Goal: Task Accomplishment & Management: Manage account settings

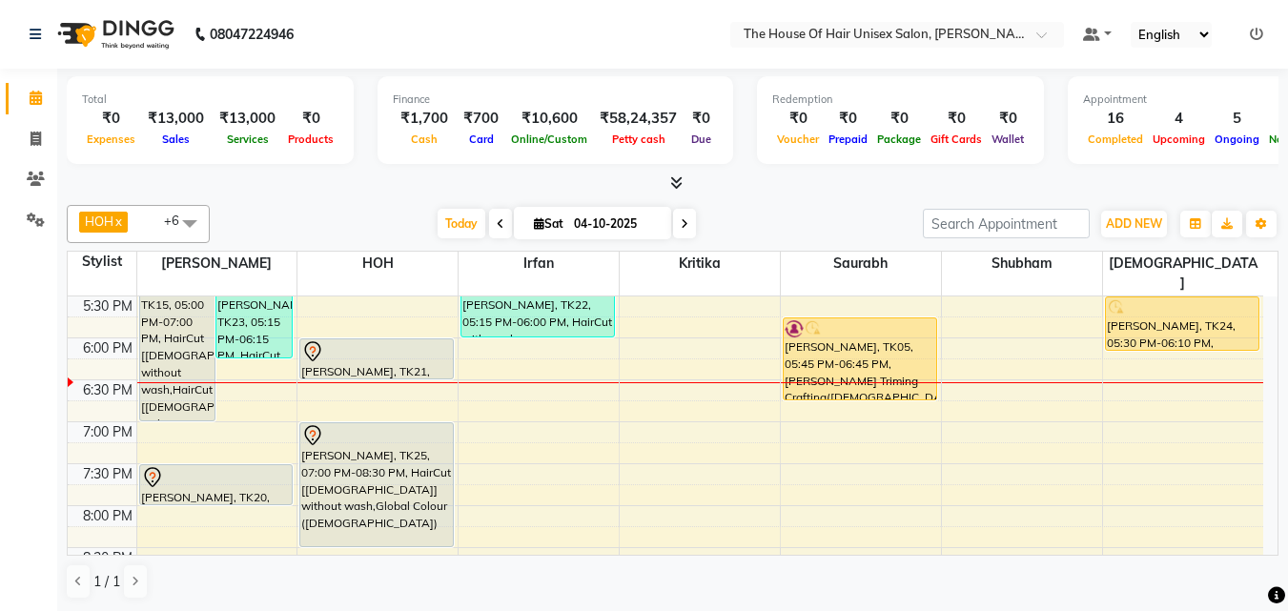
scroll to position [880, 0]
click at [826, 447] on div "7:00 AM 7:30 AM 8:00 AM 8:30 AM 9:00 AM 9:30 AM 10:00 AM 10:30 AM 11:00 AM 11:3…" at bounding box center [665, 45] width 1195 height 1257
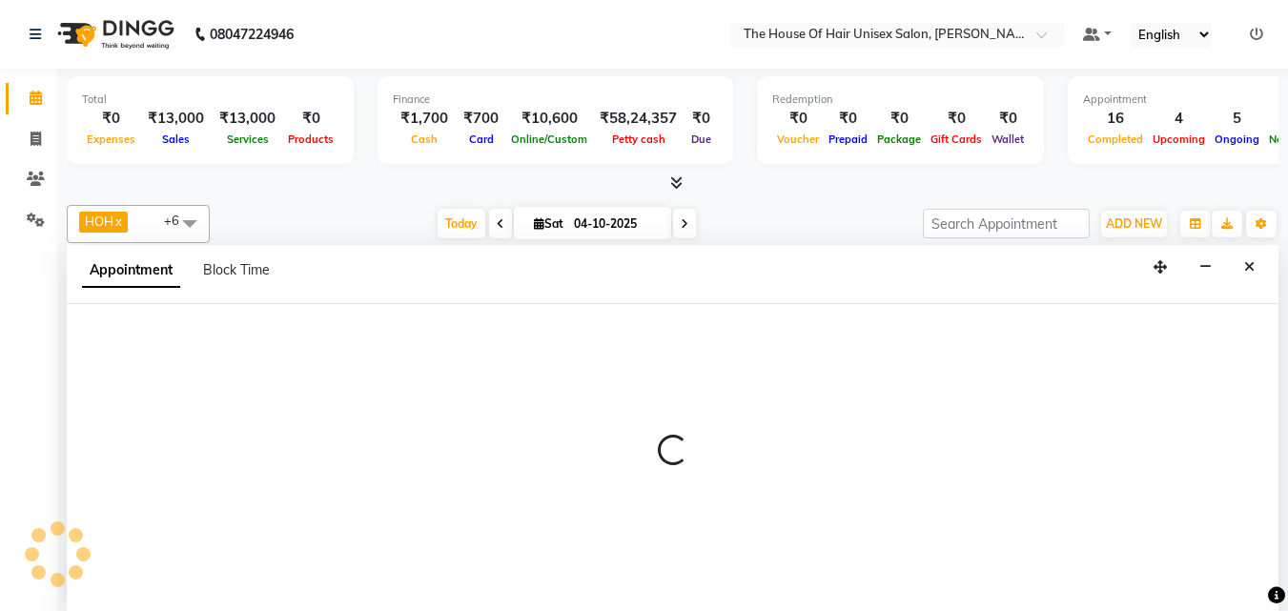
select select "86145"
select select "1170"
select select "tentative"
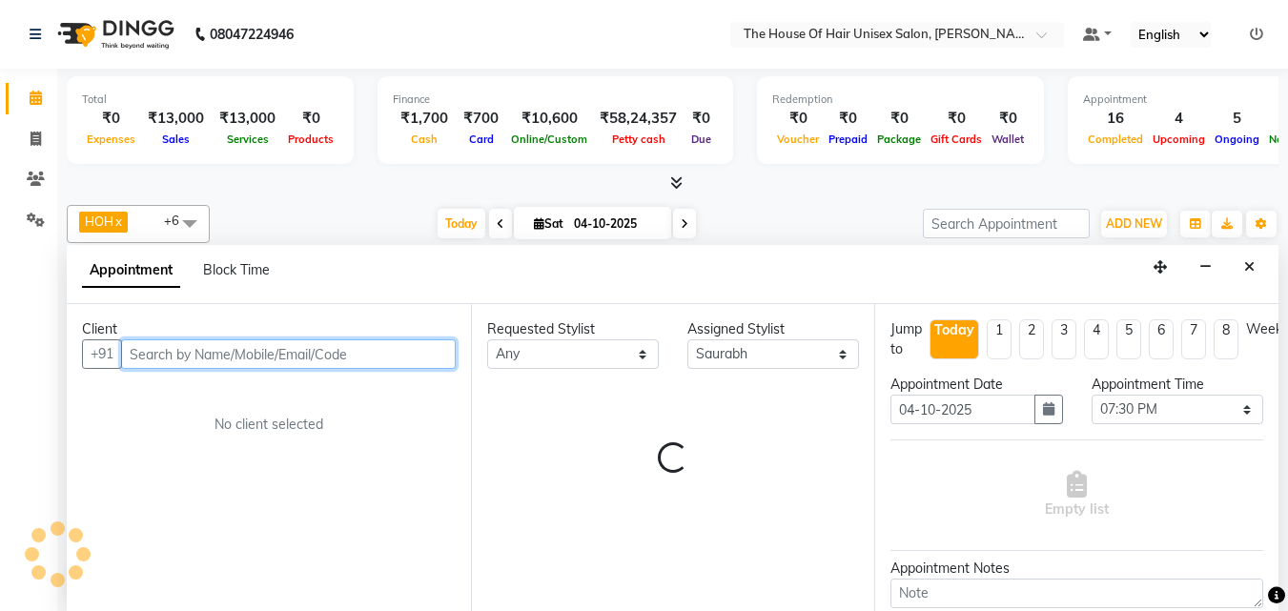
scroll to position [1, 0]
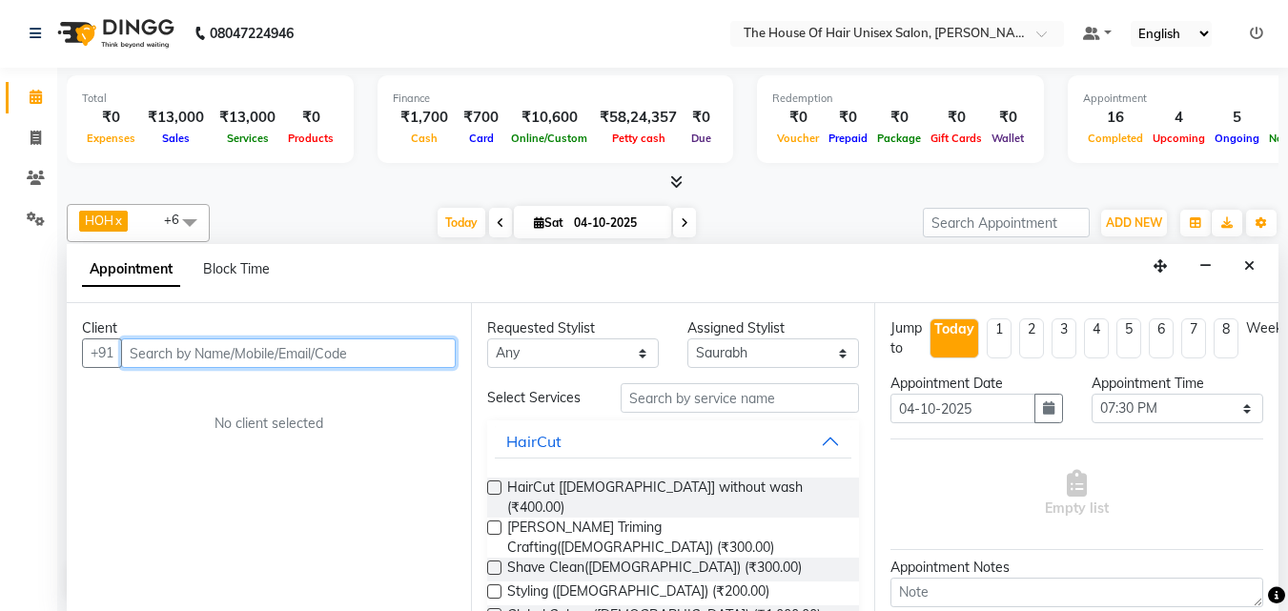
click at [418, 354] on input "text" at bounding box center [288, 353] width 335 height 30
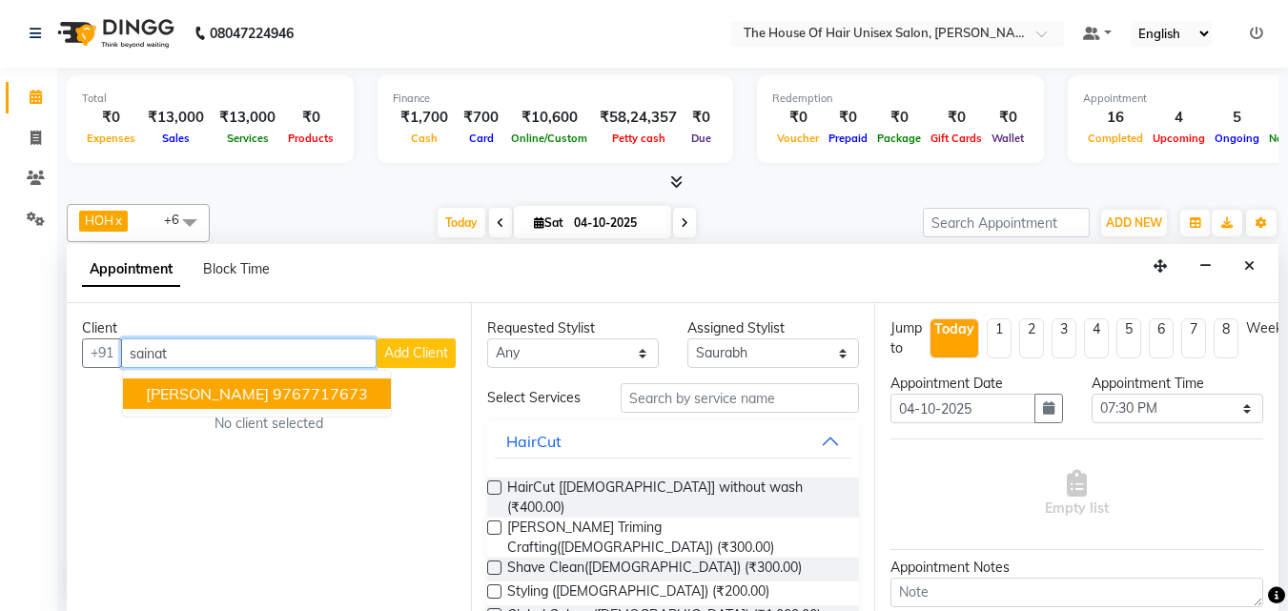
click at [334, 399] on ngb-highlight "9767717673" at bounding box center [320, 393] width 95 height 19
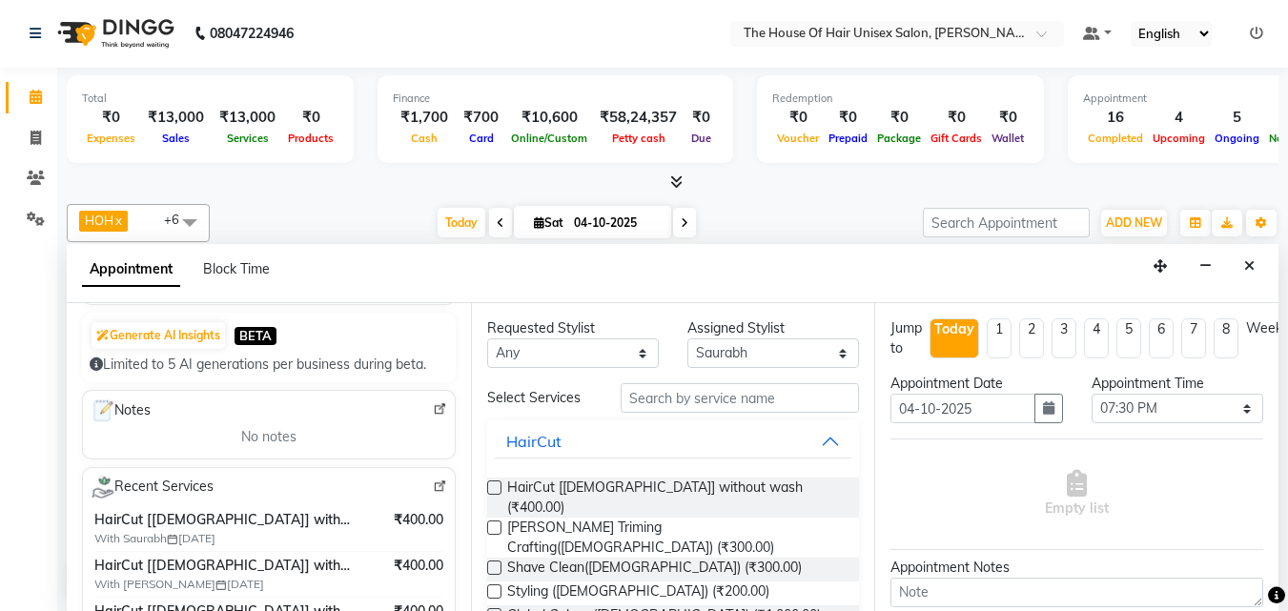
scroll to position [197, 0]
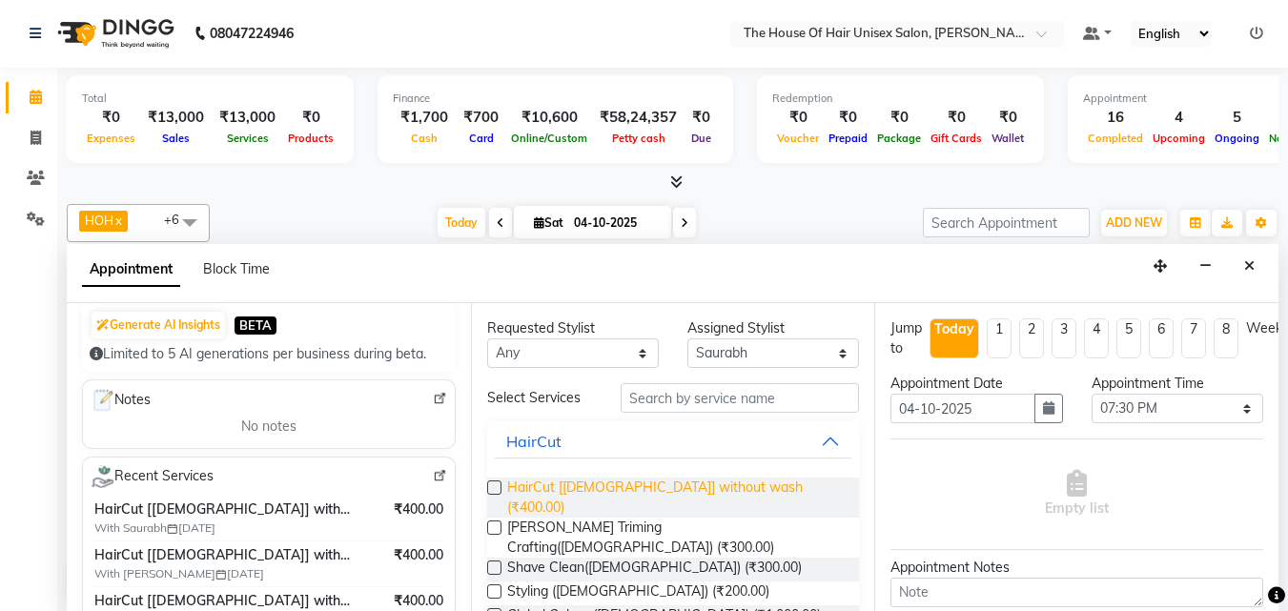
type input "9767717673"
click at [559, 481] on span "HairCut [[DEMOGRAPHIC_DATA]] without wash (₹400.00)" at bounding box center [675, 498] width 337 height 40
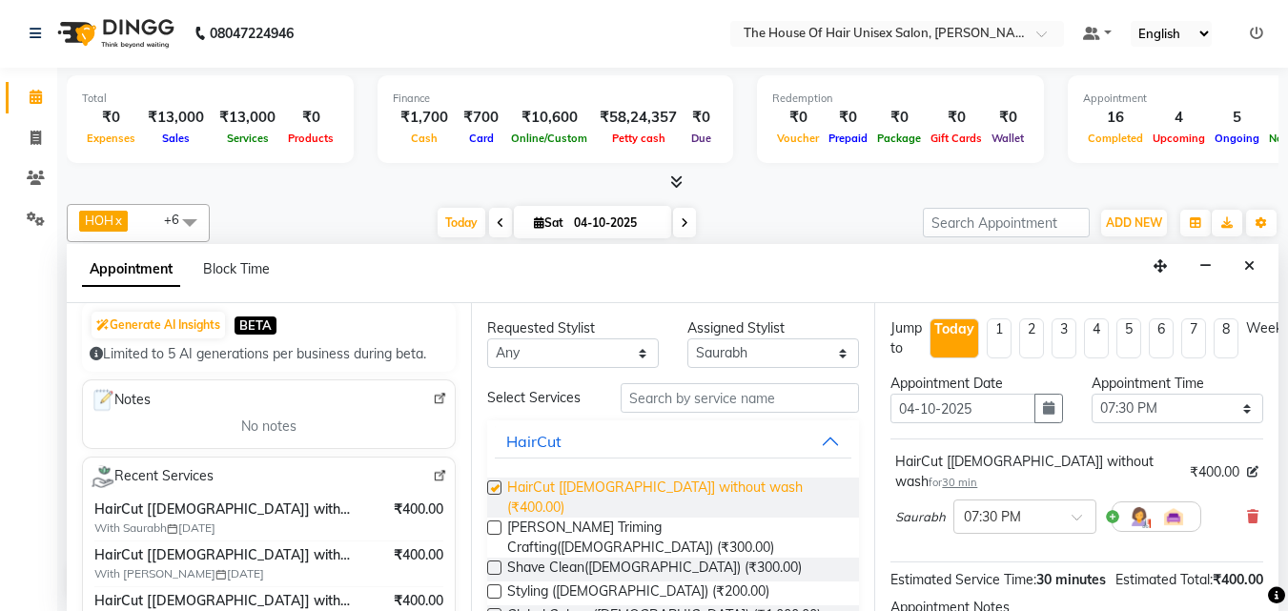
checkbox input "false"
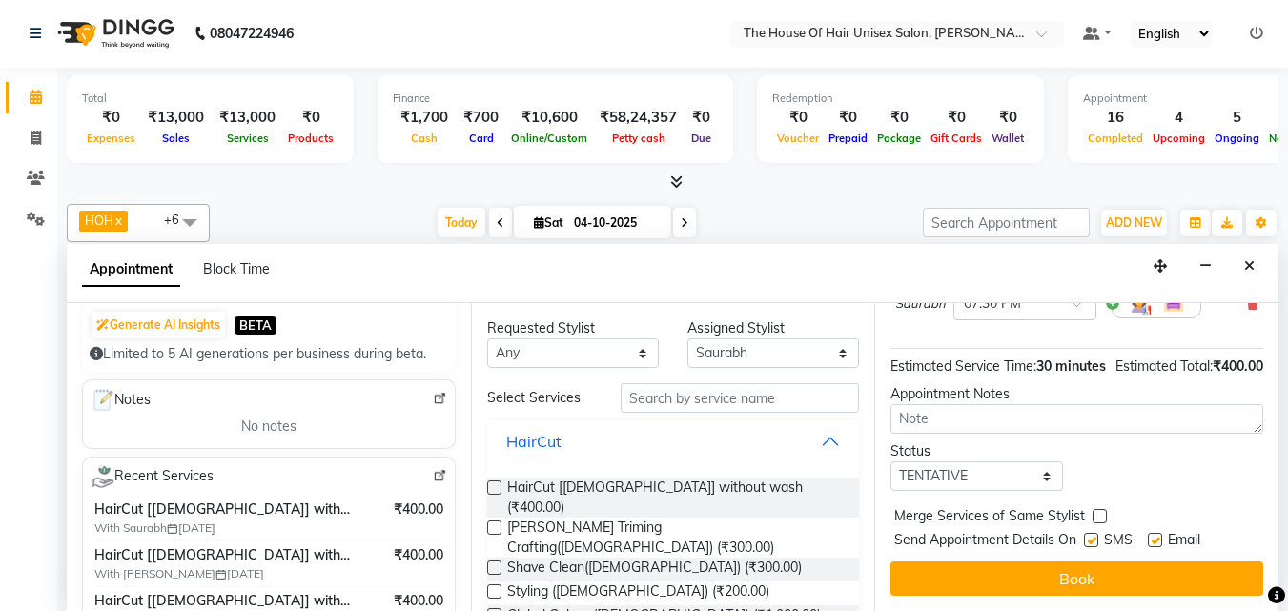
scroll to position [228, 0]
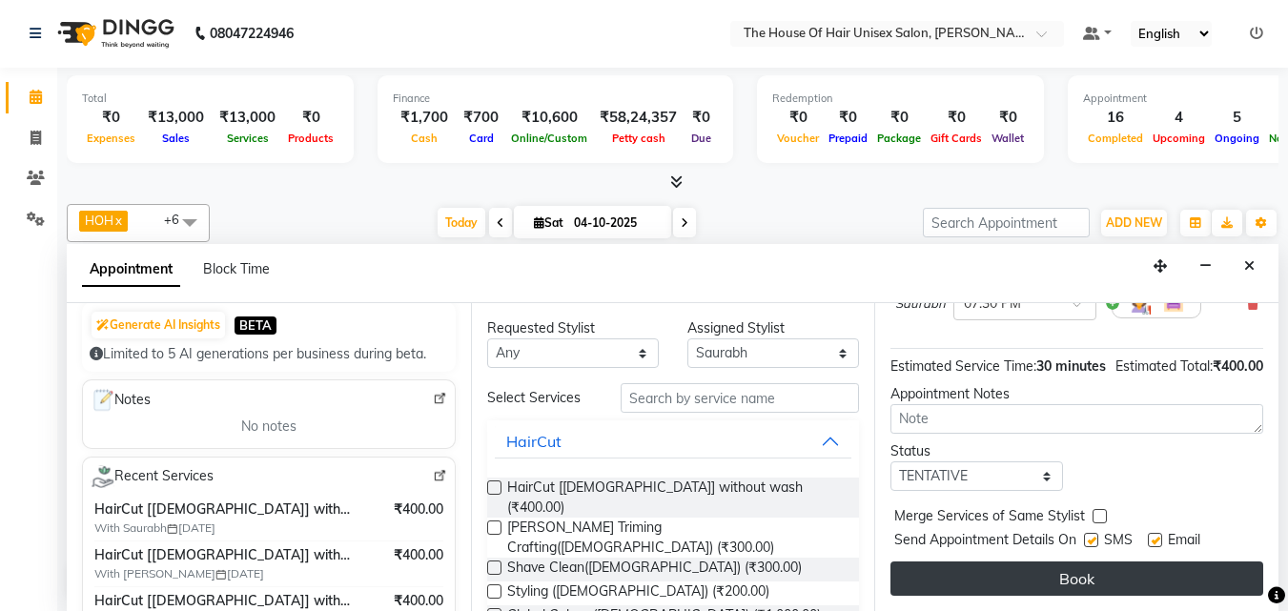
click at [1019, 561] on button "Book" at bounding box center [1076, 578] width 373 height 34
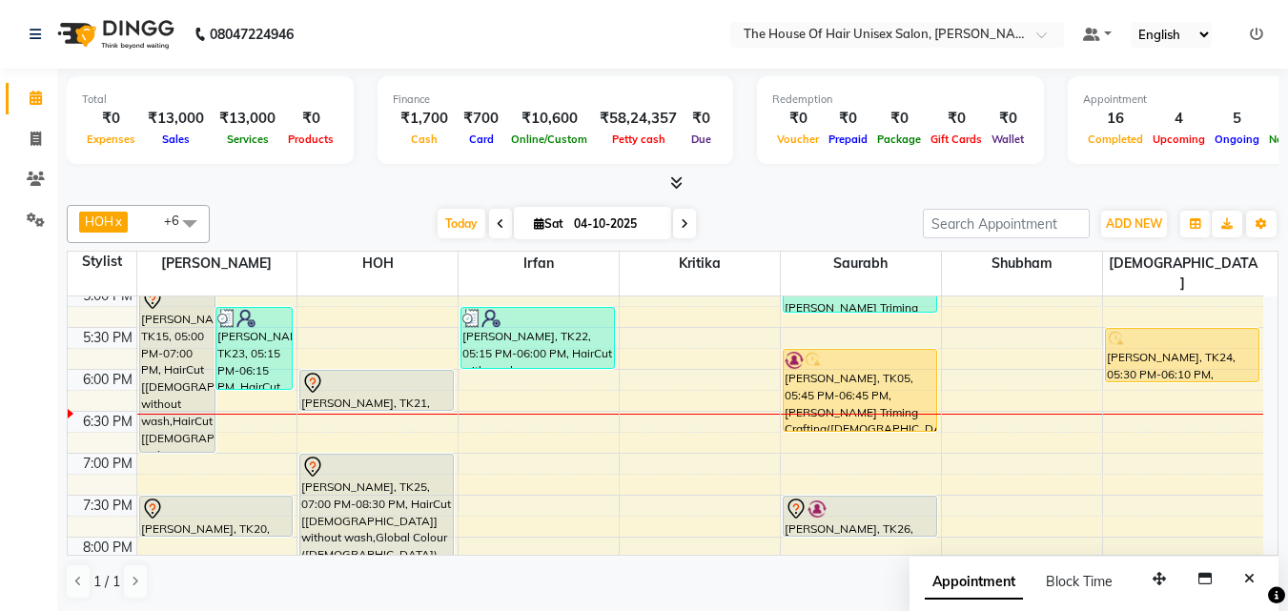
scroll to position [847, 0]
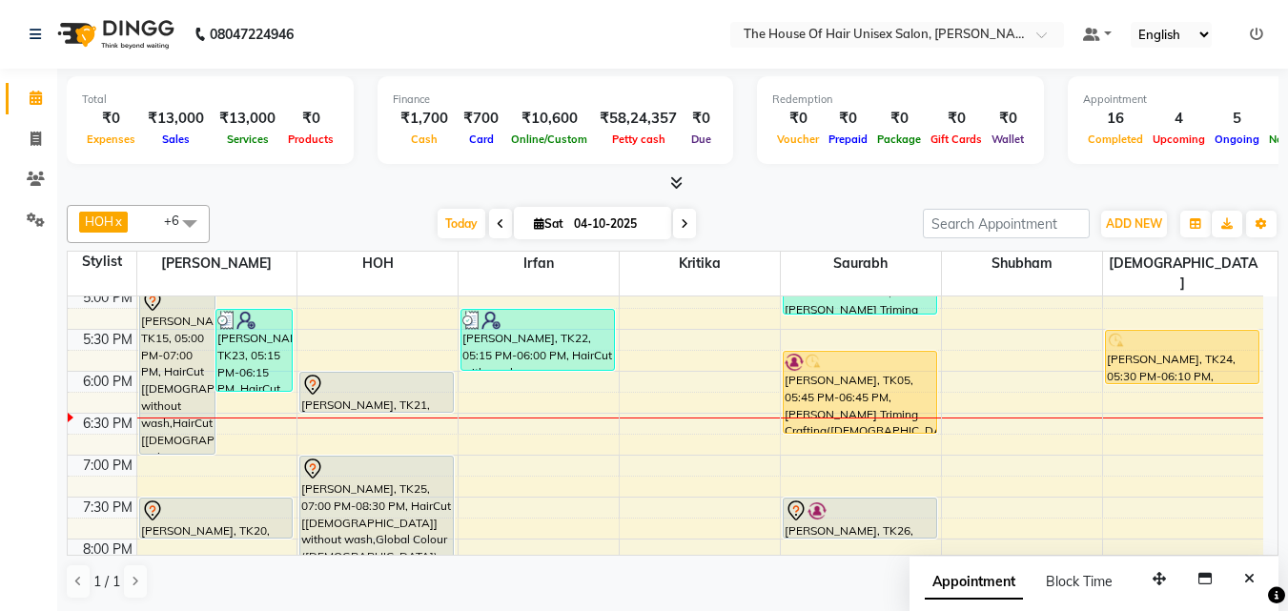
click at [500, 446] on div "7:00 AM 7:30 AM 8:00 AM 8:30 AM 9:00 AM 9:30 AM 10:00 AM 10:30 AM 11:00 AM 11:3…" at bounding box center [665, 77] width 1195 height 1257
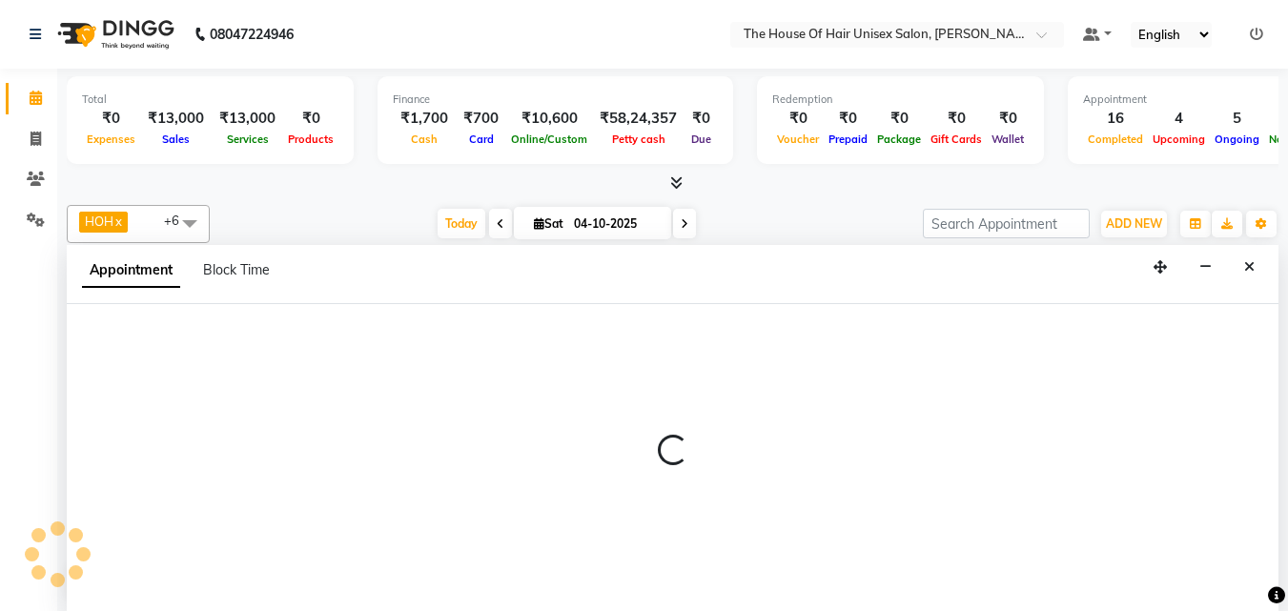
select select "93676"
select select "tentative"
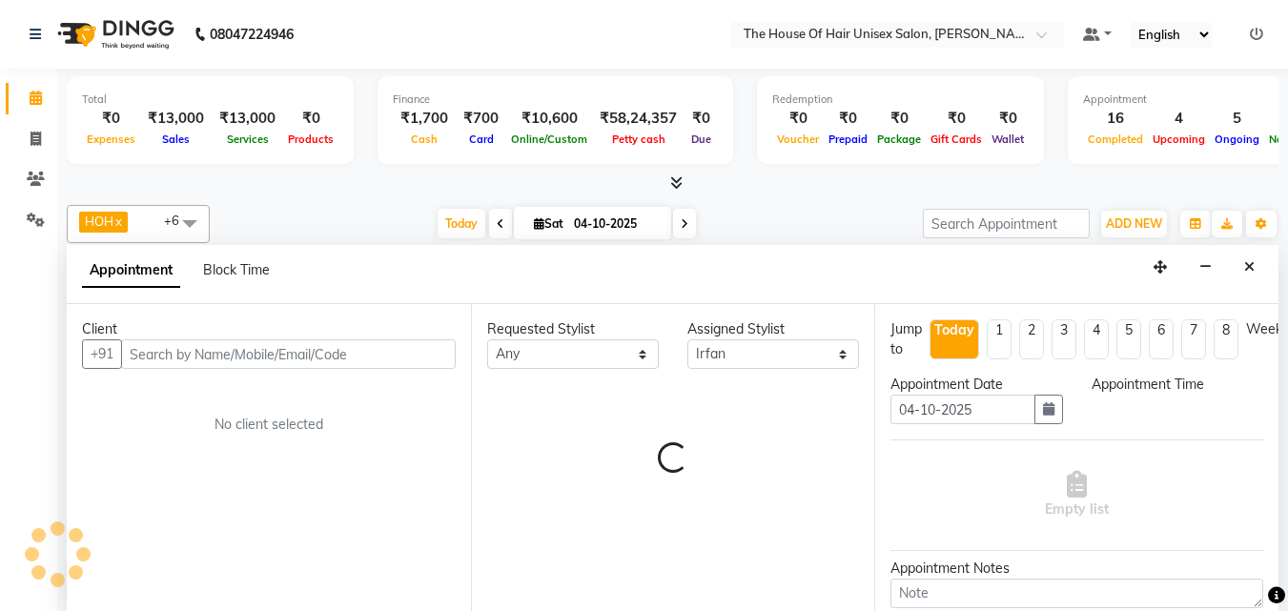
scroll to position [1, 0]
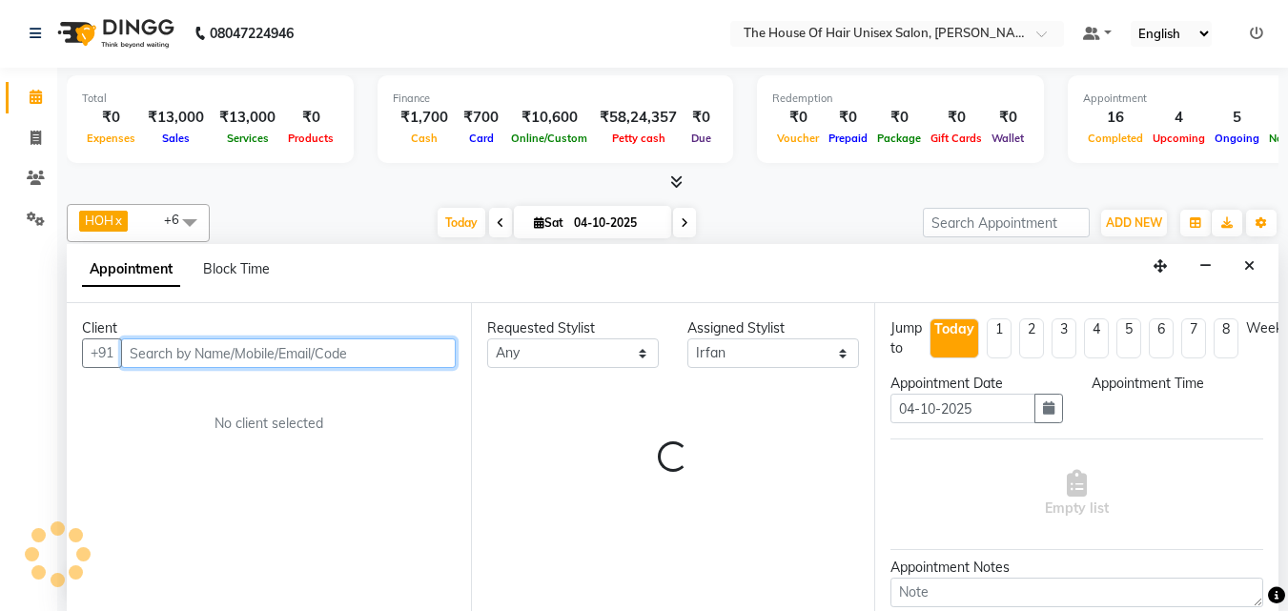
select select "1140"
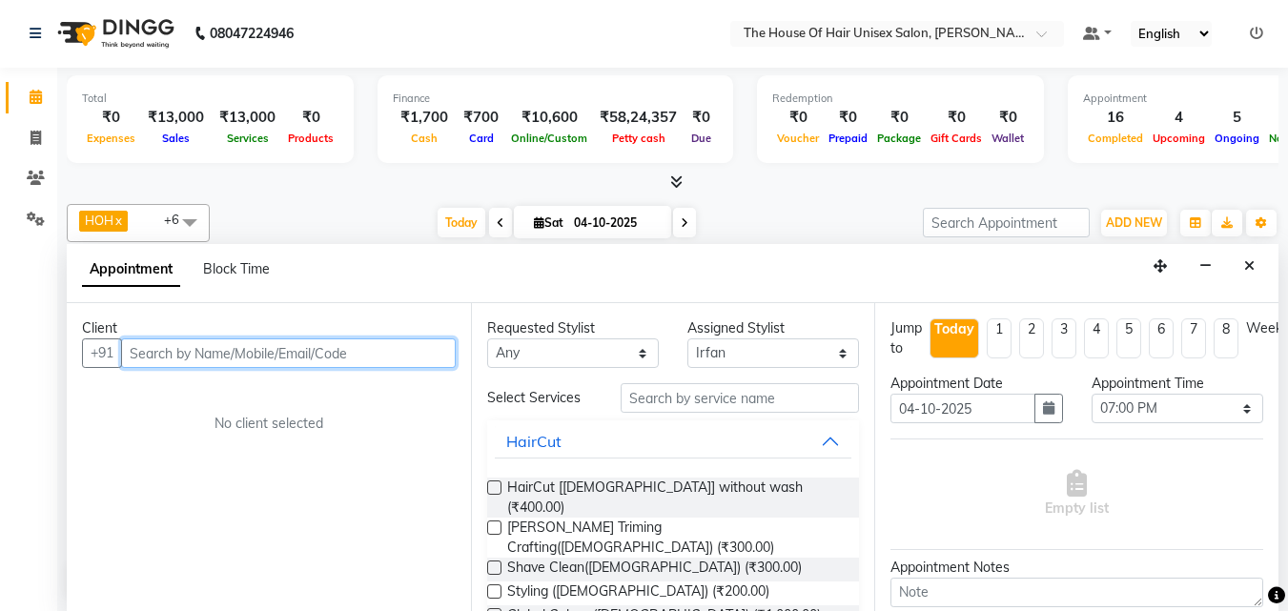
click at [363, 352] on input "text" at bounding box center [288, 353] width 335 height 30
click at [340, 354] on input "text" at bounding box center [288, 353] width 335 height 30
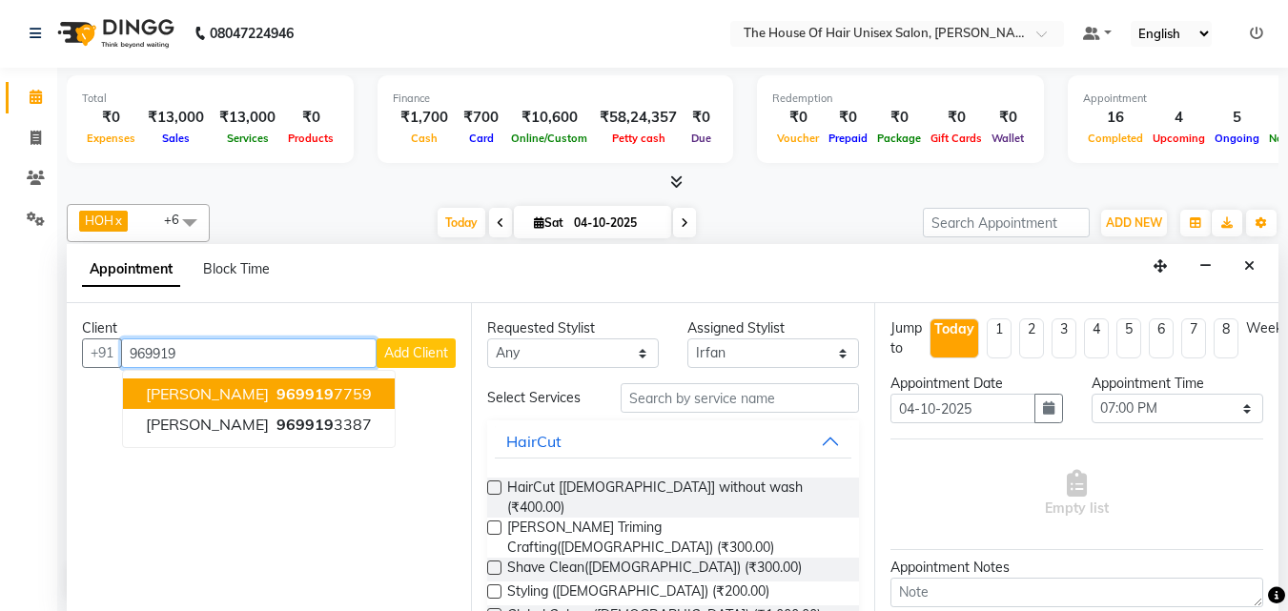
click at [239, 396] on span "[PERSON_NAME]" at bounding box center [207, 393] width 123 height 19
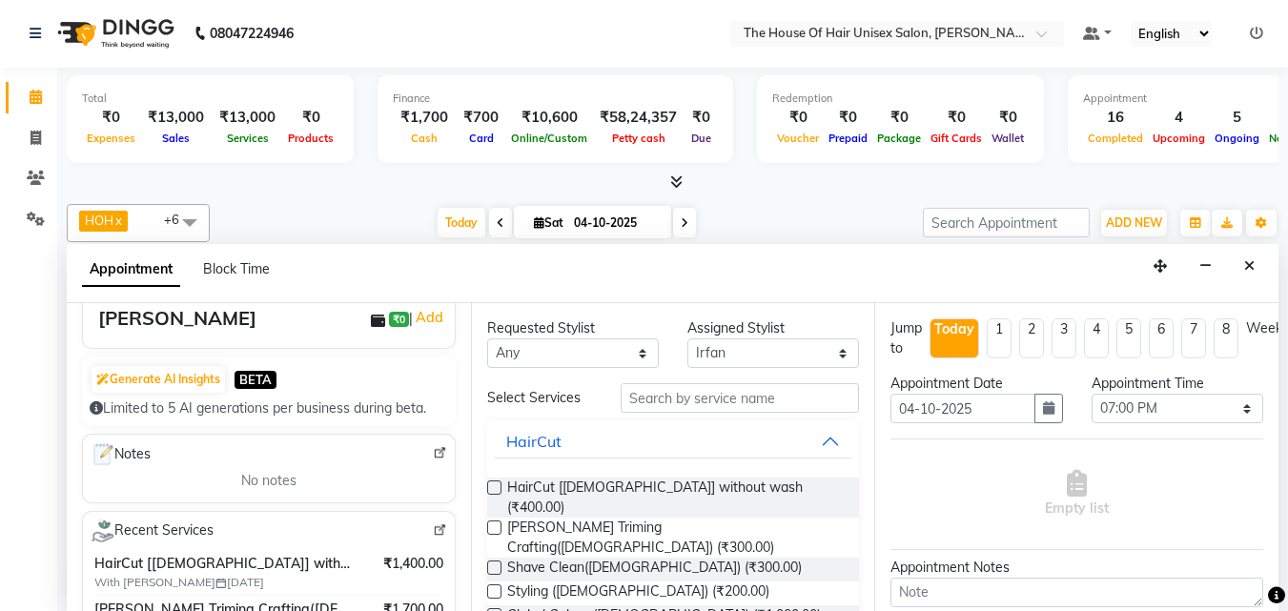
scroll to position [275, 0]
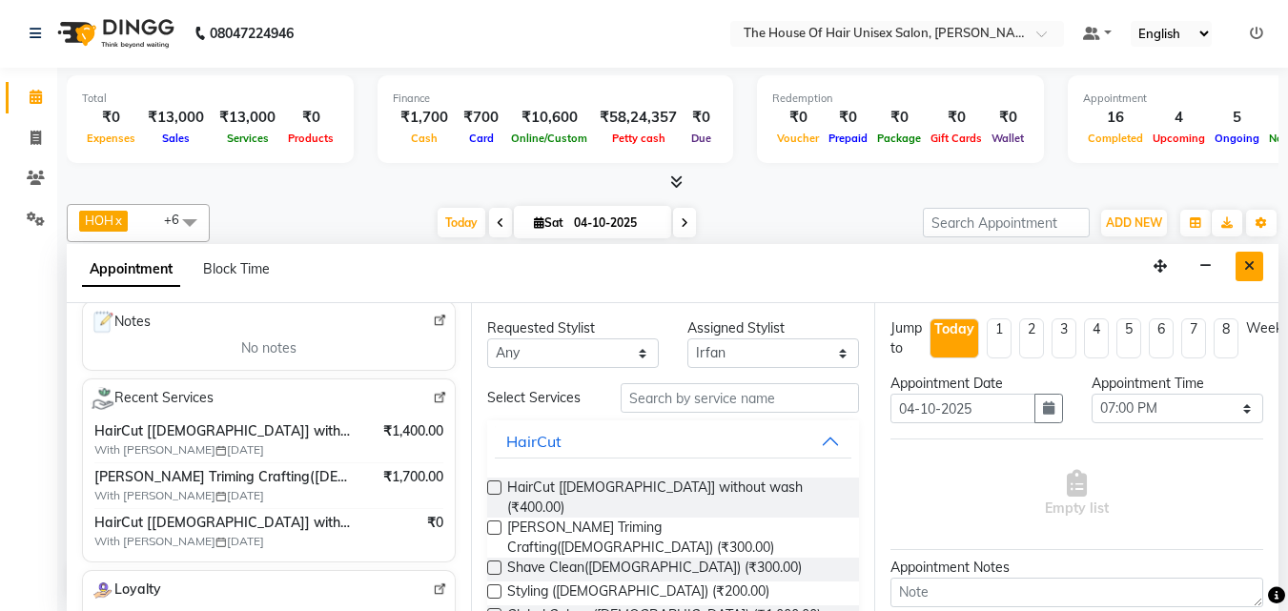
type input "9699197759"
click at [1245, 265] on icon "Close" at bounding box center [1249, 265] width 10 height 13
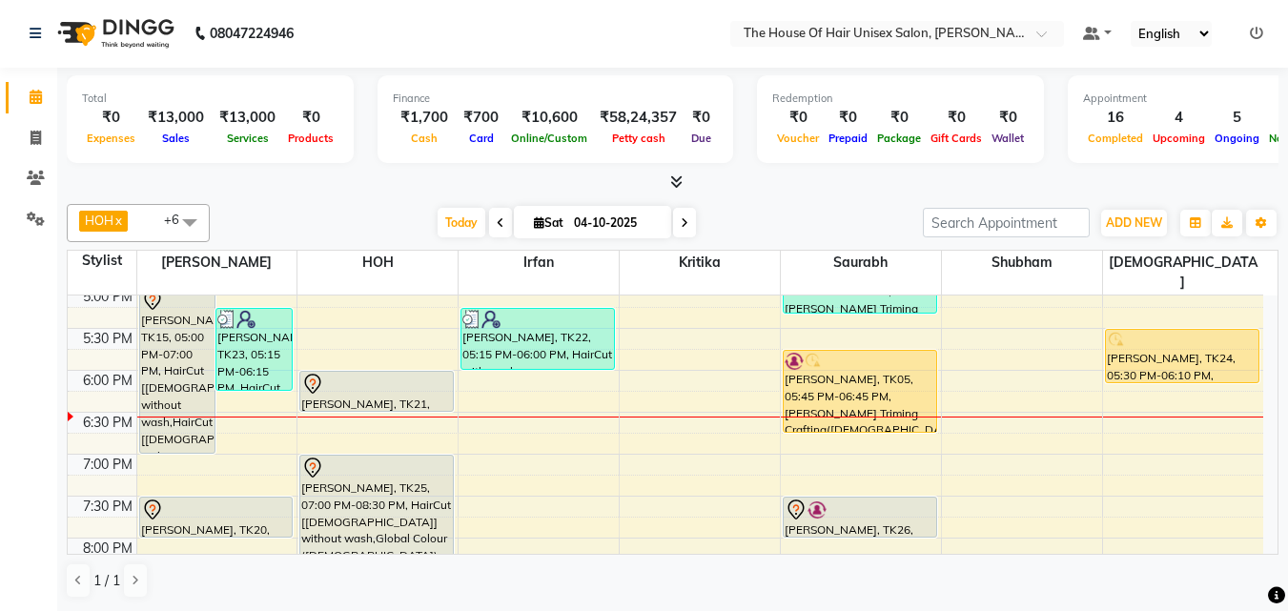
click at [681, 221] on icon at bounding box center [685, 222] width 8 height 11
type input "05-10-2025"
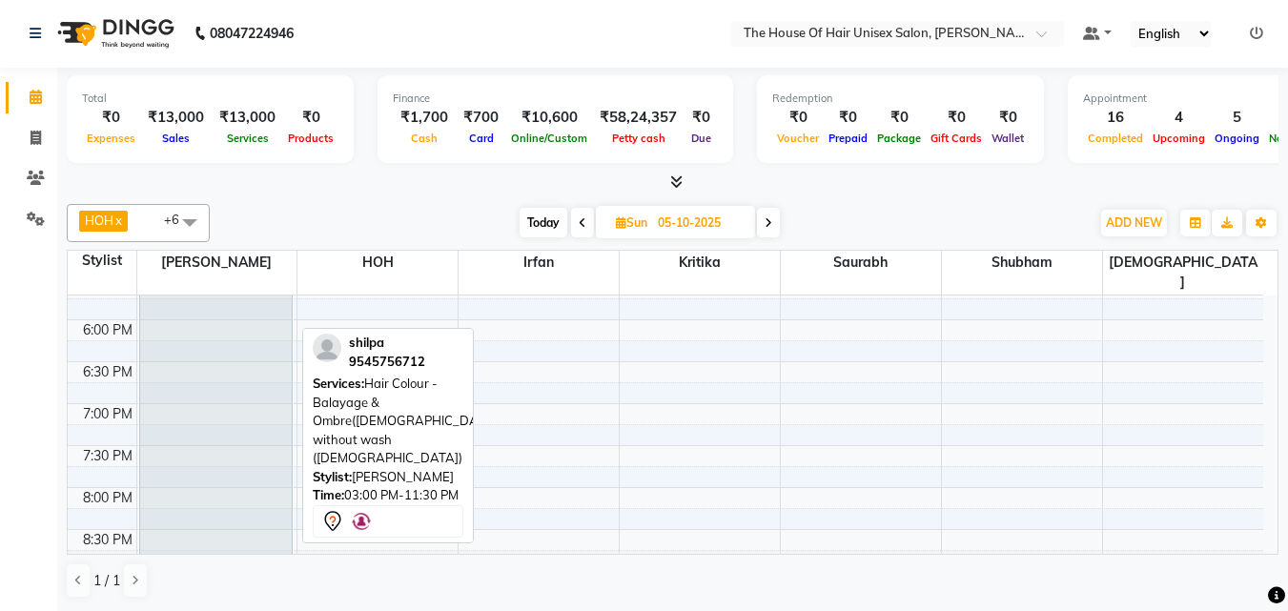
scroll to position [928, 0]
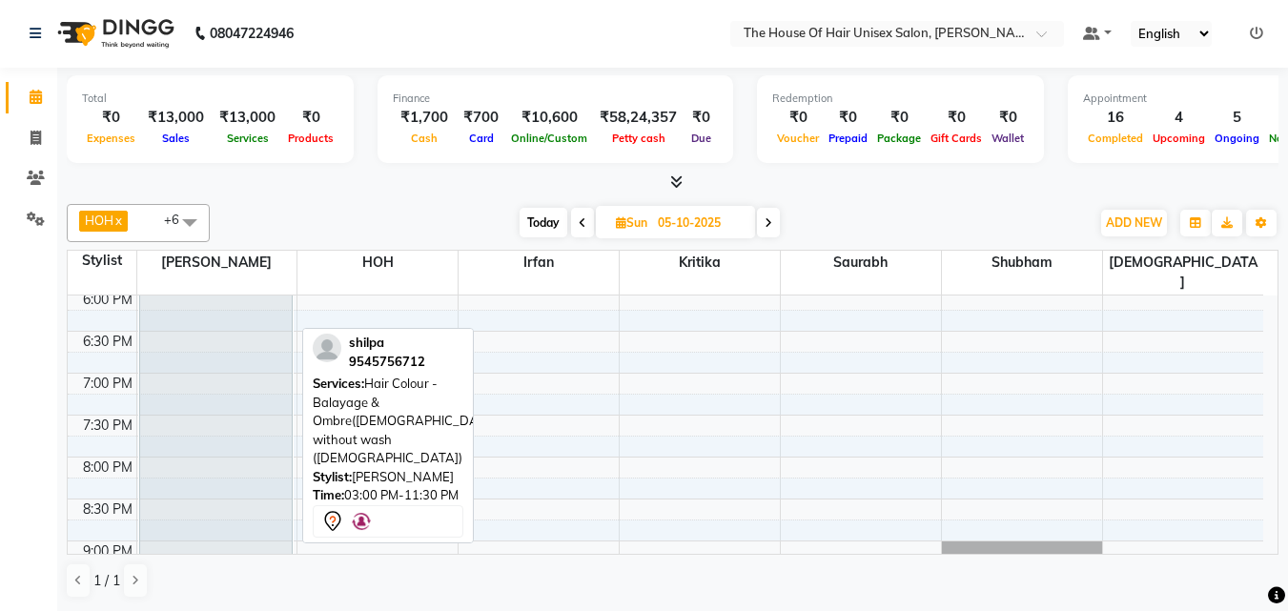
click at [202, 446] on div "shilpanull, 03:00 PM-11:30 PM, Hair Colour - Balayage & Ombre([DEMOGRAPHIC_DATA…" at bounding box center [216, 331] width 153 height 584
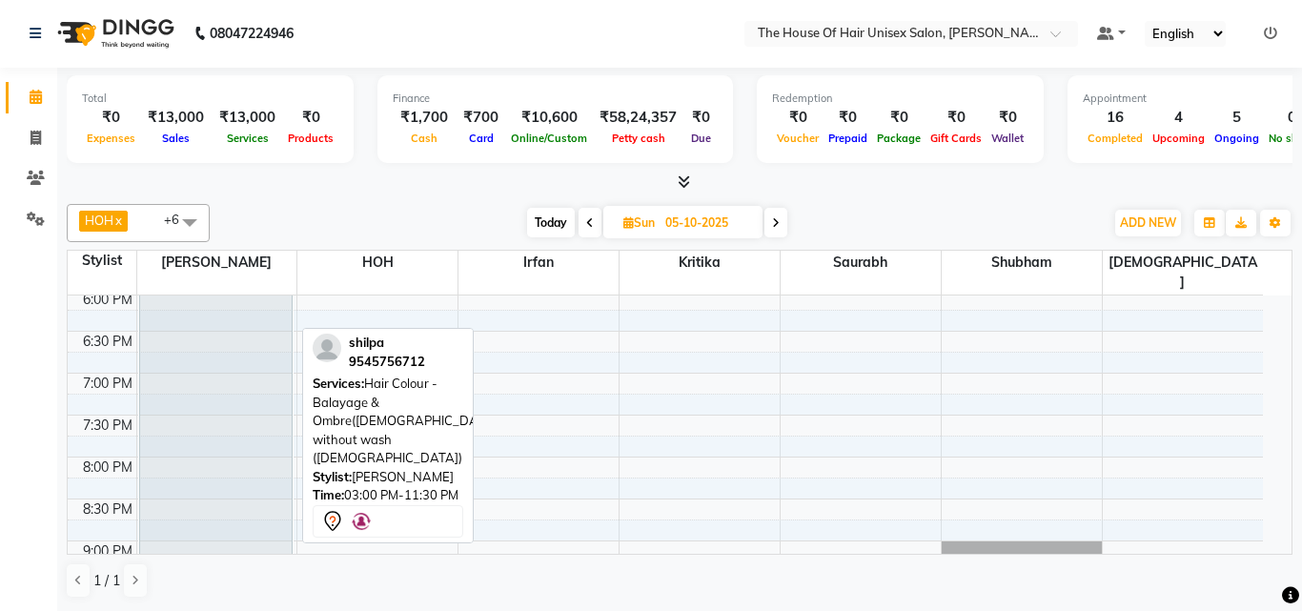
select select "7"
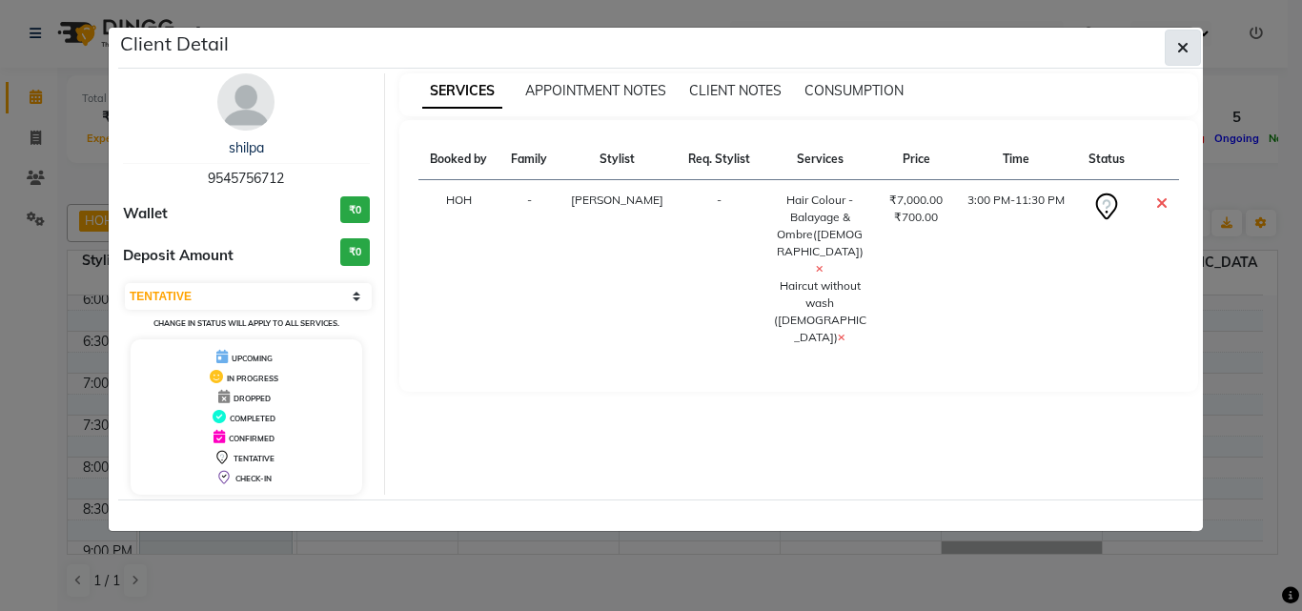
click at [1183, 47] on icon "button" at bounding box center [1182, 47] width 11 height 15
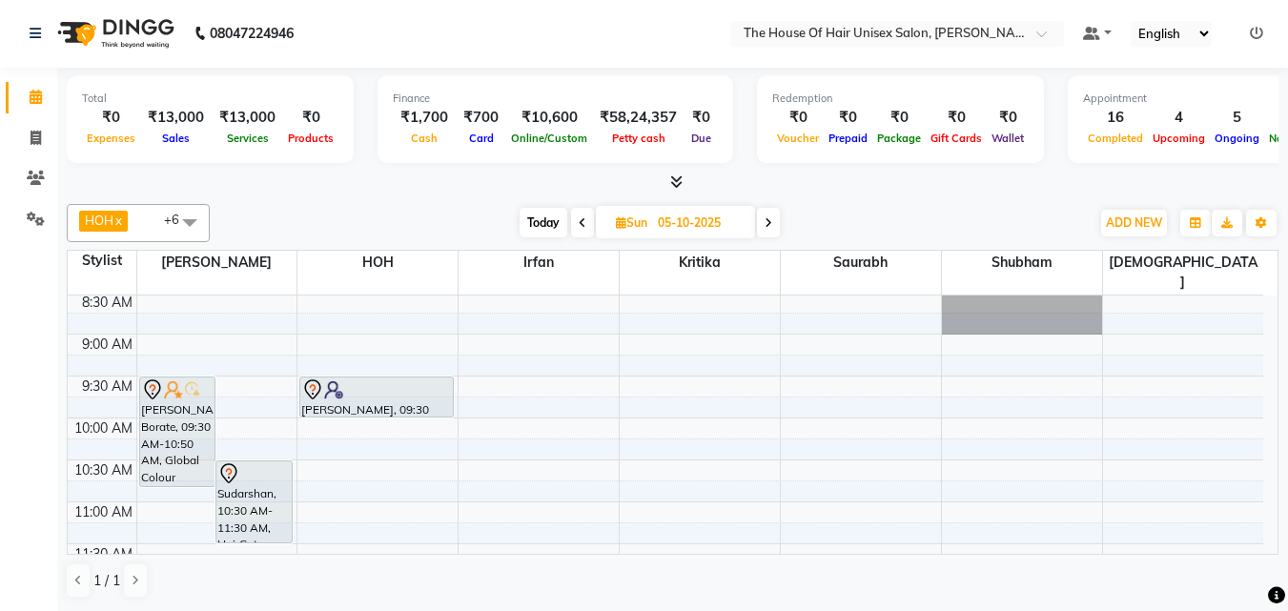
scroll to position [121, 0]
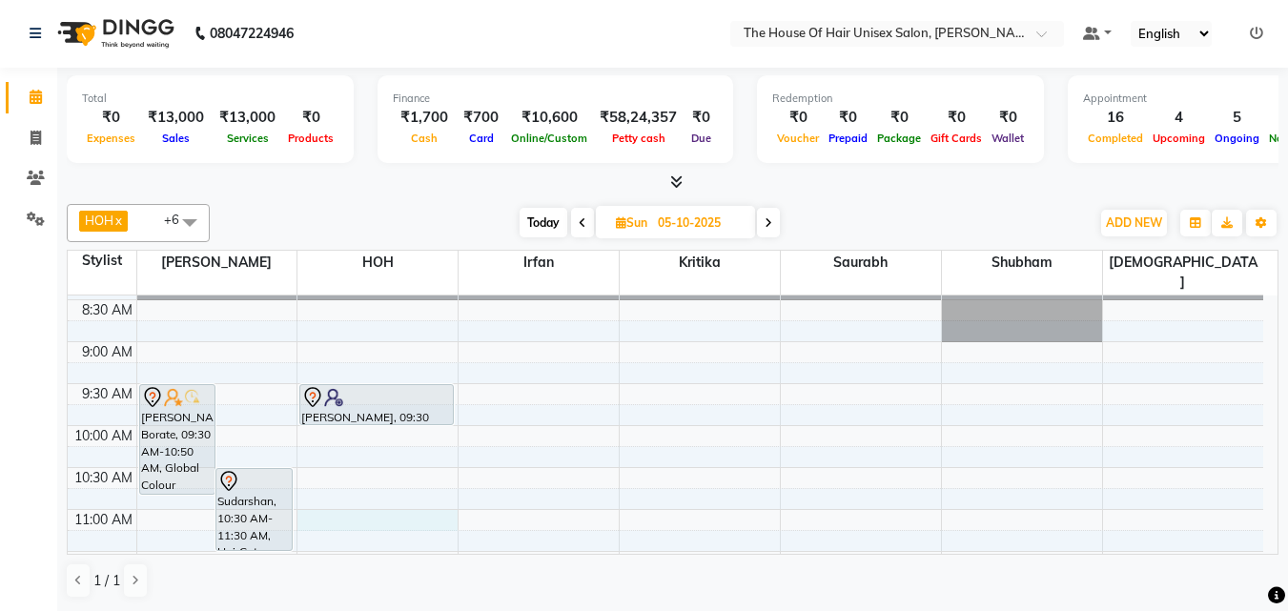
select select "85989"
select select "660"
select select "tentative"
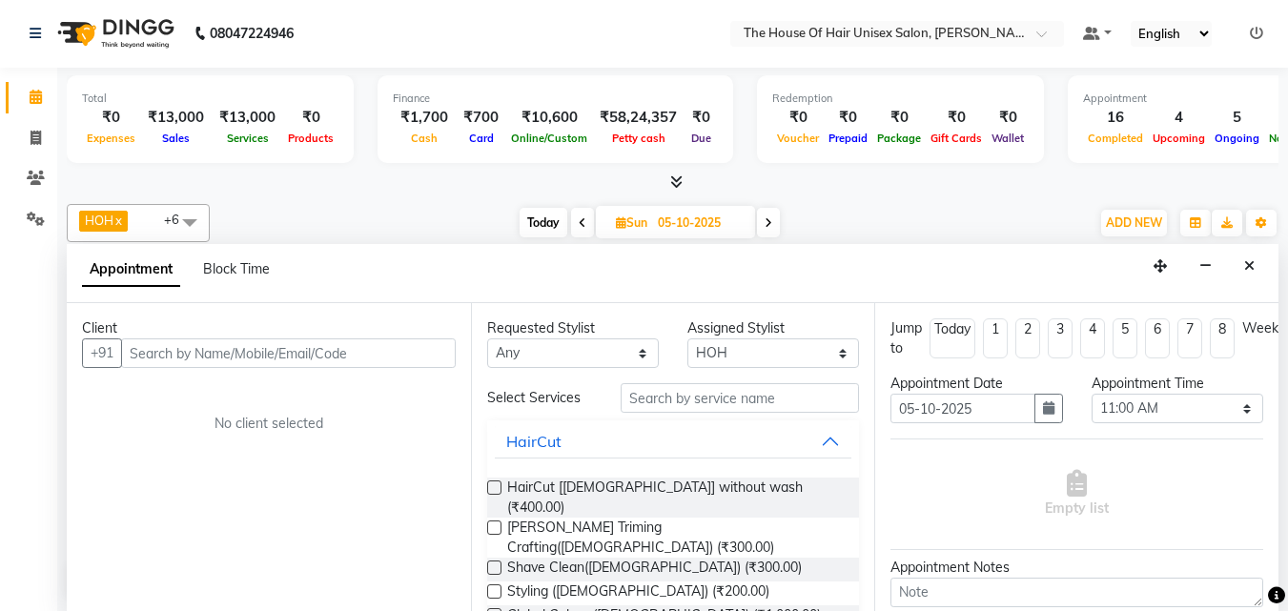
click at [415, 356] on input "text" at bounding box center [288, 353] width 335 height 30
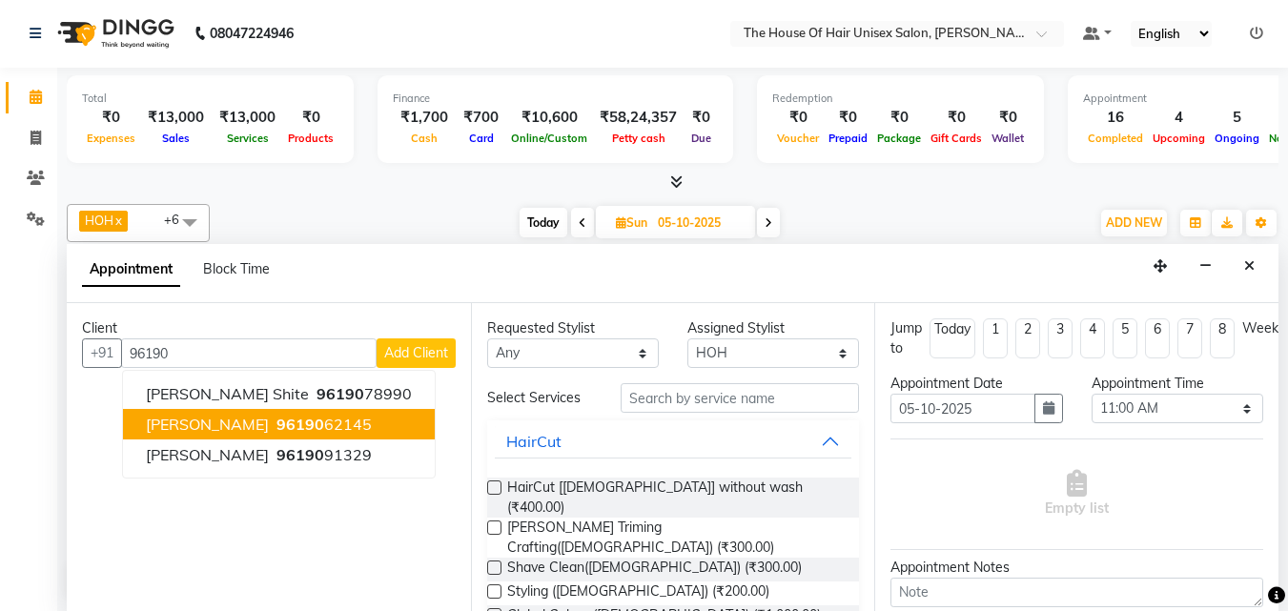
click at [276, 424] on span "96190" at bounding box center [300, 424] width 48 height 19
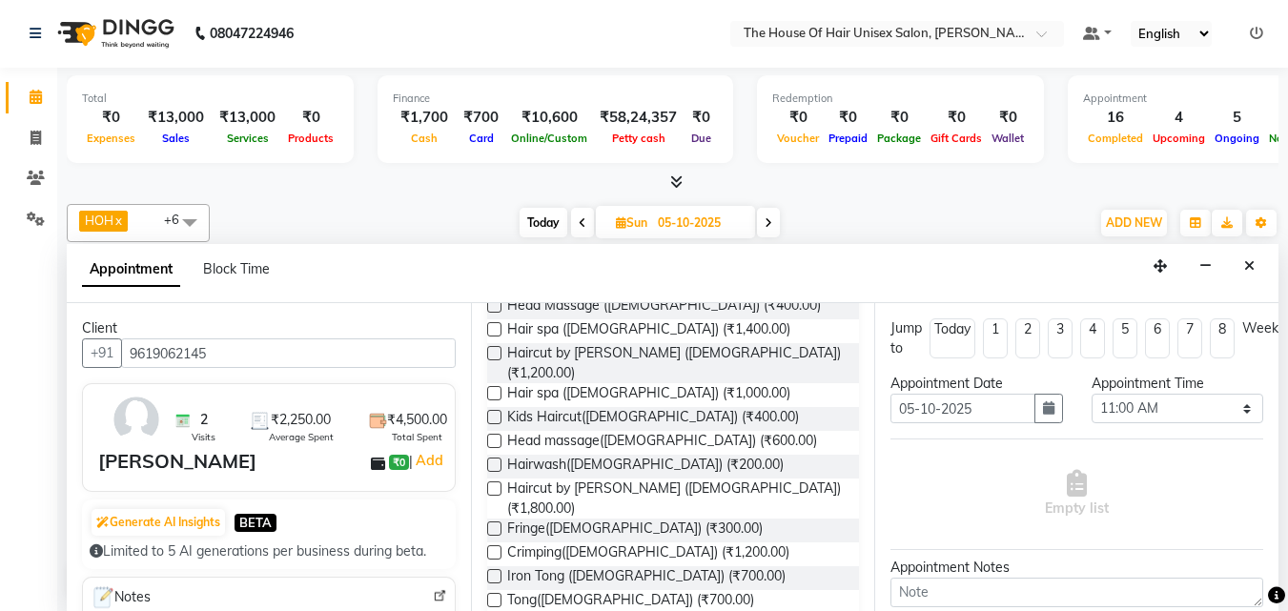
scroll to position [486, 0]
type input "9619062145"
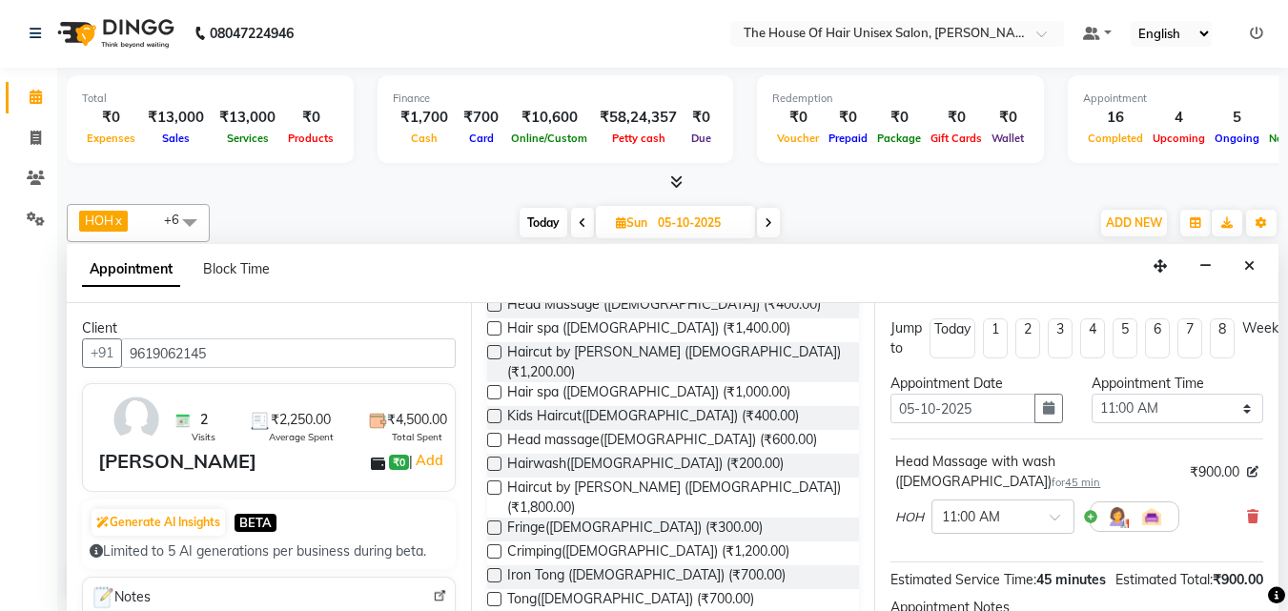
checkbox input "false"
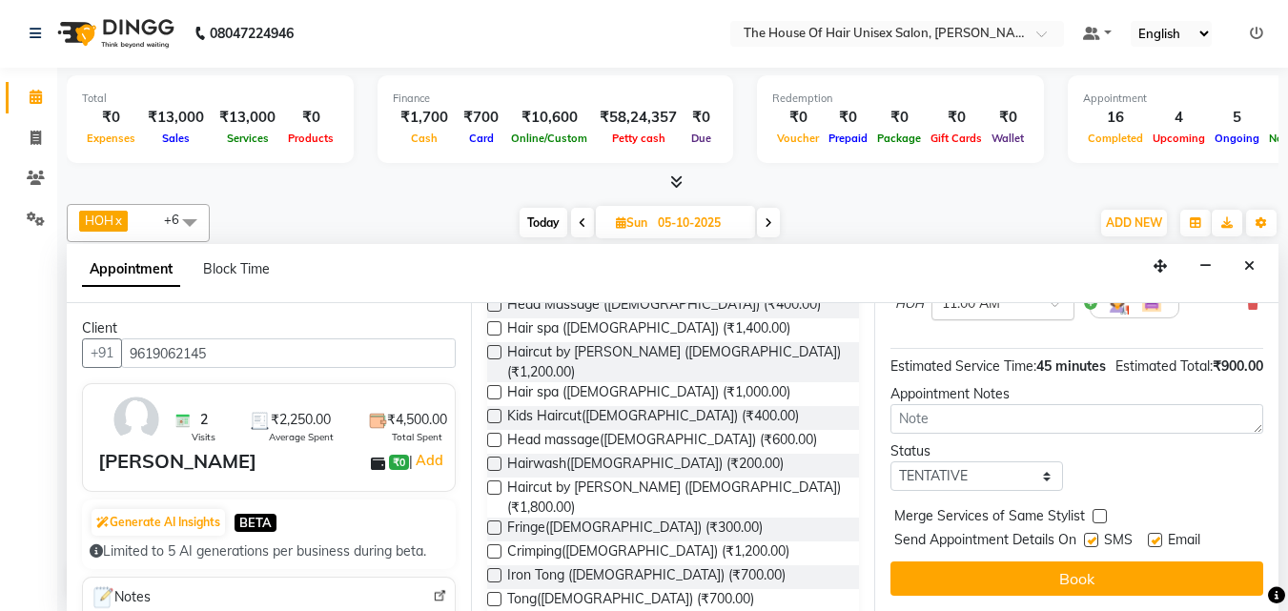
scroll to position [241, 0]
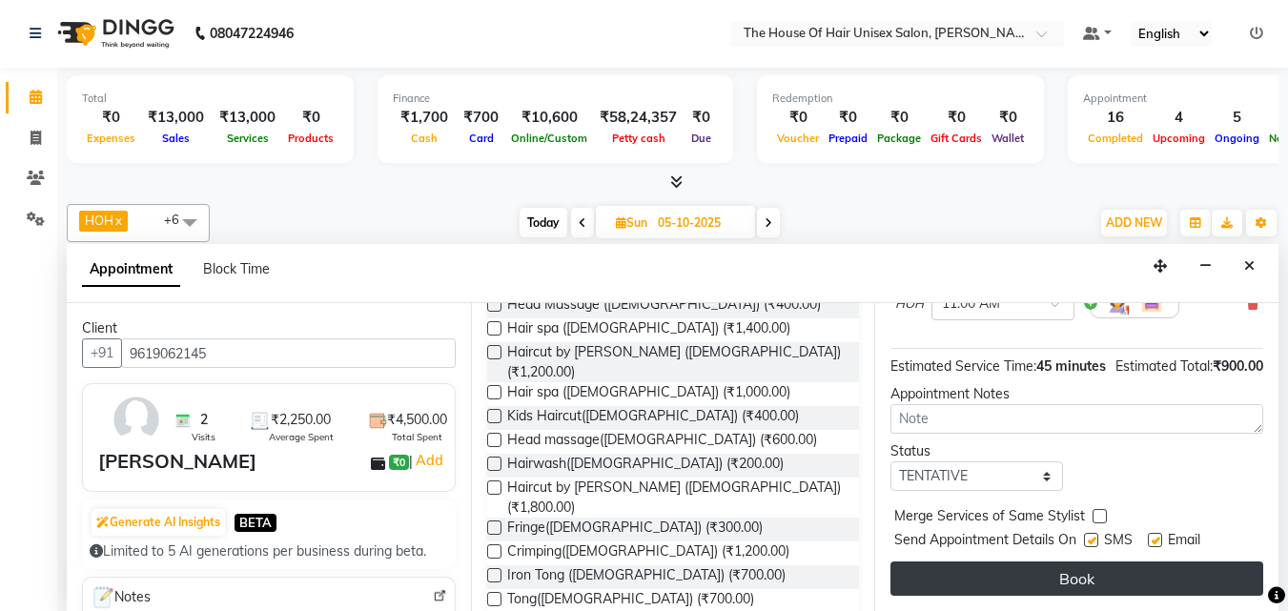
click at [1010, 561] on button "Book" at bounding box center [1076, 578] width 373 height 34
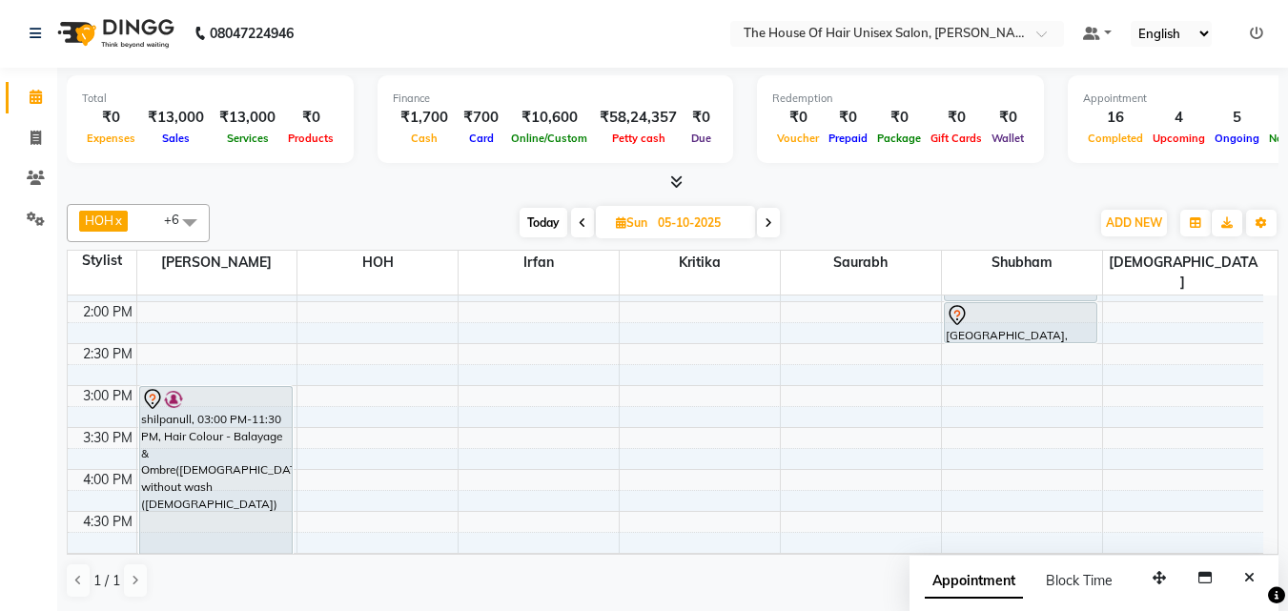
scroll to position [580, 0]
click at [352, 378] on div "7:00 AM 7:30 AM 8:00 AM 8:30 AM 9:00 AM 9:30 AM 10:00 AM 10:30 AM 11:00 AM 11:3…" at bounding box center [665, 344] width 1195 height 1257
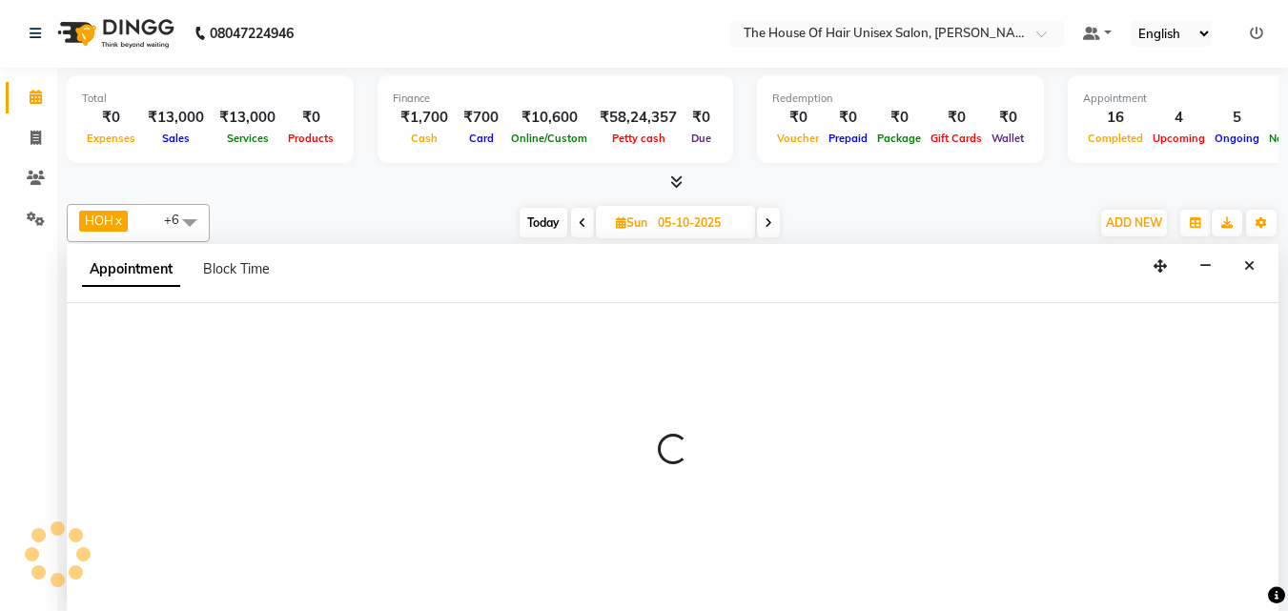
select select "85989"
select select "900"
select select "tentative"
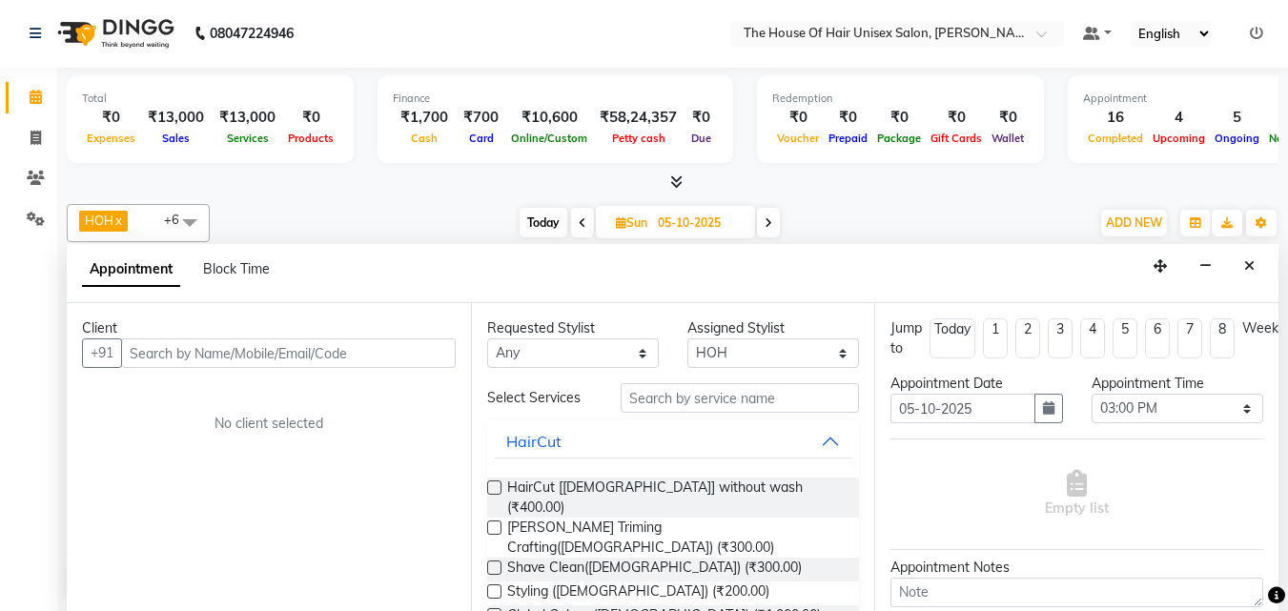
click at [377, 356] on input "text" at bounding box center [288, 353] width 335 height 30
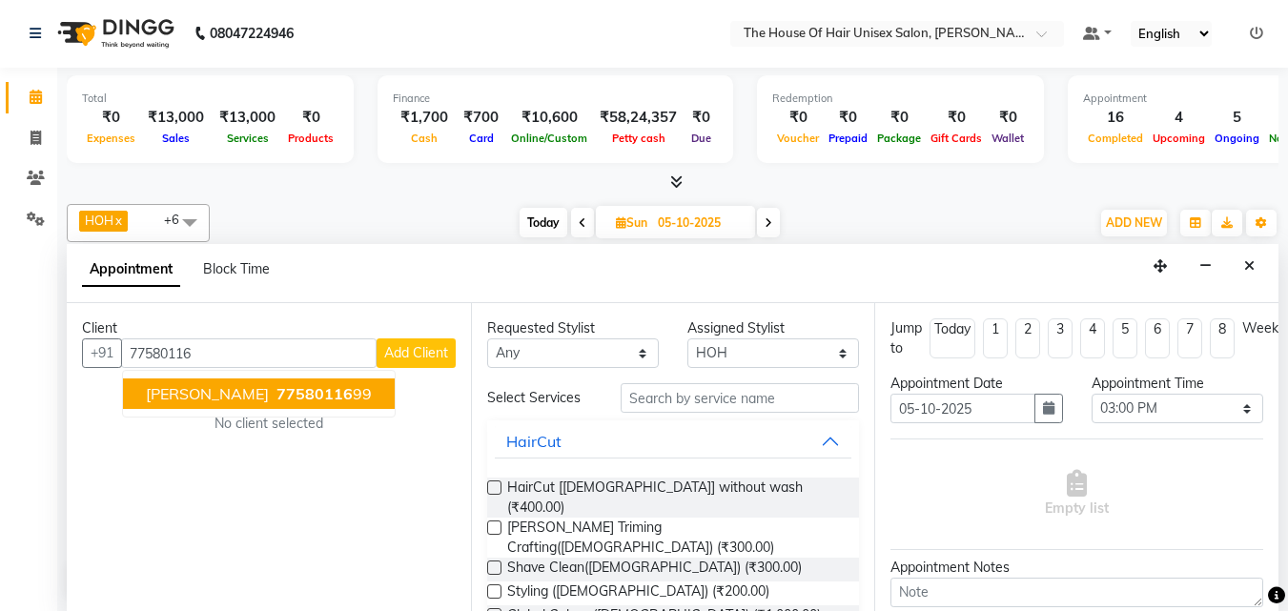
click at [286, 388] on span "77580116" at bounding box center [314, 393] width 76 height 19
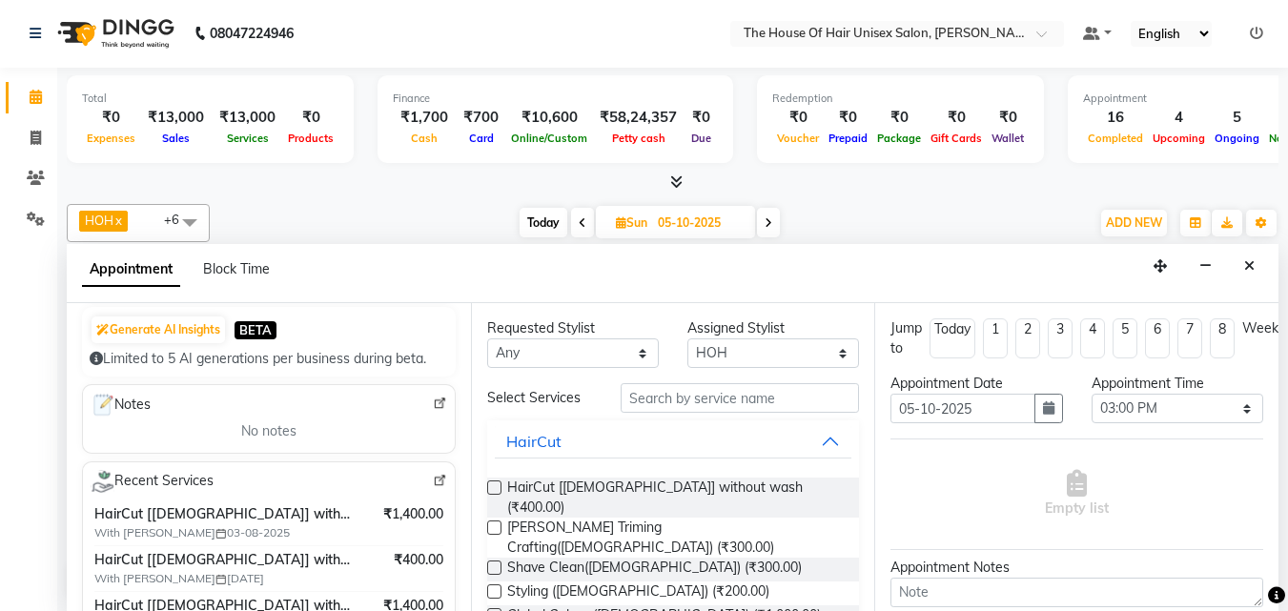
scroll to position [330, 0]
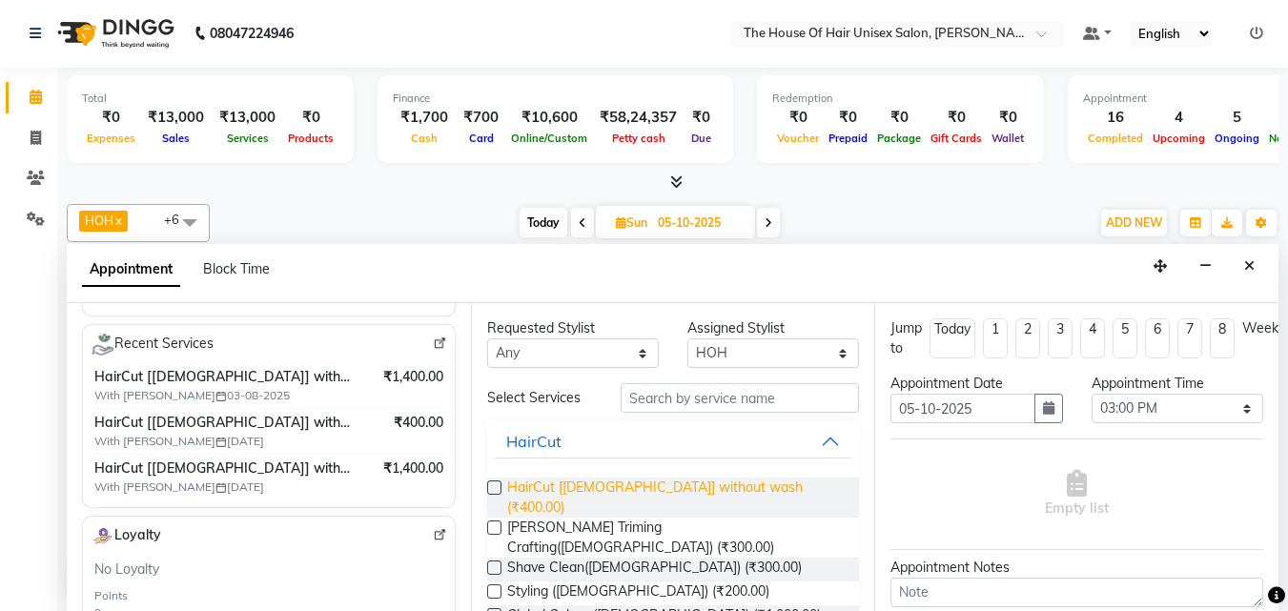
type input "7758011699"
click at [534, 488] on span "HairCut [[DEMOGRAPHIC_DATA]] without wash (₹400.00)" at bounding box center [675, 498] width 337 height 40
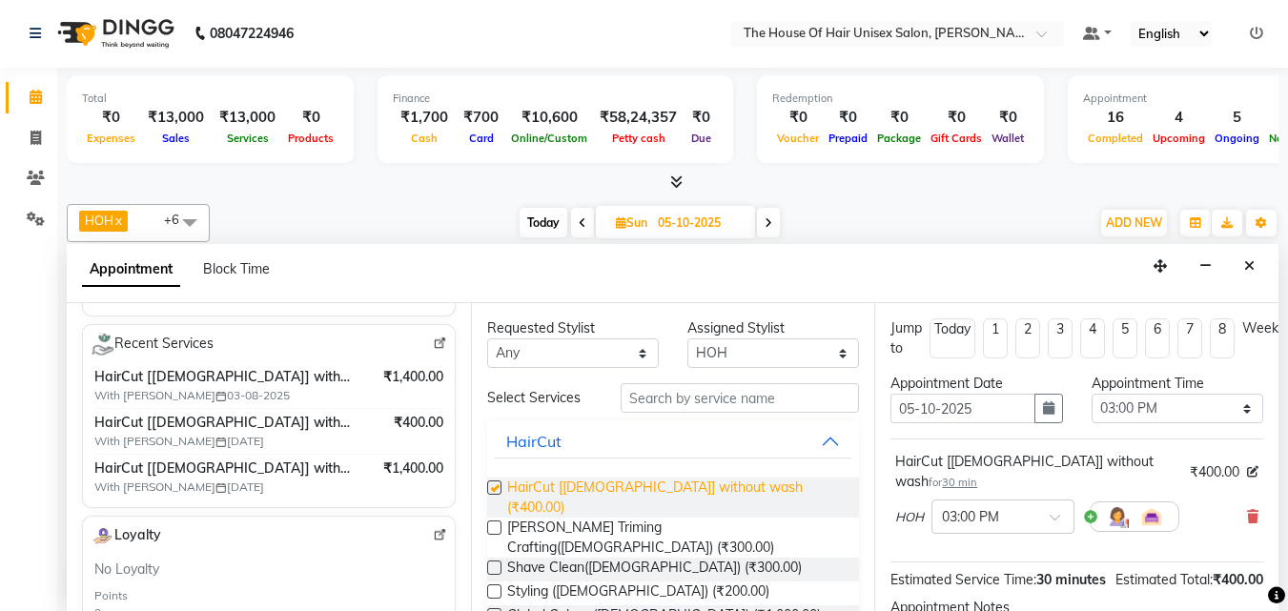
checkbox input "false"
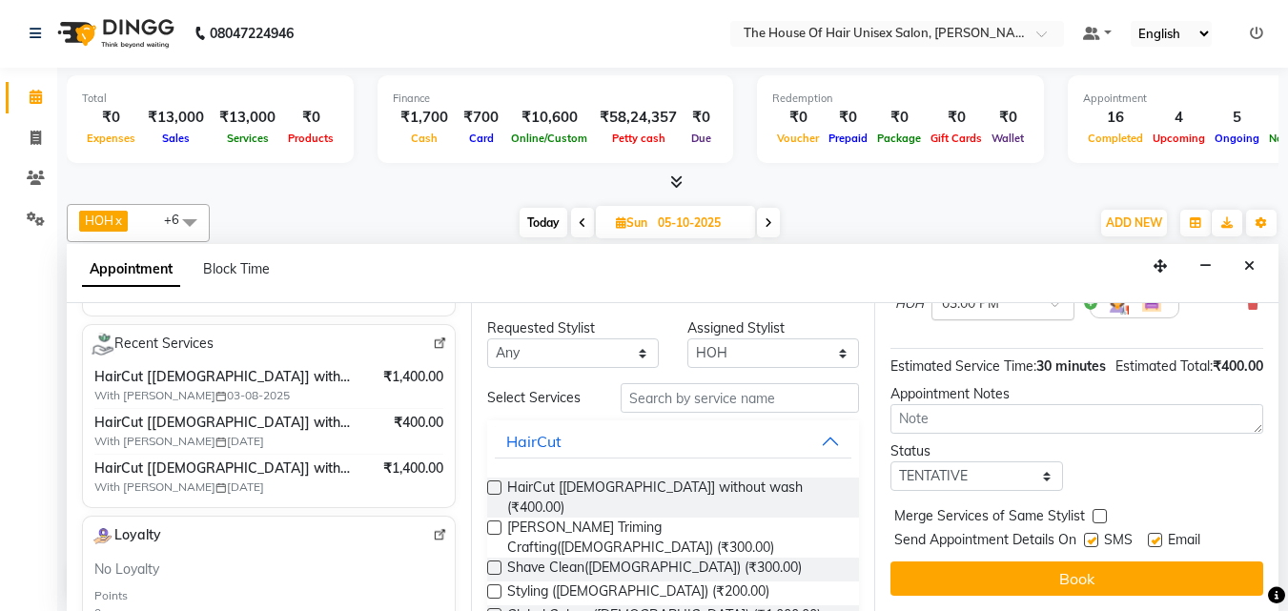
scroll to position [228, 0]
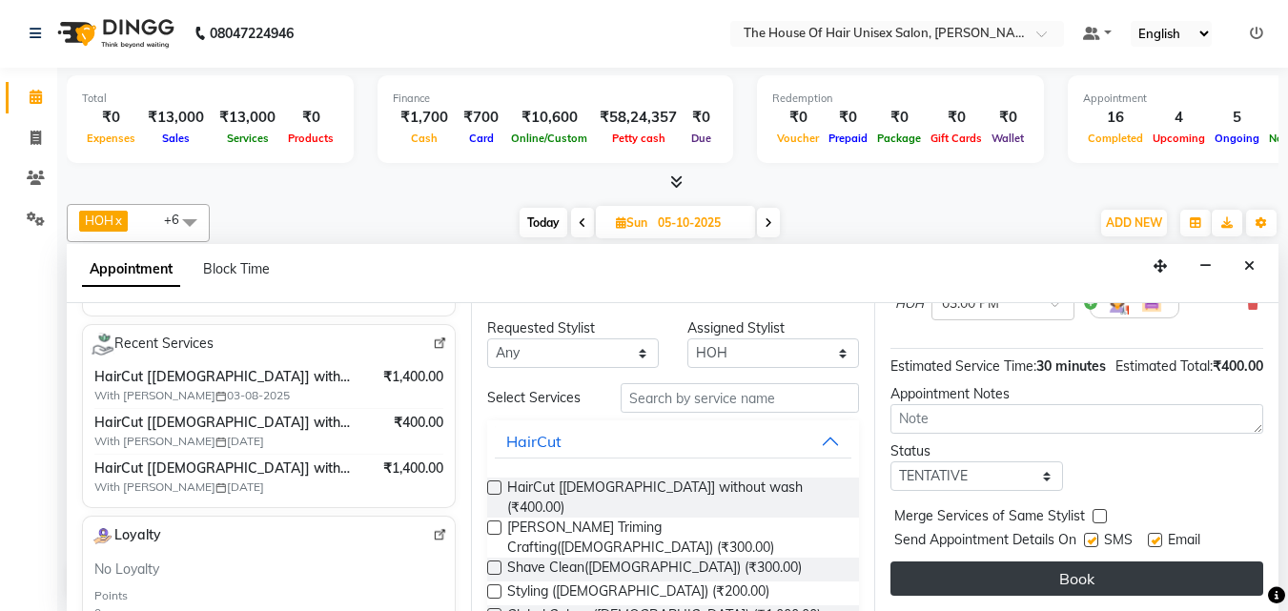
click at [1060, 561] on button "Book" at bounding box center [1076, 578] width 373 height 34
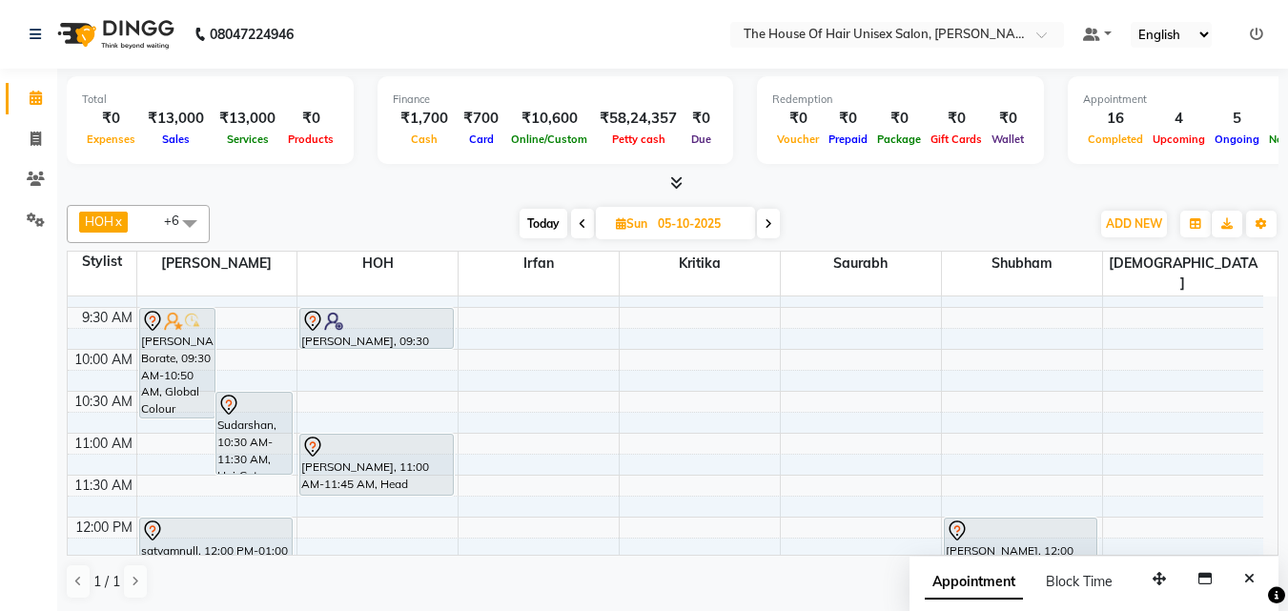
scroll to position [197, 0]
click at [545, 215] on span "Today" at bounding box center [544, 224] width 48 height 30
type input "04-10-2025"
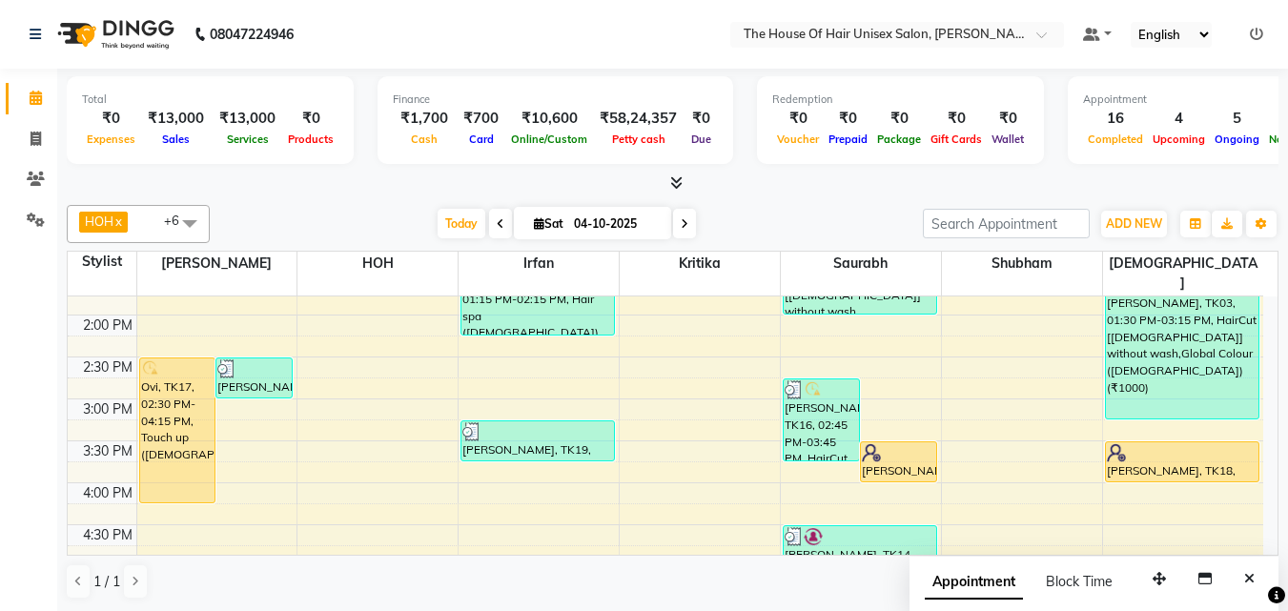
scroll to position [573, 0]
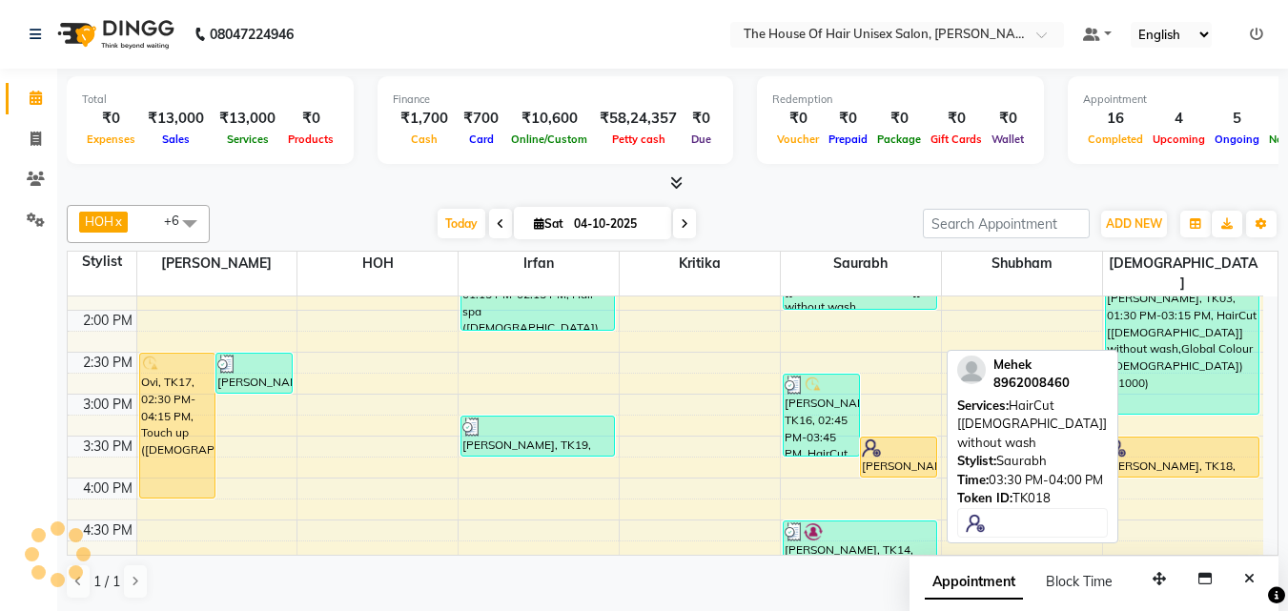
click at [907, 439] on div at bounding box center [898, 448] width 73 height 19
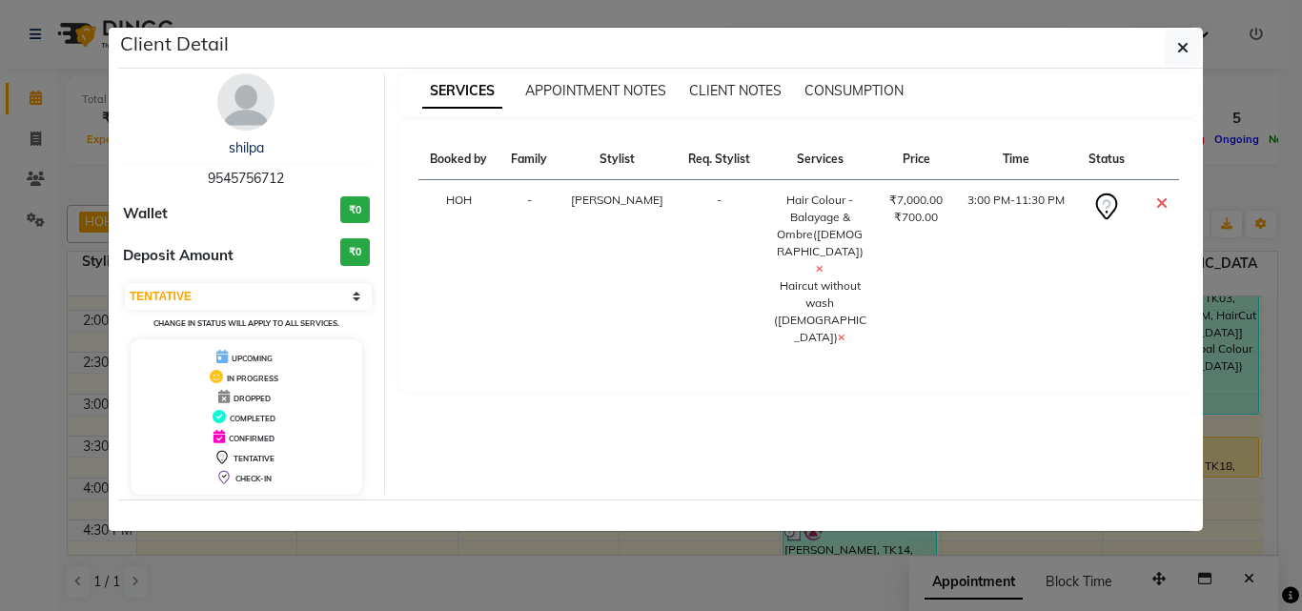
click at [907, 436] on div "SERVICES APPOINTMENT NOTES CLIENT NOTES CONSUMPTION Booked by Family Stylist Re…" at bounding box center [799, 283] width 828 height 421
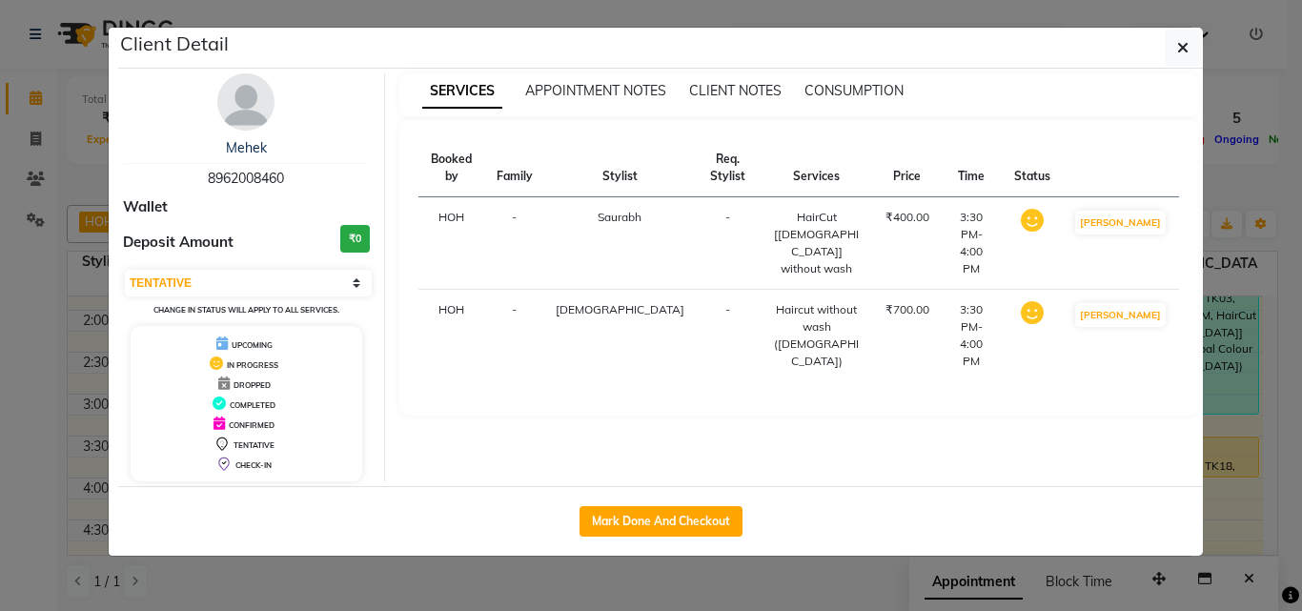
select select "1"
click at [669, 514] on button "Mark Done And Checkout" at bounding box center [661, 521] width 163 height 31
select select "598"
select select "service"
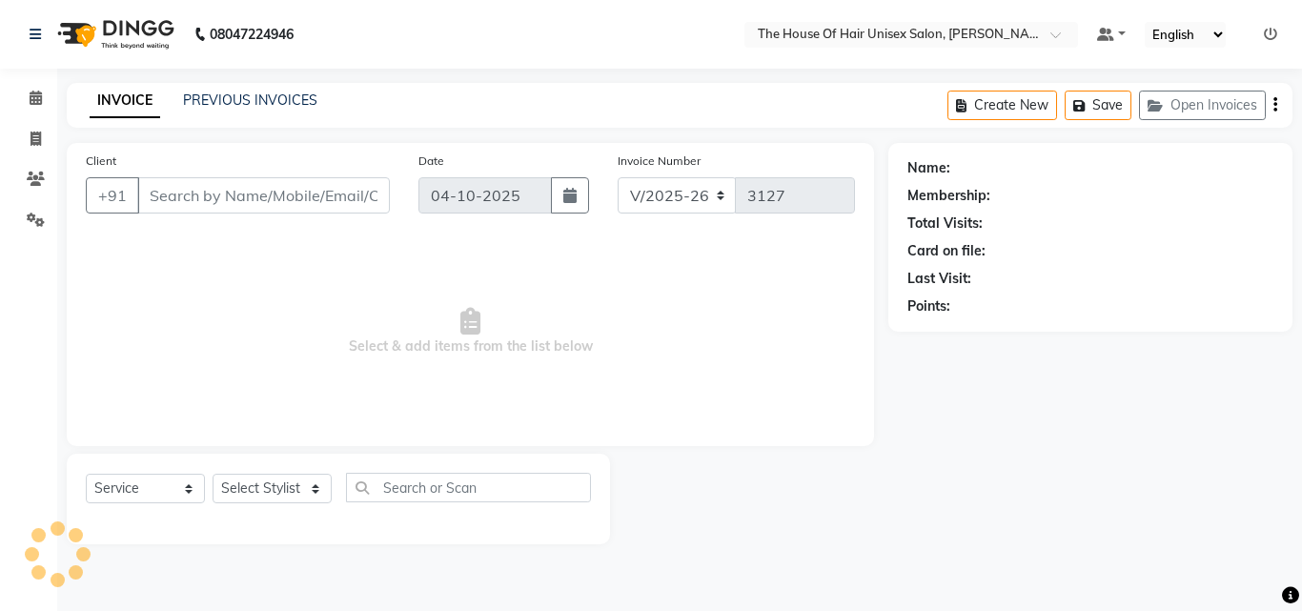
type input "8962008460"
select select "86145"
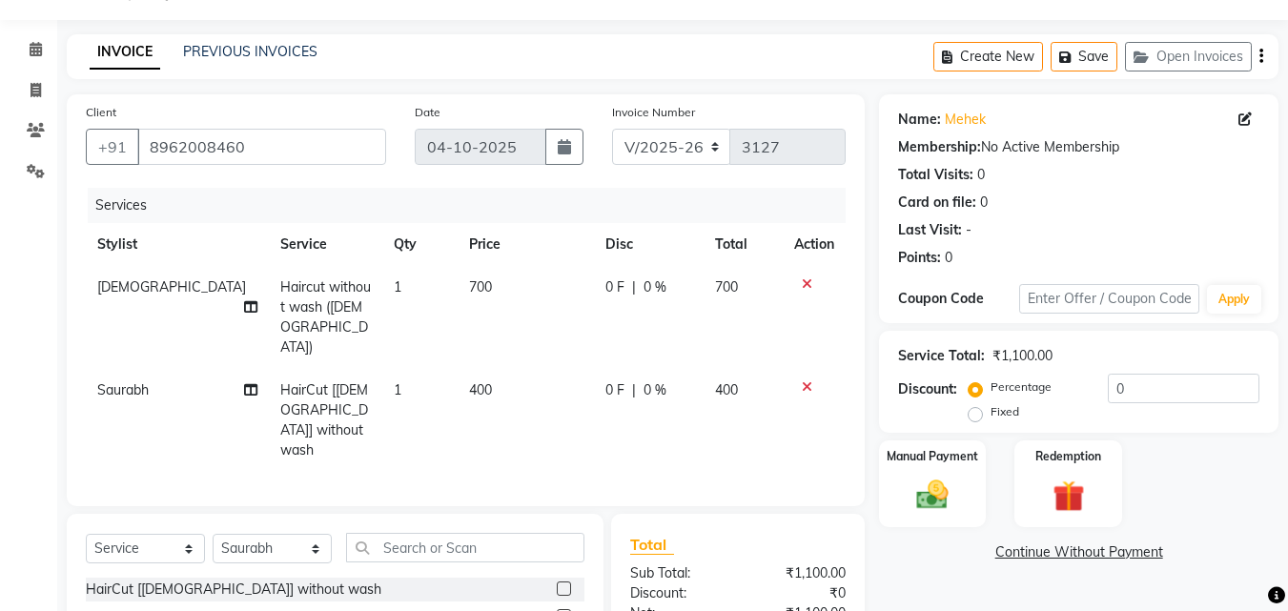
scroll to position [60, 0]
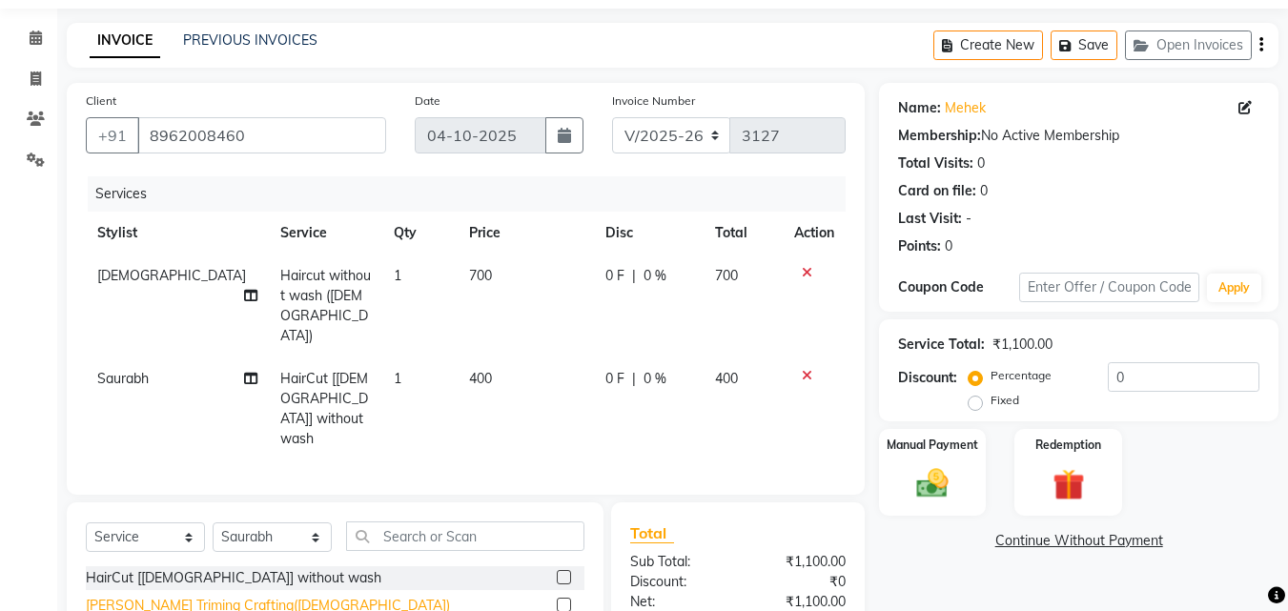
click at [235, 596] on div "[PERSON_NAME] Triming Crafting([DEMOGRAPHIC_DATA])" at bounding box center [268, 606] width 364 height 20
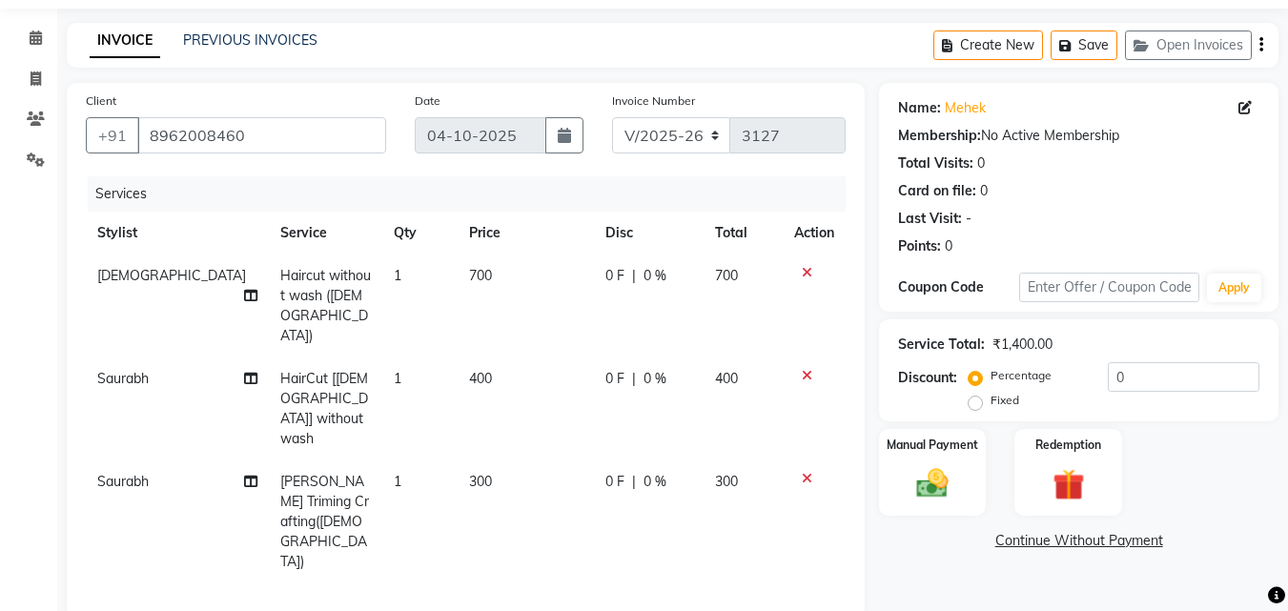
checkbox input "false"
click at [469, 370] on span "400" at bounding box center [480, 378] width 23 height 17
select select "86145"
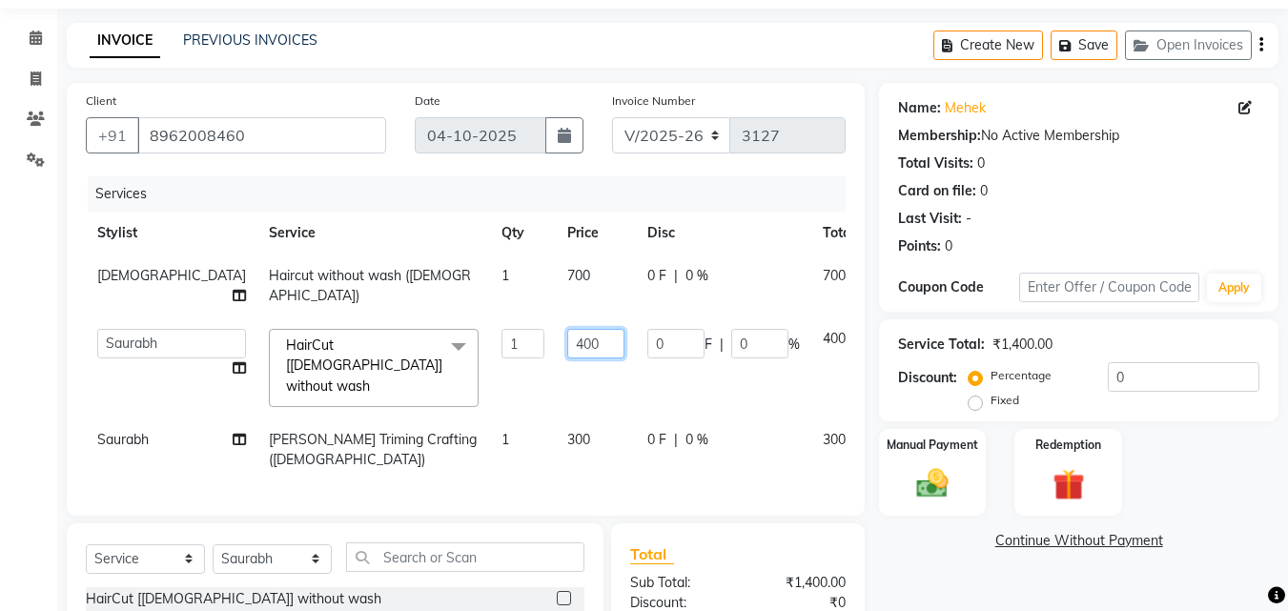
click at [567, 342] on input "400" at bounding box center [595, 344] width 57 height 30
type input "500"
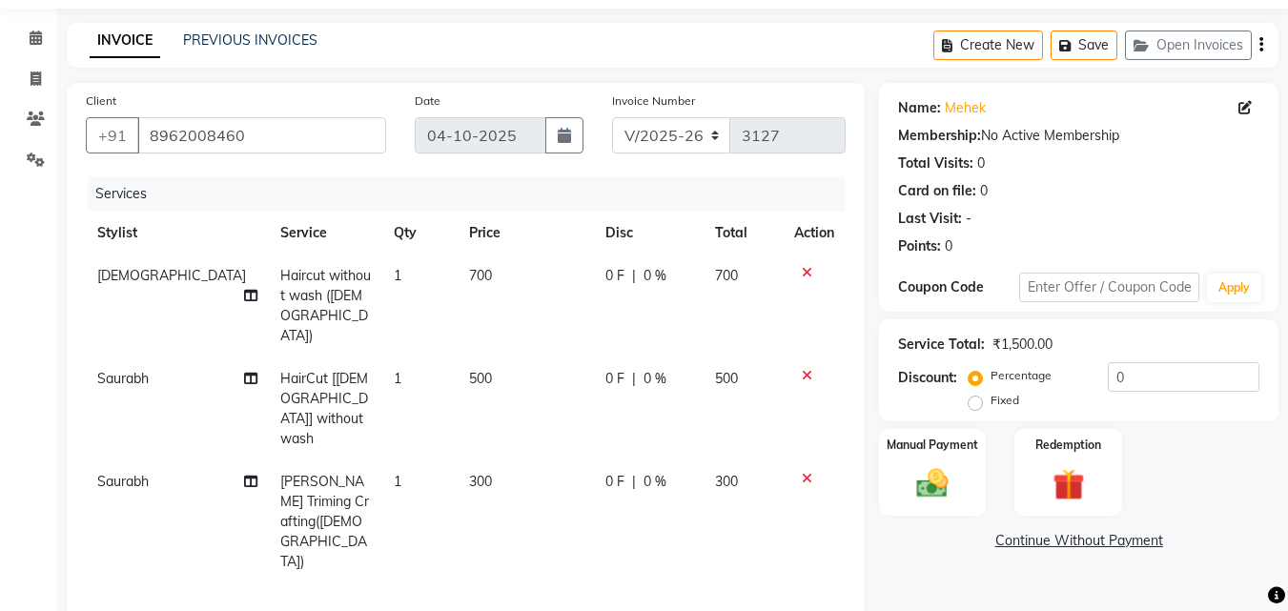
click at [945, 479] on img at bounding box center [932, 483] width 53 height 38
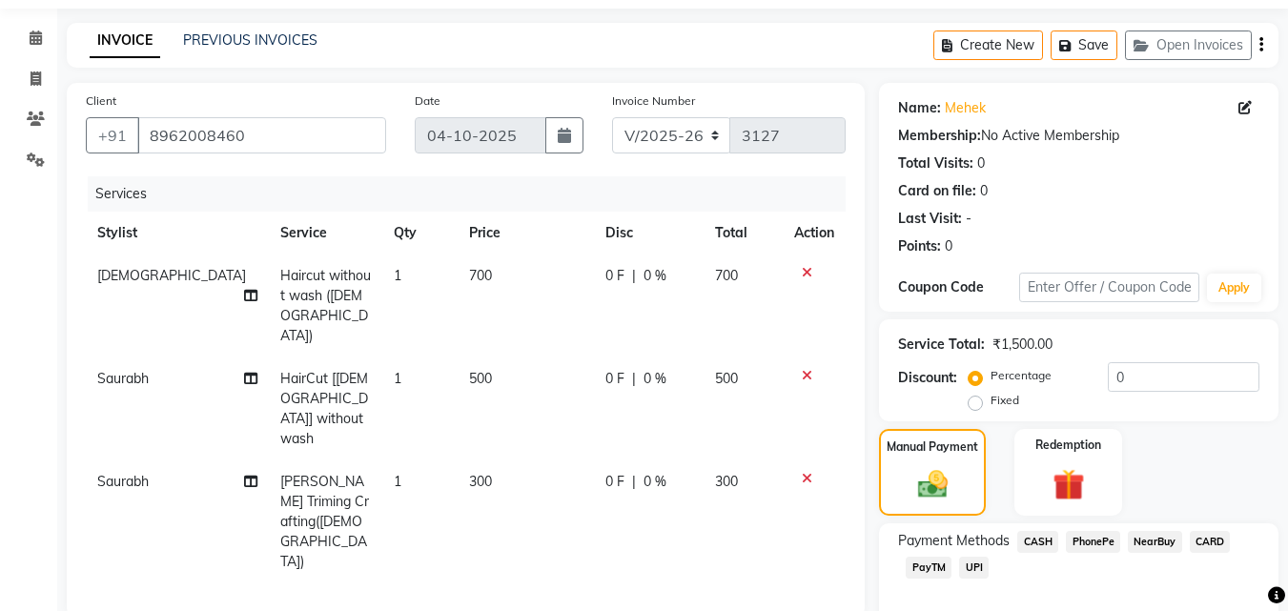
click at [1035, 538] on span "CASH" at bounding box center [1037, 542] width 41 height 22
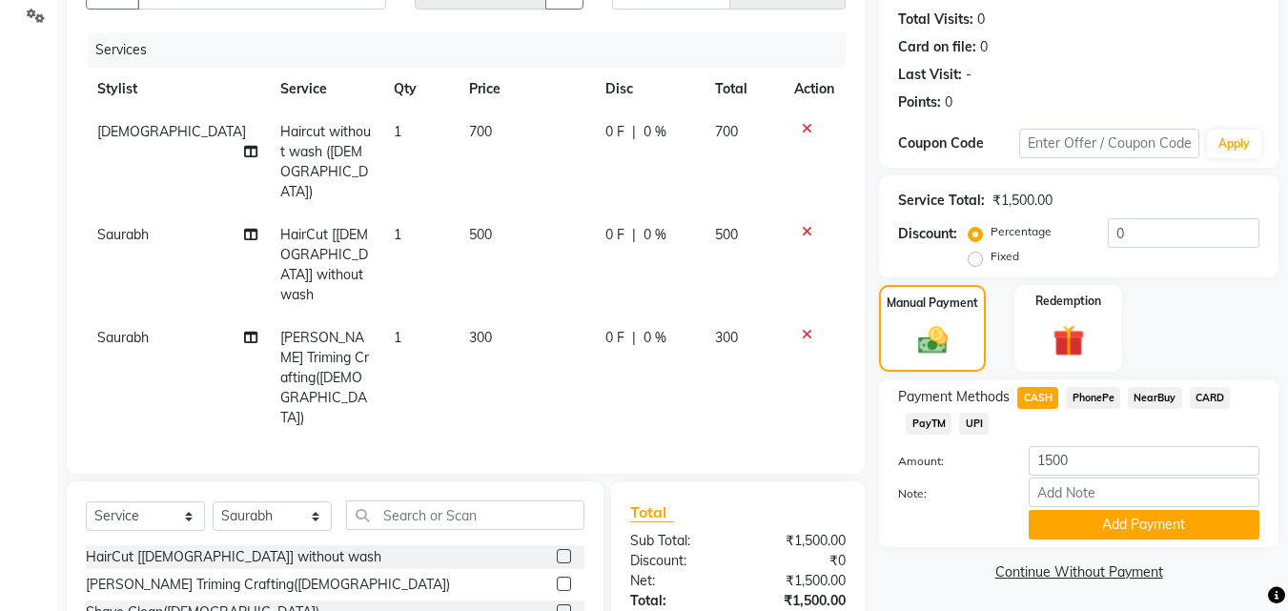
scroll to position [220, 0]
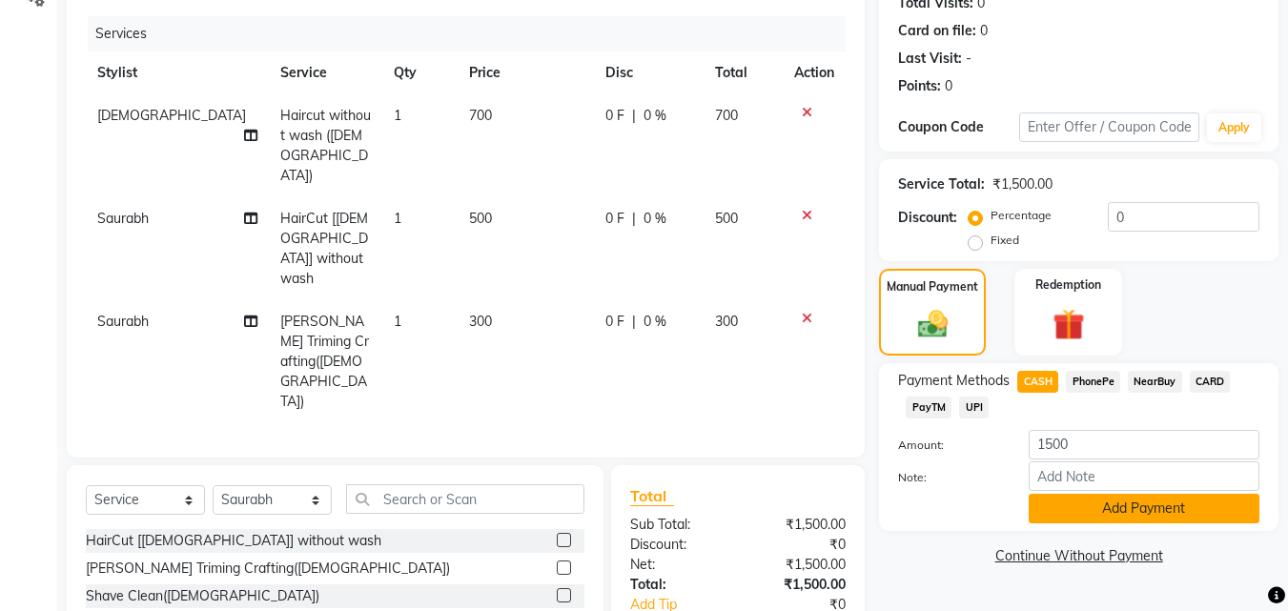
click at [1078, 501] on button "Add Payment" at bounding box center [1144, 509] width 231 height 30
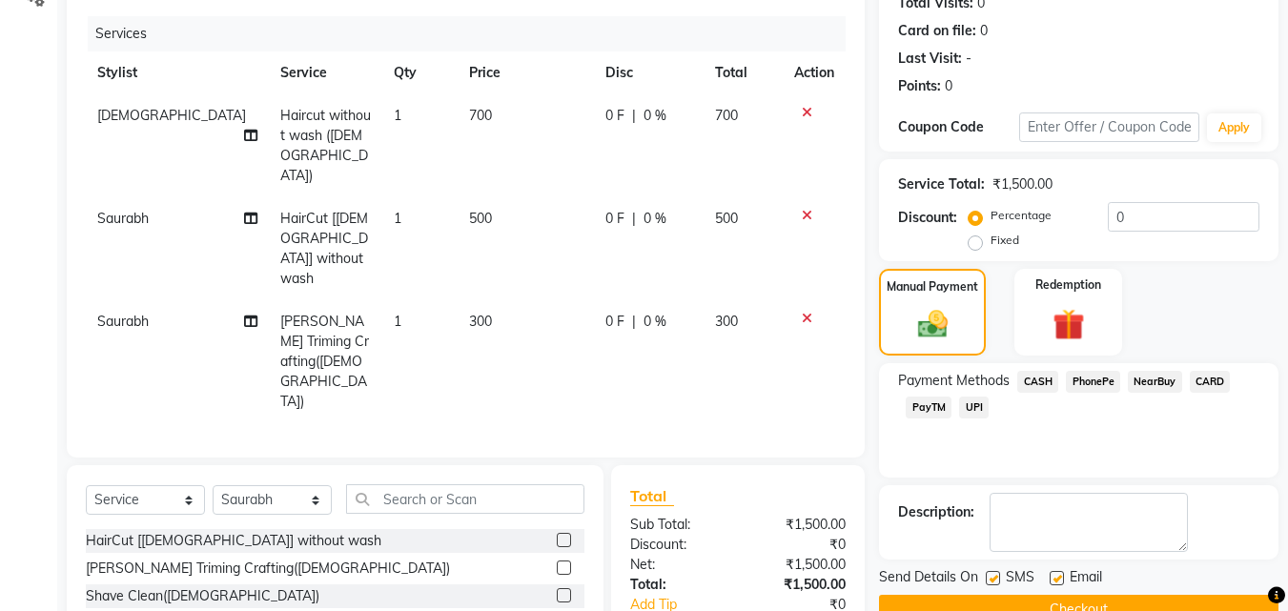
scroll to position [305, 0]
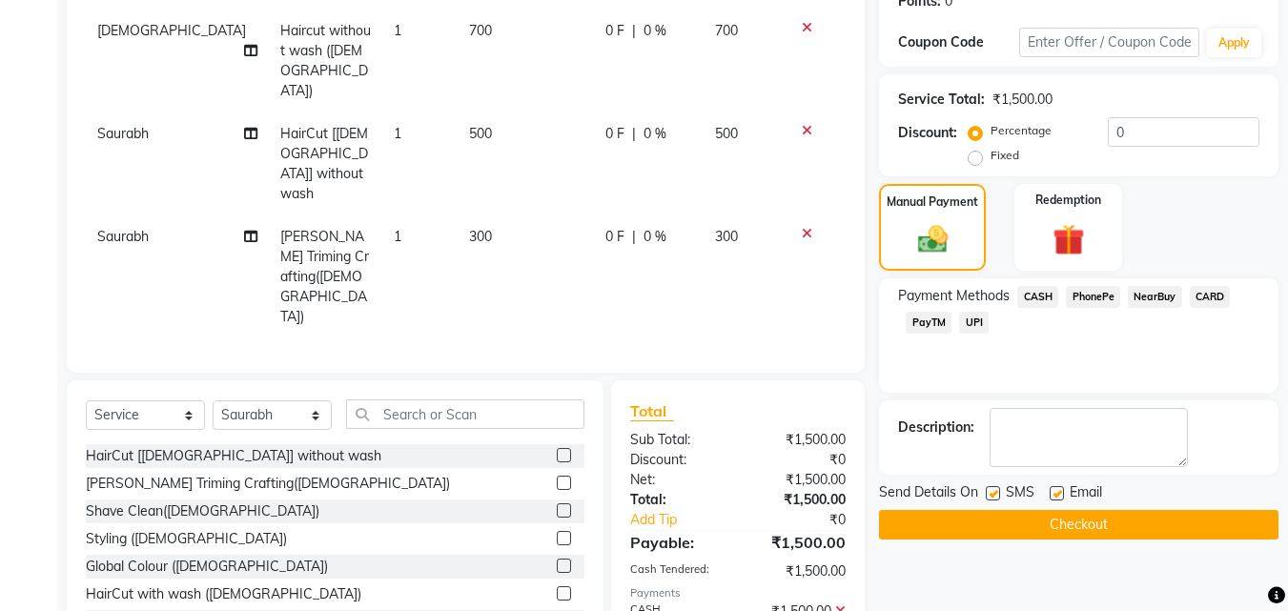
click at [1051, 520] on button "Checkout" at bounding box center [1078, 525] width 399 height 30
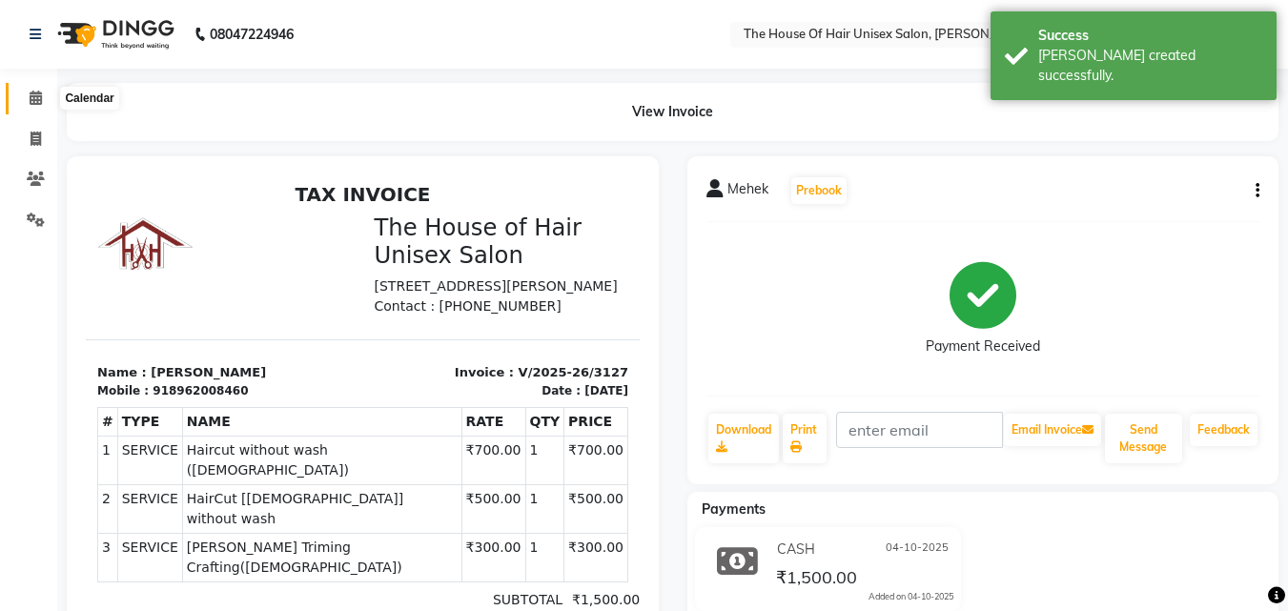
click at [35, 103] on icon at bounding box center [36, 98] width 12 height 14
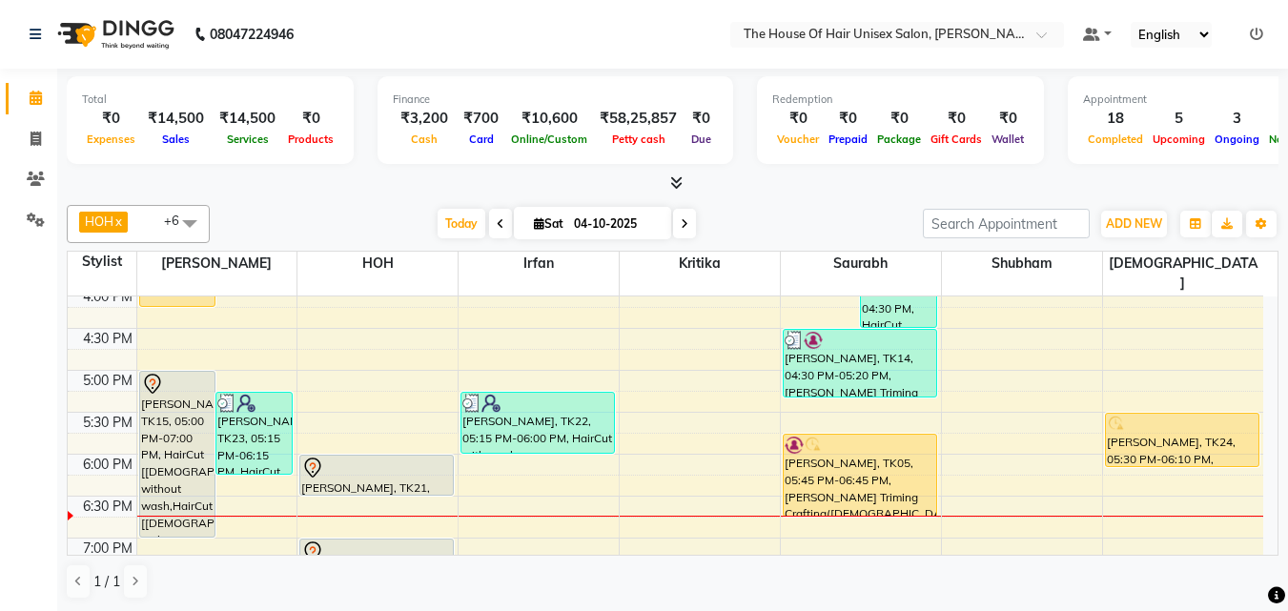
scroll to position [772, 0]
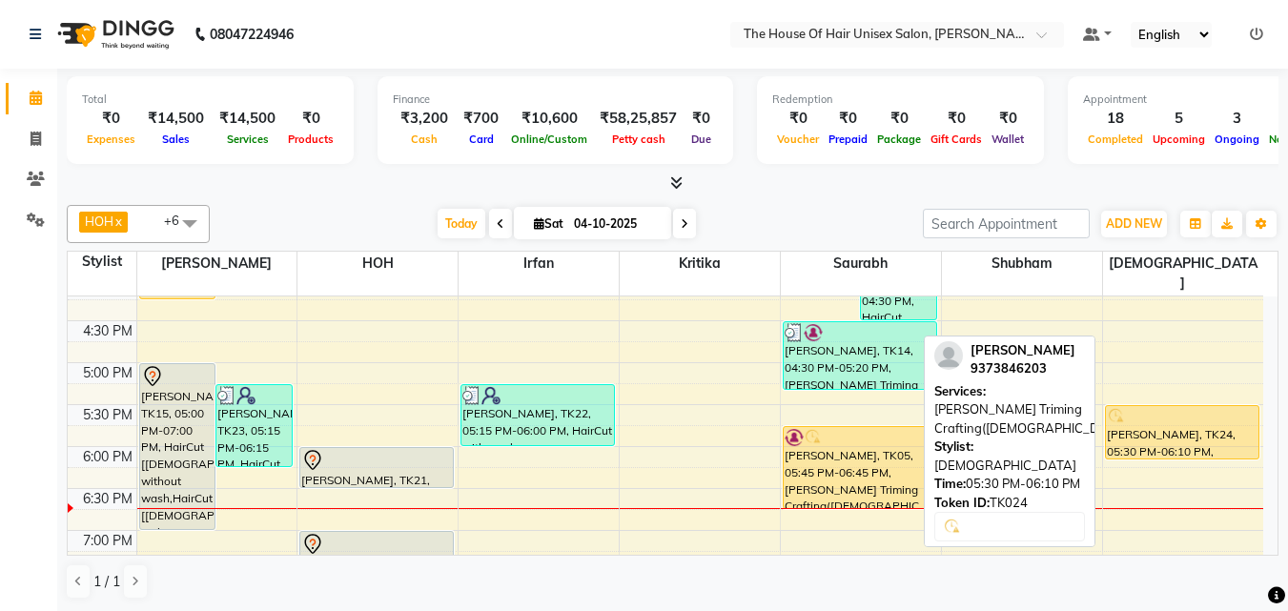
click at [1146, 407] on div at bounding box center [1182, 416] width 151 height 19
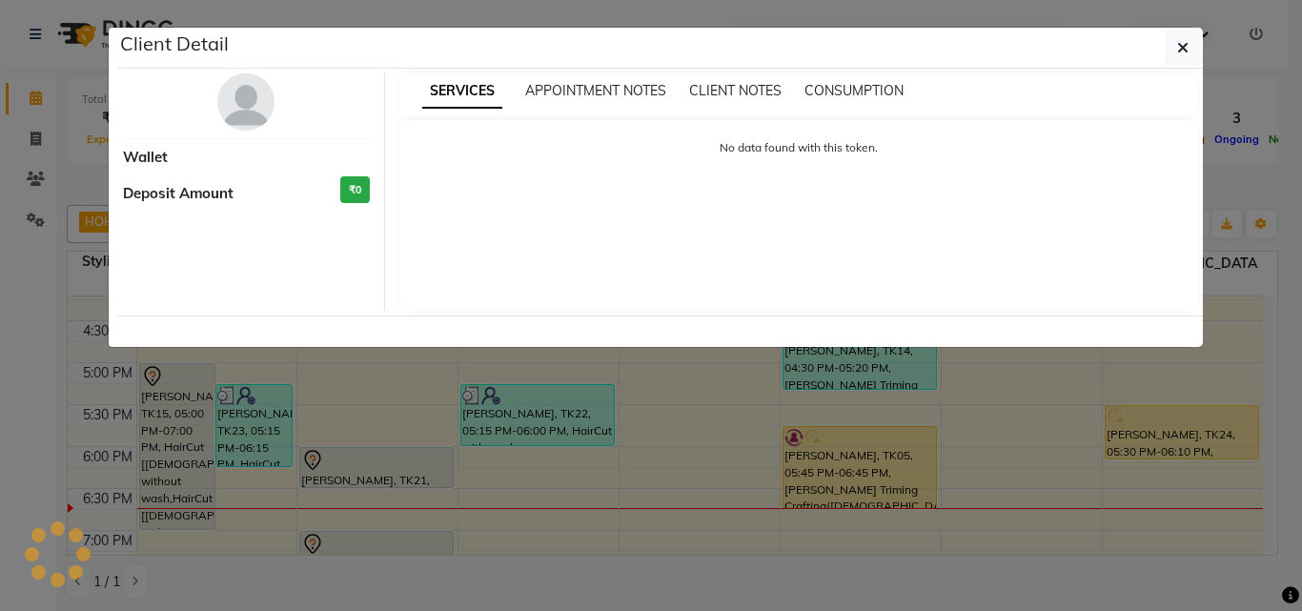
select select "1"
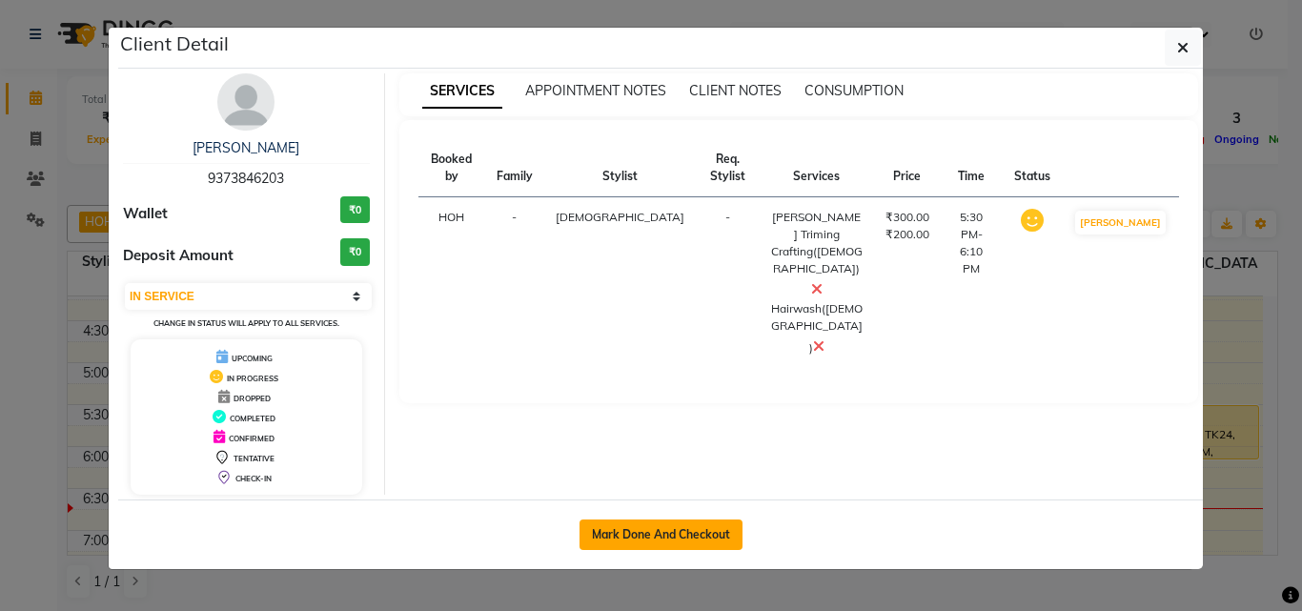
click at [649, 528] on button "Mark Done And Checkout" at bounding box center [661, 535] width 163 height 31
select select "service"
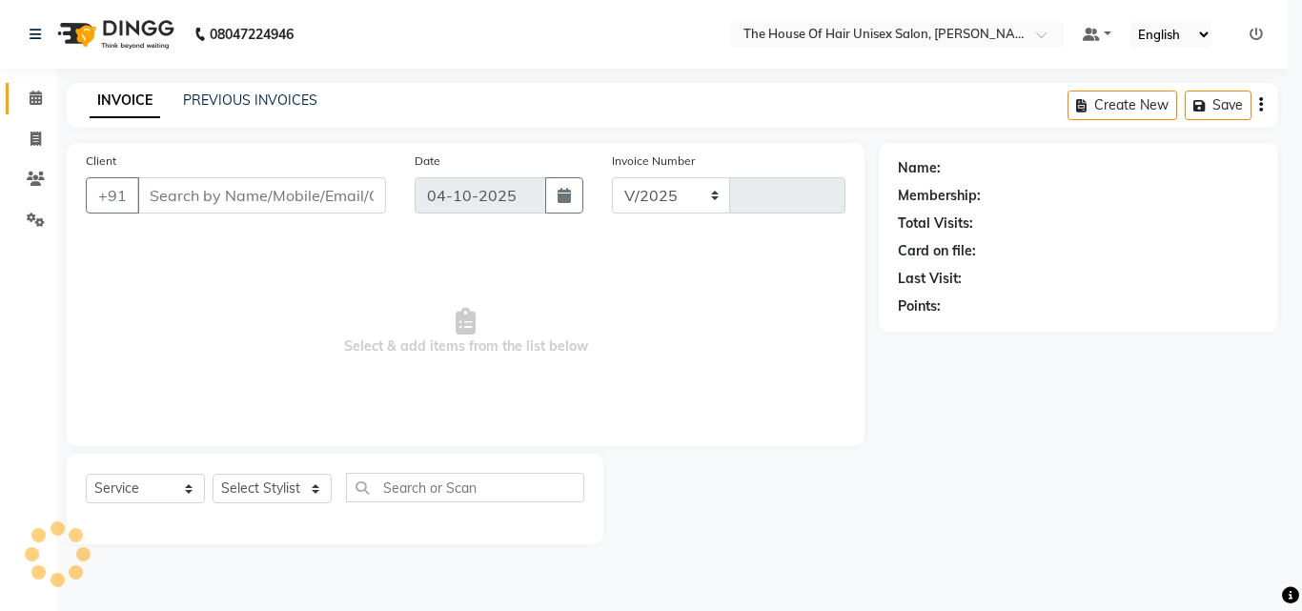
select select "598"
type input "3128"
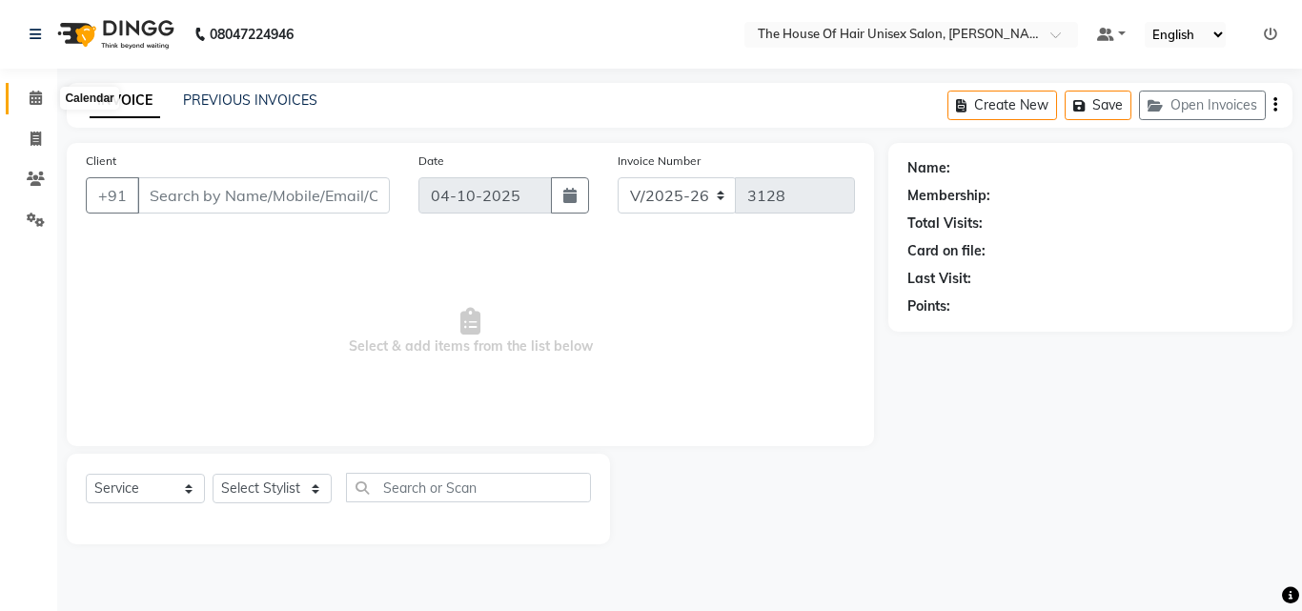
click at [35, 93] on icon at bounding box center [36, 98] width 12 height 14
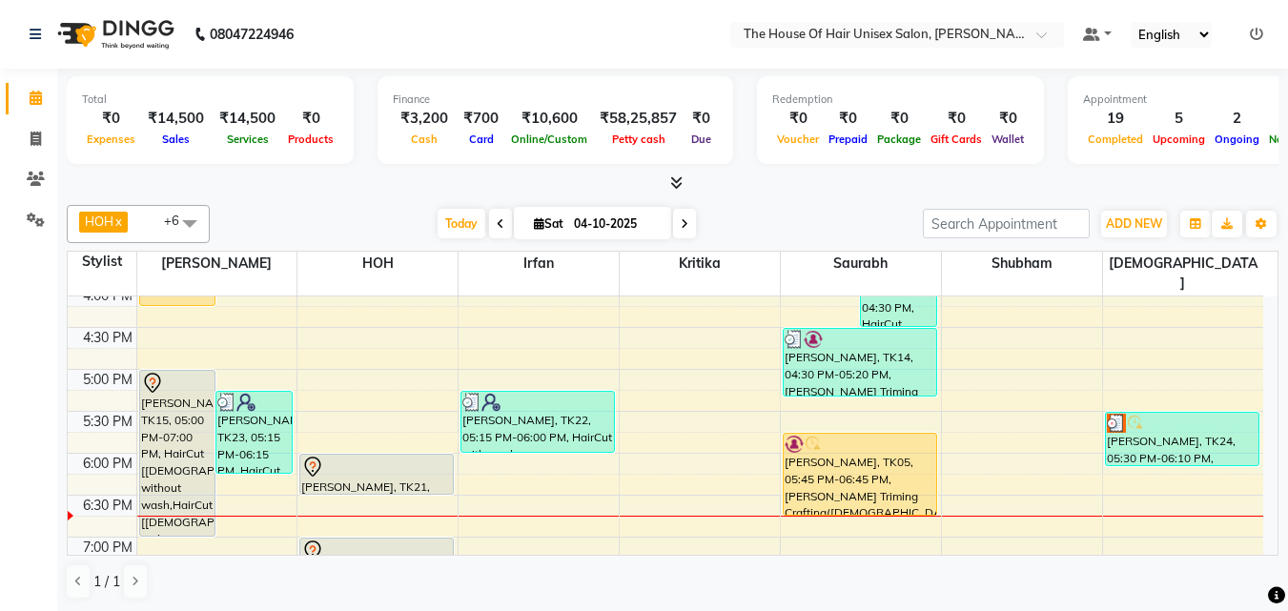
scroll to position [766, 0]
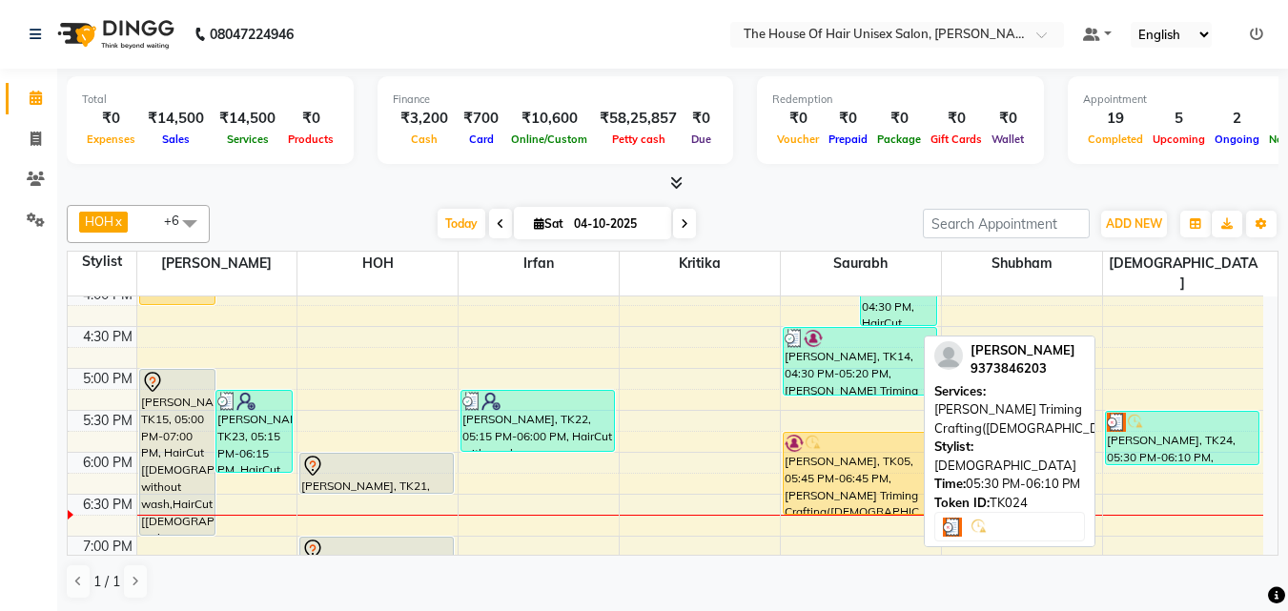
click at [1147, 413] on div at bounding box center [1182, 422] width 151 height 19
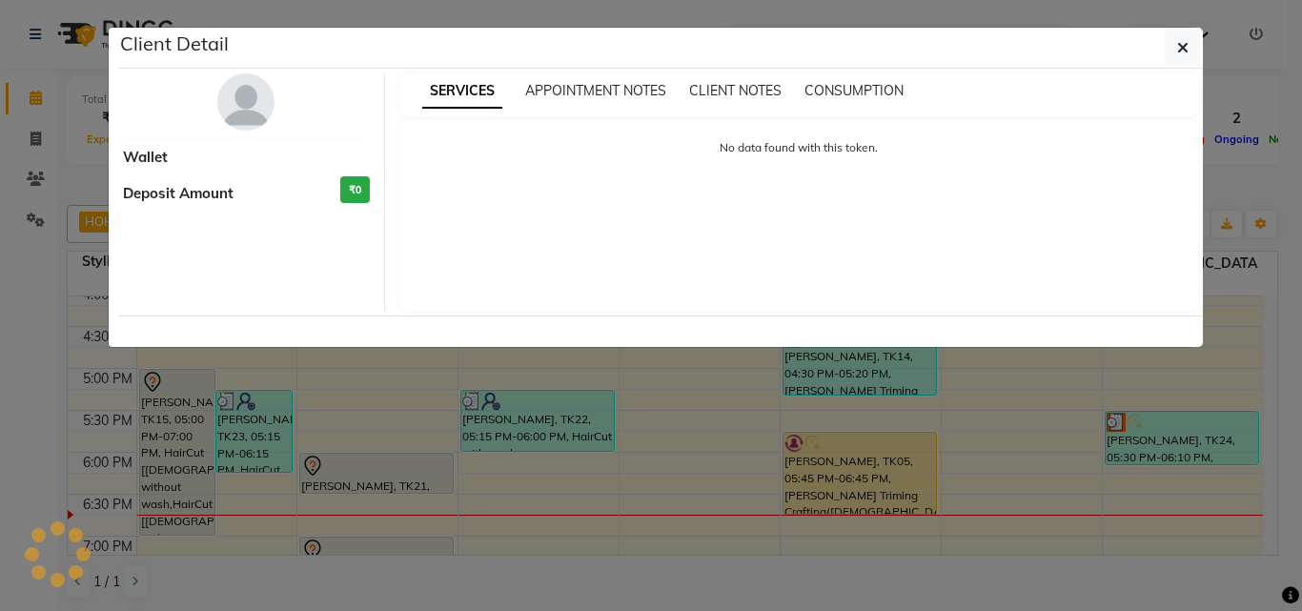
select select "3"
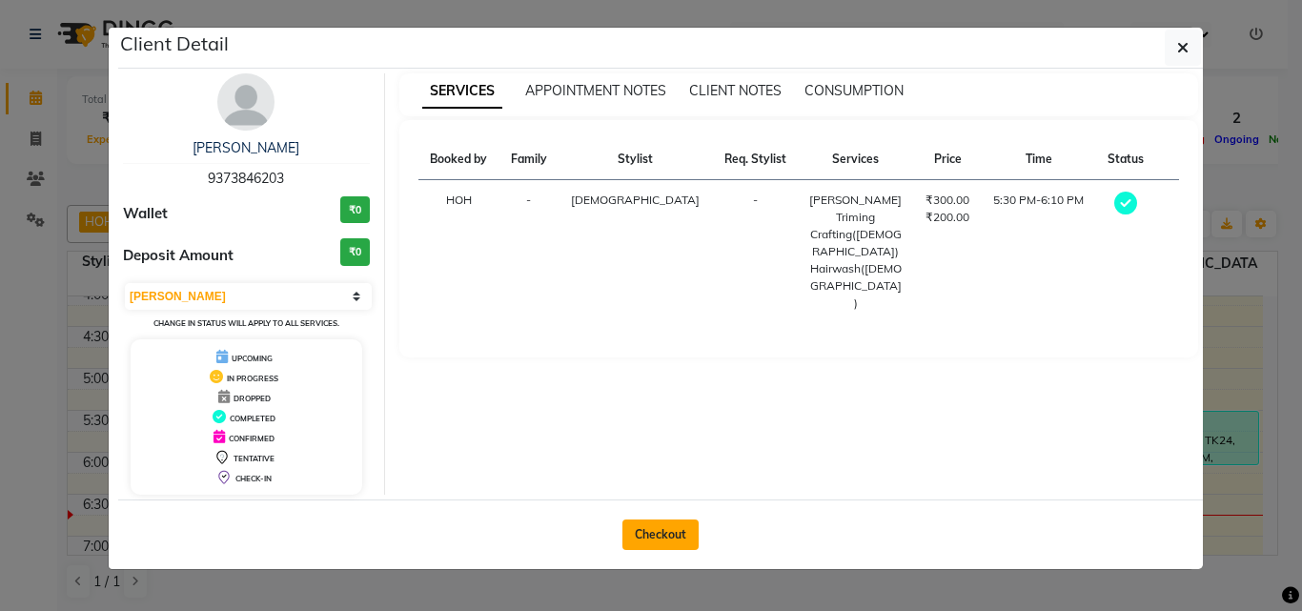
click at [655, 529] on button "Checkout" at bounding box center [660, 535] width 76 height 31
select select "service"
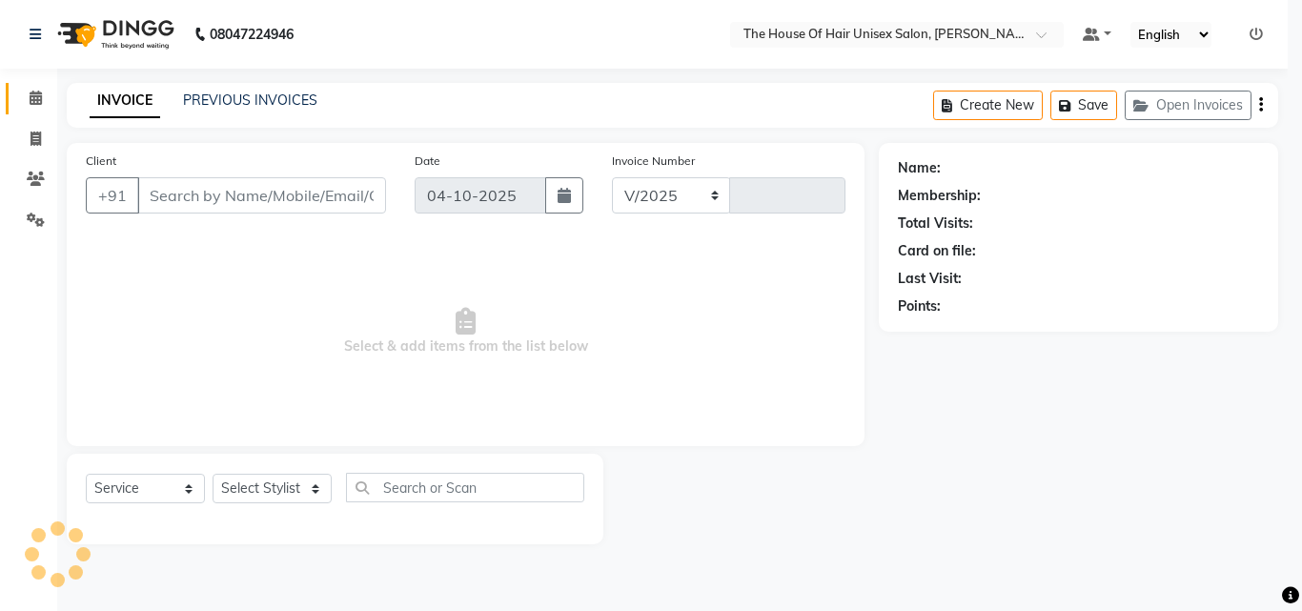
select select "598"
type input "3128"
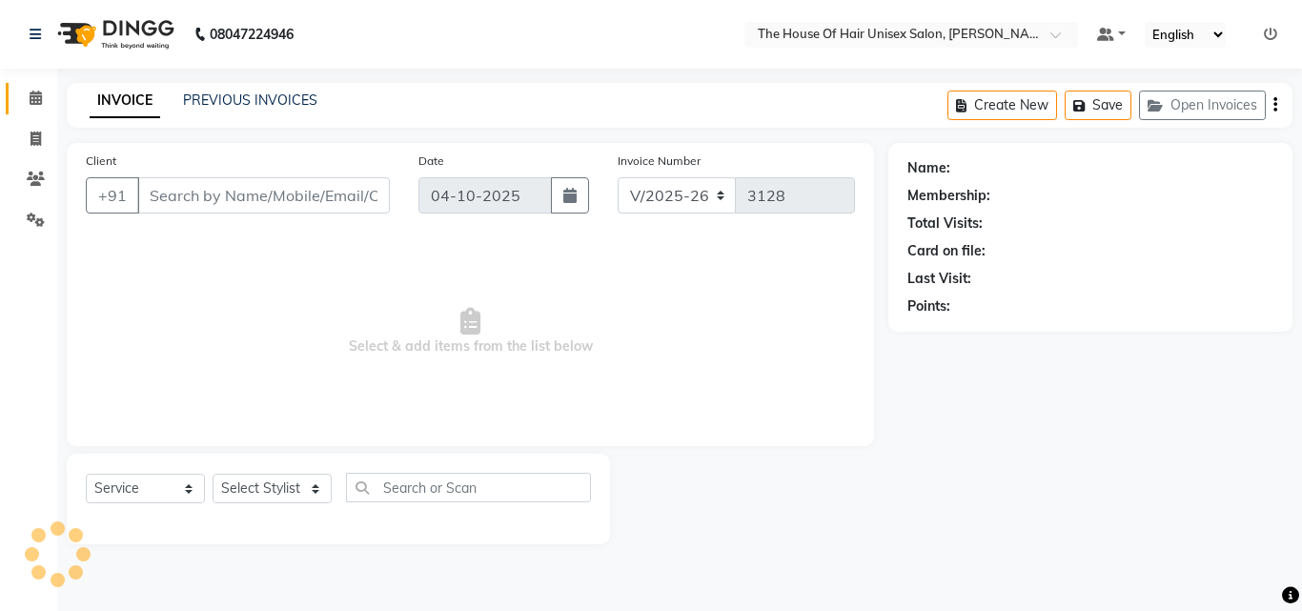
type input "9373846203"
select select "89756"
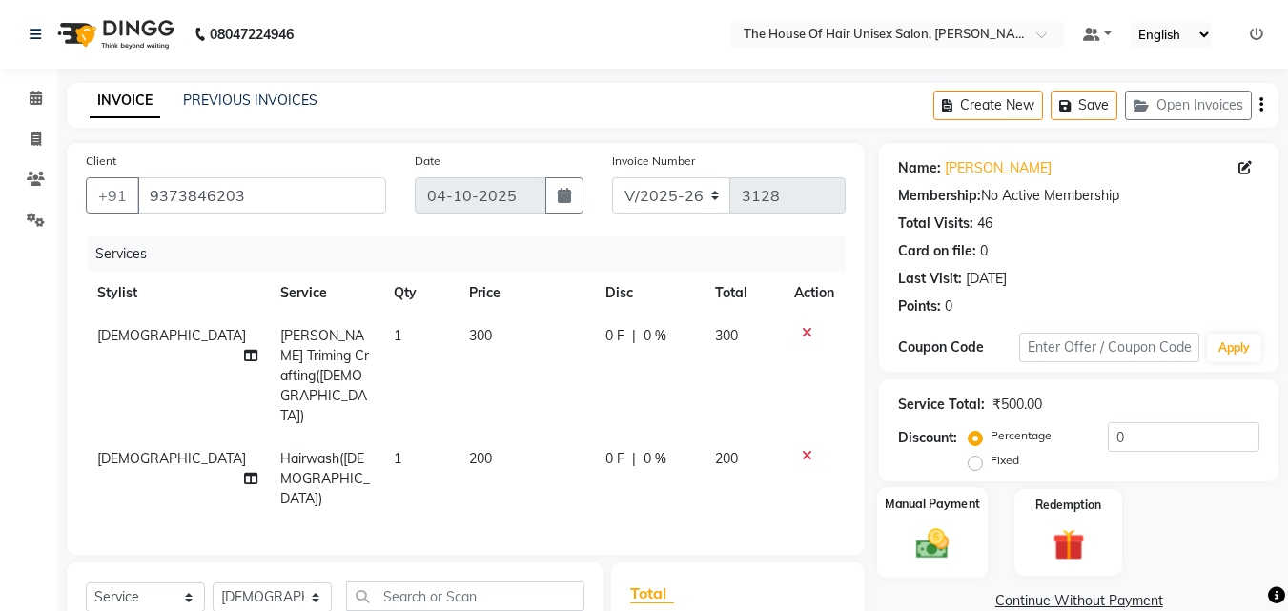
click at [933, 515] on div "Manual Payment" at bounding box center [933, 532] width 112 height 91
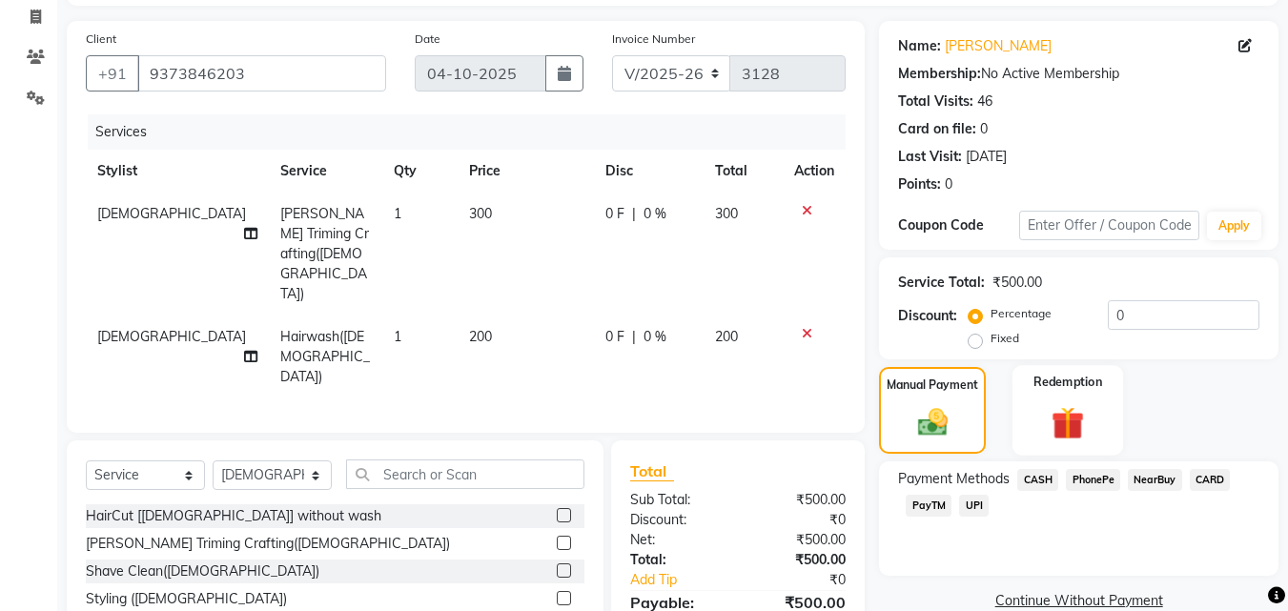
scroll to position [141, 0]
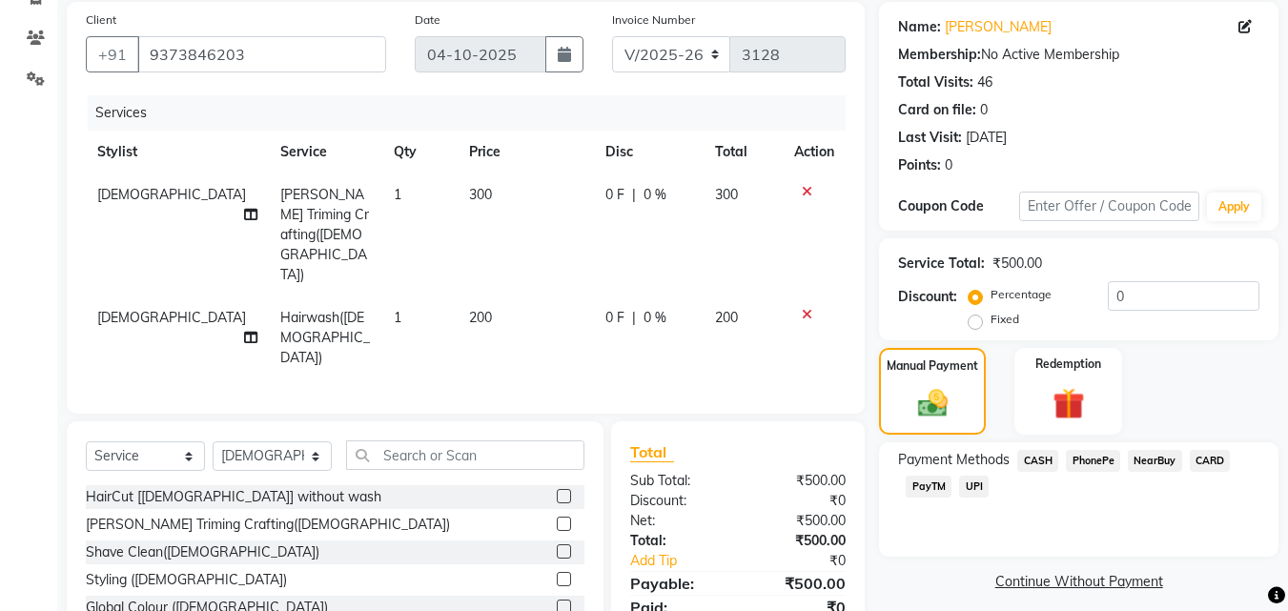
click at [1214, 459] on span "CARD" at bounding box center [1210, 461] width 41 height 22
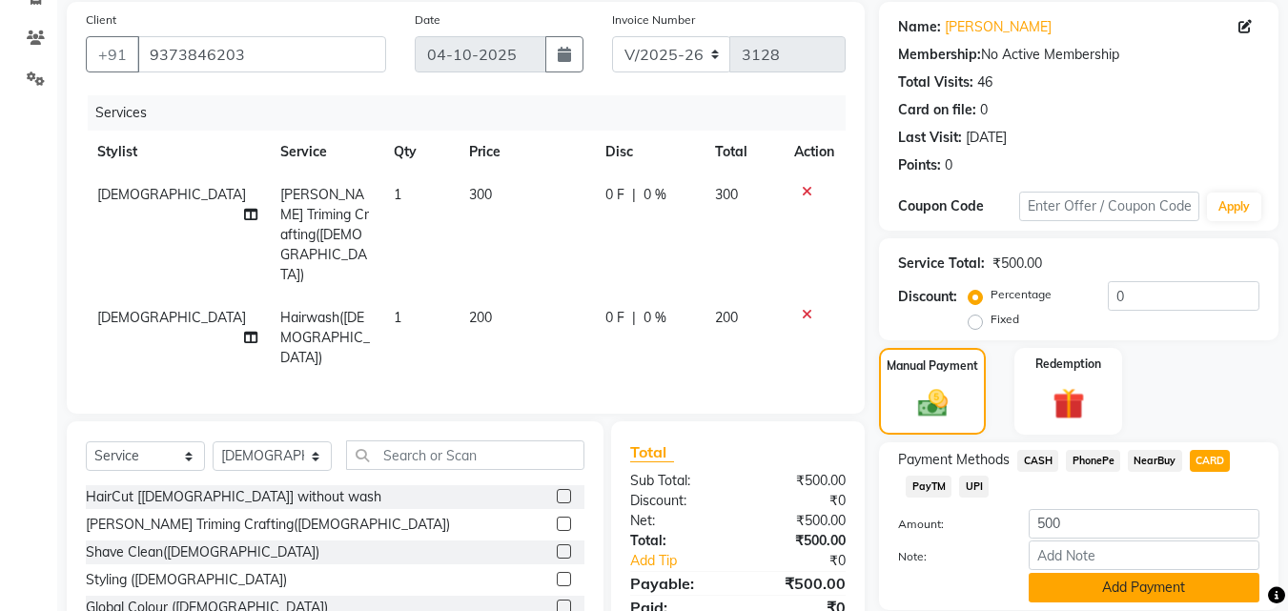
click at [1132, 586] on button "Add Payment" at bounding box center [1144, 588] width 231 height 30
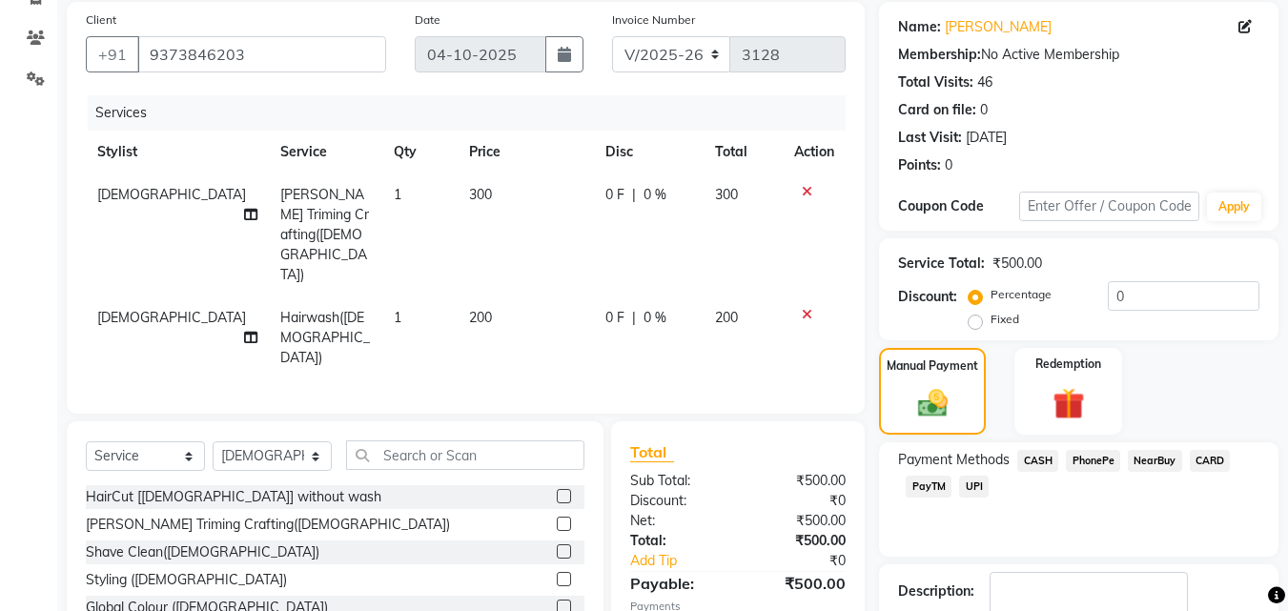
scroll to position [262, 0]
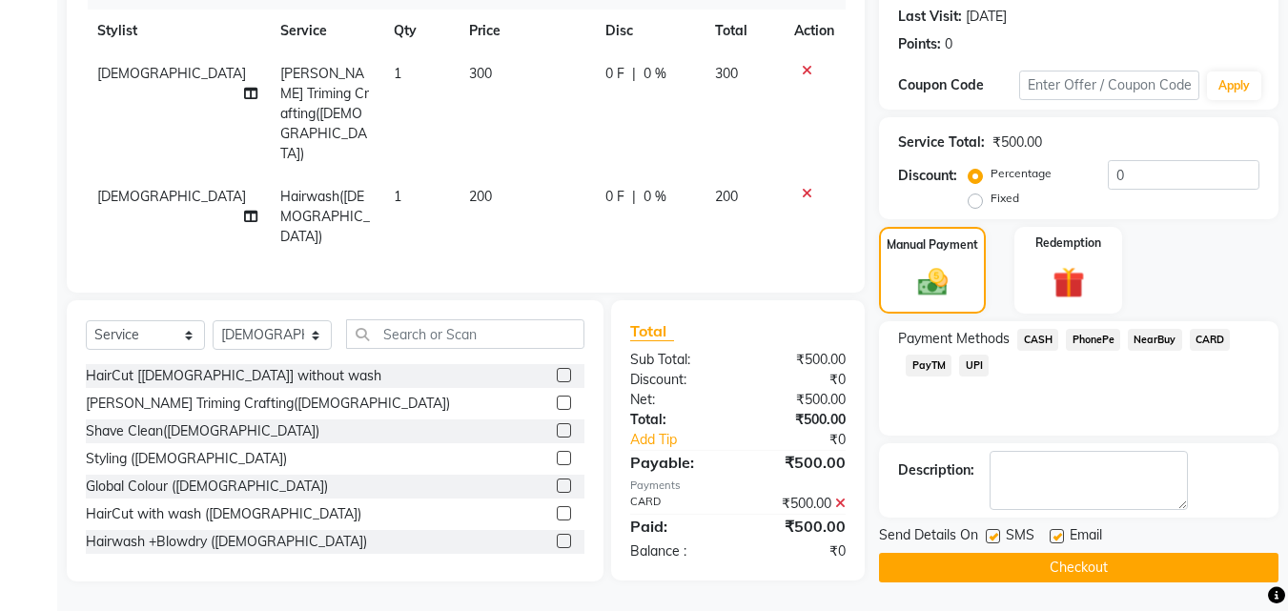
click at [1079, 561] on button "Checkout" at bounding box center [1078, 568] width 399 height 30
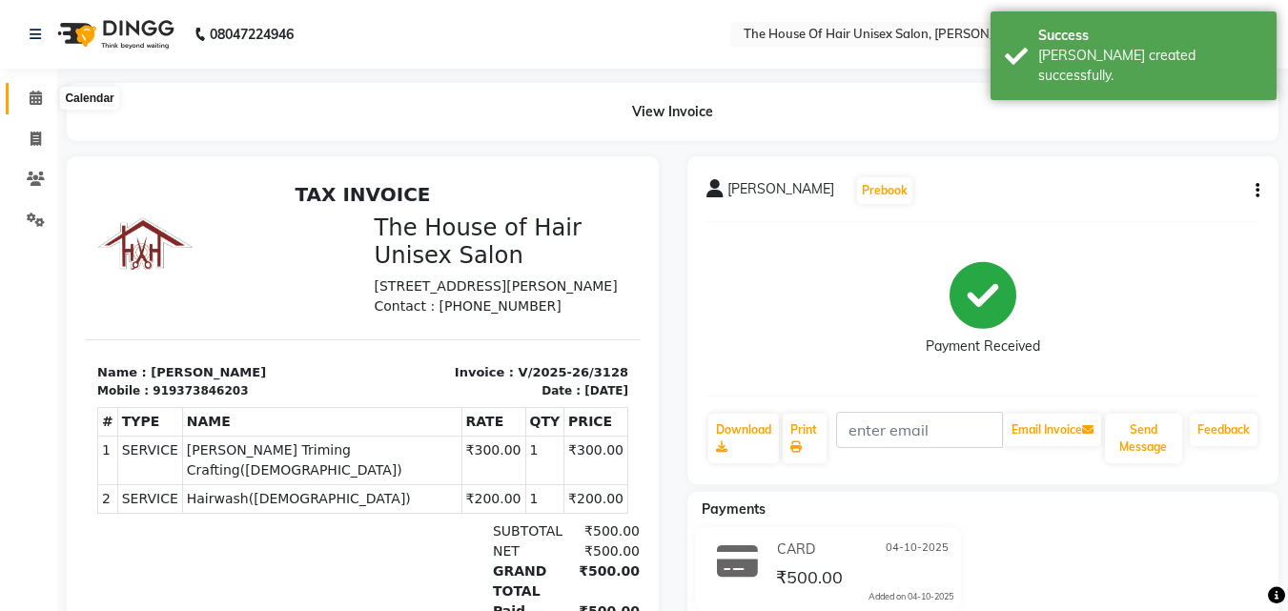
click at [33, 97] on icon at bounding box center [36, 98] width 12 height 14
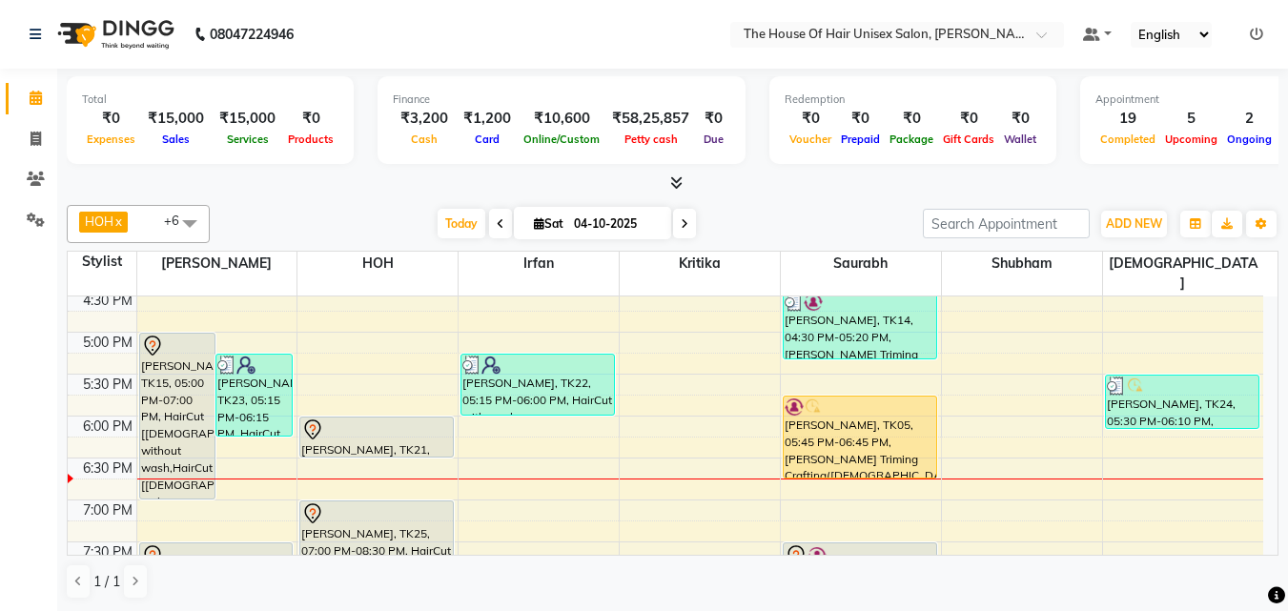
scroll to position [796, 0]
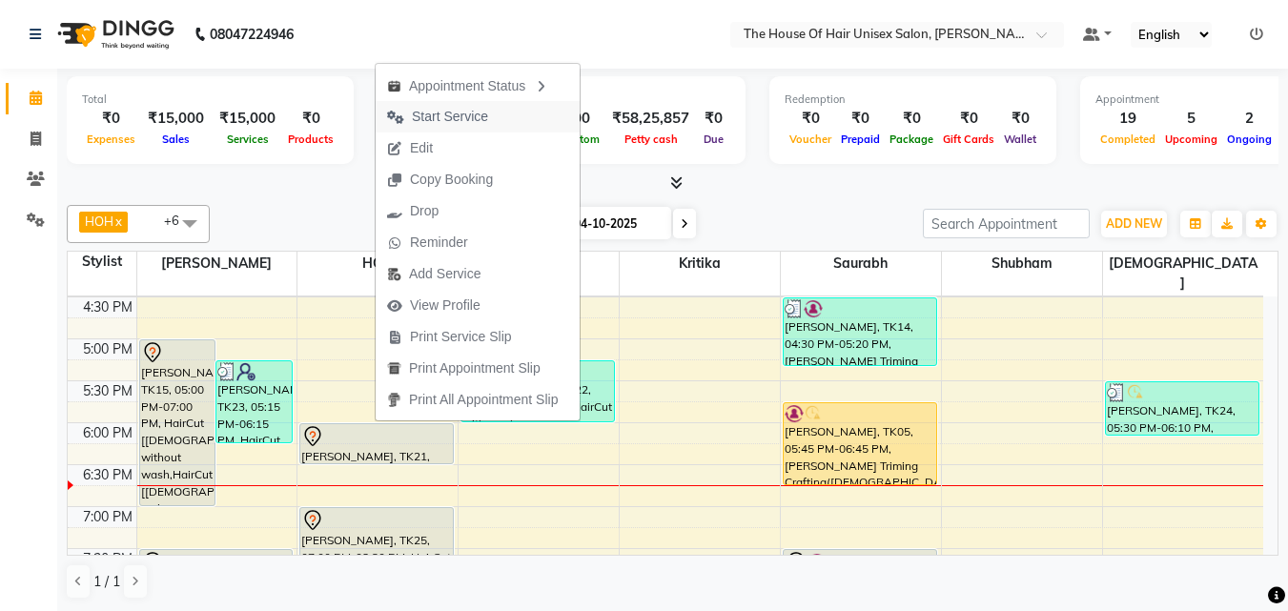
click at [463, 113] on span "Start Service" at bounding box center [450, 117] width 76 height 20
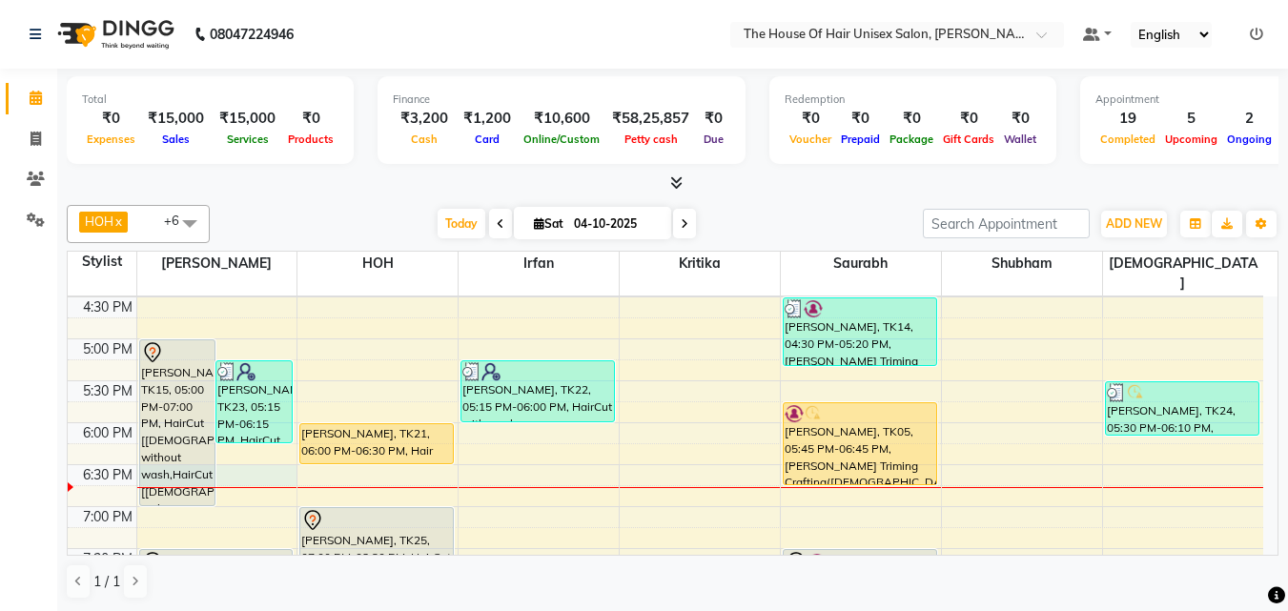
click at [266, 450] on div "7:00 AM 7:30 AM 8:00 AM 8:30 AM 9:00 AM 9:30 AM 10:00 AM 10:30 AM 11:00 AM 11:3…" at bounding box center [665, 128] width 1195 height 1257
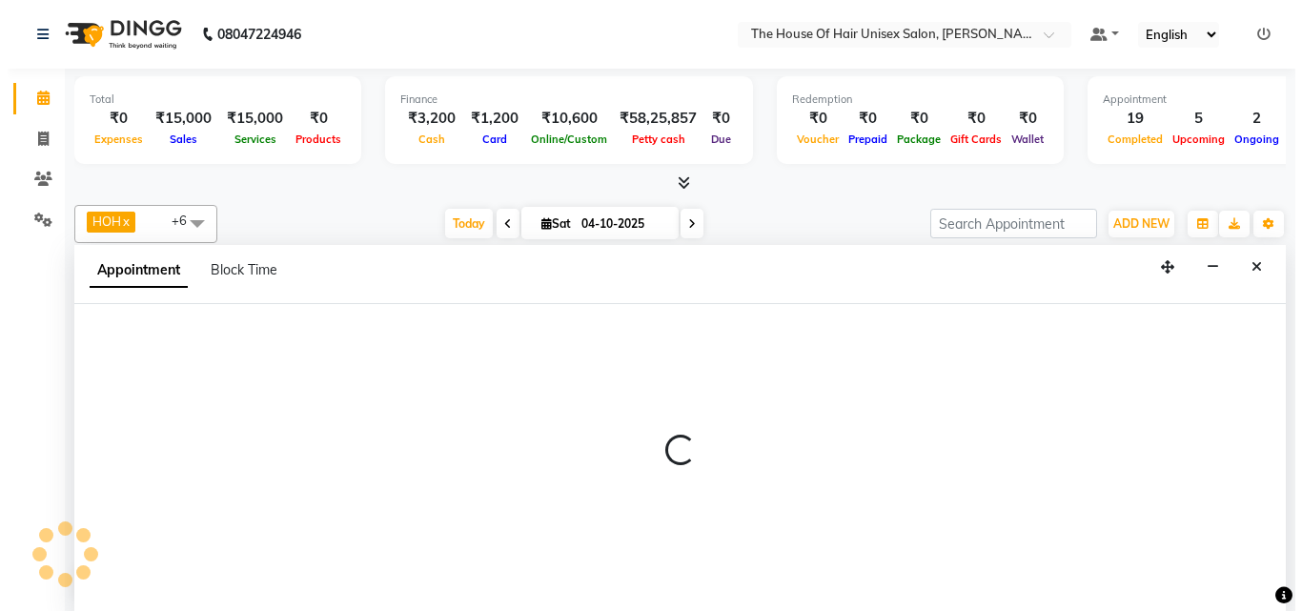
scroll to position [1, 0]
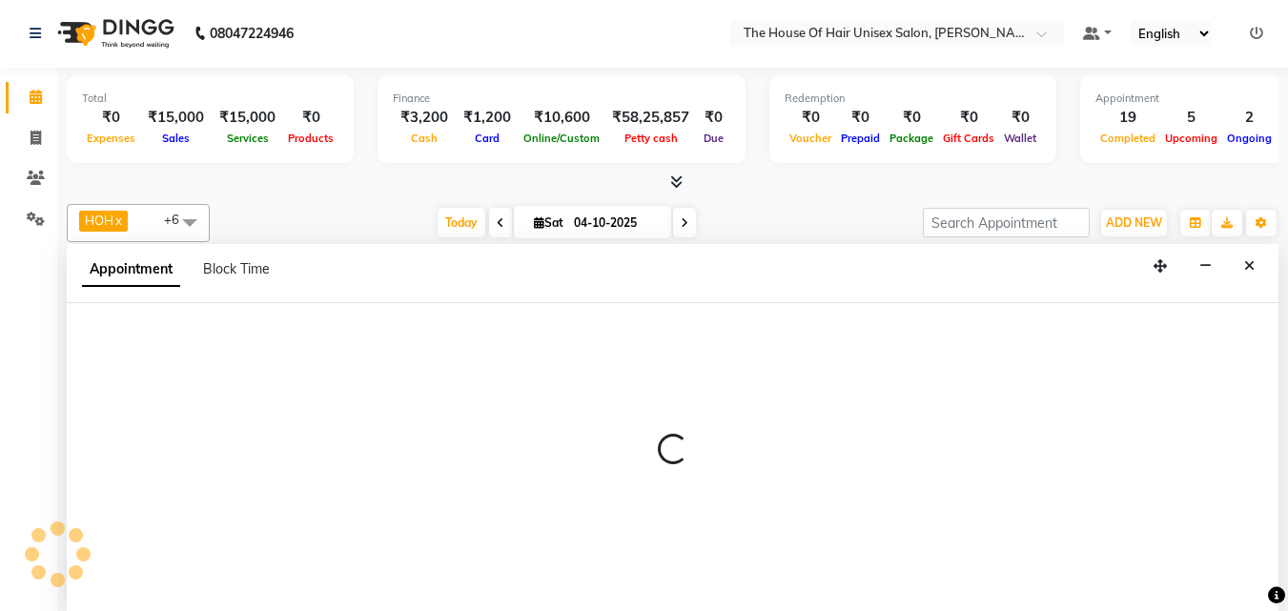
select select "13497"
select select "1110"
select select "tentative"
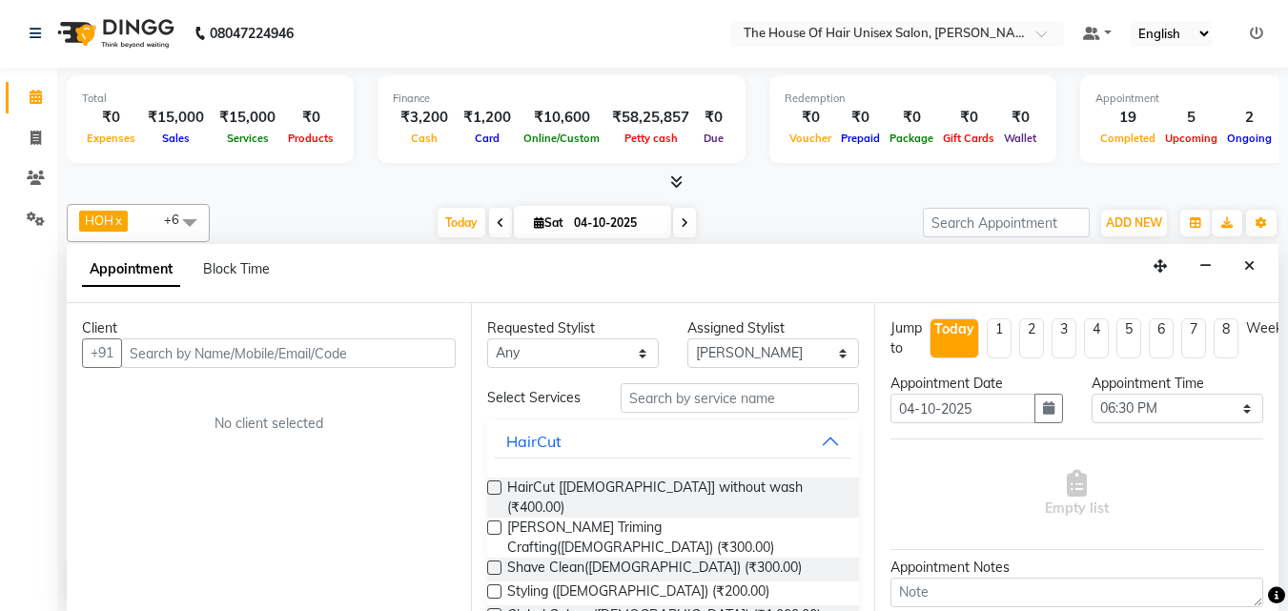
click at [347, 353] on input "text" at bounding box center [288, 353] width 335 height 30
type input "8295721249"
click at [439, 347] on span "Add Client" at bounding box center [416, 352] width 64 height 17
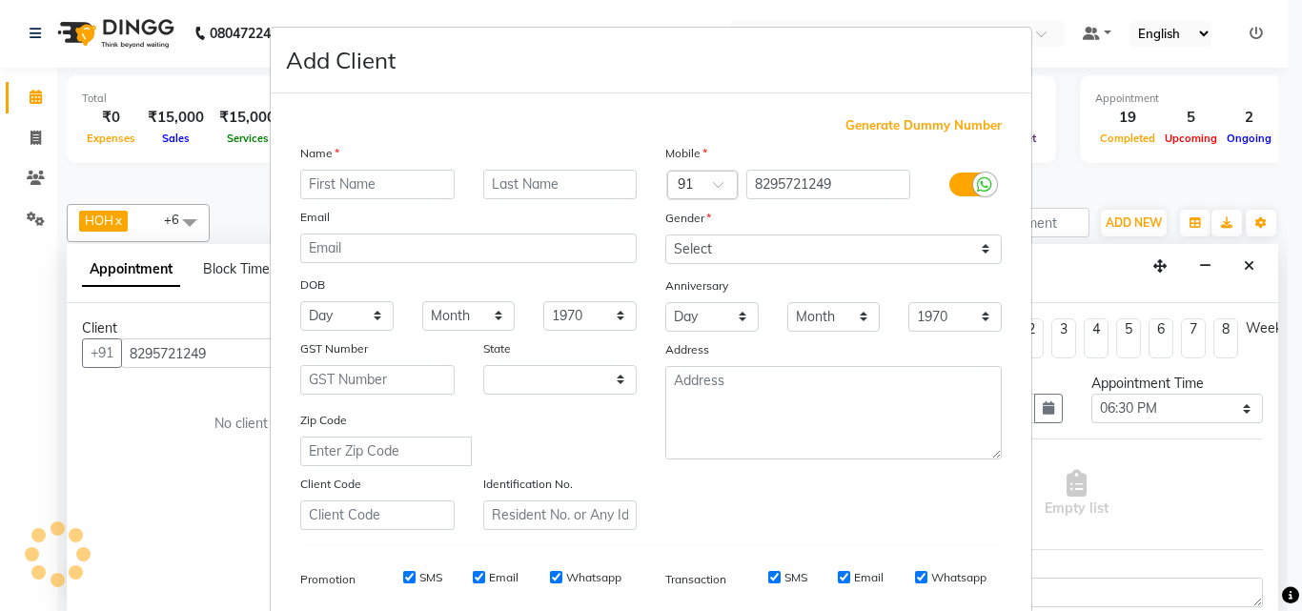
select select "22"
click at [380, 189] on input "text" at bounding box center [377, 185] width 154 height 30
type input "Priti"
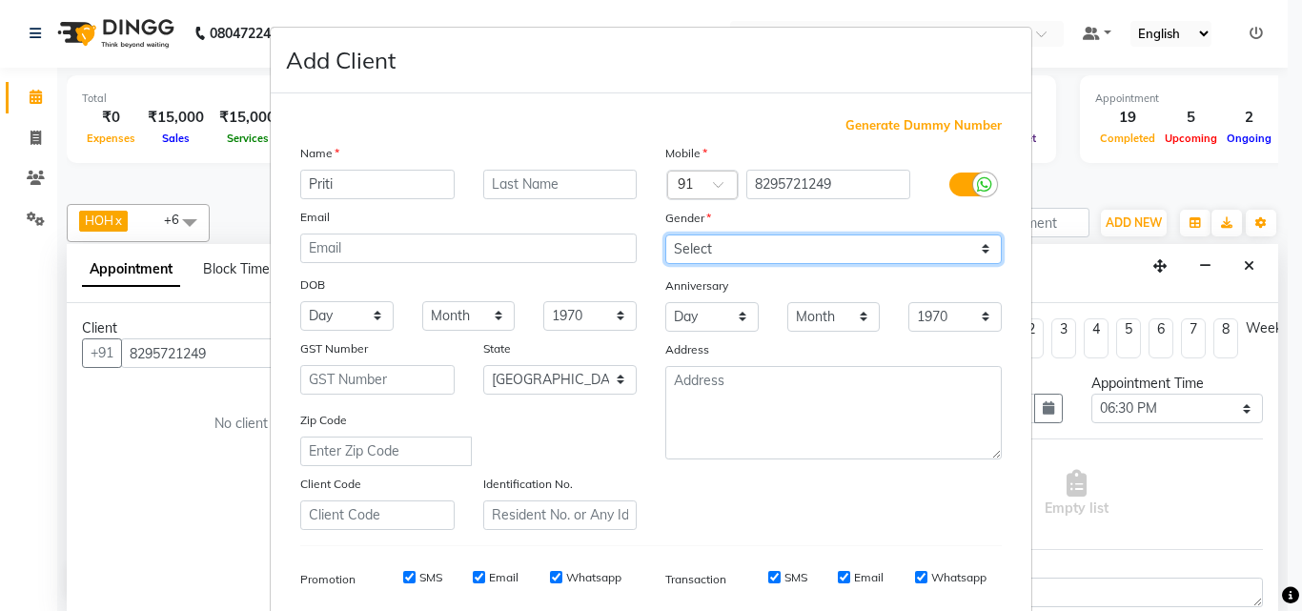
click at [725, 247] on select "Select [DEMOGRAPHIC_DATA] [DEMOGRAPHIC_DATA] Other Prefer Not To Say" at bounding box center [833, 250] width 337 height 30
click at [665, 235] on select "Select [DEMOGRAPHIC_DATA] [DEMOGRAPHIC_DATA] Other Prefer Not To Say" at bounding box center [833, 250] width 337 height 30
click at [977, 244] on select "Select [DEMOGRAPHIC_DATA] [DEMOGRAPHIC_DATA] Other Prefer Not To Say" at bounding box center [833, 250] width 337 height 30
select select "[DEMOGRAPHIC_DATA]"
click at [665, 235] on select "Select [DEMOGRAPHIC_DATA] [DEMOGRAPHIC_DATA] Other Prefer Not To Say" at bounding box center [833, 250] width 337 height 30
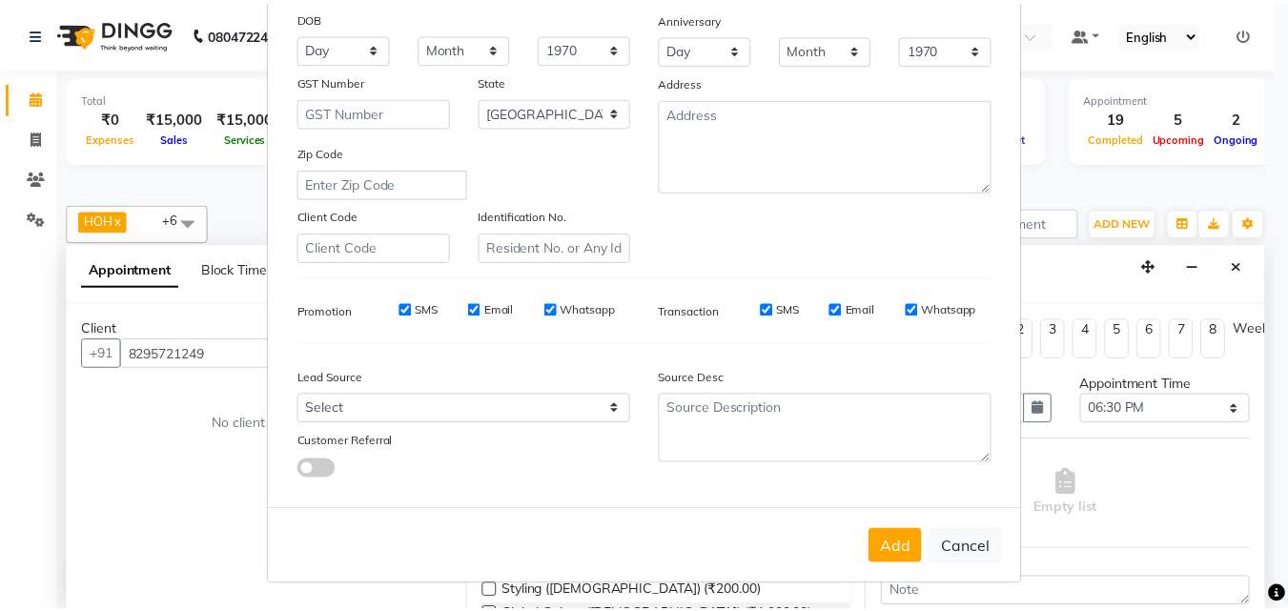
scroll to position [269, 0]
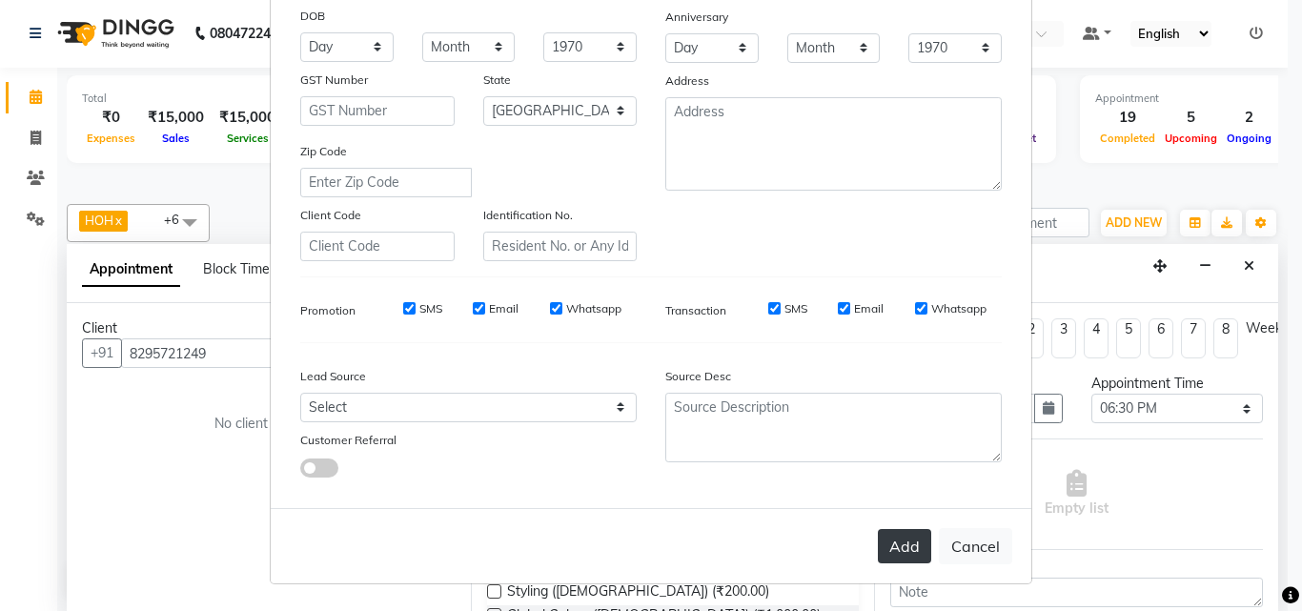
click at [901, 543] on button "Add" at bounding box center [904, 546] width 53 height 34
select select
select select "null"
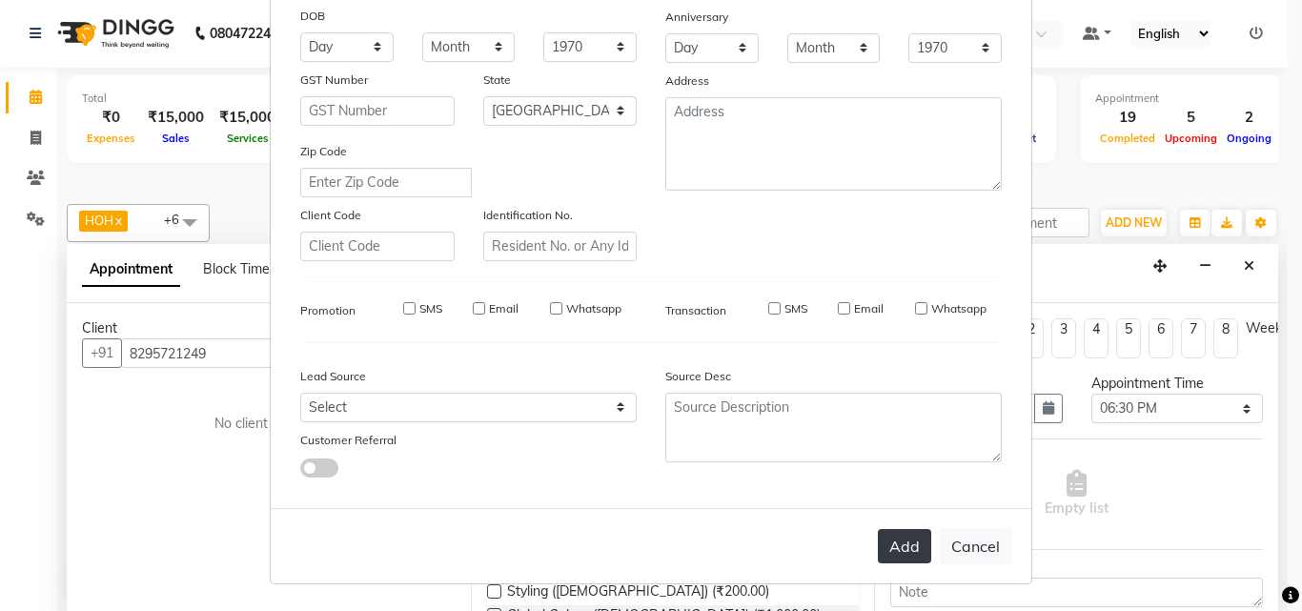
select select
checkbox input "false"
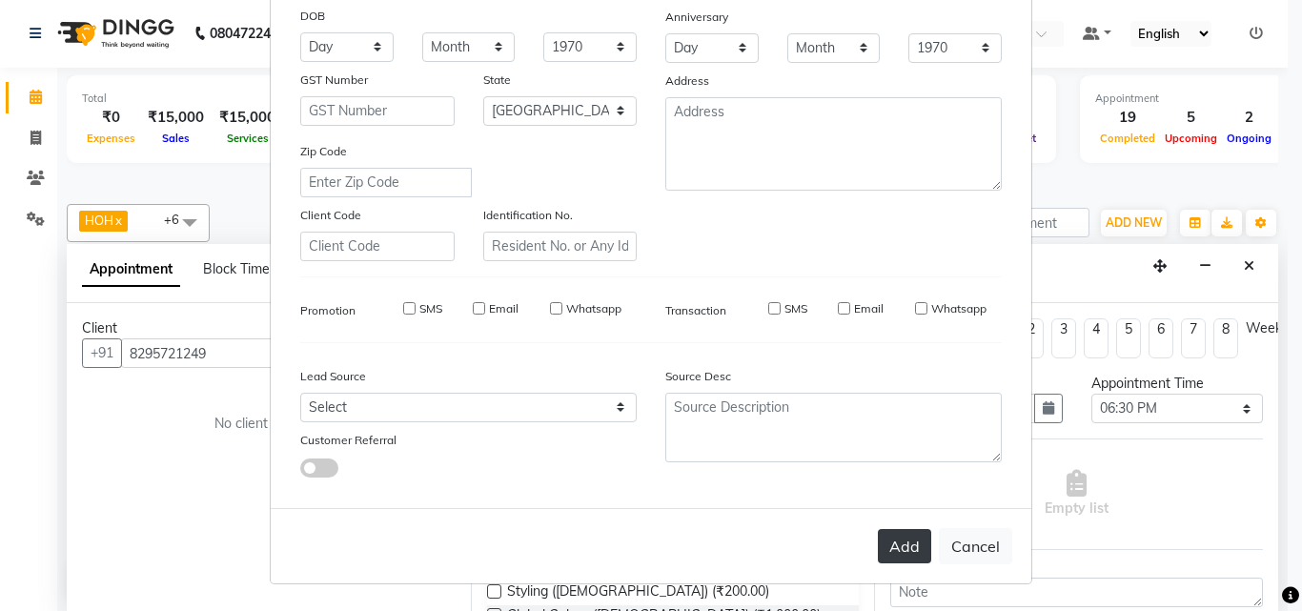
checkbox input "false"
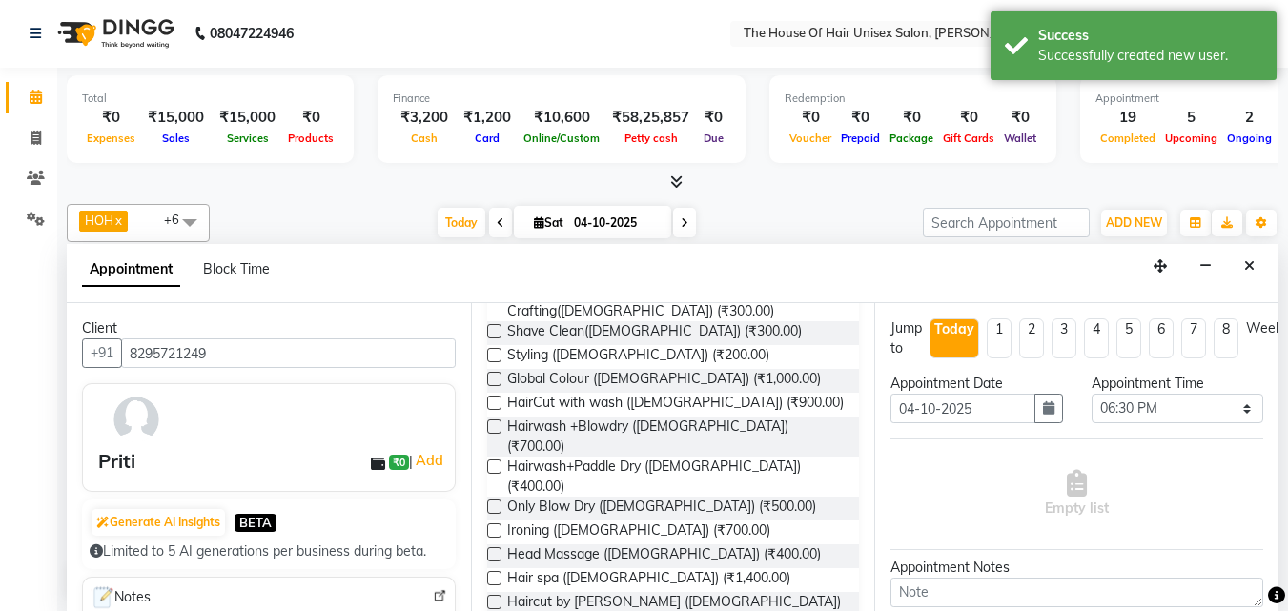
scroll to position [237, 0]
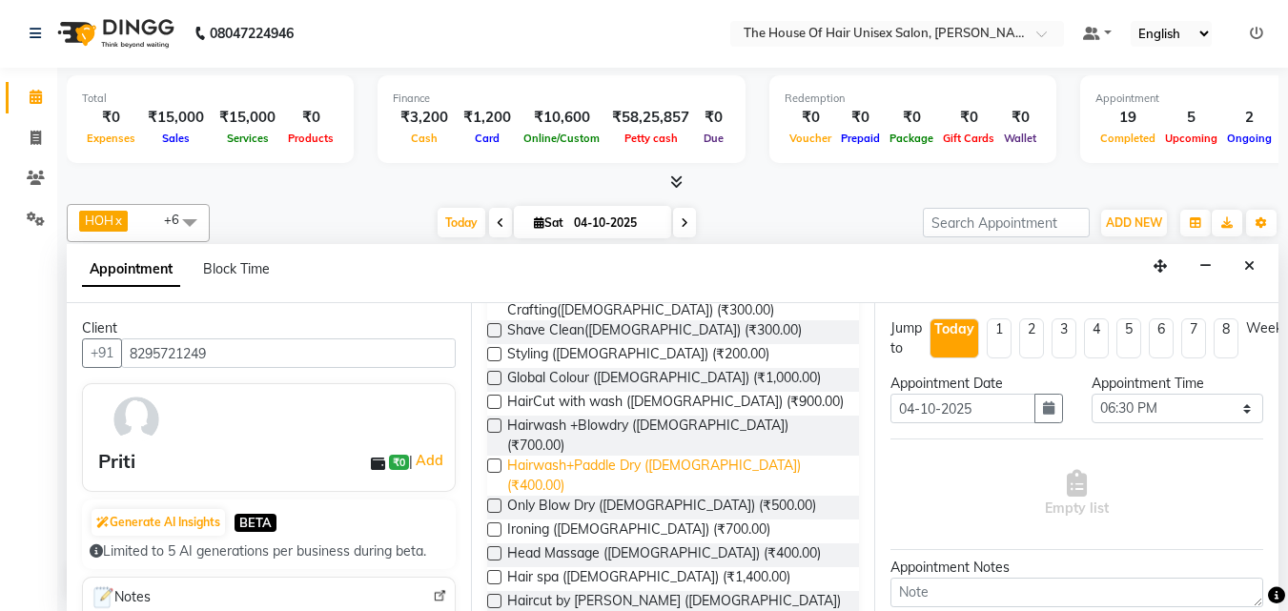
click at [608, 456] on span "Hairwash+Paddle Dry ([DEMOGRAPHIC_DATA]) (₹400.00)" at bounding box center [675, 476] width 337 height 40
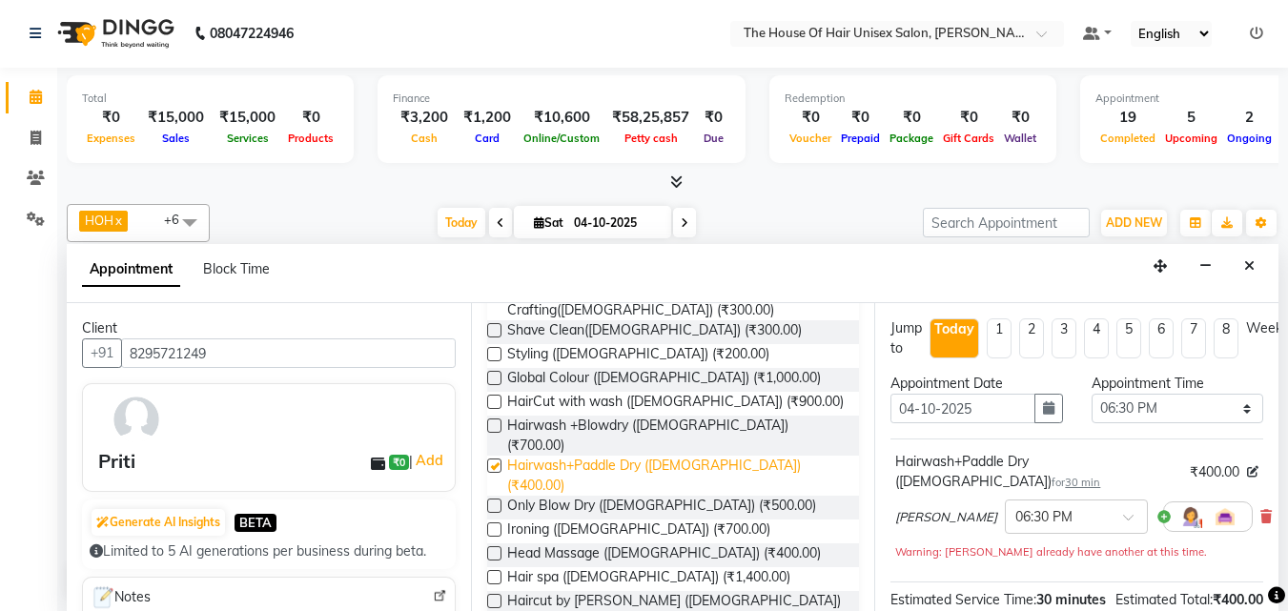
checkbox input "false"
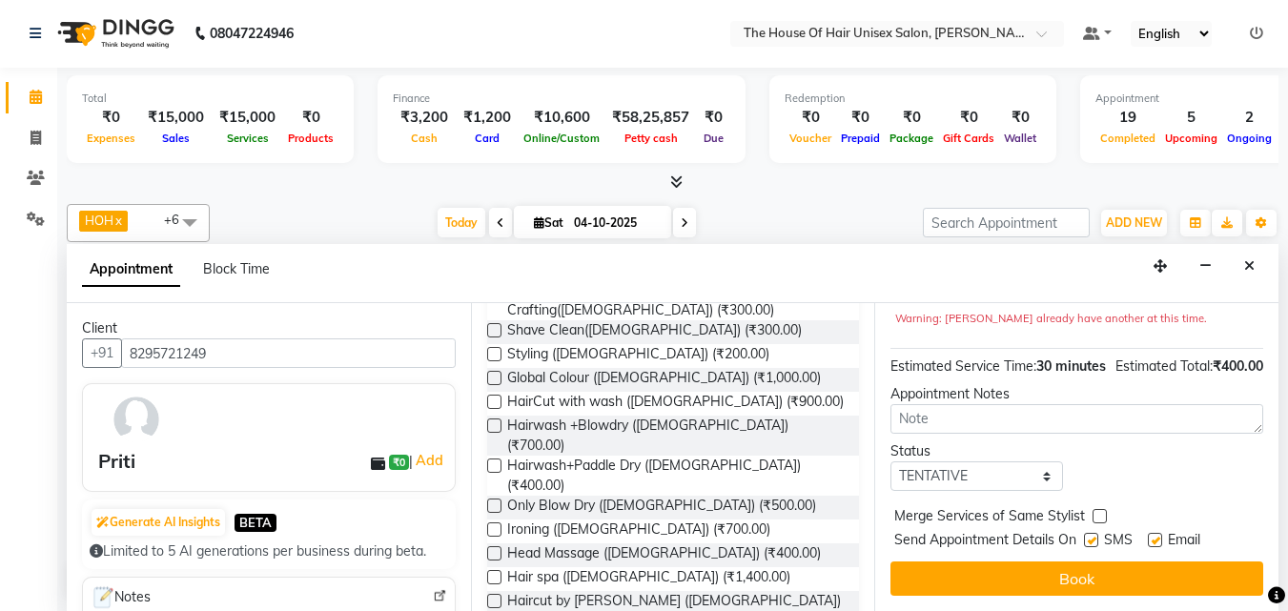
scroll to position [248, 0]
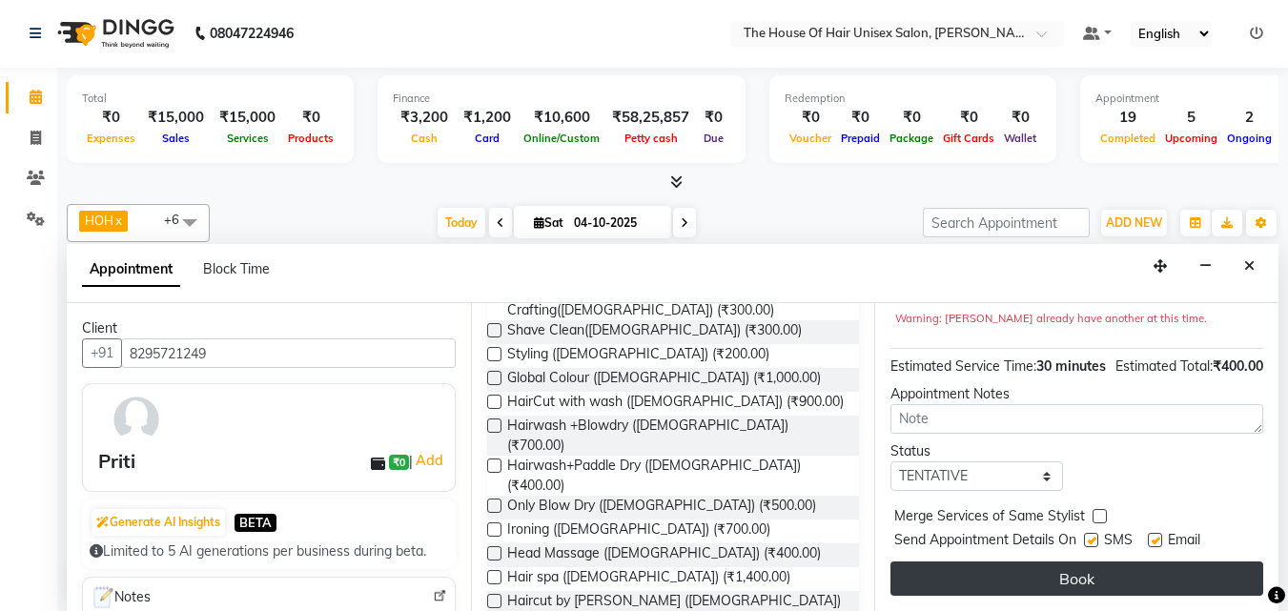
click at [1020, 561] on button "Book" at bounding box center [1076, 578] width 373 height 34
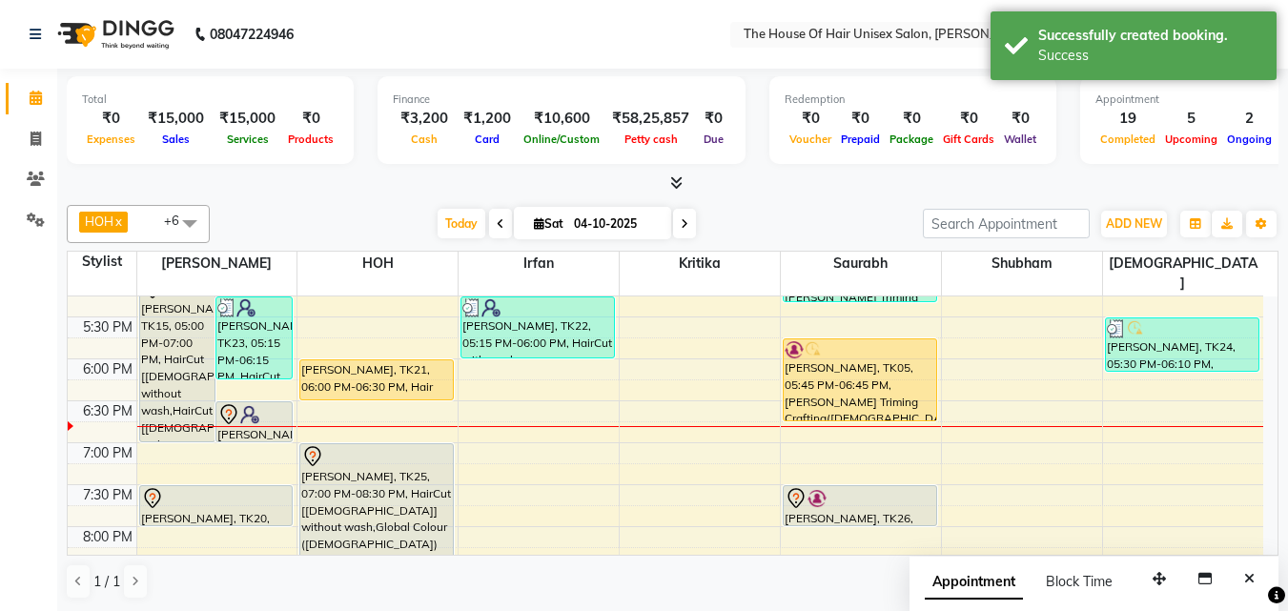
scroll to position [856, 0]
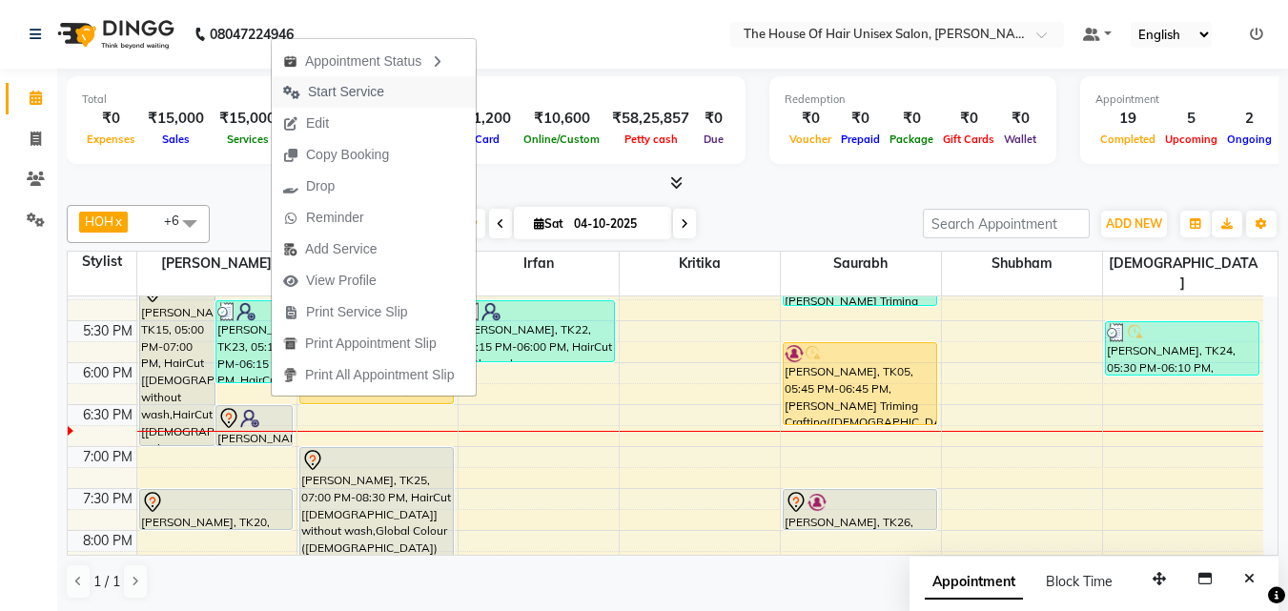
click at [348, 97] on span "Start Service" at bounding box center [346, 92] width 76 height 20
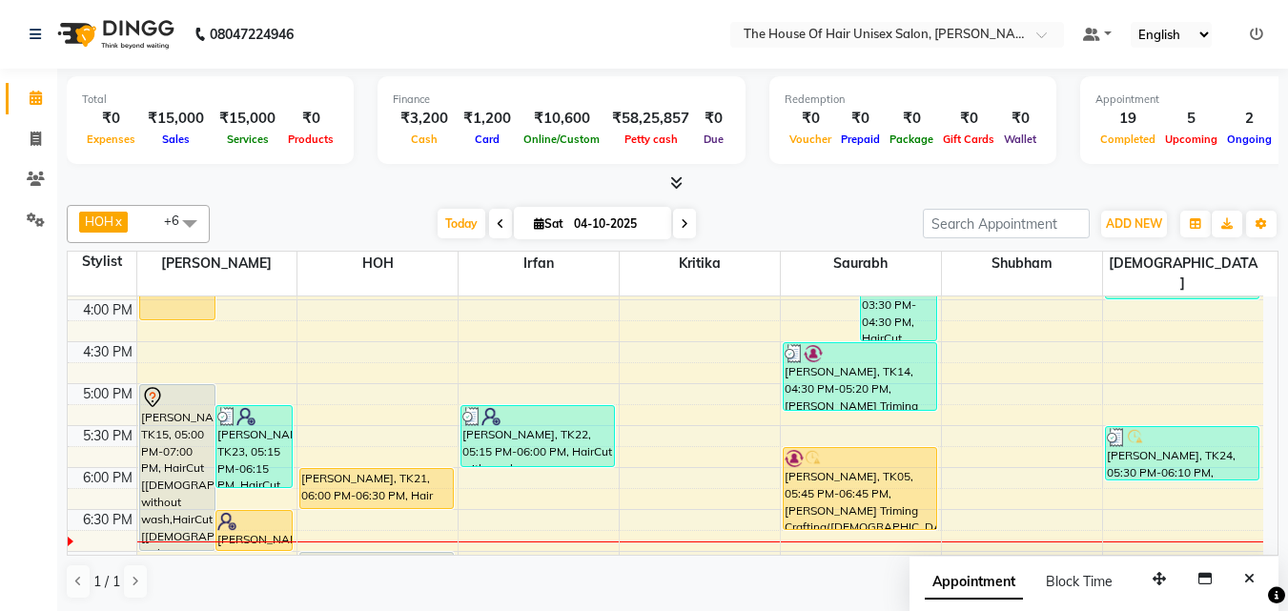
scroll to position [752, 0]
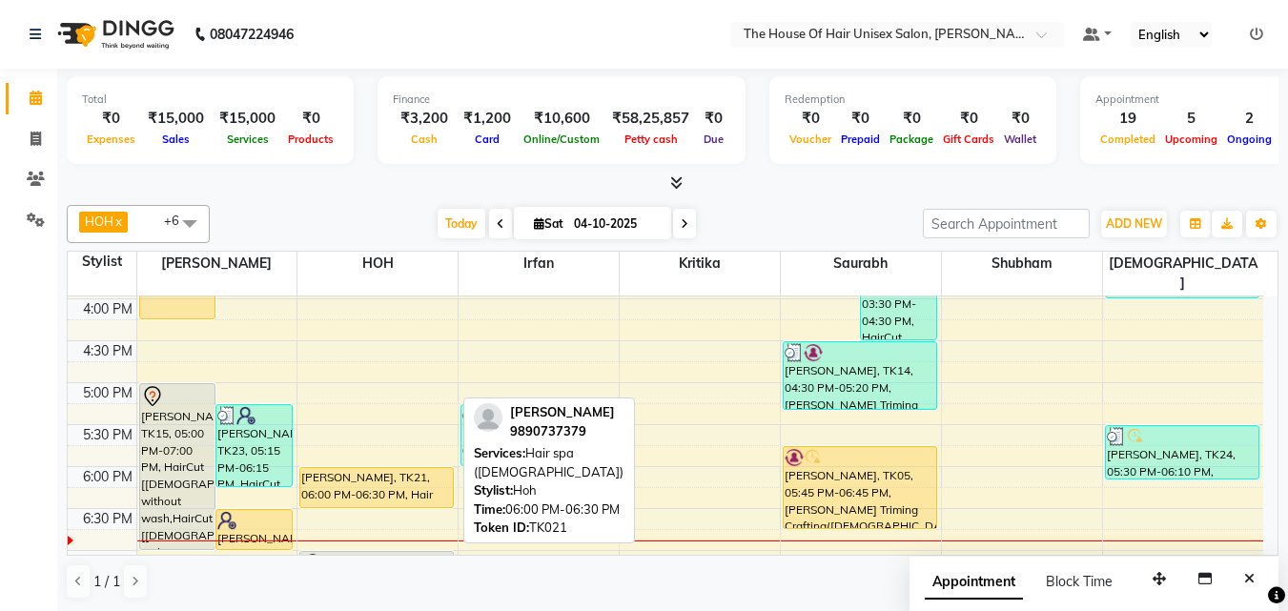
click at [401, 468] on div "[PERSON_NAME], TK21, 06:00 PM-06:30 PM, Hair spa ([DEMOGRAPHIC_DATA])" at bounding box center [376, 487] width 153 height 39
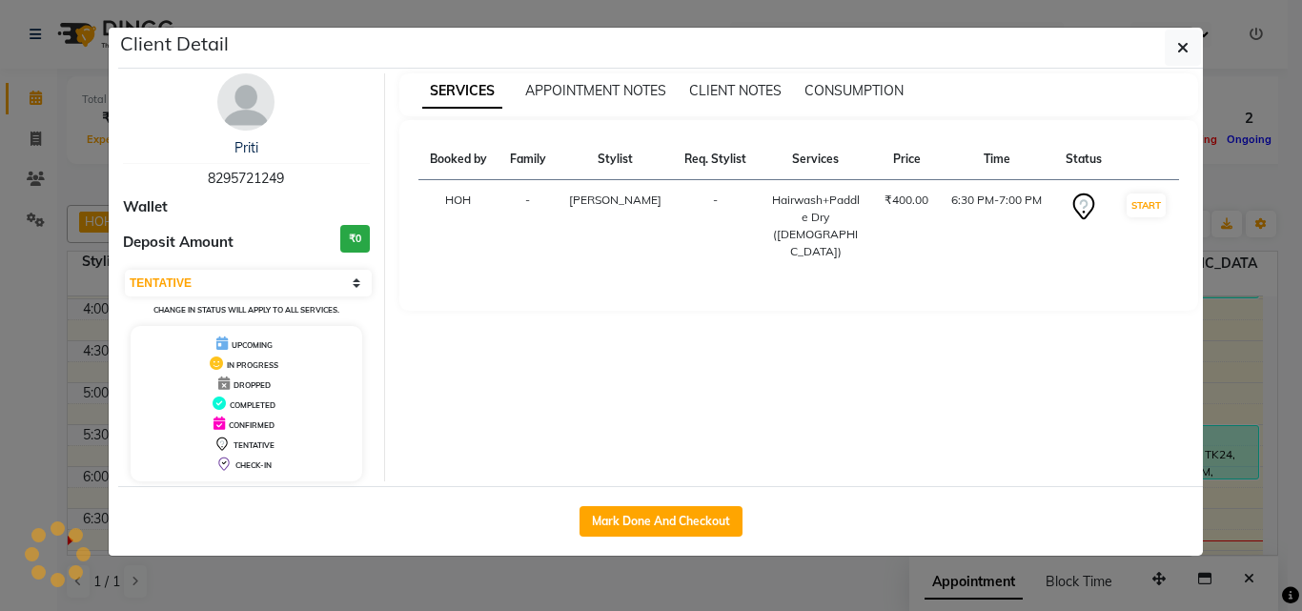
select select "1"
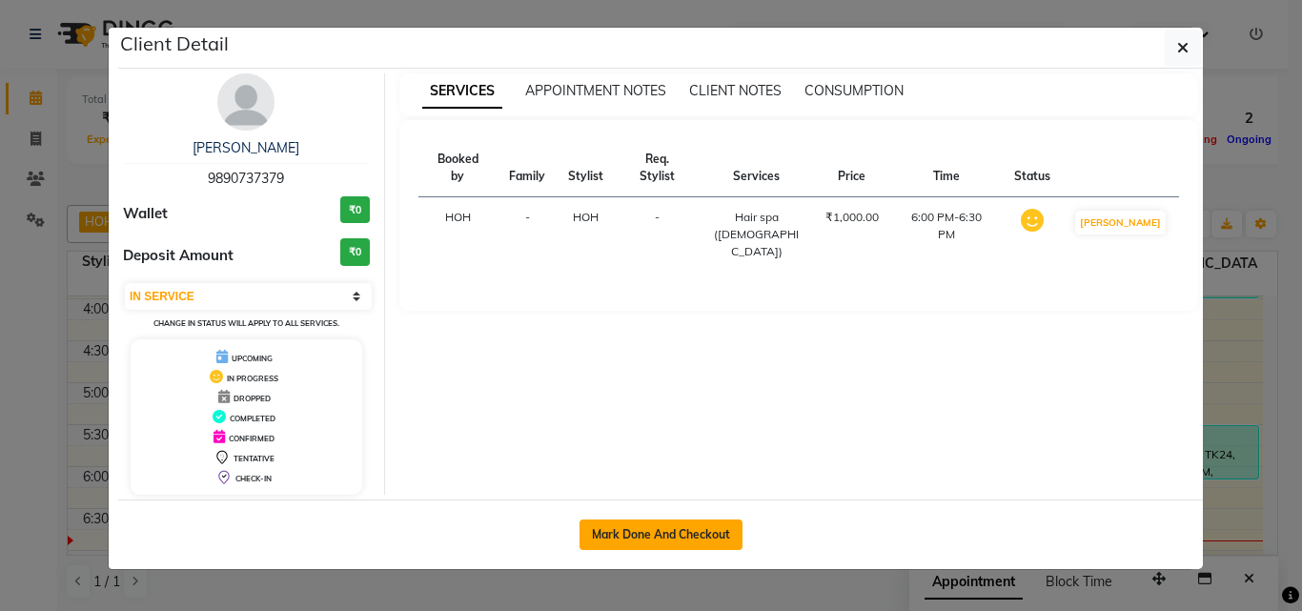
click at [652, 527] on button "Mark Done And Checkout" at bounding box center [661, 535] width 163 height 31
select select "598"
select select "service"
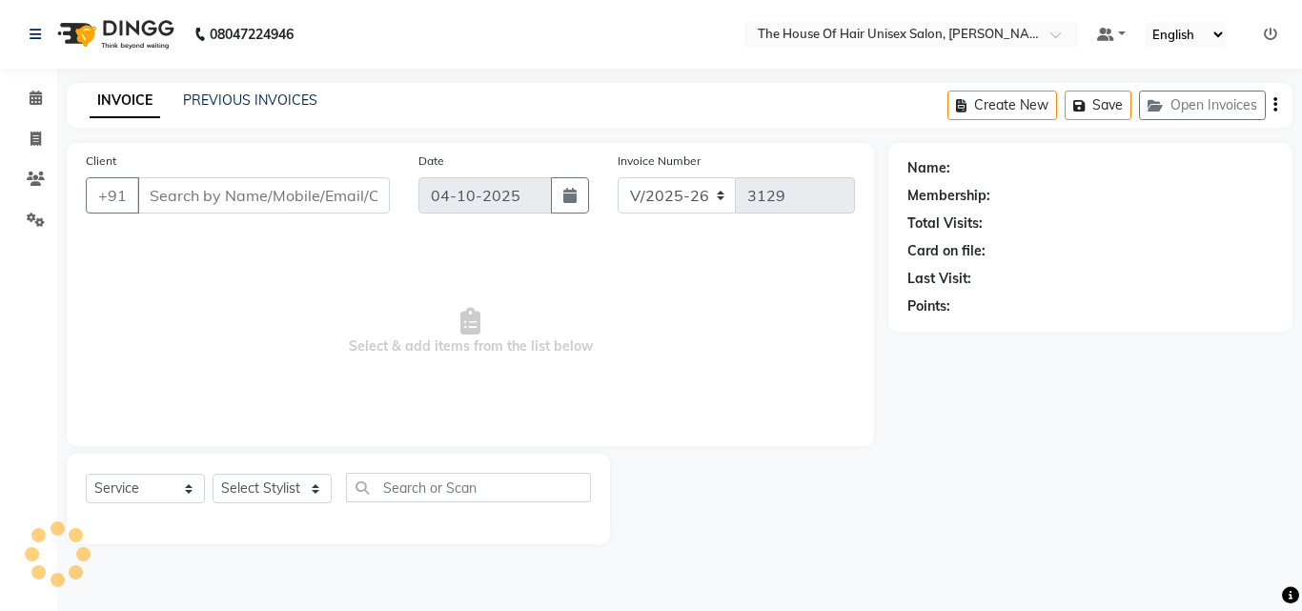
type input "9890737379"
select select "85989"
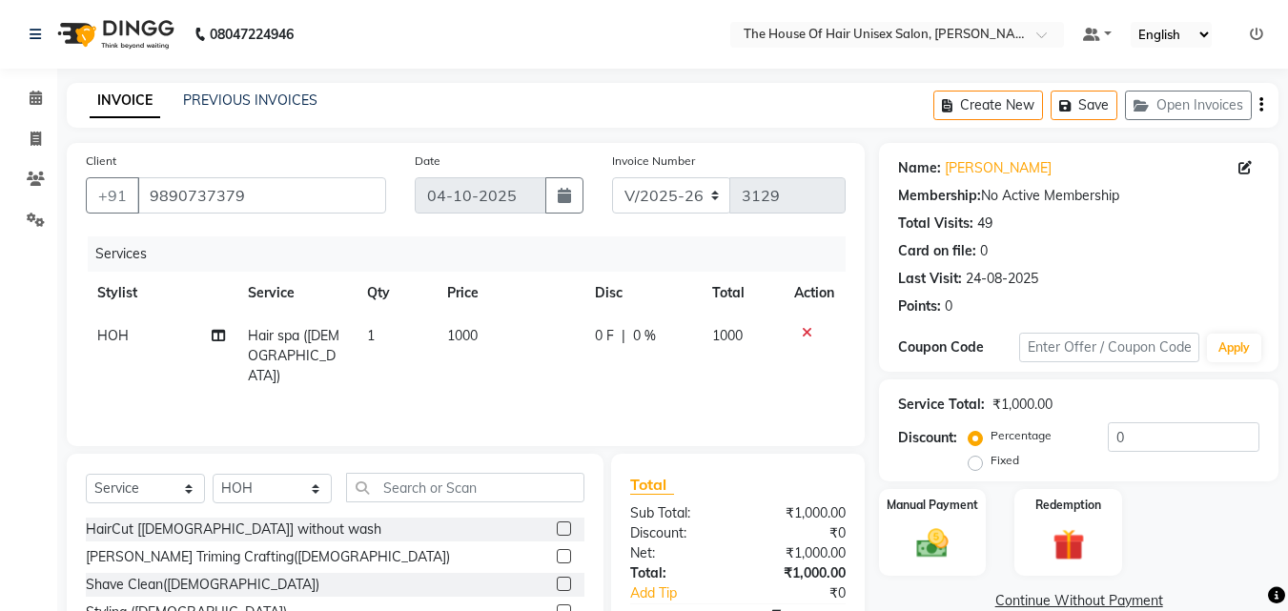
click at [459, 330] on span "1000" at bounding box center [462, 335] width 31 height 17
select select "85989"
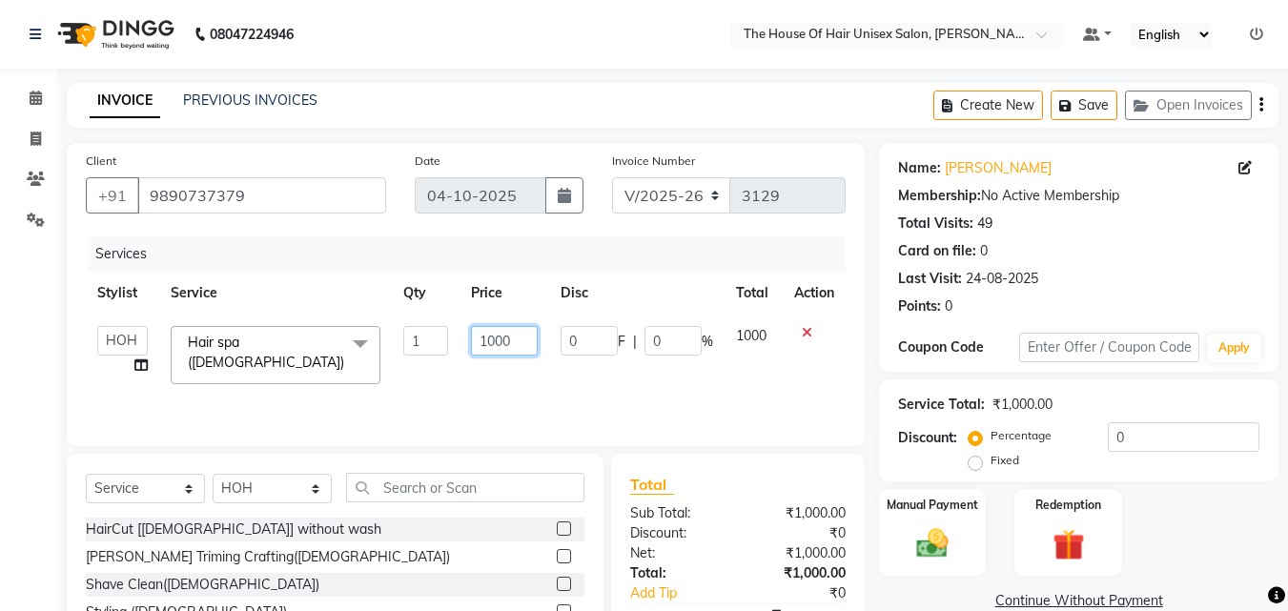
click at [491, 344] on input "1000" at bounding box center [504, 341] width 66 height 30
click at [493, 340] on input "1000" at bounding box center [504, 341] width 66 height 30
type input "1200"
click at [941, 528] on img at bounding box center [932, 543] width 53 height 38
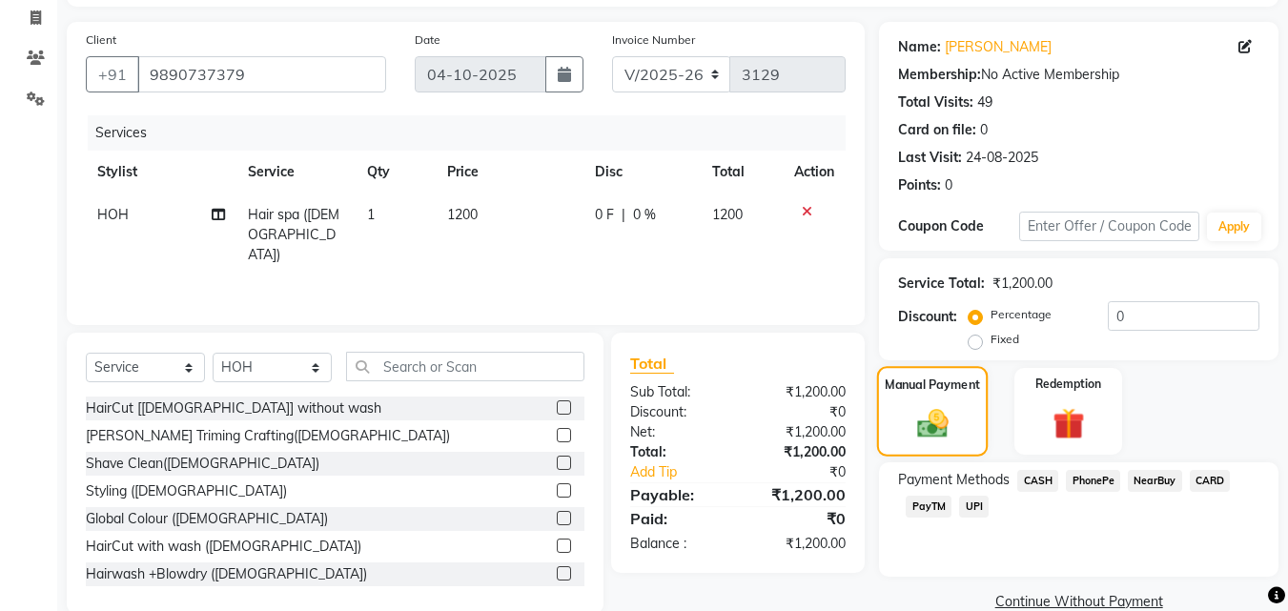
scroll to position [122, 0]
click at [1212, 476] on span "CARD" at bounding box center [1210, 480] width 41 height 22
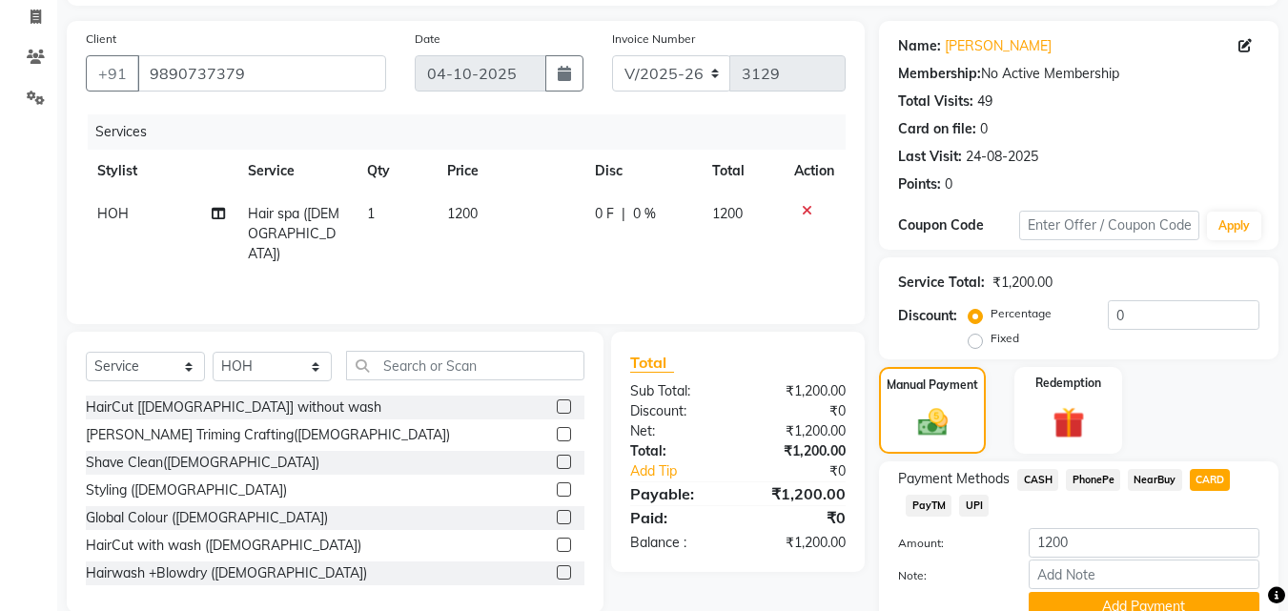
scroll to position [208, 0]
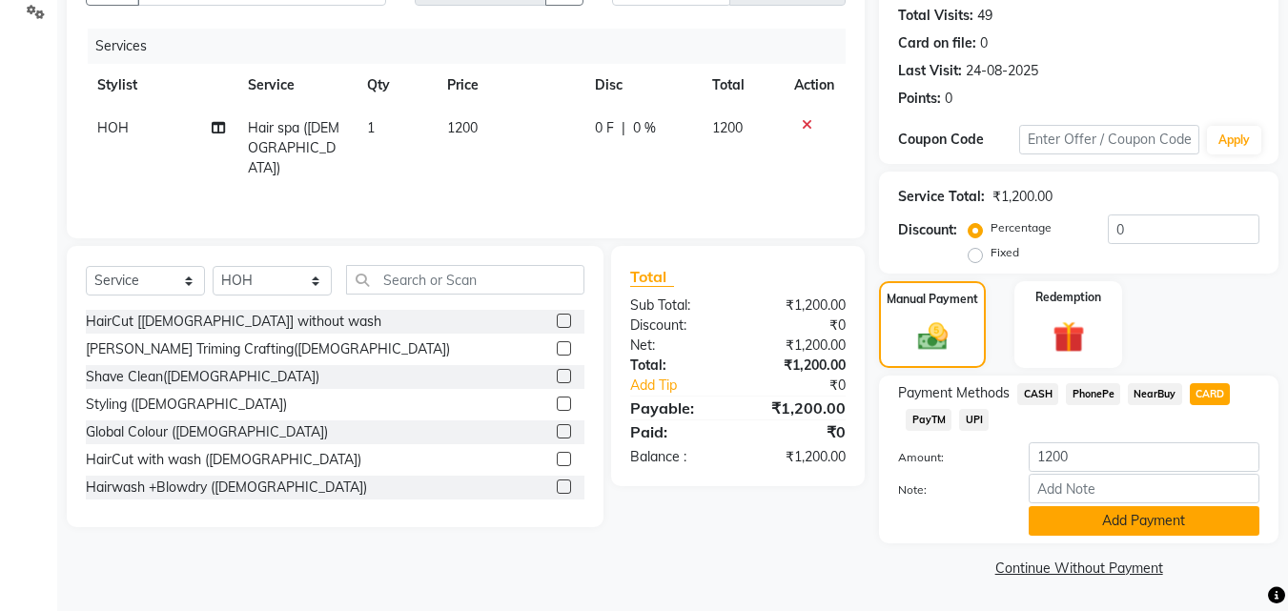
click at [1142, 511] on button "Add Payment" at bounding box center [1144, 521] width 231 height 30
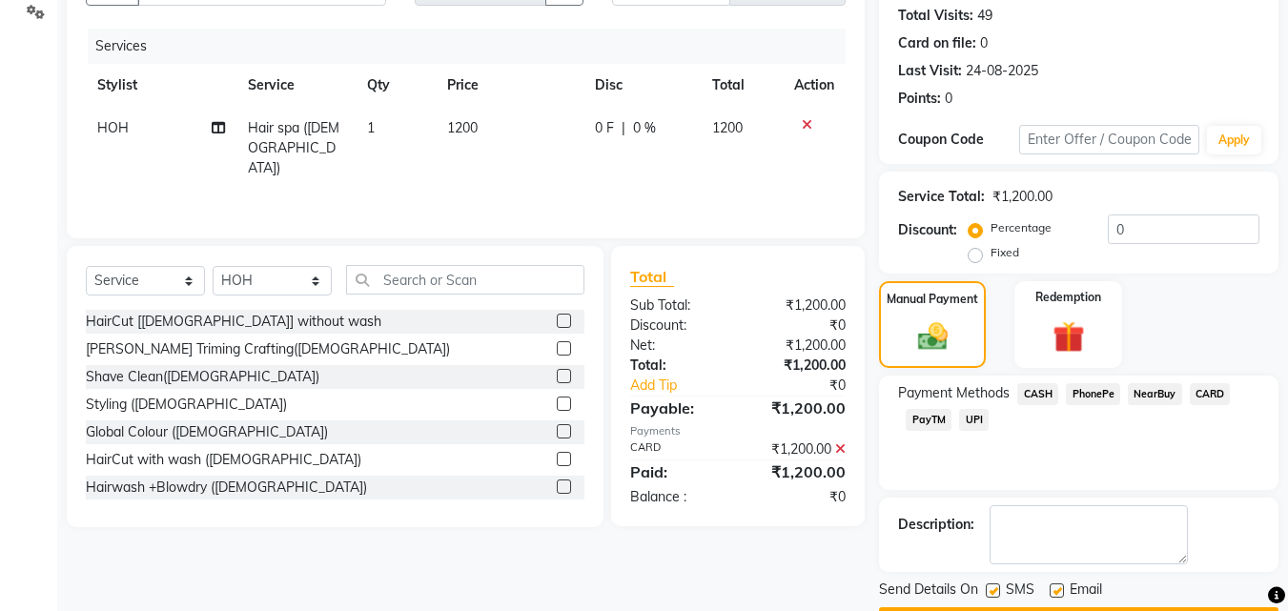
scroll to position [262, 0]
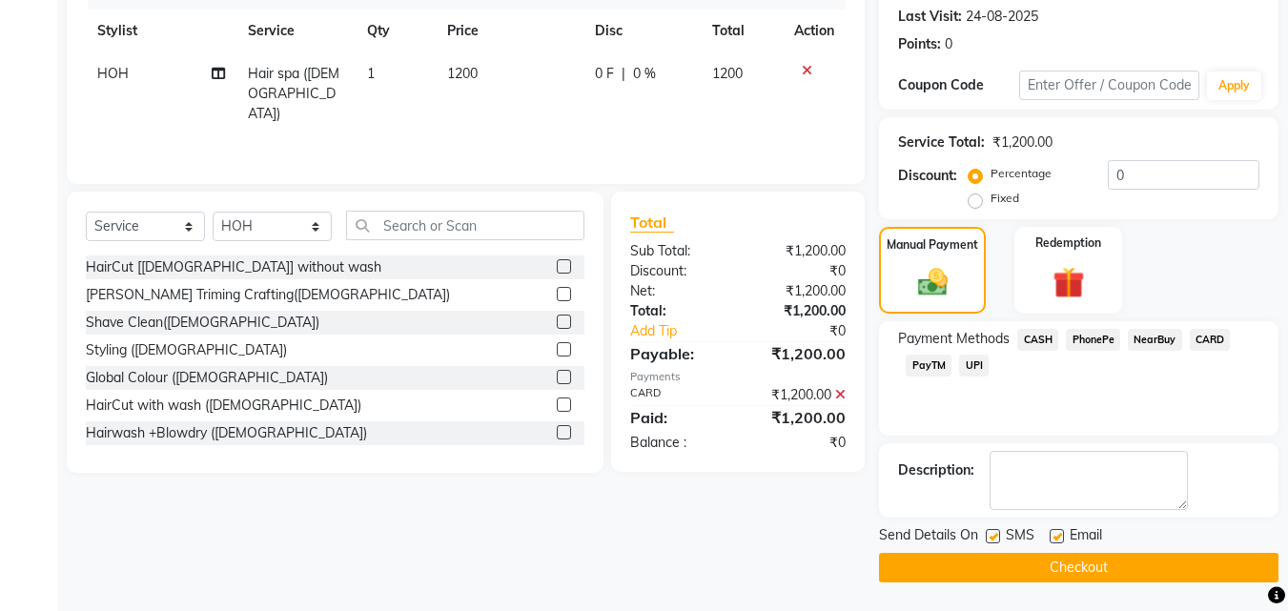
click at [1035, 561] on button "Checkout" at bounding box center [1078, 568] width 399 height 30
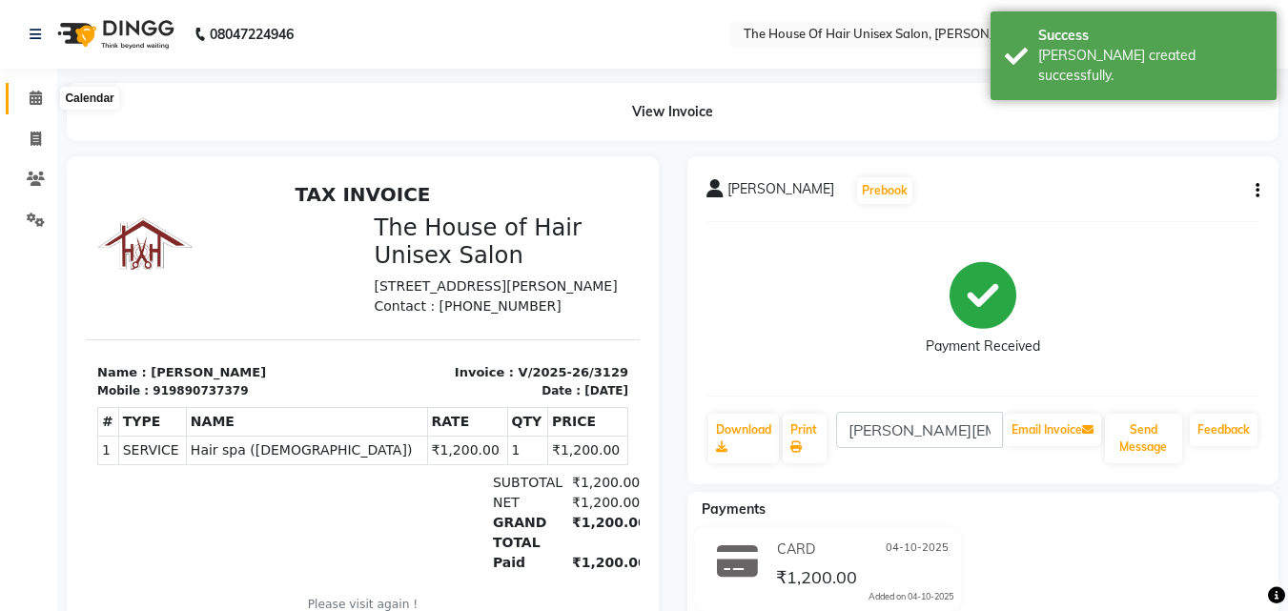
click at [34, 93] on icon at bounding box center [36, 98] width 12 height 14
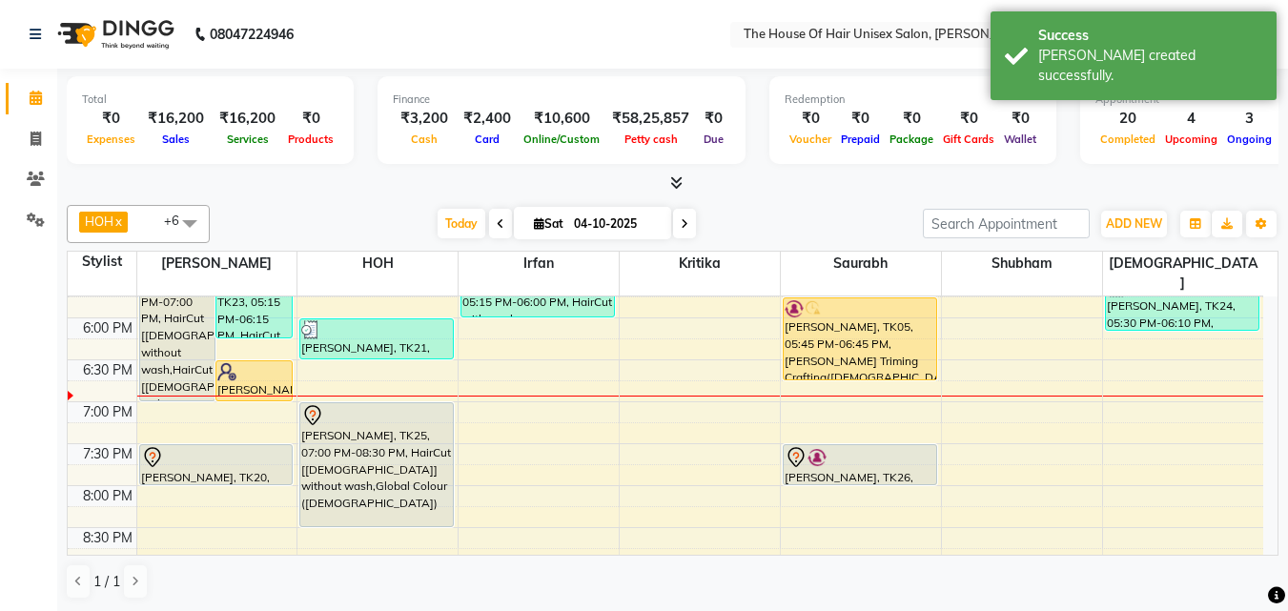
scroll to position [844, 0]
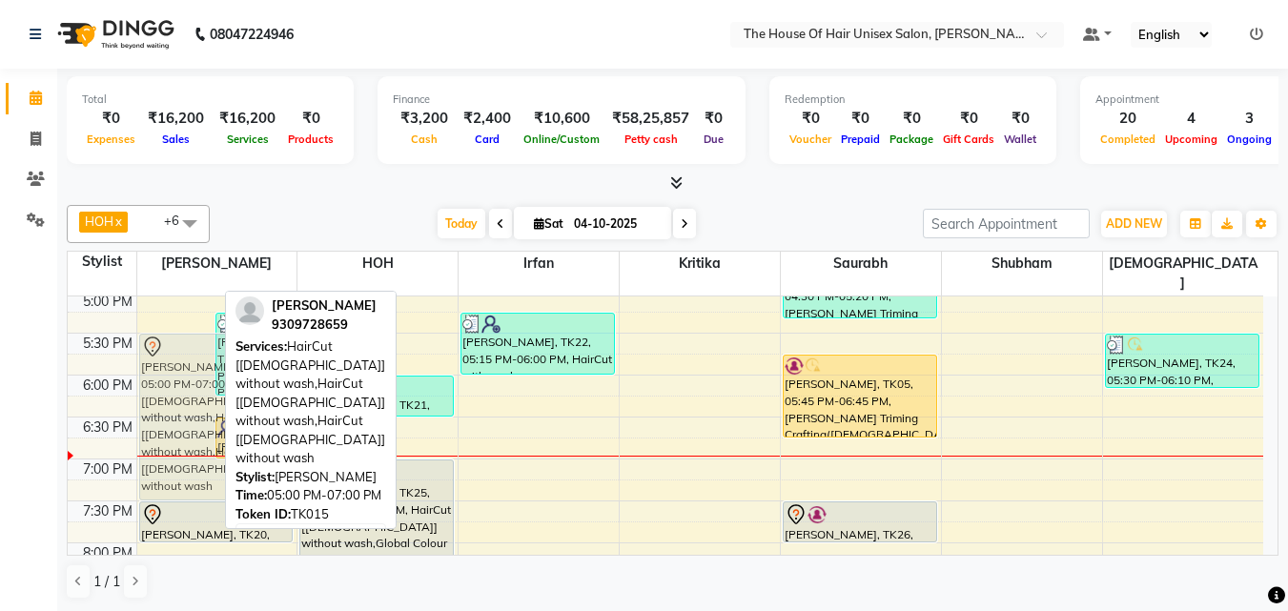
drag, startPoint x: 185, startPoint y: 358, endPoint x: 186, endPoint y: 392, distance: 33.4
click at [186, 392] on div "Ovi, TK17, 02:30 PM-04:15 PM, Touch up ([DEMOGRAPHIC_DATA]) [PERSON_NAME] Surav…" at bounding box center [217, 81] width 160 height 1257
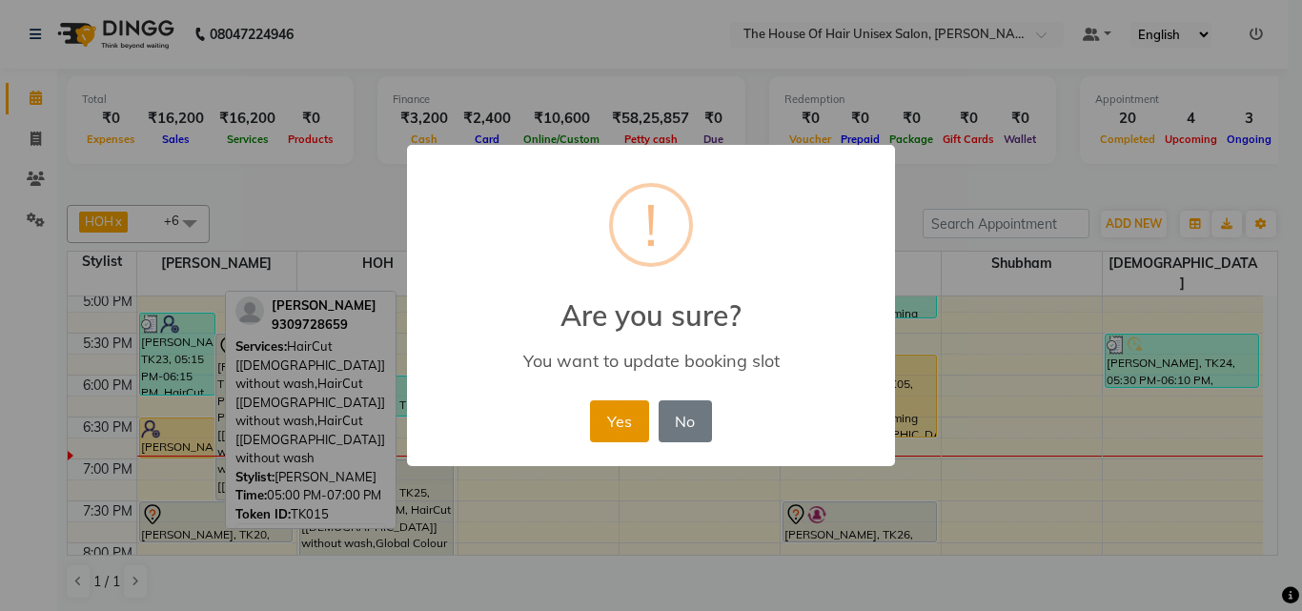
click at [613, 424] on button "Yes" at bounding box center [619, 421] width 58 height 42
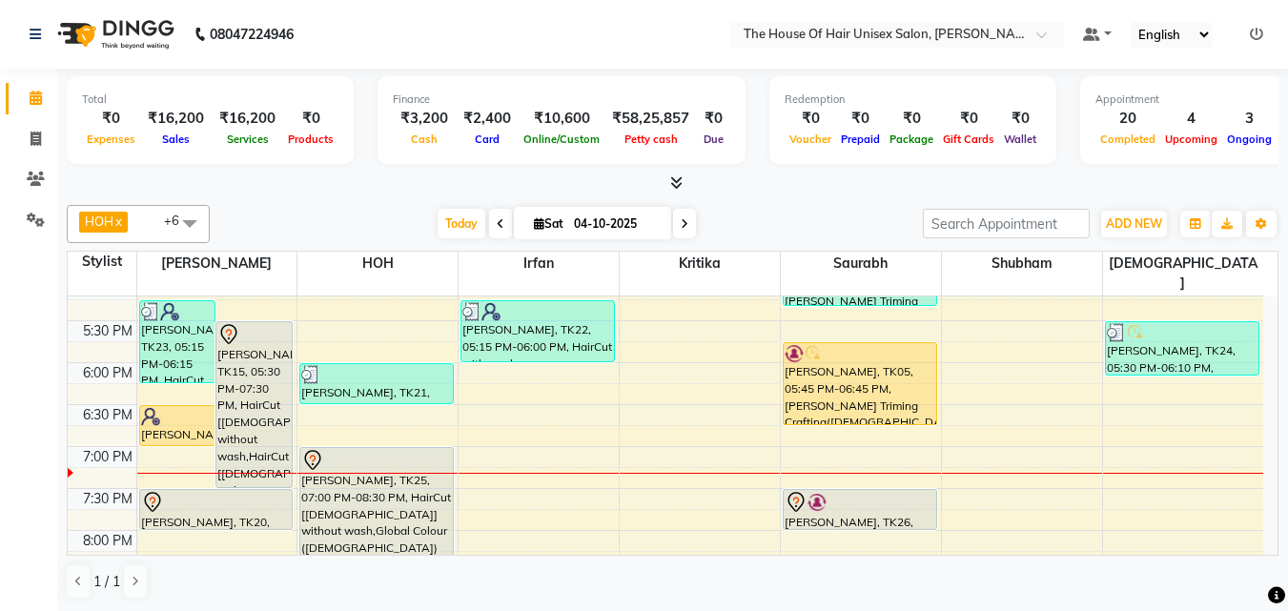
scroll to position [857, 0]
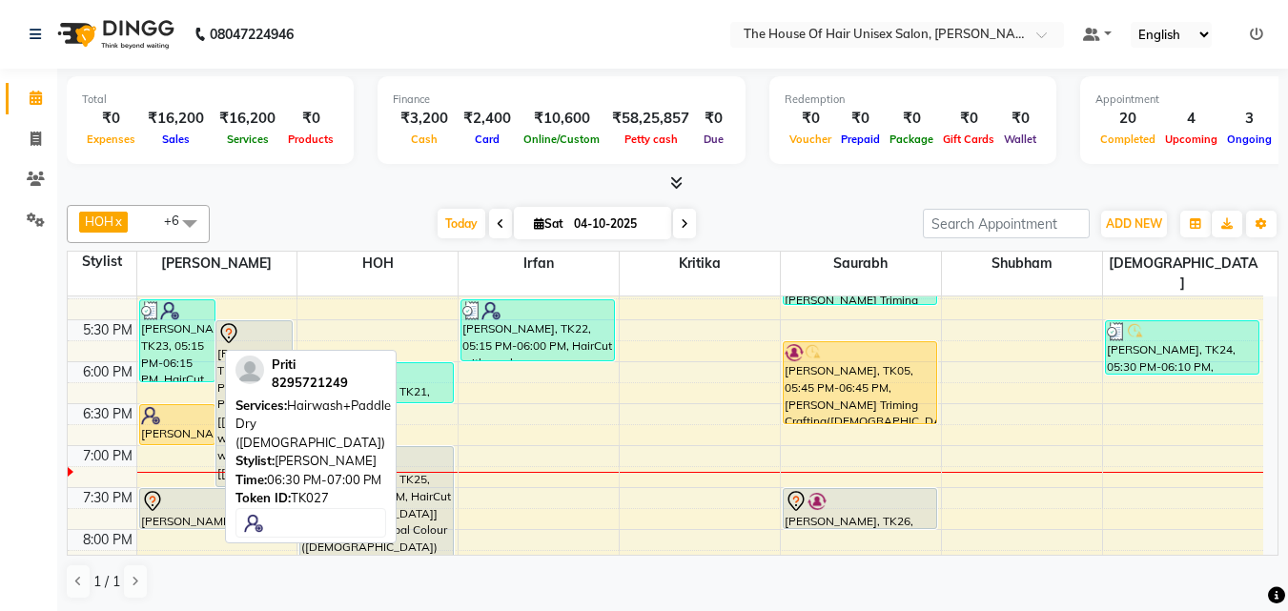
click at [178, 406] on div at bounding box center [177, 415] width 73 height 19
click at [183, 406] on div "[PERSON_NAME], TK27, 06:30 PM-07:00 PM, Hairwash+Paddle Dry ([DEMOGRAPHIC_DATA])" at bounding box center [177, 424] width 75 height 39
select select "1"
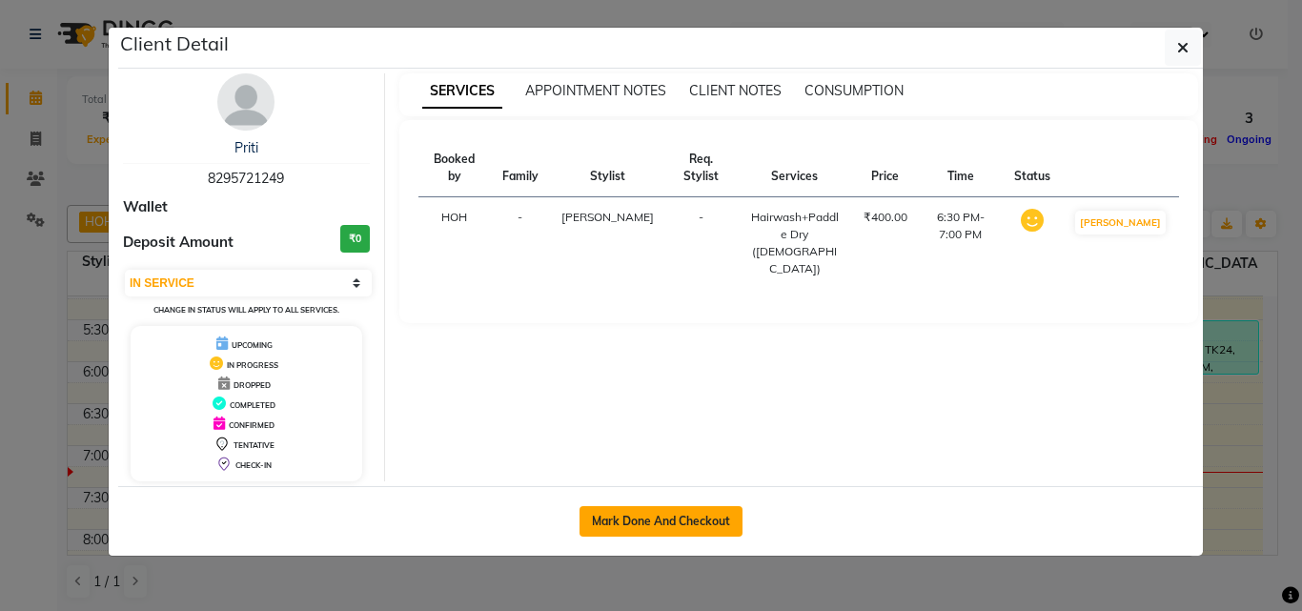
click at [646, 515] on button "Mark Done And Checkout" at bounding box center [661, 521] width 163 height 31
select select "598"
select select "service"
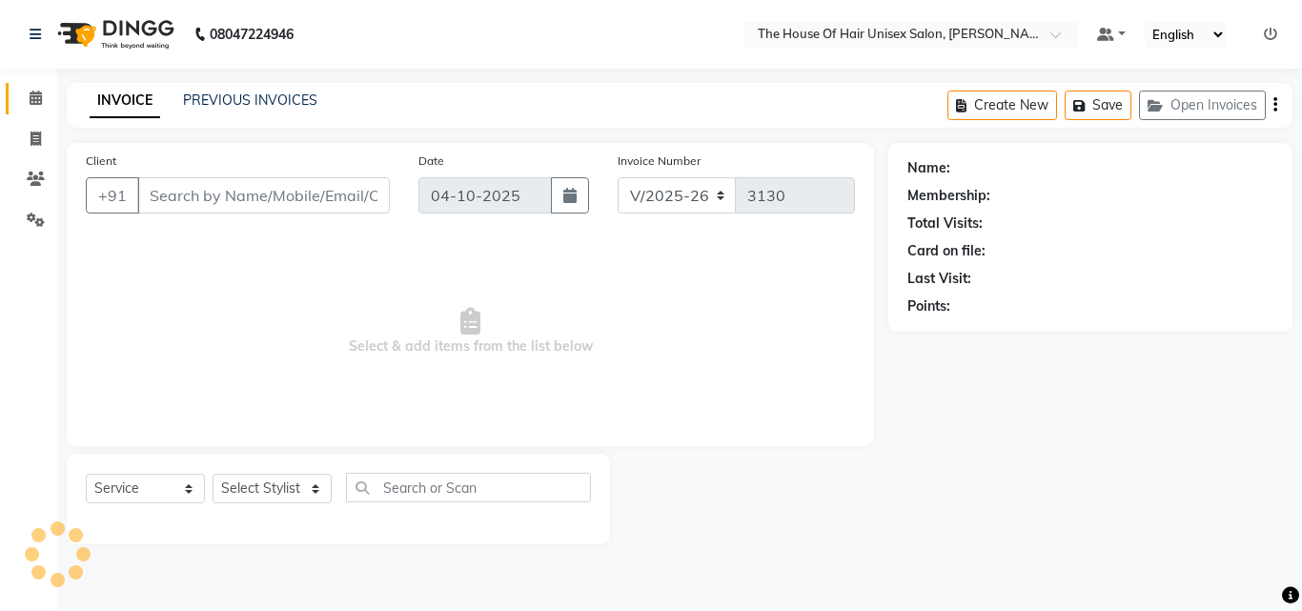
type input "8295721249"
select select "13497"
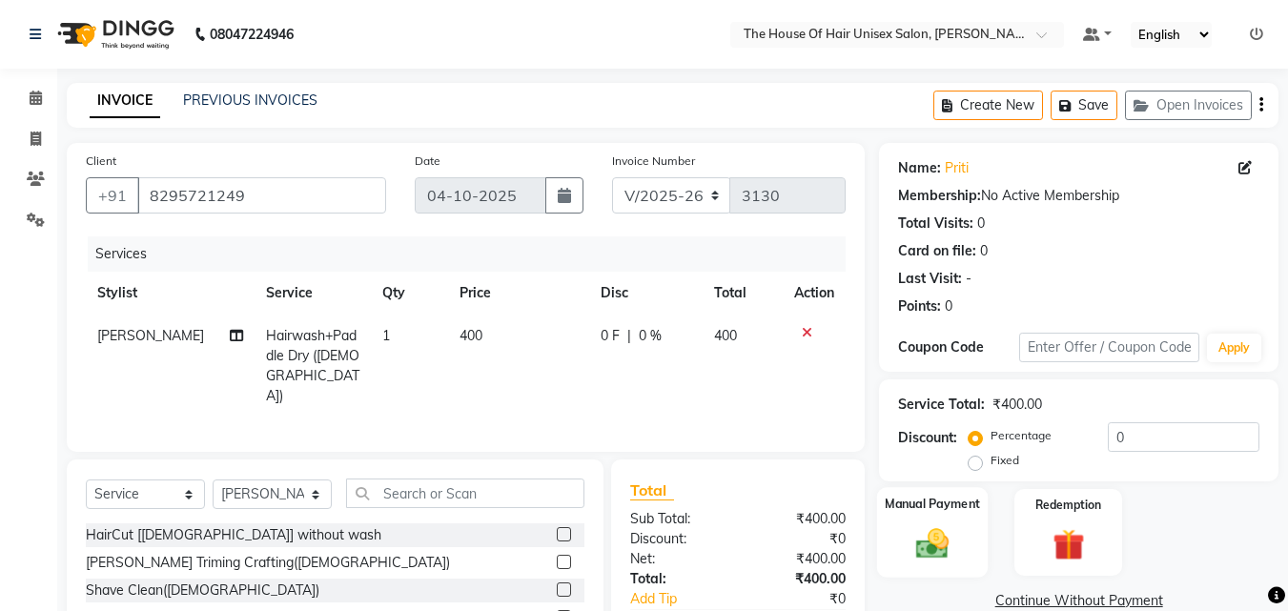
click at [937, 541] on img at bounding box center [932, 543] width 53 height 38
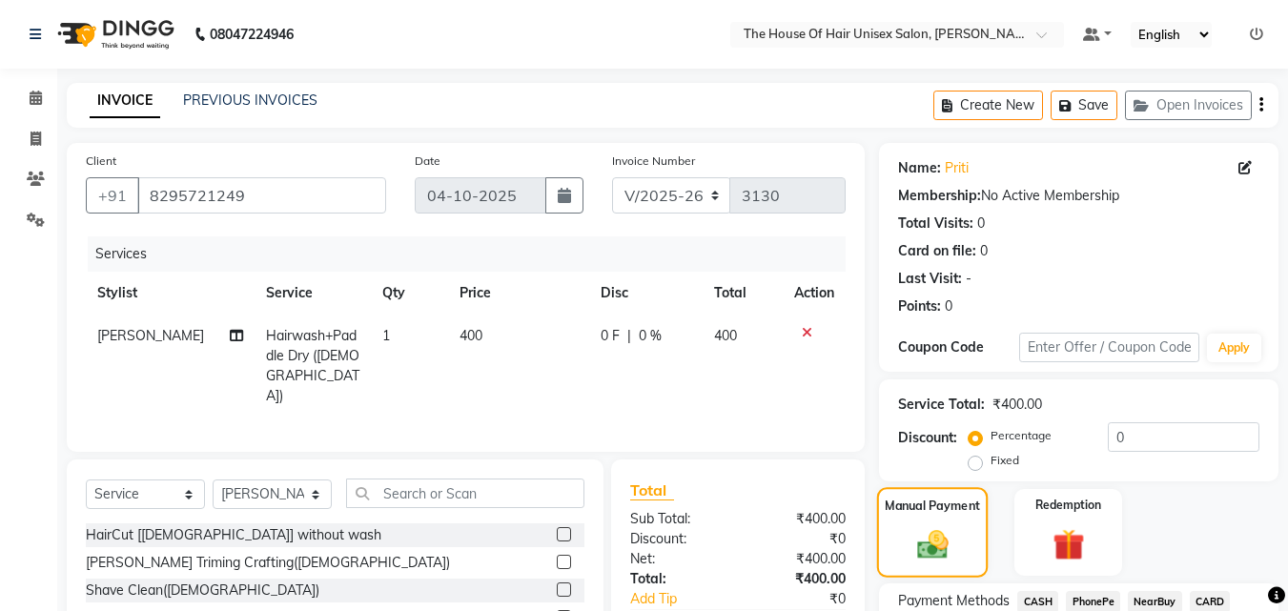
scroll to position [123, 0]
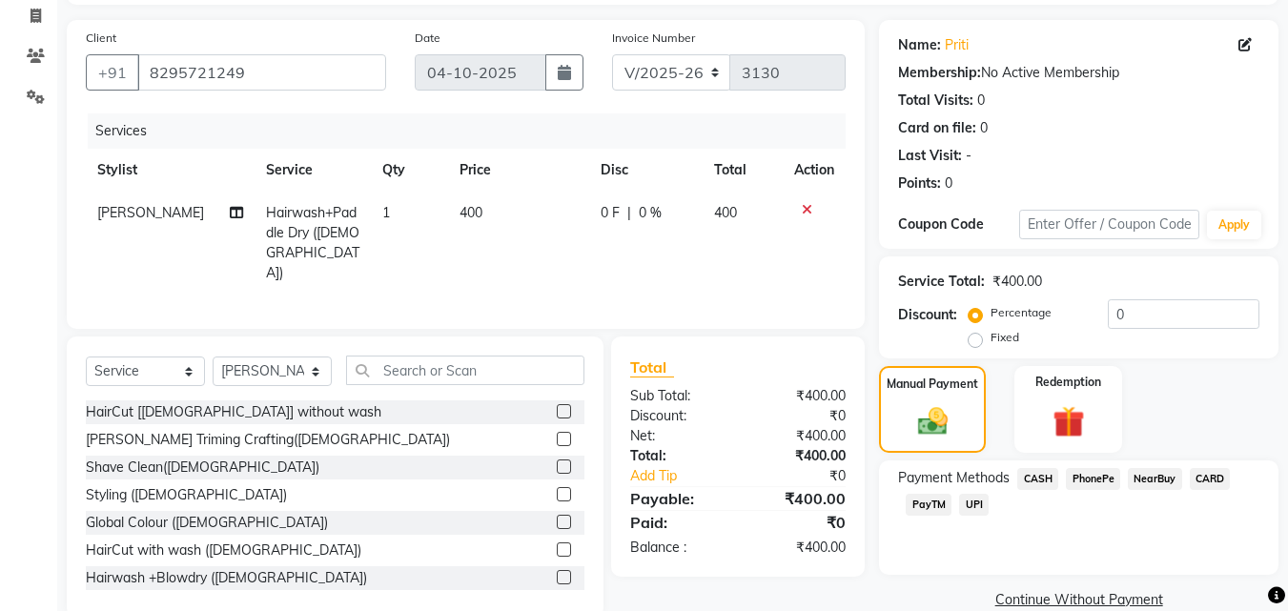
click at [969, 501] on span "UPI" at bounding box center [974, 505] width 30 height 22
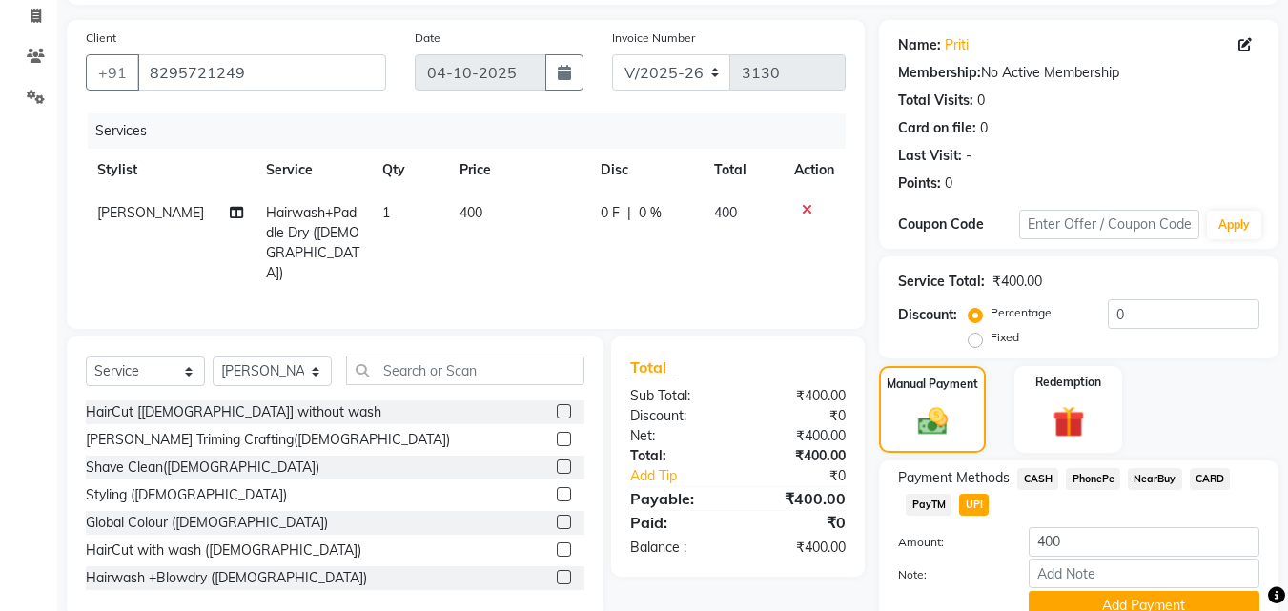
scroll to position [208, 0]
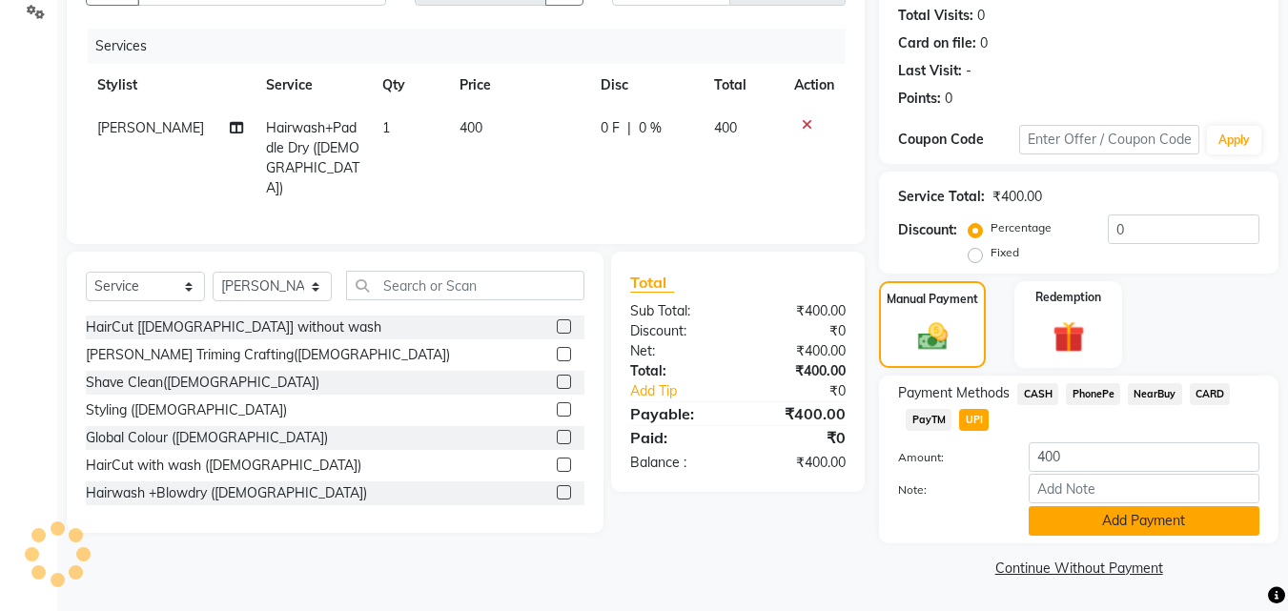
click at [1089, 521] on button "Add Payment" at bounding box center [1144, 521] width 231 height 30
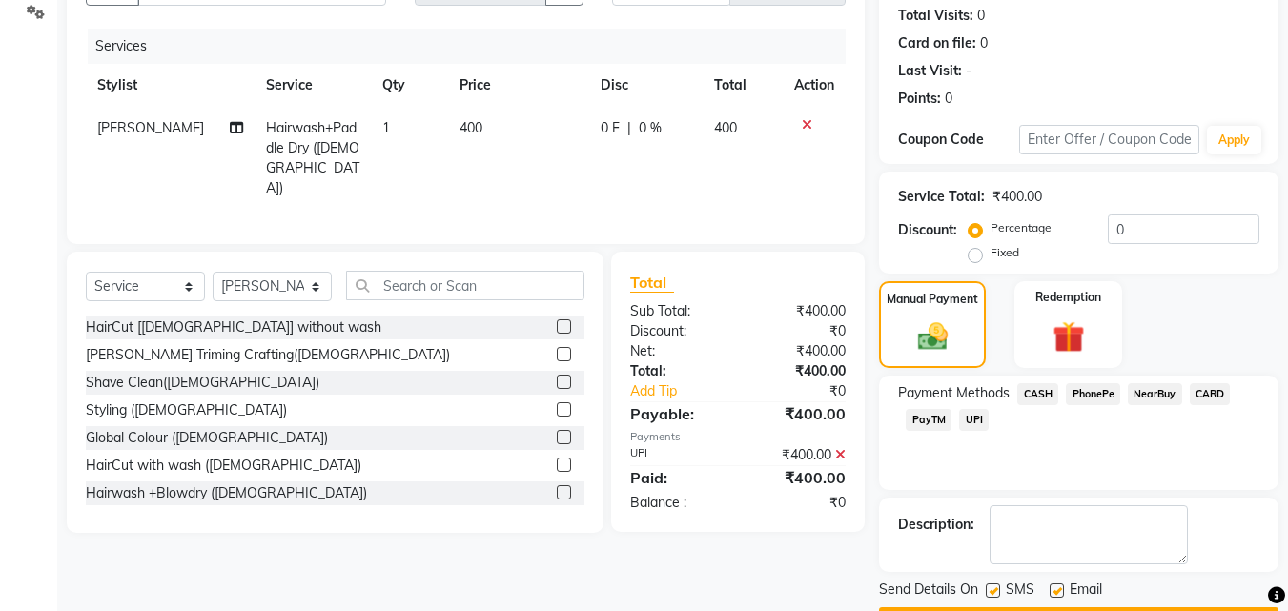
scroll to position [262, 0]
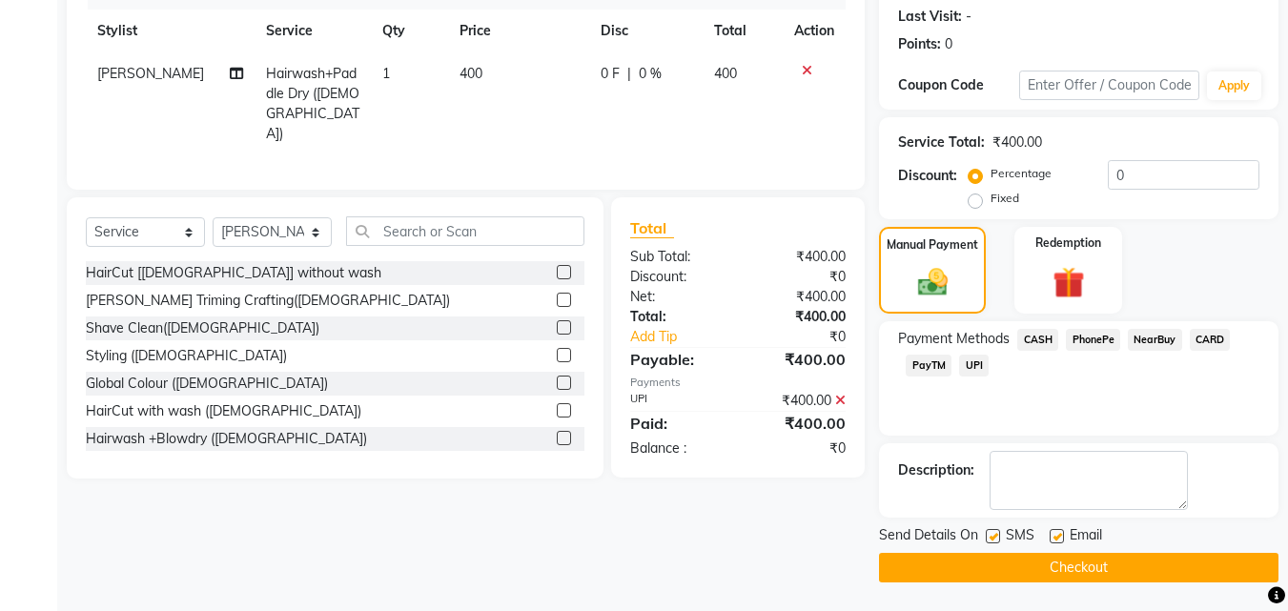
click at [1061, 564] on button "Checkout" at bounding box center [1078, 568] width 399 height 30
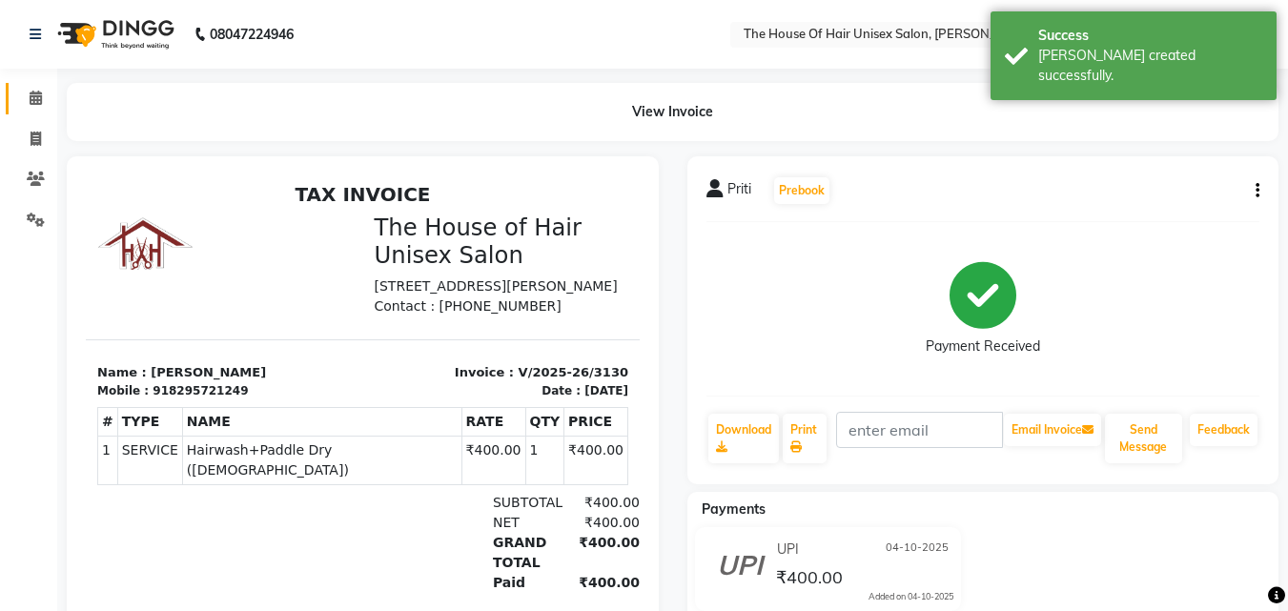
click at [42, 92] on icon at bounding box center [36, 98] width 12 height 14
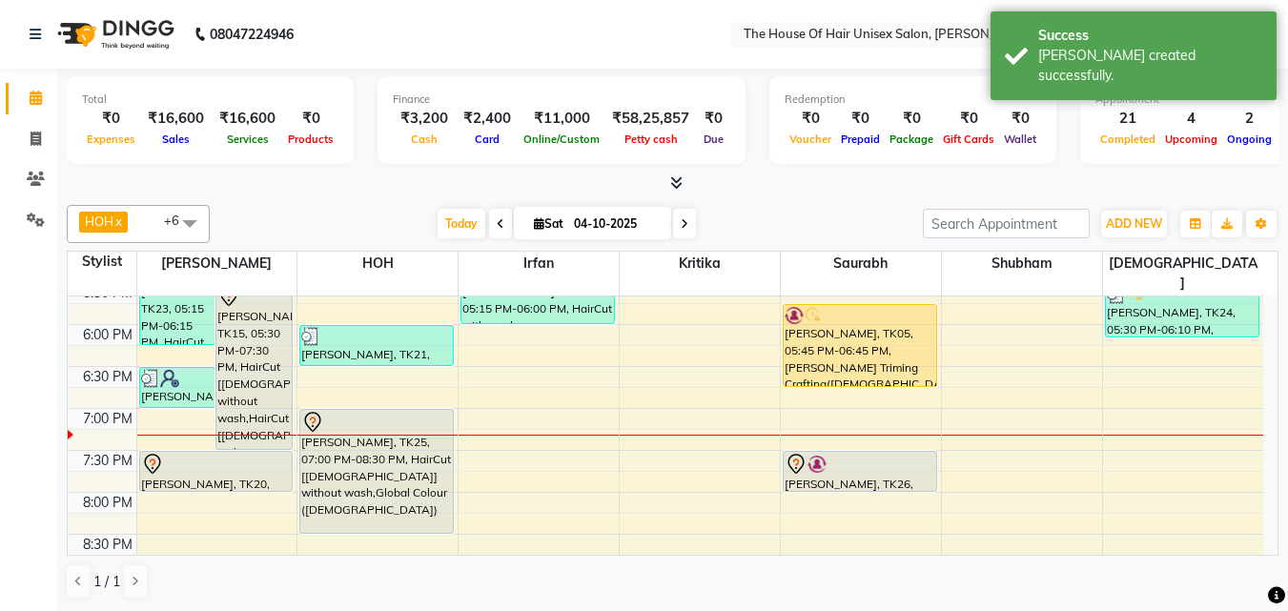
scroll to position [893, 0]
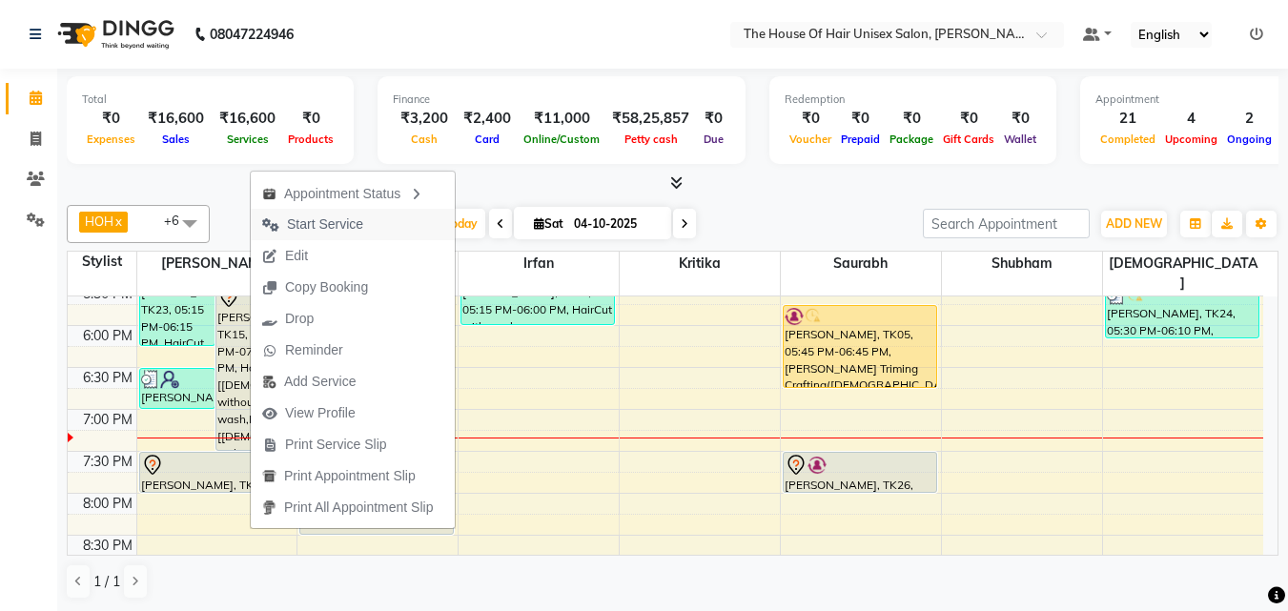
click at [324, 223] on span "Start Service" at bounding box center [325, 224] width 76 height 20
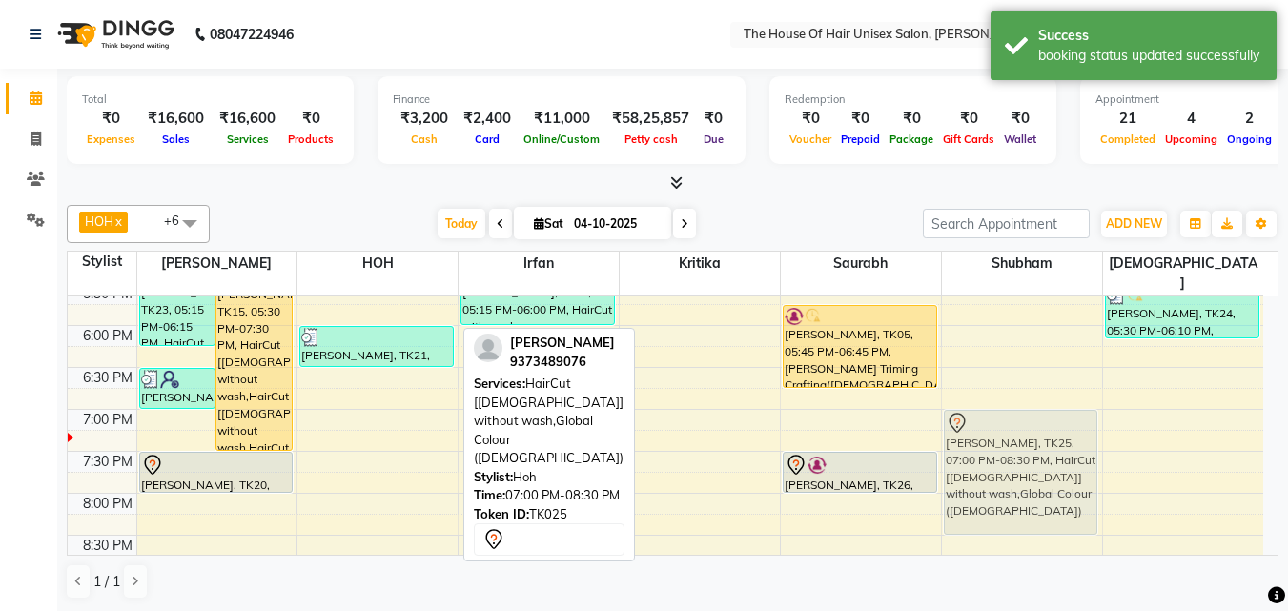
click at [1113, 457] on tr "Ovi, TK17, 02:30 PM-04:15 PM, Touch up ([DEMOGRAPHIC_DATA]) [PERSON_NAME] Surav…" at bounding box center [665, 31] width 1195 height 1257
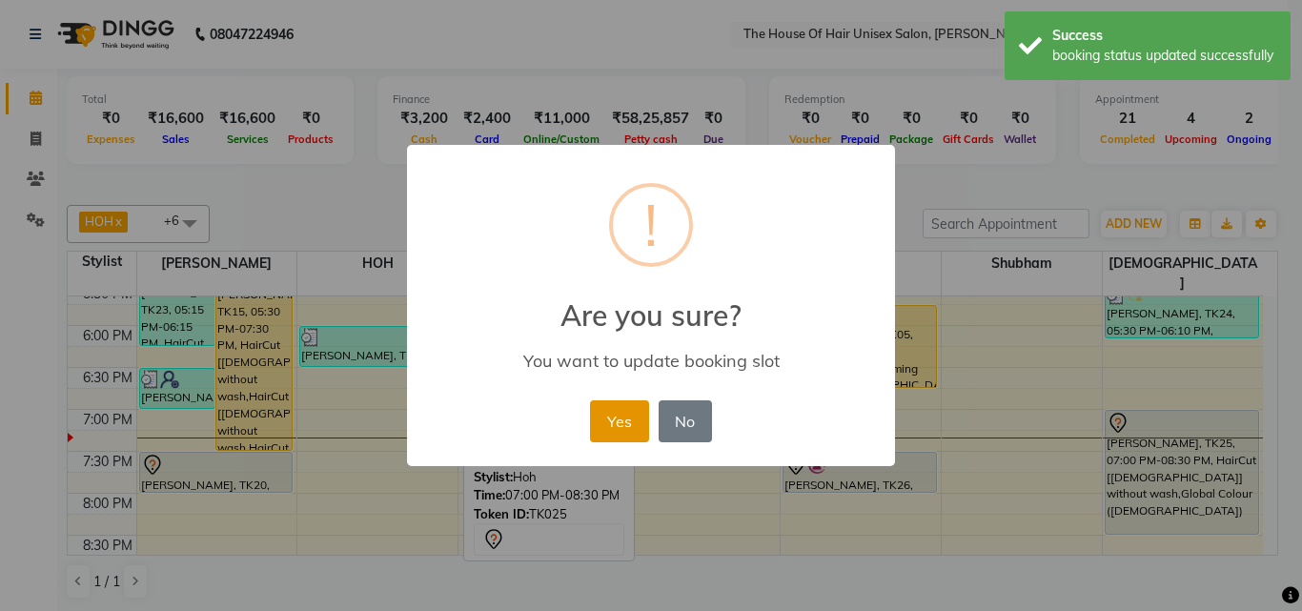
click at [624, 416] on button "Yes" at bounding box center [619, 421] width 58 height 42
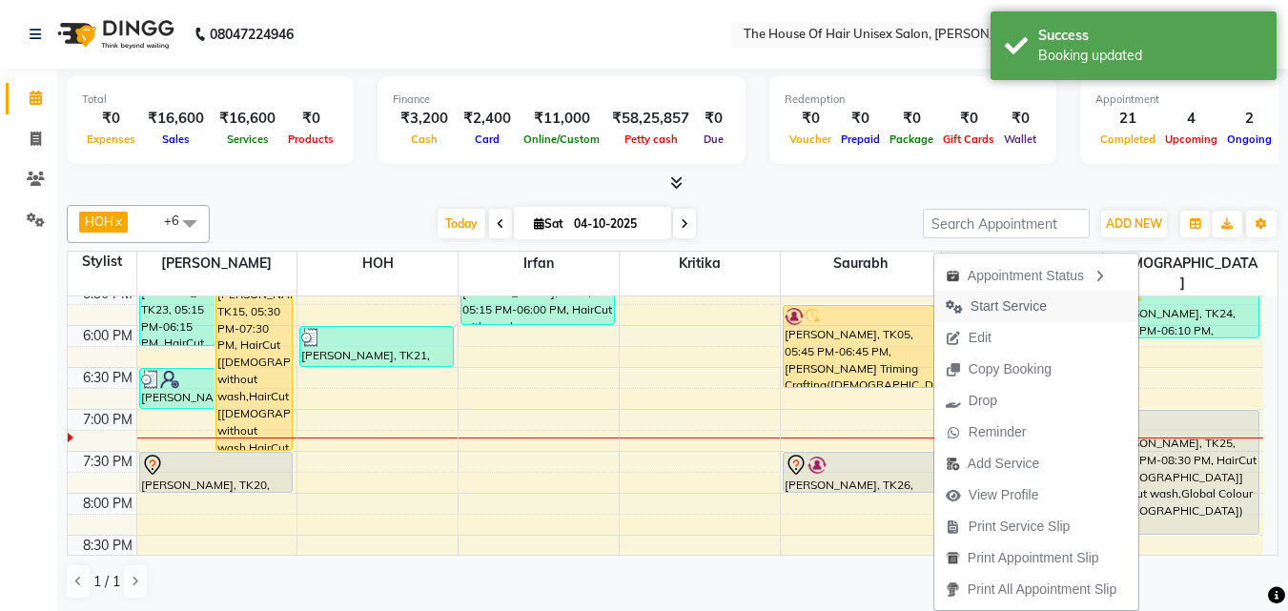
click at [1006, 297] on span "Start Service" at bounding box center [1008, 306] width 76 height 20
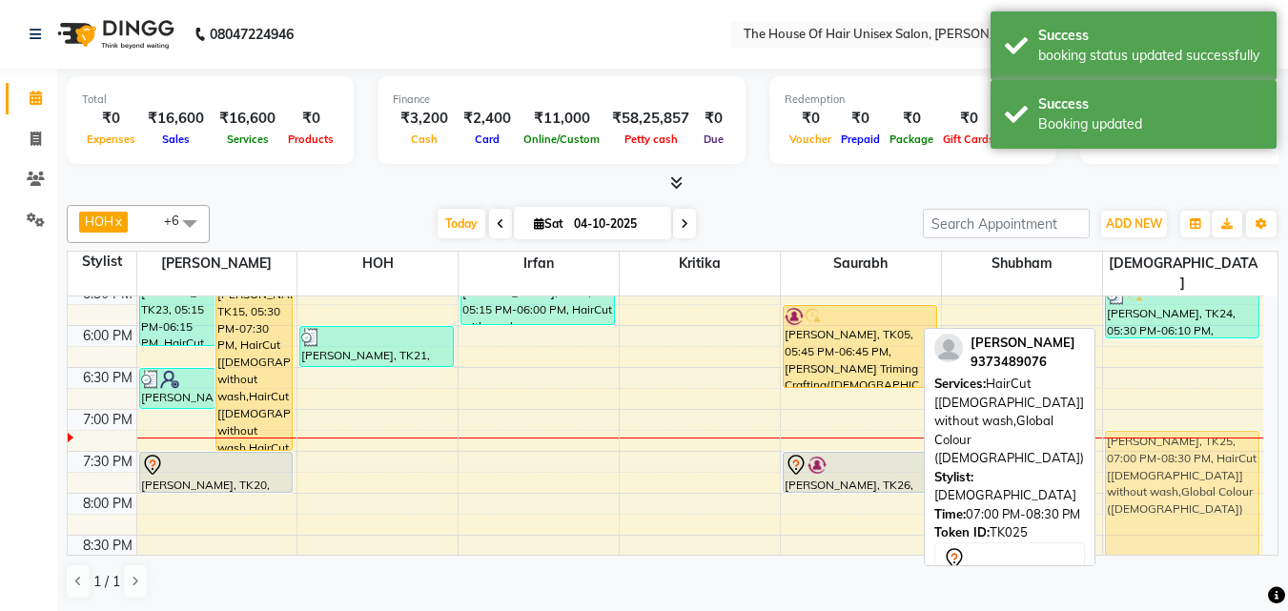
drag, startPoint x: 1202, startPoint y: 459, endPoint x: 1202, endPoint y: 473, distance: 13.3
click at [1202, 473] on div "[PERSON_NAME], TK01, 11:45 AM-12:45 PM, Touch up ([DEMOGRAPHIC_DATA]) [PERSON_N…" at bounding box center [1183, 31] width 160 height 1257
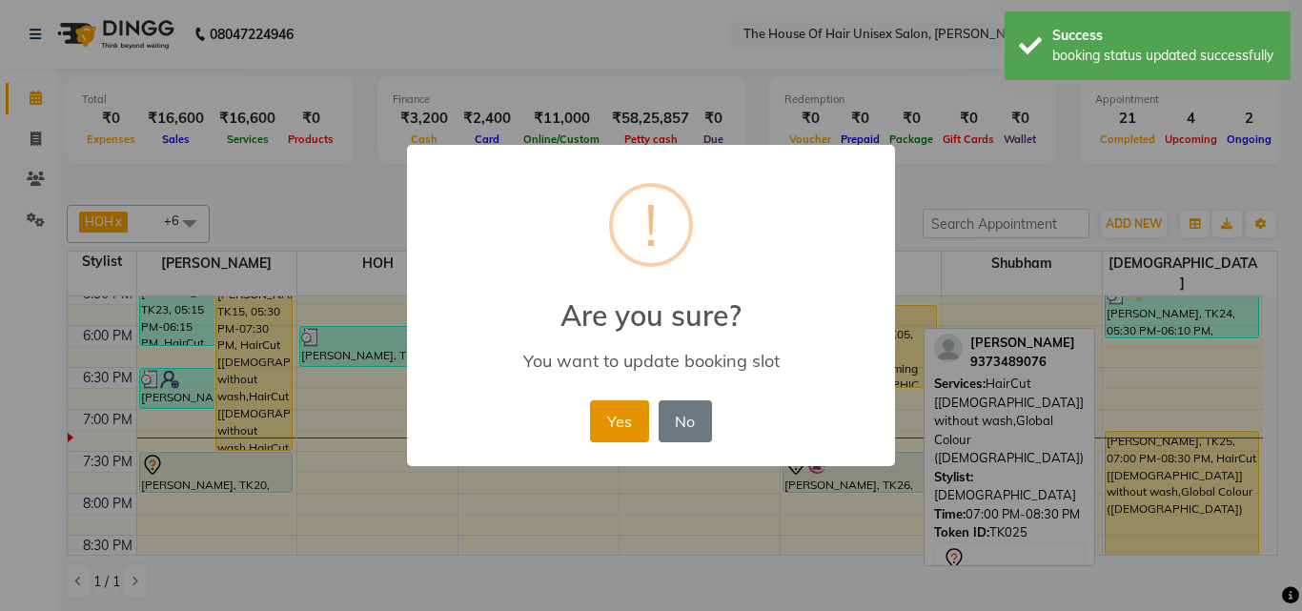
click at [617, 408] on button "Yes" at bounding box center [619, 421] width 58 height 42
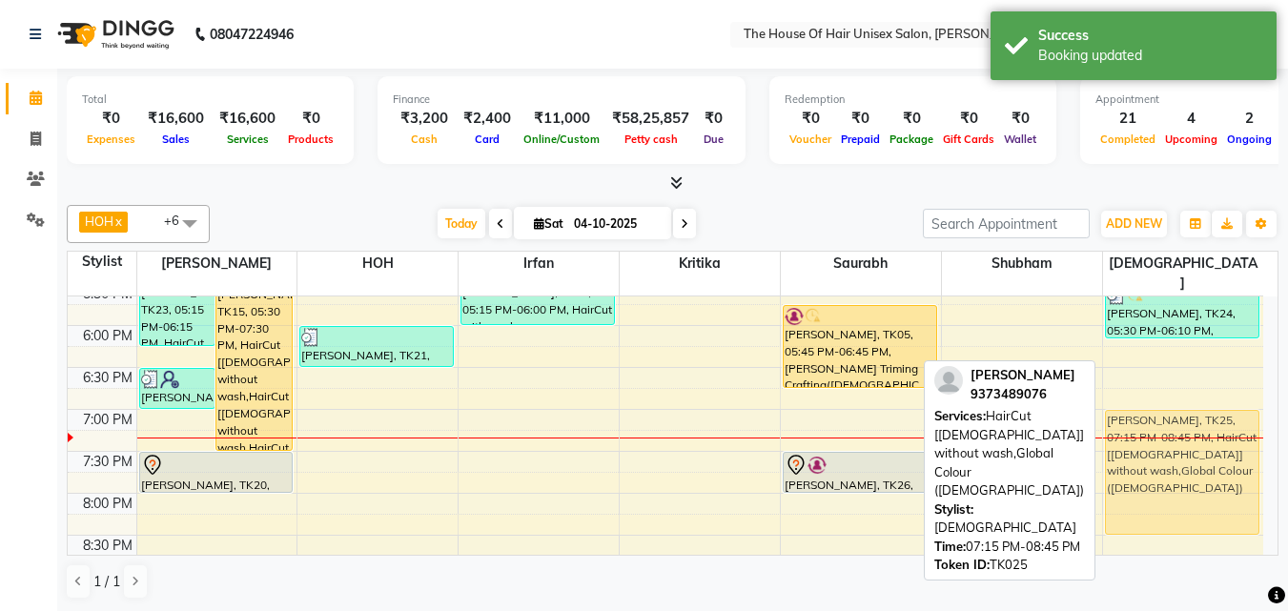
drag, startPoint x: 1125, startPoint y: 451, endPoint x: 1125, endPoint y: 438, distance: 13.3
click at [1125, 438] on div "[PERSON_NAME], TK01, 11:45 AM-12:45 PM, Touch up ([DEMOGRAPHIC_DATA]) [PERSON_N…" at bounding box center [1183, 31] width 160 height 1257
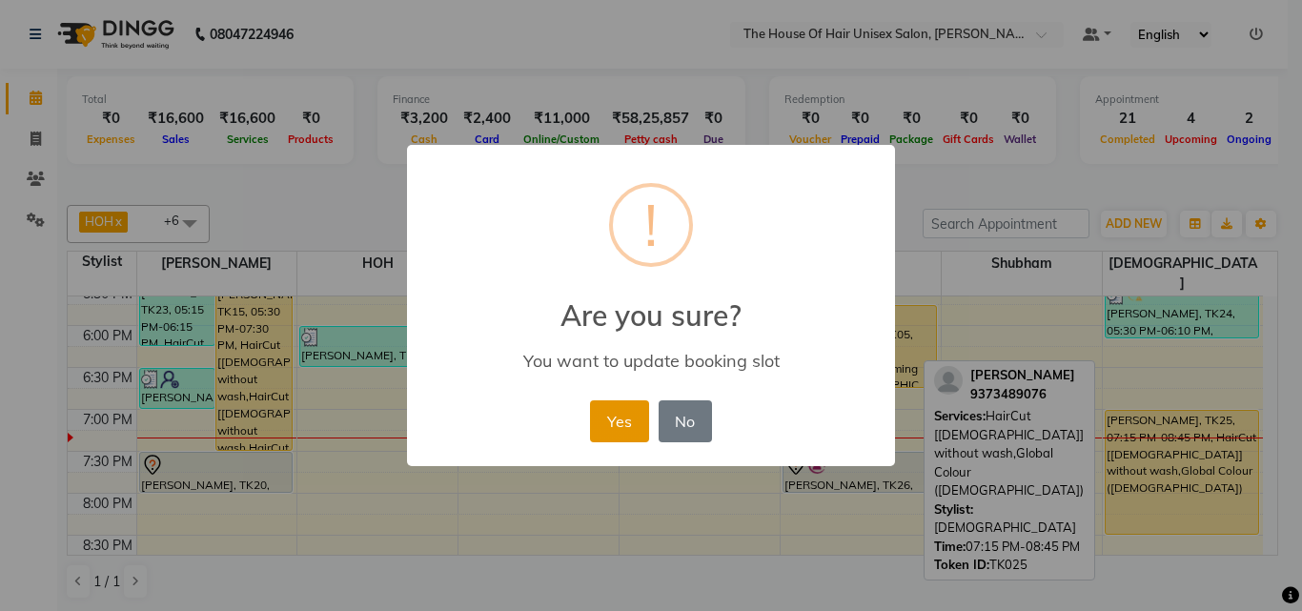
click at [638, 421] on button "Yes" at bounding box center [619, 421] width 58 height 42
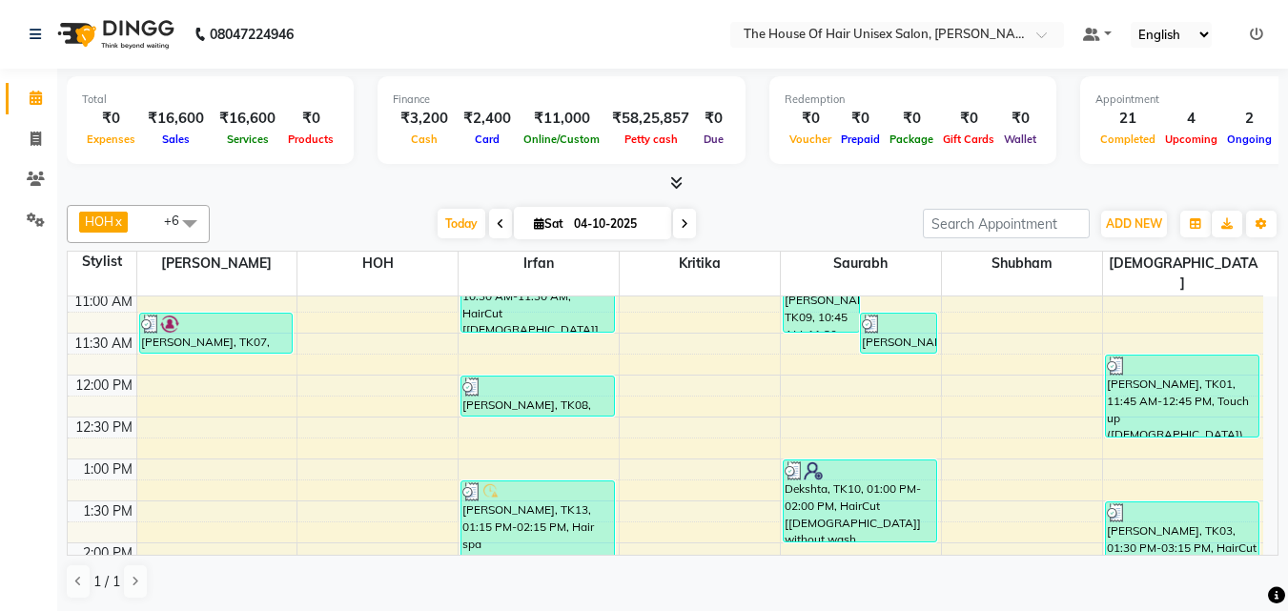
scroll to position [374, 0]
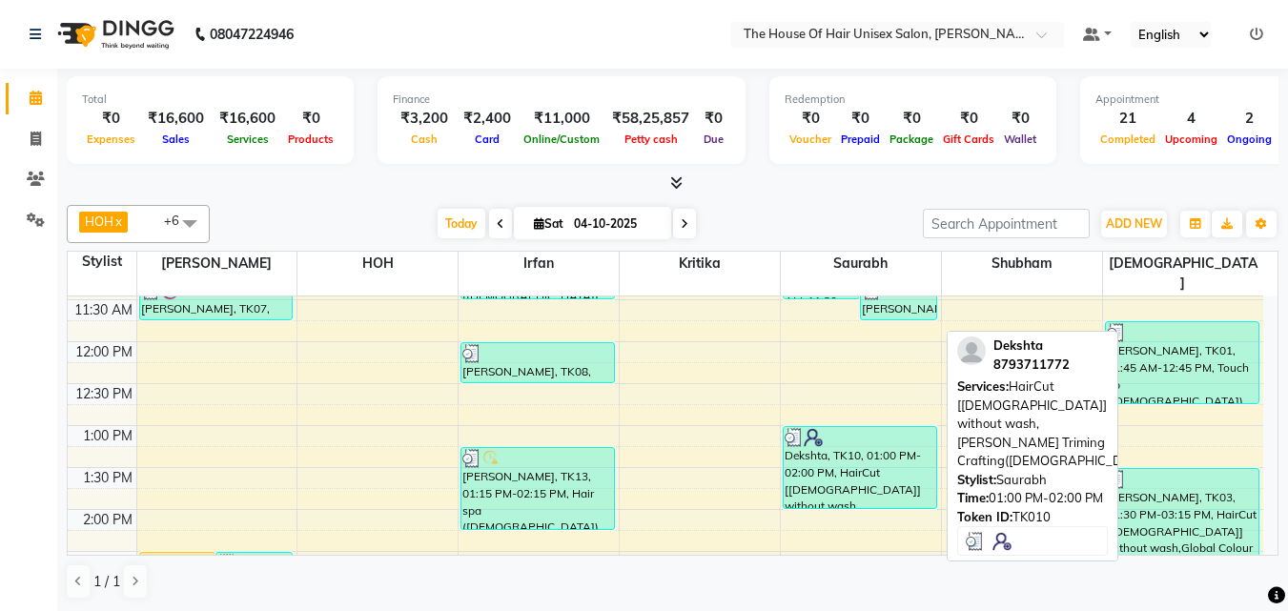
click at [854, 463] on div "Dekshta, TK10, 01:00 PM-02:00 PM, HairCut [[DEMOGRAPHIC_DATA]] without wash,[PE…" at bounding box center [860, 467] width 153 height 81
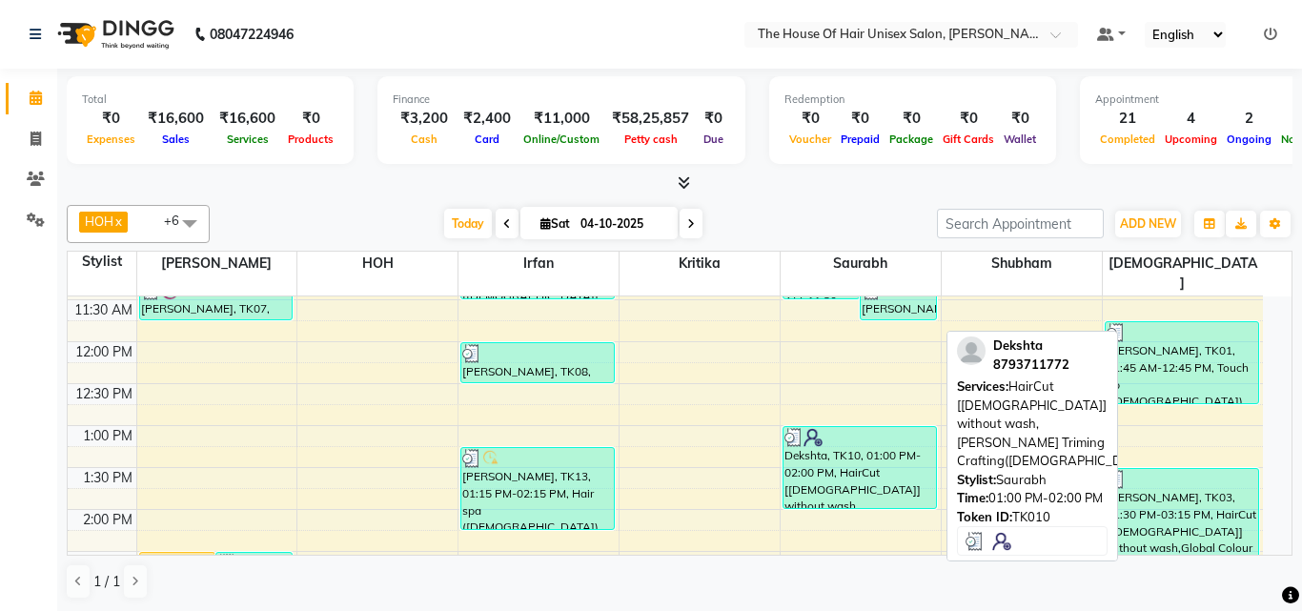
select select "3"
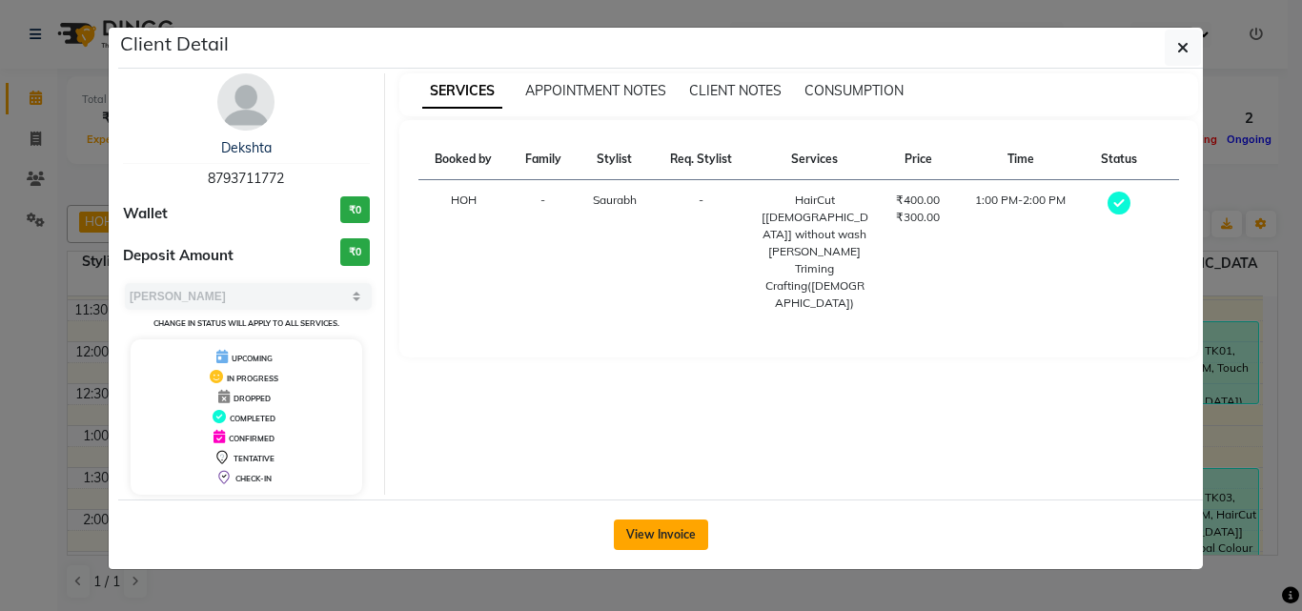
click at [671, 534] on button "View Invoice" at bounding box center [661, 535] width 94 height 31
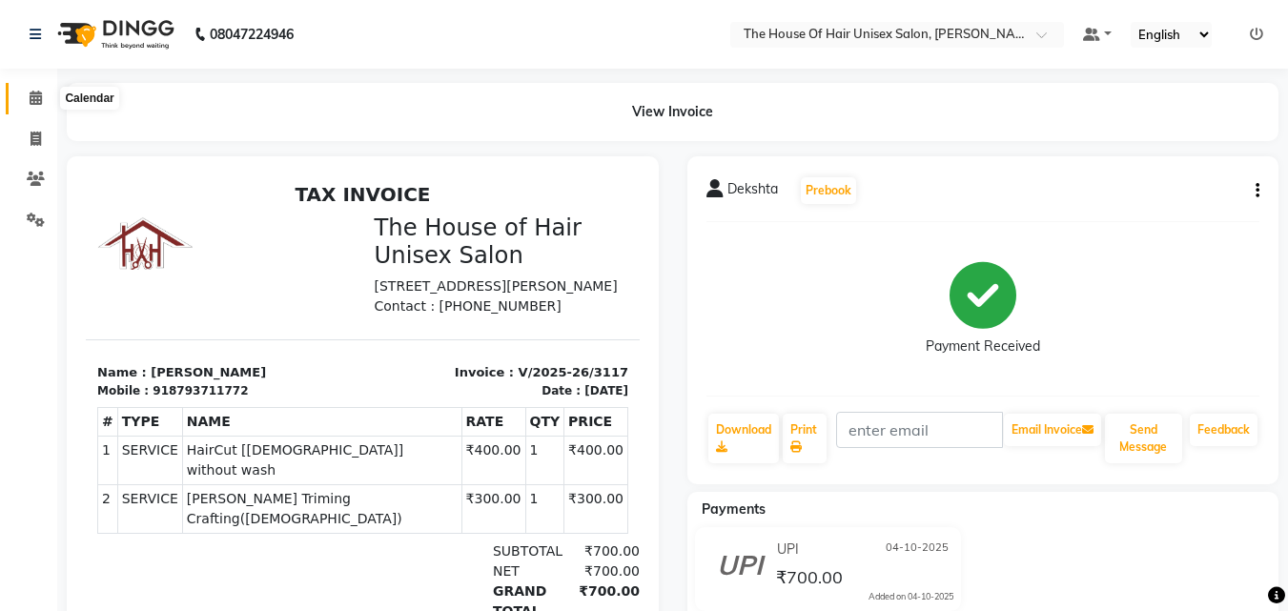
click at [34, 92] on icon at bounding box center [36, 98] width 12 height 14
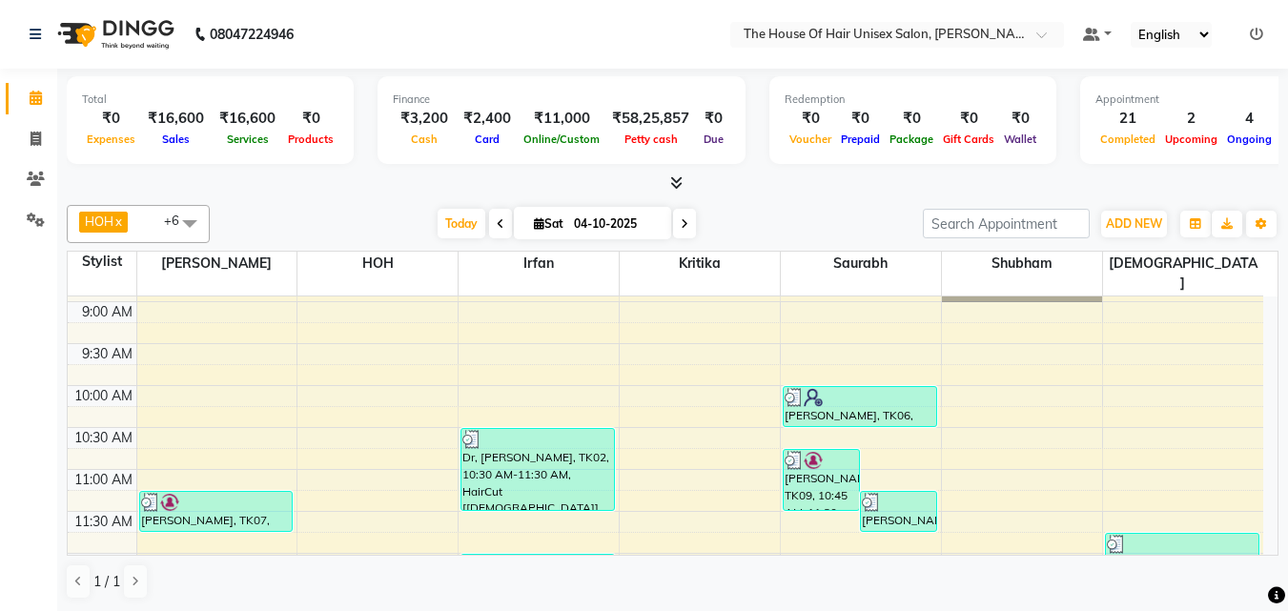
scroll to position [164, 0]
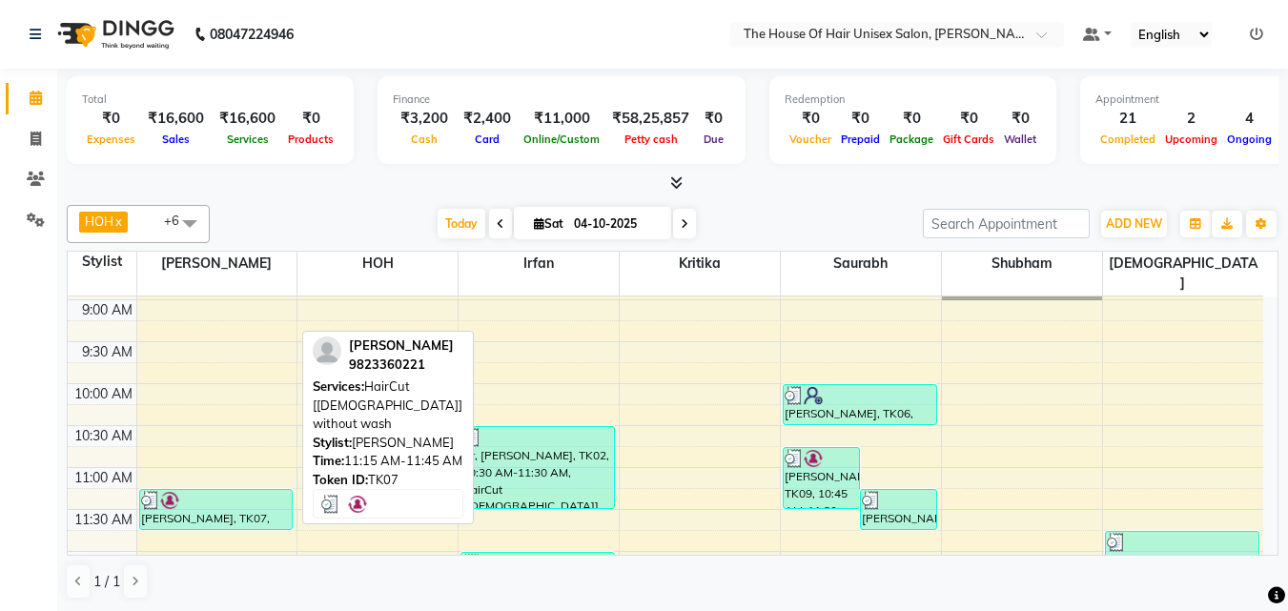
click at [195, 496] on div "[PERSON_NAME], TK07, 11:15 AM-11:45 AM, HairCut [[DEMOGRAPHIC_DATA]] without wa…" at bounding box center [216, 509] width 153 height 39
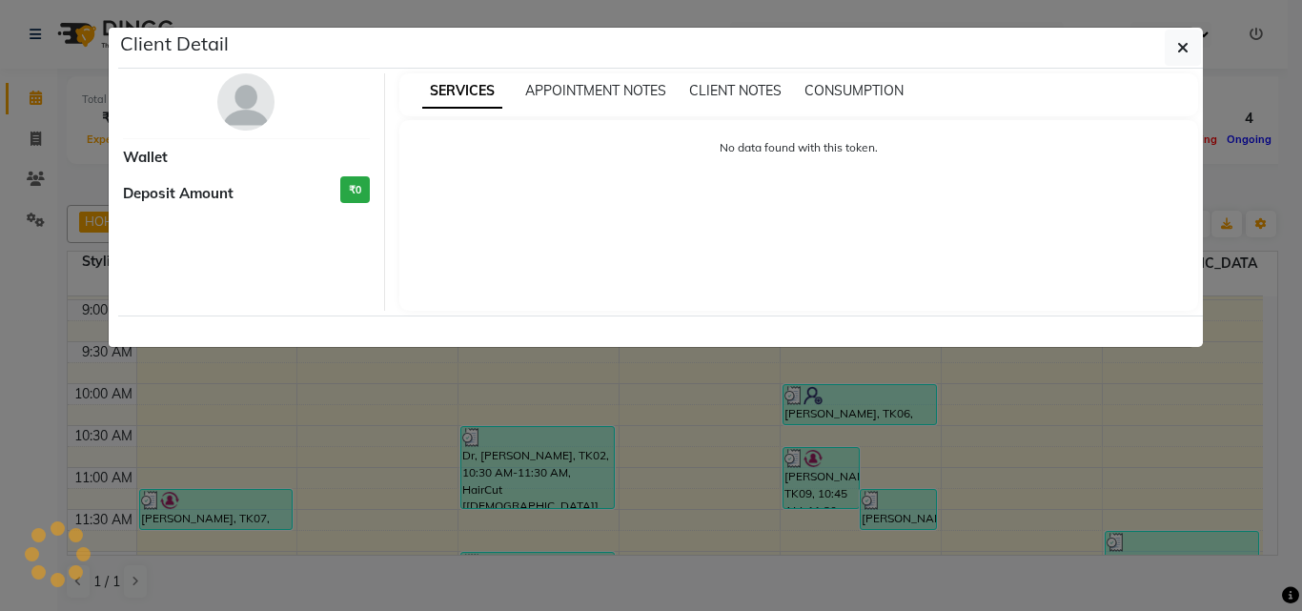
select select "3"
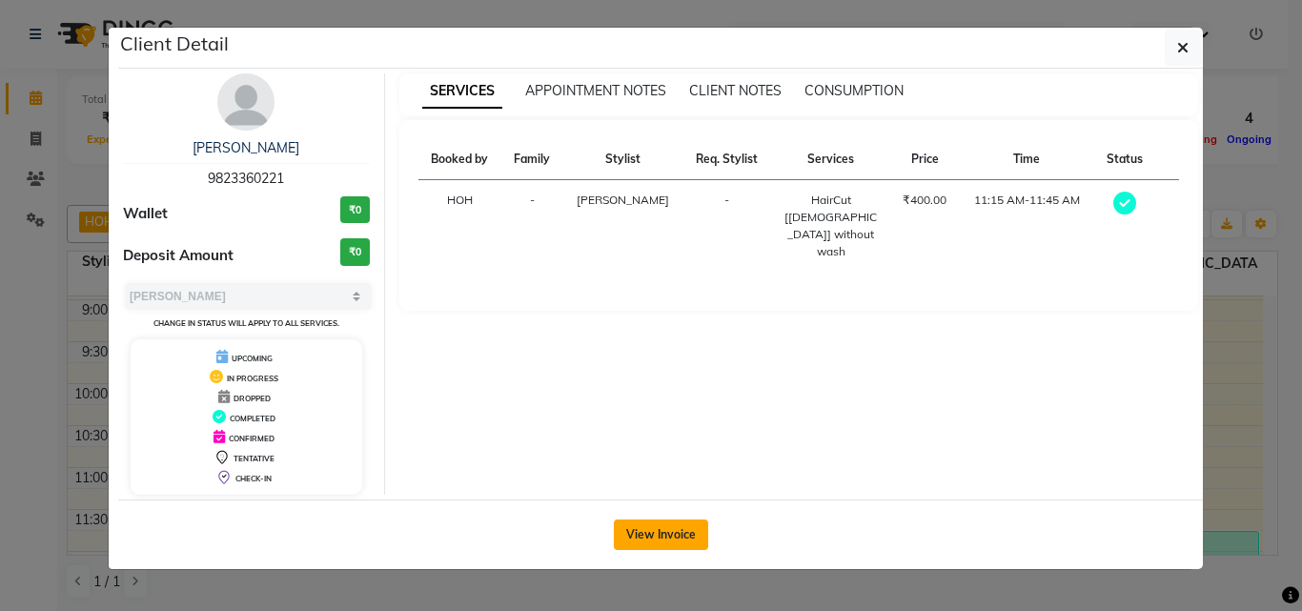
click at [649, 529] on button "View Invoice" at bounding box center [661, 535] width 94 height 31
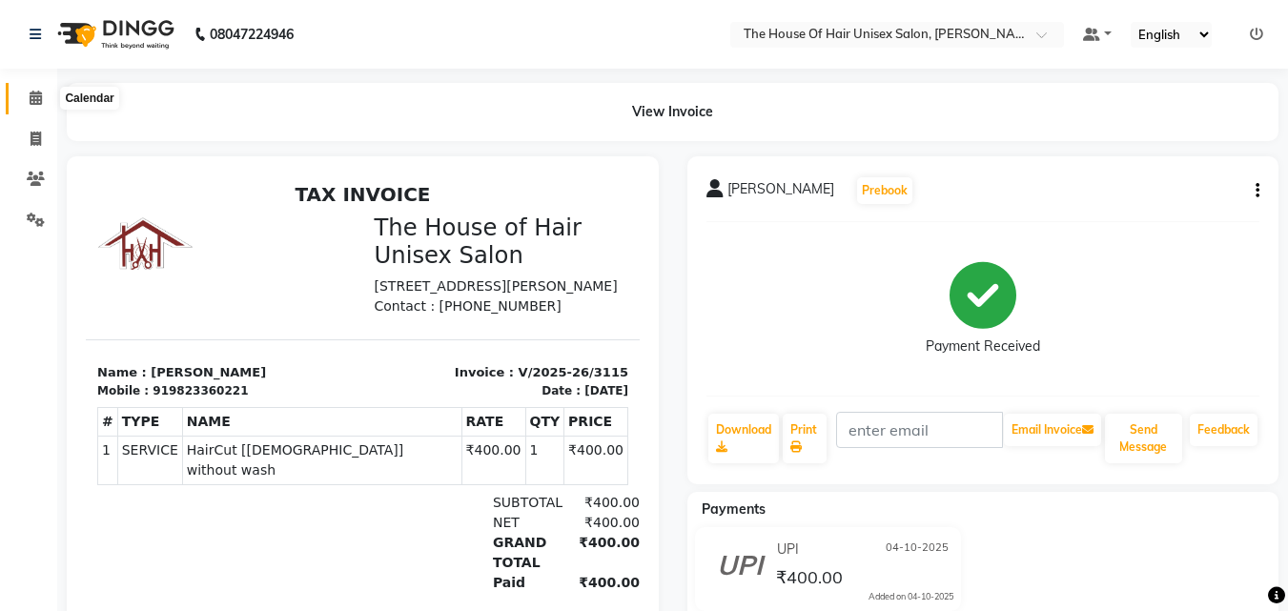
click at [32, 93] on icon at bounding box center [36, 98] width 12 height 14
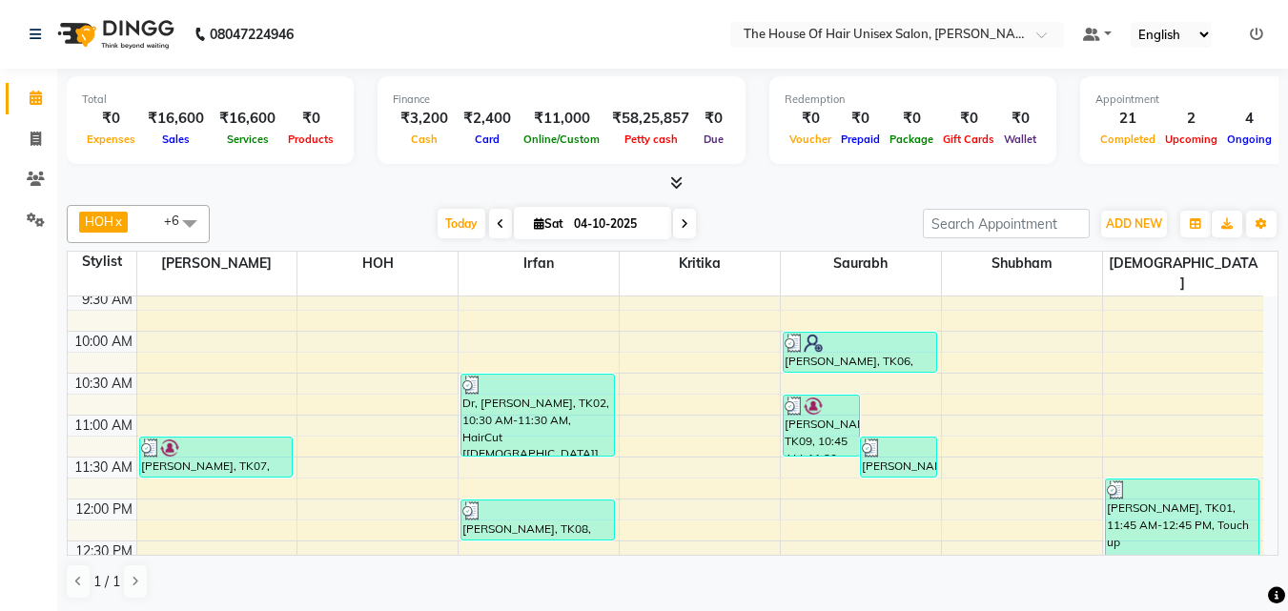
scroll to position [217, 0]
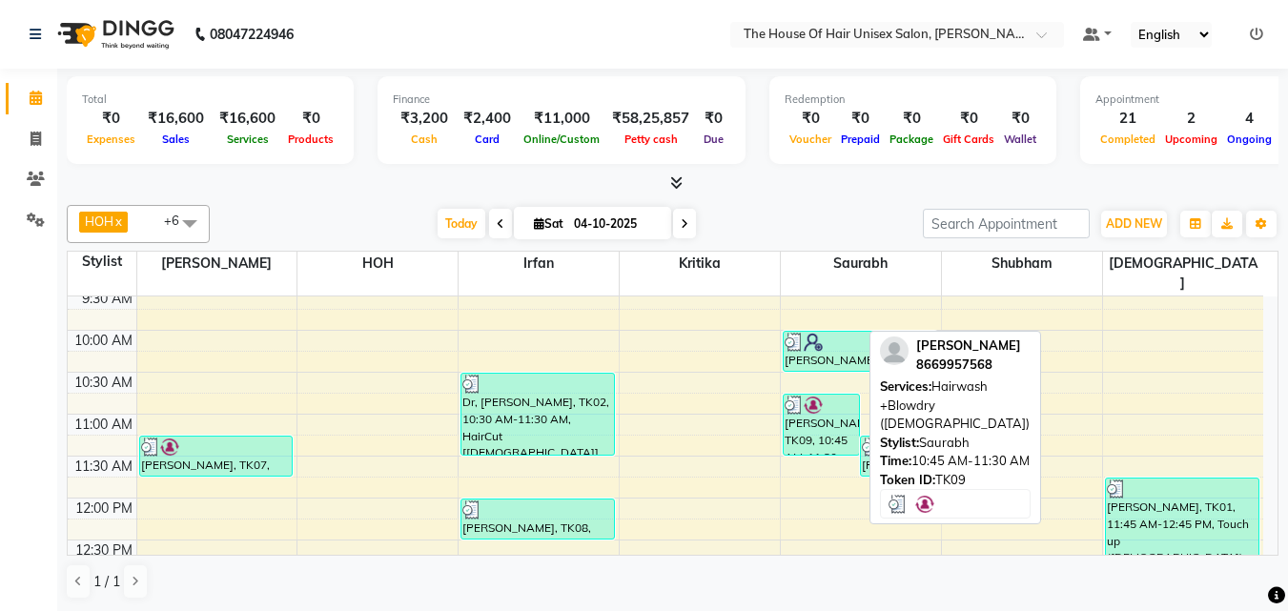
click at [840, 398] on div "[PERSON_NAME], TK09, 10:45 AM-11:30 AM, Hairwash +Blowdry ([DEMOGRAPHIC_DATA])" at bounding box center [821, 425] width 75 height 60
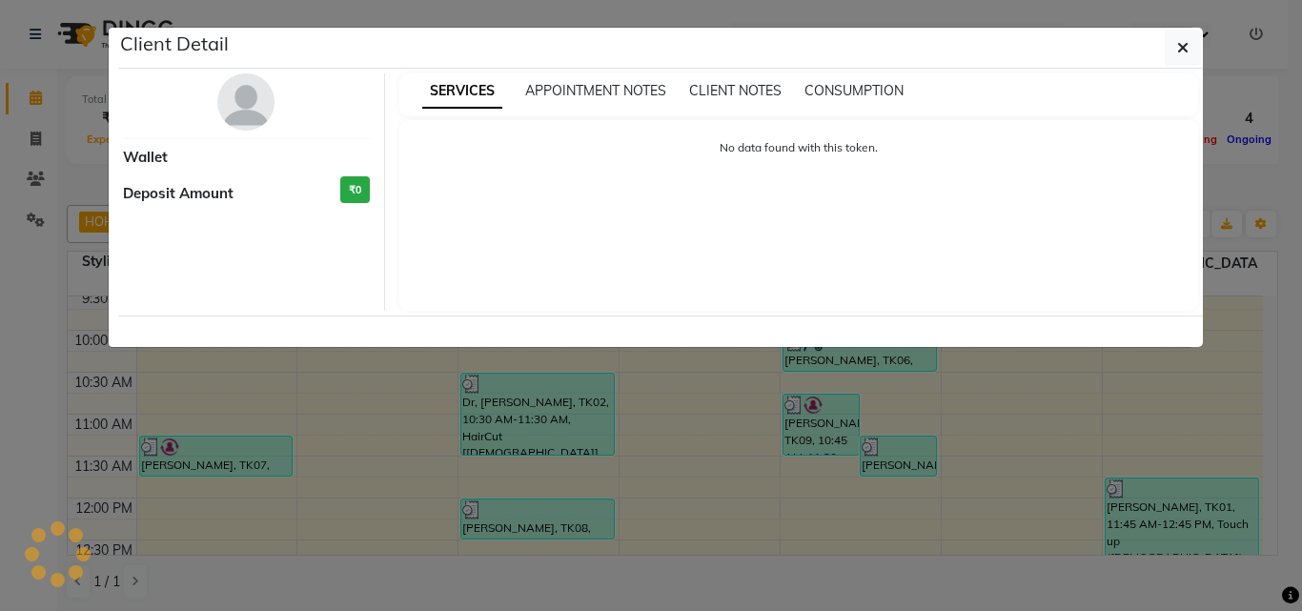
select select "3"
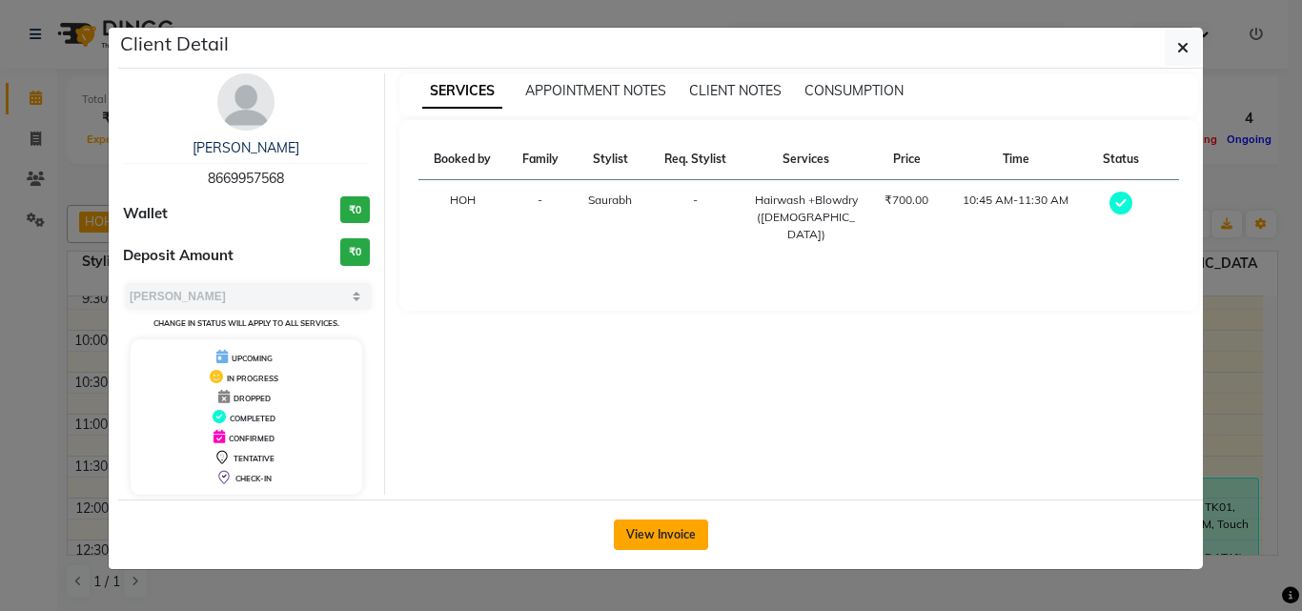
click at [630, 532] on button "View Invoice" at bounding box center [661, 535] width 94 height 31
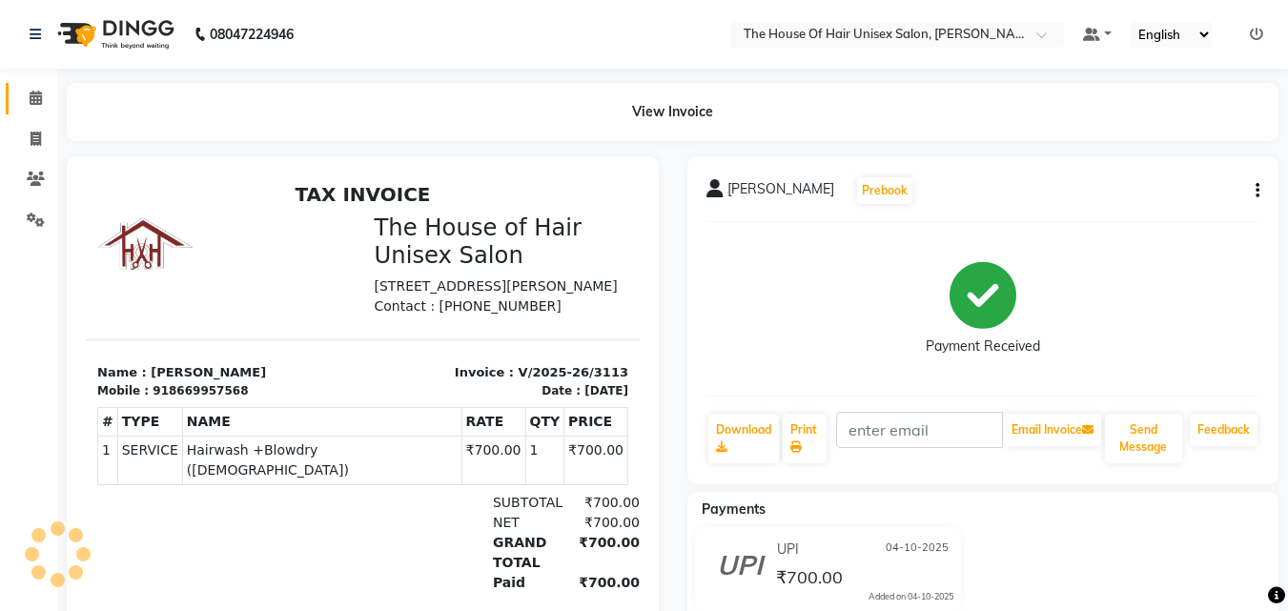
click at [34, 97] on icon at bounding box center [36, 98] width 12 height 14
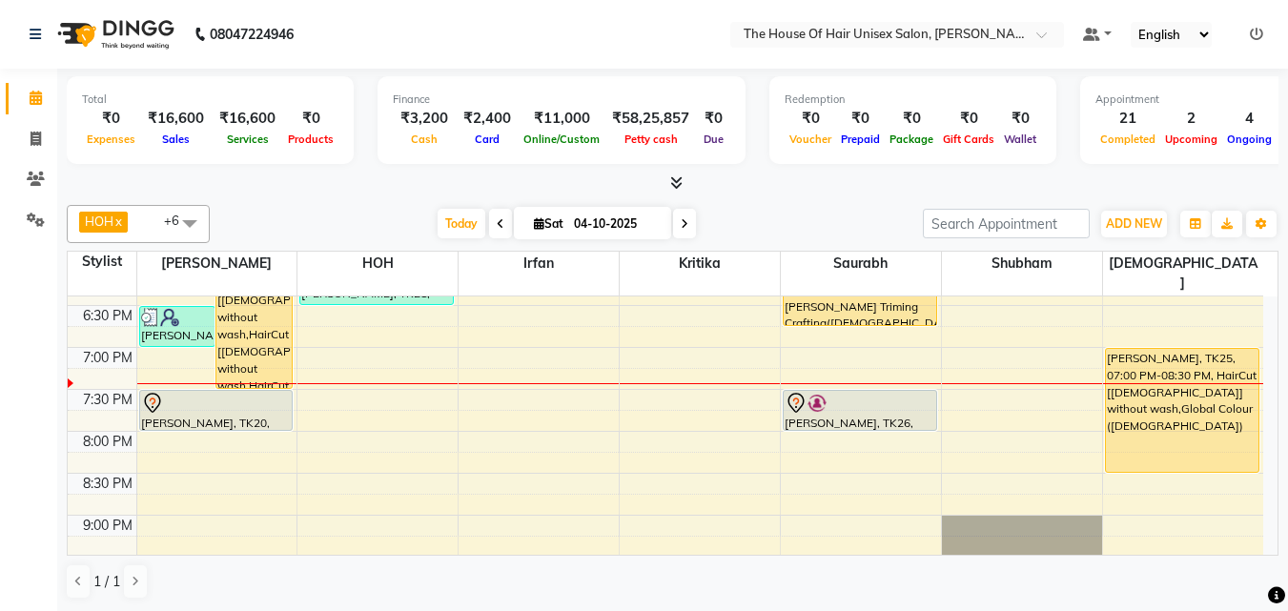
scroll to position [960, 0]
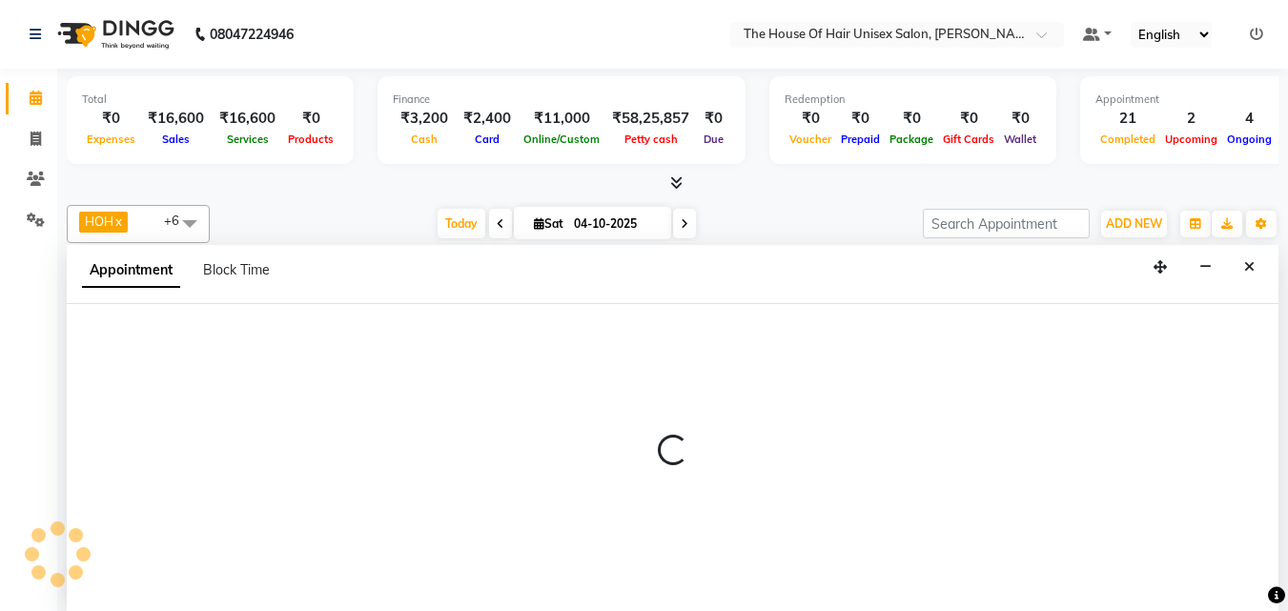
select select "93676"
select select "1170"
select select "tentative"
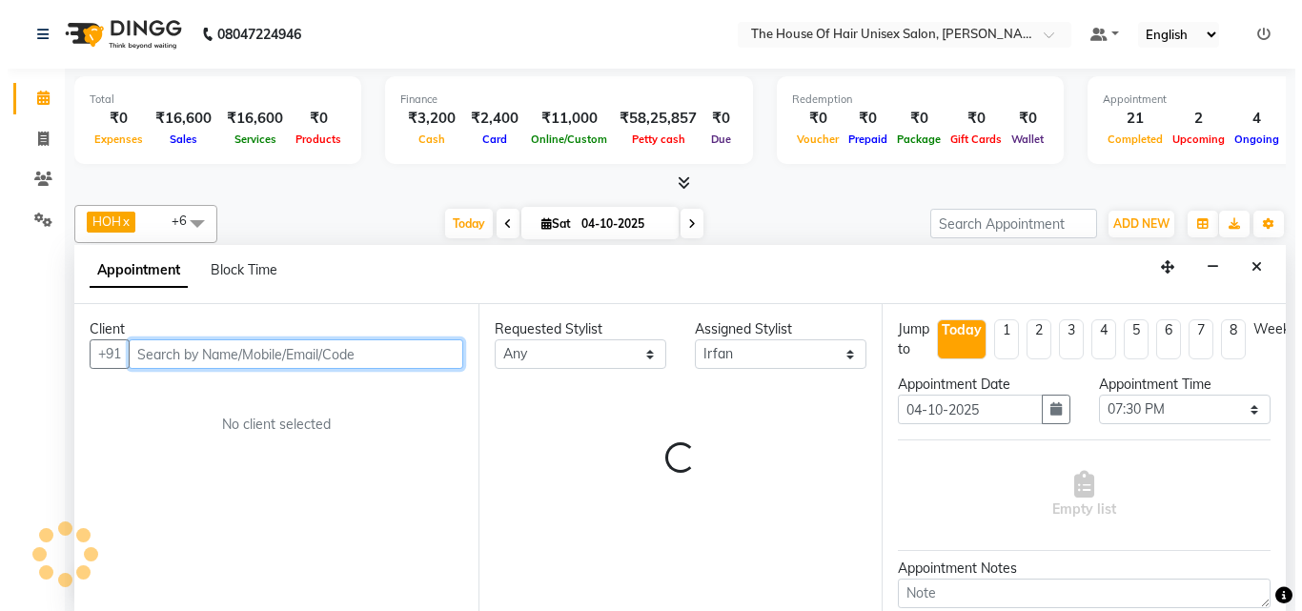
scroll to position [1, 0]
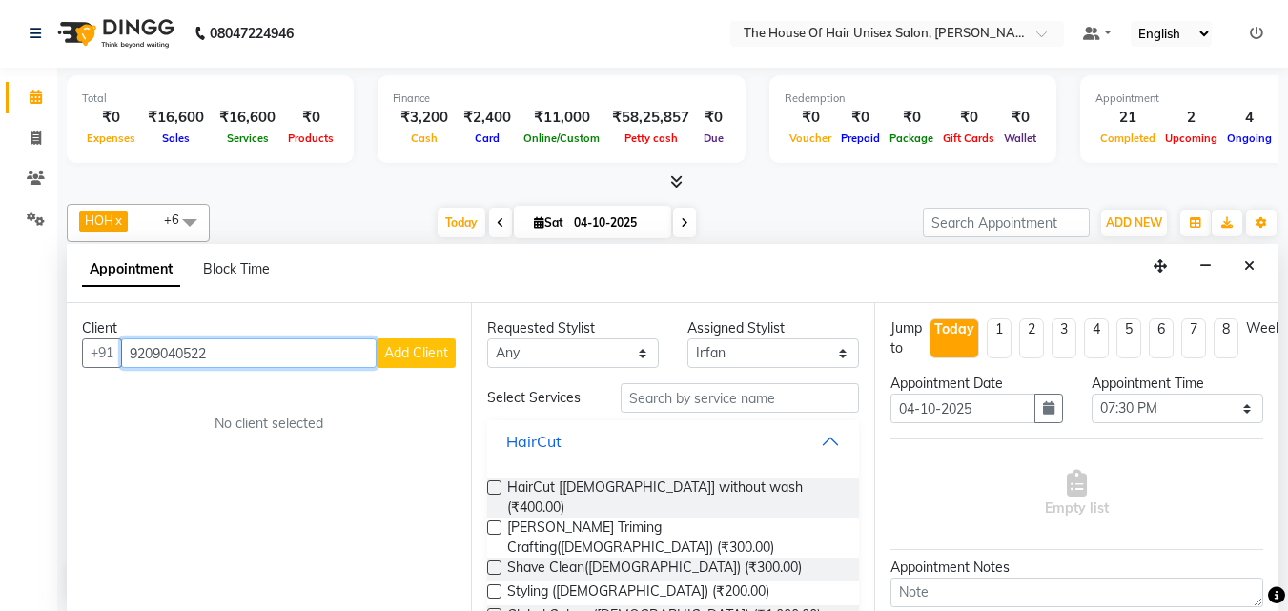
type input "9209040522"
click at [418, 361] on span "Add Client" at bounding box center [416, 352] width 64 height 17
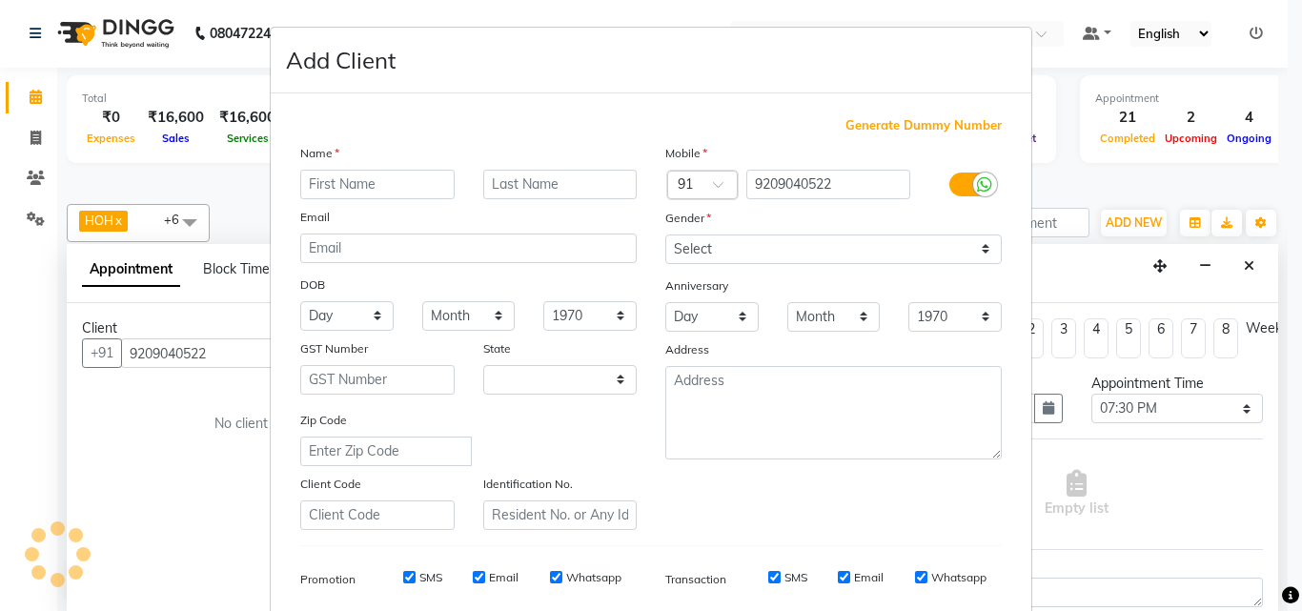
select select "22"
click at [329, 189] on input "text" at bounding box center [377, 185] width 154 height 30
type input "Suraj"
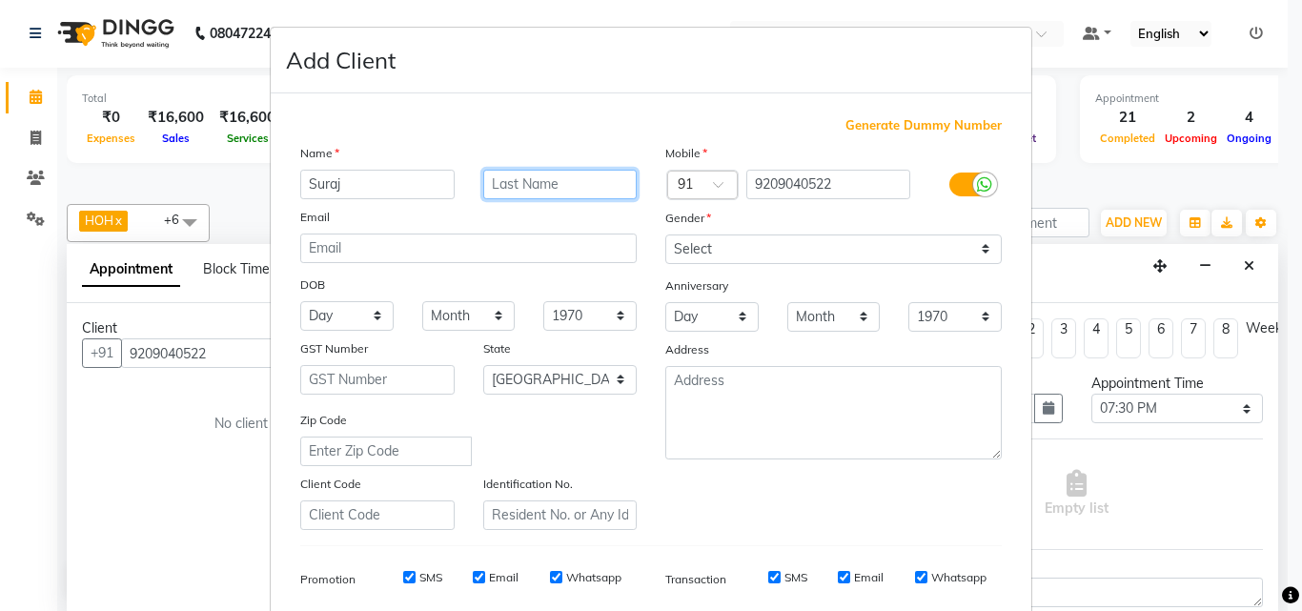
click at [514, 189] on input "text" at bounding box center [560, 185] width 154 height 30
type input "p"
type input "Pentewad"
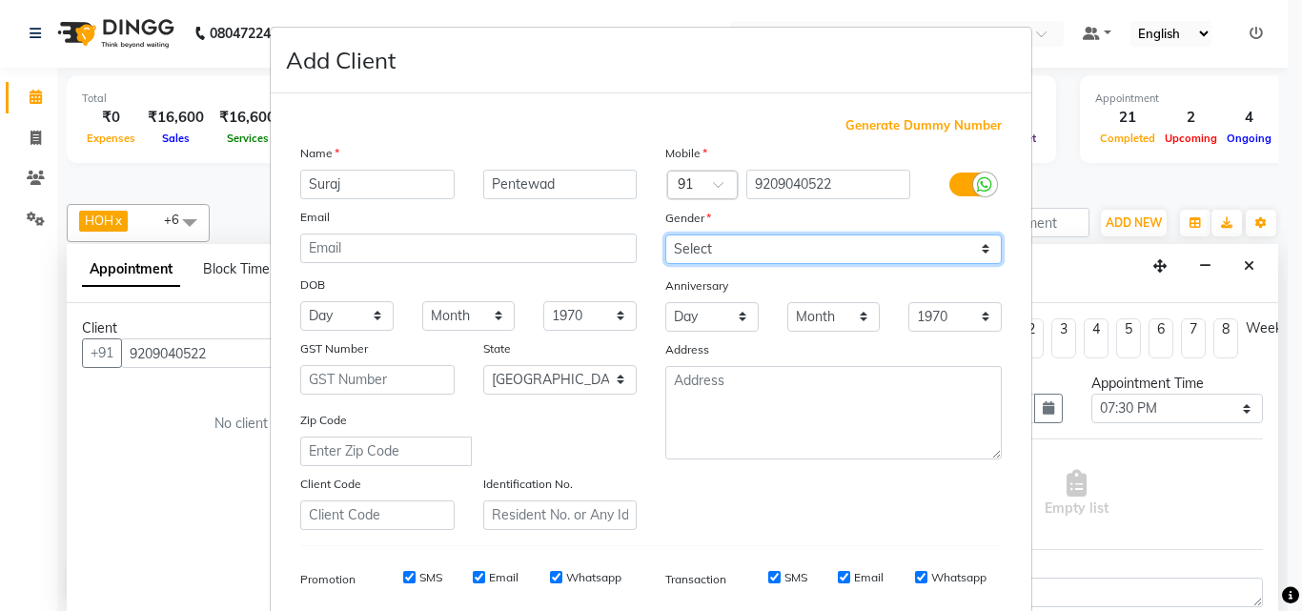
click at [721, 255] on select "Select [DEMOGRAPHIC_DATA] [DEMOGRAPHIC_DATA] Other Prefer Not To Say" at bounding box center [833, 250] width 337 height 30
select select "[DEMOGRAPHIC_DATA]"
click at [665, 235] on select "Select [DEMOGRAPHIC_DATA] [DEMOGRAPHIC_DATA] Other Prefer Not To Say" at bounding box center [833, 250] width 337 height 30
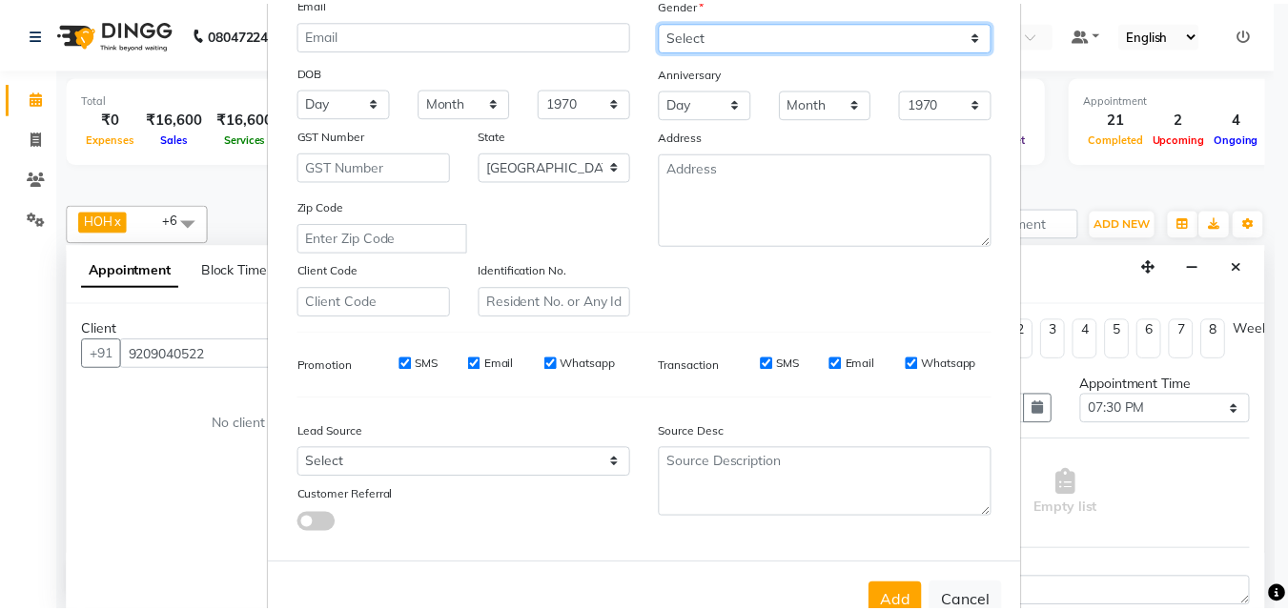
scroll to position [269, 0]
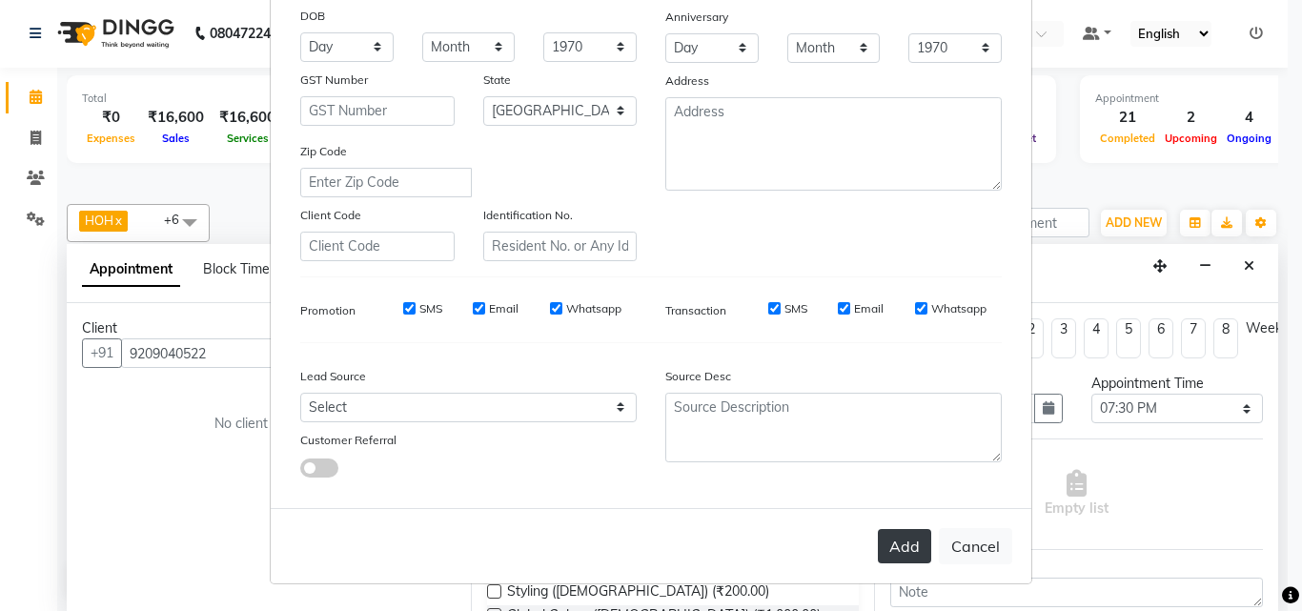
click at [892, 541] on button "Add" at bounding box center [904, 546] width 53 height 34
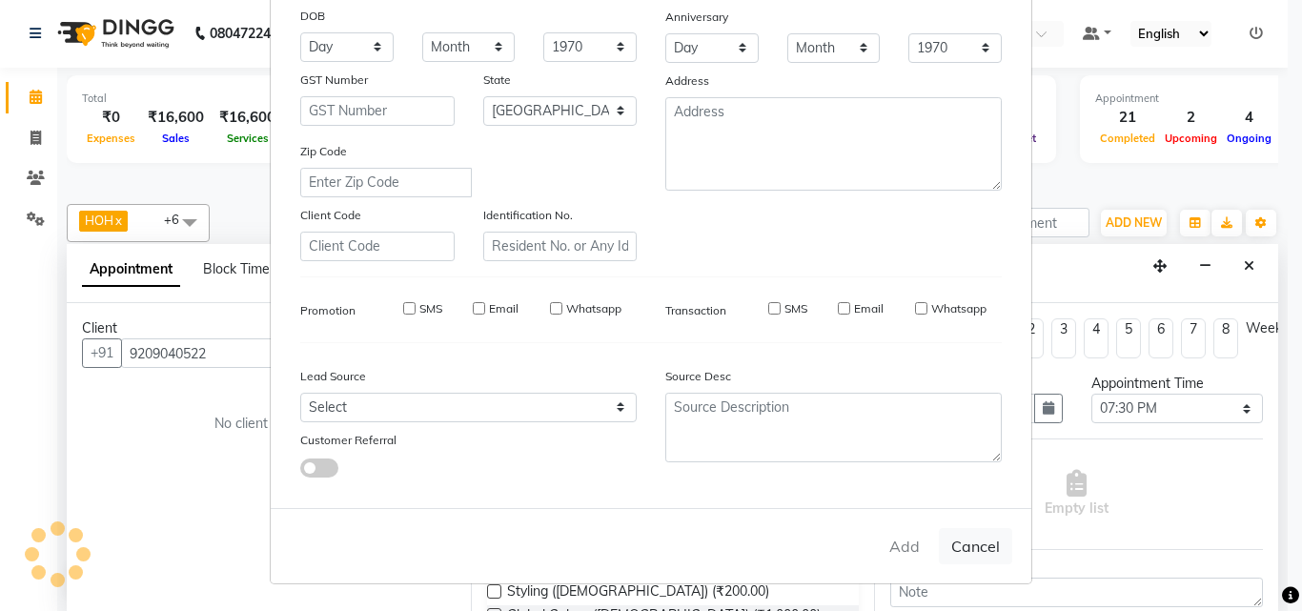
select select
select select "null"
select select
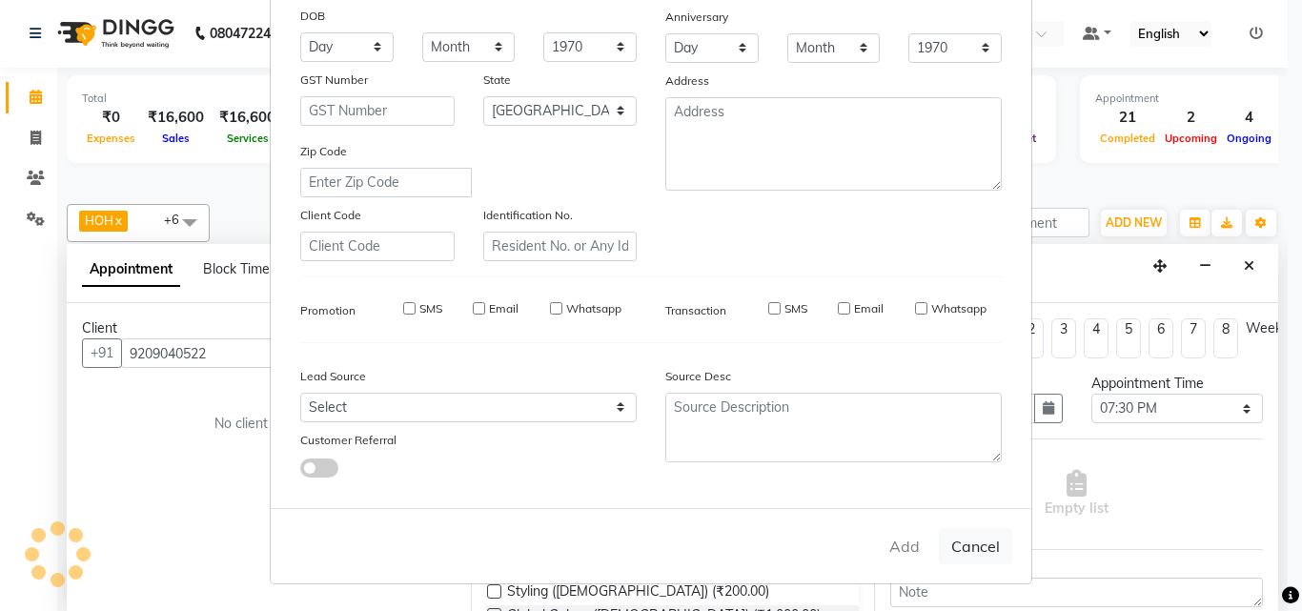
select select
checkbox input "false"
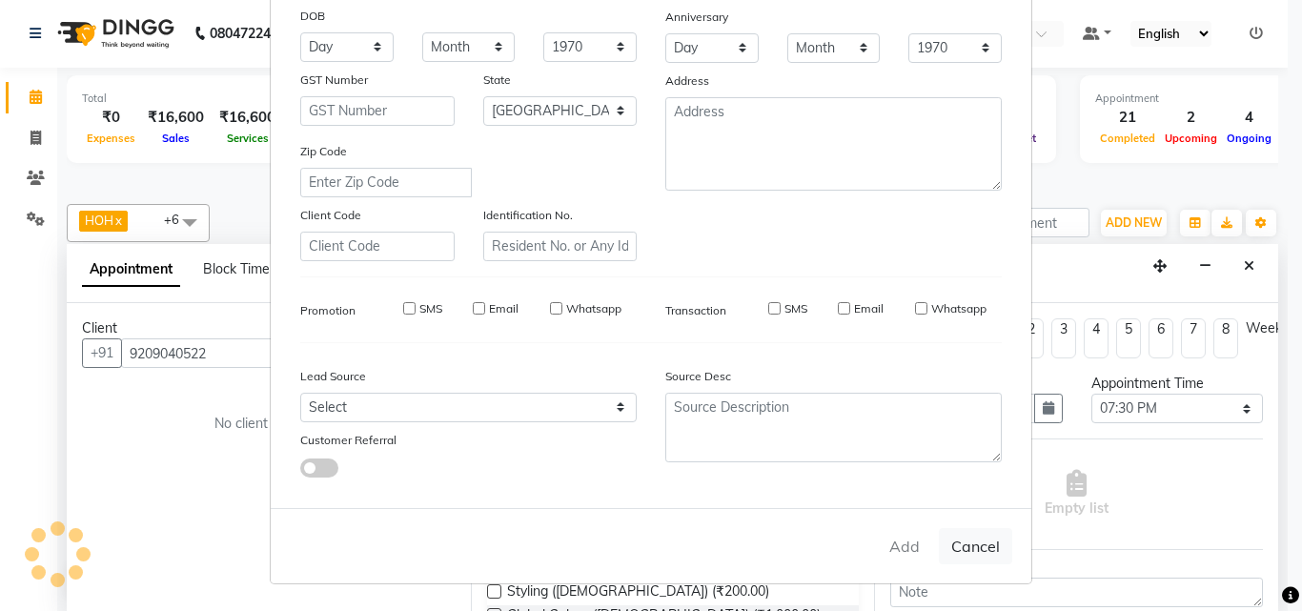
checkbox input "false"
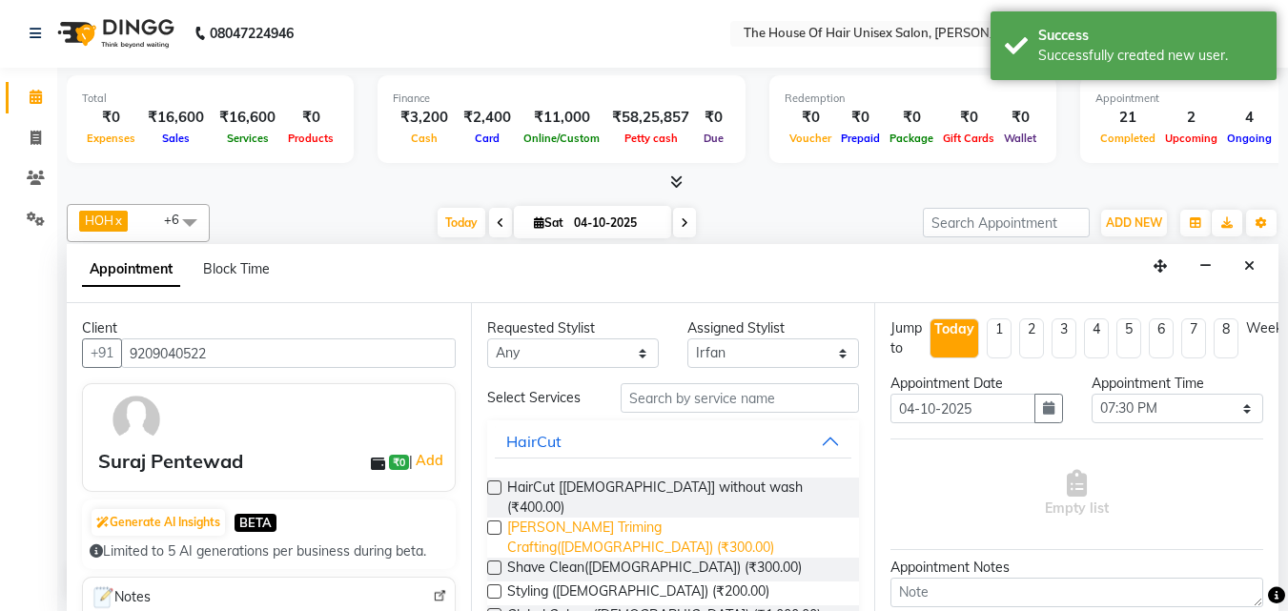
click at [600, 518] on span "[PERSON_NAME] Triming Crafting([DEMOGRAPHIC_DATA]) (₹300.00)" at bounding box center [675, 538] width 337 height 40
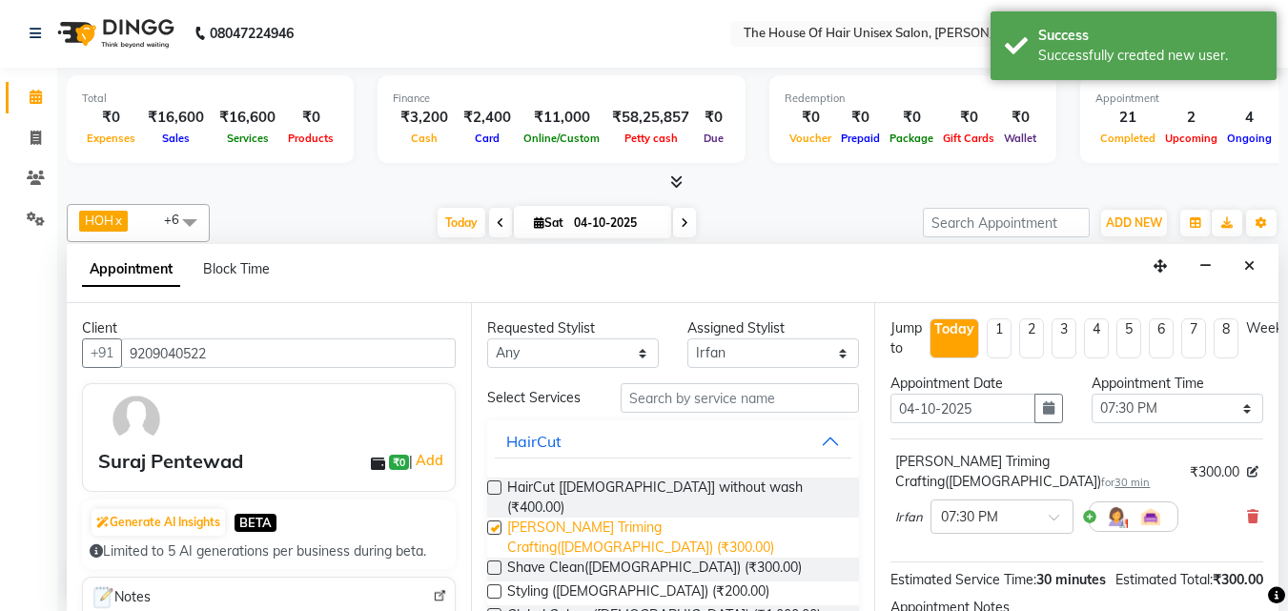
checkbox input "false"
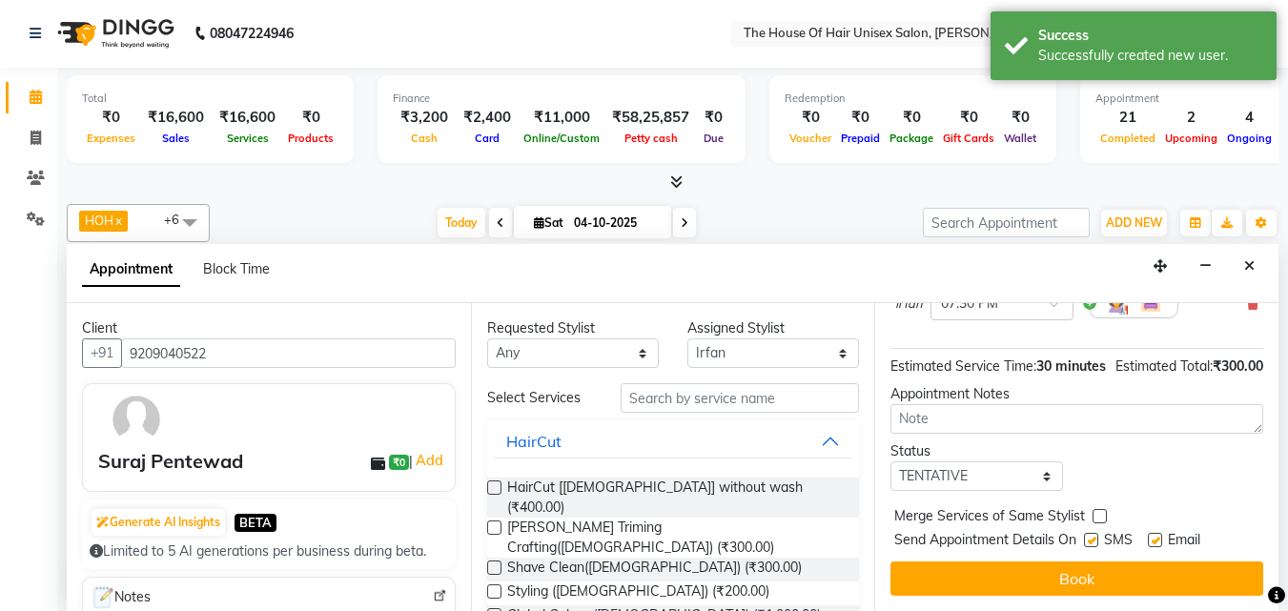
scroll to position [228, 0]
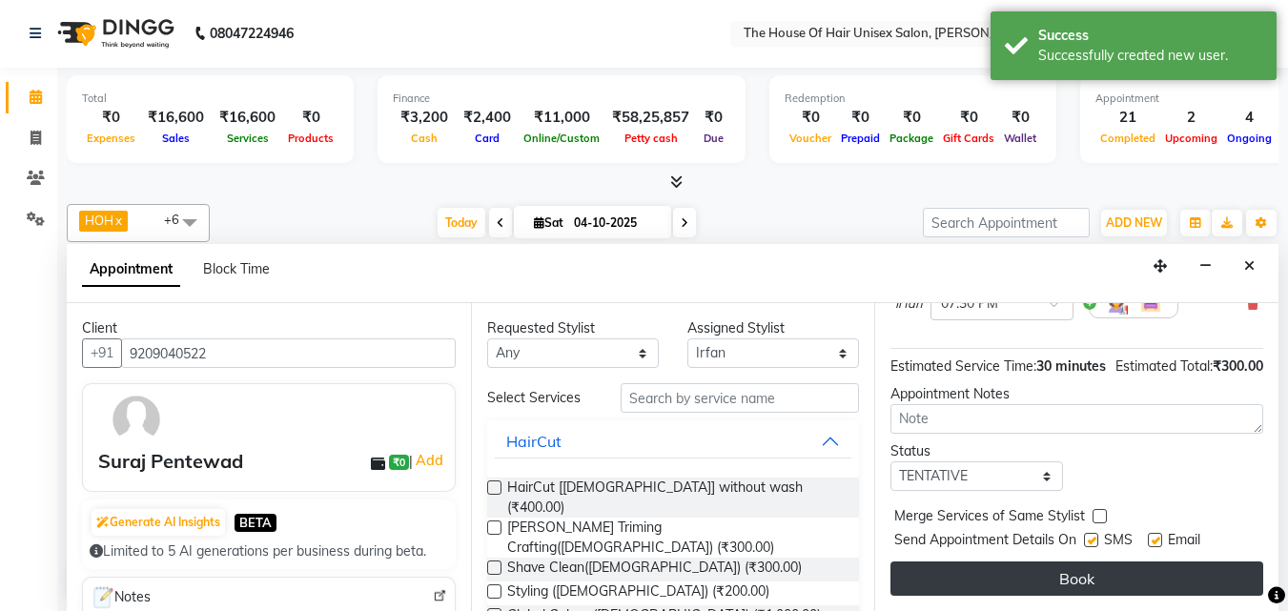
click at [1093, 570] on button "Book" at bounding box center [1076, 578] width 373 height 34
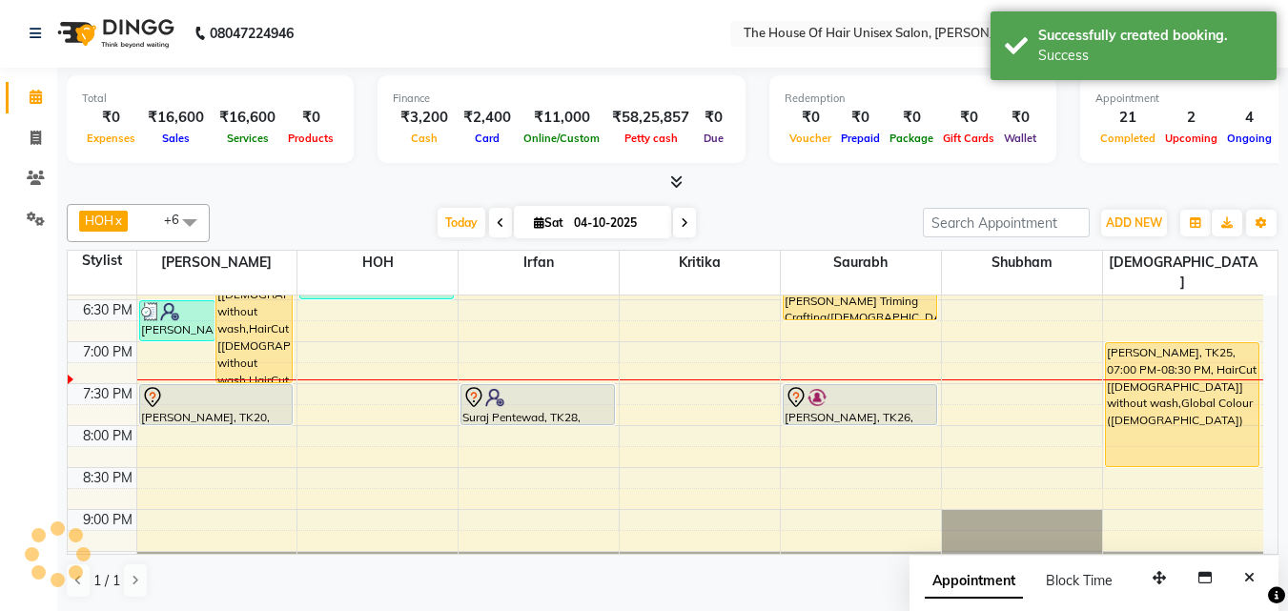
scroll to position [0, 0]
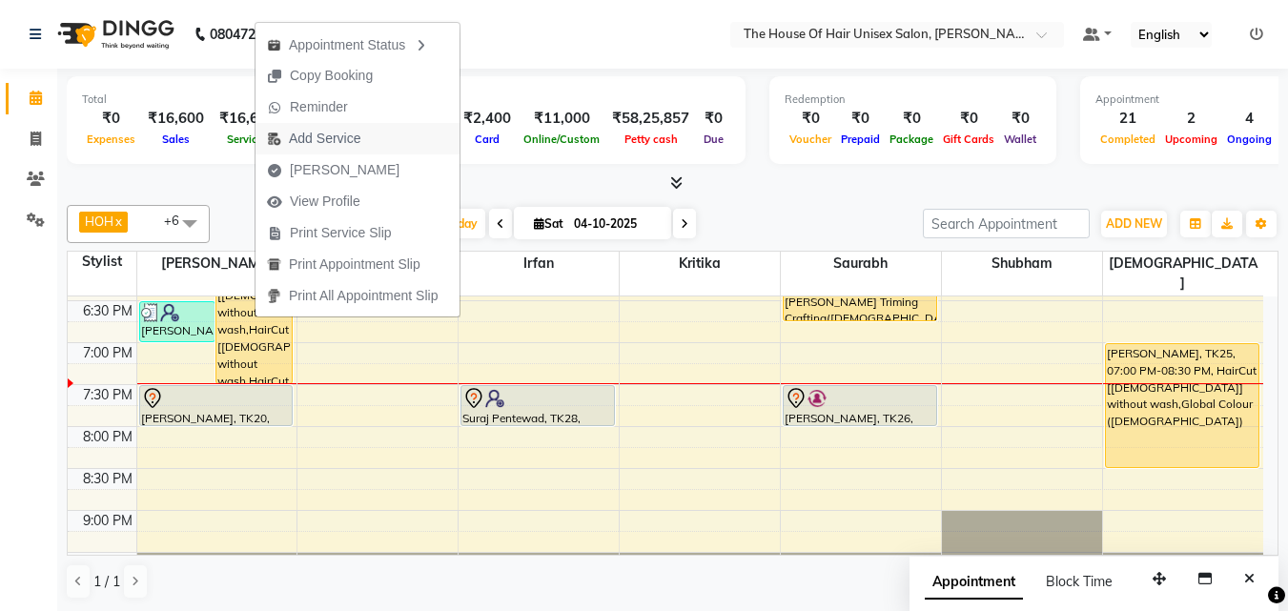
click at [337, 138] on span "Add Service" at bounding box center [324, 139] width 71 height 20
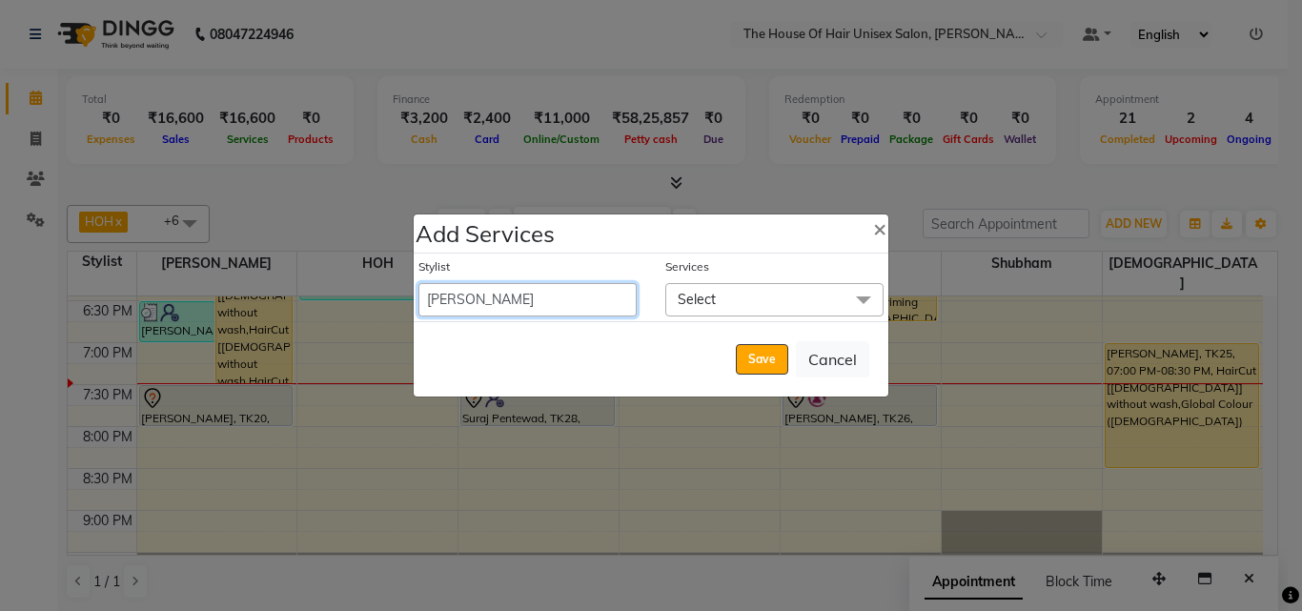
click at [489, 292] on select "[PERSON_NAME] HOH [PERSON_NAME] [PERSON_NAME] [PERSON_NAME]" at bounding box center [527, 299] width 218 height 33
select select "86145"
click at [418, 283] on select "[PERSON_NAME] HOH [PERSON_NAME] [PERSON_NAME] [PERSON_NAME]" at bounding box center [527, 299] width 218 height 33
select select "1170"
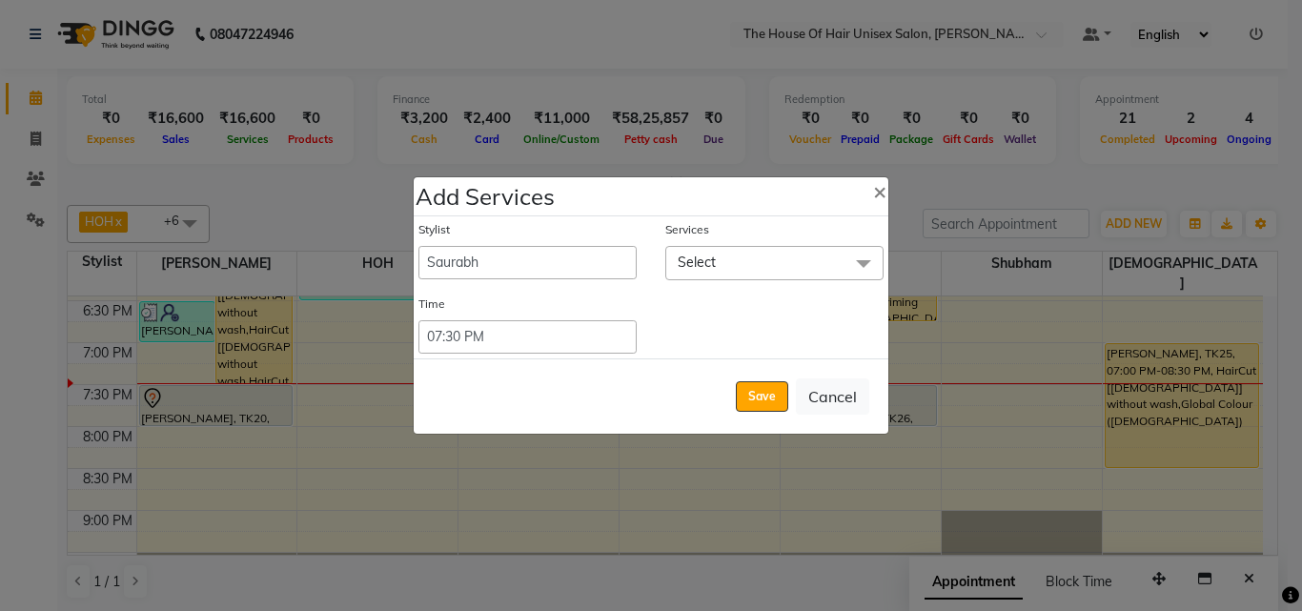
click at [838, 263] on span "Select" at bounding box center [774, 262] width 218 height 33
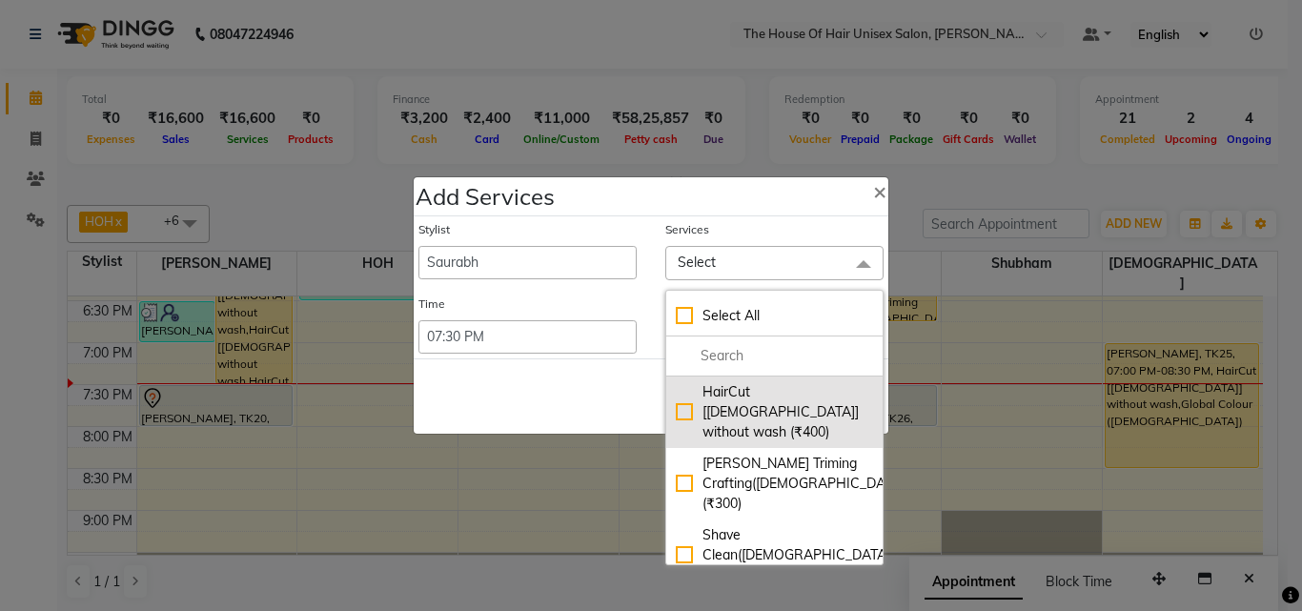
click at [767, 412] on div "HairCut [[DEMOGRAPHIC_DATA]] without wash (₹400)" at bounding box center [774, 412] width 197 height 60
checkbox (₹400)"] "true"
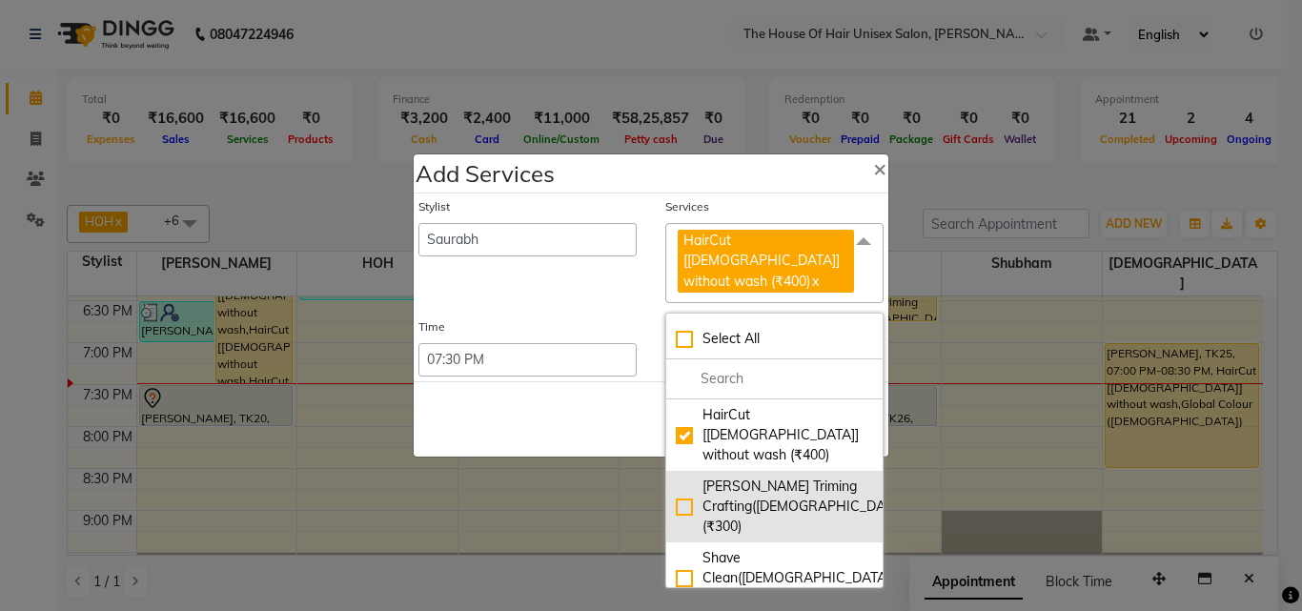
click at [765, 477] on div "[PERSON_NAME] Triming Crafting([DEMOGRAPHIC_DATA]) (₹300)" at bounding box center [774, 507] width 197 height 60
checkbox input "true"
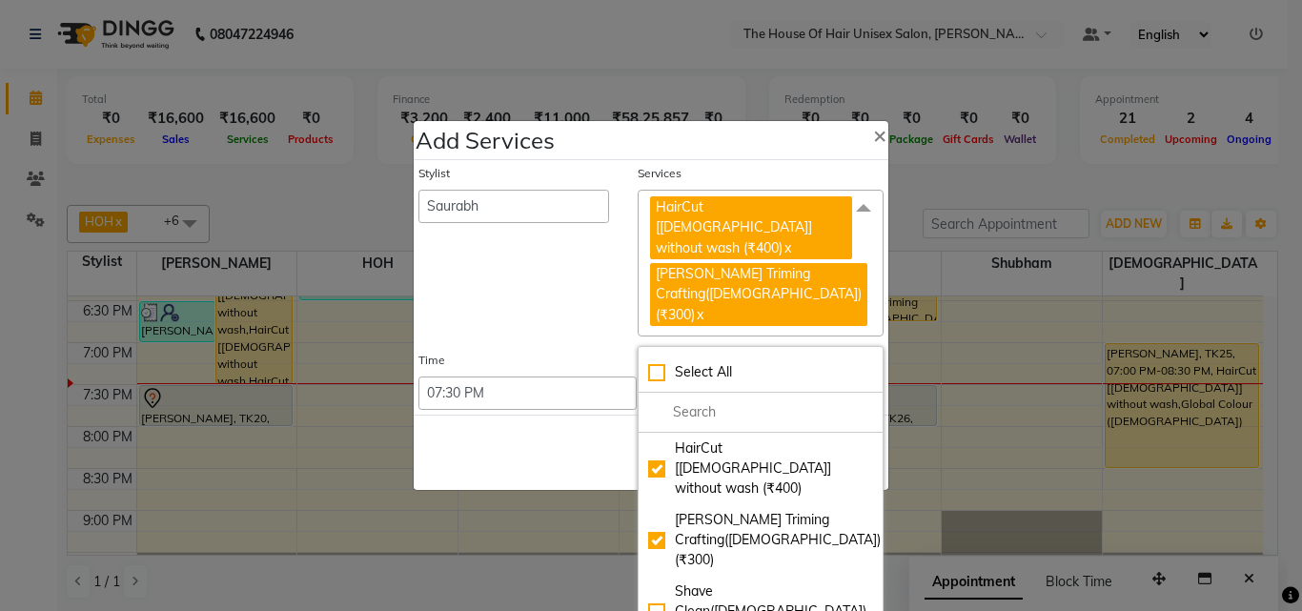
click at [857, 225] on span at bounding box center [864, 208] width 38 height 36
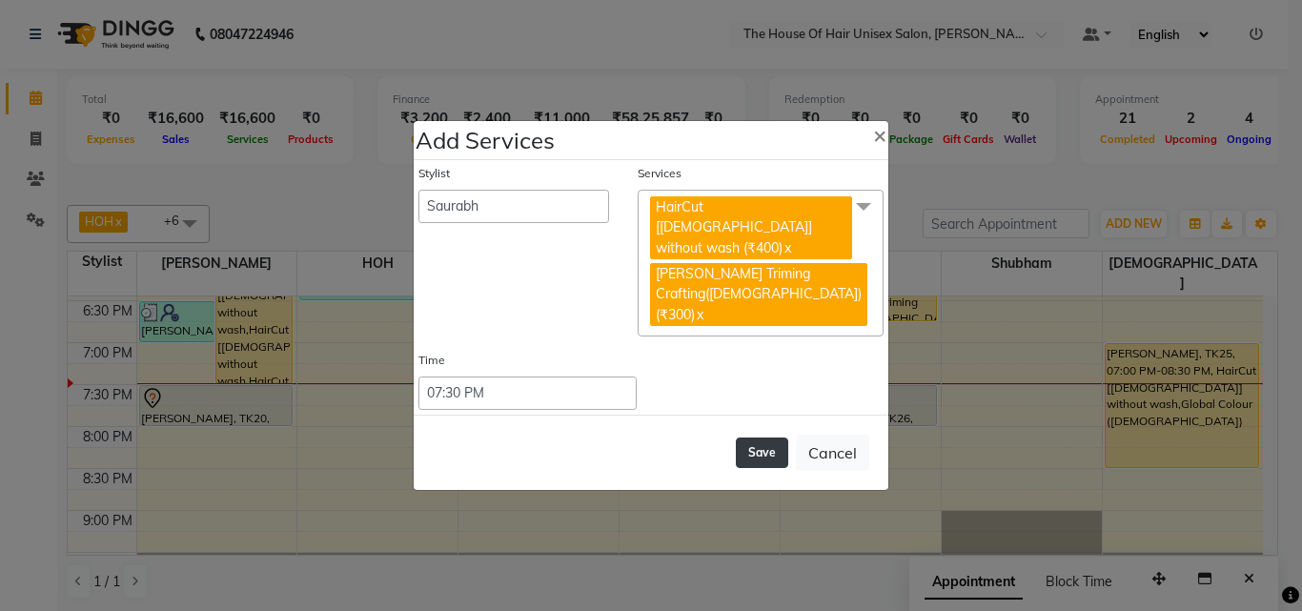
click at [768, 438] on button "Save" at bounding box center [762, 453] width 52 height 31
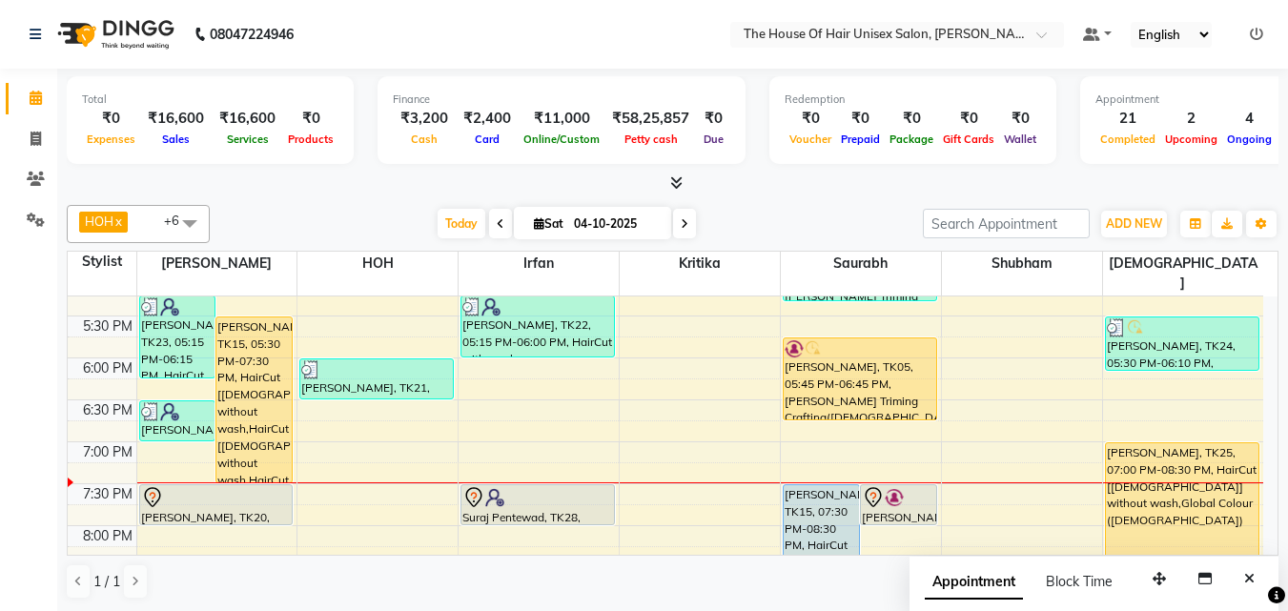
scroll to position [863, 0]
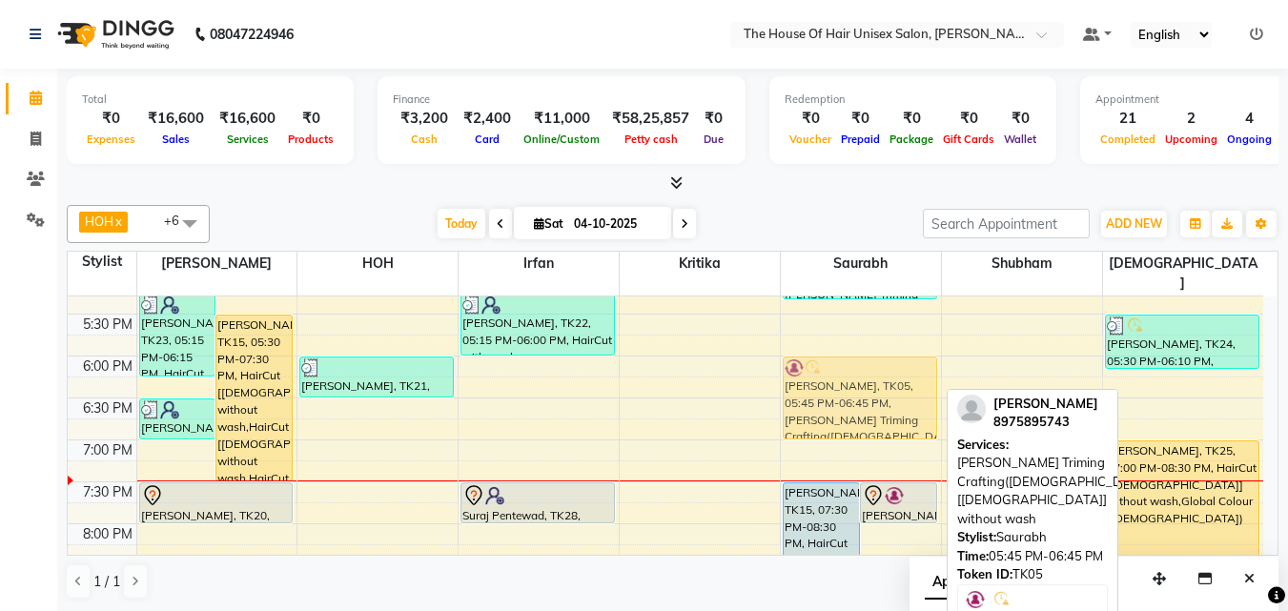
drag, startPoint x: 858, startPoint y: 344, endPoint x: 858, endPoint y: 358, distance: 14.3
click at [858, 358] on div "[PERSON_NAME], TK09, 10:45 AM-11:30 AM, Hairwash +Blowdry ([DEMOGRAPHIC_DATA]) …" at bounding box center [861, 62] width 160 height 1257
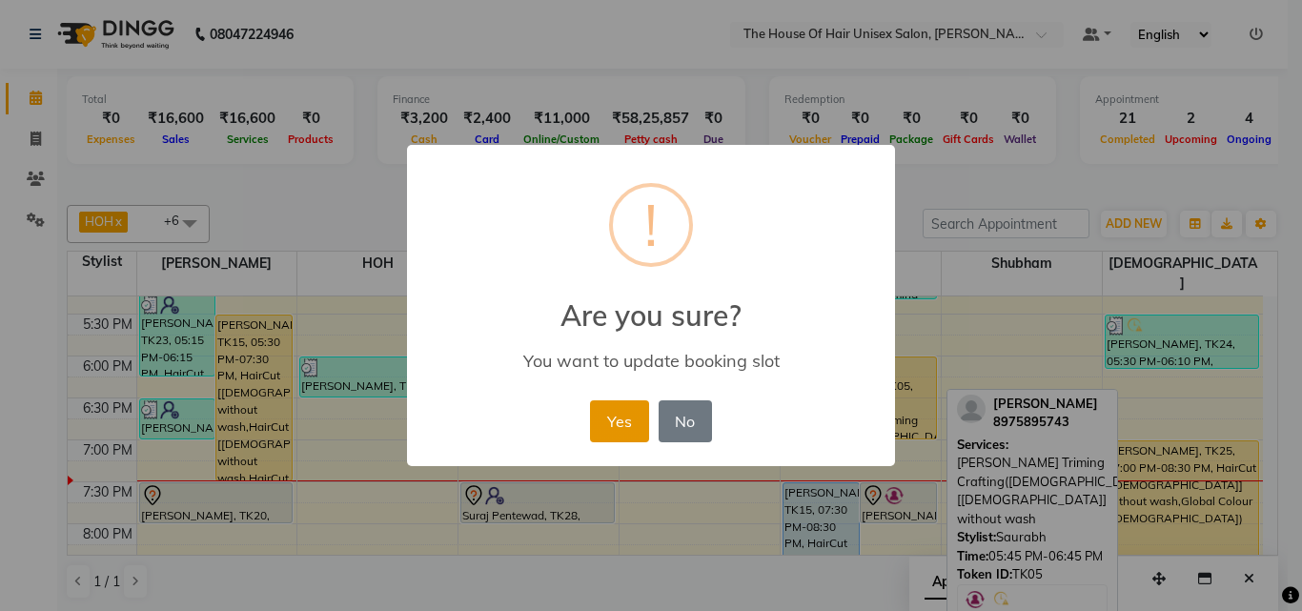
click at [609, 408] on button "Yes" at bounding box center [619, 421] width 58 height 42
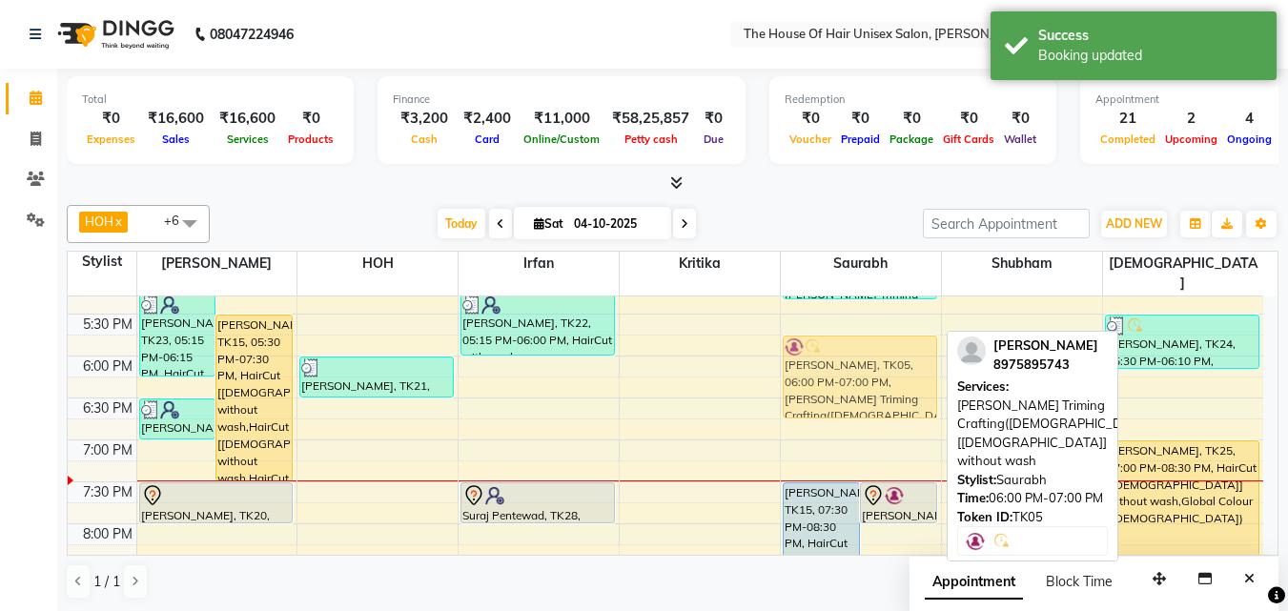
drag, startPoint x: 815, startPoint y: 369, endPoint x: 815, endPoint y: 358, distance: 10.5
click at [815, 349] on div "[PERSON_NAME], TK09, 10:45 AM-11:30 AM, Hairwash +Blowdry ([DEMOGRAPHIC_DATA]) …" at bounding box center [861, 62] width 160 height 1257
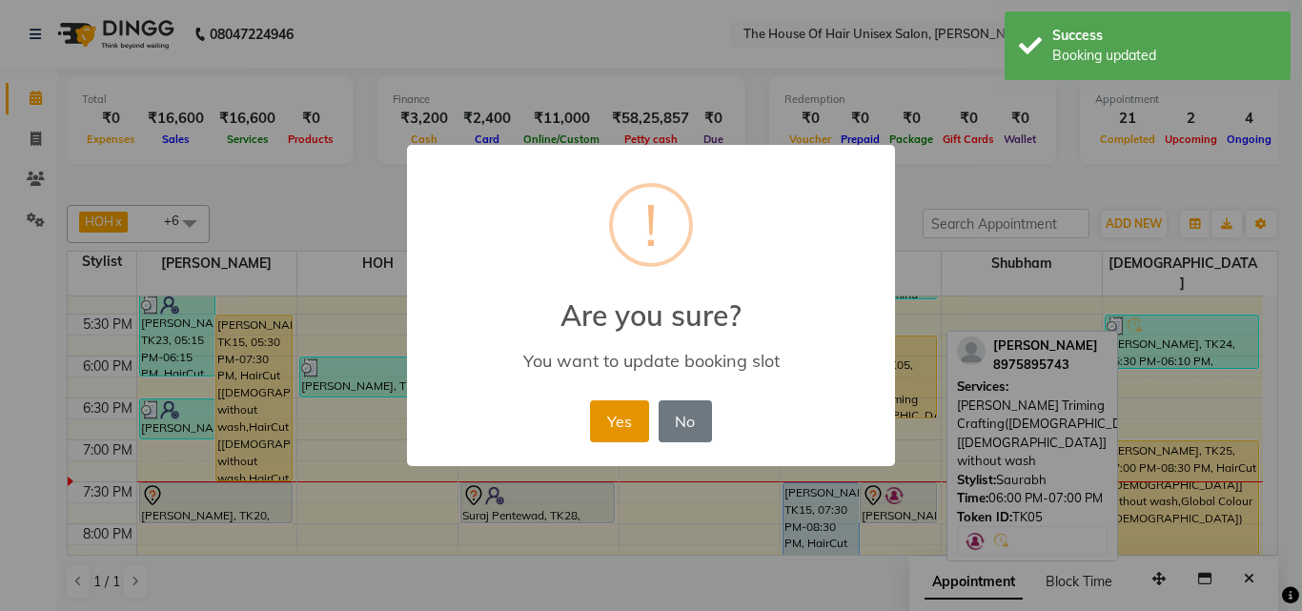
click at [622, 414] on button "Yes" at bounding box center [619, 421] width 58 height 42
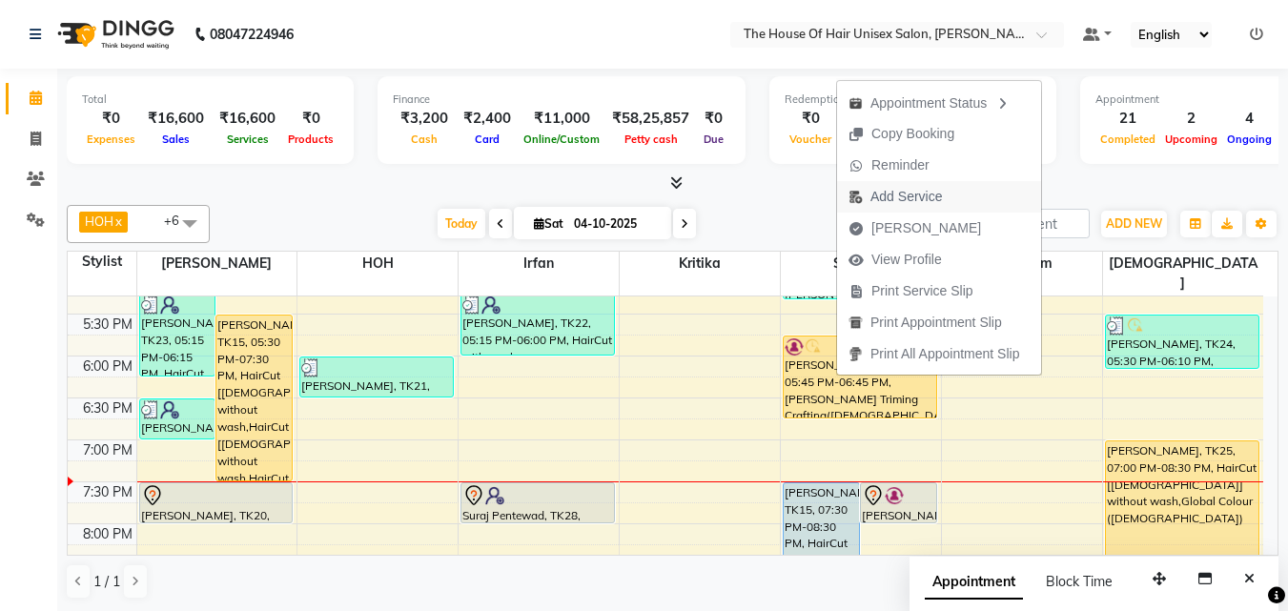
click at [908, 195] on span "Add Service" at bounding box center [905, 197] width 71 height 20
select select "86145"
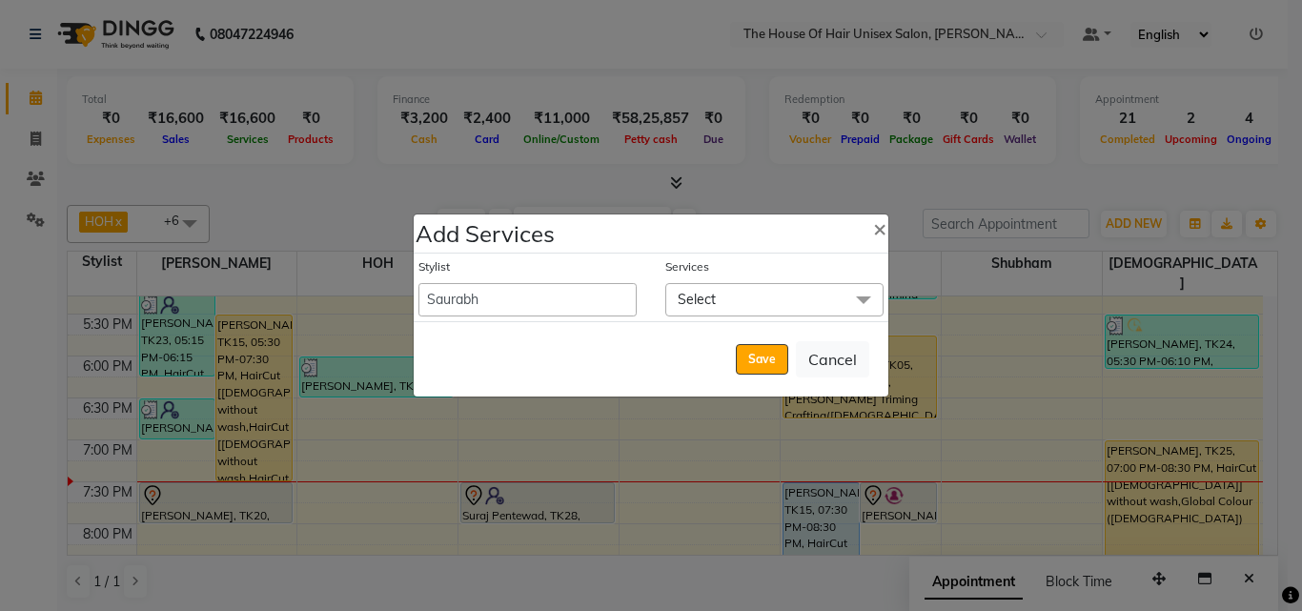
click at [842, 296] on span "Select" at bounding box center [774, 299] width 218 height 33
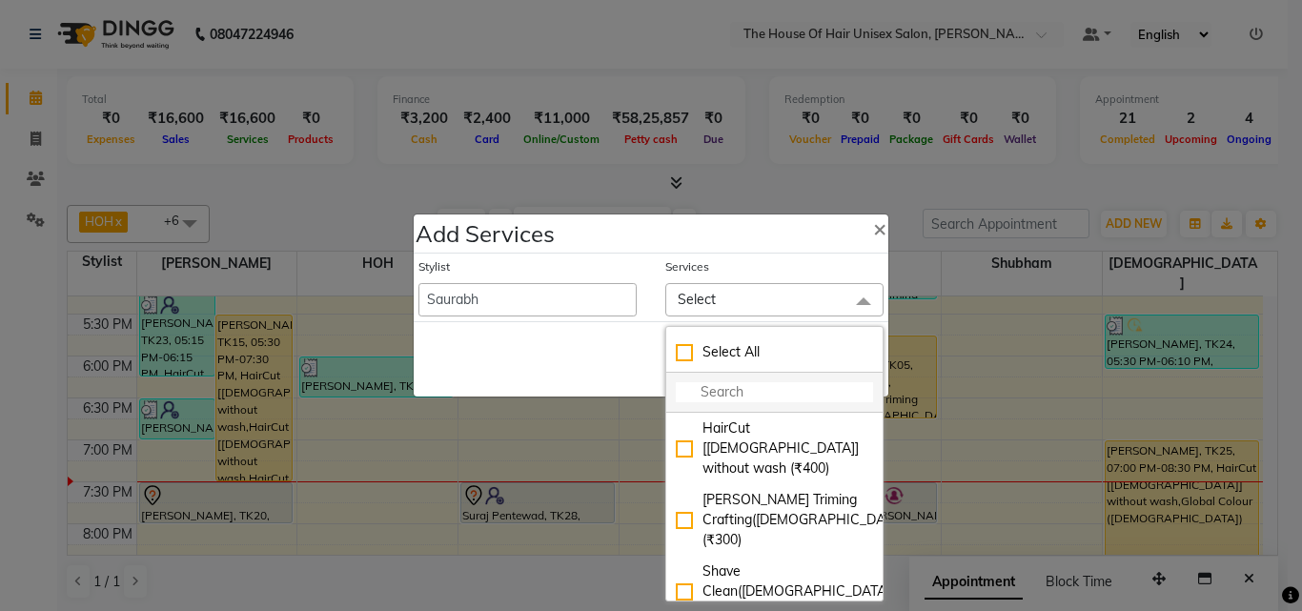
click at [769, 380] on li at bounding box center [774, 393] width 216 height 40
click at [765, 395] on input "multiselect-search" at bounding box center [774, 392] width 197 height 20
type input "cle"
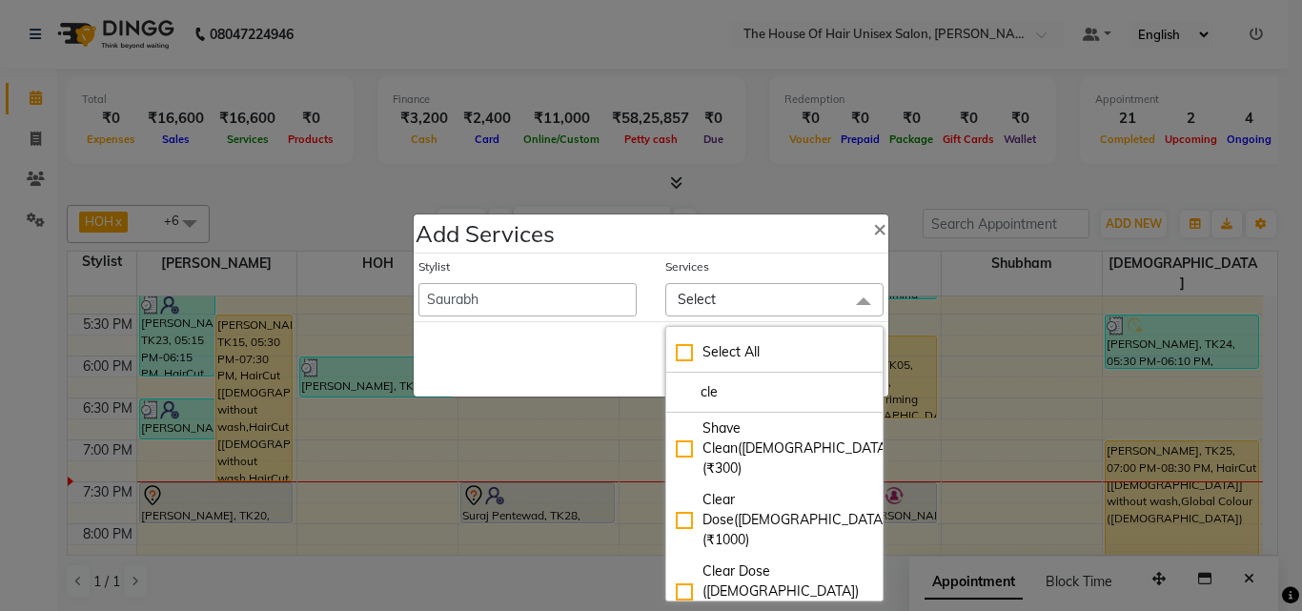
checkbox input "true"
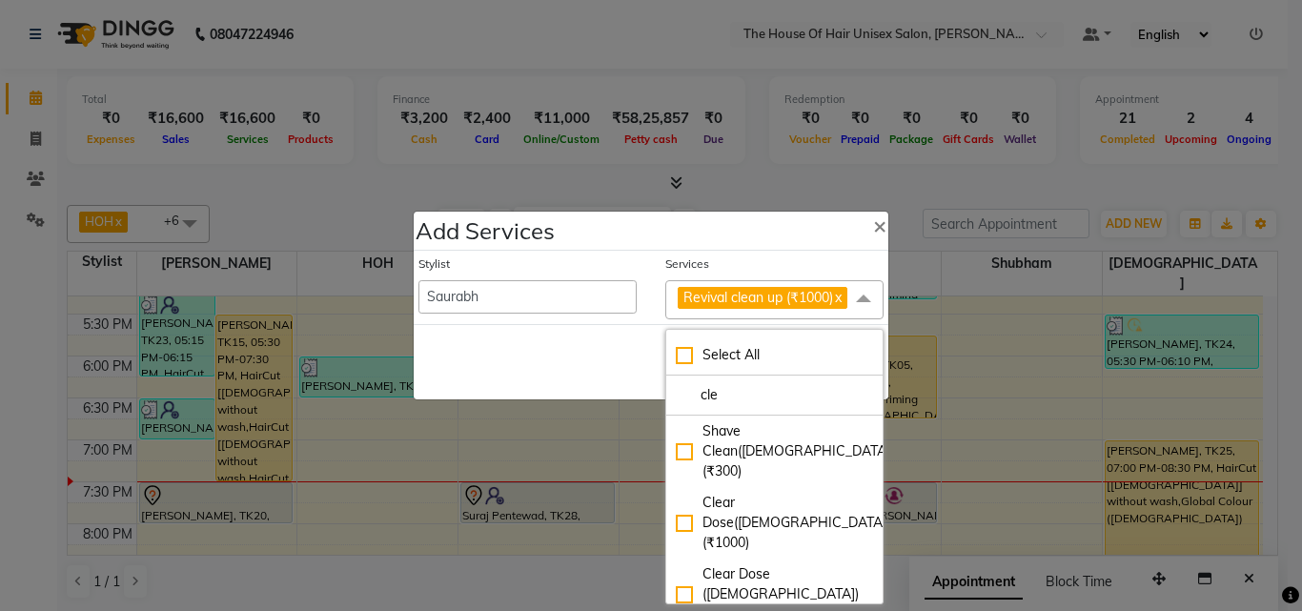
click at [853, 293] on span at bounding box center [864, 298] width 38 height 36
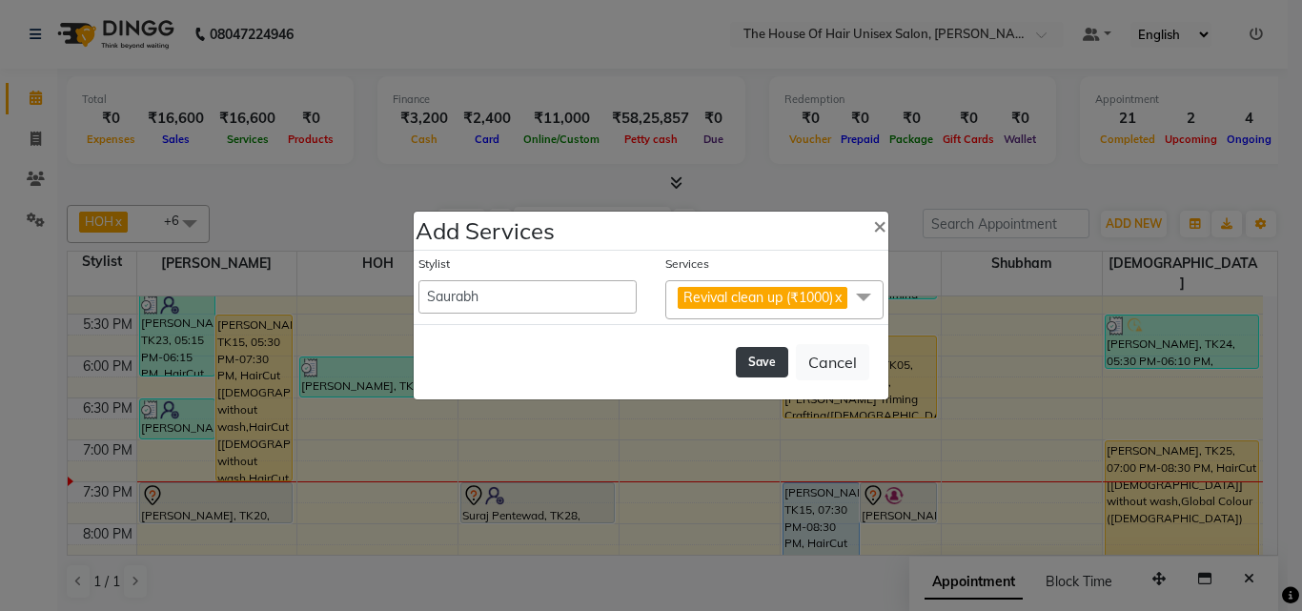
click at [753, 373] on button "Save" at bounding box center [762, 362] width 52 height 31
select select "13497"
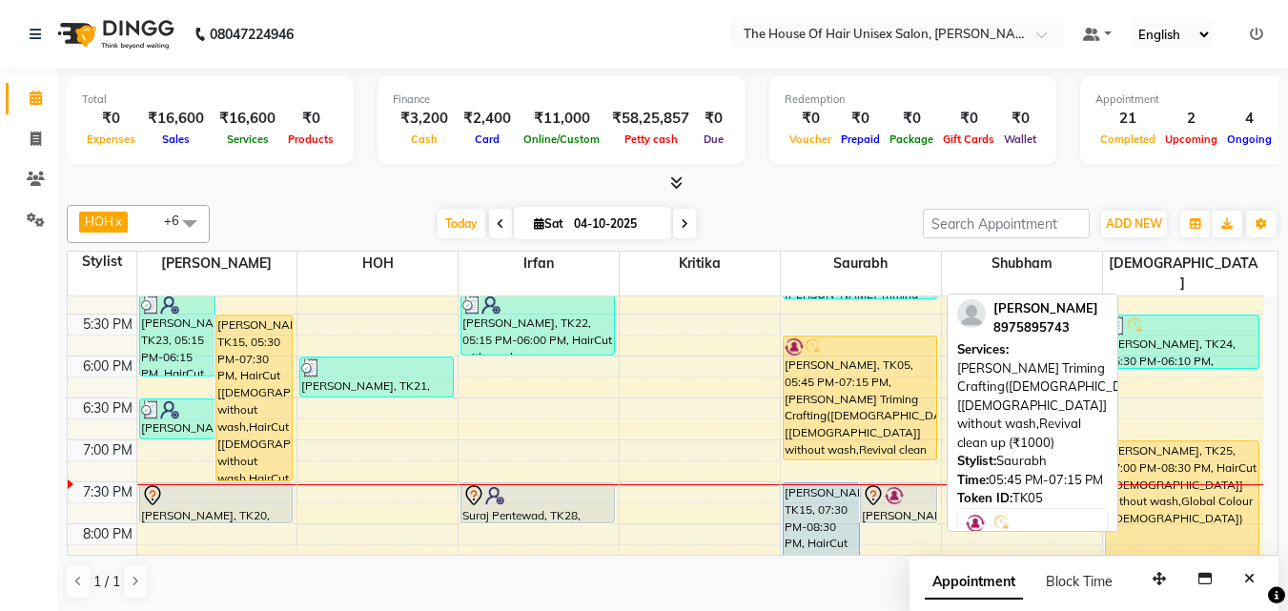
click at [867, 397] on div "[PERSON_NAME], TK05, 05:45 PM-07:15 PM, [PERSON_NAME] Triming Crafting([DEMOGRA…" at bounding box center [860, 398] width 153 height 123
click at [866, 398] on div "[PERSON_NAME], TK05, 05:45 PM-07:15 PM, [PERSON_NAME] Triming Crafting([DEMOGRA…" at bounding box center [860, 398] width 153 height 123
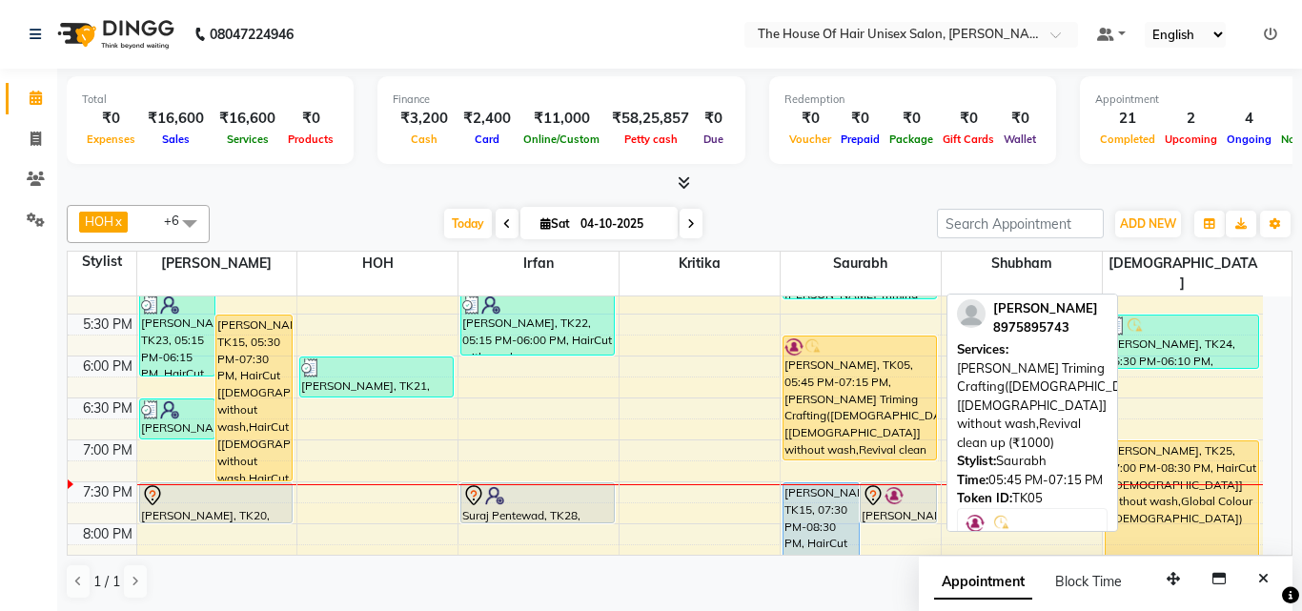
select select "1"
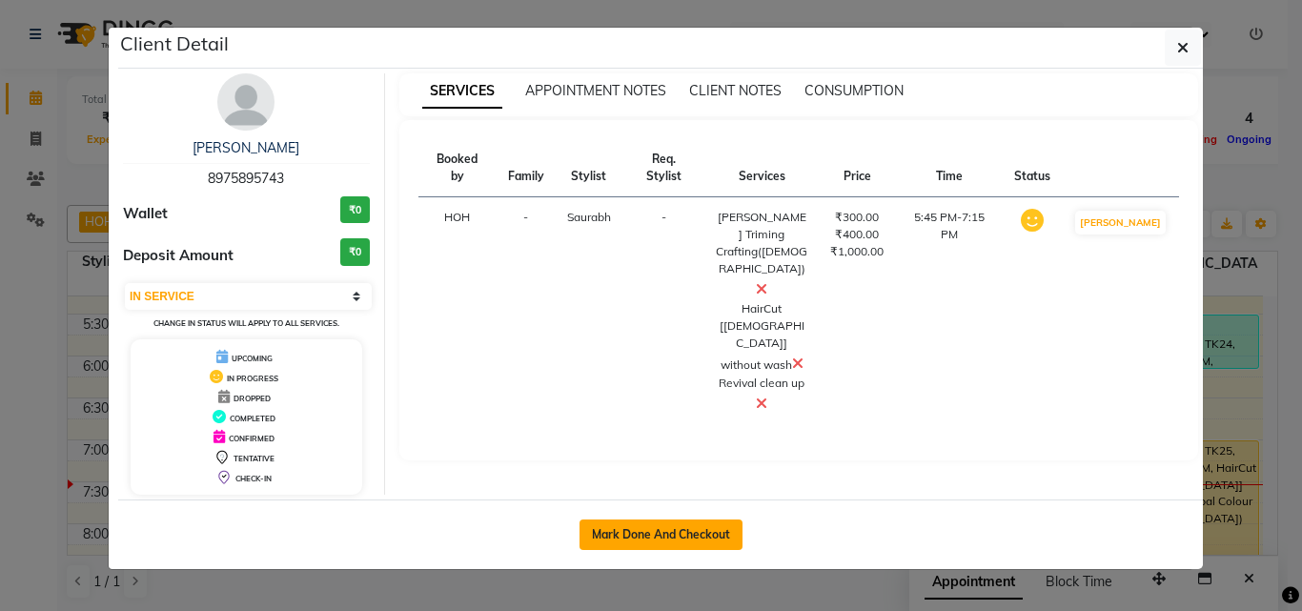
click at [652, 527] on button "Mark Done And Checkout" at bounding box center [661, 535] width 163 height 31
select select "service"
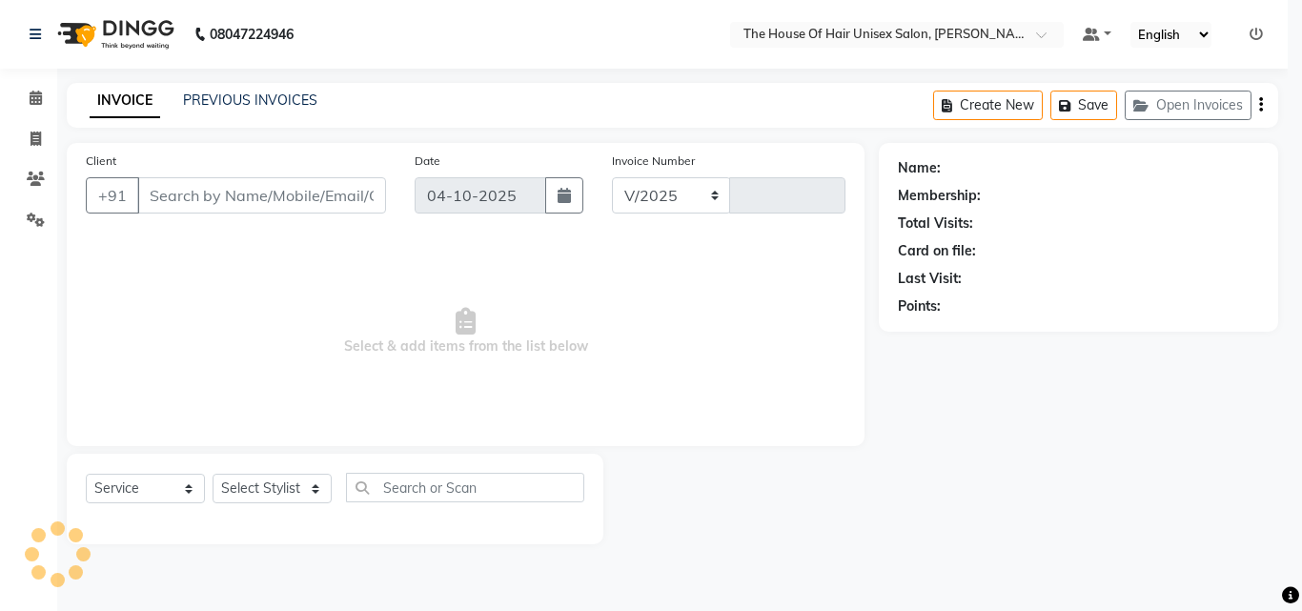
select select "598"
type input "3131"
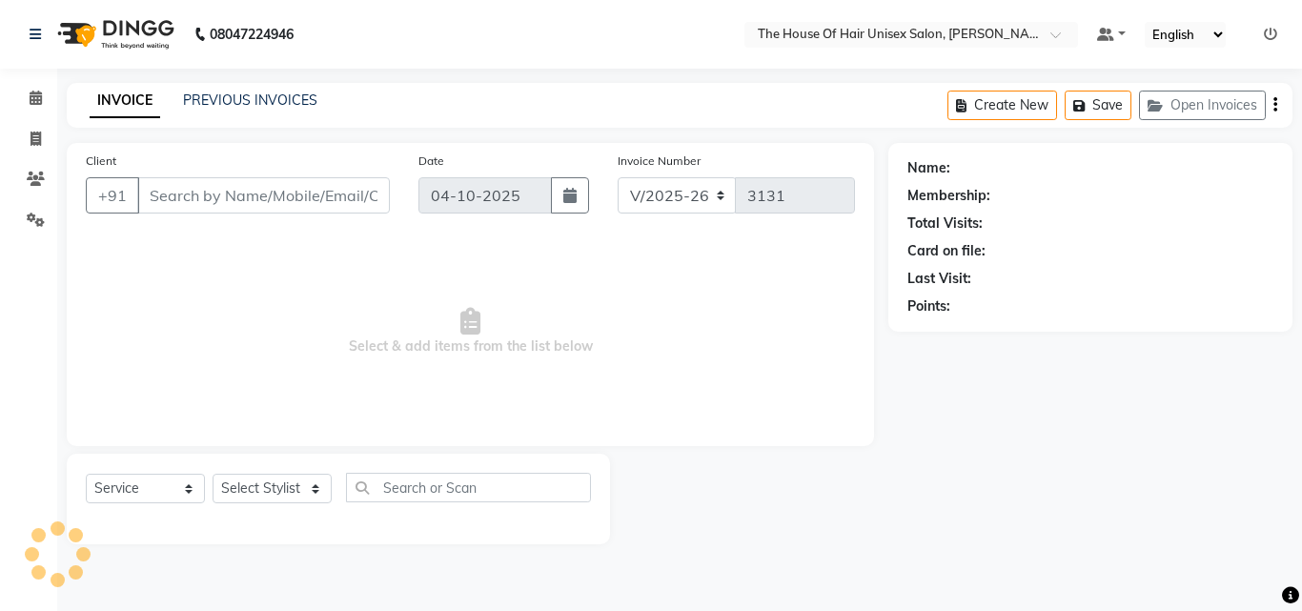
type input "8975895743"
select select "86145"
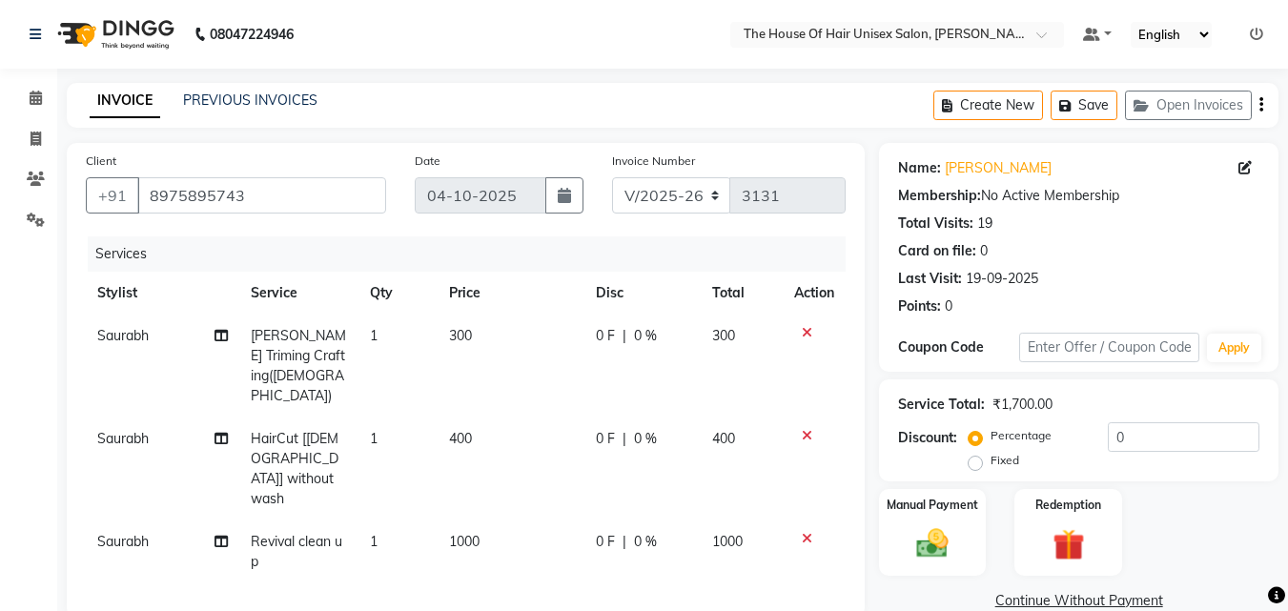
scroll to position [231, 0]
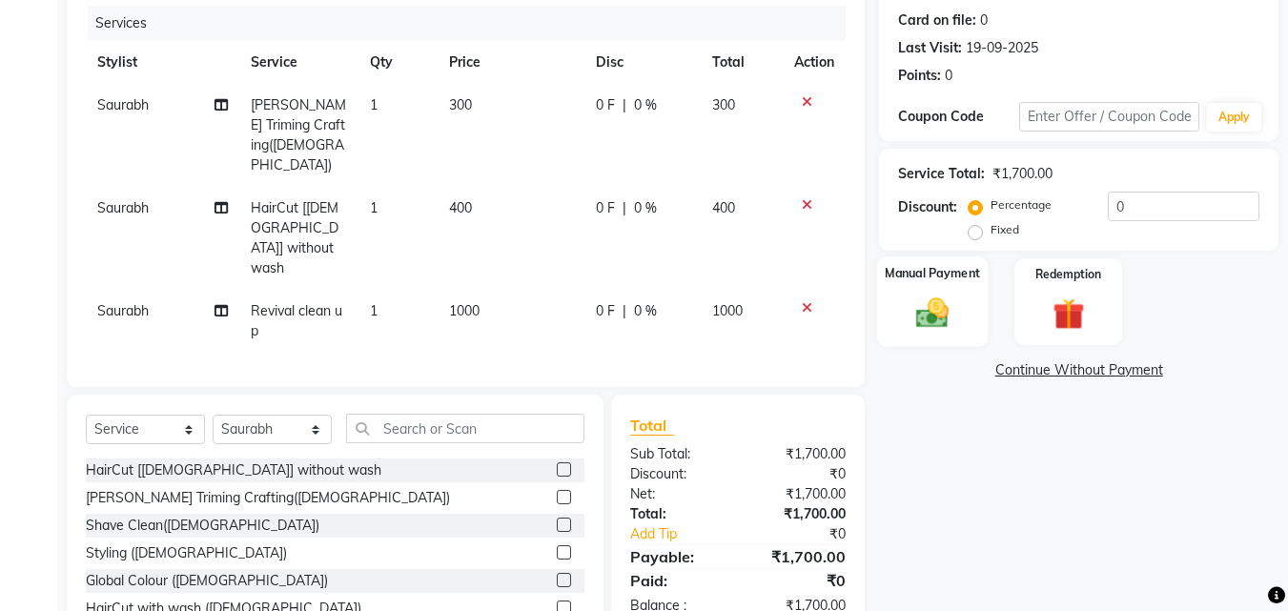
click at [920, 301] on img at bounding box center [932, 313] width 53 height 38
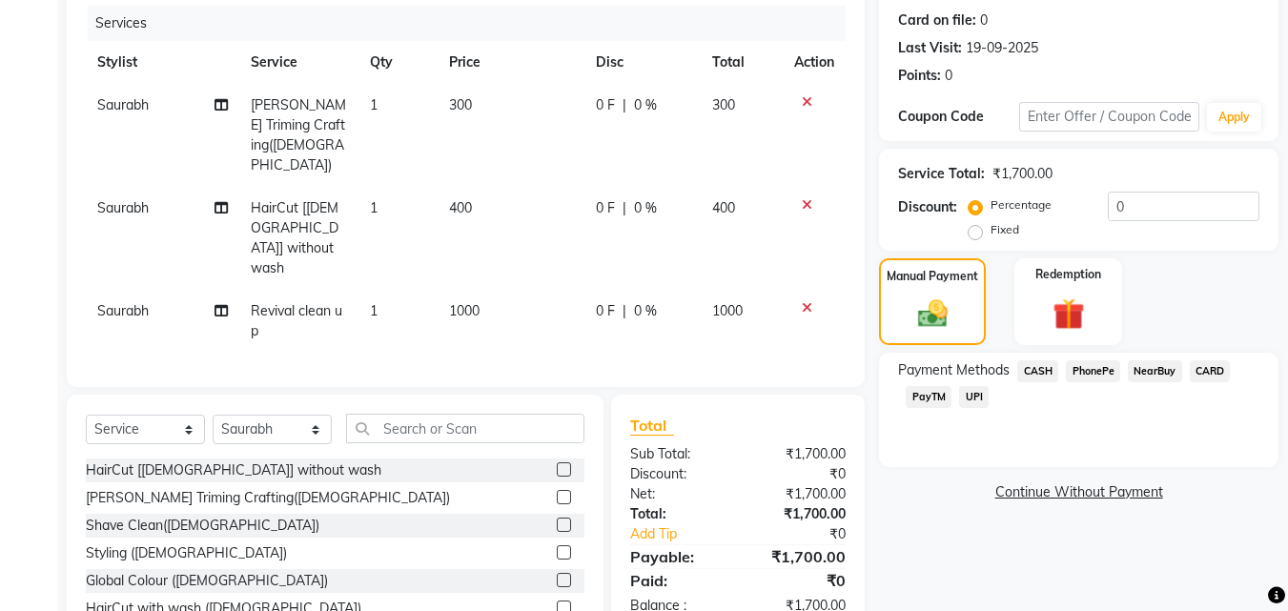
click at [1038, 370] on span "CASH" at bounding box center [1037, 371] width 41 height 22
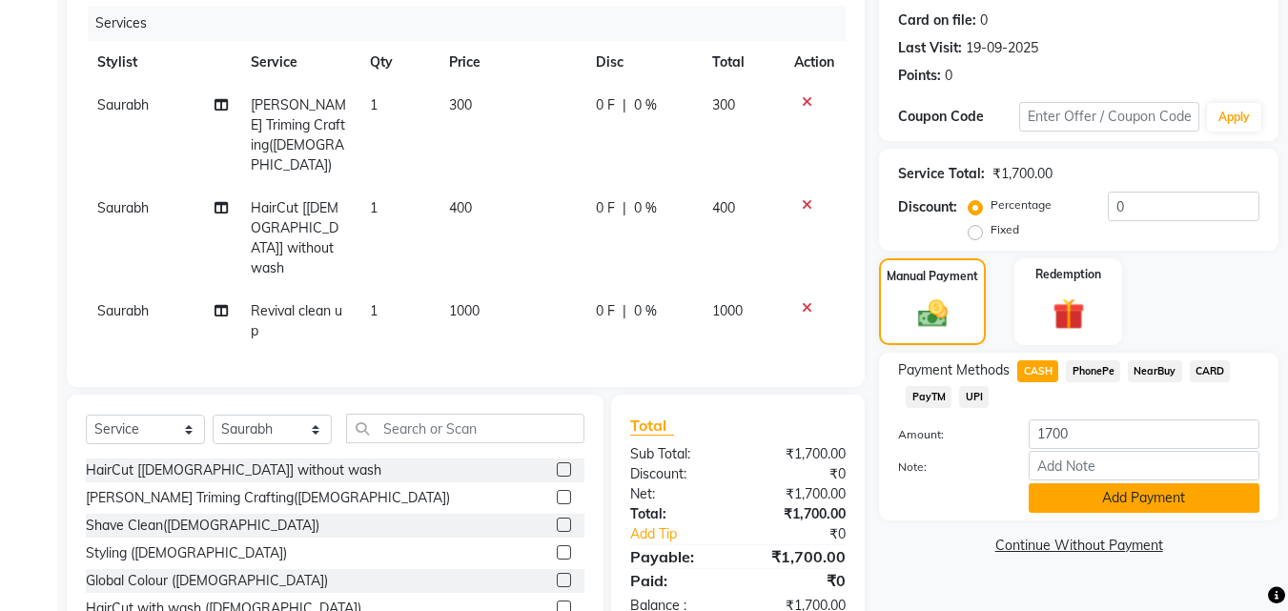
click at [1133, 495] on button "Add Payment" at bounding box center [1144, 498] width 231 height 30
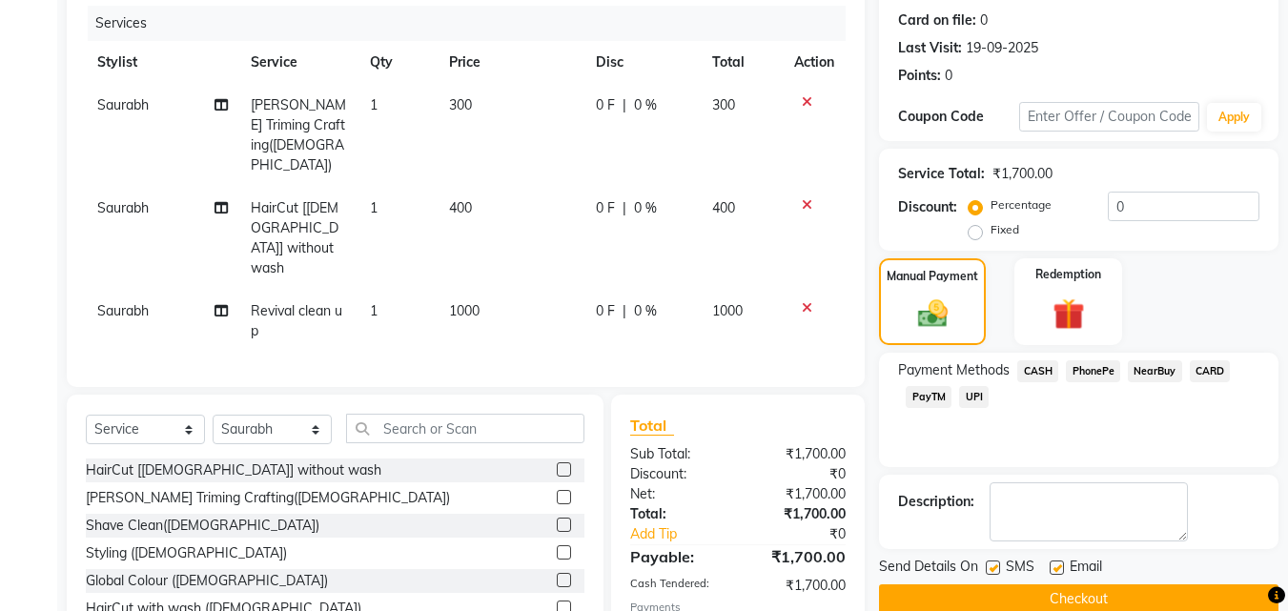
scroll to position [285, 0]
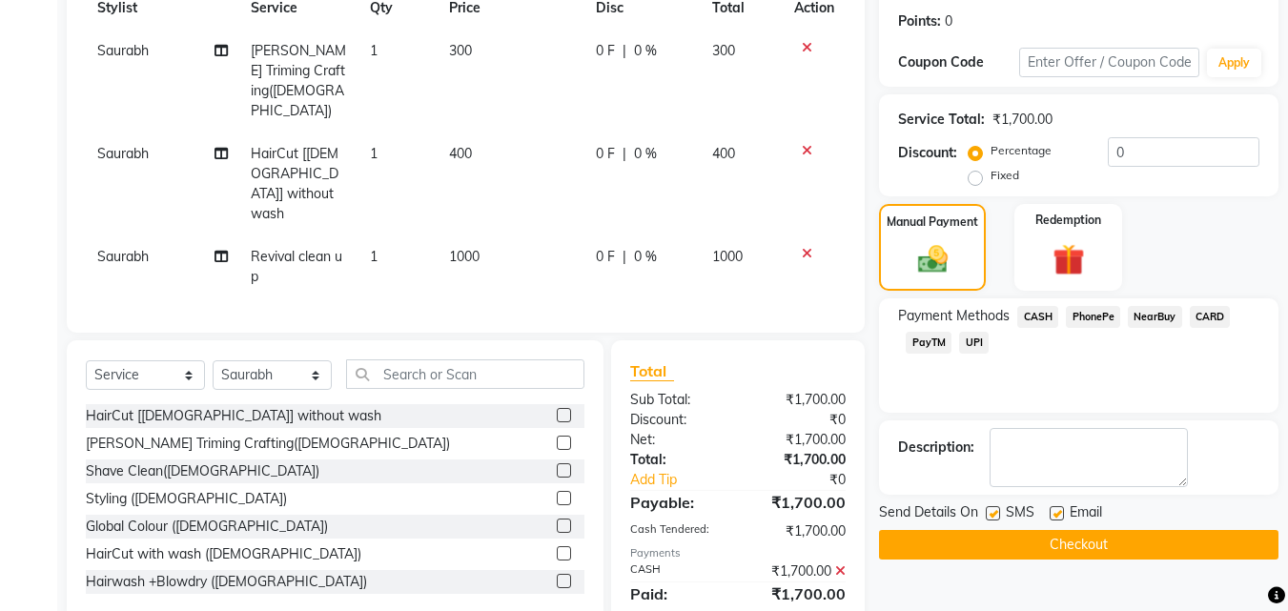
click at [1092, 536] on button "Checkout" at bounding box center [1078, 545] width 399 height 30
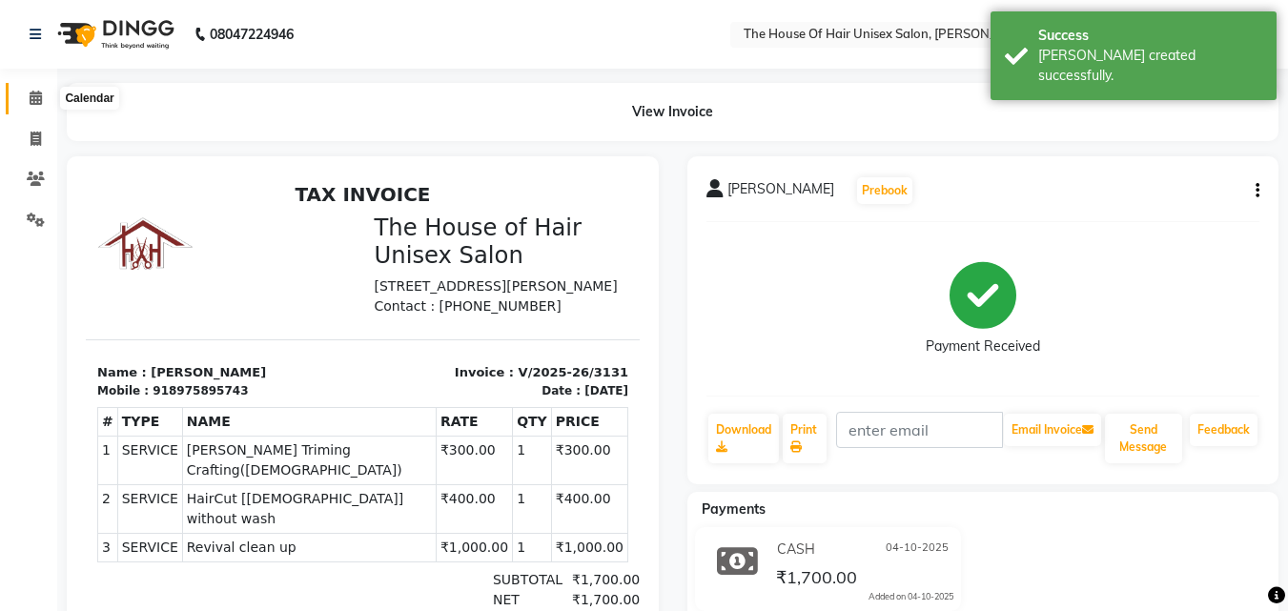
click at [33, 95] on icon at bounding box center [36, 98] width 12 height 14
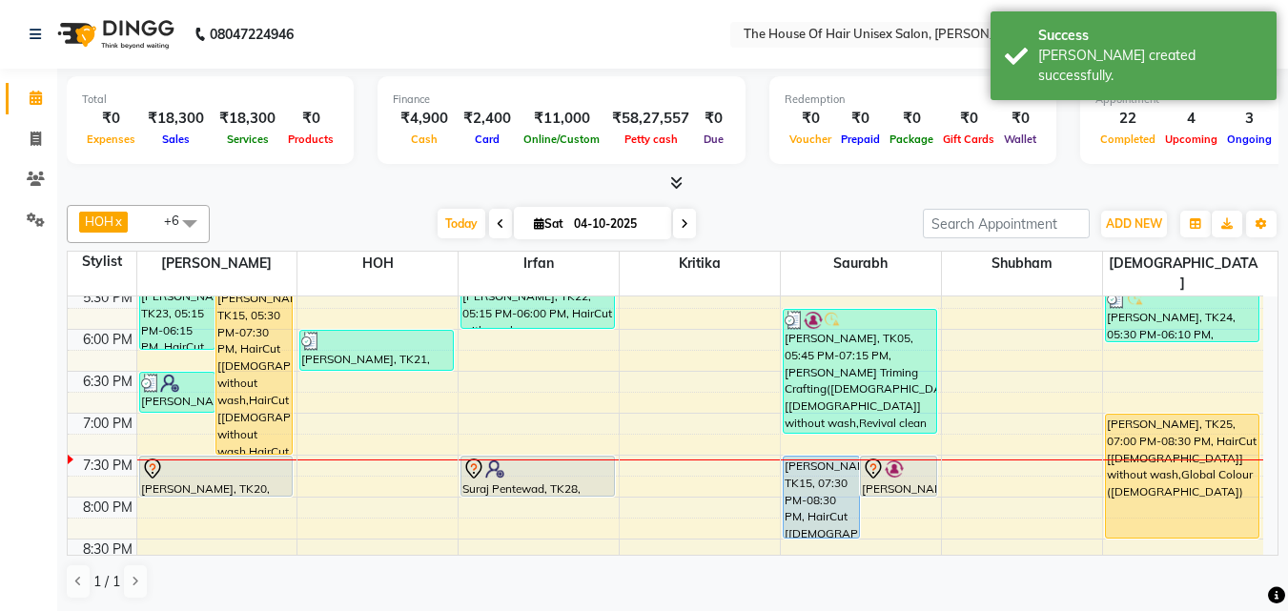
scroll to position [888, 0]
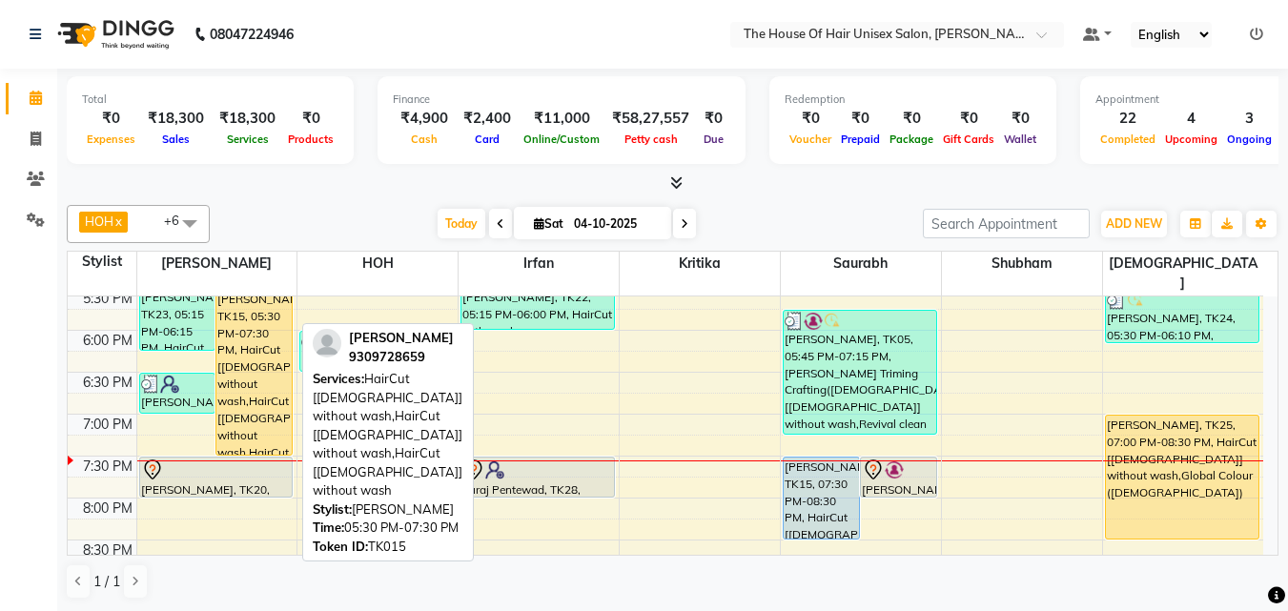
click at [266, 398] on div "[PERSON_NAME], TK15, 05:30 PM-07:30 PM, HairCut [[DEMOGRAPHIC_DATA]] without wa…" at bounding box center [253, 372] width 75 height 165
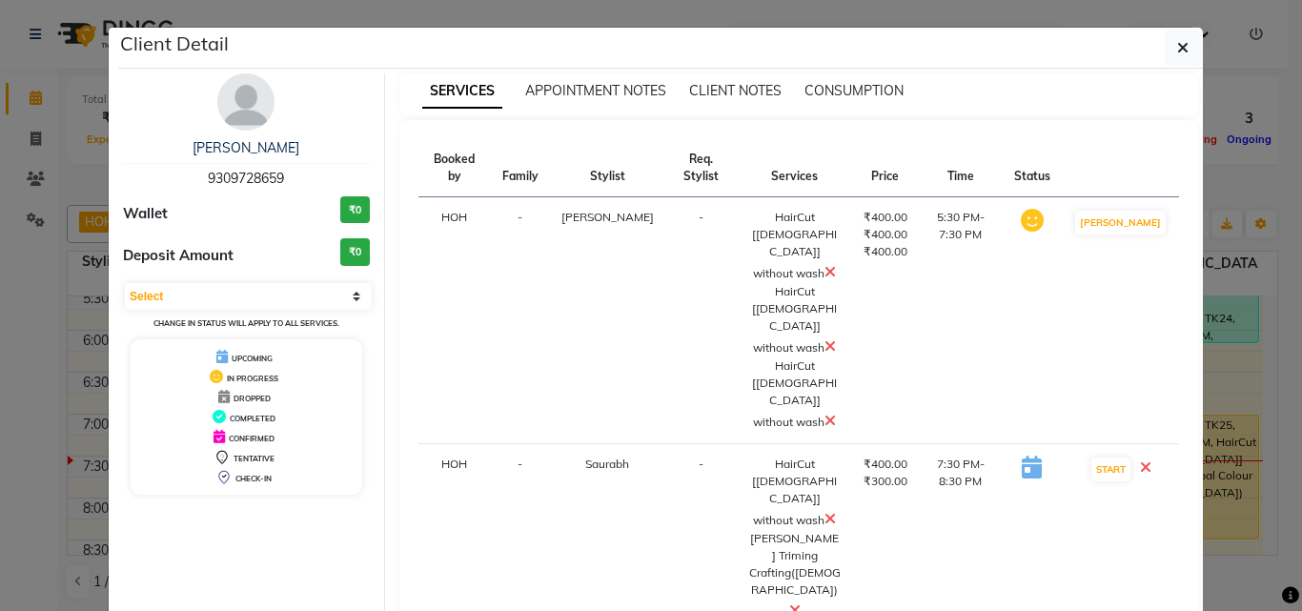
click at [825, 413] on icon at bounding box center [830, 420] width 11 height 15
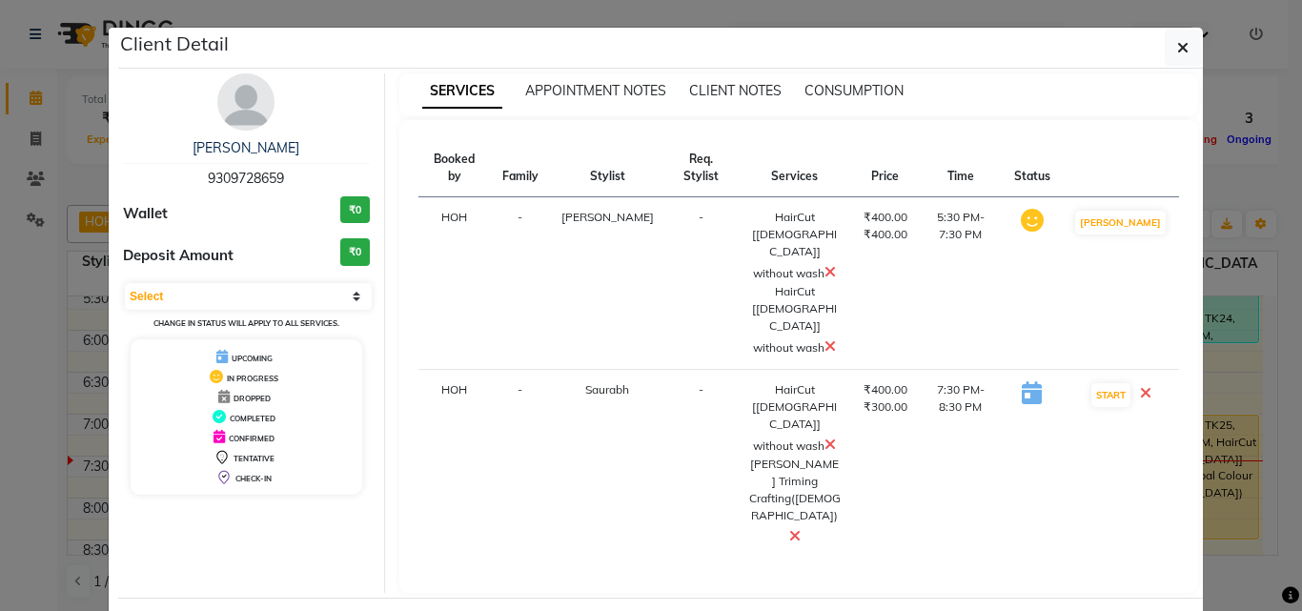
click at [825, 338] on icon at bounding box center [830, 345] width 11 height 15
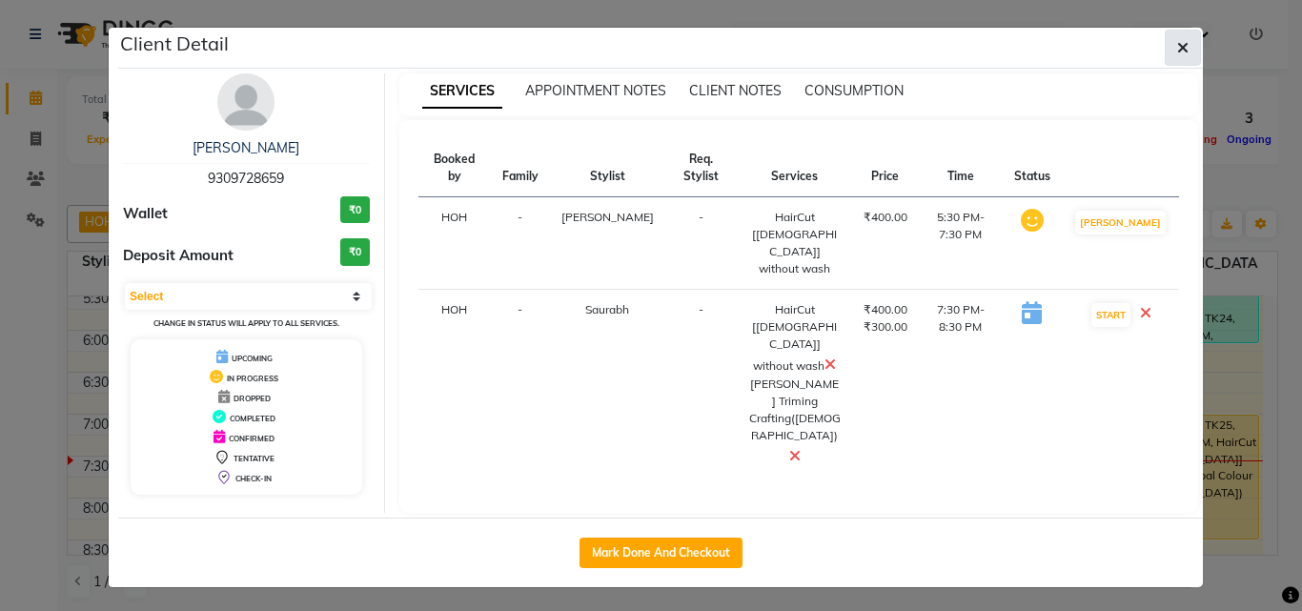
click at [1173, 38] on button "button" at bounding box center [1183, 48] width 36 height 36
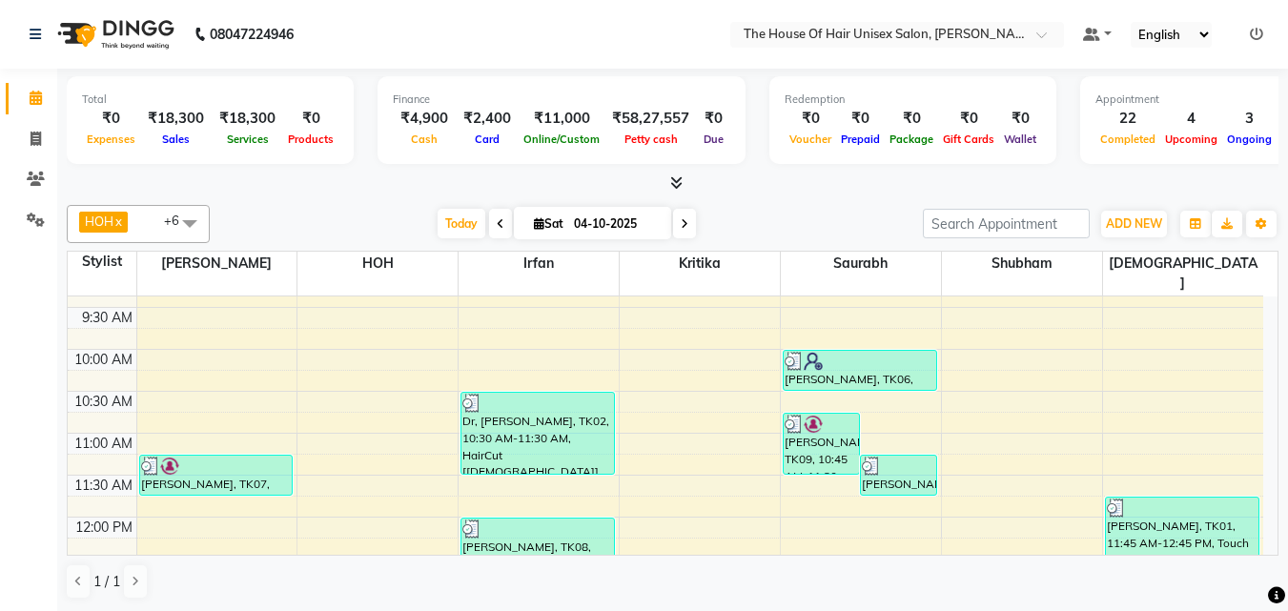
scroll to position [194, 0]
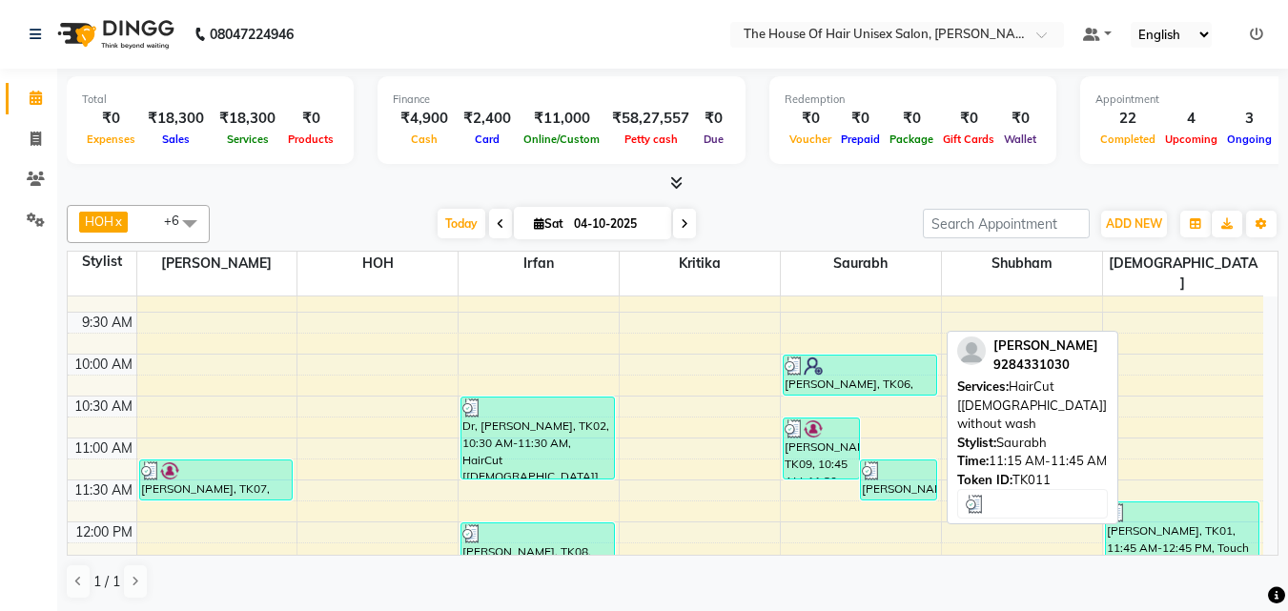
click at [908, 461] on div at bounding box center [898, 470] width 73 height 19
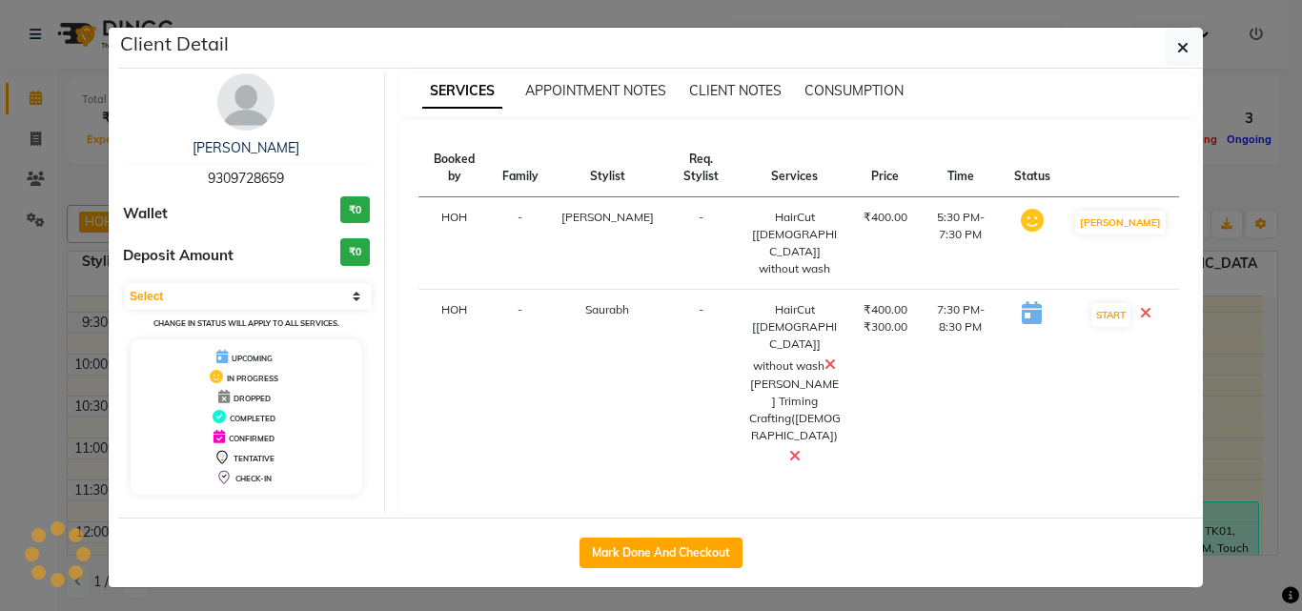
select select "3"
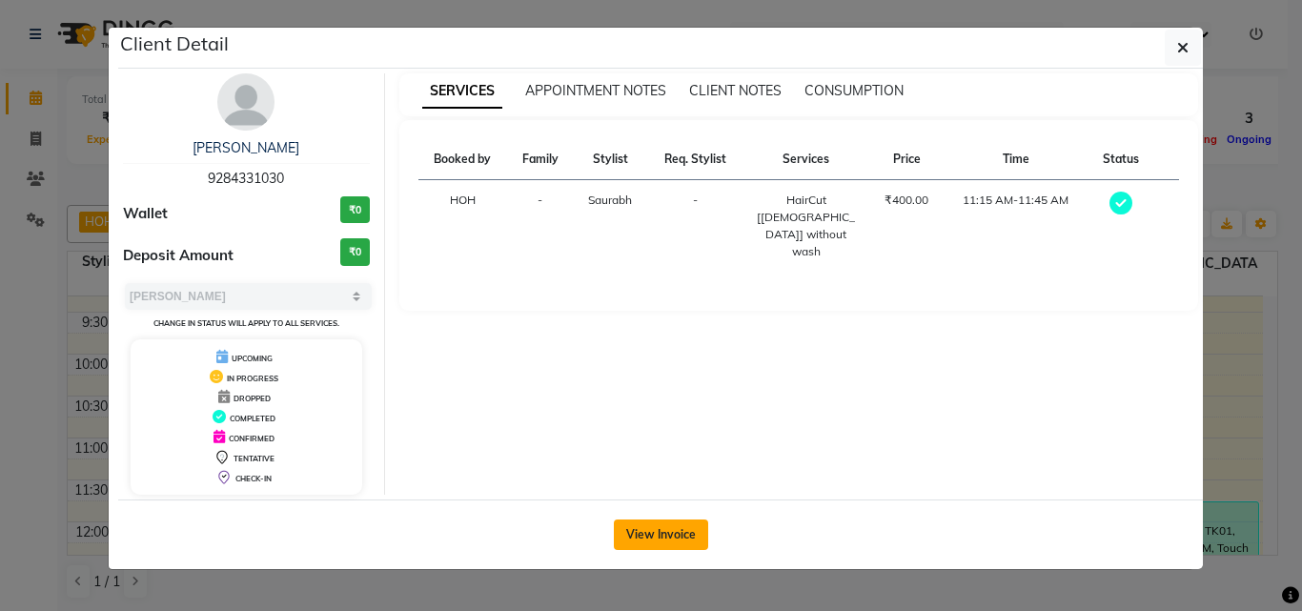
click at [655, 543] on button "View Invoice" at bounding box center [661, 535] width 94 height 31
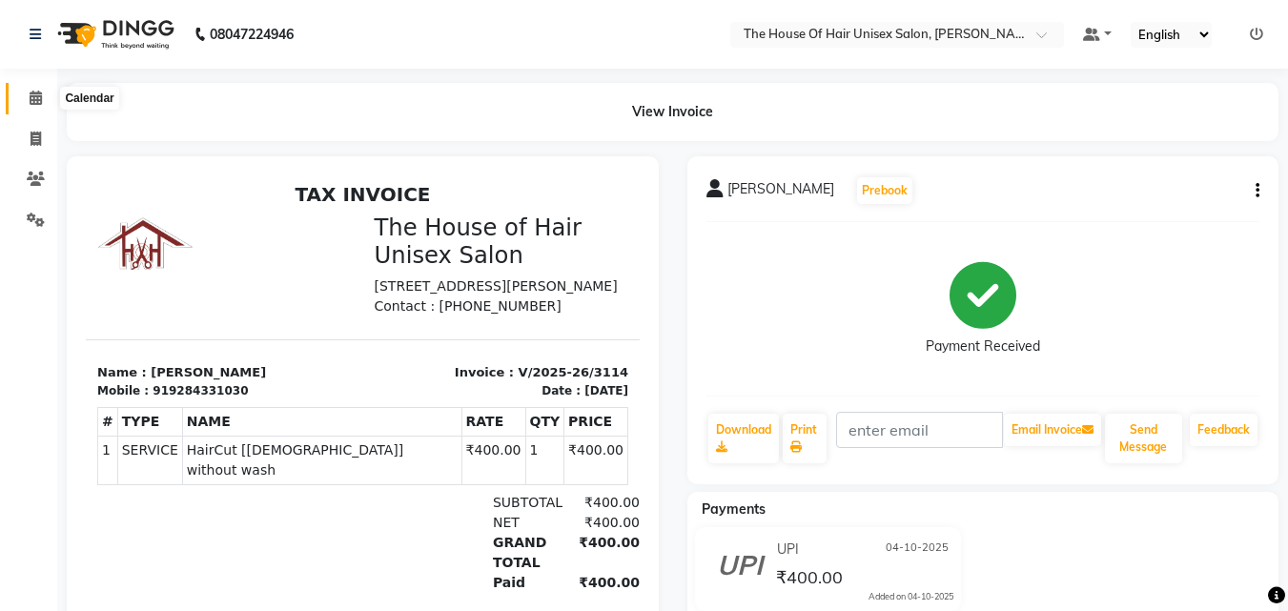
click at [36, 91] on icon at bounding box center [36, 98] width 12 height 14
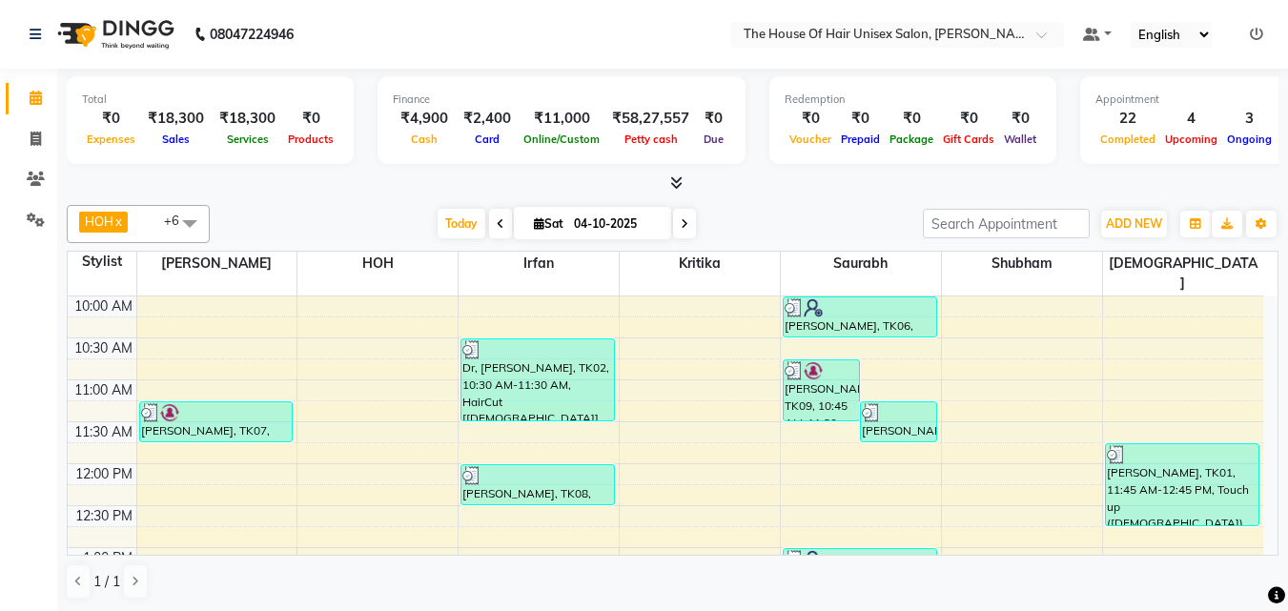
scroll to position [253, 0]
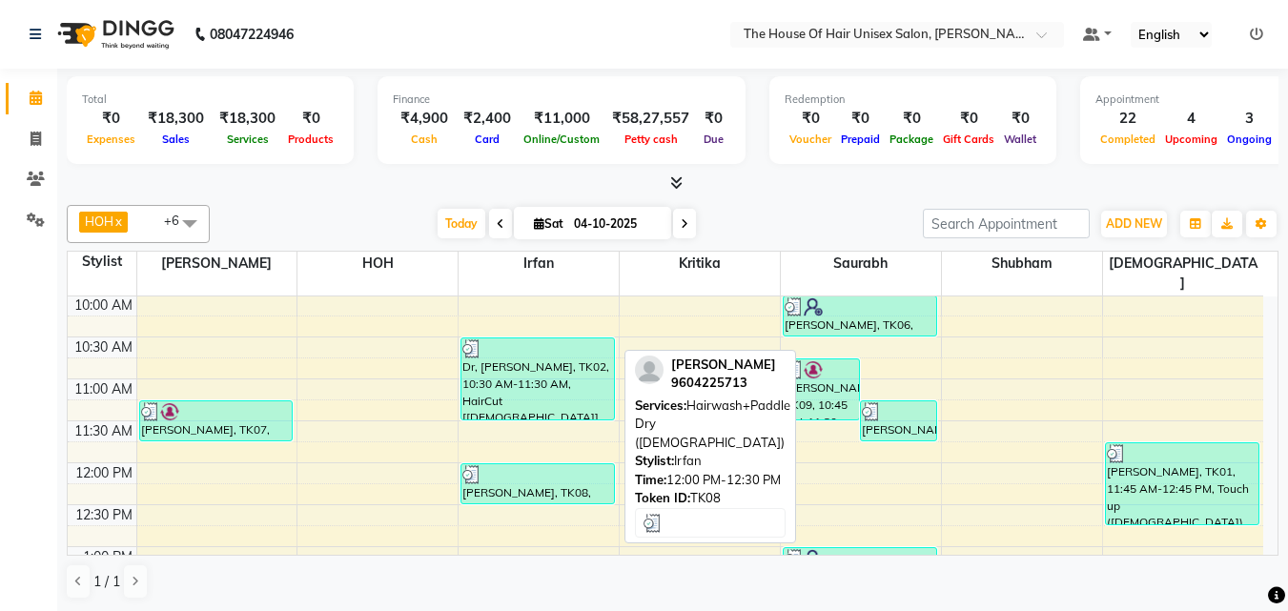
click at [581, 465] on div at bounding box center [537, 474] width 151 height 19
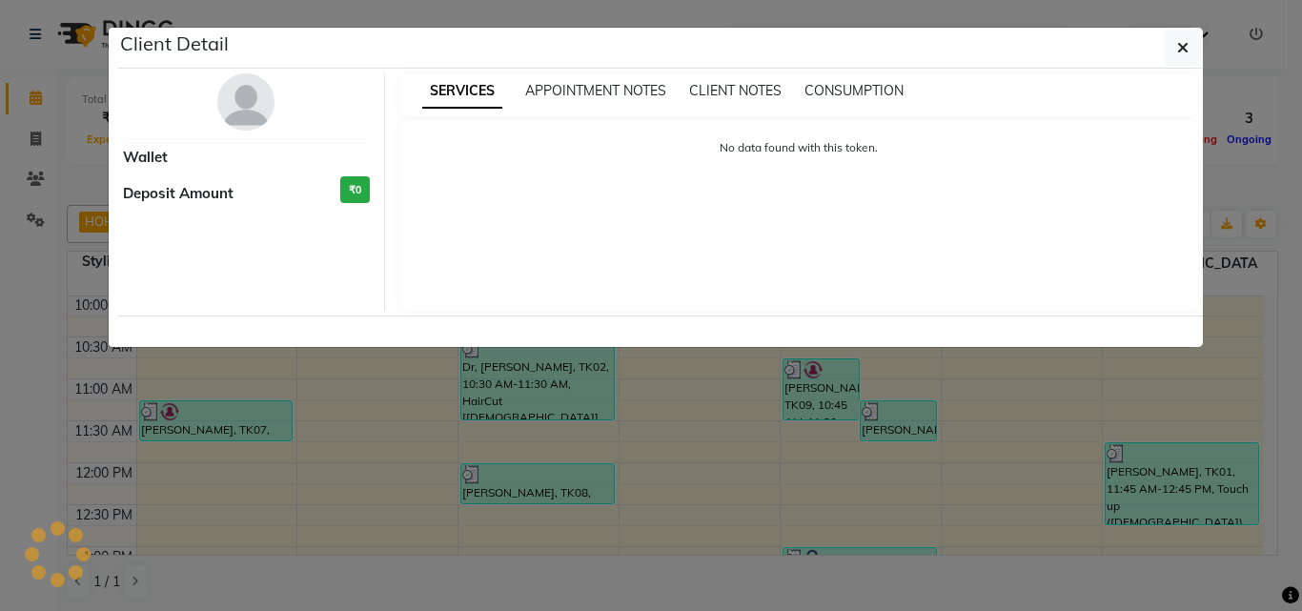
select select "3"
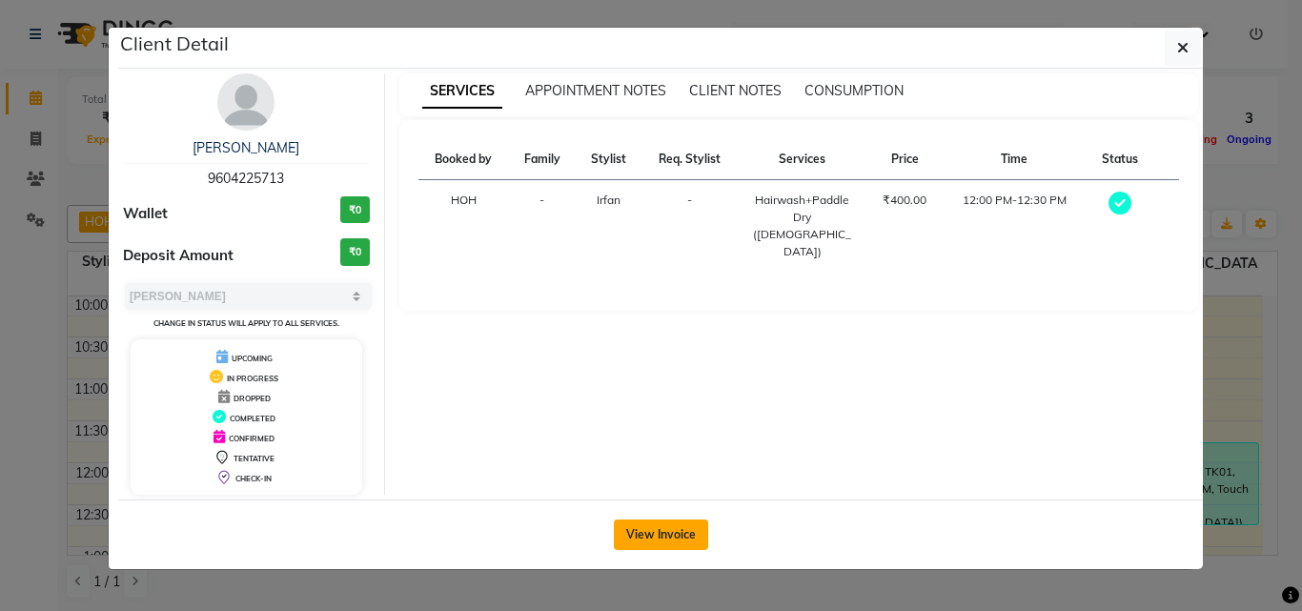
click at [684, 528] on button "View Invoice" at bounding box center [661, 535] width 94 height 31
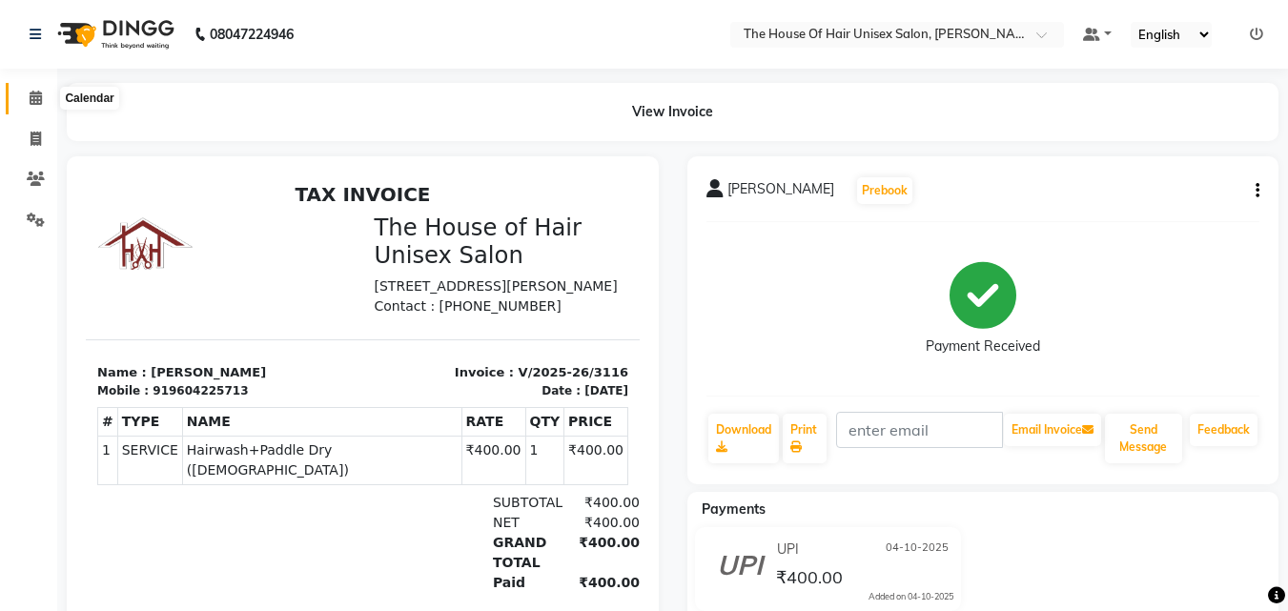
click at [37, 102] on icon at bounding box center [36, 98] width 12 height 14
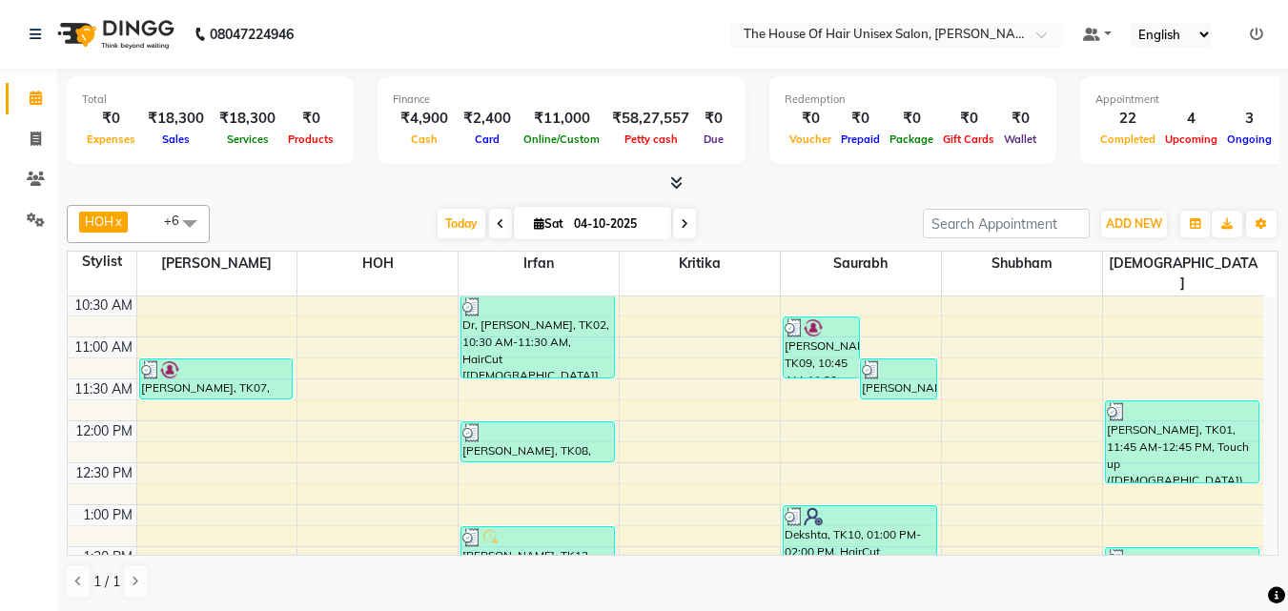
scroll to position [296, 0]
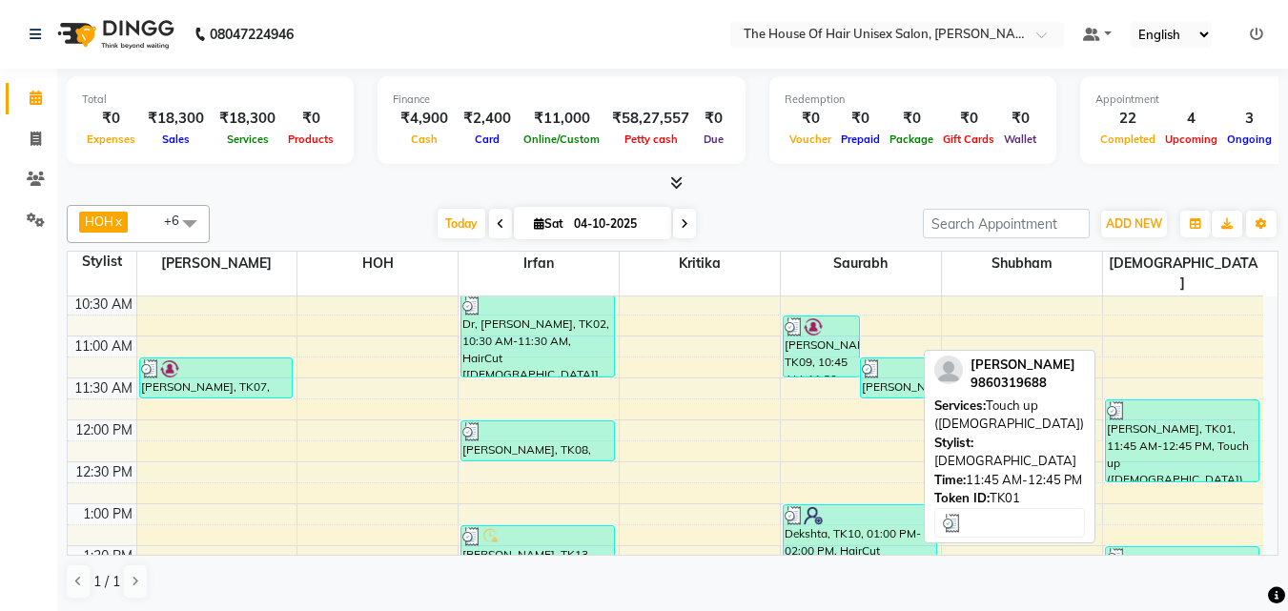
click at [1165, 429] on div "[PERSON_NAME], TK01, 11:45 AM-12:45 PM, Touch up ([DEMOGRAPHIC_DATA])" at bounding box center [1182, 440] width 153 height 81
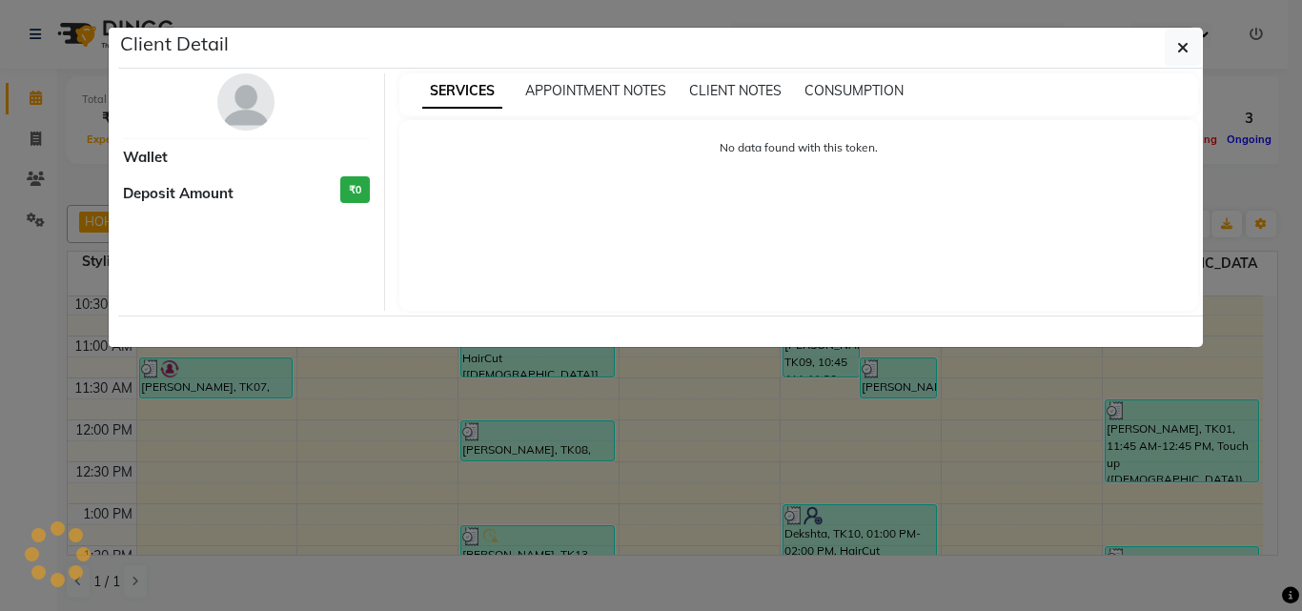
select select "3"
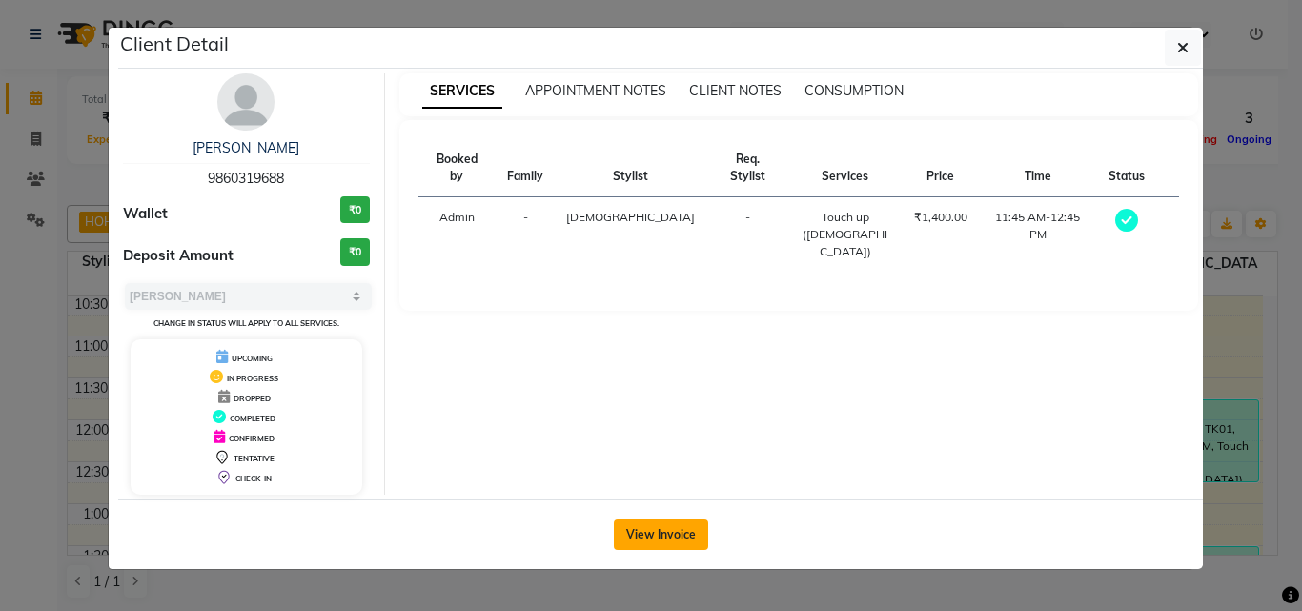
click at [643, 524] on button "View Invoice" at bounding box center [661, 535] width 94 height 31
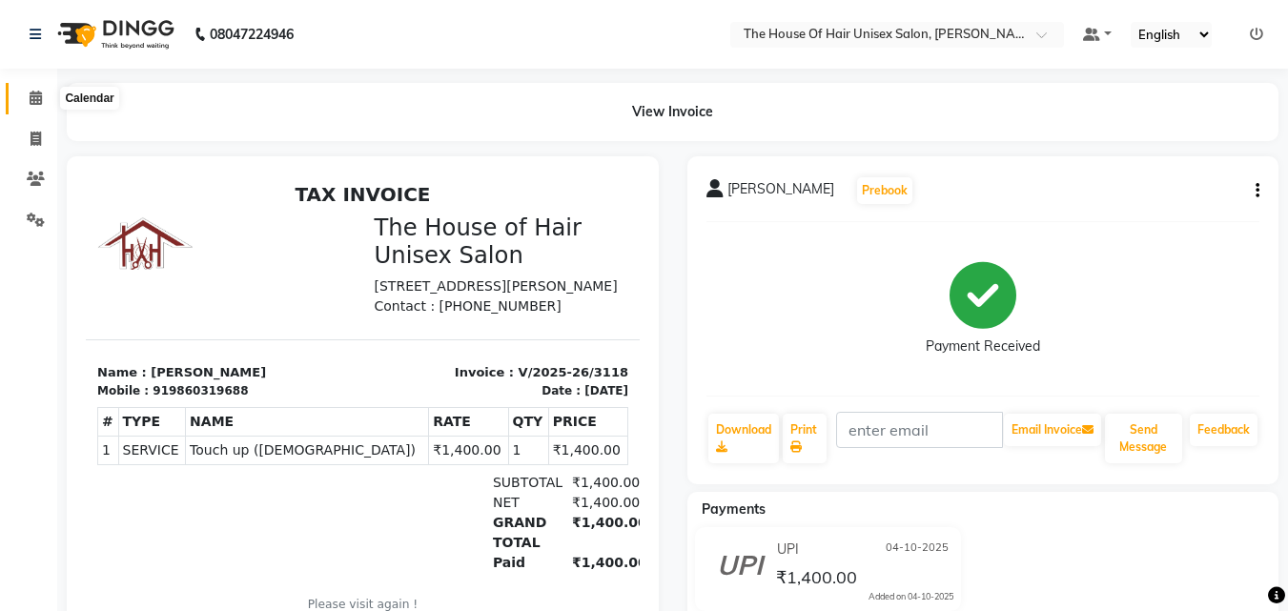
click at [38, 95] on icon at bounding box center [36, 98] width 12 height 14
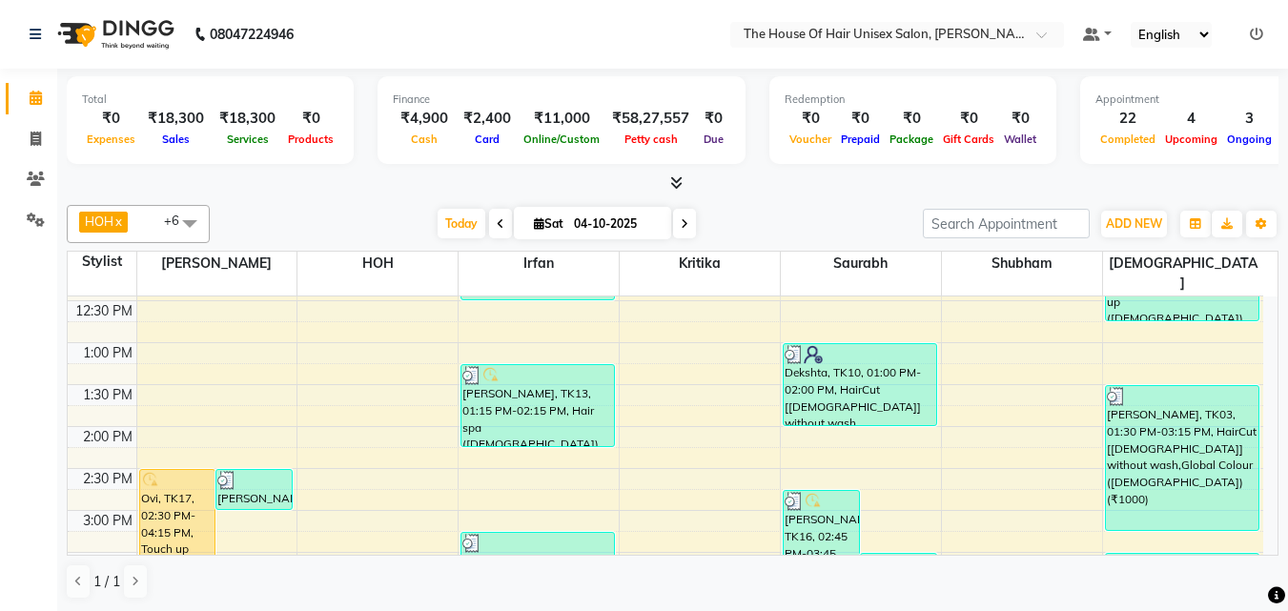
scroll to position [465, 0]
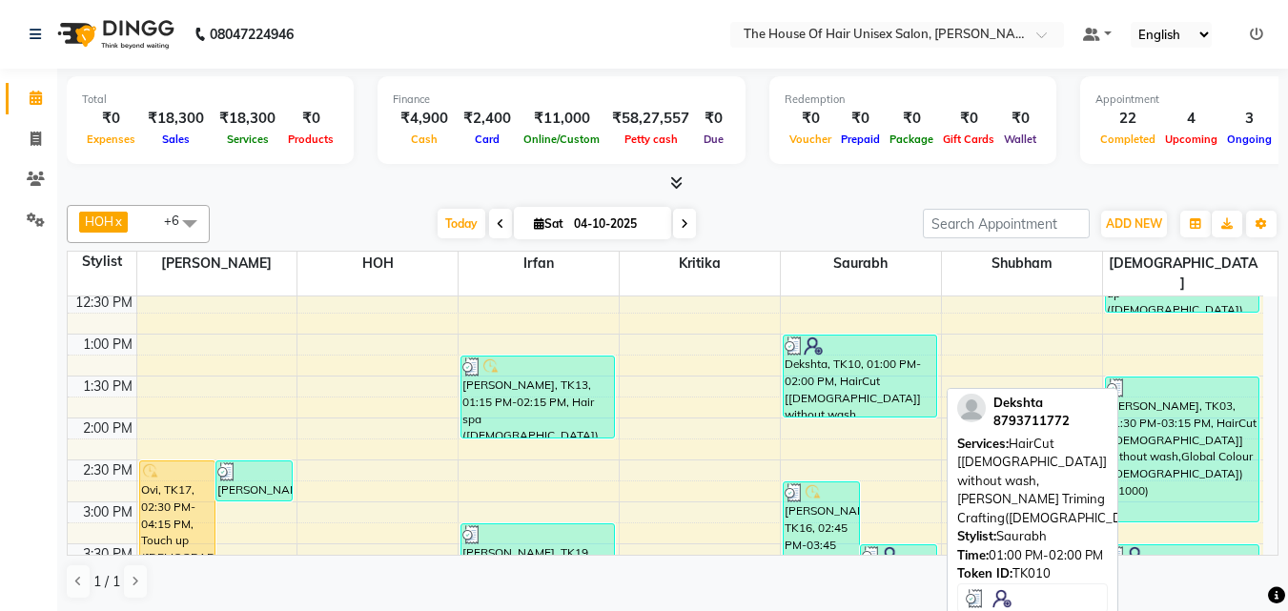
click at [802, 369] on div "Dekshta, TK10, 01:00 PM-02:00 PM, HairCut [[DEMOGRAPHIC_DATA]] without wash,[PE…" at bounding box center [860, 376] width 153 height 81
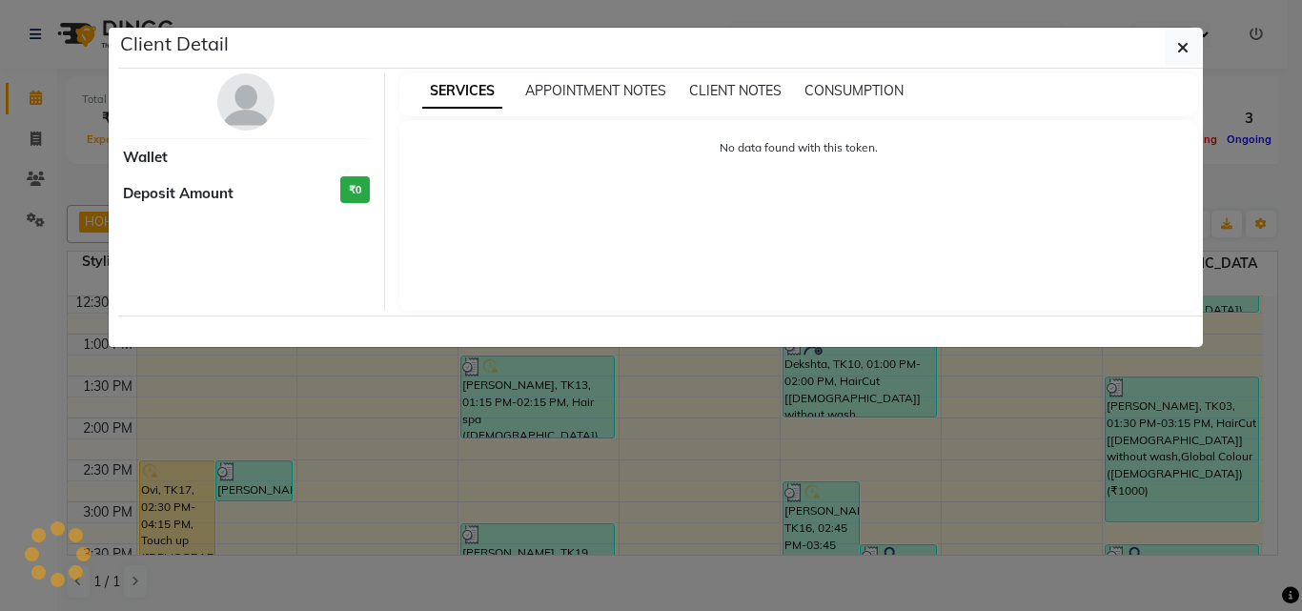
select select "3"
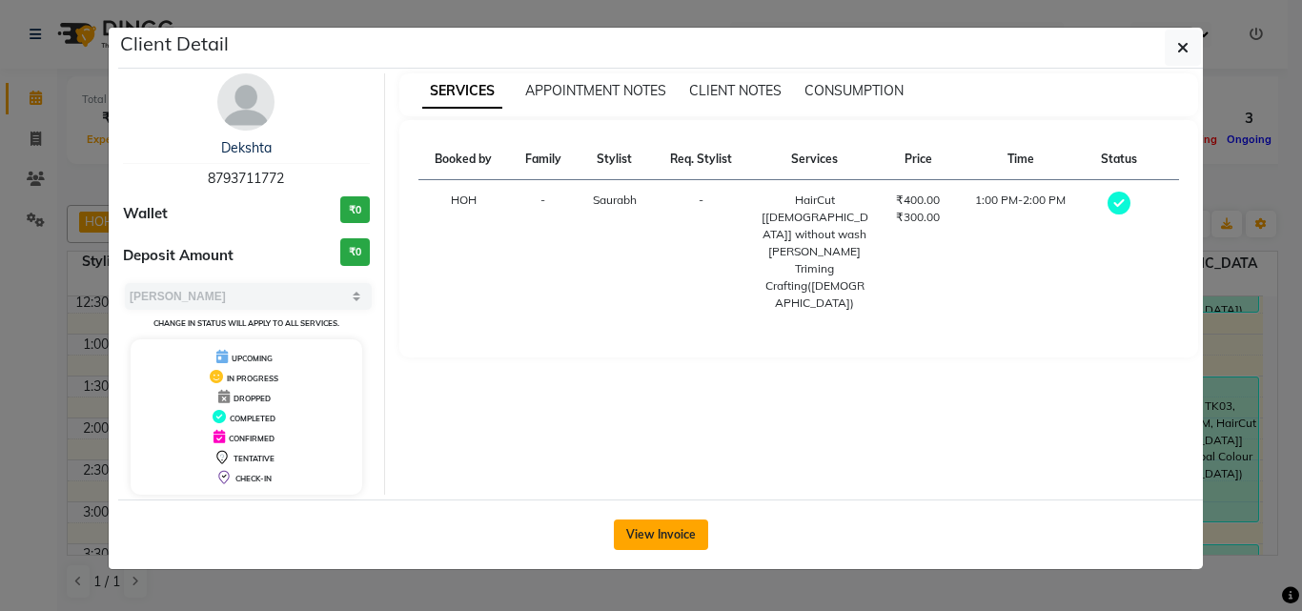
click at [652, 541] on button "View Invoice" at bounding box center [661, 535] width 94 height 31
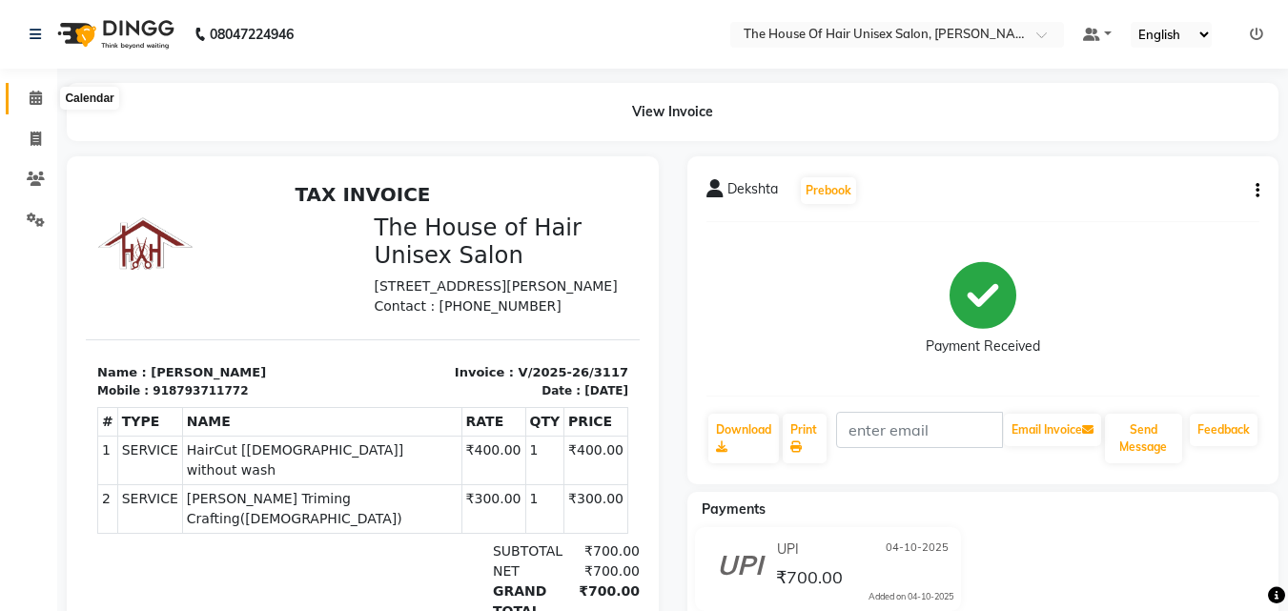
click at [36, 95] on icon at bounding box center [36, 98] width 12 height 14
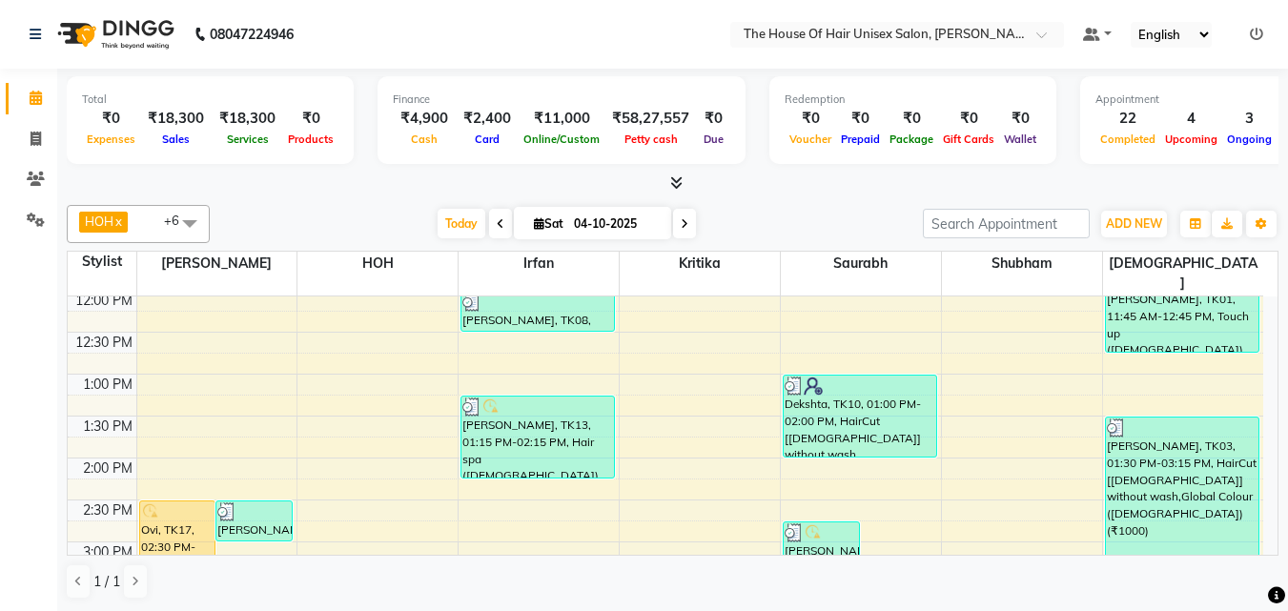
scroll to position [427, 0]
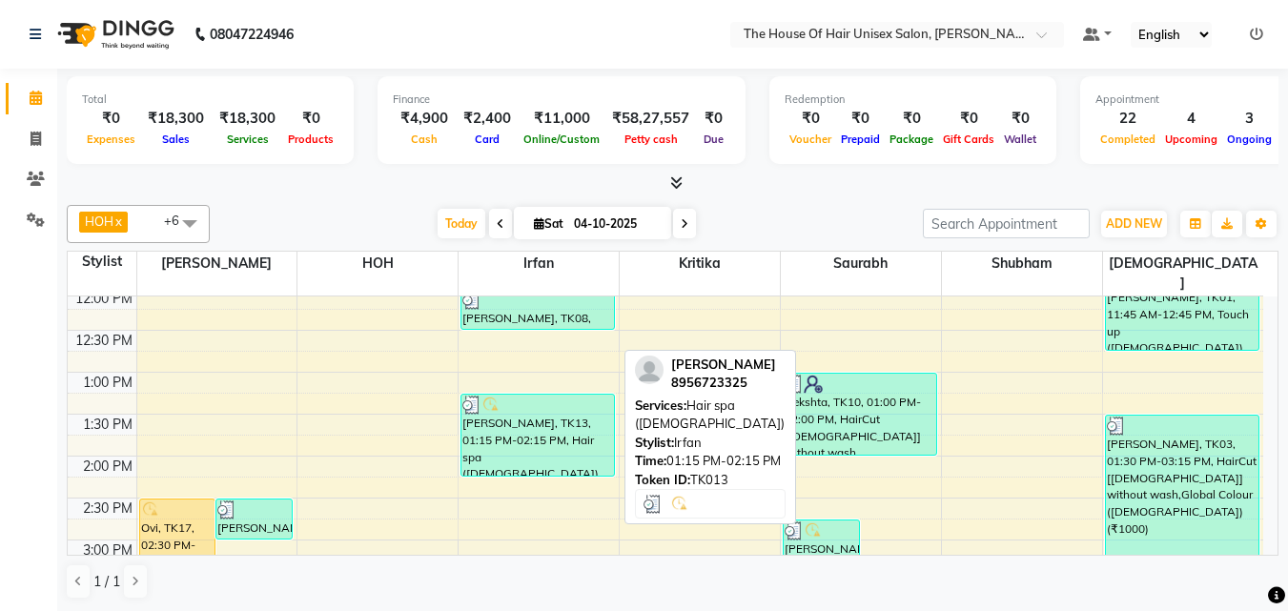
click at [595, 439] on div "[PERSON_NAME], TK13, 01:15 PM-02:15 PM, Hair spa ([DEMOGRAPHIC_DATA])" at bounding box center [537, 435] width 153 height 81
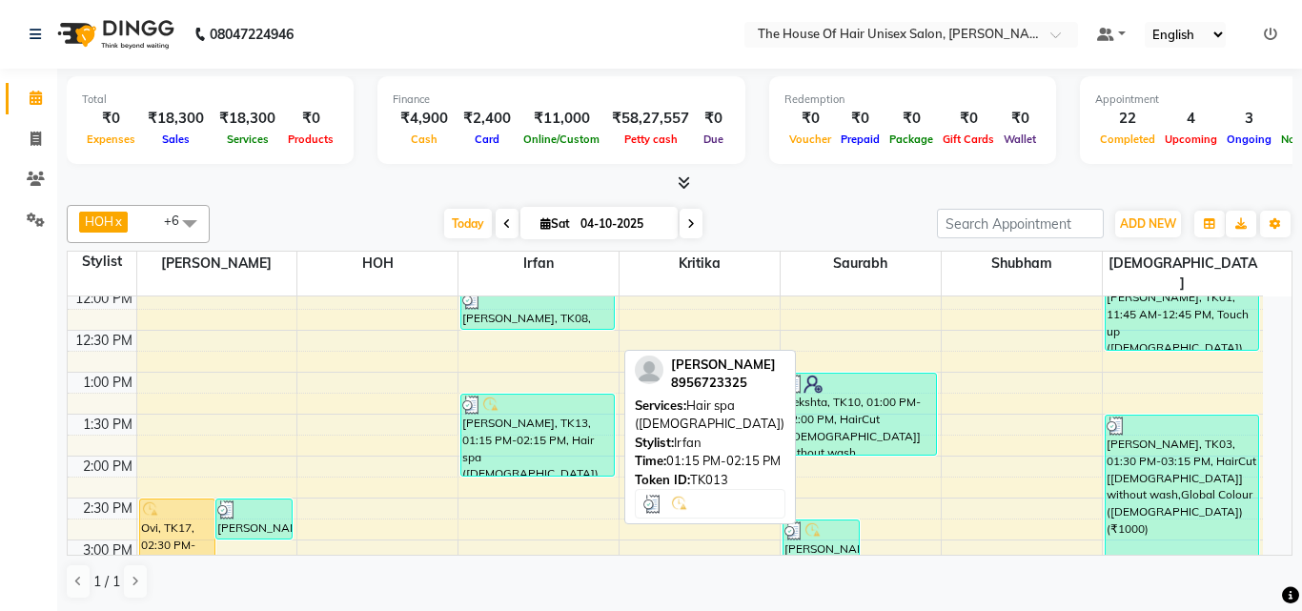
select select "3"
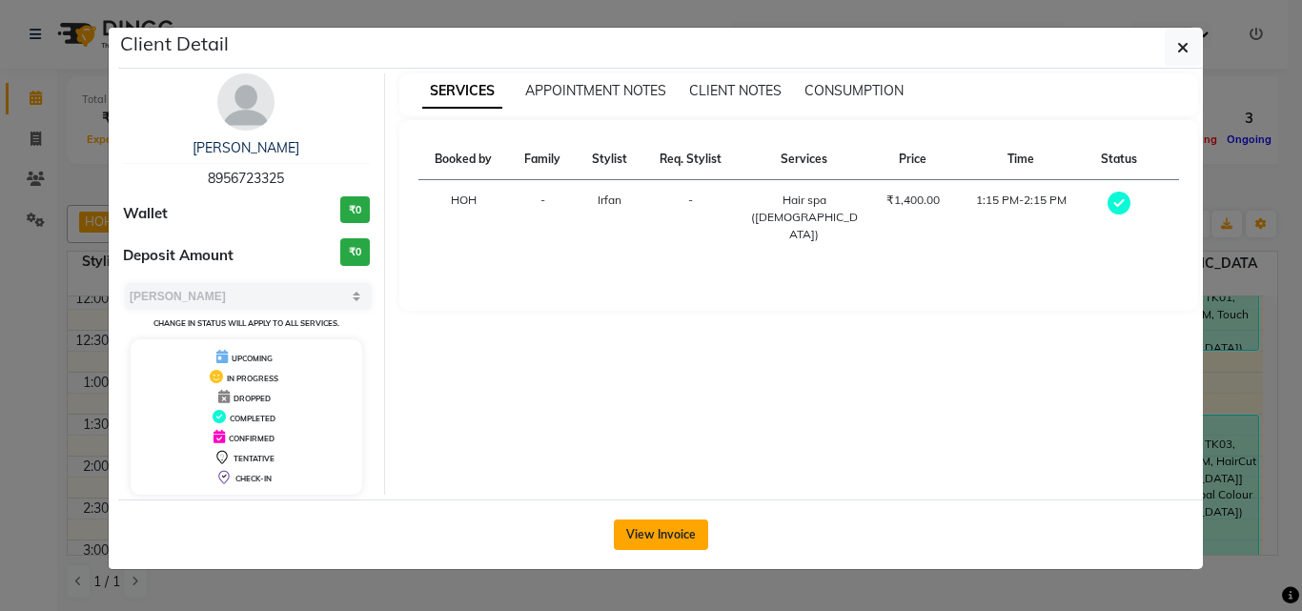
click at [654, 530] on button "View Invoice" at bounding box center [661, 535] width 94 height 31
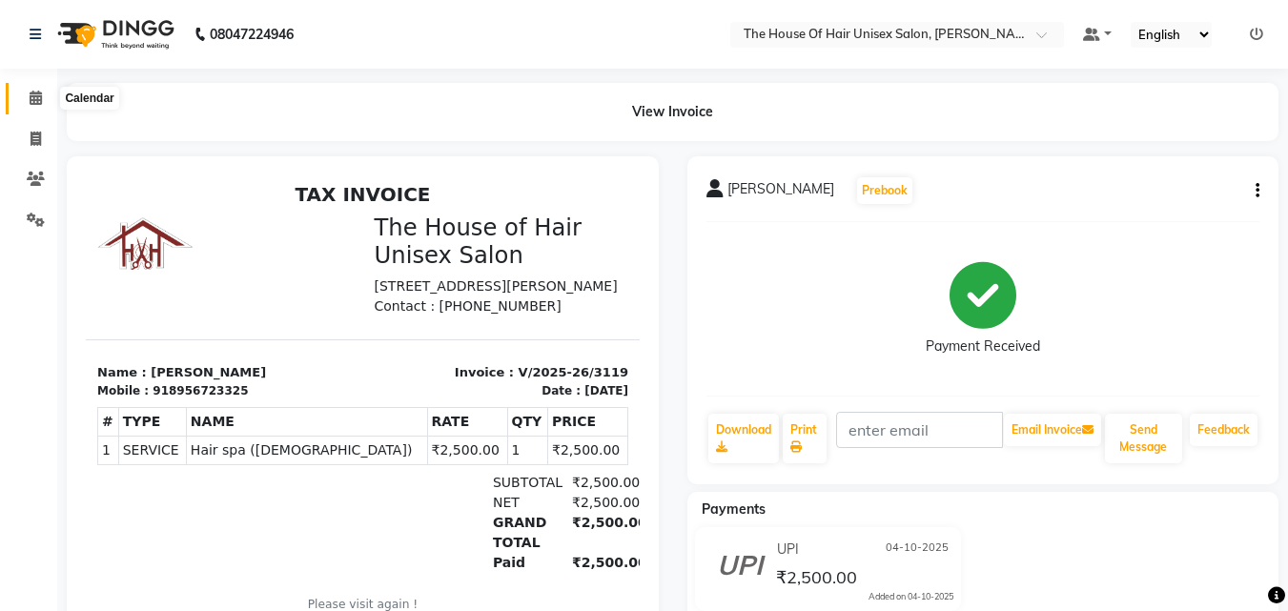
click at [30, 105] on span at bounding box center [35, 99] width 33 height 22
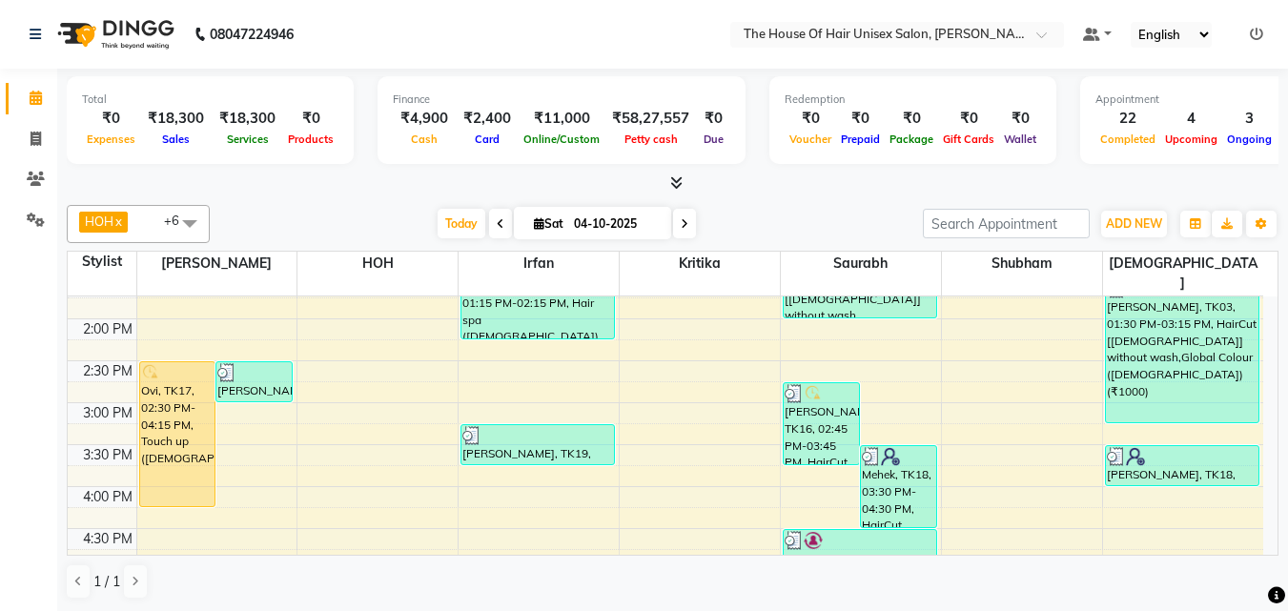
scroll to position [566, 0]
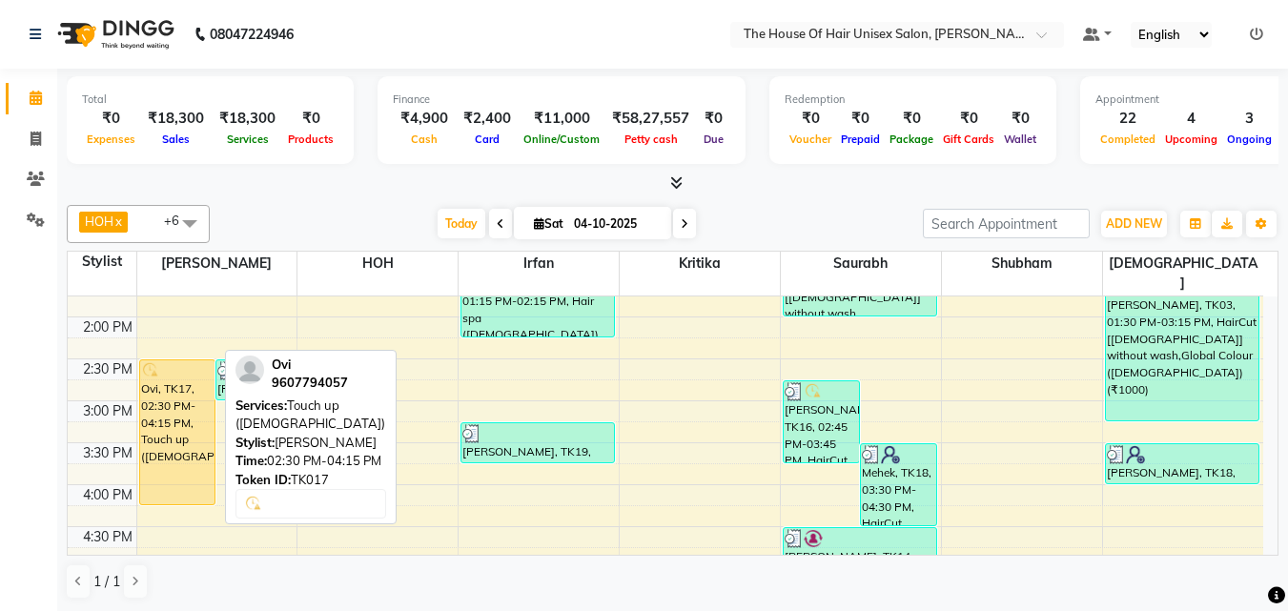
click at [165, 406] on div "Ovi, TK17, 02:30 PM-04:15 PM, Touch up ([DEMOGRAPHIC_DATA])" at bounding box center [177, 432] width 75 height 144
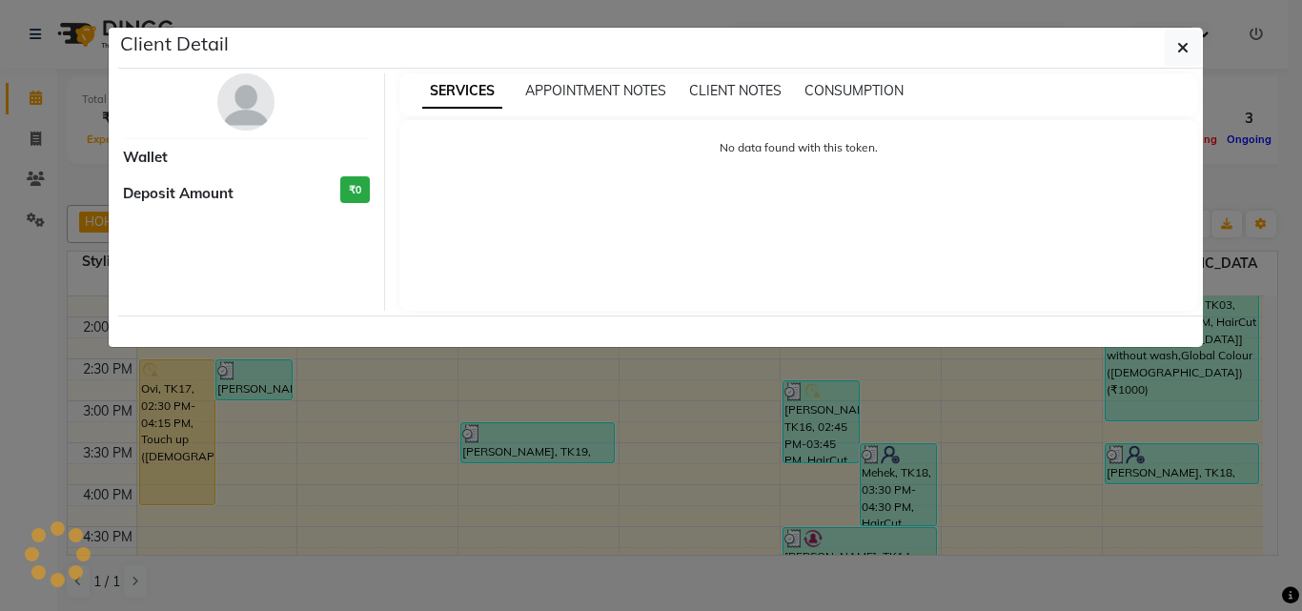
select select "1"
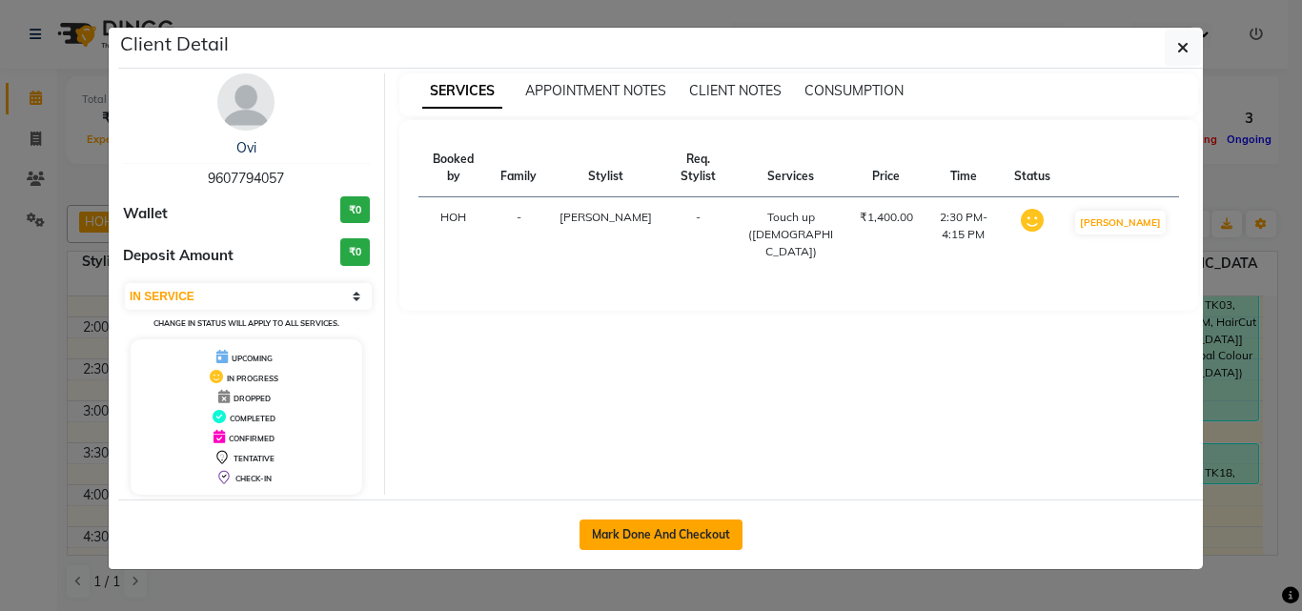
click at [603, 529] on button "Mark Done And Checkout" at bounding box center [661, 535] width 163 height 31
select select "service"
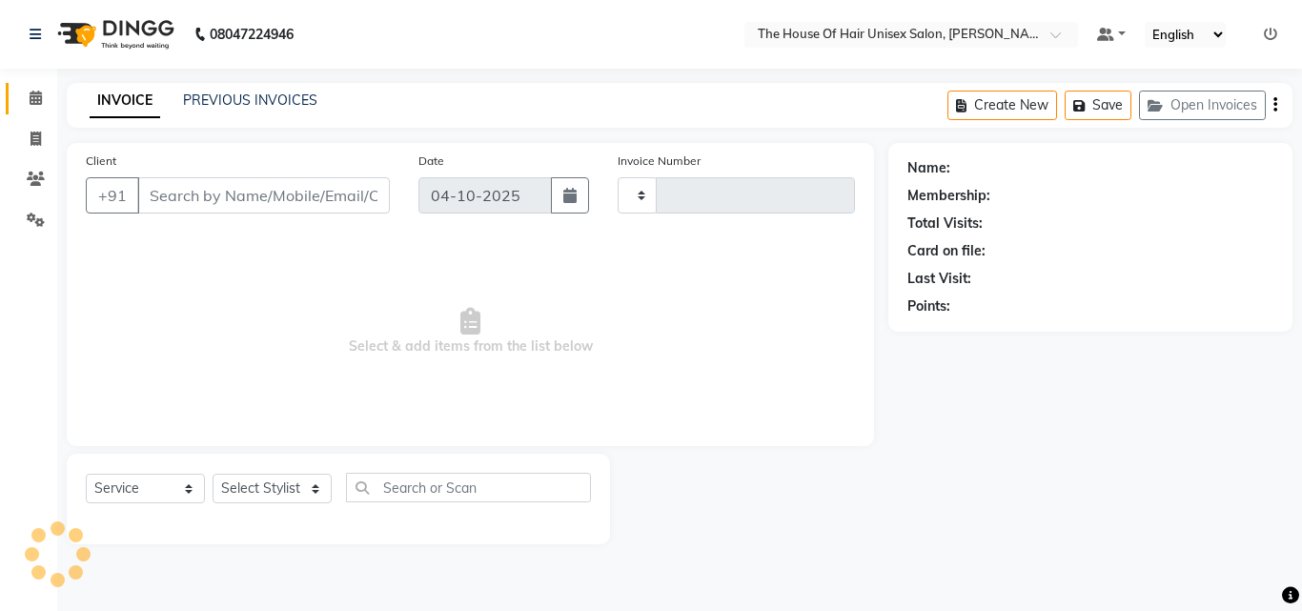
type input "3132"
select select "598"
type input "9607794057"
select select "13497"
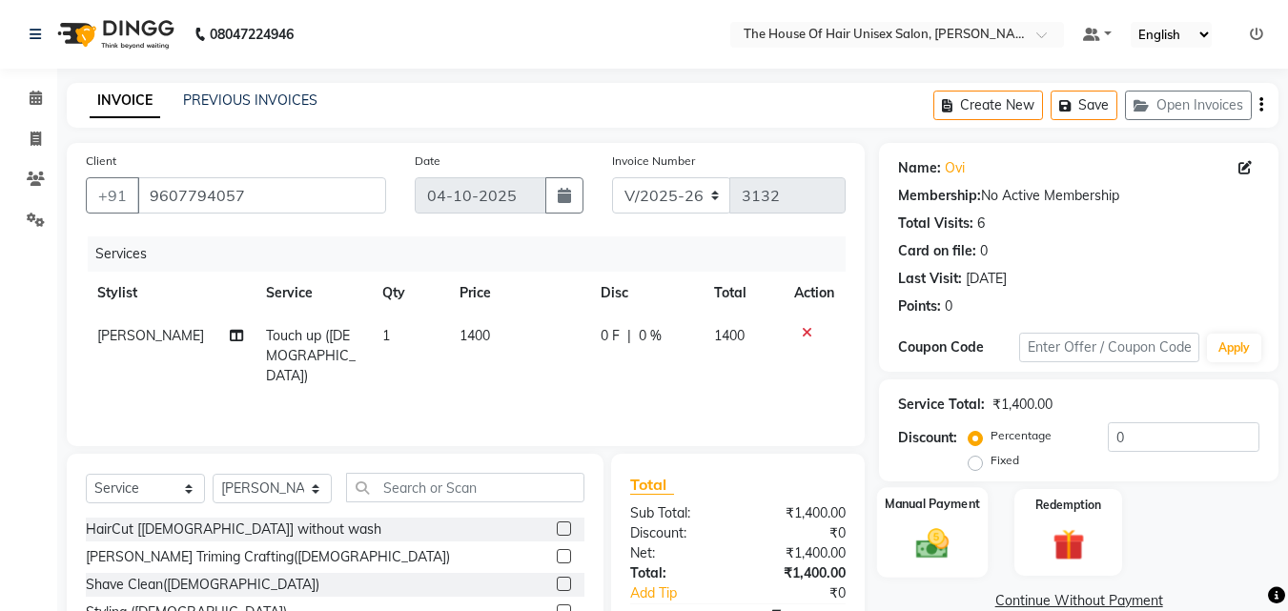
click at [932, 535] on img at bounding box center [932, 543] width 53 height 38
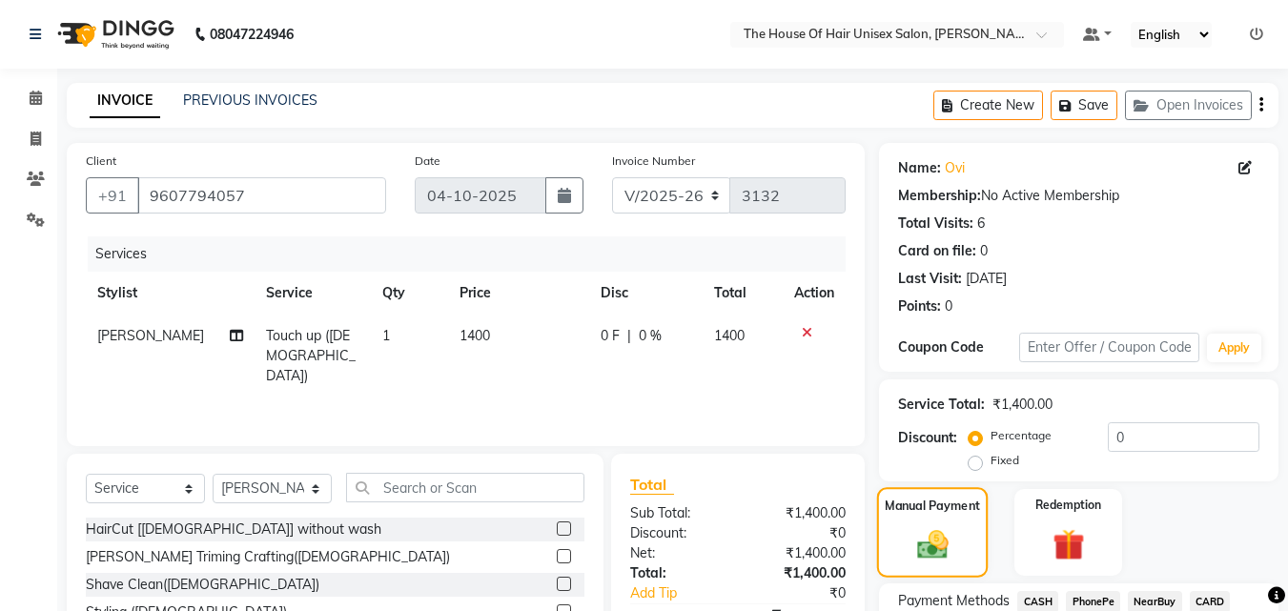
scroll to position [154, 0]
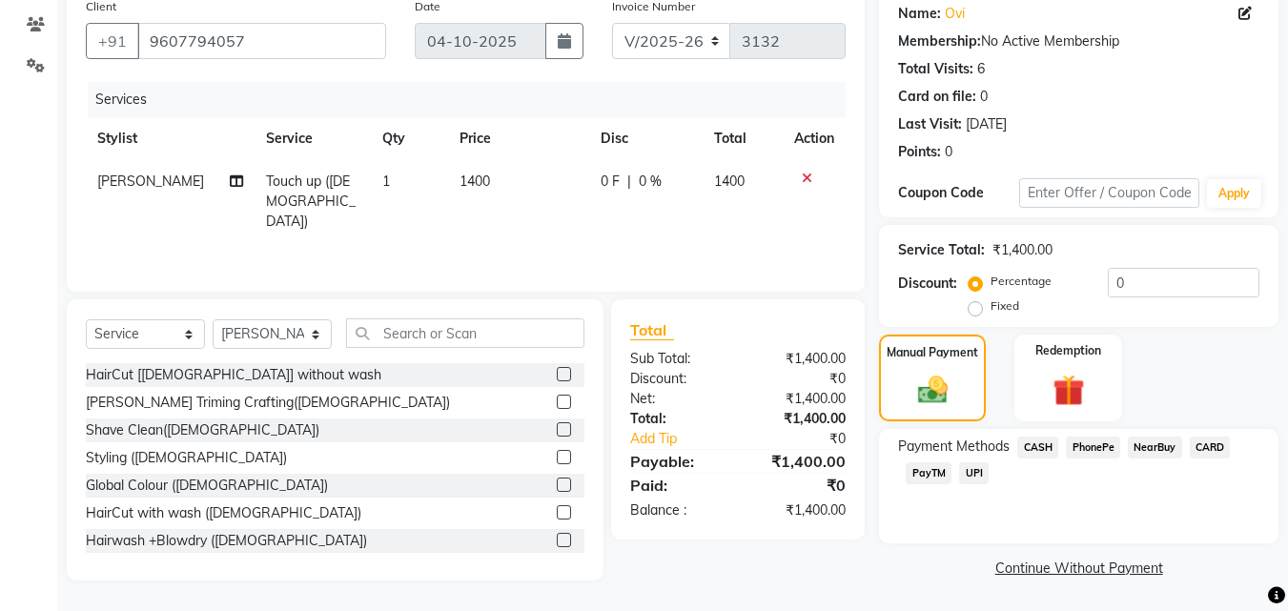
click at [974, 472] on span "UPI" at bounding box center [974, 473] width 30 height 22
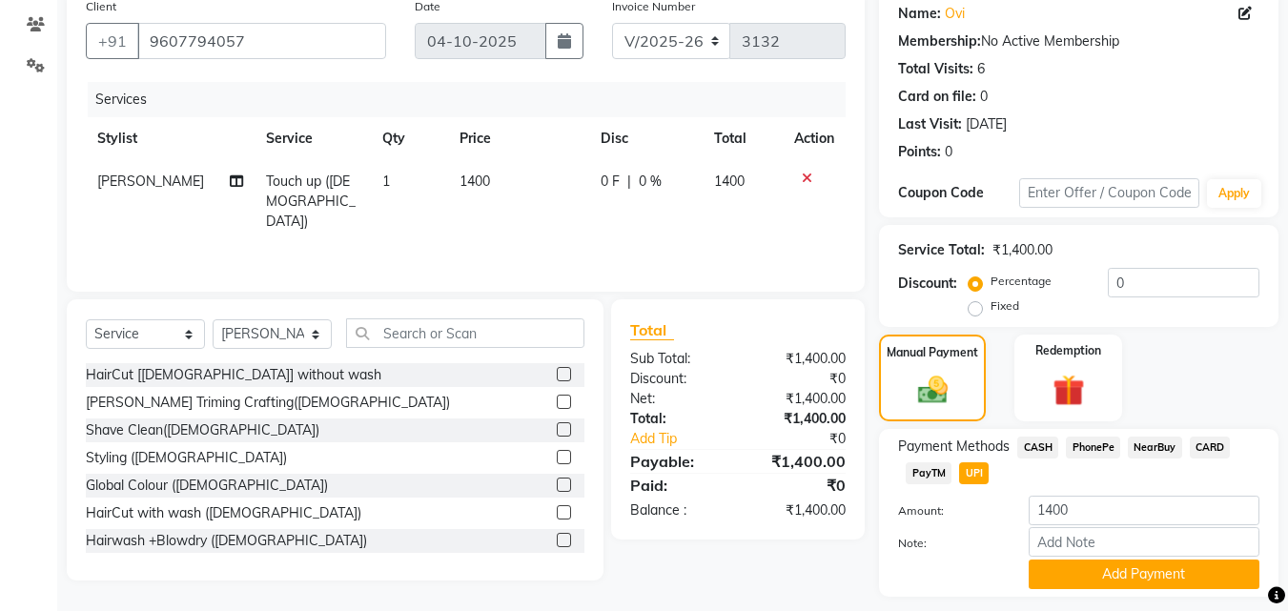
scroll to position [208, 0]
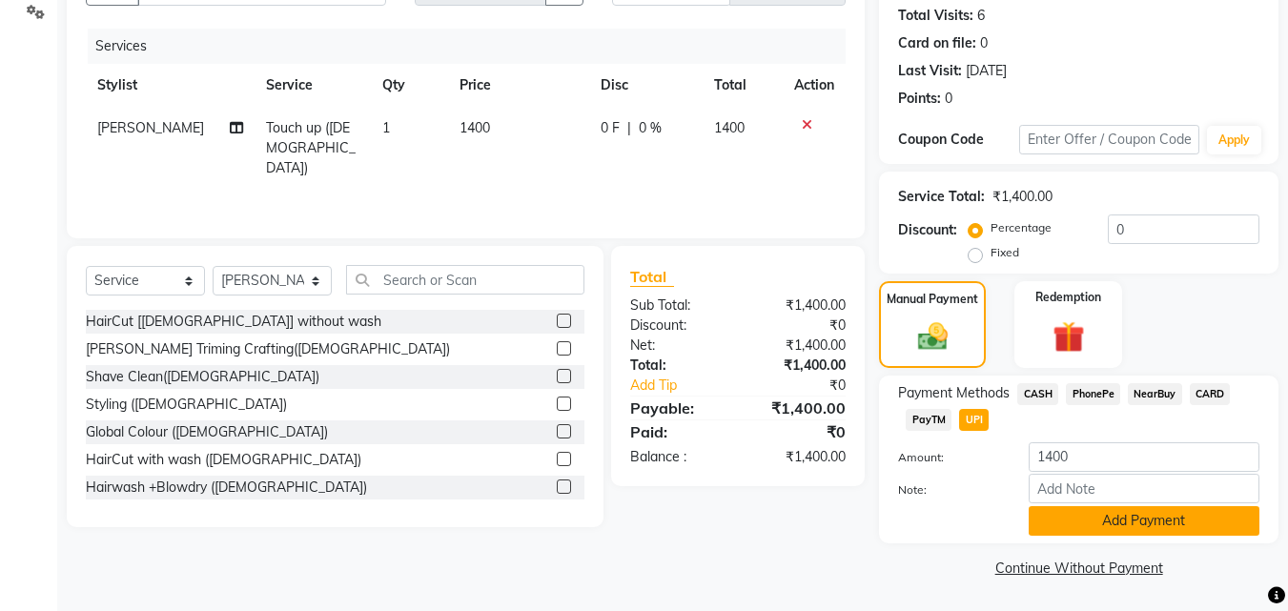
click at [1050, 520] on button "Add Payment" at bounding box center [1144, 521] width 231 height 30
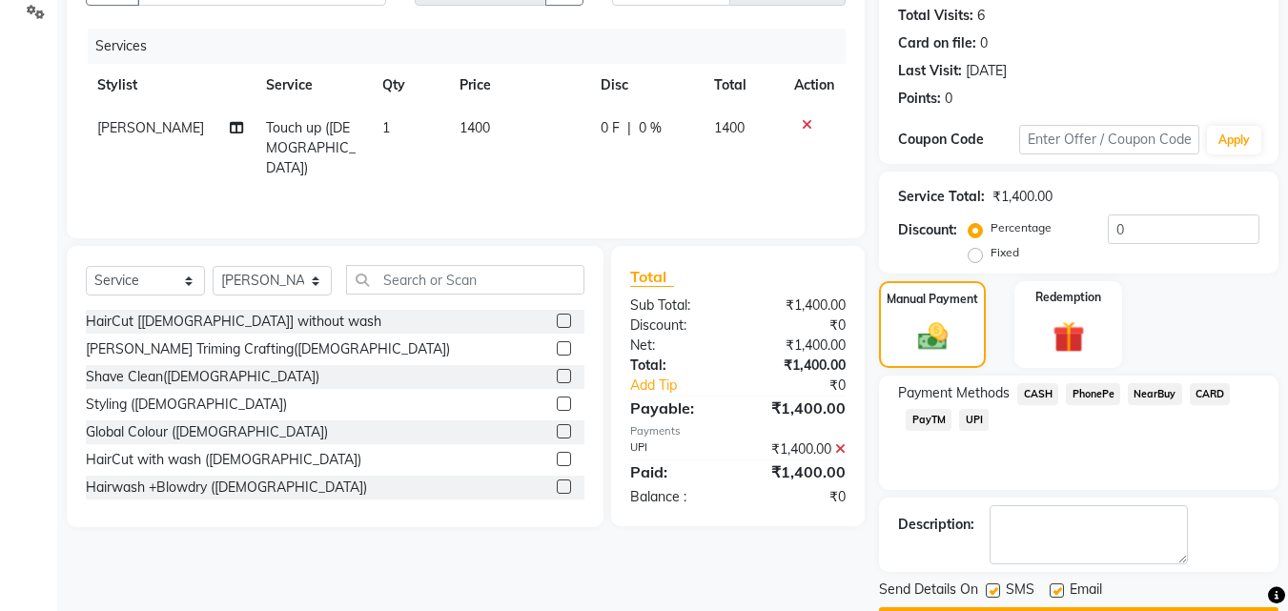
scroll to position [262, 0]
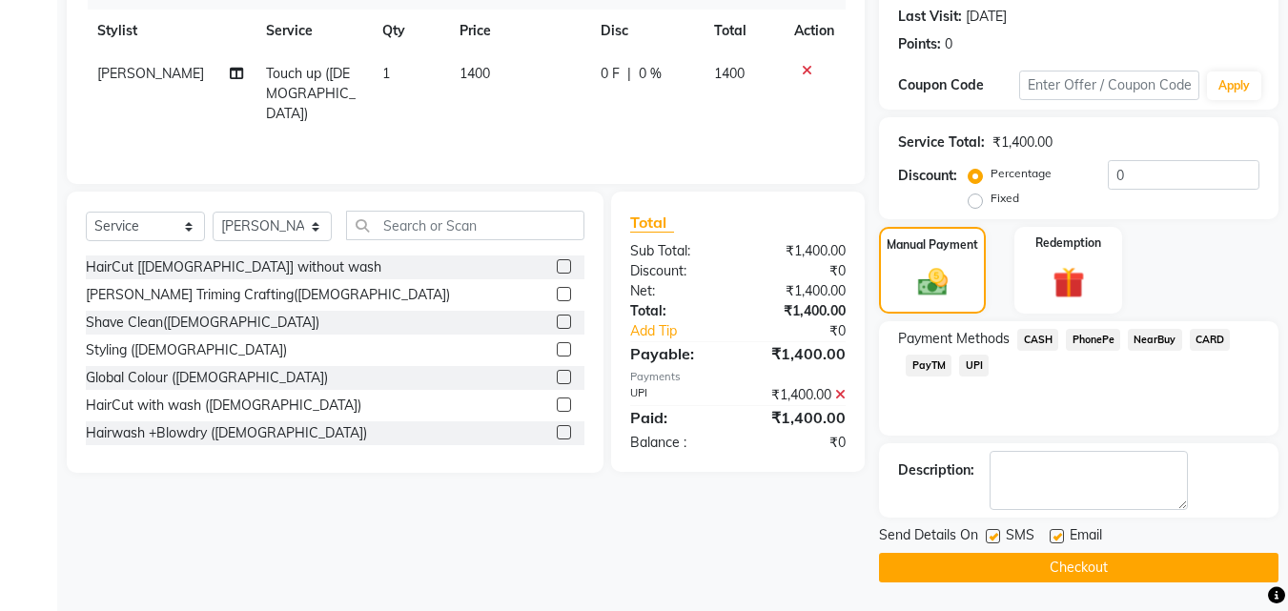
click at [1008, 558] on button "Checkout" at bounding box center [1078, 568] width 399 height 30
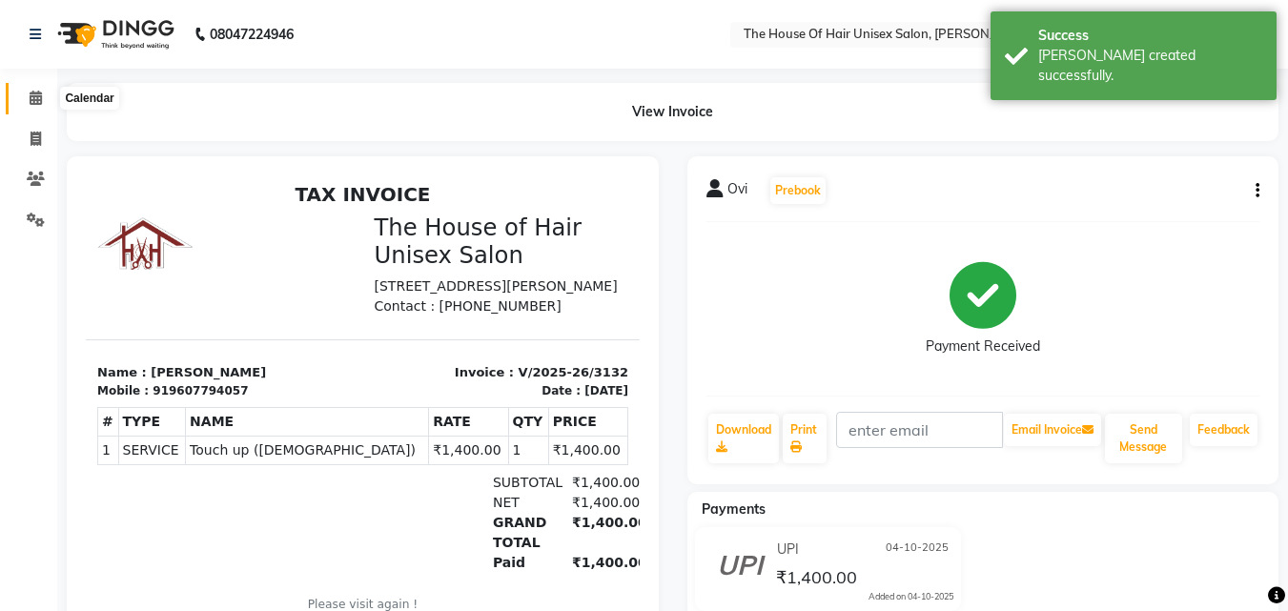
click at [34, 102] on icon at bounding box center [36, 98] width 12 height 14
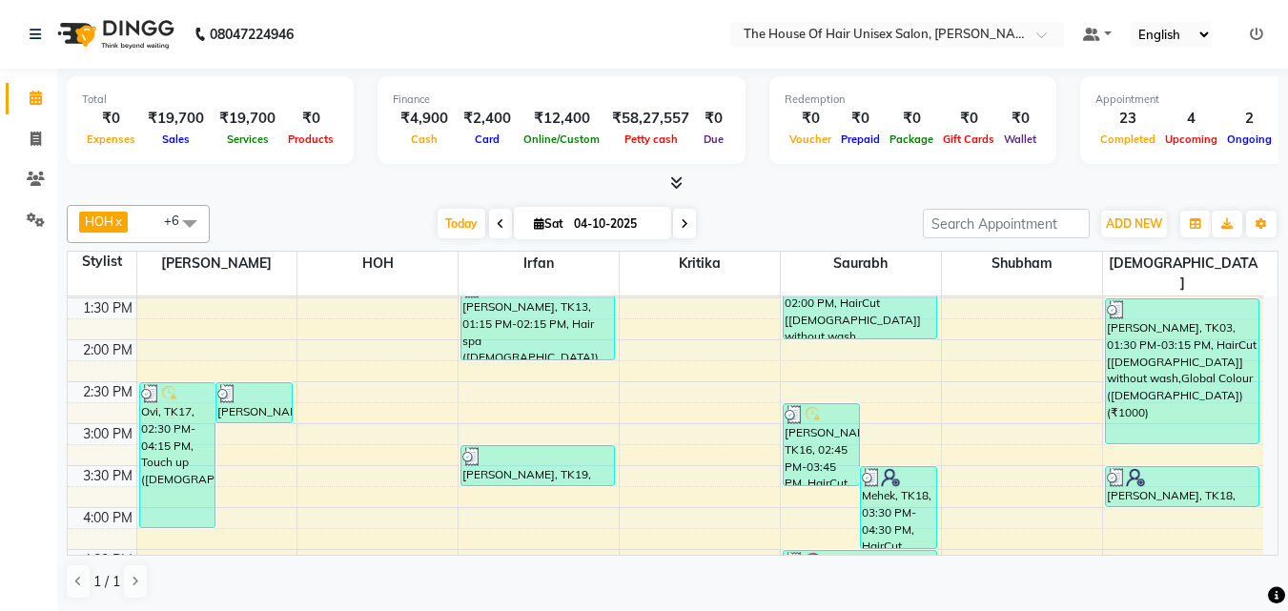
scroll to position [542, 0]
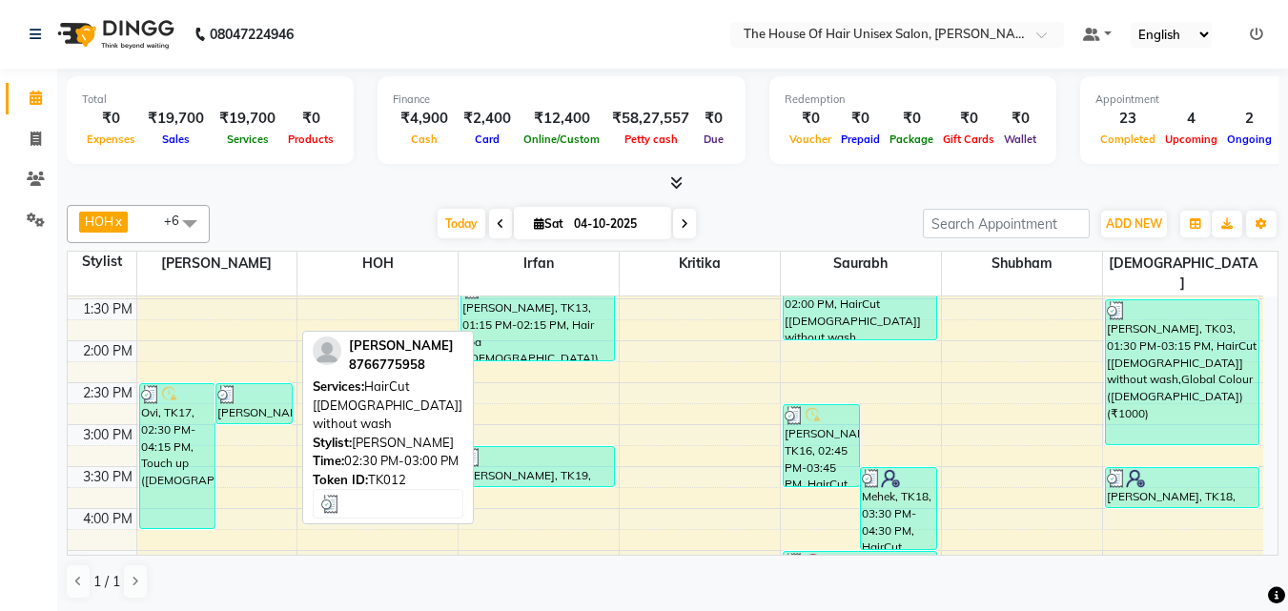
click at [262, 385] on div at bounding box center [253, 394] width 73 height 19
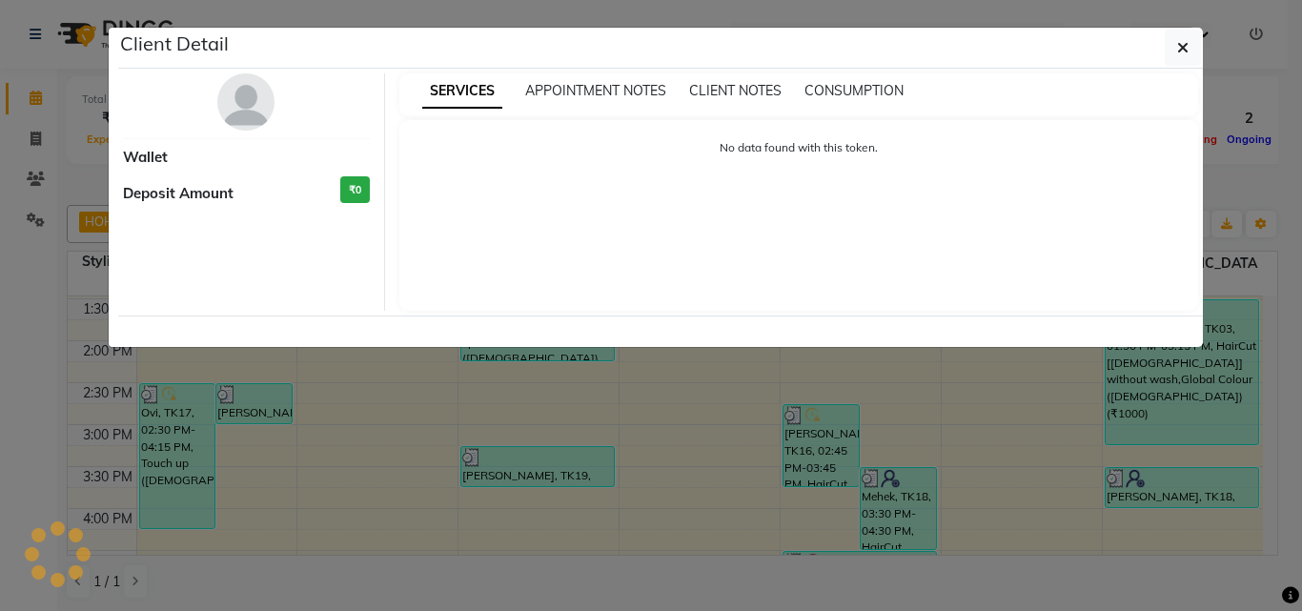
select select "3"
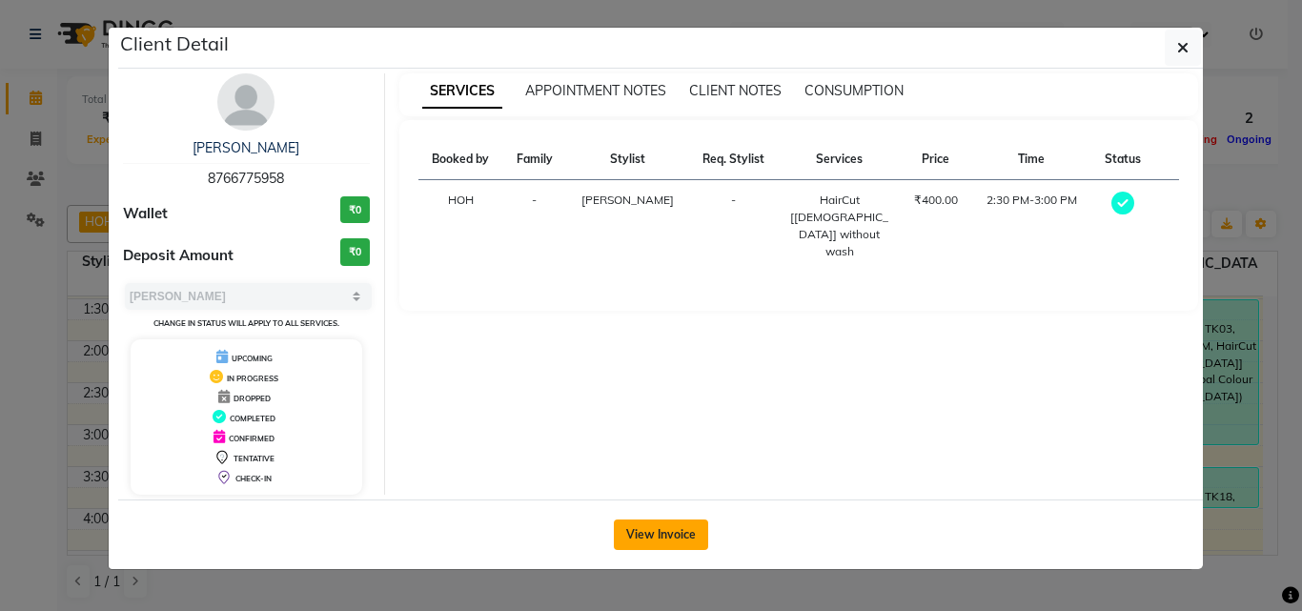
click at [646, 529] on button "View Invoice" at bounding box center [661, 535] width 94 height 31
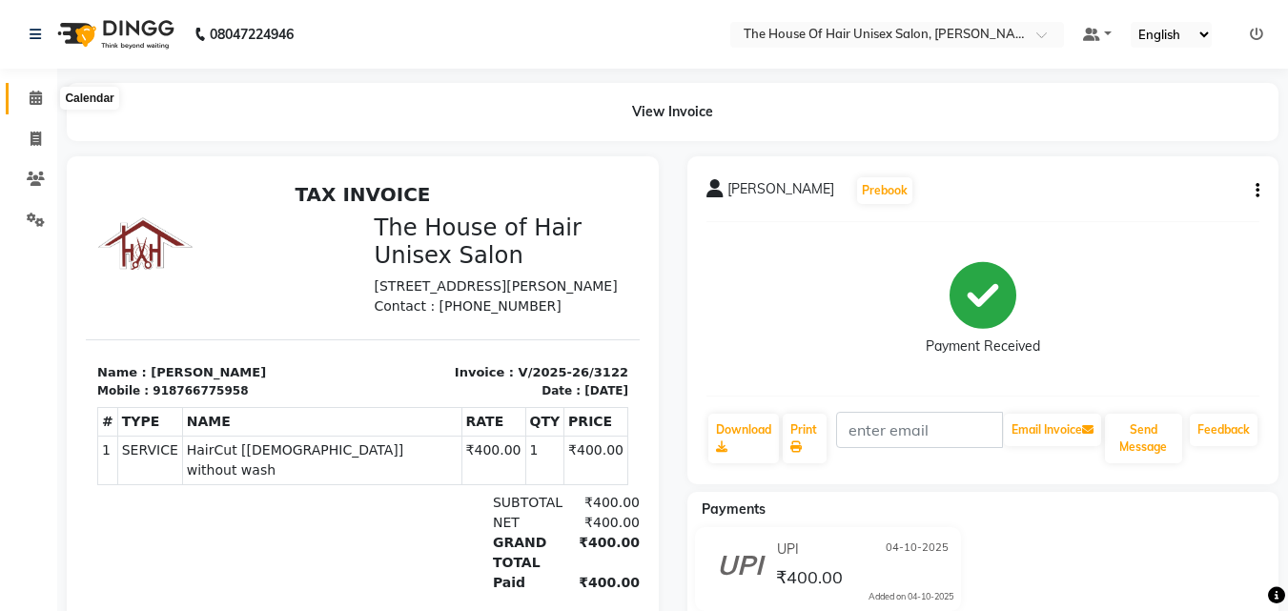
click at [34, 92] on icon at bounding box center [36, 98] width 12 height 14
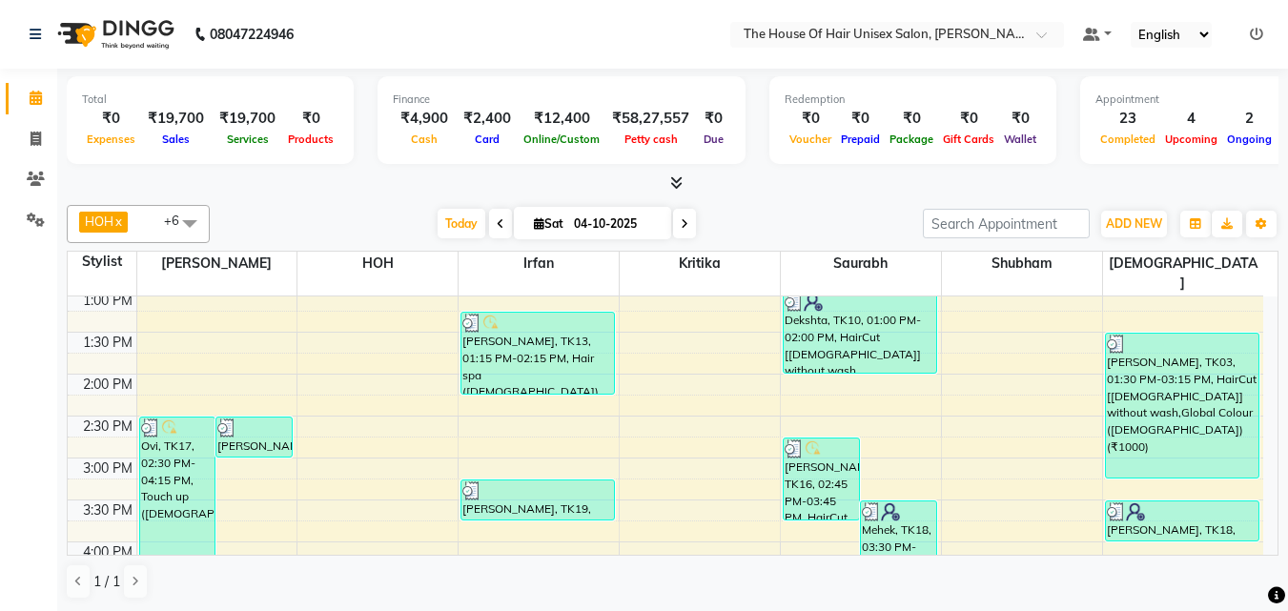
scroll to position [502, 0]
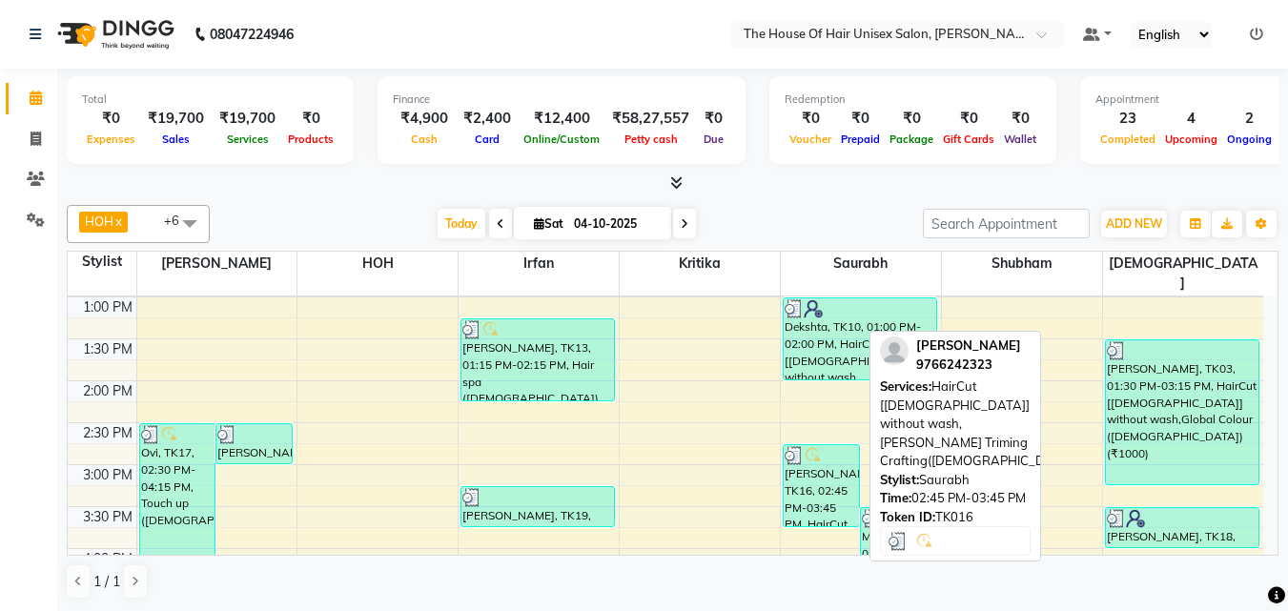
click at [802, 446] on img at bounding box center [794, 455] width 19 height 19
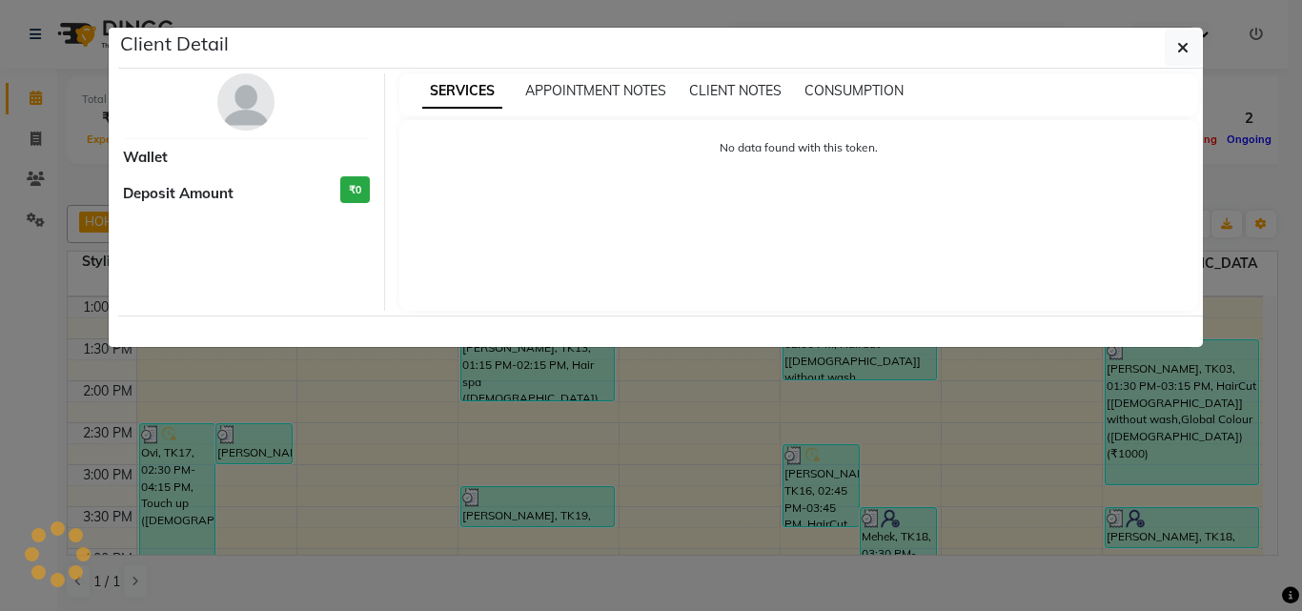
select select "3"
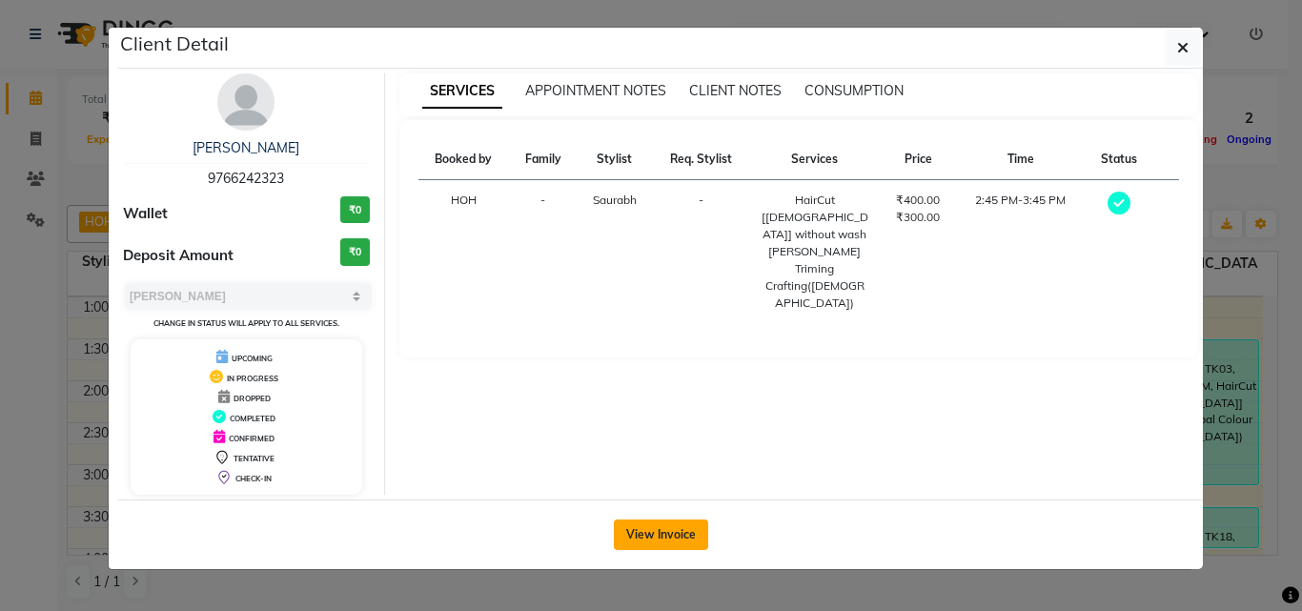
click at [669, 527] on button "View Invoice" at bounding box center [661, 535] width 94 height 31
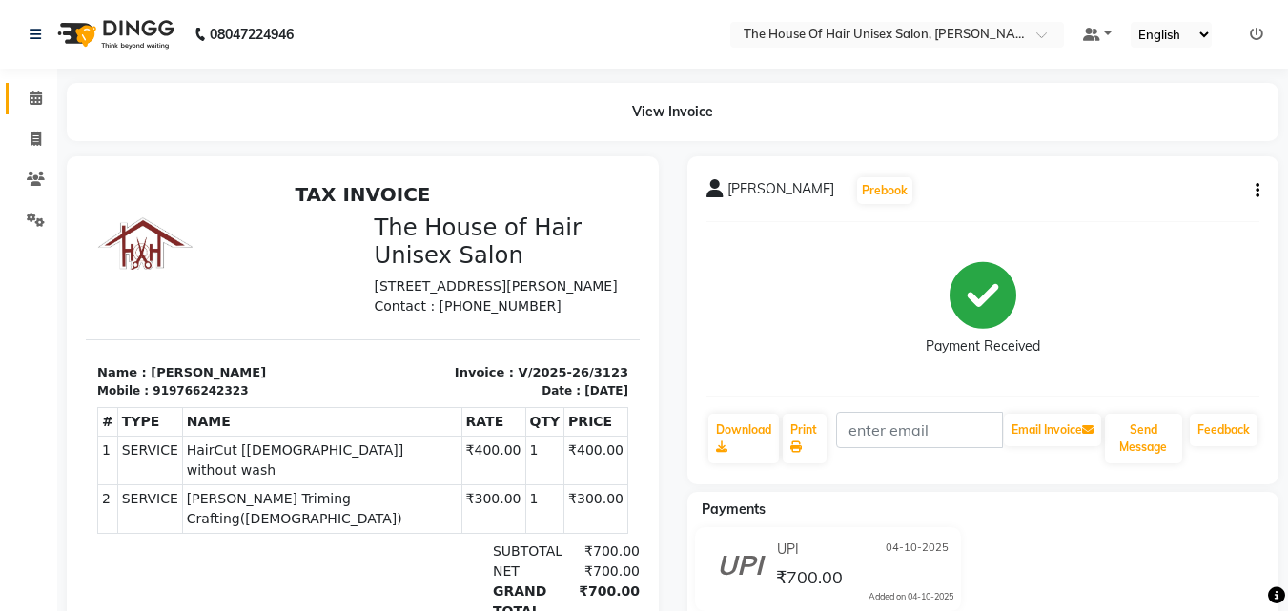
click at [36, 99] on icon at bounding box center [36, 98] width 12 height 14
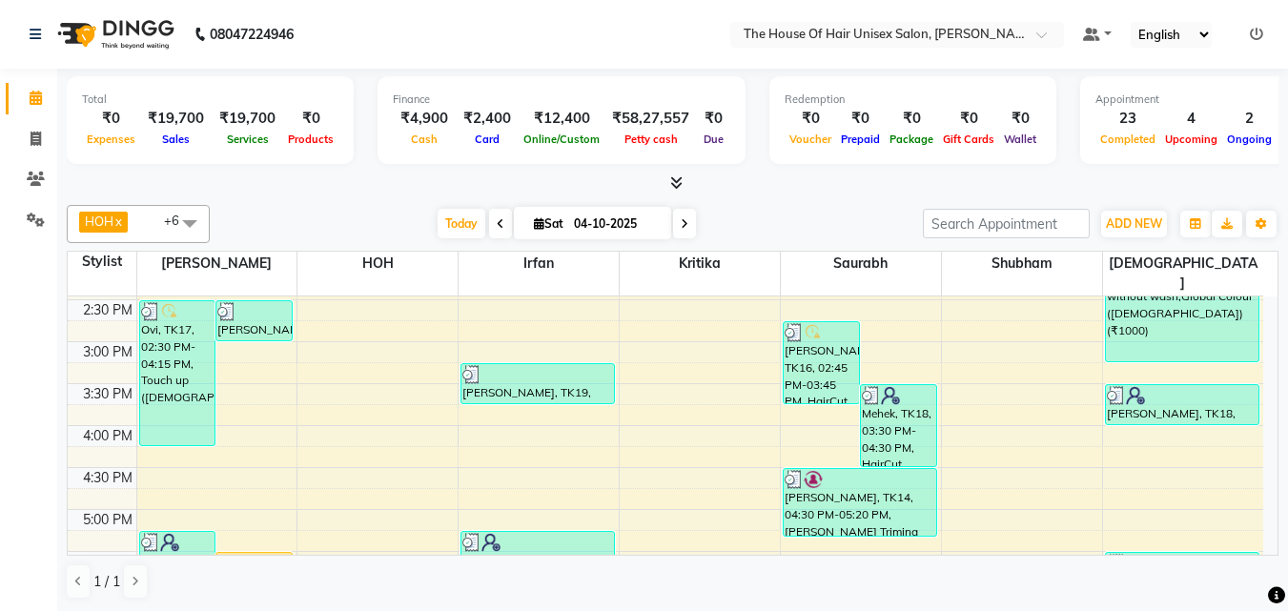
scroll to position [643, 0]
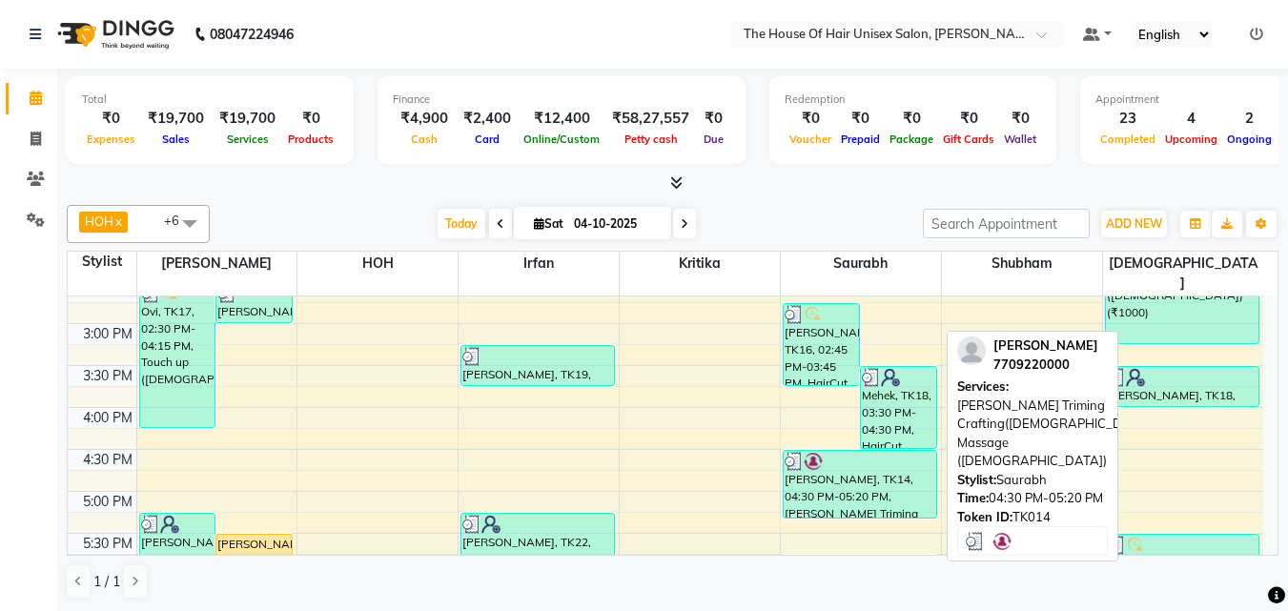
click at [875, 465] on div "[PERSON_NAME], TK14, 04:30 PM-05:20 PM, [PERSON_NAME] Triming Crafting([DEMOGRA…" at bounding box center [860, 484] width 153 height 67
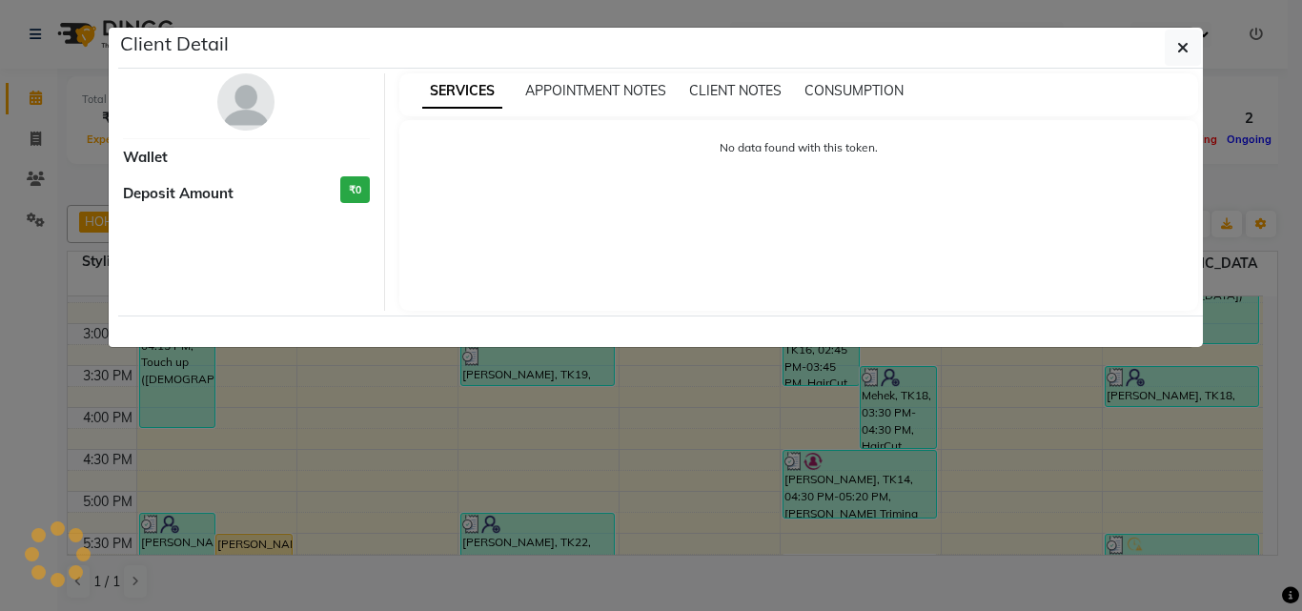
select select "3"
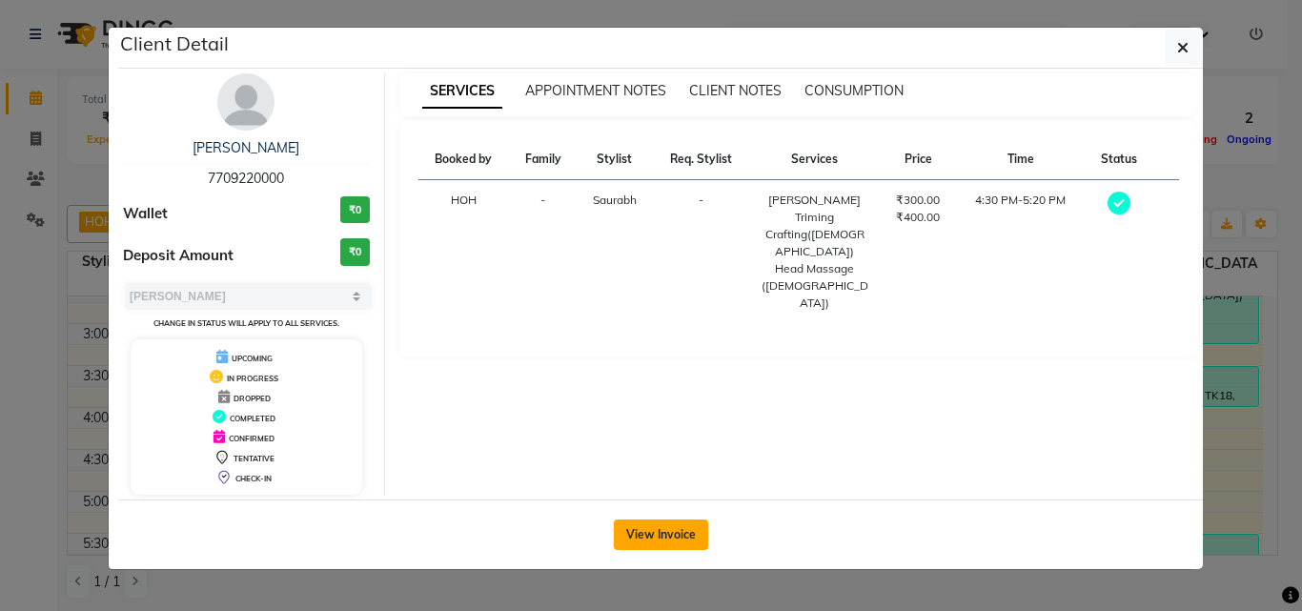
click at [652, 528] on button "View Invoice" at bounding box center [661, 535] width 94 height 31
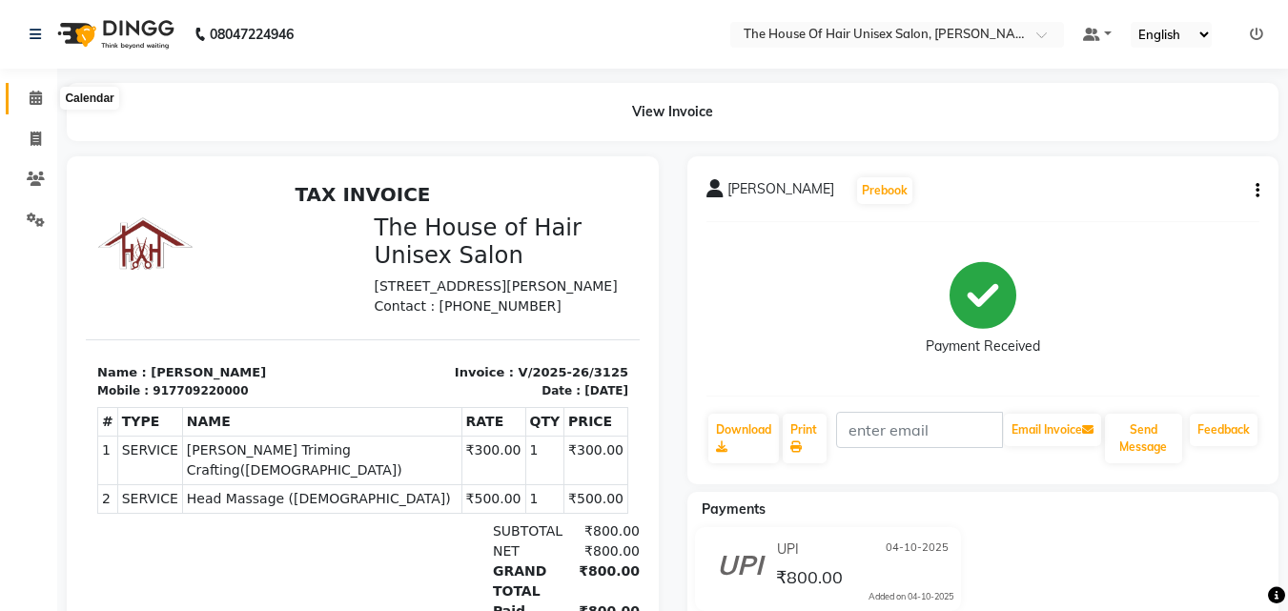
click at [36, 96] on icon at bounding box center [36, 98] width 12 height 14
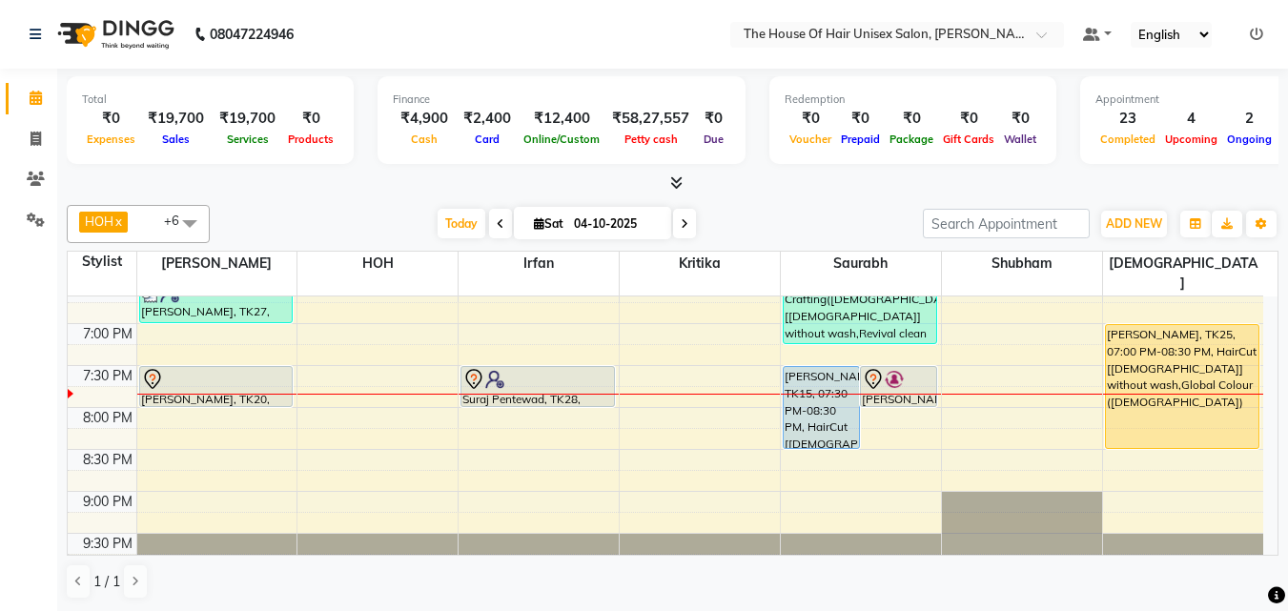
scroll to position [978, 0]
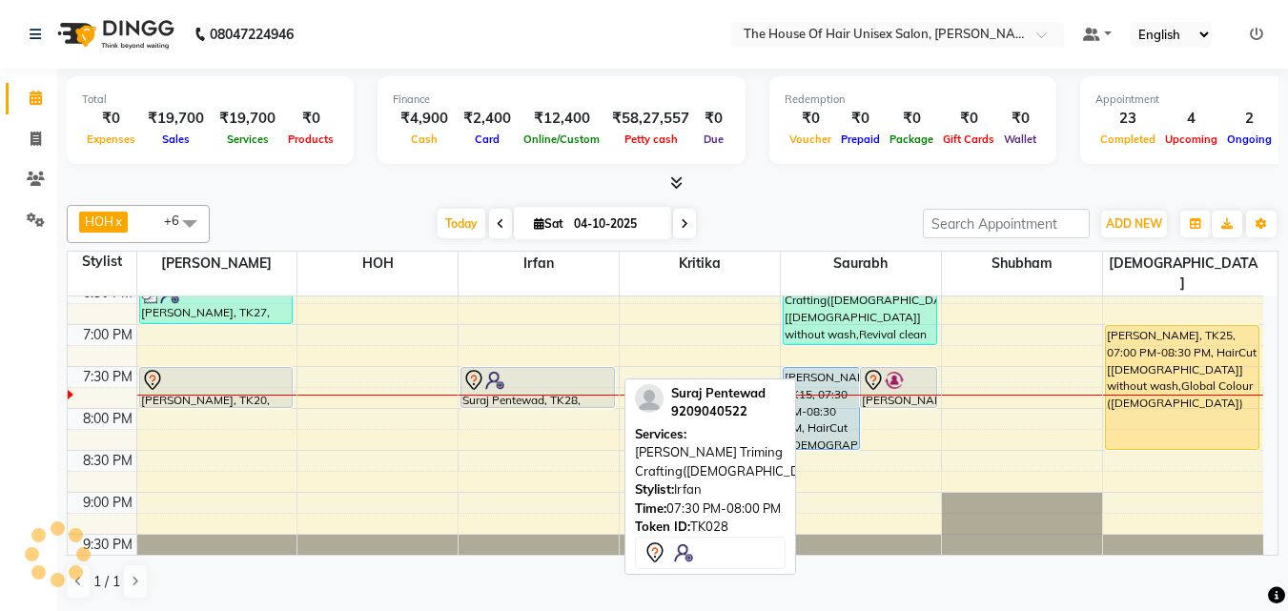
click at [575, 369] on div at bounding box center [537, 380] width 151 height 23
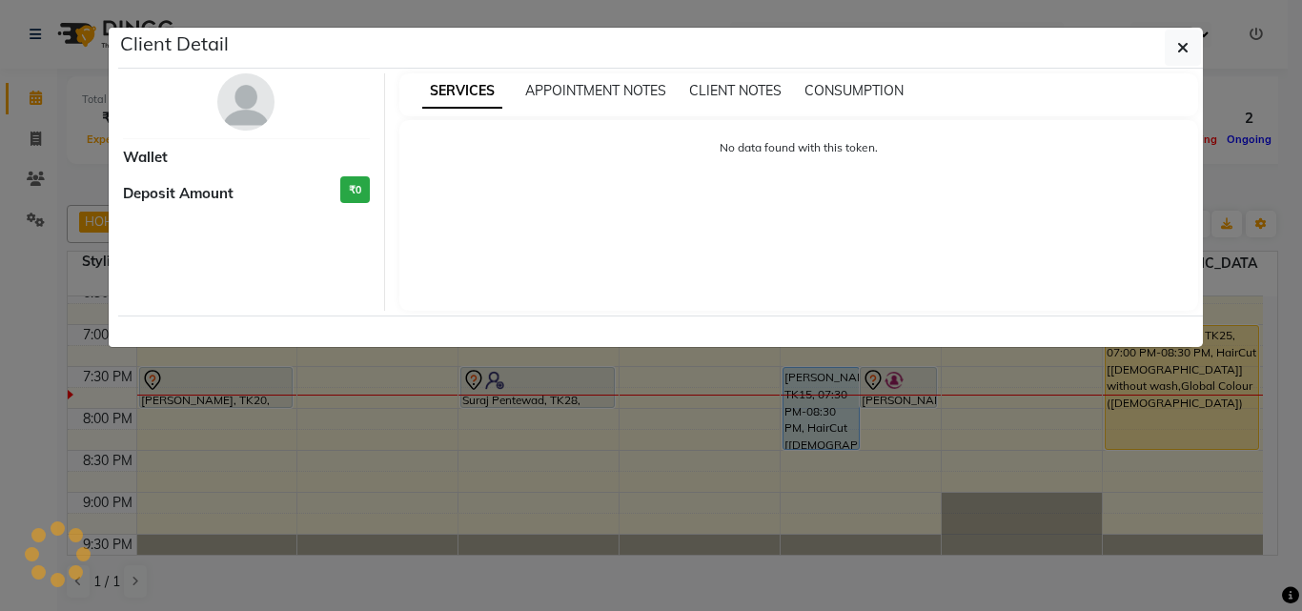
select select "7"
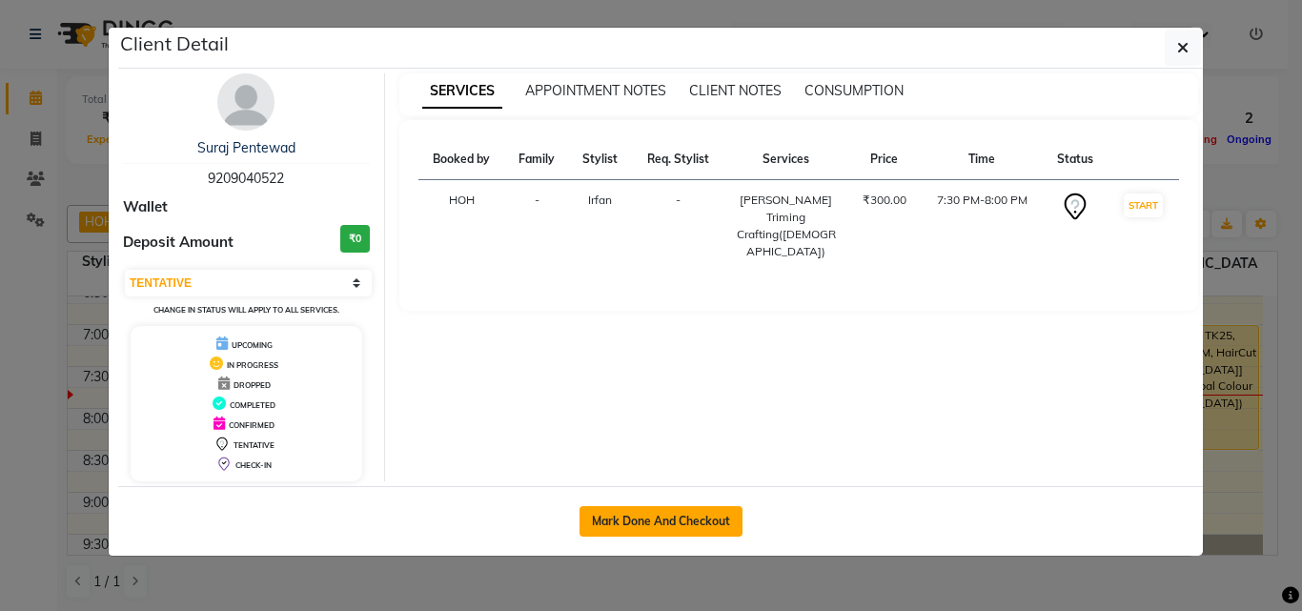
click at [666, 517] on button "Mark Done And Checkout" at bounding box center [661, 521] width 163 height 31
select select "service"
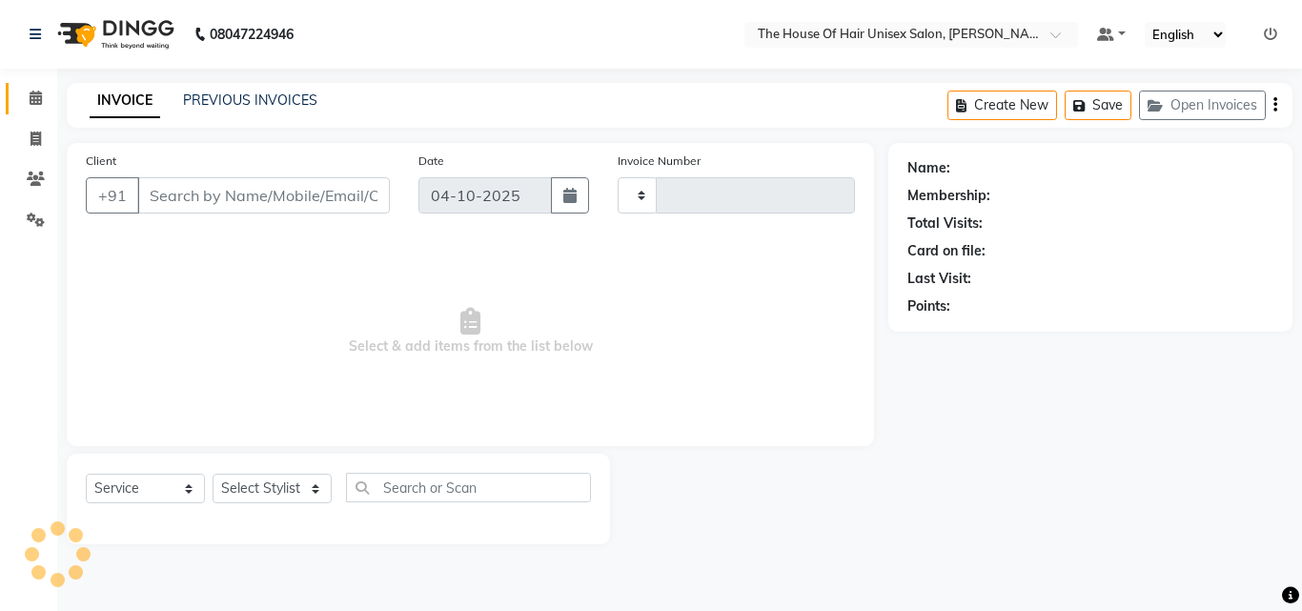
type input "3133"
select select "598"
type input "9209040522"
select select "93676"
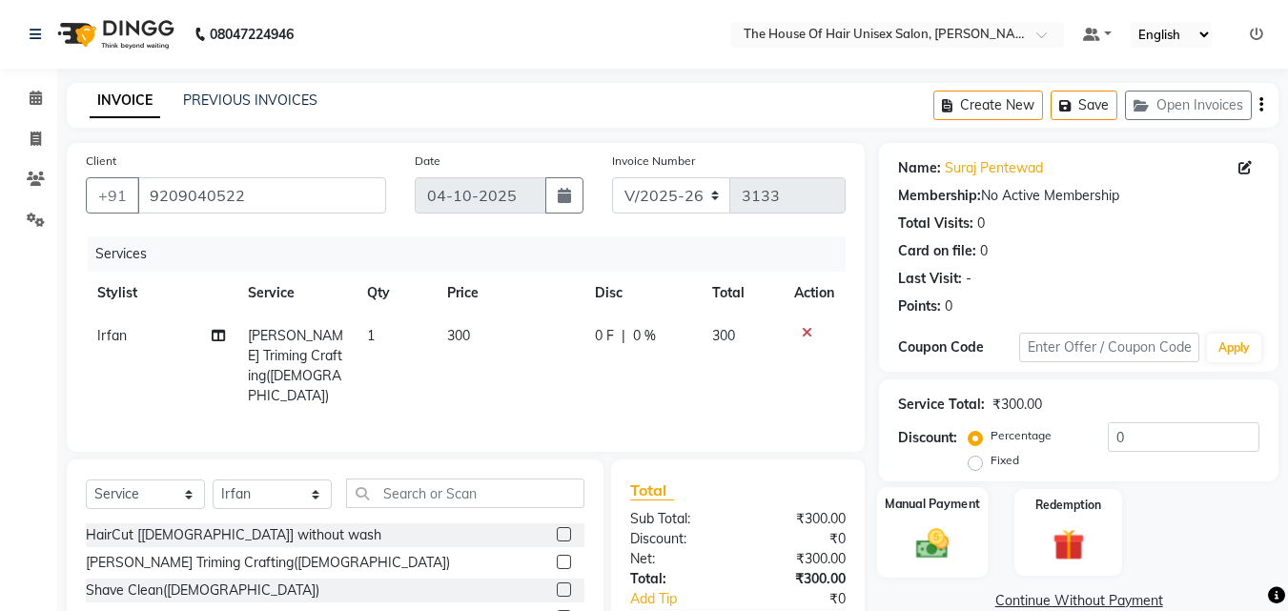
click at [950, 556] on img at bounding box center [932, 543] width 53 height 38
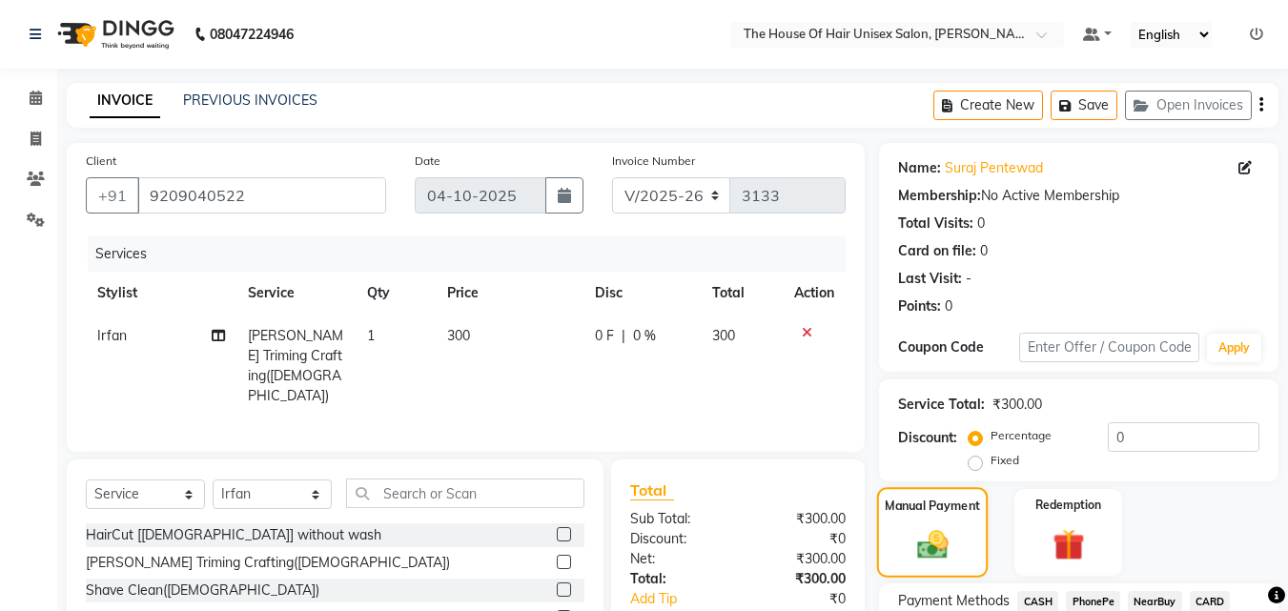
click at [950, 556] on img at bounding box center [933, 544] width 51 height 36
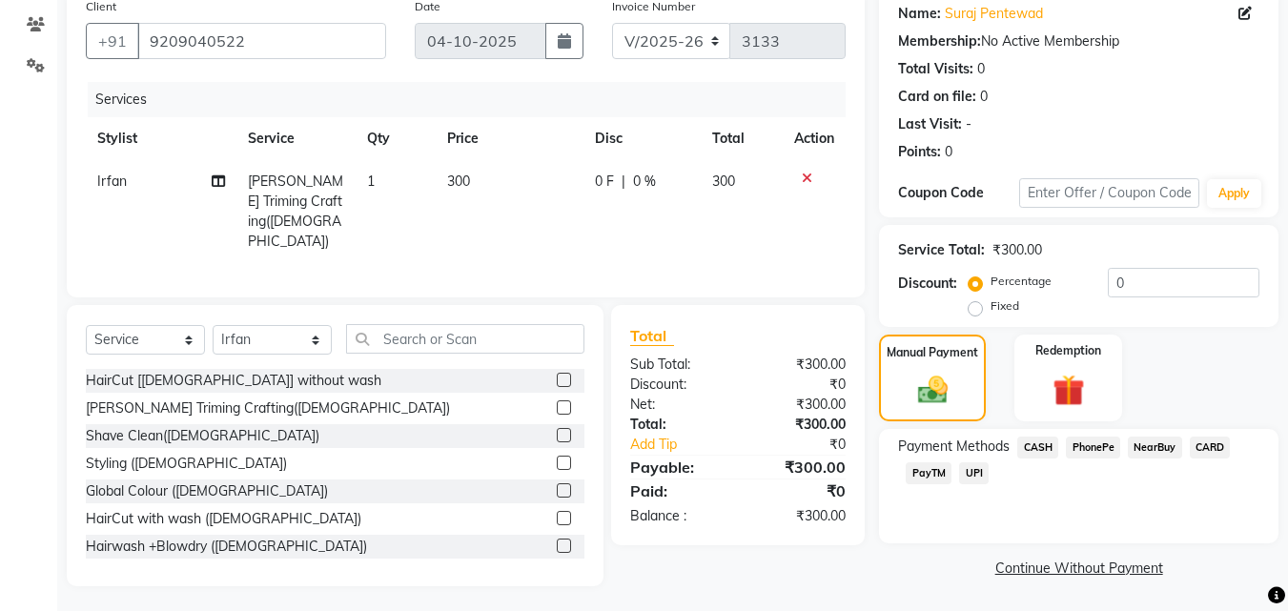
click at [975, 475] on span "UPI" at bounding box center [974, 473] width 30 height 22
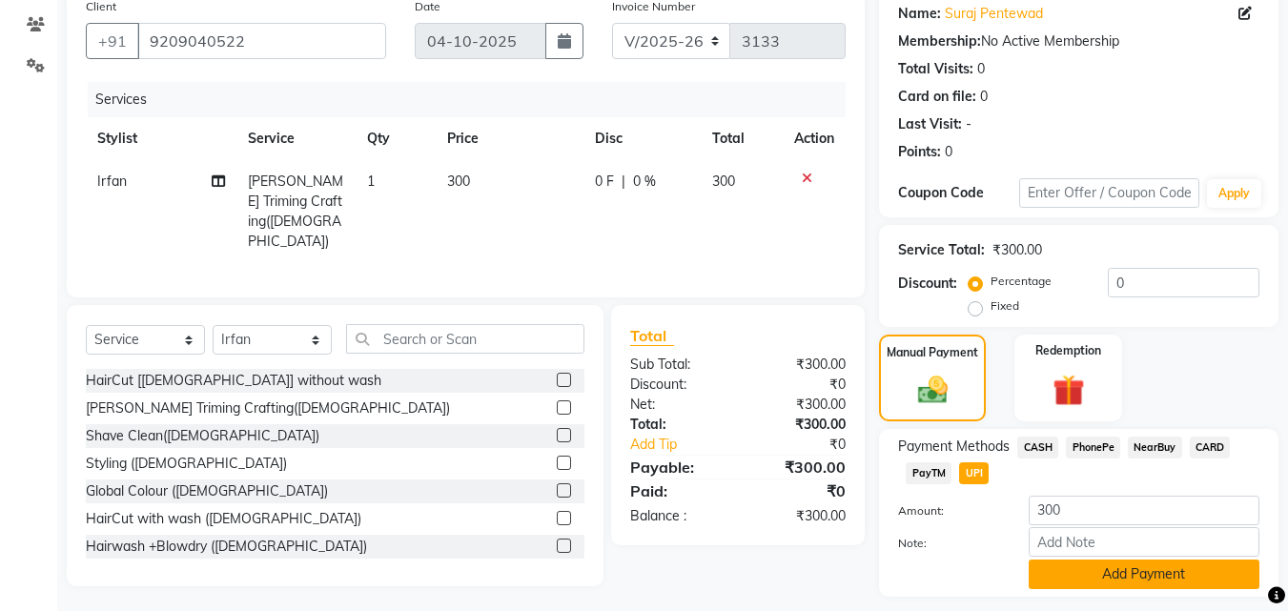
click at [1124, 584] on button "Add Payment" at bounding box center [1144, 575] width 231 height 30
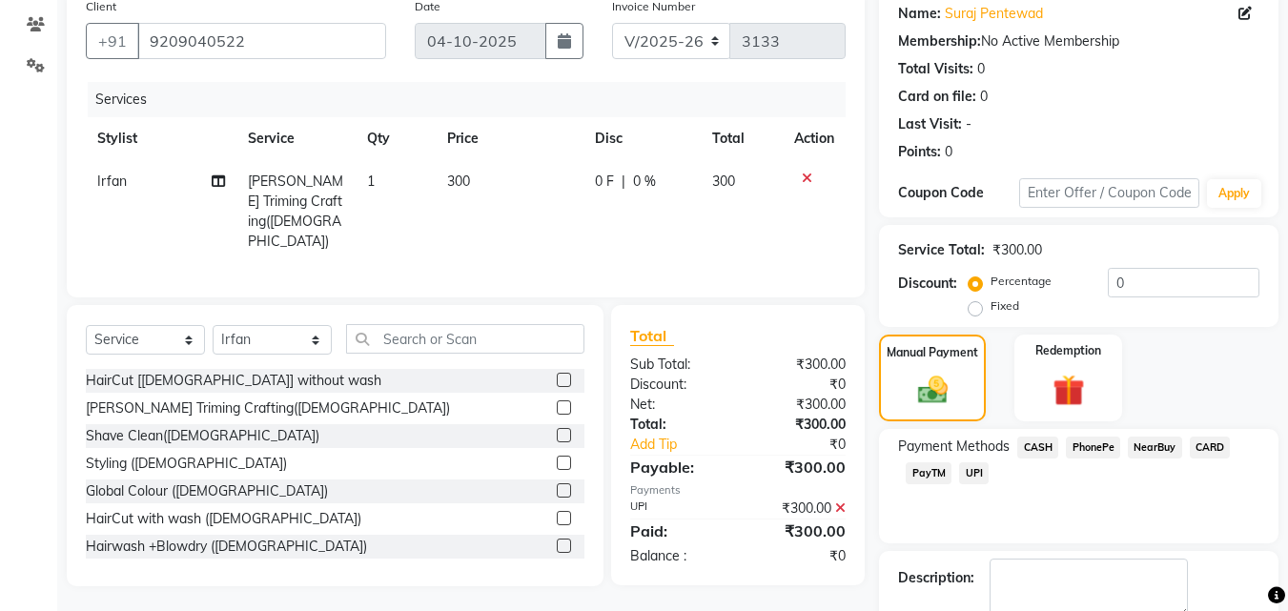
scroll to position [262, 0]
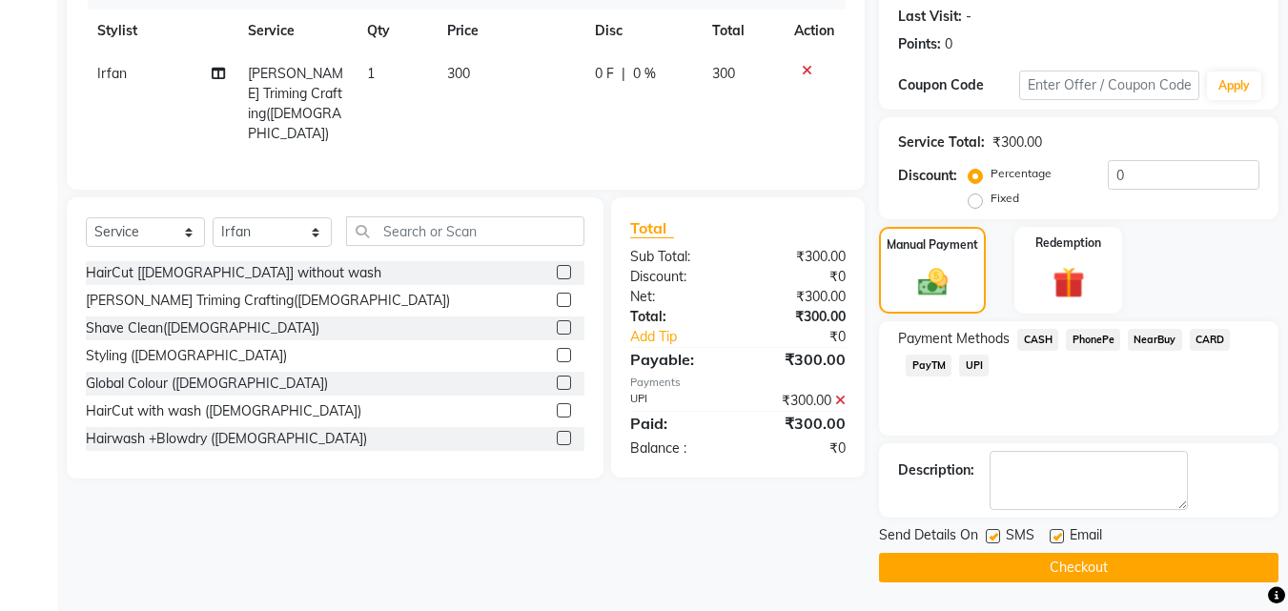
click at [1141, 559] on button "Checkout" at bounding box center [1078, 568] width 399 height 30
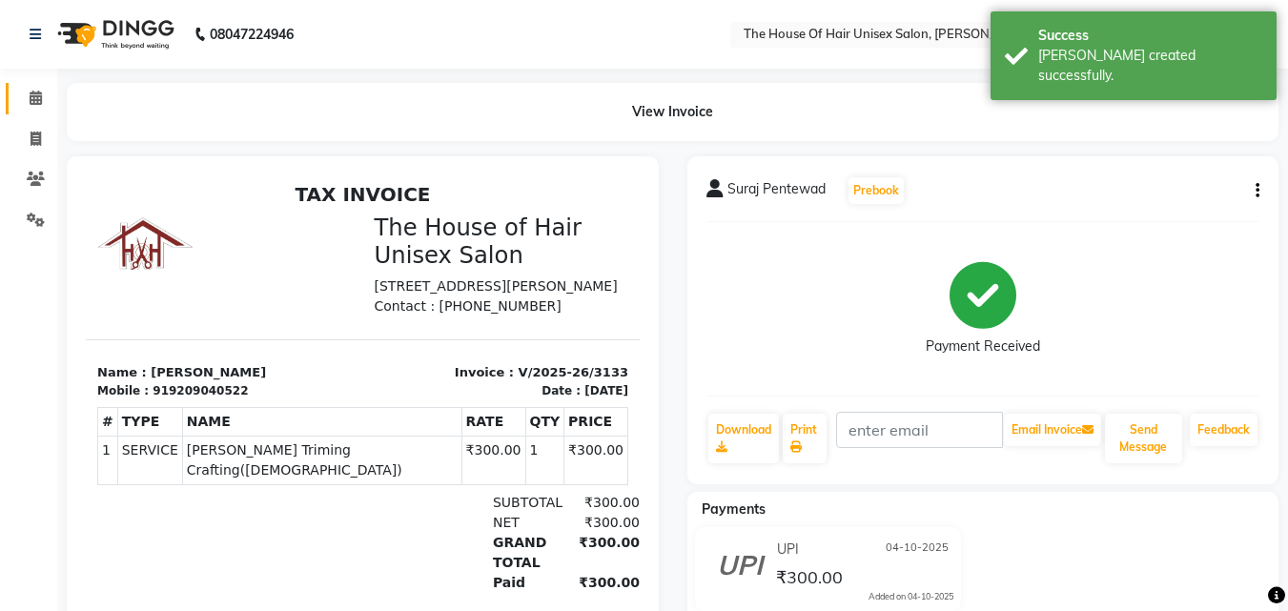
click at [31, 87] on link "Calendar" at bounding box center [29, 98] width 46 height 31
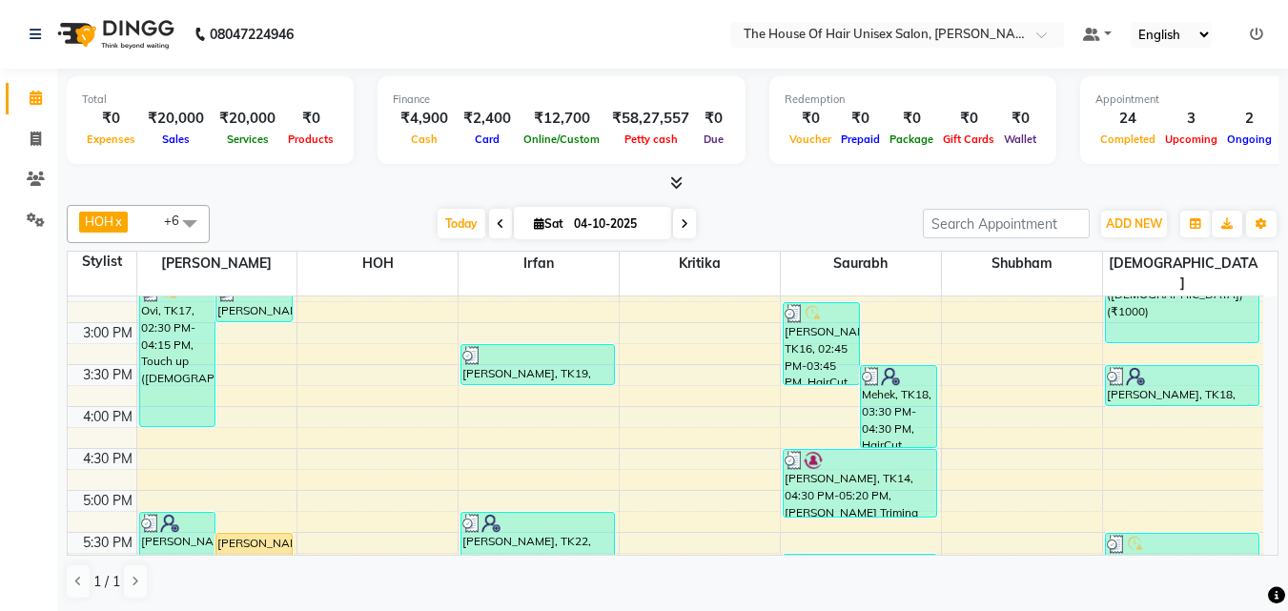
scroll to position [648, 0]
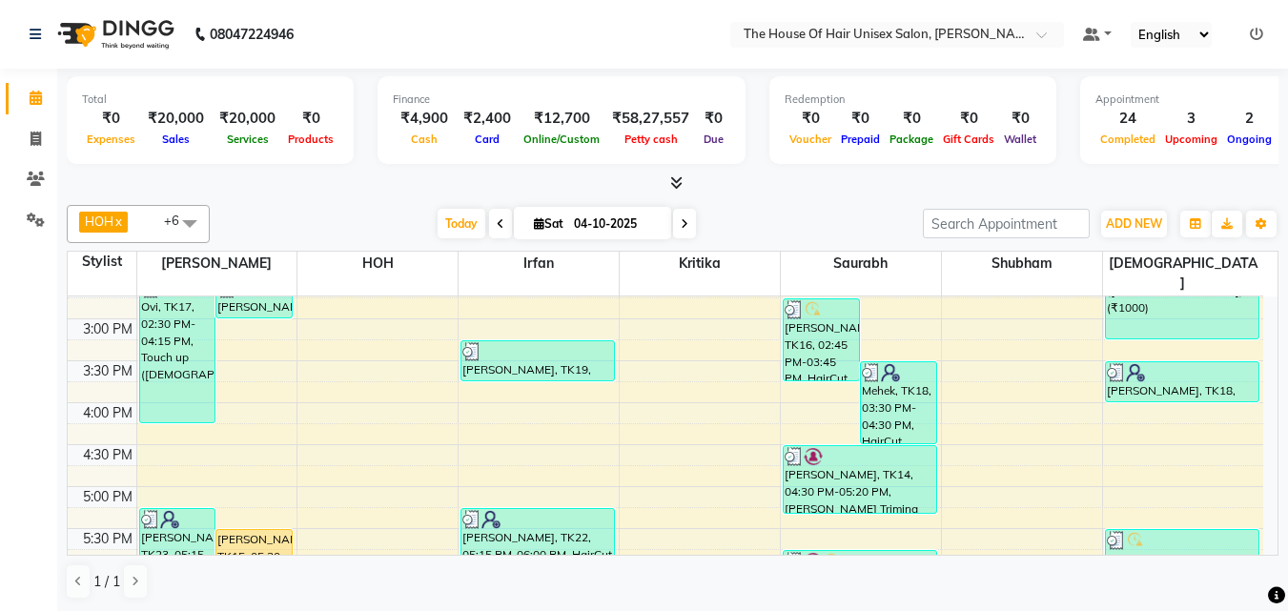
click at [678, 507] on div "7:00 AM 7:30 AM 8:00 AM 8:30 AM 9:00 AM 9:30 AM 10:00 AM 10:30 AM 11:00 AM 11:3…" at bounding box center [665, 276] width 1195 height 1257
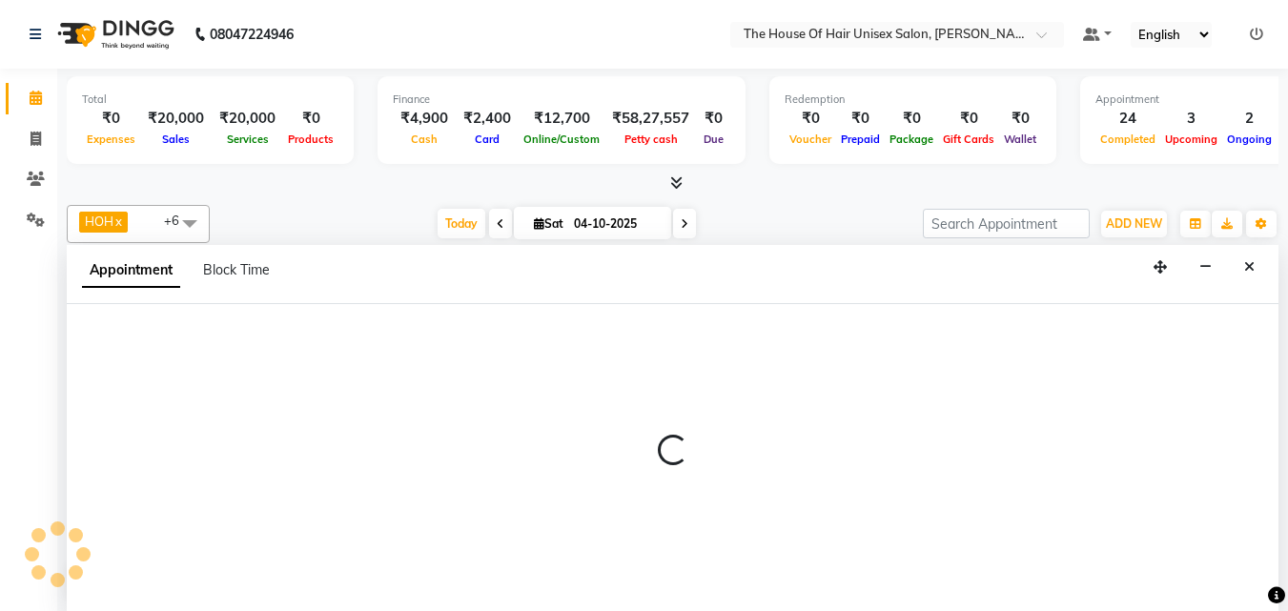
scroll to position [1, 0]
select select "20971"
select select "1035"
select select "tentative"
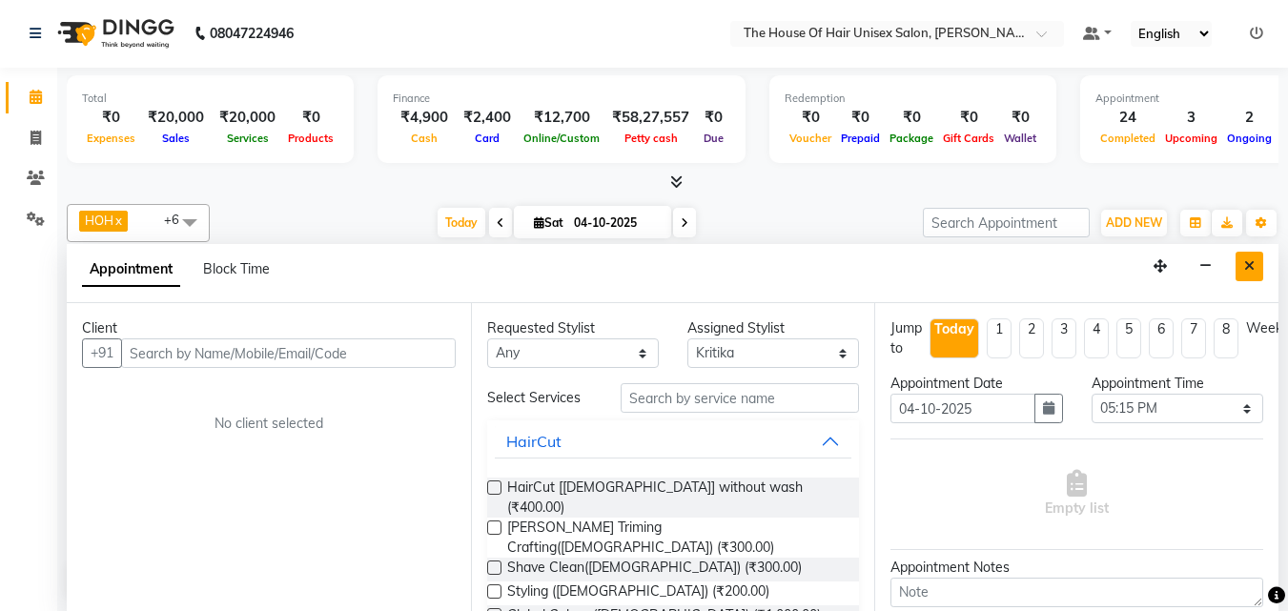
click at [1248, 261] on icon "Close" at bounding box center [1249, 265] width 10 height 13
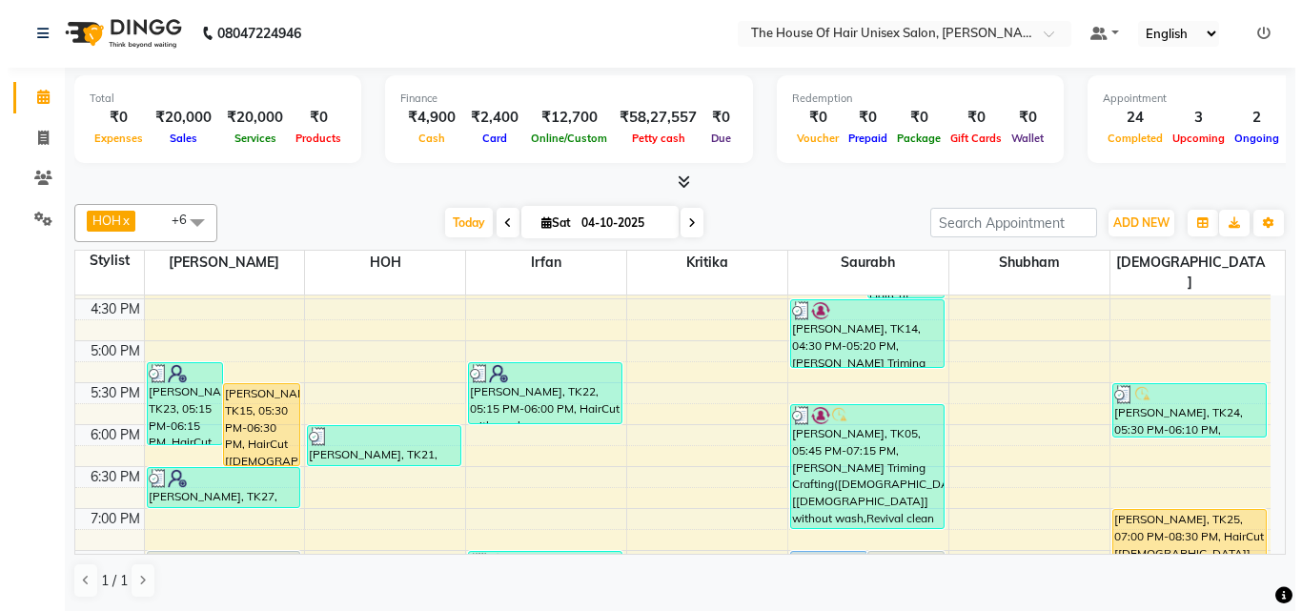
scroll to position [790, 0]
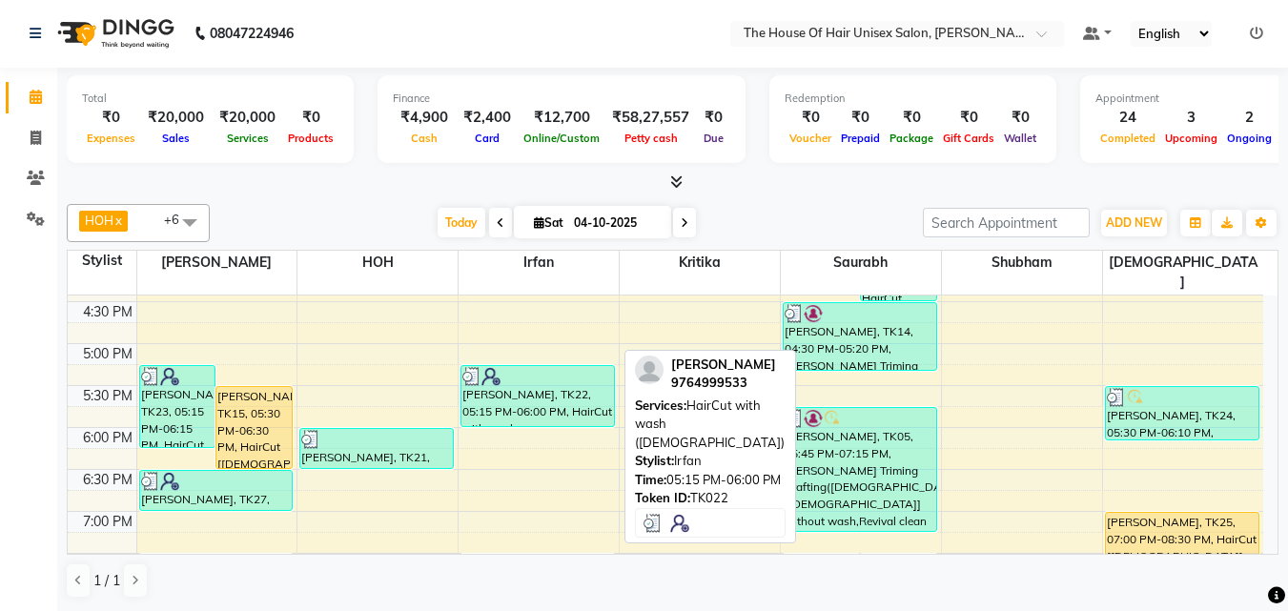
click at [551, 377] on div "[PERSON_NAME], TK22, 05:15 PM-06:00 PM, HairCut with wash ([DEMOGRAPHIC_DATA])" at bounding box center [537, 396] width 153 height 60
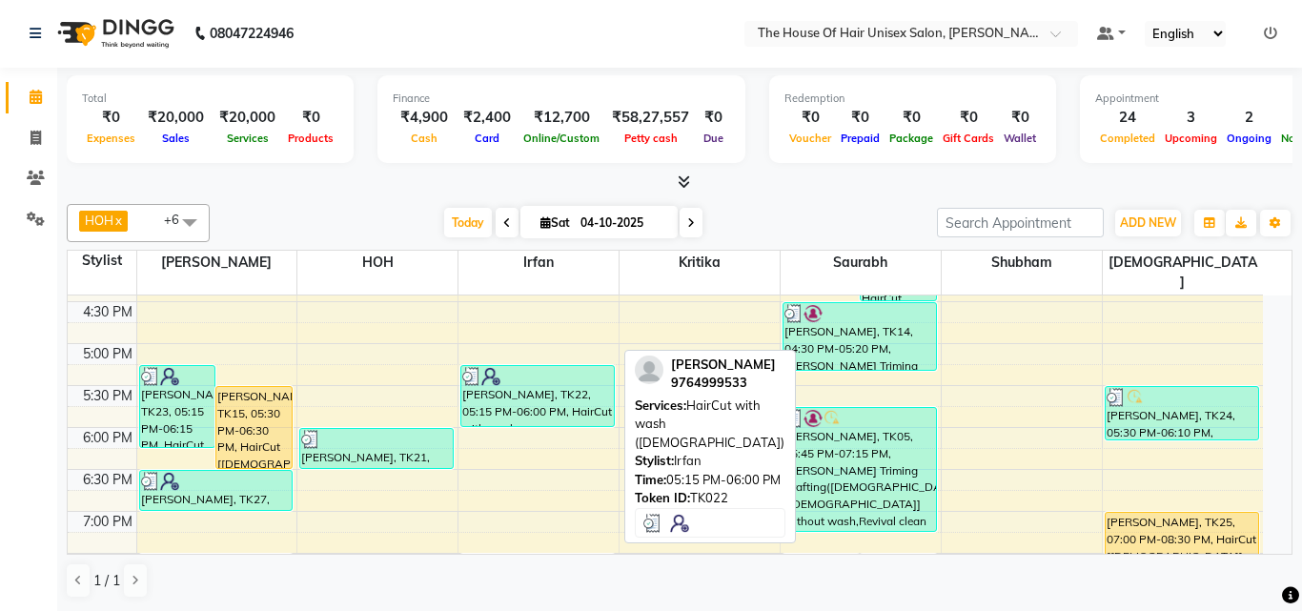
select select "3"
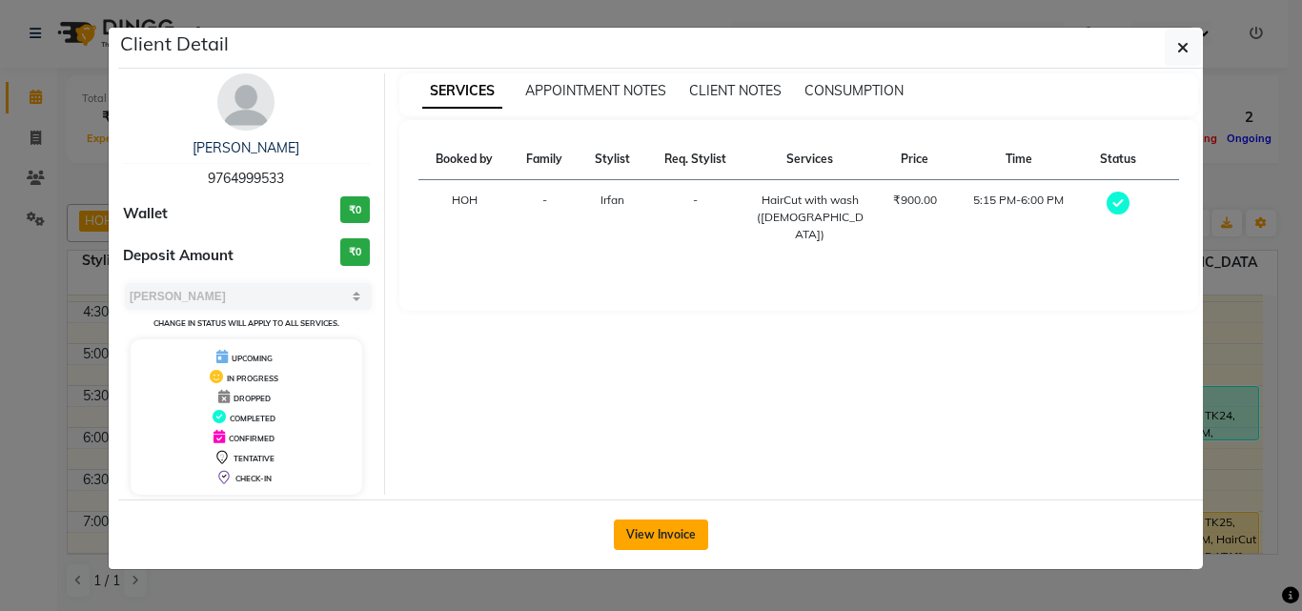
click at [683, 546] on button "View Invoice" at bounding box center [661, 535] width 94 height 31
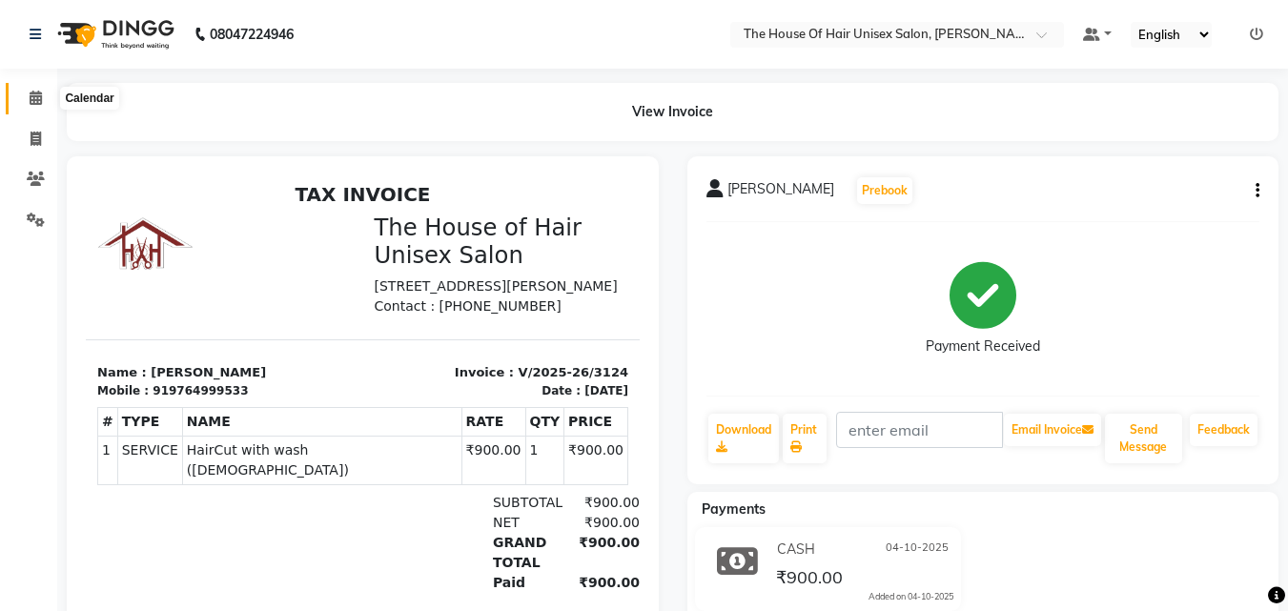
click at [33, 96] on icon at bounding box center [36, 98] width 12 height 14
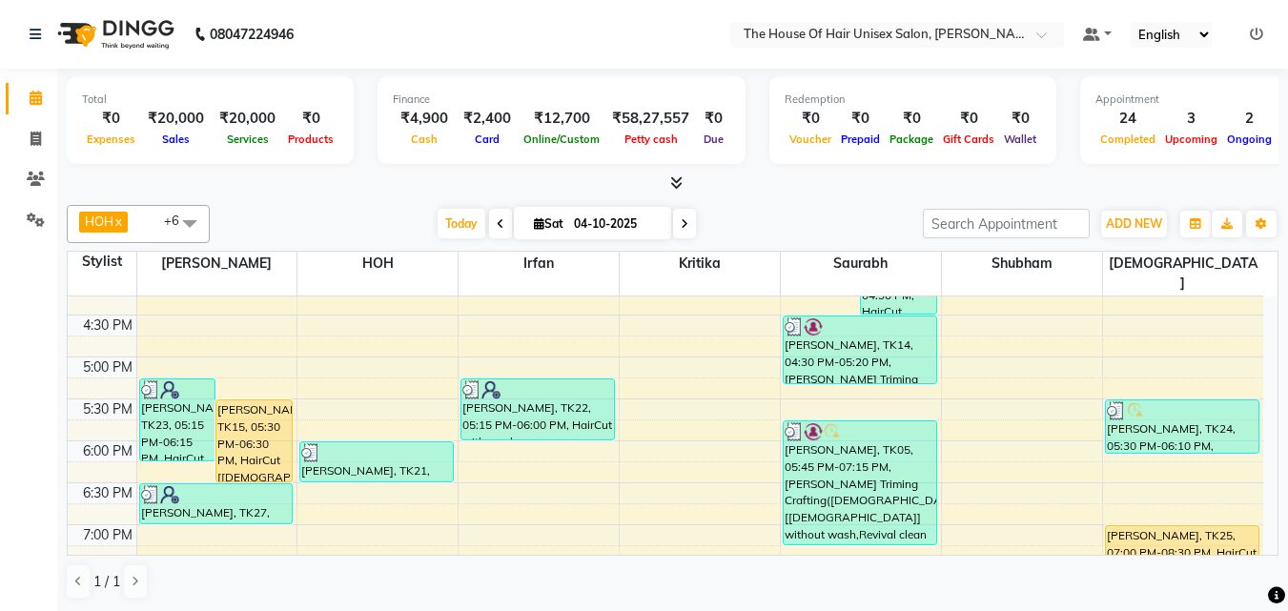
scroll to position [779, 0]
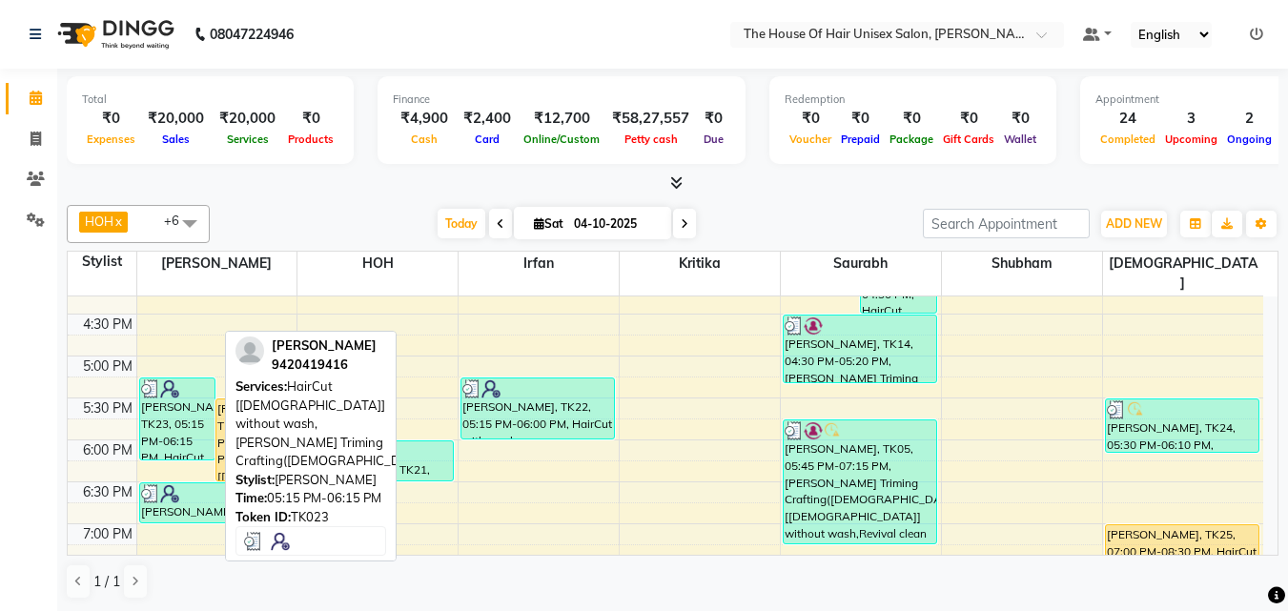
click at [174, 410] on div "[PERSON_NAME], TK23, 05:15 PM-06:15 PM, HairCut [[DEMOGRAPHIC_DATA]] without wa…" at bounding box center [177, 418] width 75 height 81
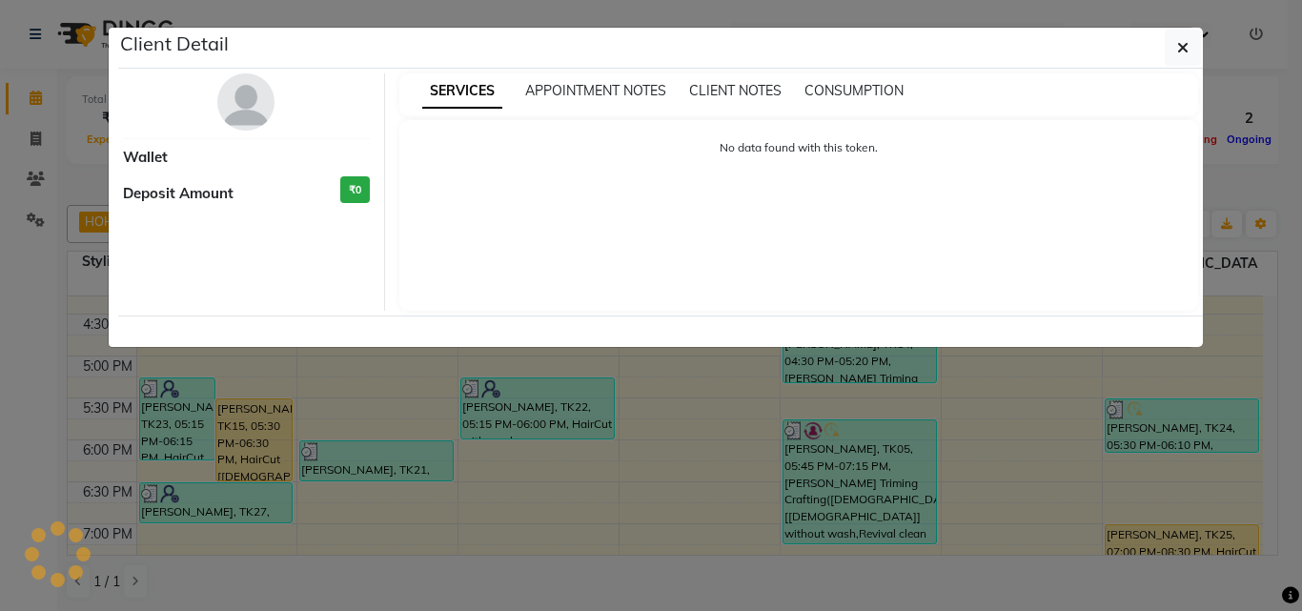
select select "3"
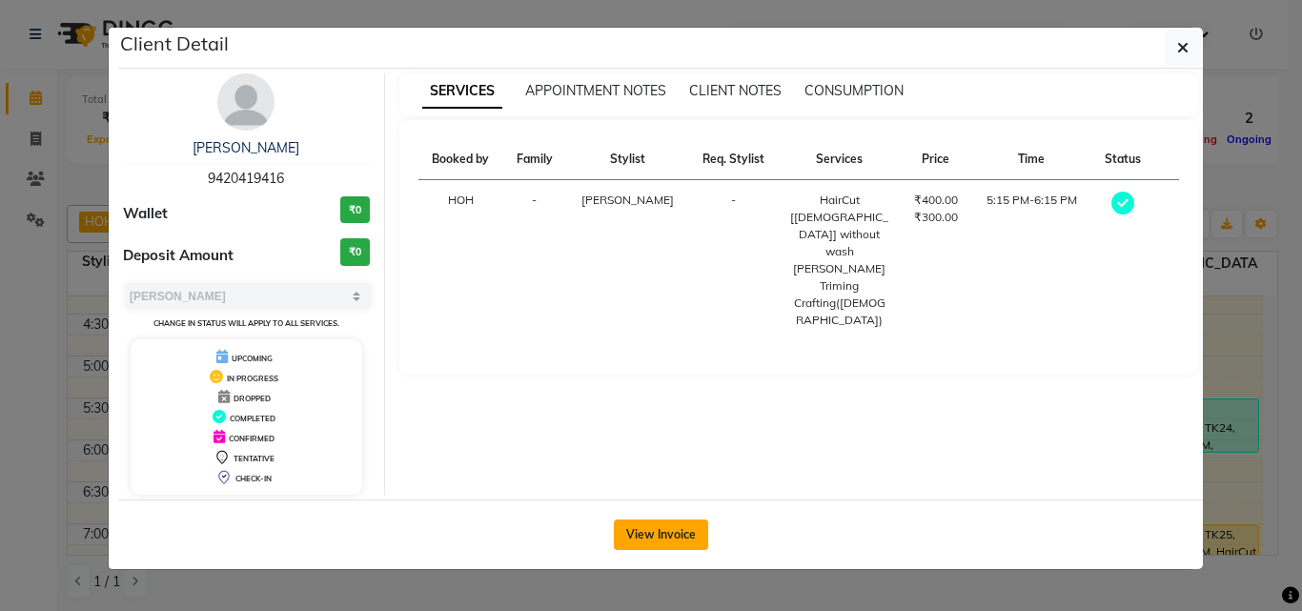
click at [666, 528] on button "View Invoice" at bounding box center [661, 535] width 94 height 31
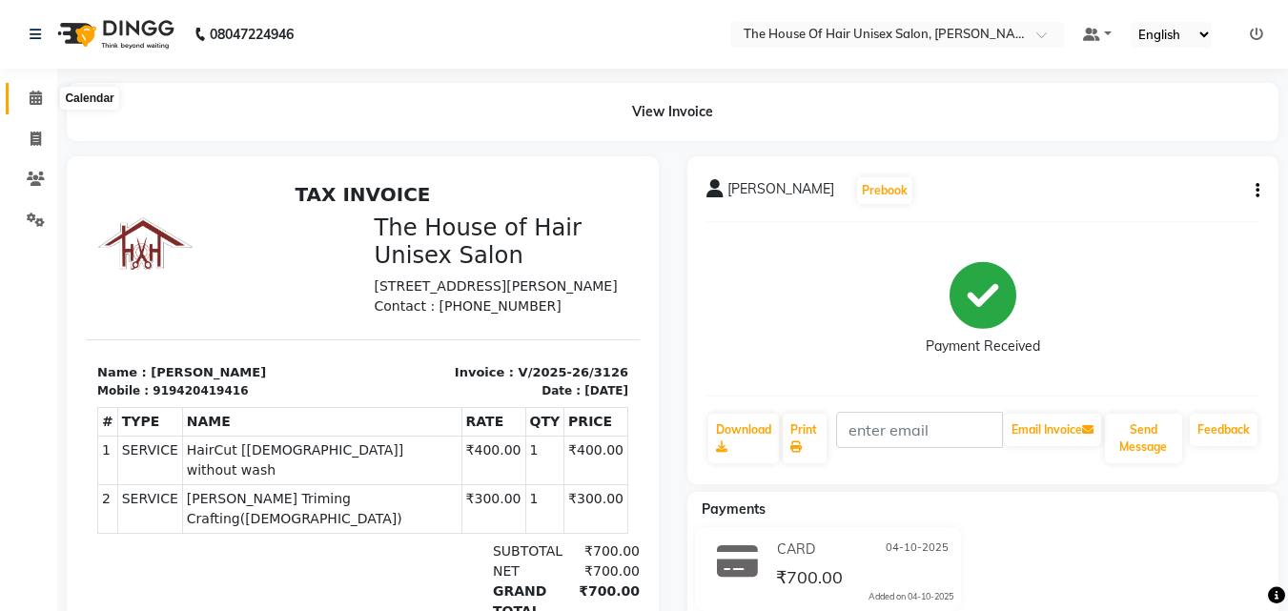
click at [39, 96] on icon at bounding box center [36, 98] width 12 height 14
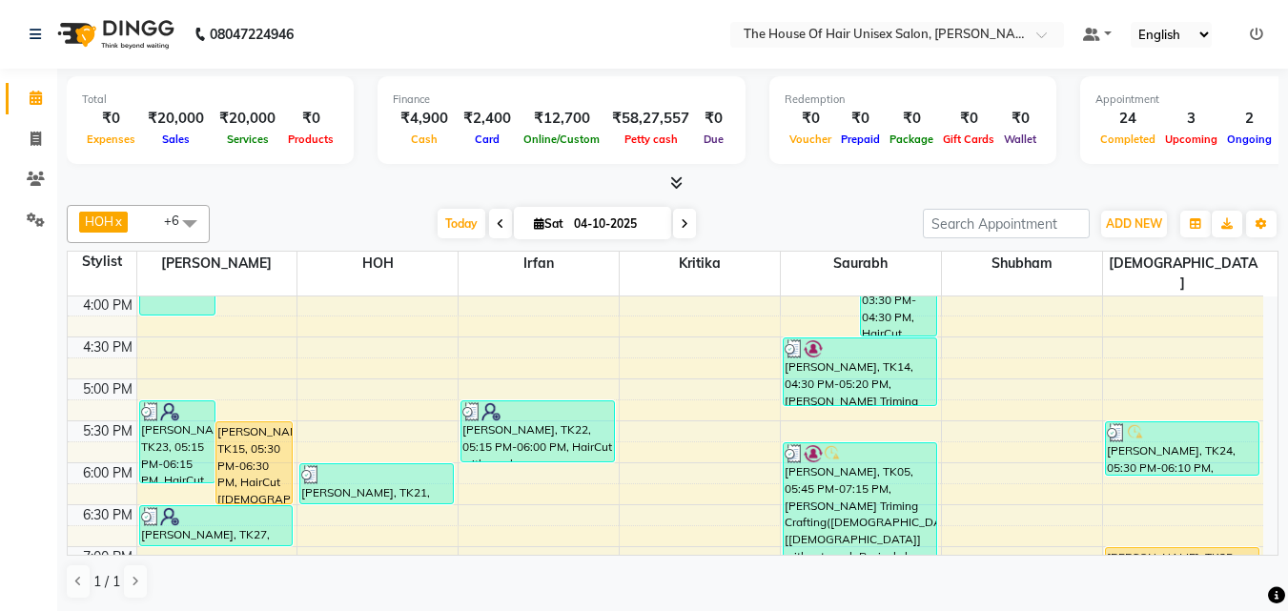
scroll to position [758, 0]
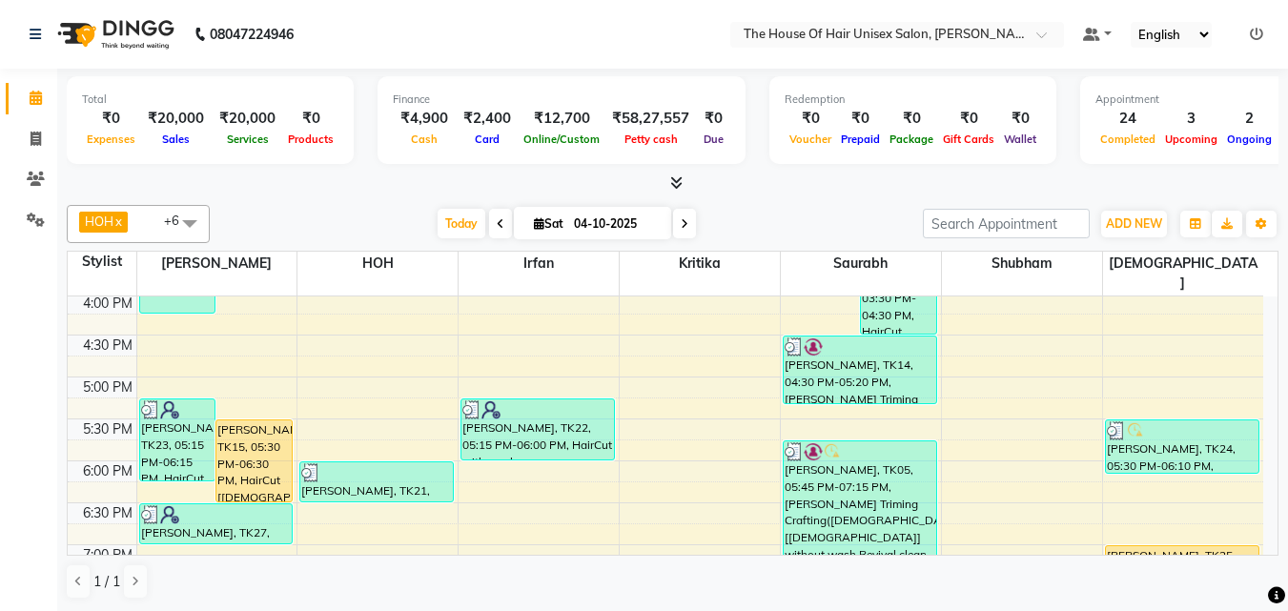
click at [743, 475] on div "7:00 AM 7:30 AM 8:00 AM 8:30 AM 9:00 AM 9:30 AM 10:00 AM 10:30 AM 11:00 AM 11:3…" at bounding box center [665, 167] width 1195 height 1257
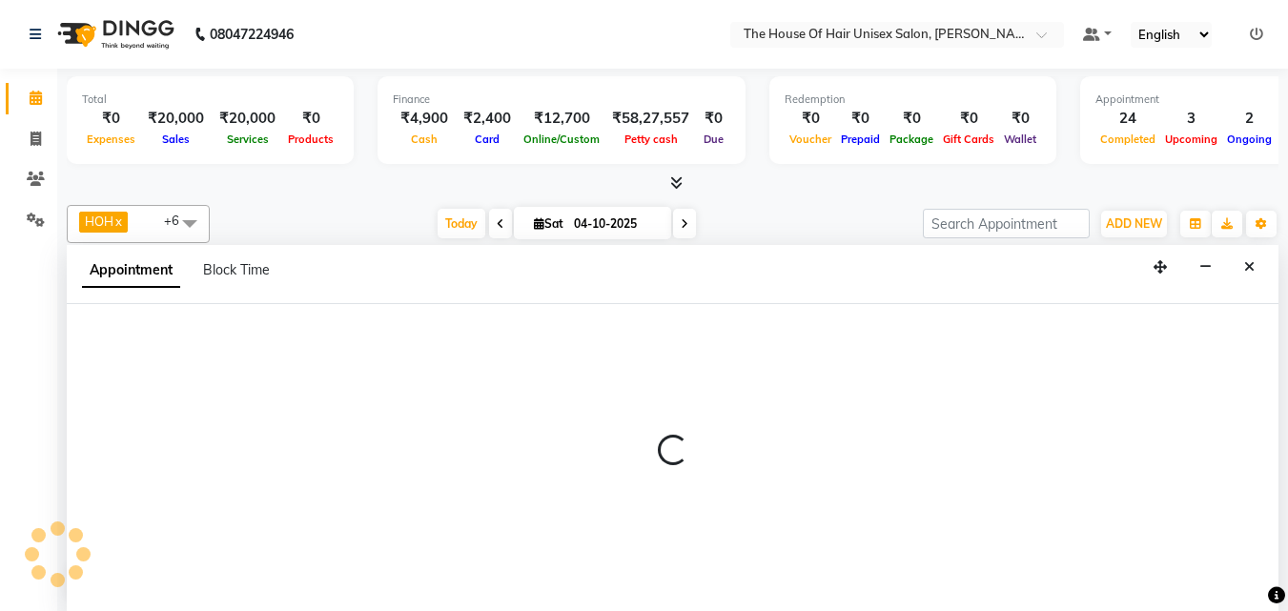
select select "20971"
select select "tentative"
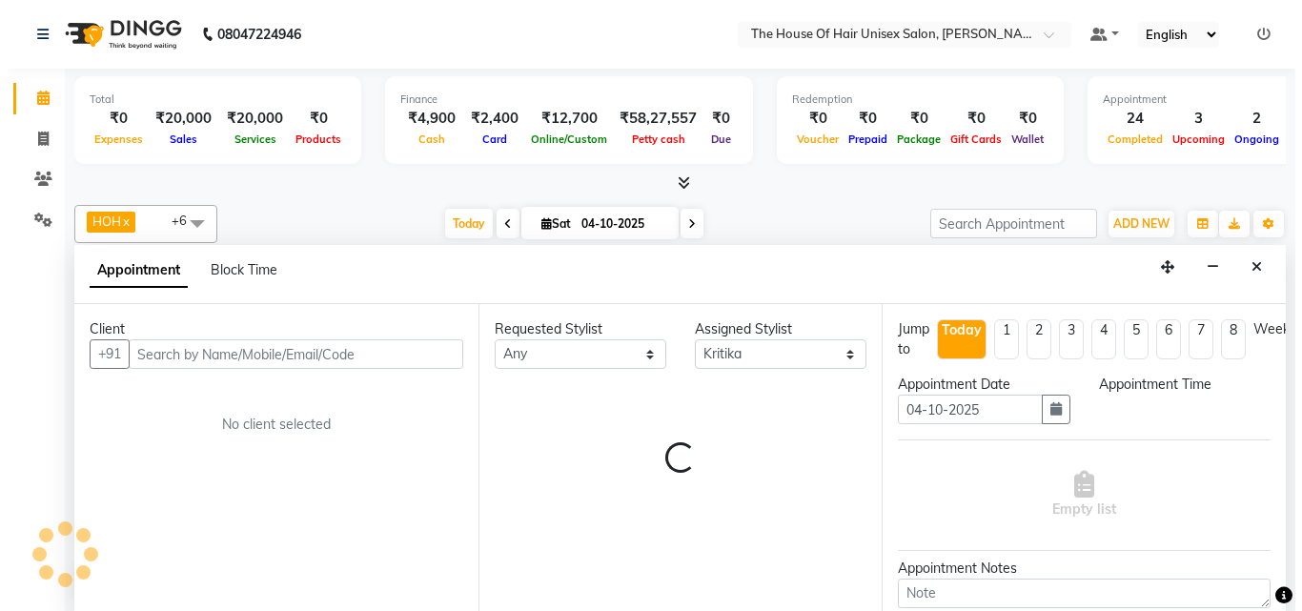
scroll to position [1, 0]
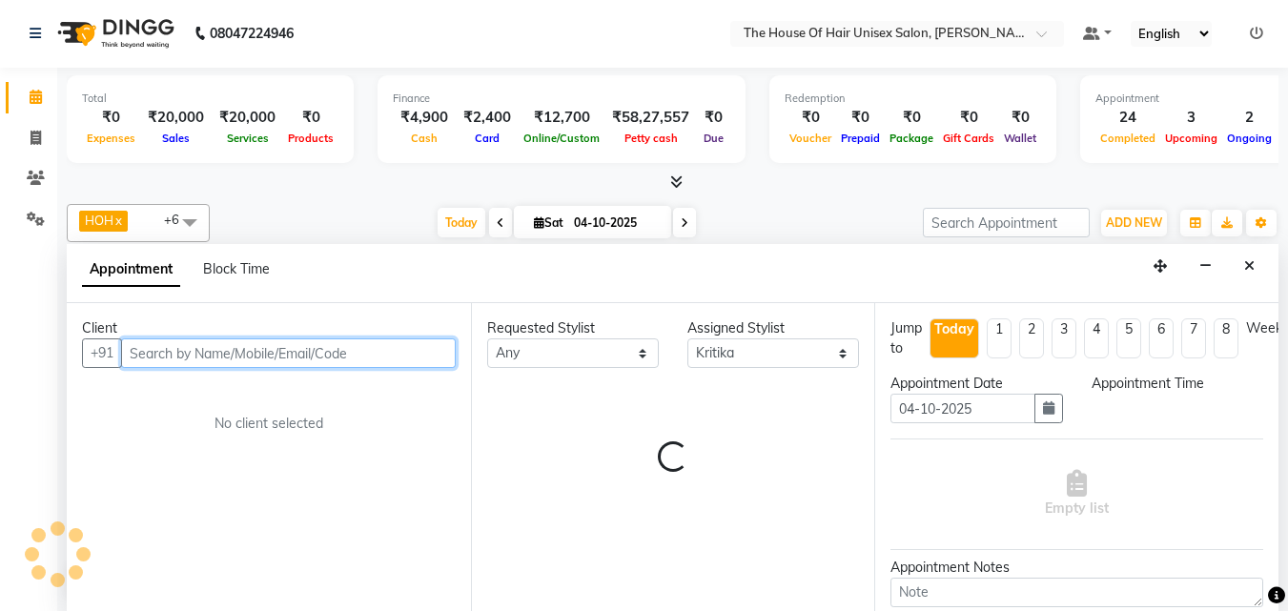
select select "1095"
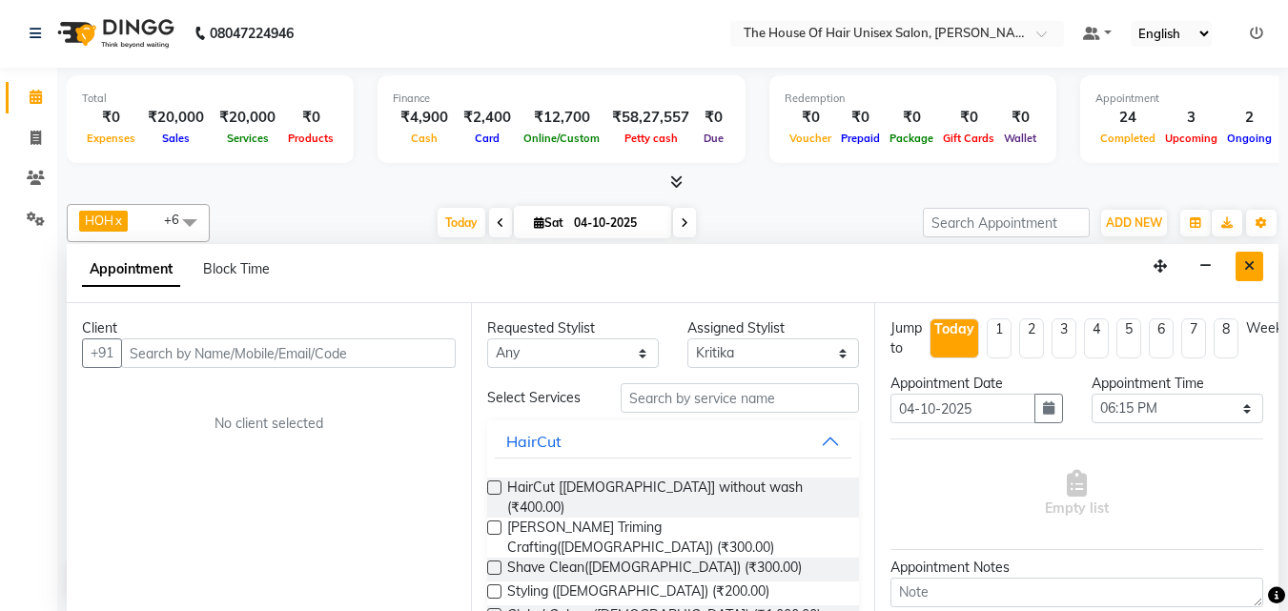
click at [1249, 257] on button "Close" at bounding box center [1249, 267] width 28 height 30
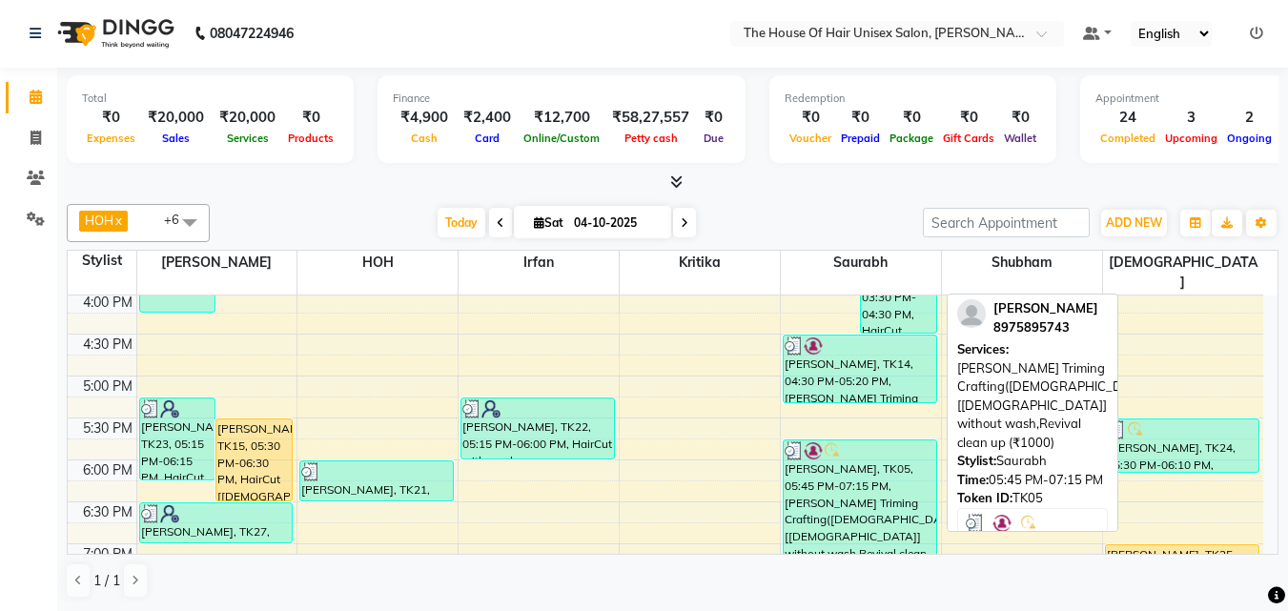
click at [887, 452] on div "[PERSON_NAME], TK05, 05:45 PM-07:15 PM, [PERSON_NAME] Triming Crafting([DEMOGRA…" at bounding box center [860, 501] width 153 height 123
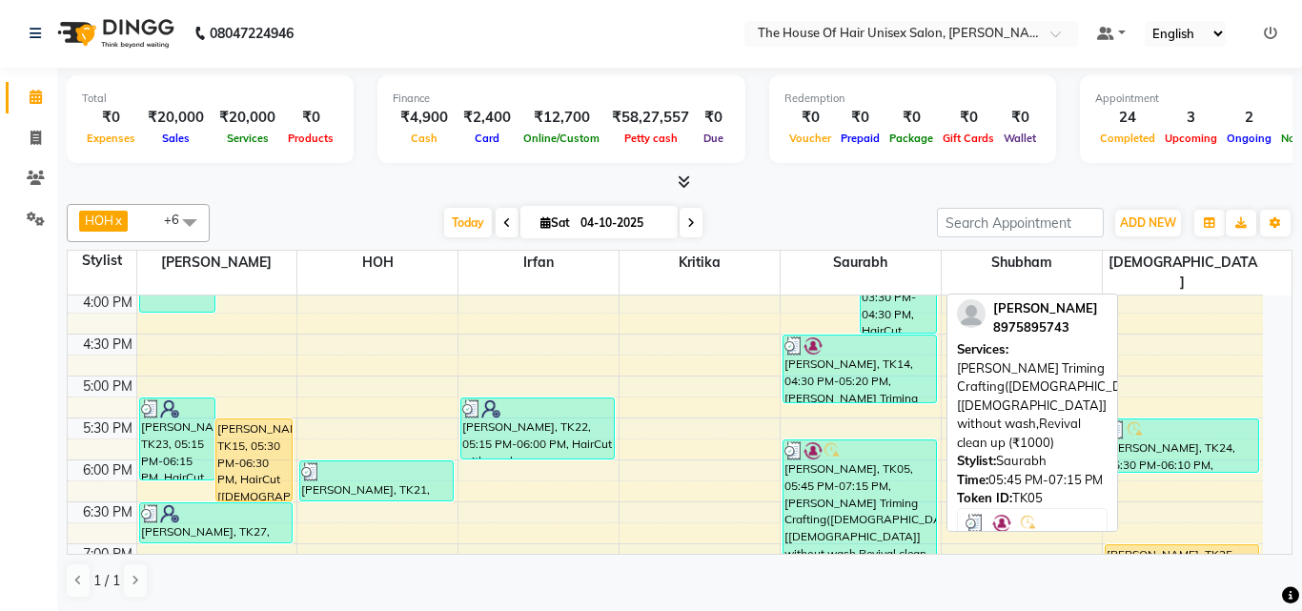
select select "3"
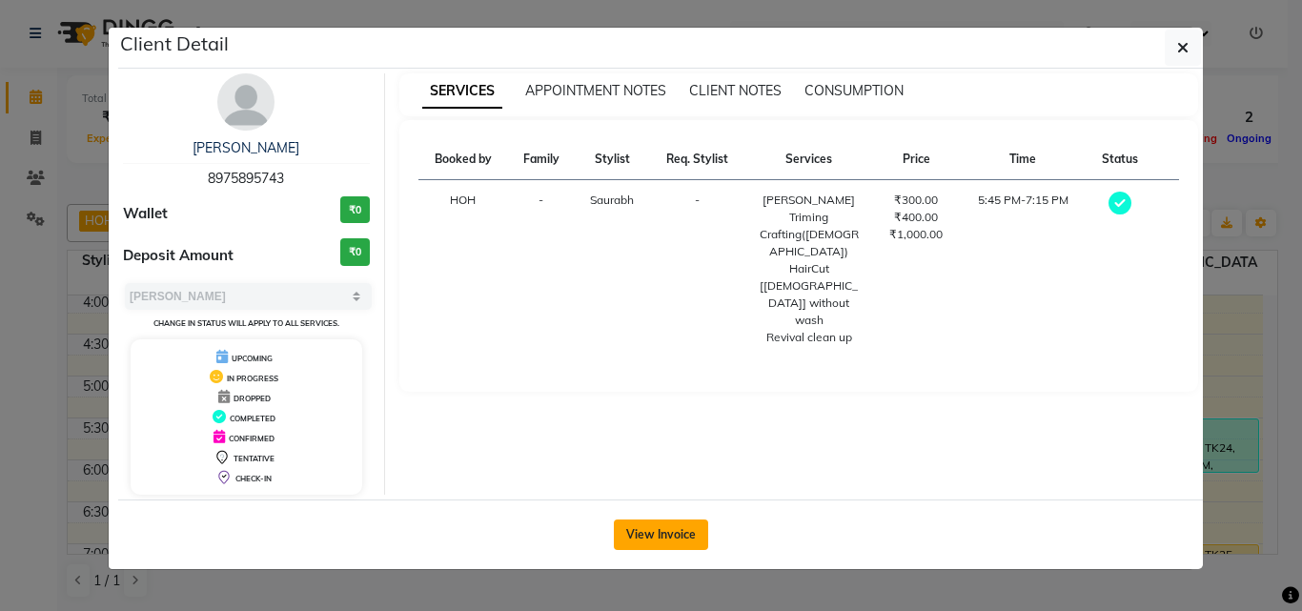
click at [652, 534] on button "View Invoice" at bounding box center [661, 535] width 94 height 31
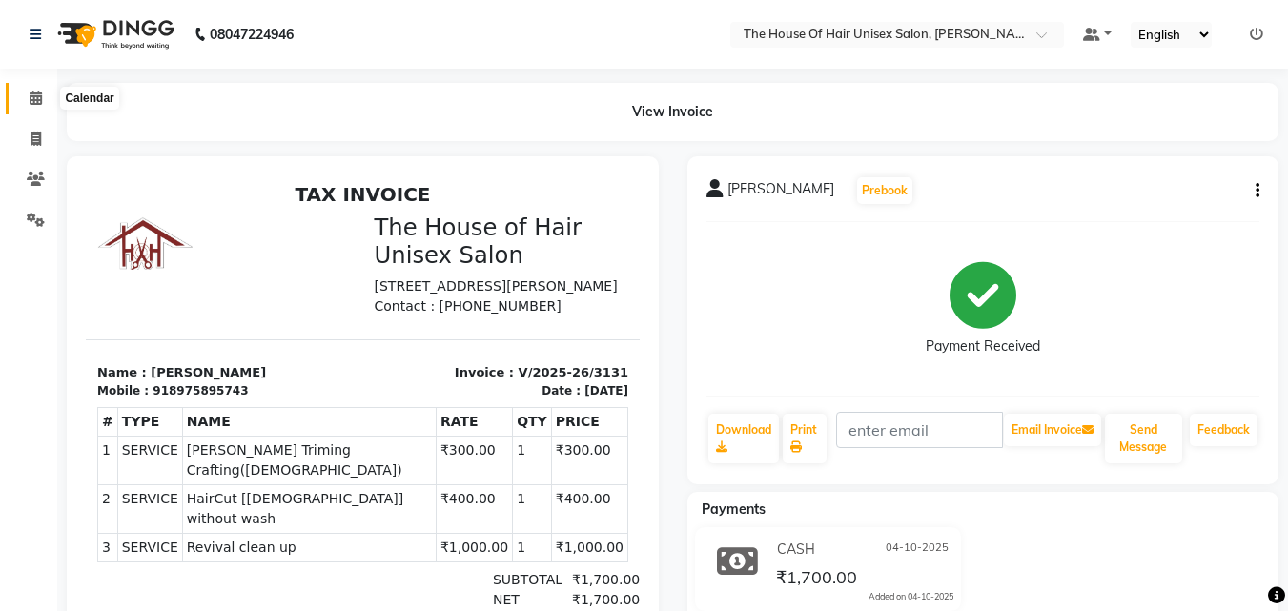
click at [38, 102] on icon at bounding box center [36, 98] width 12 height 14
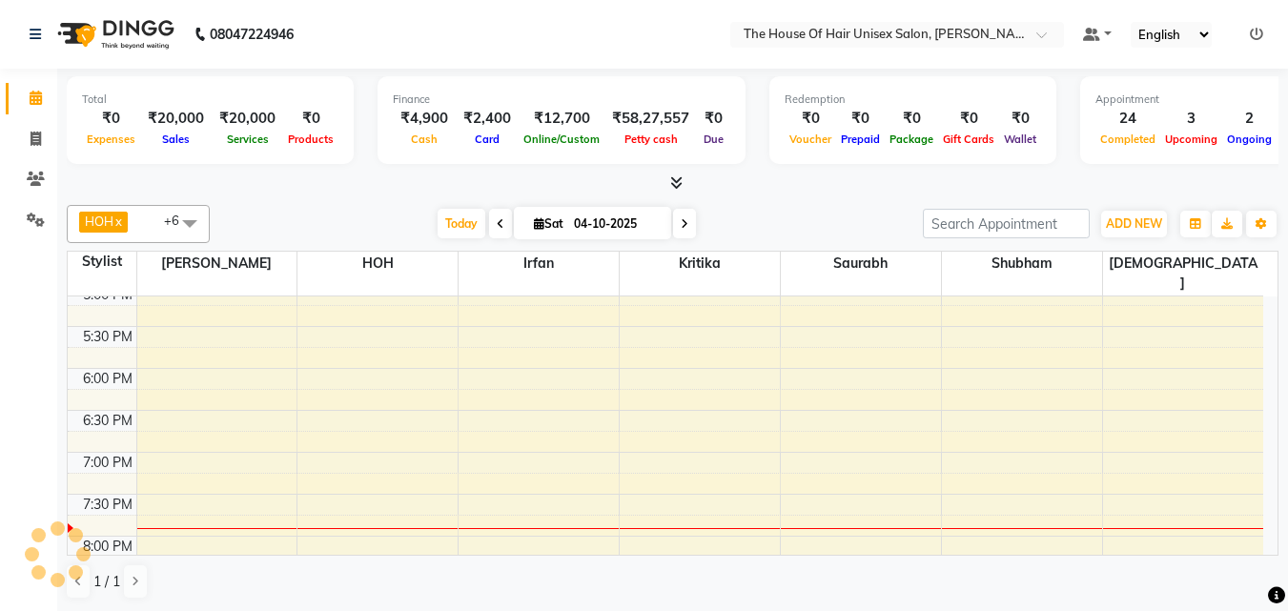
scroll to position [854, 0]
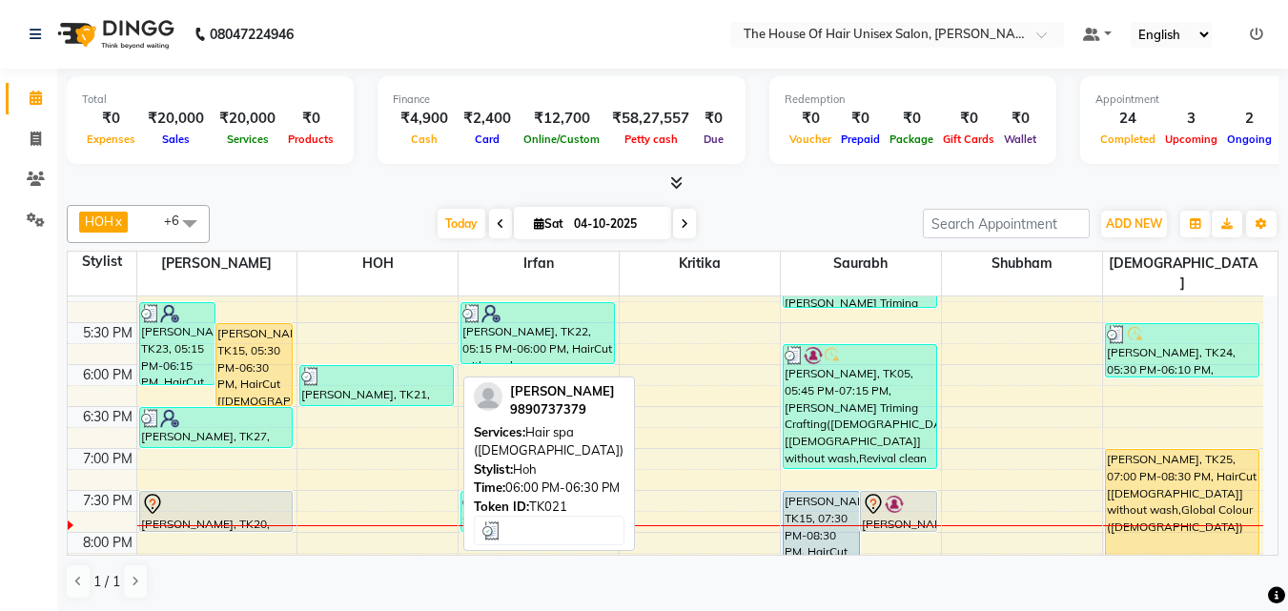
click at [368, 375] on div "[PERSON_NAME], TK21, 06:00 PM-06:30 PM, Hair spa ([DEMOGRAPHIC_DATA])" at bounding box center [376, 385] width 153 height 39
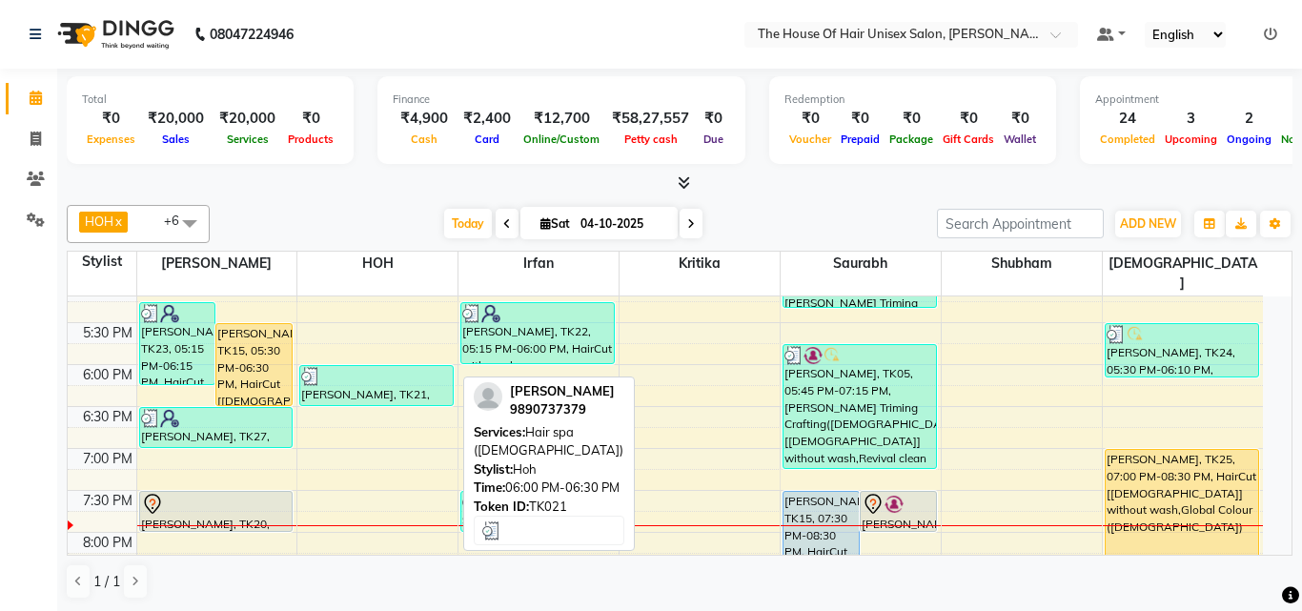
select select "3"
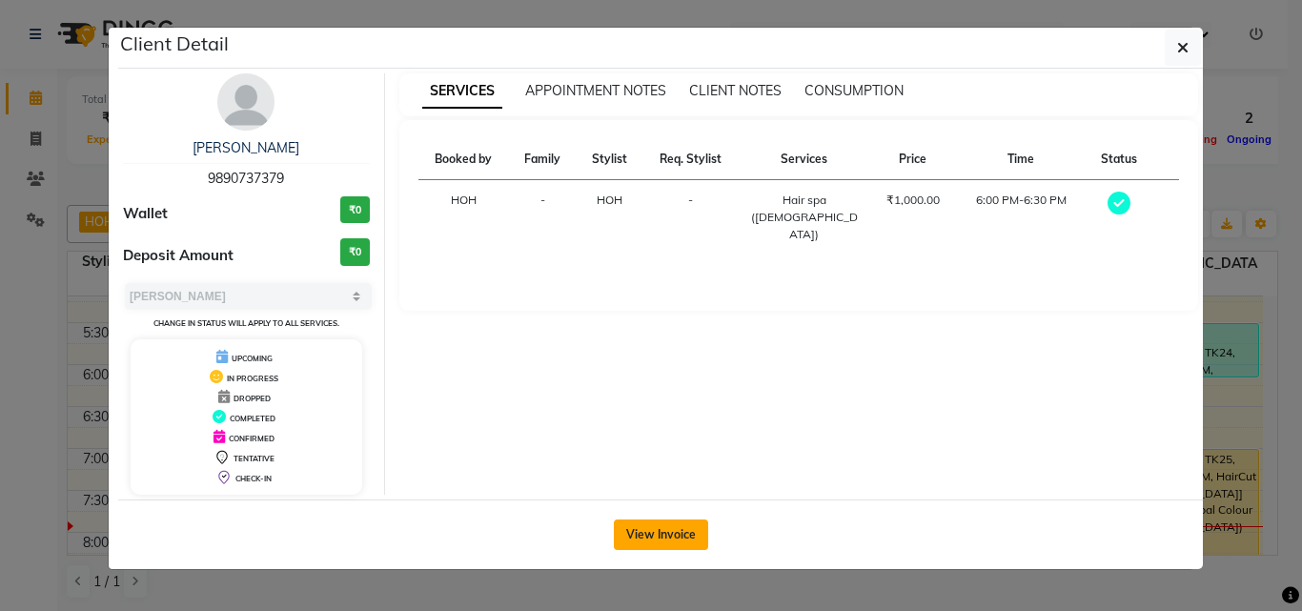
click at [654, 532] on button "View Invoice" at bounding box center [661, 535] width 94 height 31
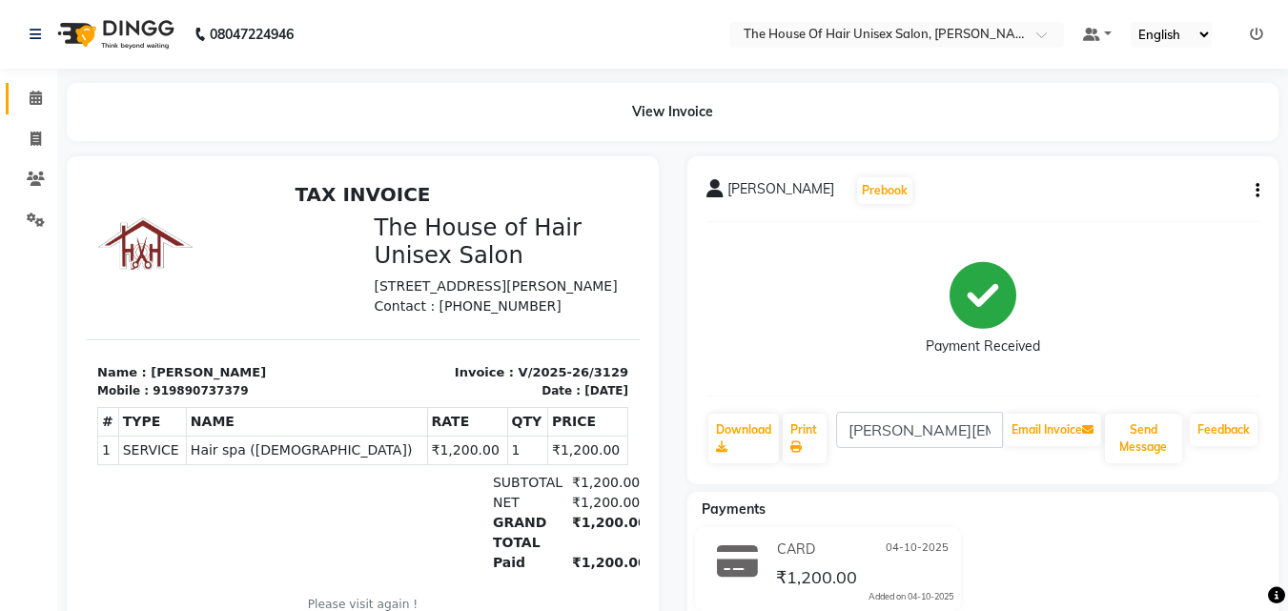
click at [37, 97] on icon at bounding box center [36, 98] width 12 height 14
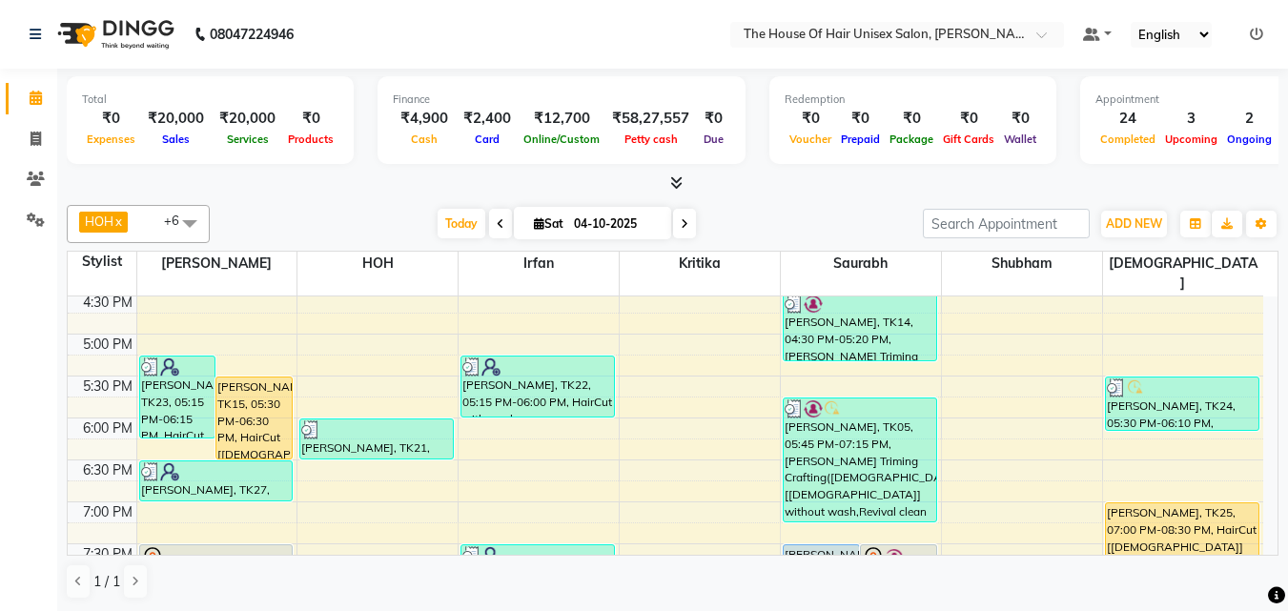
scroll to position [889, 0]
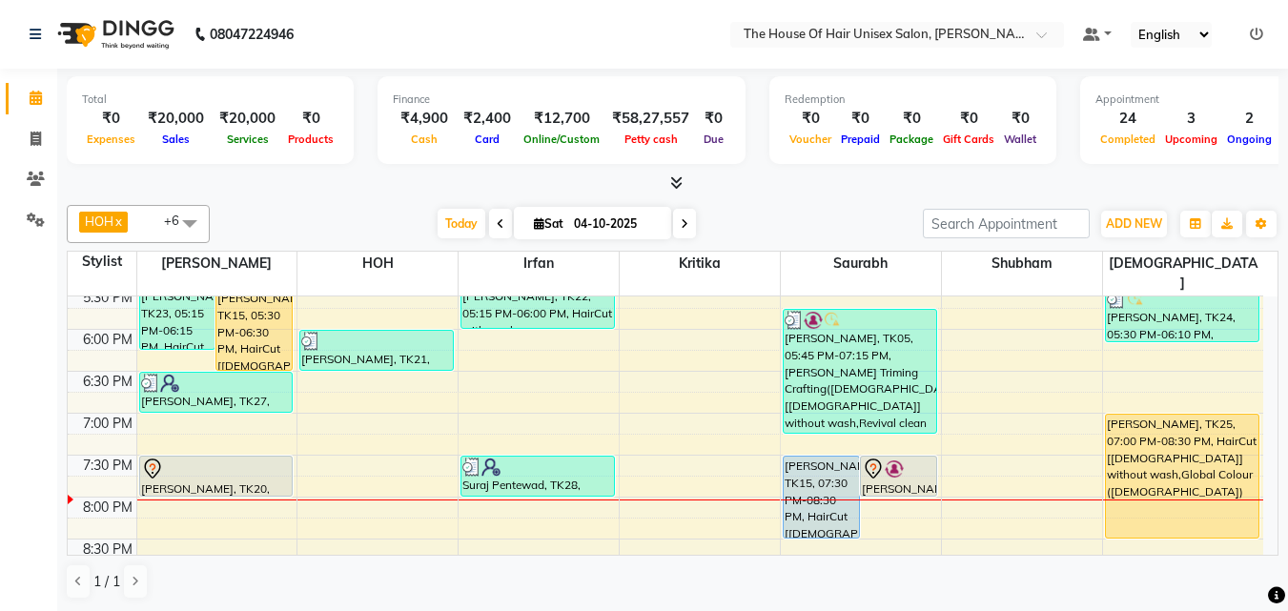
click at [497, 222] on icon at bounding box center [501, 223] width 8 height 11
type input "03-10-2025"
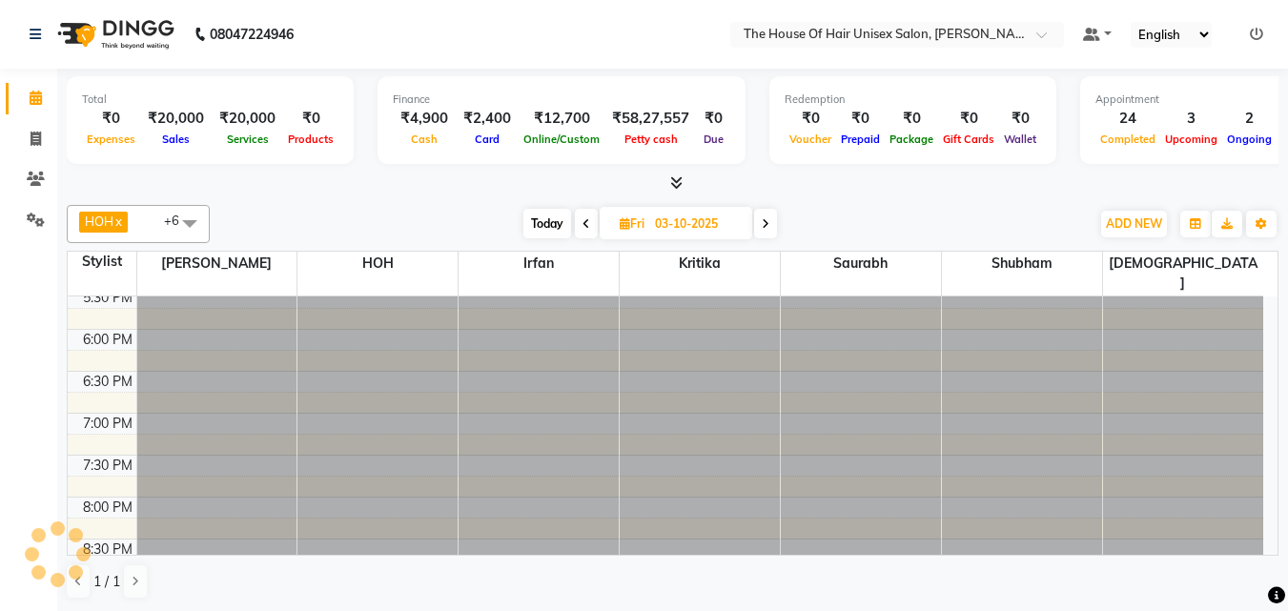
scroll to position [979, 0]
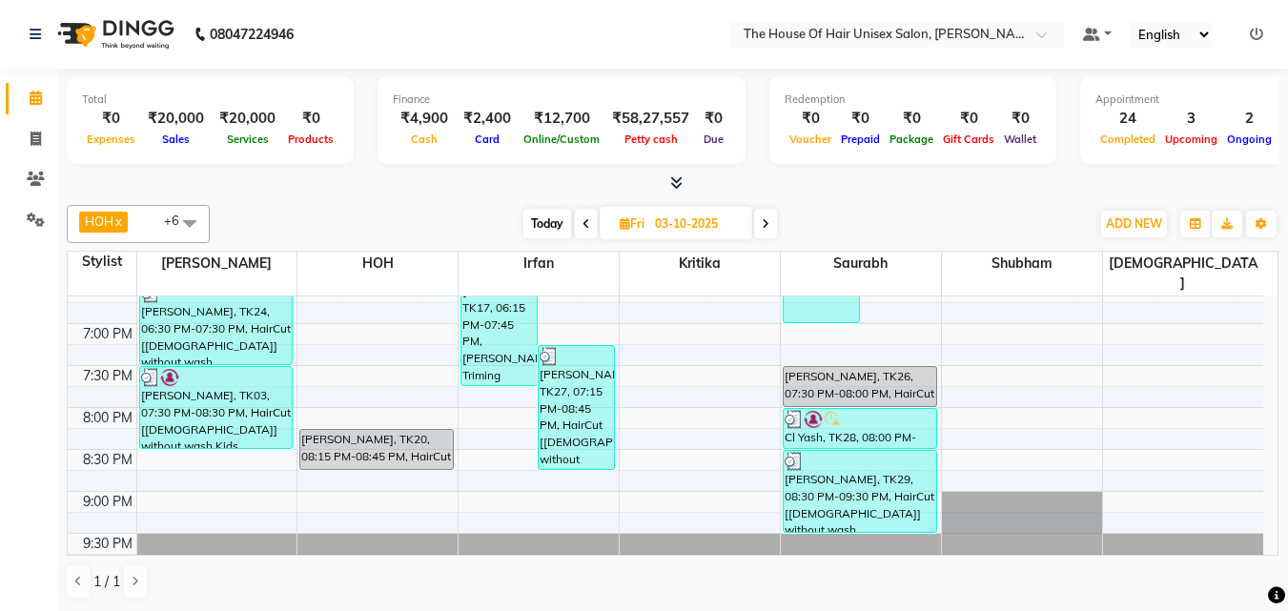
click at [627, 224] on icon at bounding box center [625, 223] width 10 height 12
select select "10"
select select "2025"
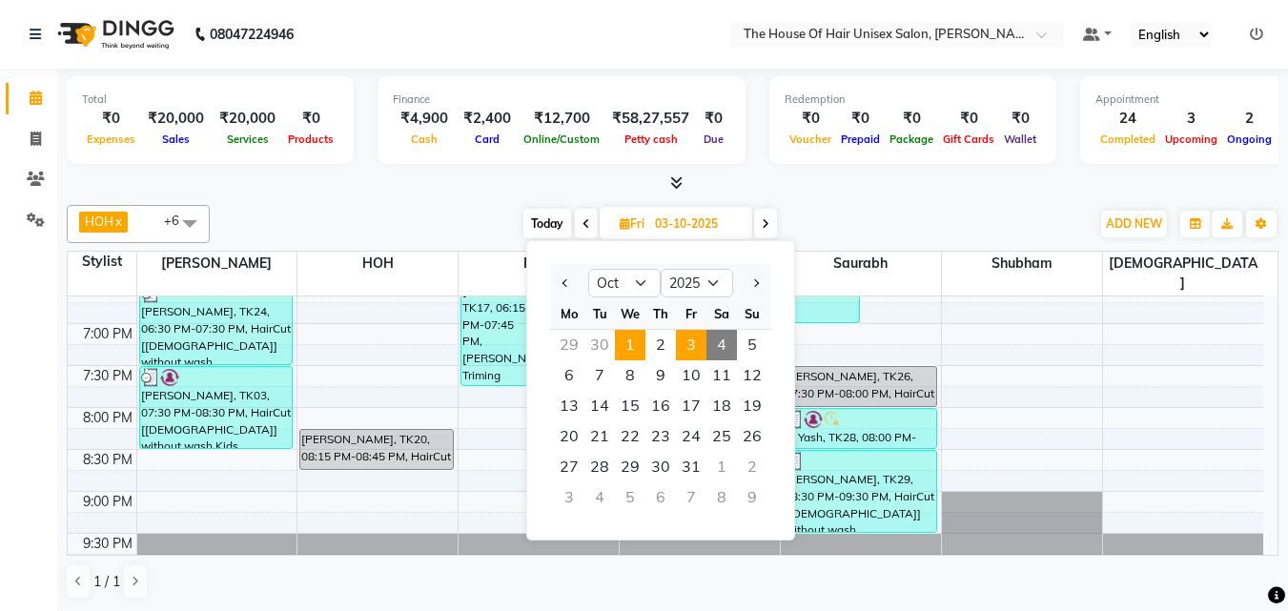
click at [625, 343] on span "1" at bounding box center [630, 345] width 31 height 31
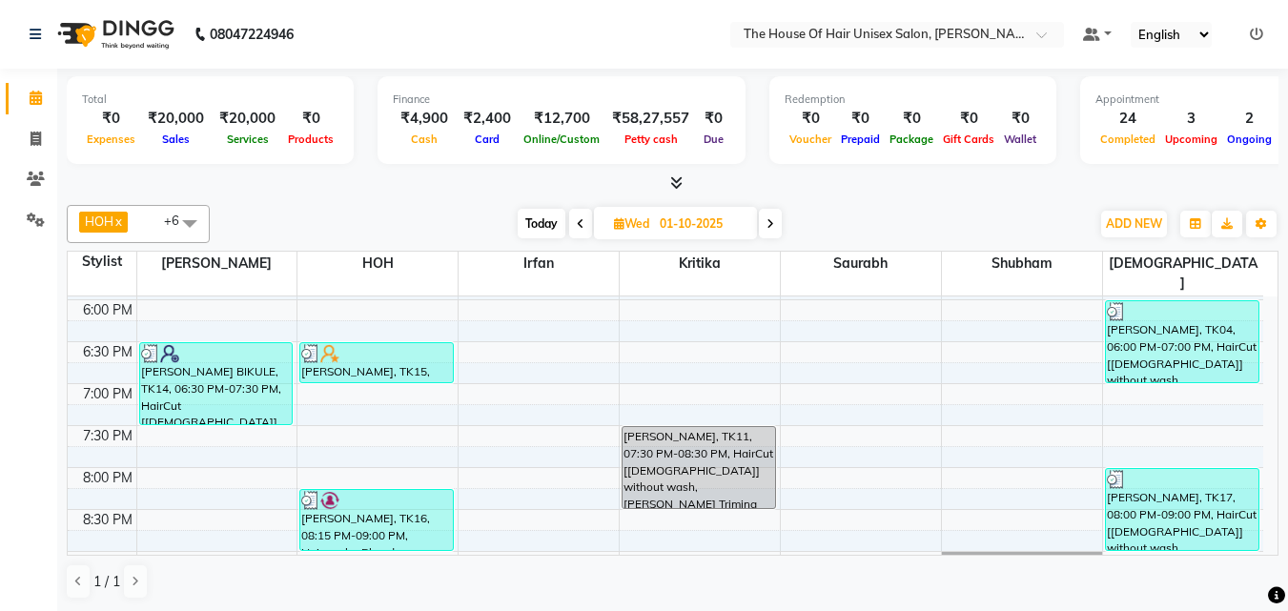
scroll to position [918, 0]
click at [536, 222] on span "Today" at bounding box center [542, 224] width 48 height 30
type input "04-10-2025"
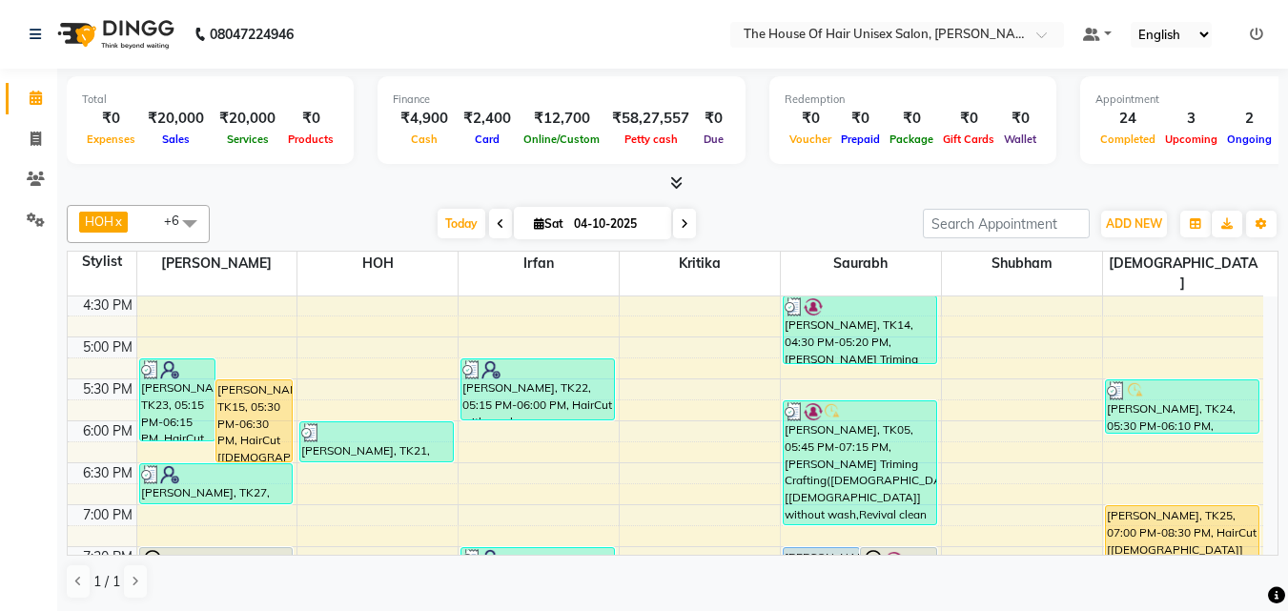
scroll to position [797, 0]
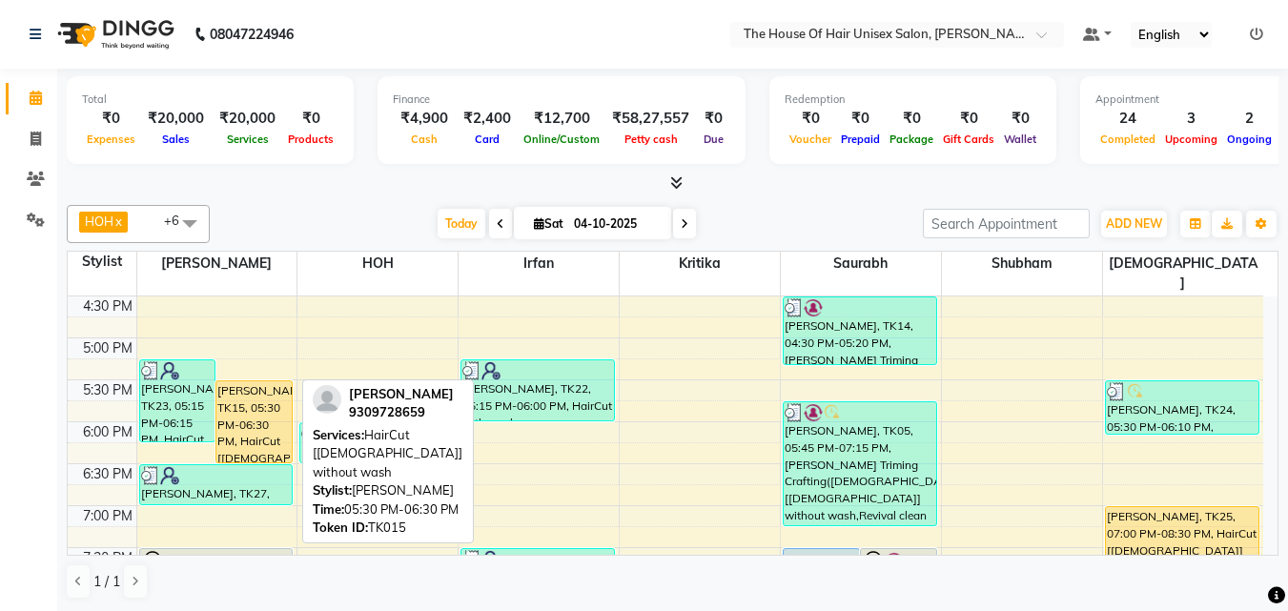
click at [243, 402] on div "[PERSON_NAME], TK15, 05:30 PM-06:30 PM, HairCut [[DEMOGRAPHIC_DATA]] without wa…" at bounding box center [253, 421] width 75 height 81
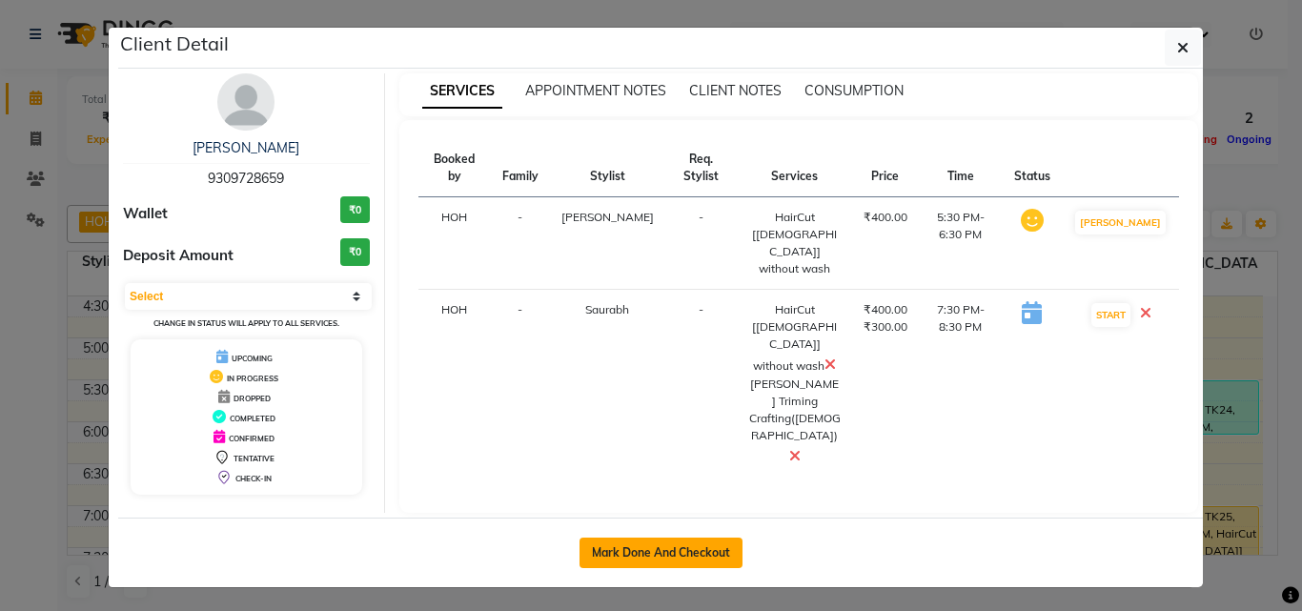
click at [643, 538] on button "Mark Done And Checkout" at bounding box center [661, 553] width 163 height 31
select select "598"
select select "service"
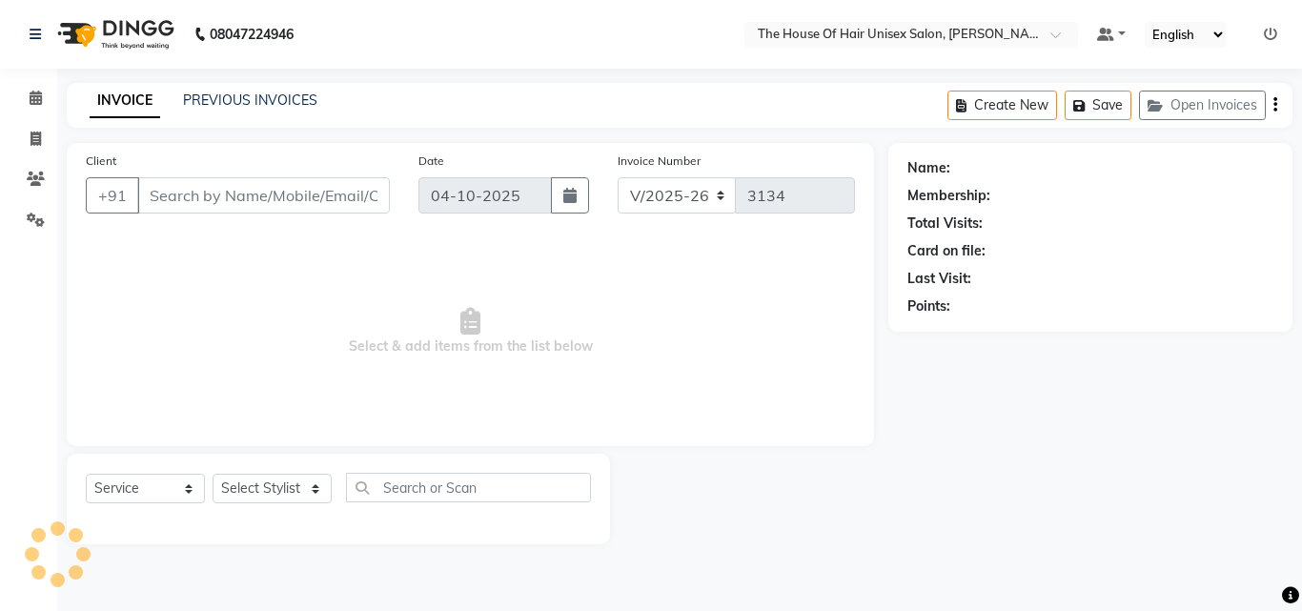
type input "9309728659"
select select "86145"
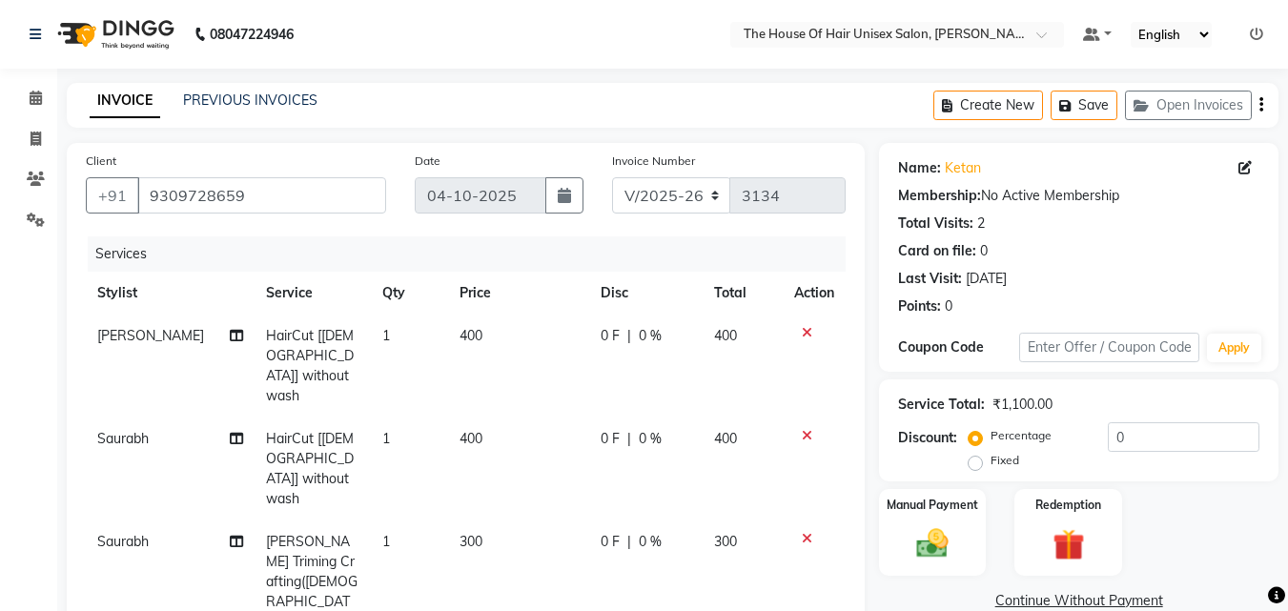
click at [459, 335] on span "400" at bounding box center [470, 335] width 23 height 17
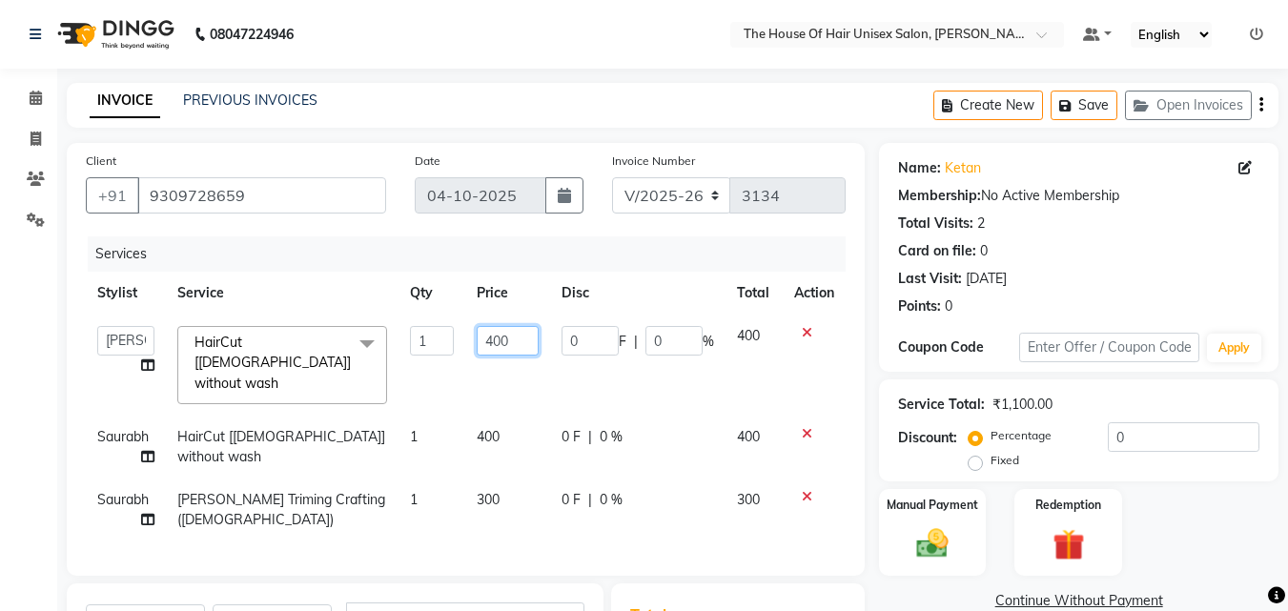
click at [492, 337] on input "400" at bounding box center [508, 341] width 62 height 30
type input "500"
click at [862, 499] on div "Client [PHONE_NUMBER] Date [DATE] Invoice Number V/2025 V/[PHONE_NUMBER] Servic…" at bounding box center [466, 359] width 798 height 433
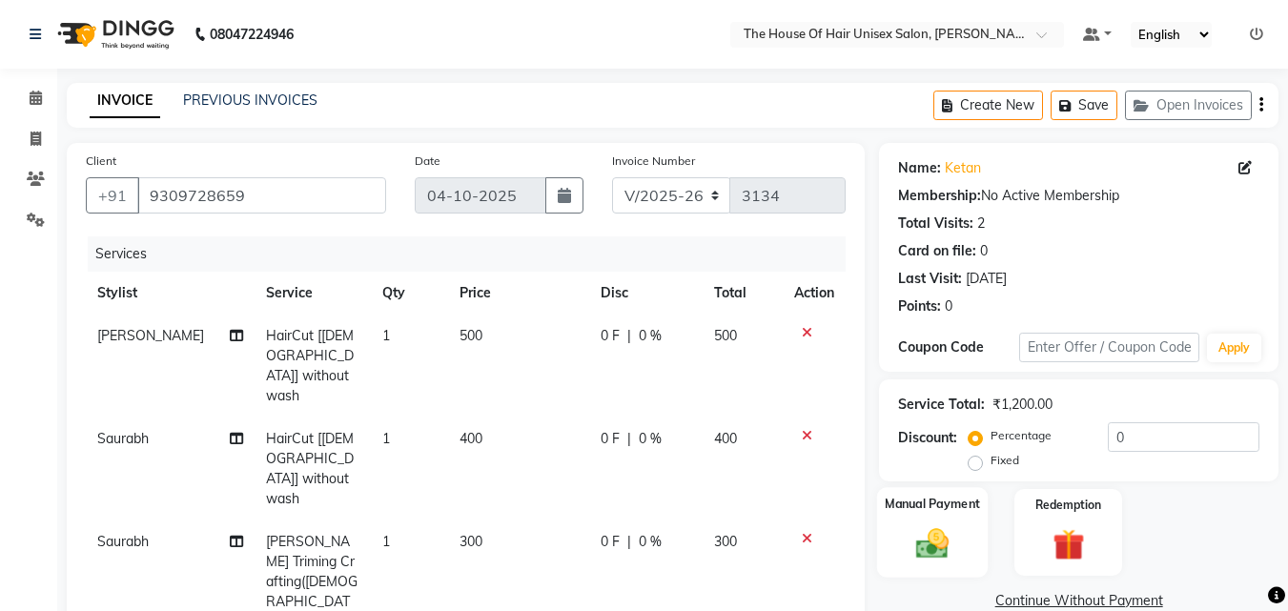
scroll to position [79, 0]
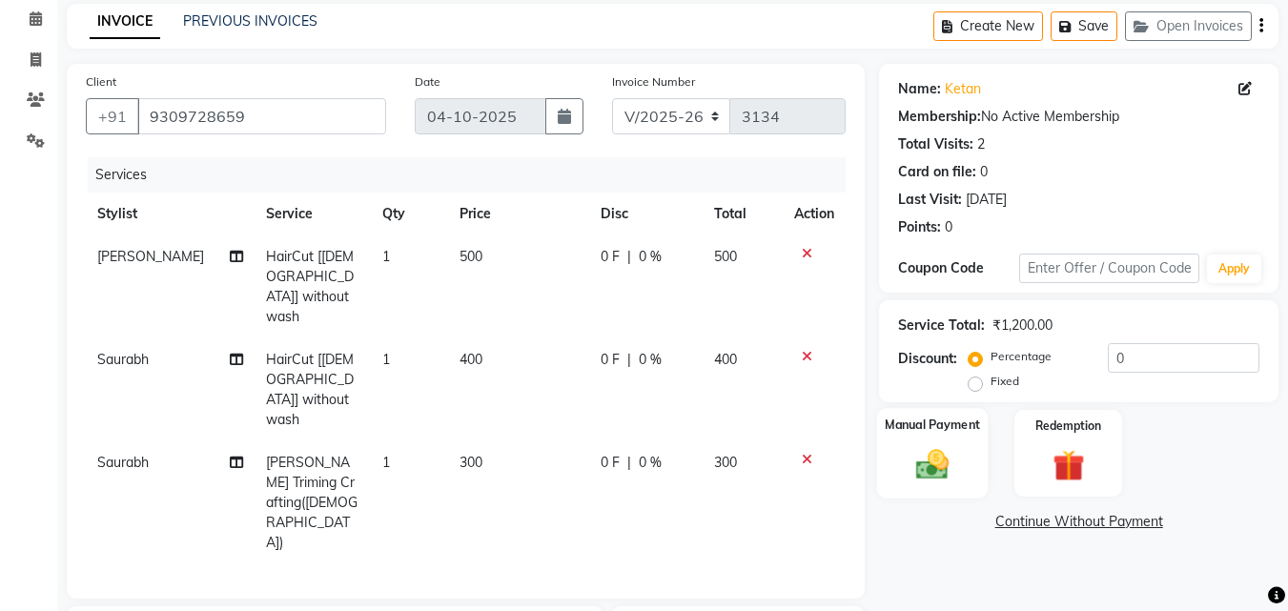
click at [918, 462] on img at bounding box center [932, 464] width 53 height 38
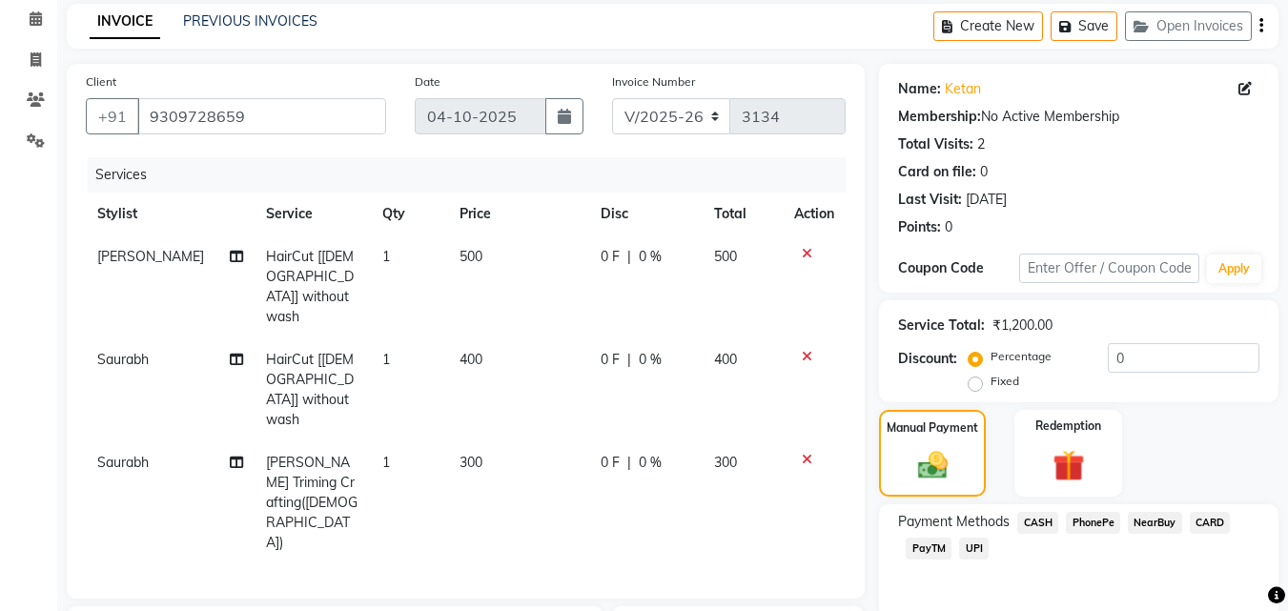
click at [1207, 522] on span "CARD" at bounding box center [1210, 523] width 41 height 22
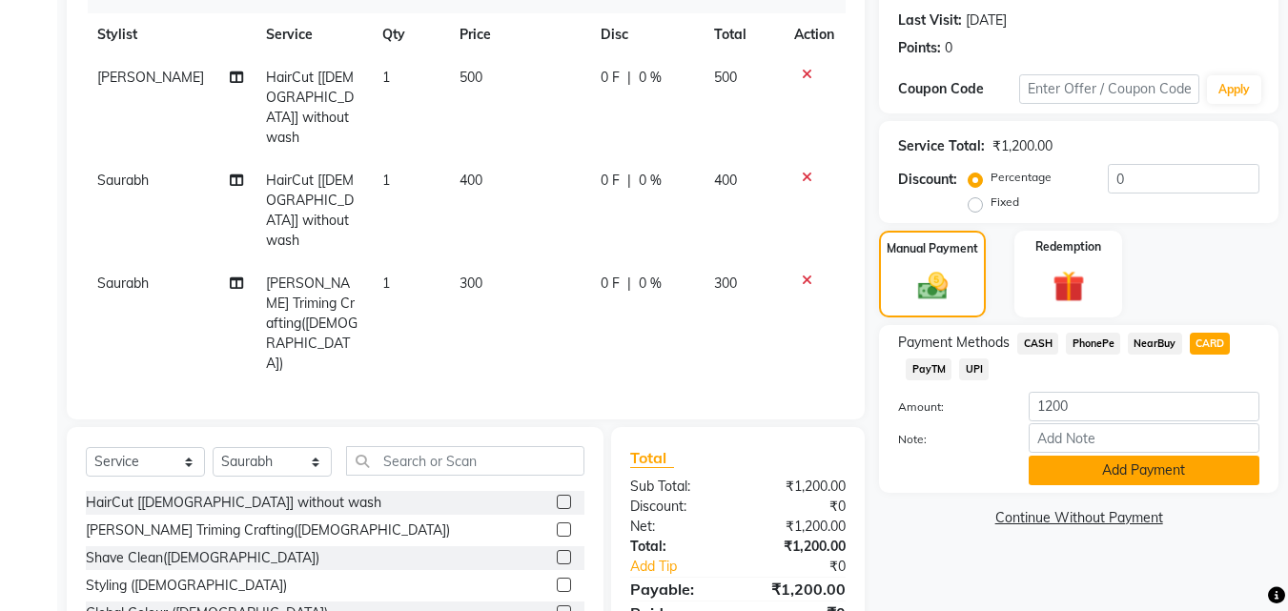
click at [1153, 469] on button "Add Payment" at bounding box center [1144, 471] width 231 height 30
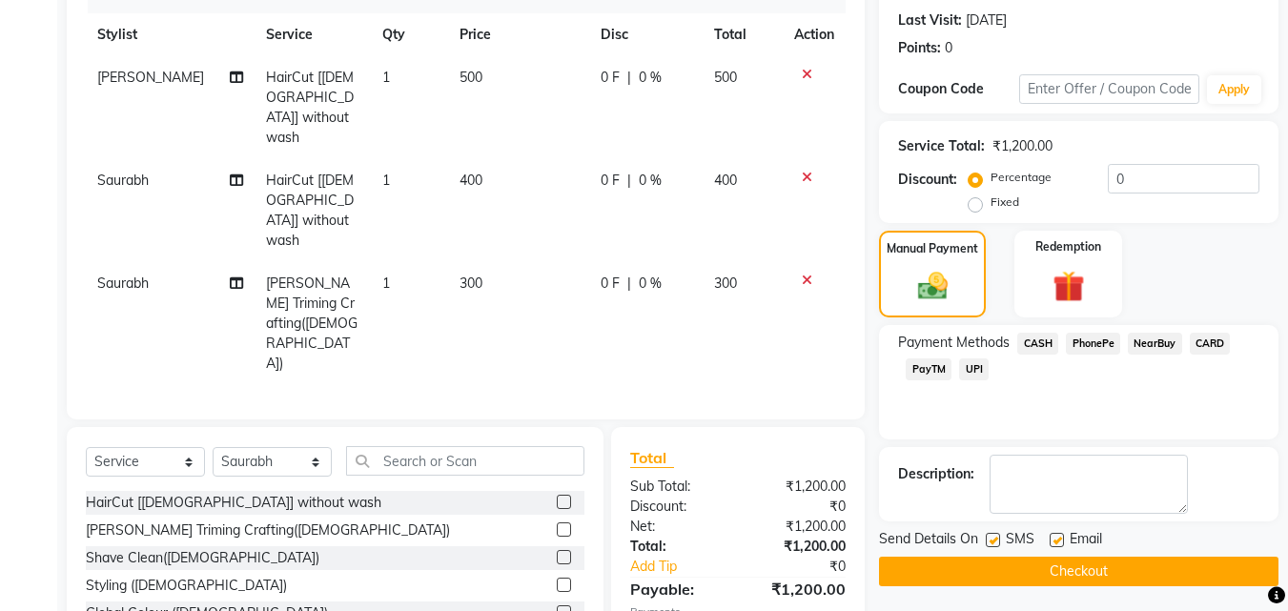
scroll to position [262, 0]
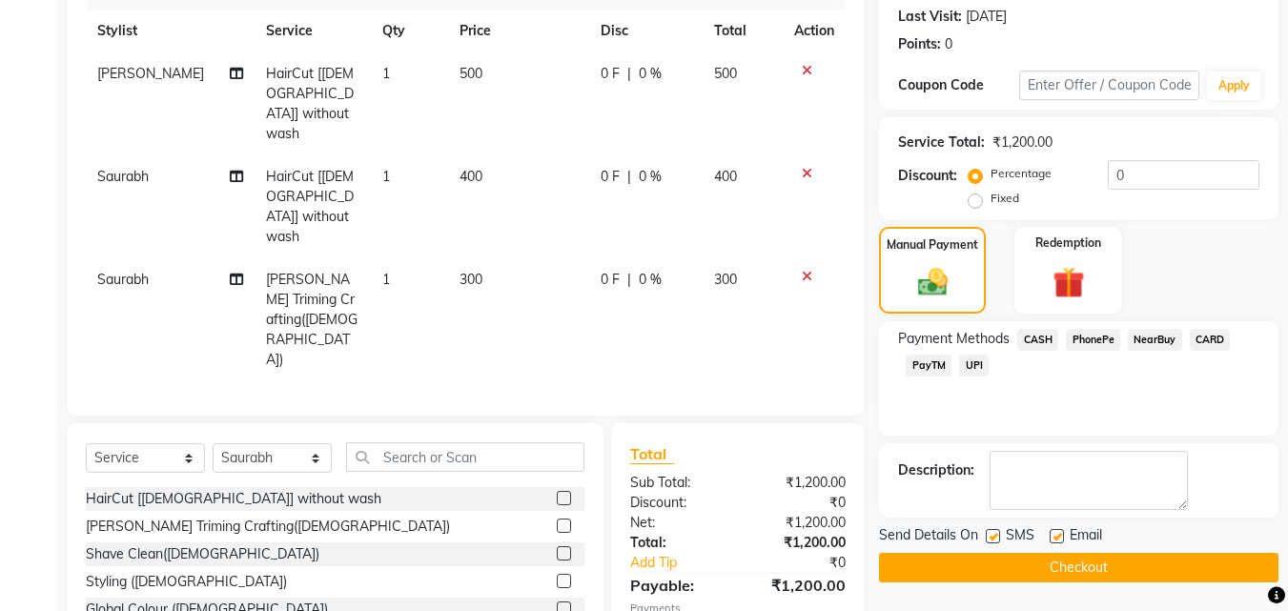
click at [1091, 559] on button "Checkout" at bounding box center [1078, 568] width 399 height 30
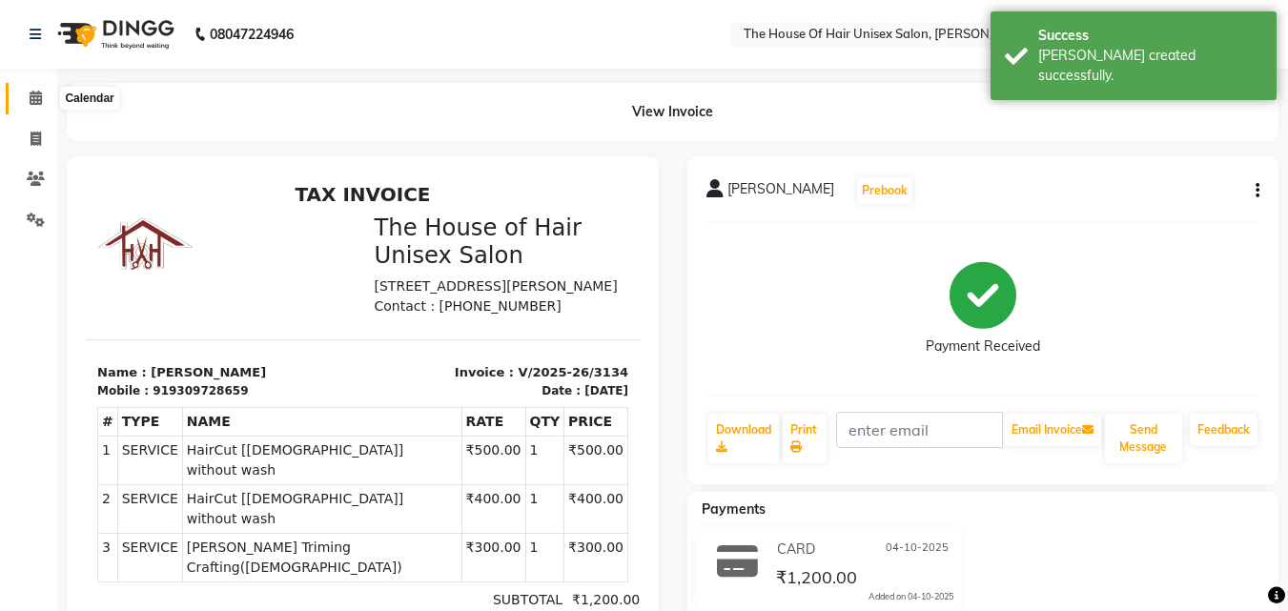
click at [37, 96] on icon at bounding box center [36, 98] width 12 height 14
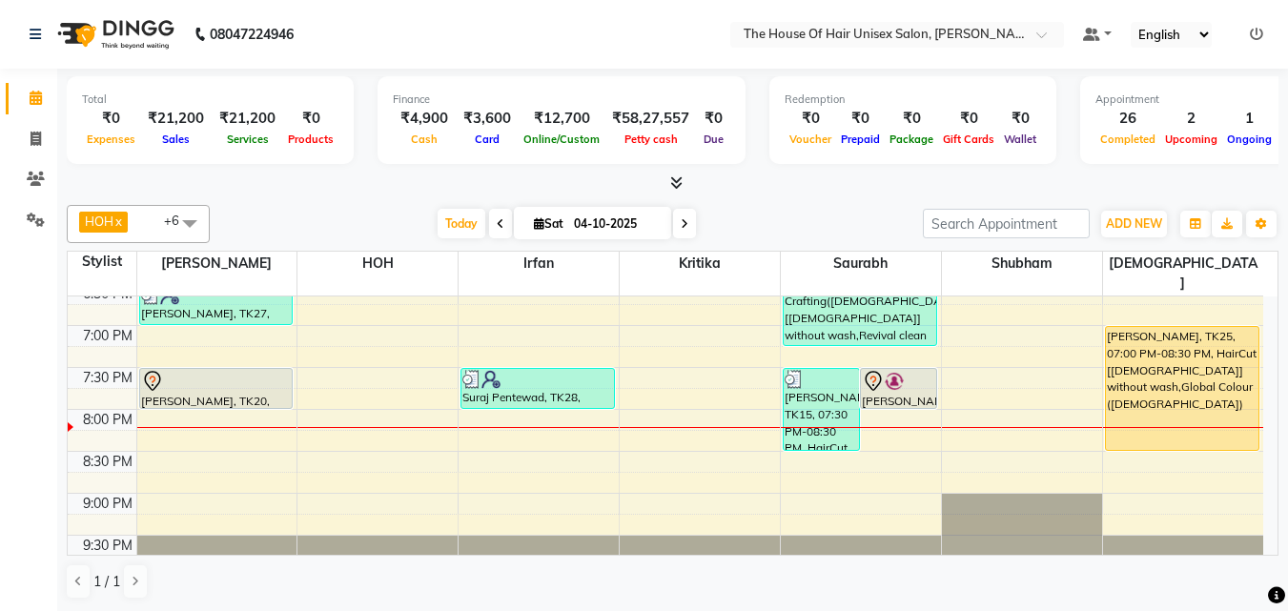
scroll to position [979, 0]
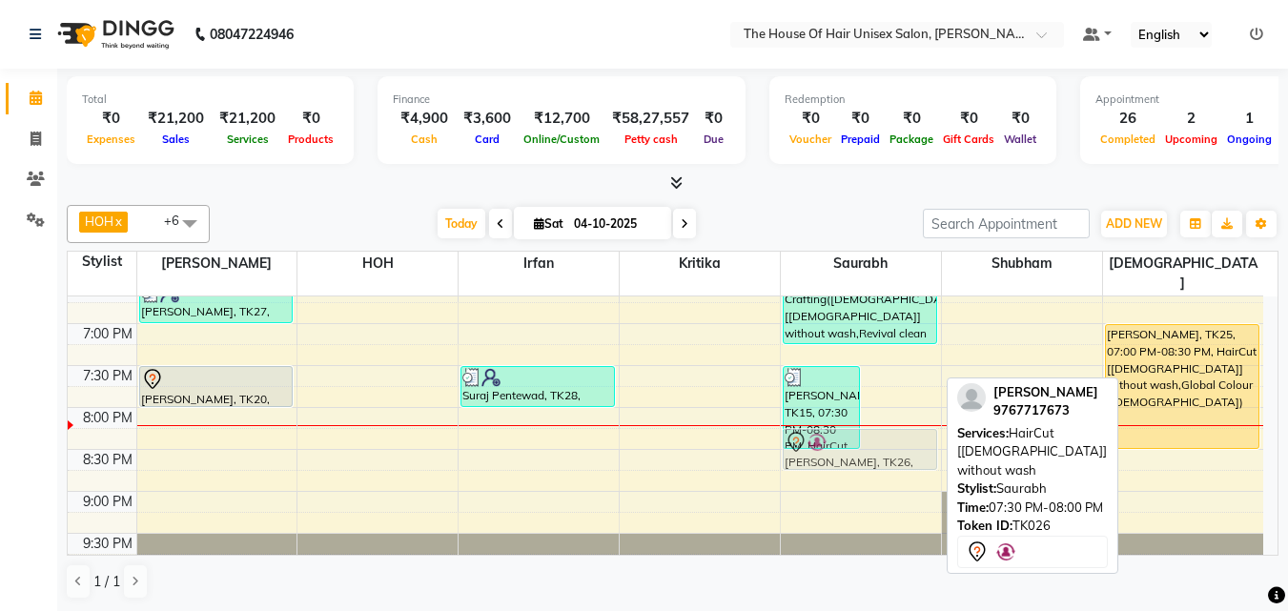
drag, startPoint x: 897, startPoint y: 364, endPoint x: 898, endPoint y: 426, distance: 62.0
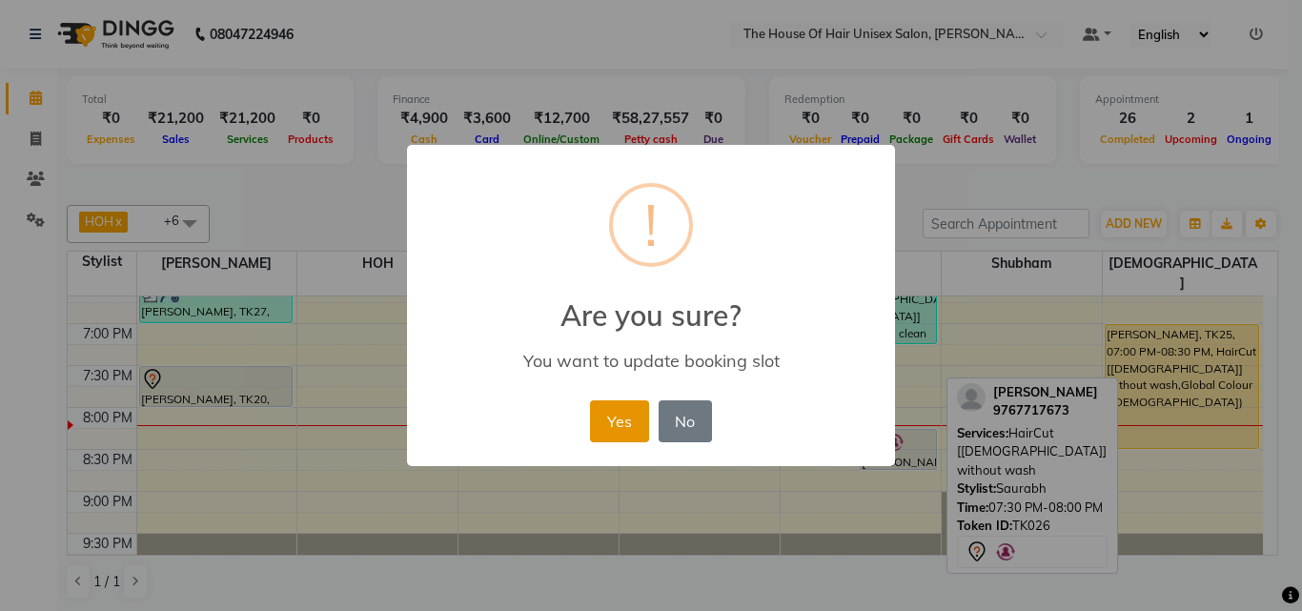
click at [616, 417] on button "Yes" at bounding box center [619, 421] width 58 height 42
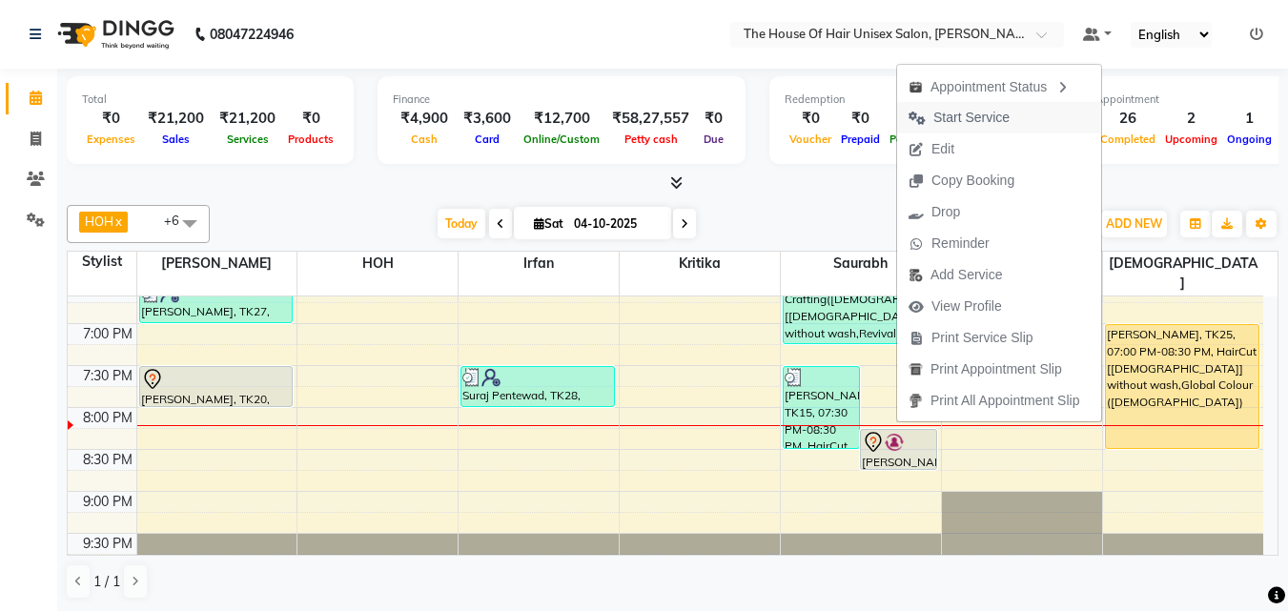
click at [959, 113] on span "Start Service" at bounding box center [971, 118] width 76 height 20
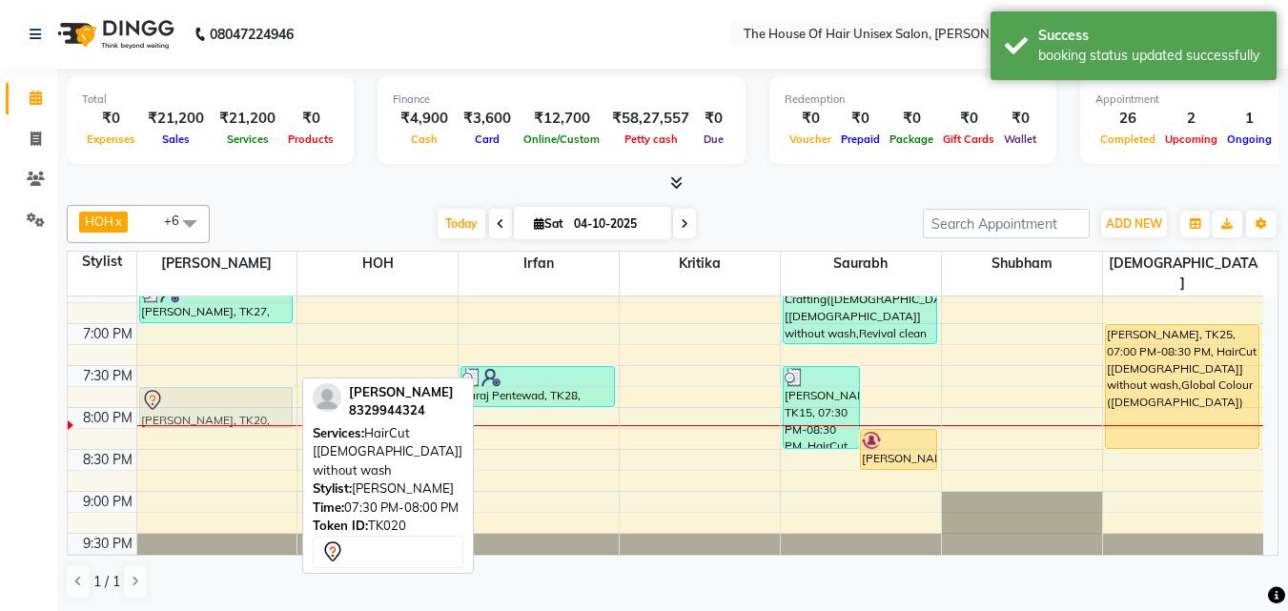
drag, startPoint x: 243, startPoint y: 370, endPoint x: 243, endPoint y: 392, distance: 21.9
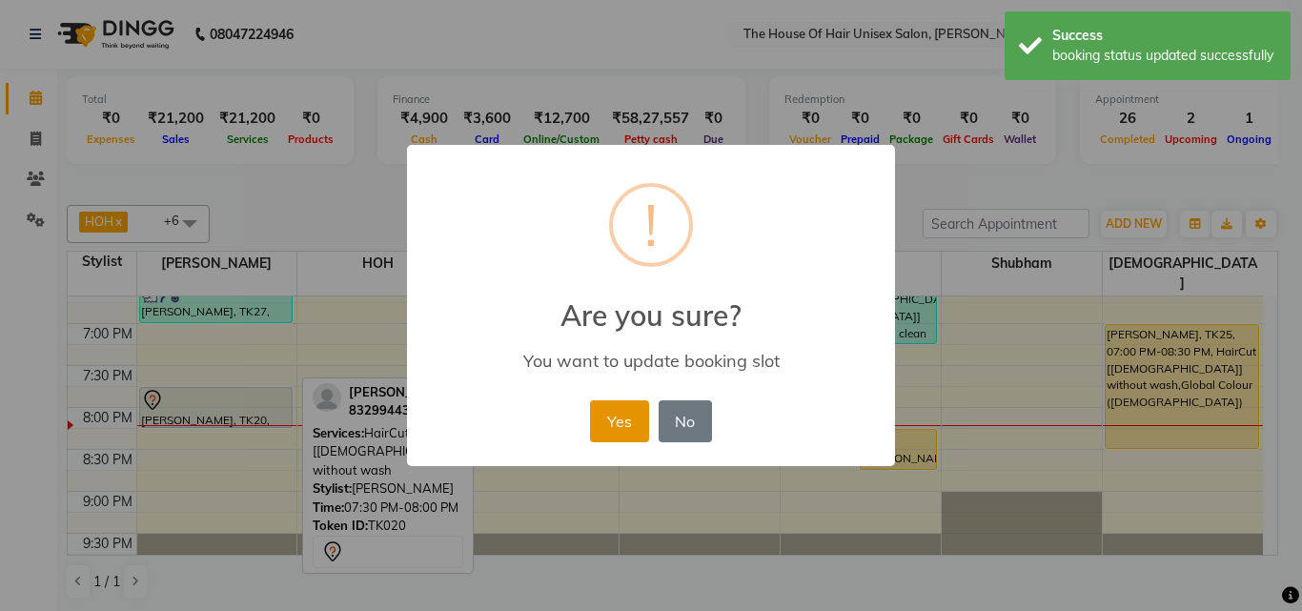
click at [603, 414] on button "Yes" at bounding box center [619, 421] width 58 height 42
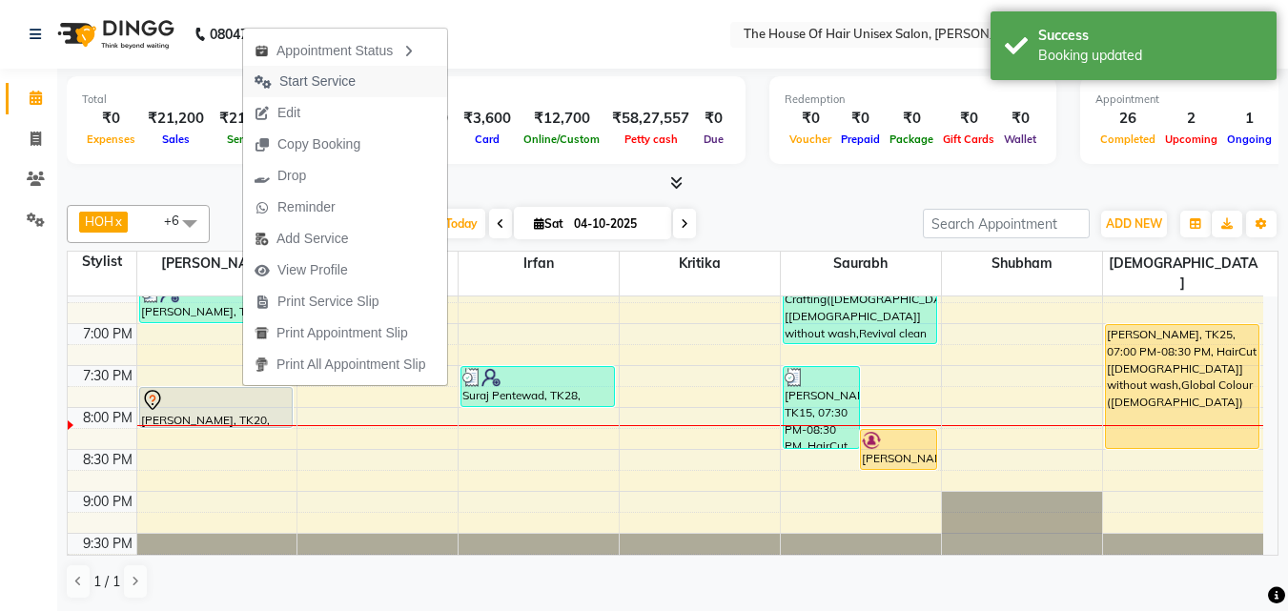
click at [314, 80] on span "Start Service" at bounding box center [317, 81] width 76 height 20
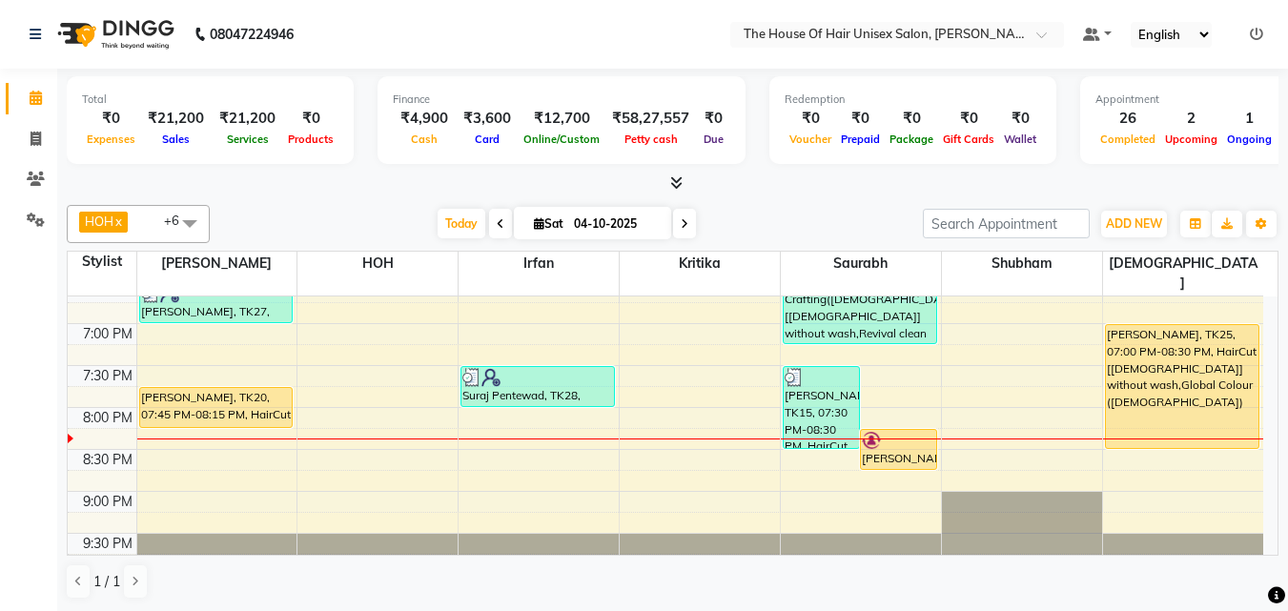
click at [683, 225] on icon at bounding box center [685, 223] width 8 height 11
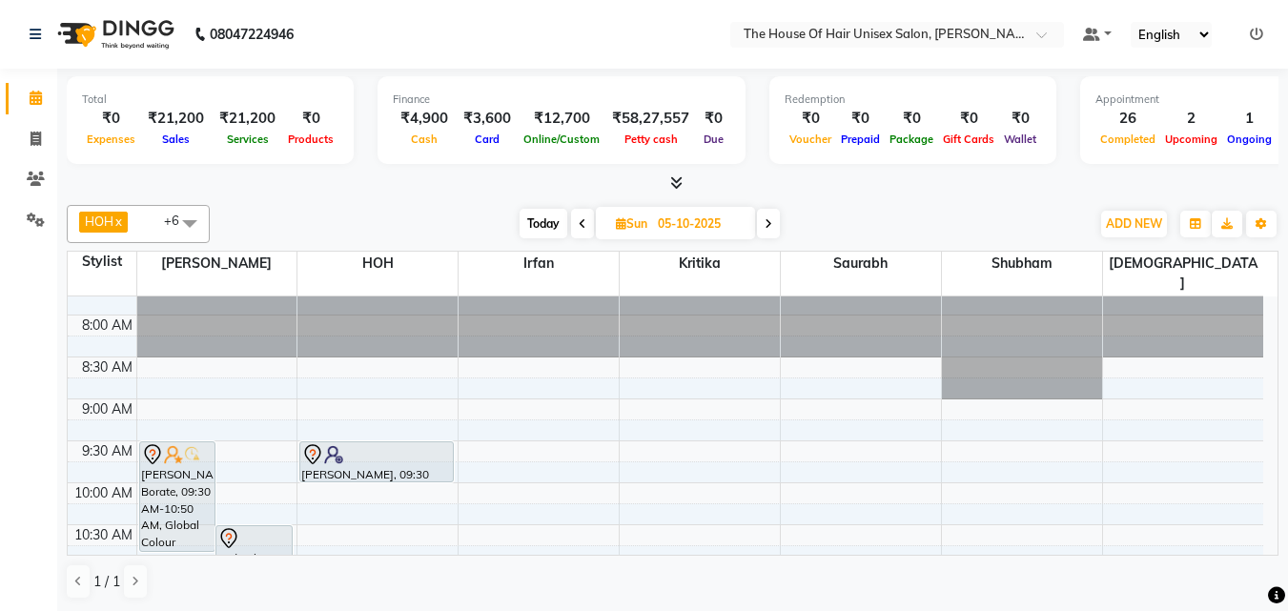
scroll to position [67, 0]
click at [547, 219] on span "Today" at bounding box center [544, 224] width 48 height 30
type input "04-10-2025"
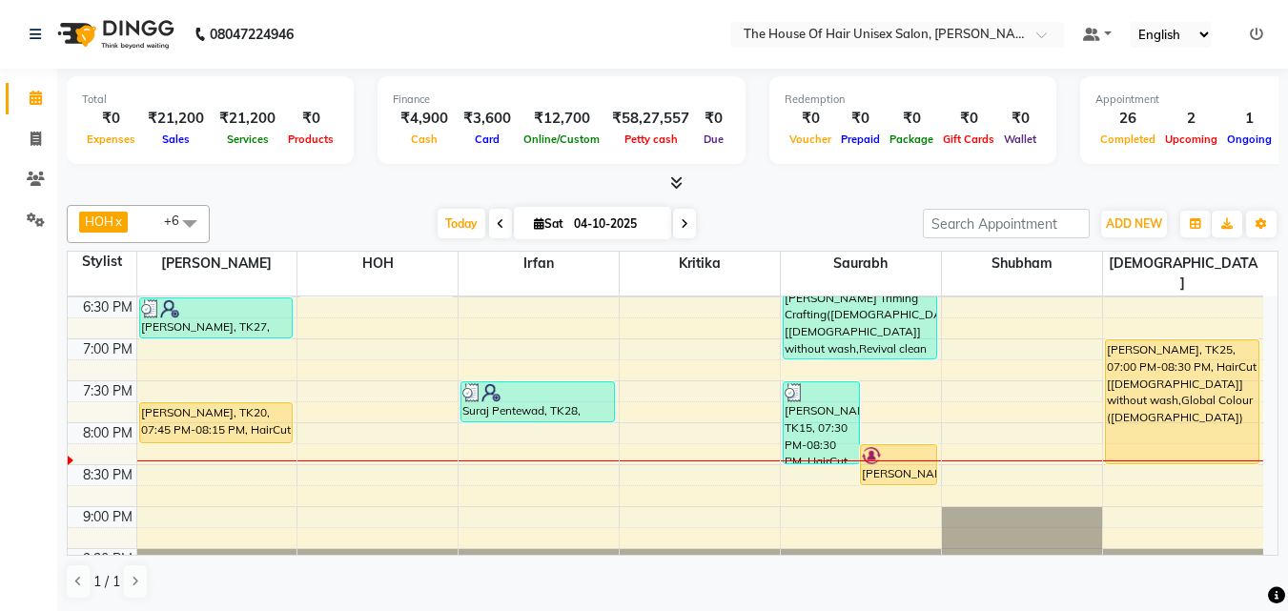
scroll to position [979, 0]
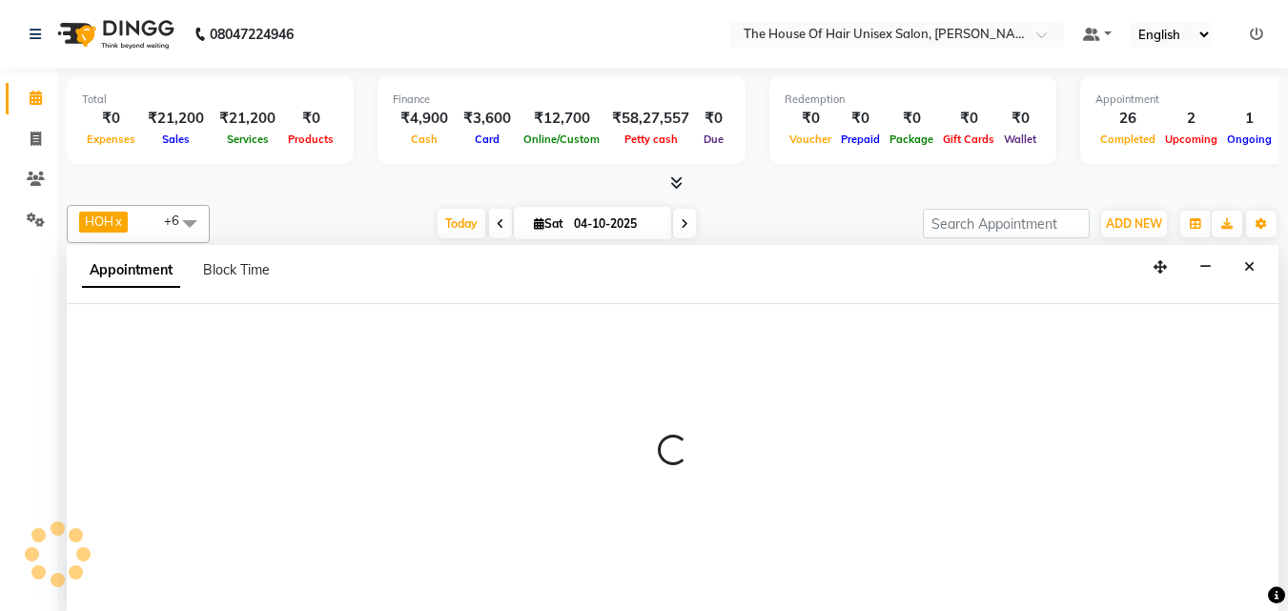
scroll to position [1, 0]
select select "93676"
select select "1230"
select select "tentative"
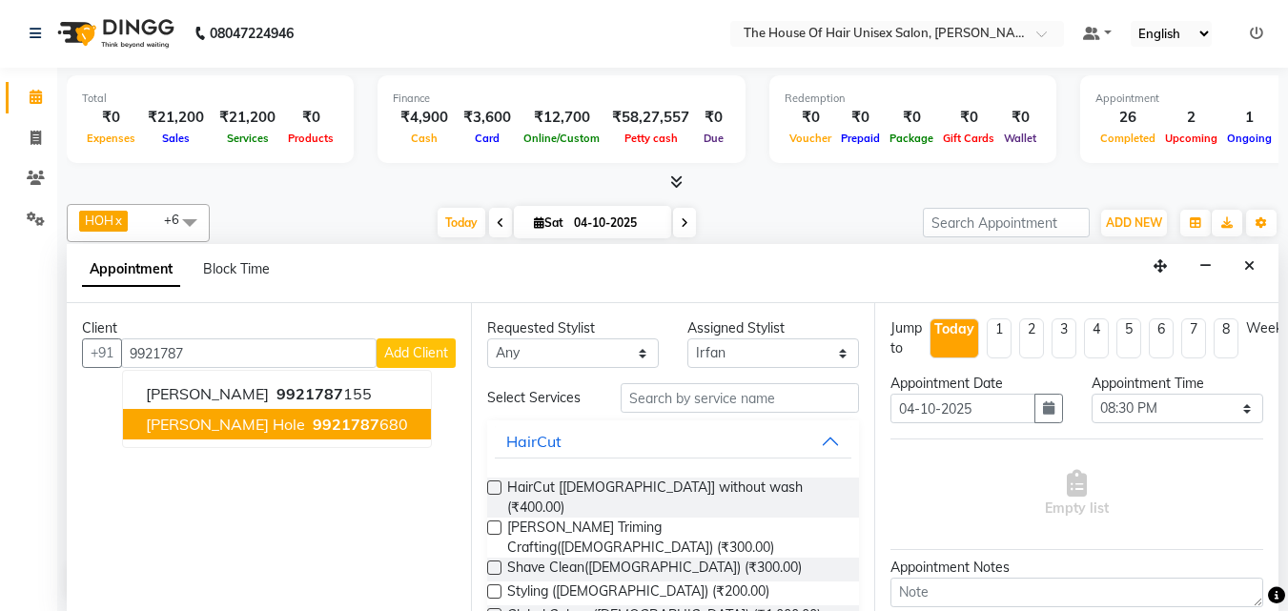
click at [309, 417] on ngb-highlight "9921787 680" at bounding box center [358, 424] width 99 height 19
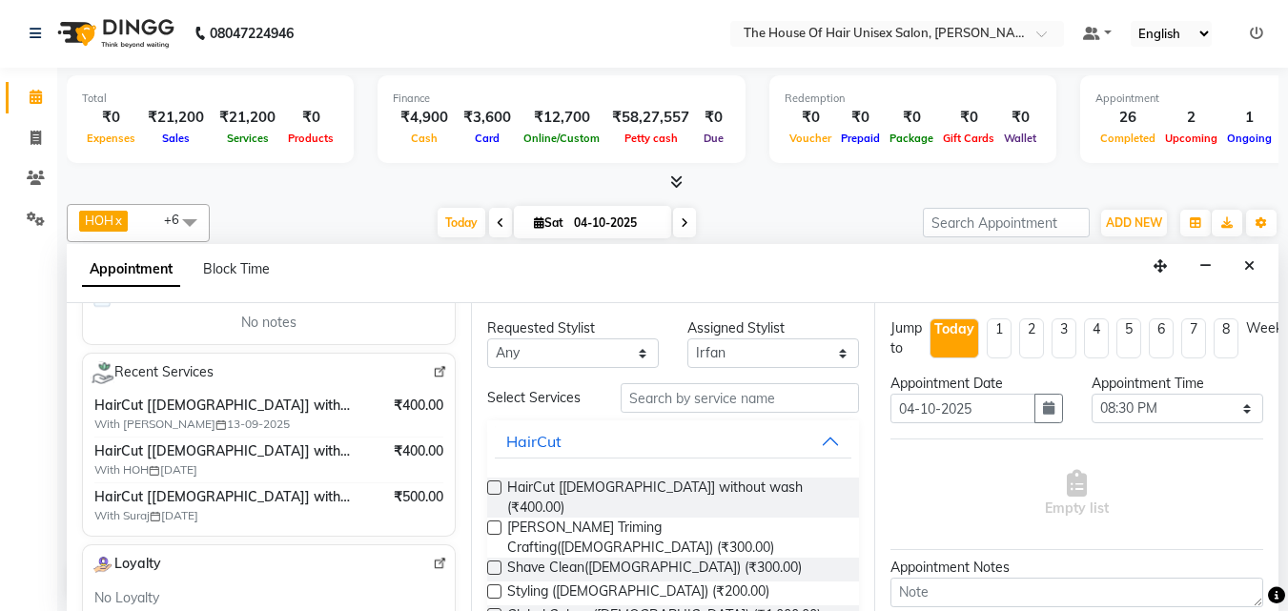
scroll to position [311, 0]
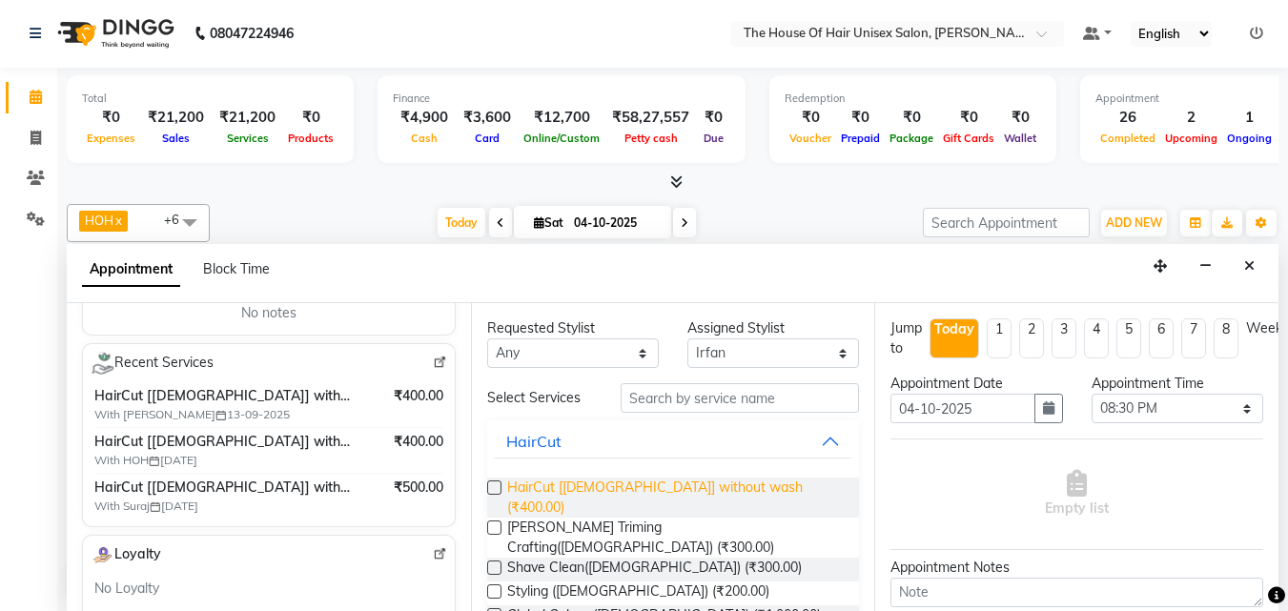
type input "9921787680"
click at [597, 482] on span "HairCut [[DEMOGRAPHIC_DATA]] without wash (₹400.00)" at bounding box center [675, 498] width 337 height 40
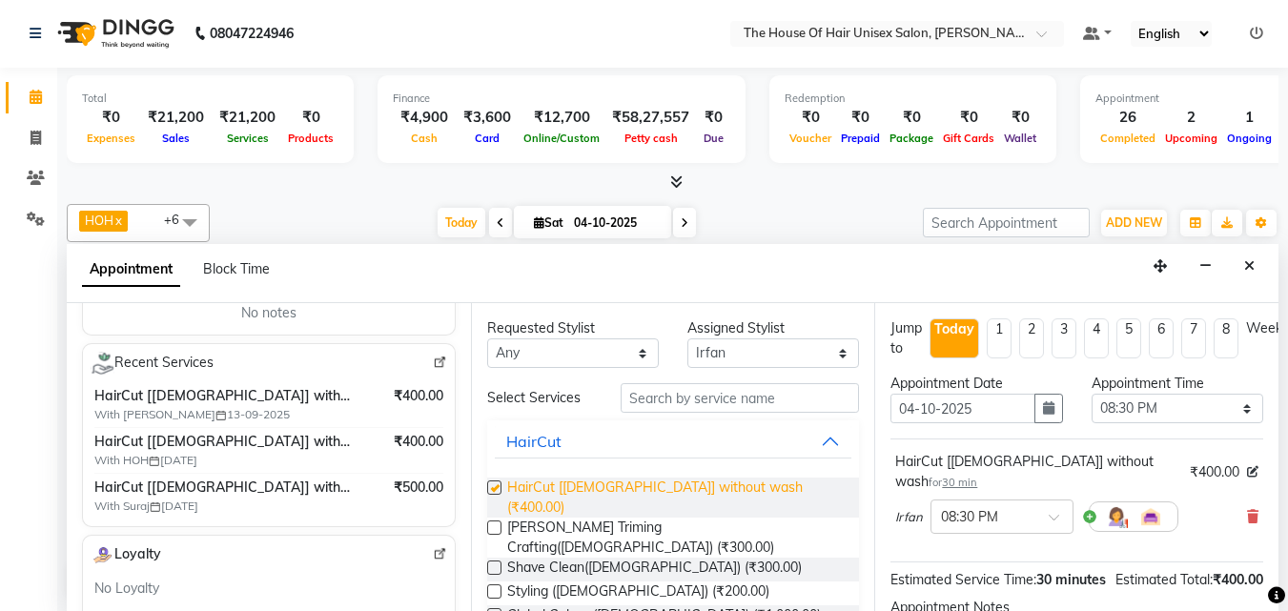
checkbox input "false"
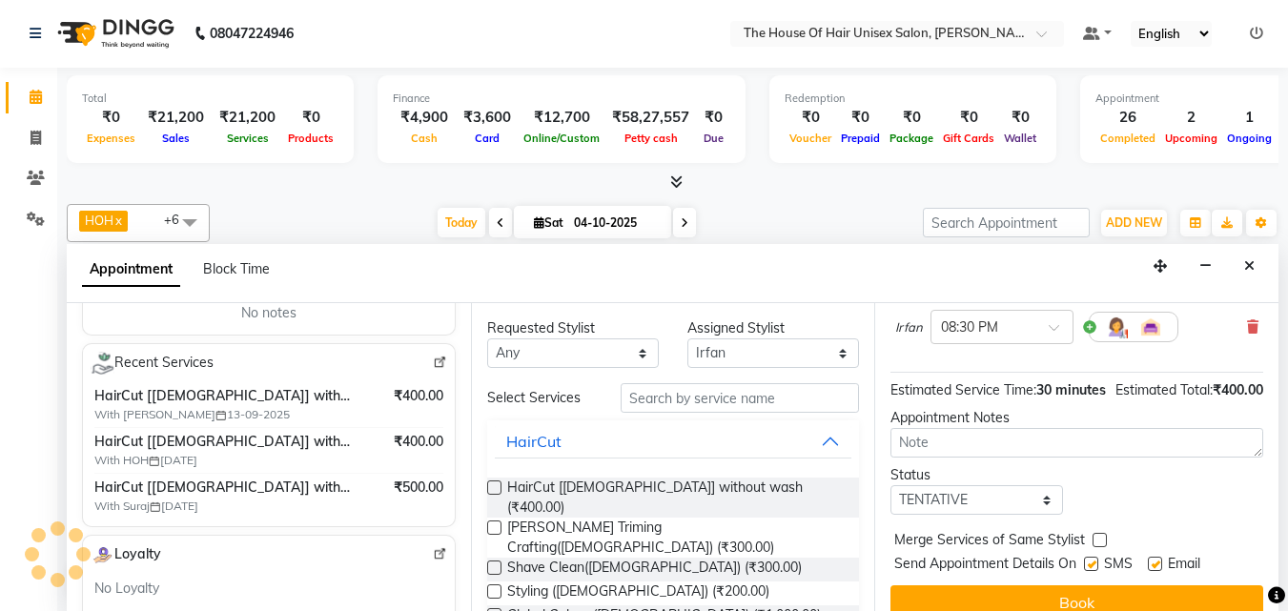
scroll to position [228, 0]
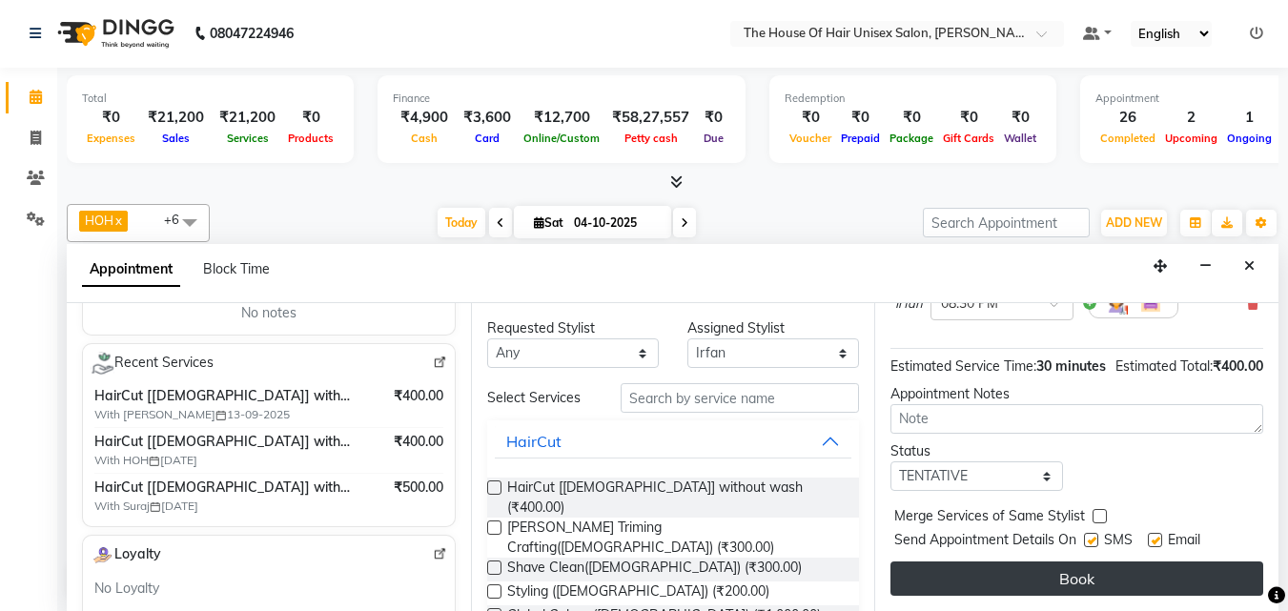
click at [1051, 561] on button "Book" at bounding box center [1076, 578] width 373 height 34
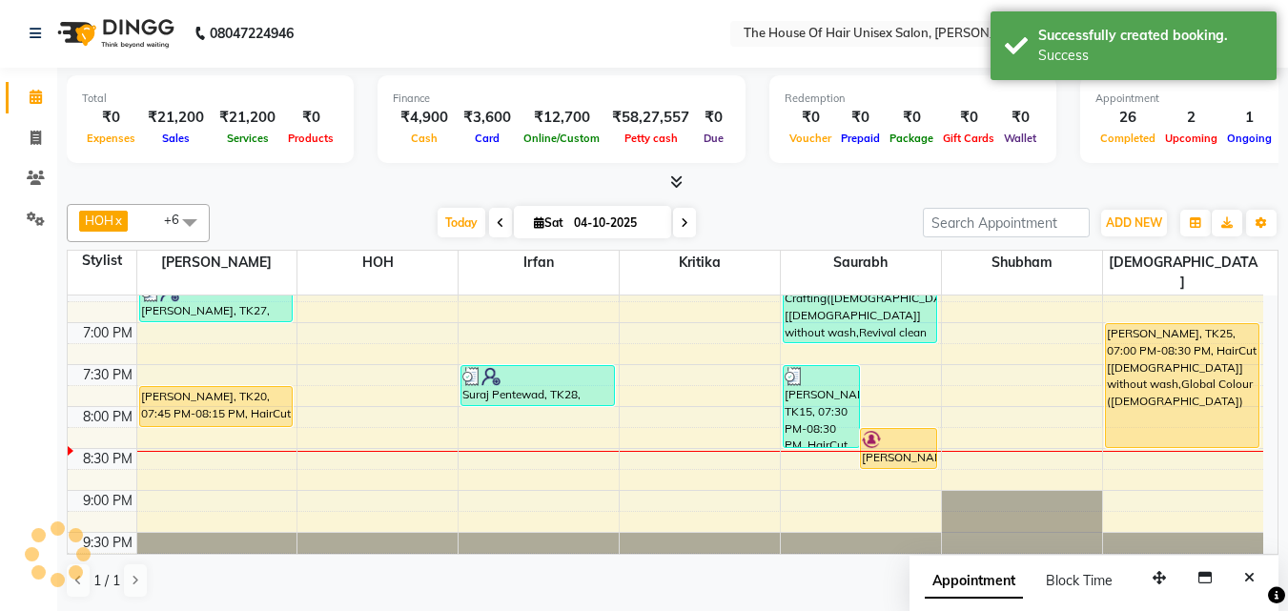
scroll to position [0, 0]
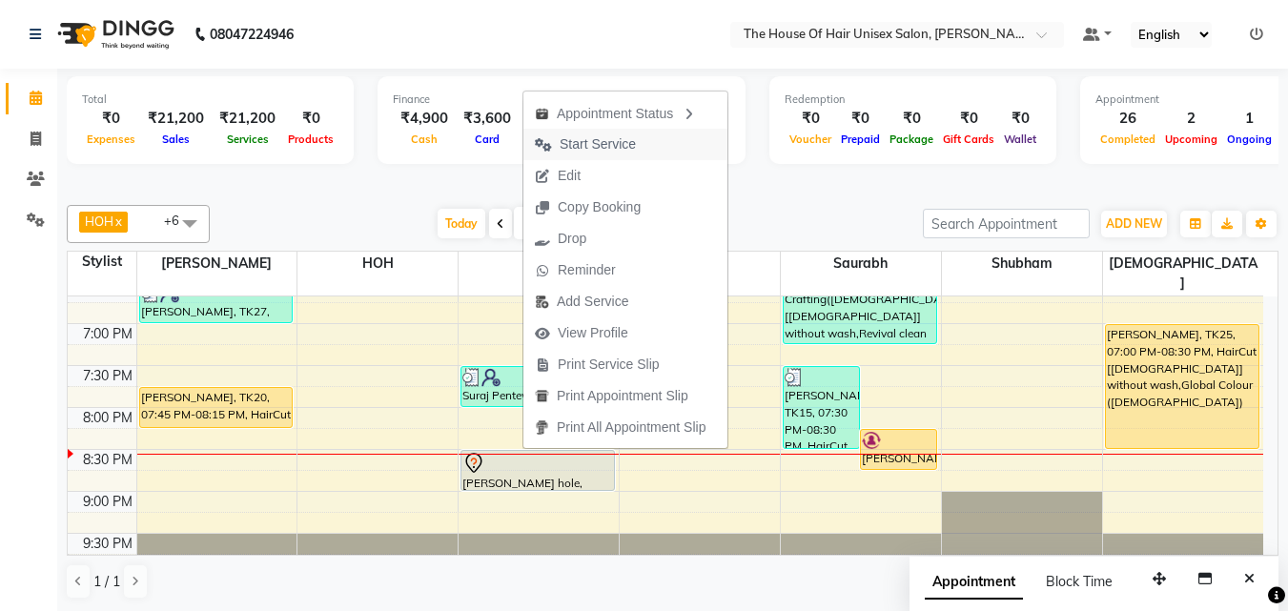
click at [594, 140] on span "Start Service" at bounding box center [598, 144] width 76 height 20
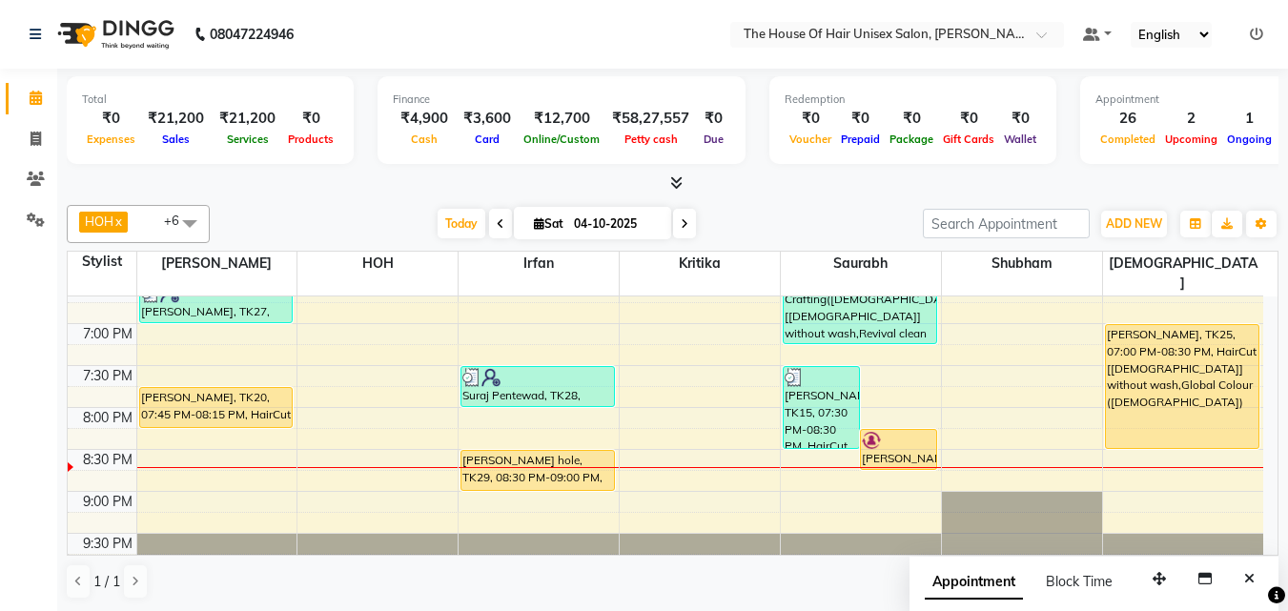
click at [497, 223] on icon at bounding box center [501, 223] width 8 height 11
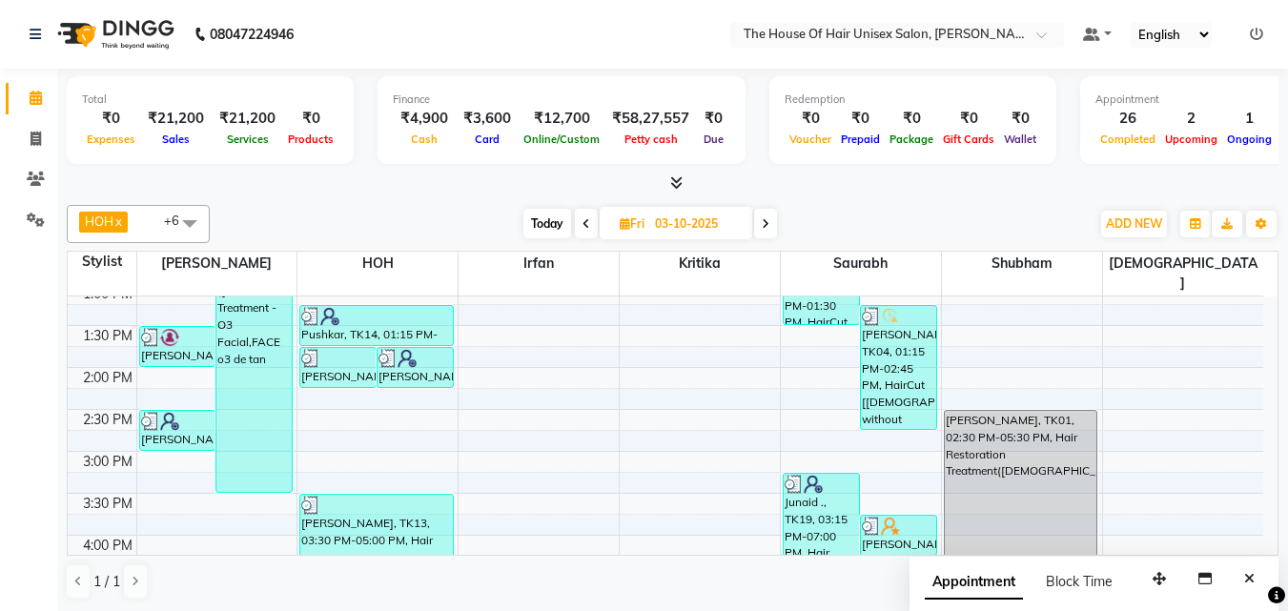
scroll to position [515, 0]
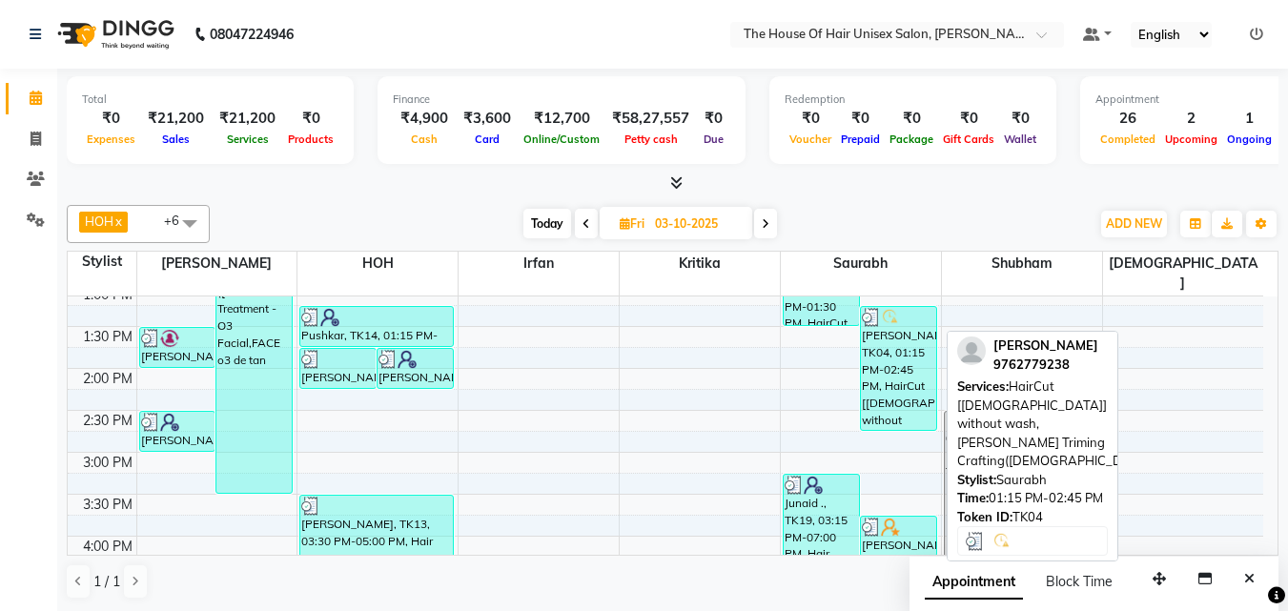
click at [898, 353] on div "[PERSON_NAME], TK04, 01:15 PM-02:45 PM, HairCut [[DEMOGRAPHIC_DATA]] without wa…" at bounding box center [898, 368] width 75 height 123
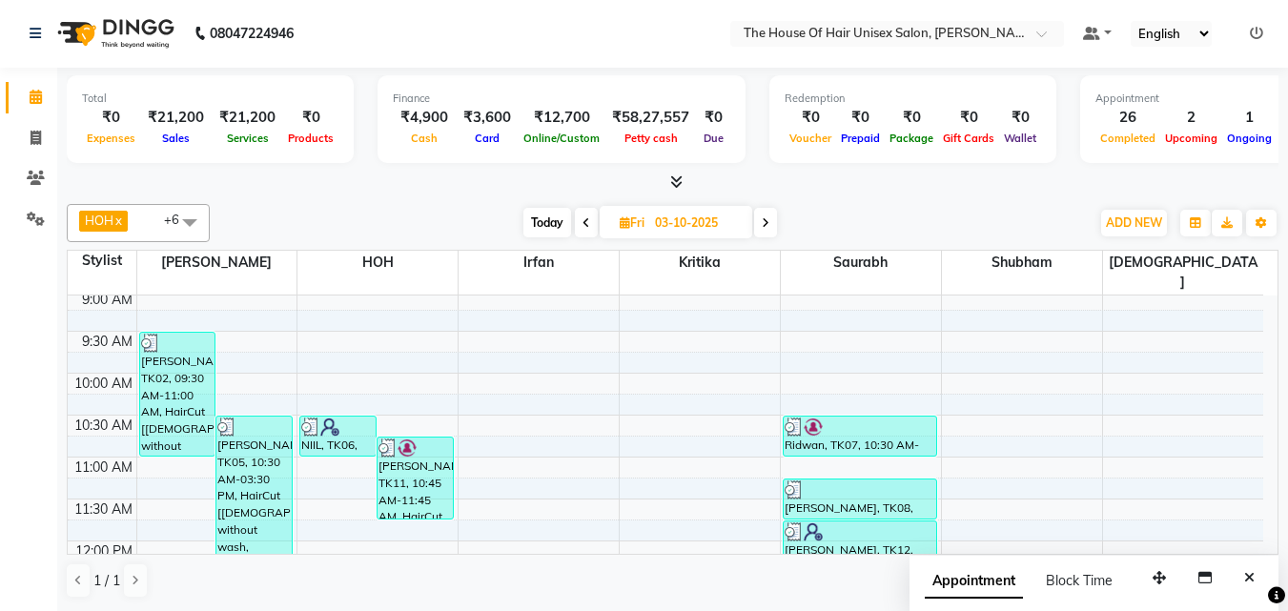
scroll to position [169, 0]
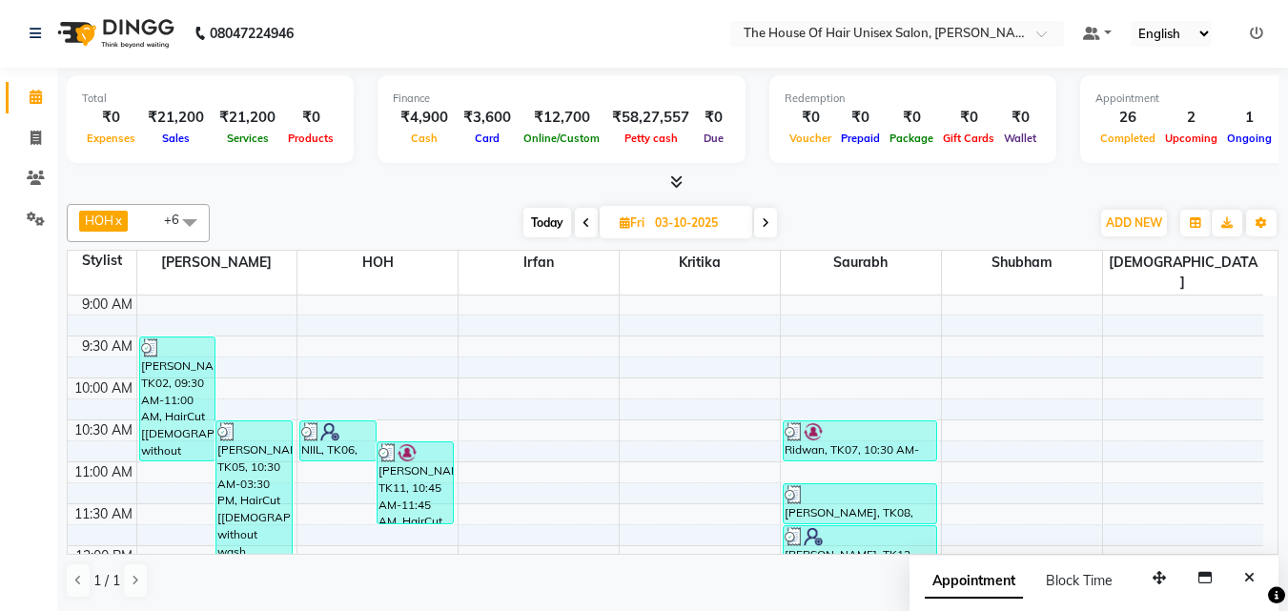
click at [768, 225] on icon at bounding box center [766, 222] width 8 height 11
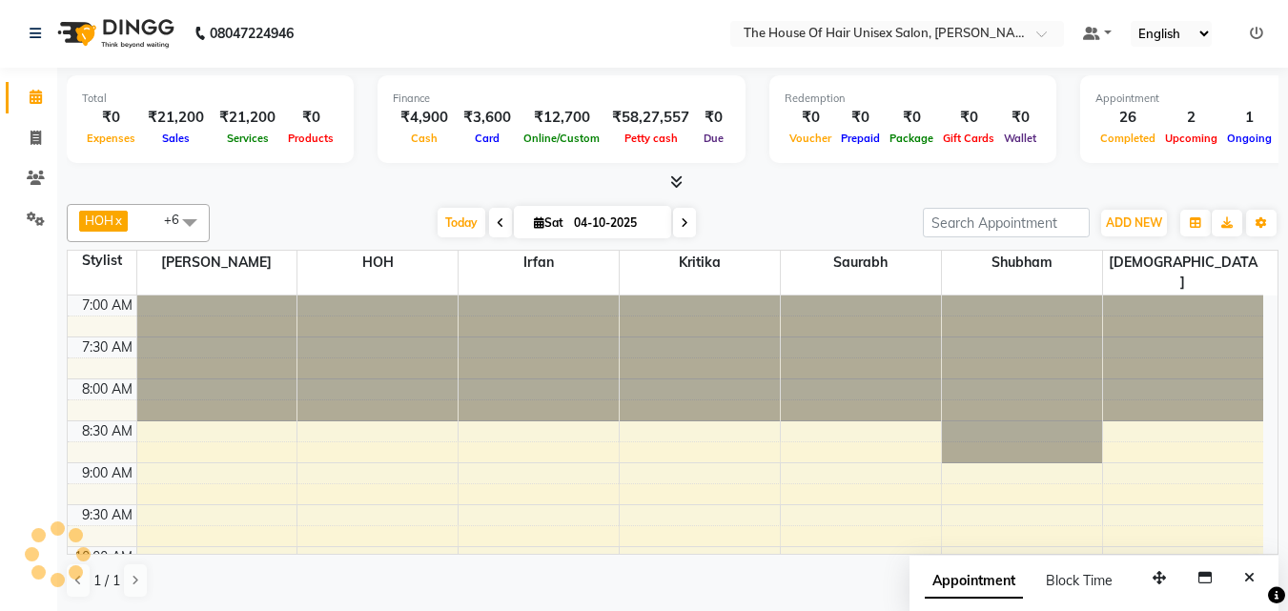
scroll to position [979, 0]
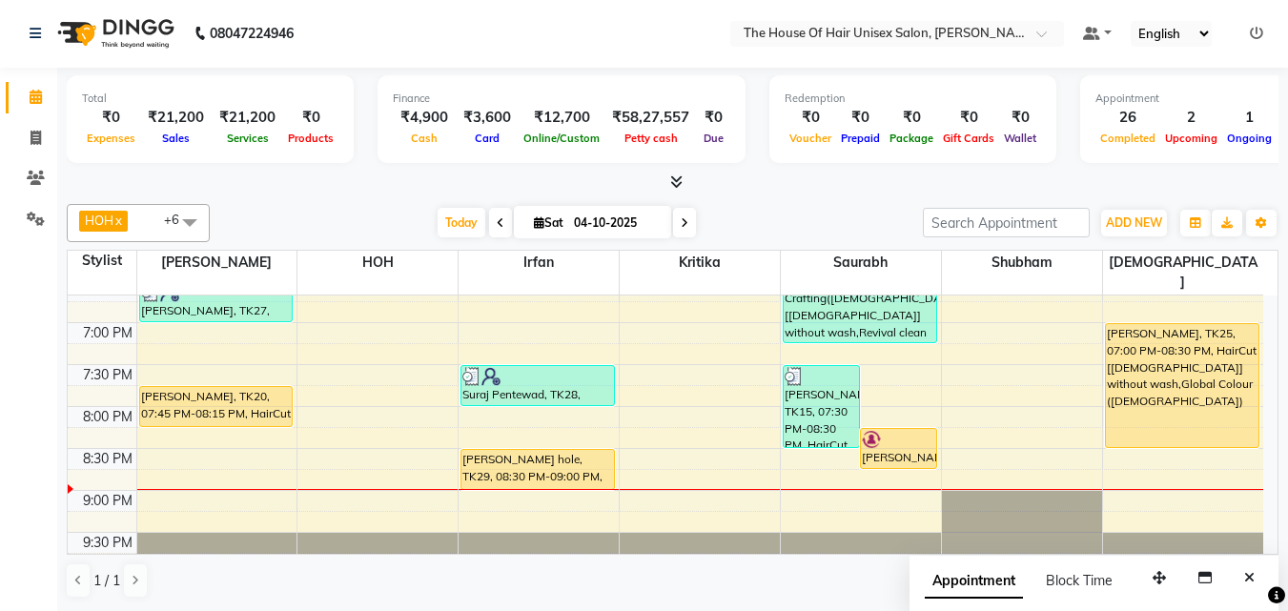
click at [681, 223] on icon at bounding box center [685, 222] width 8 height 11
type input "05-10-2025"
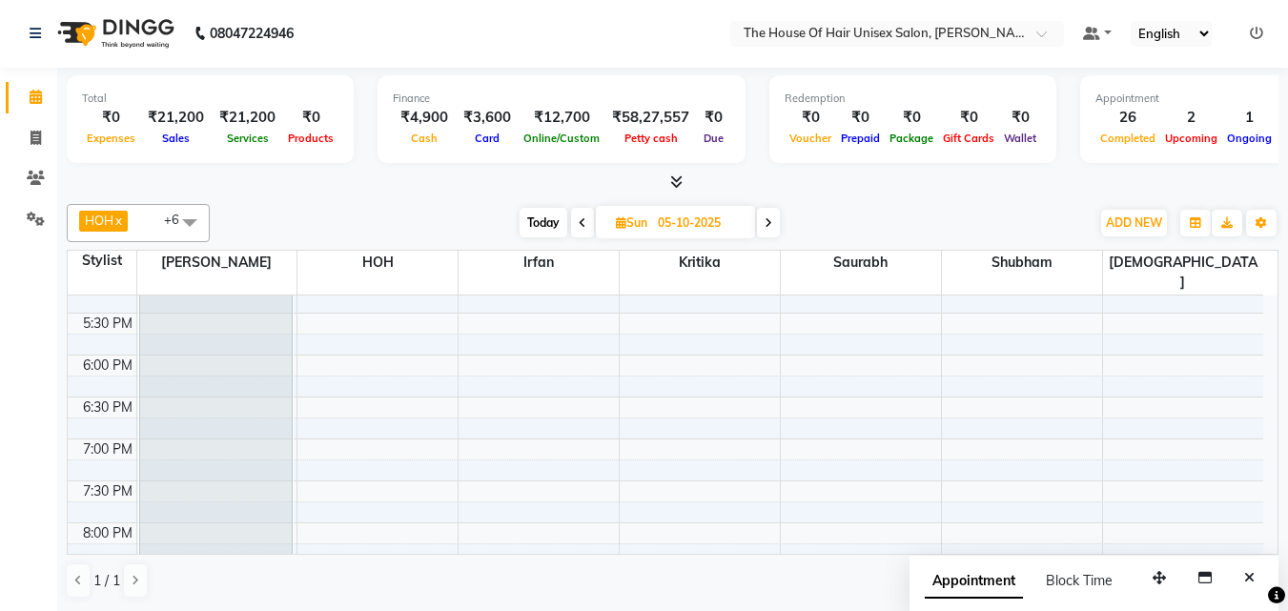
scroll to position [864, 0]
click at [415, 428] on div "7:00 AM 7:30 AM 8:00 AM 8:30 AM 9:00 AM 9:30 AM 10:00 AM 10:30 AM 11:00 AM 11:3…" at bounding box center [665, 60] width 1195 height 1257
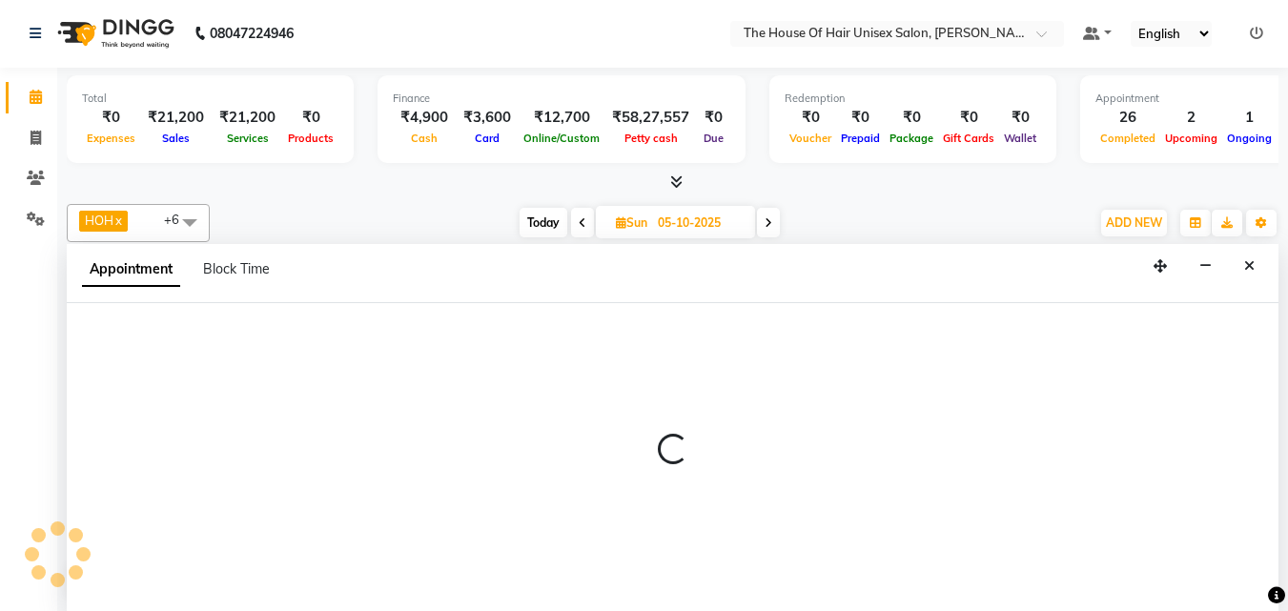
select select "85989"
select select "tentative"
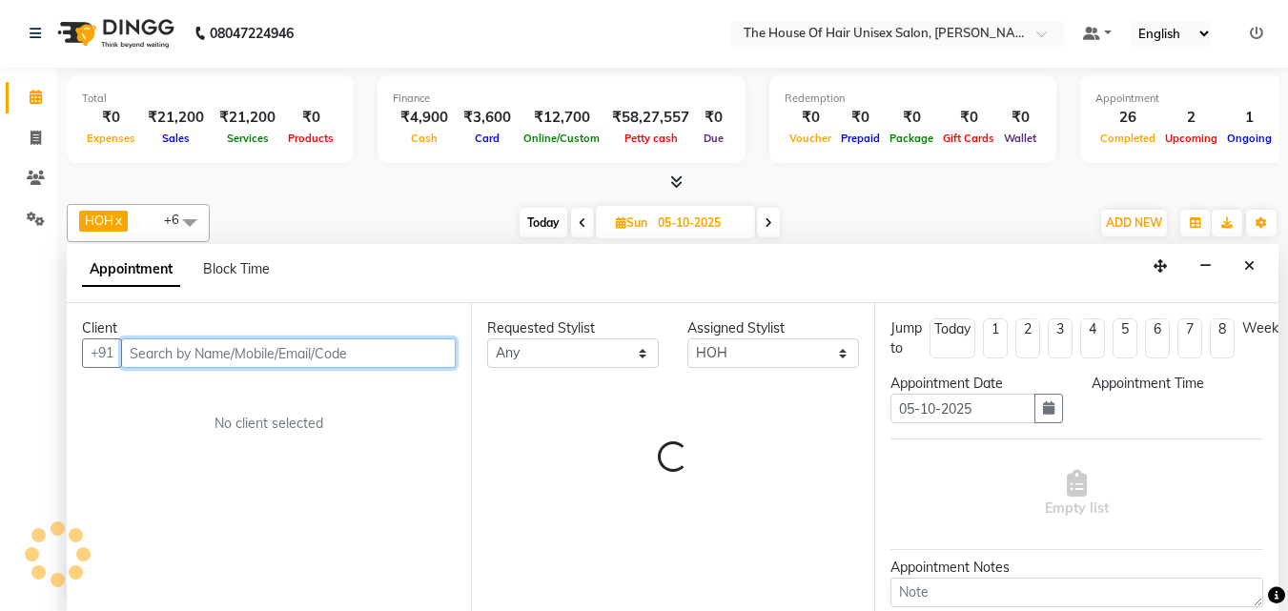
select select "1140"
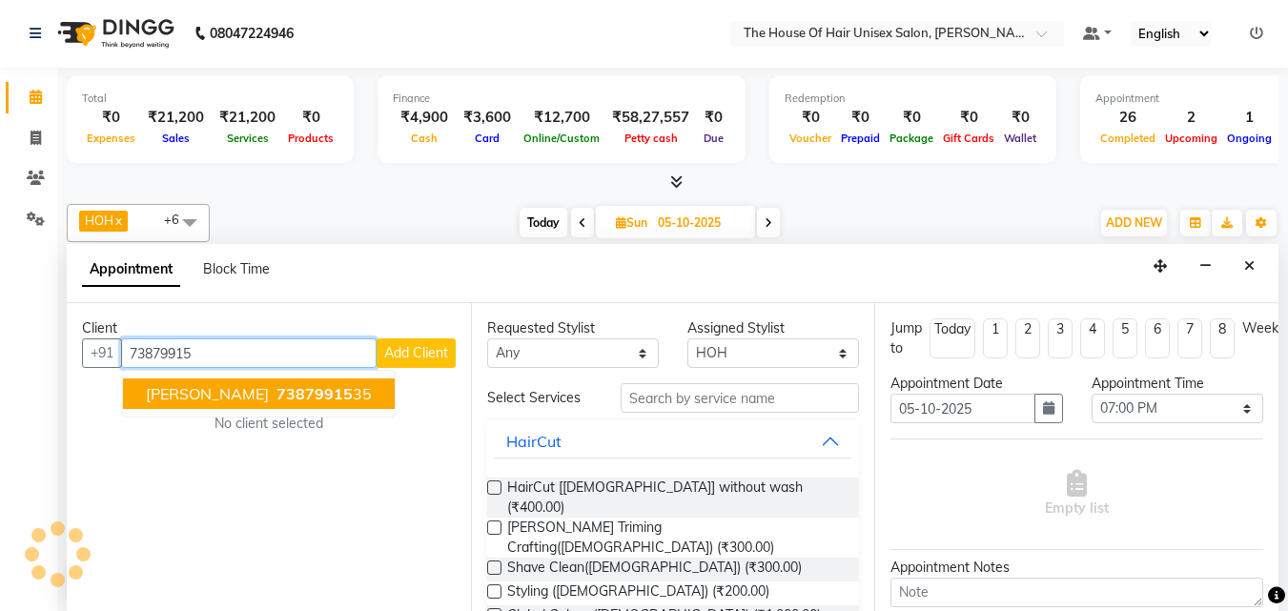
click at [303, 377] on ngb-typeahead-window "[PERSON_NAME] 73879915 35" at bounding box center [259, 394] width 274 height 48
click at [304, 391] on span "73879915" at bounding box center [314, 393] width 76 height 19
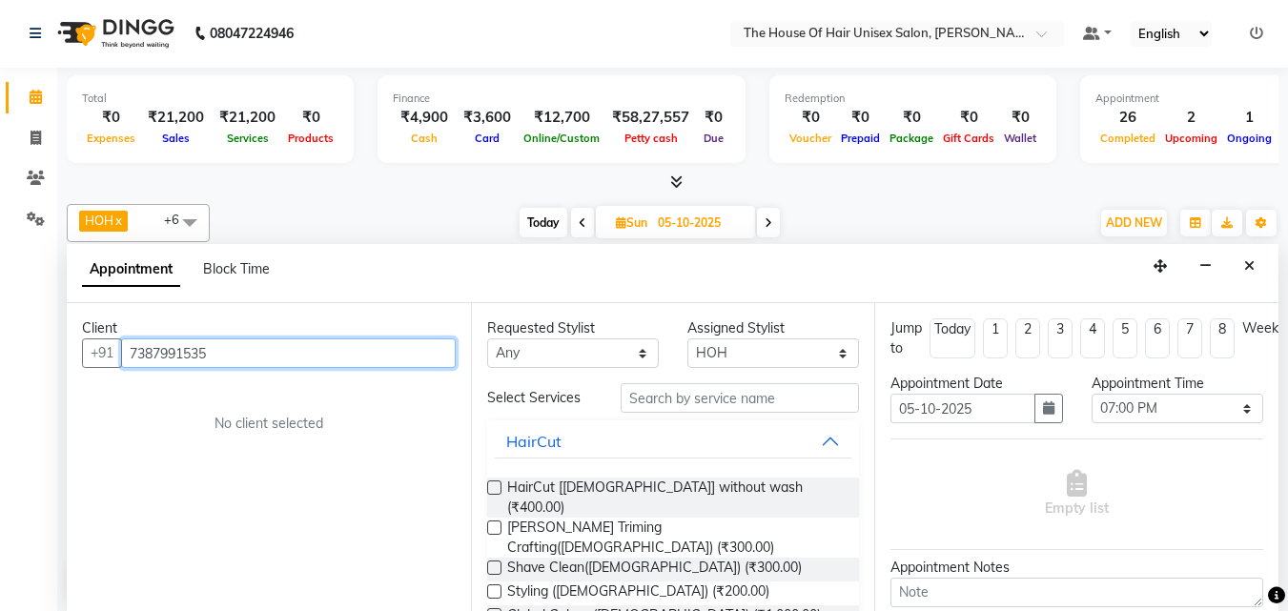
click at [231, 357] on input "7387991535" at bounding box center [288, 353] width 335 height 30
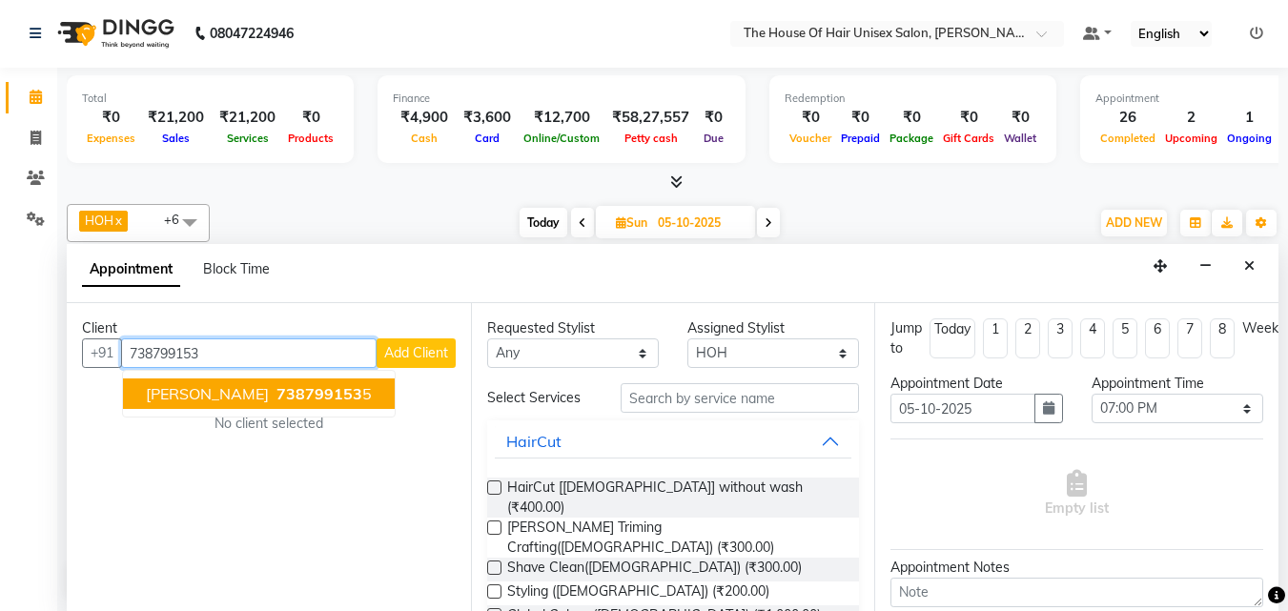
click at [242, 390] on span "[PERSON_NAME]" at bounding box center [207, 393] width 123 height 19
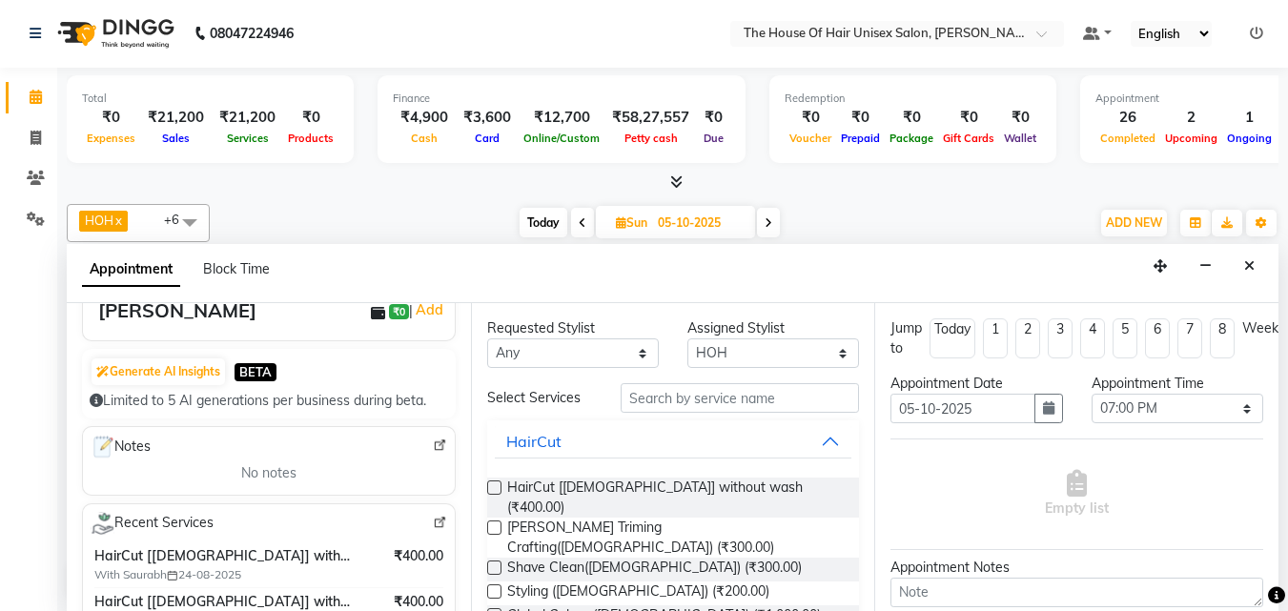
scroll to position [221, 0]
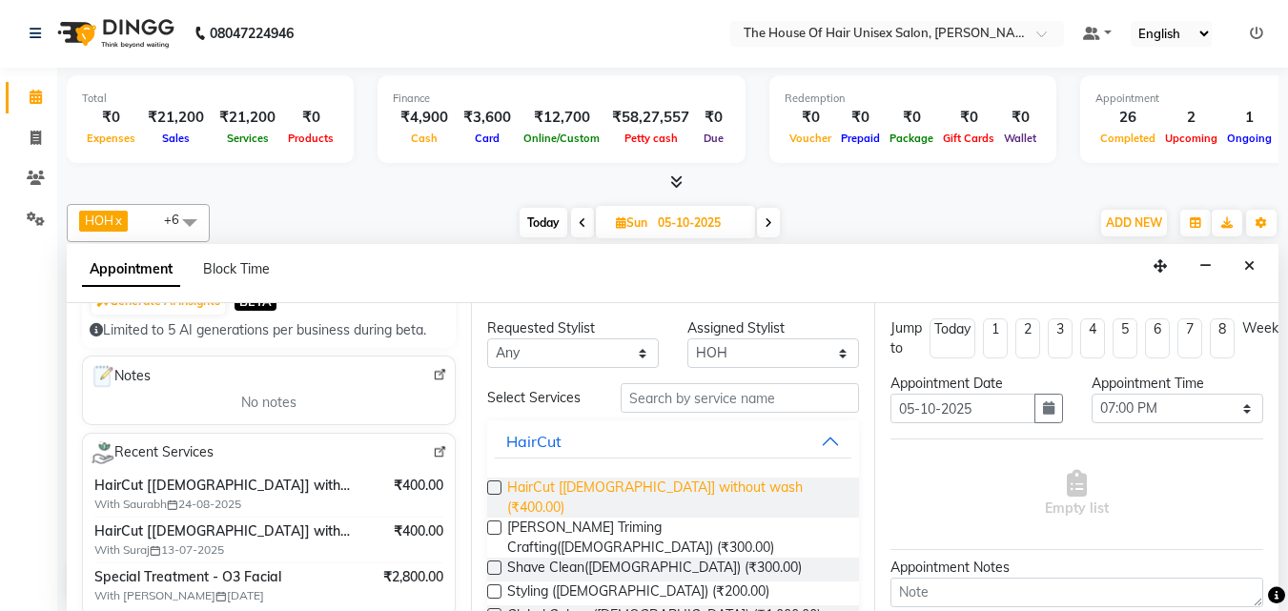
type input "7387991535"
click at [571, 482] on span "HairCut [[DEMOGRAPHIC_DATA]] without wash (₹400.00)" at bounding box center [675, 498] width 337 height 40
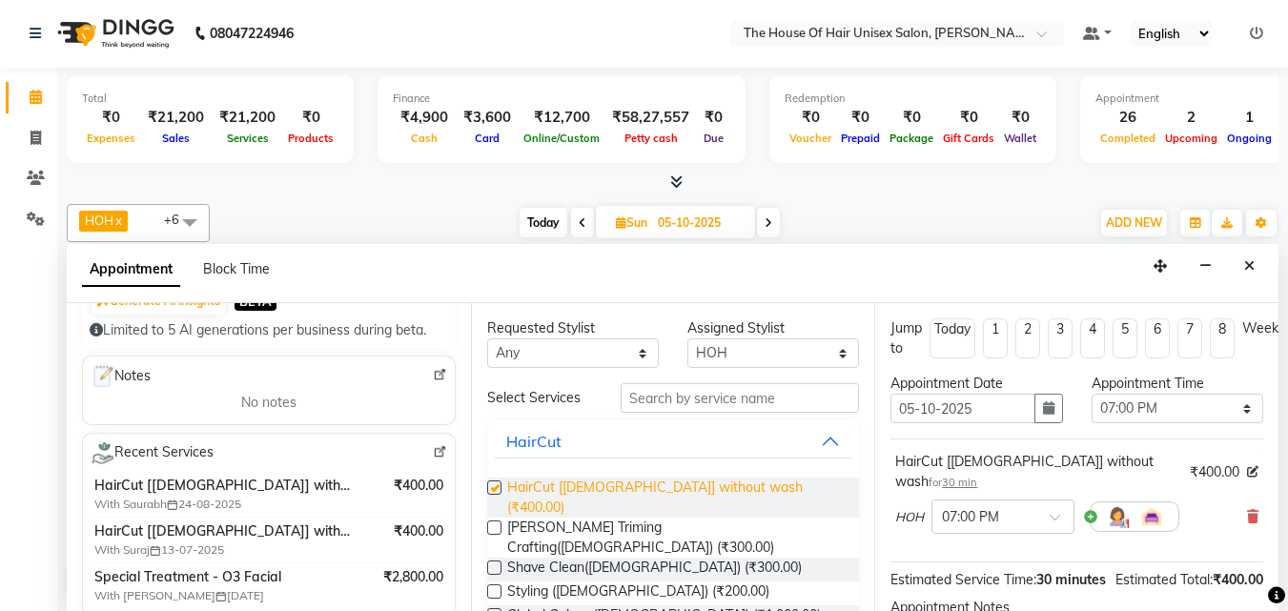
checkbox input "false"
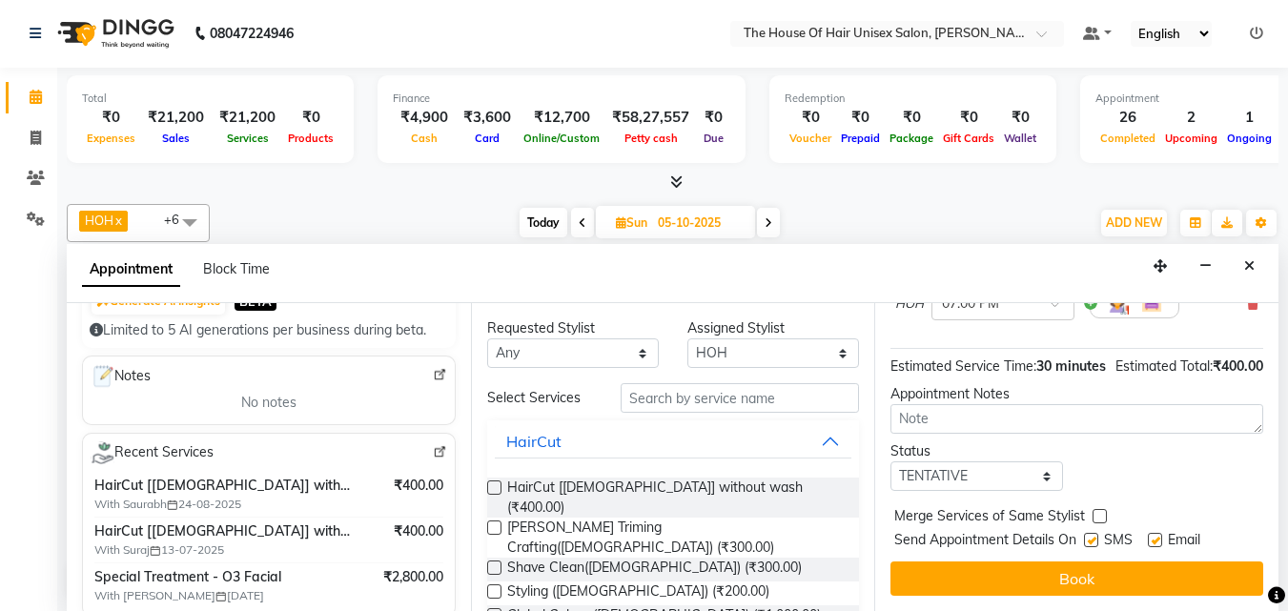
scroll to position [228, 0]
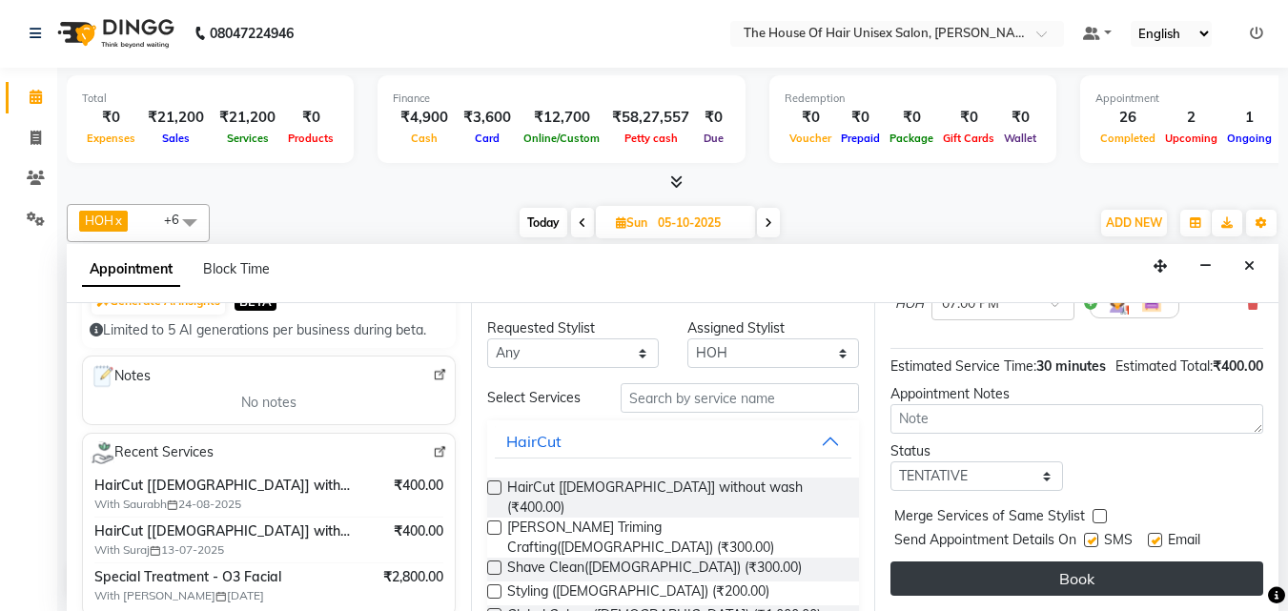
click at [1082, 561] on button "Book" at bounding box center [1076, 578] width 373 height 34
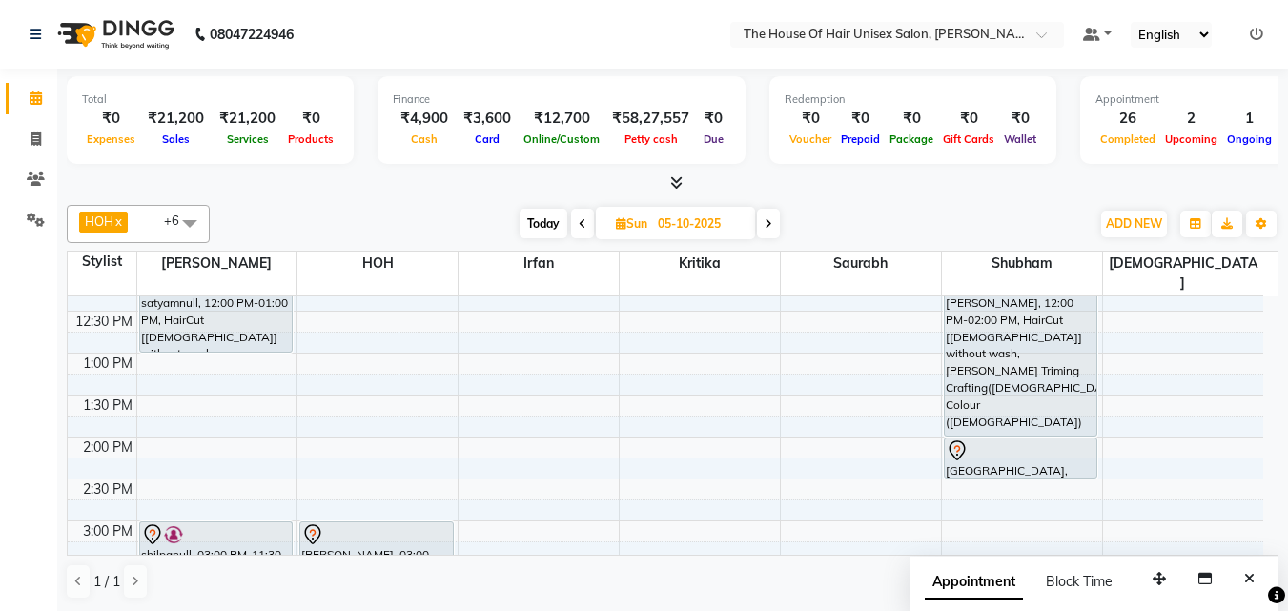
scroll to position [445, 0]
click at [540, 222] on span "Today" at bounding box center [544, 224] width 48 height 30
type input "04-10-2025"
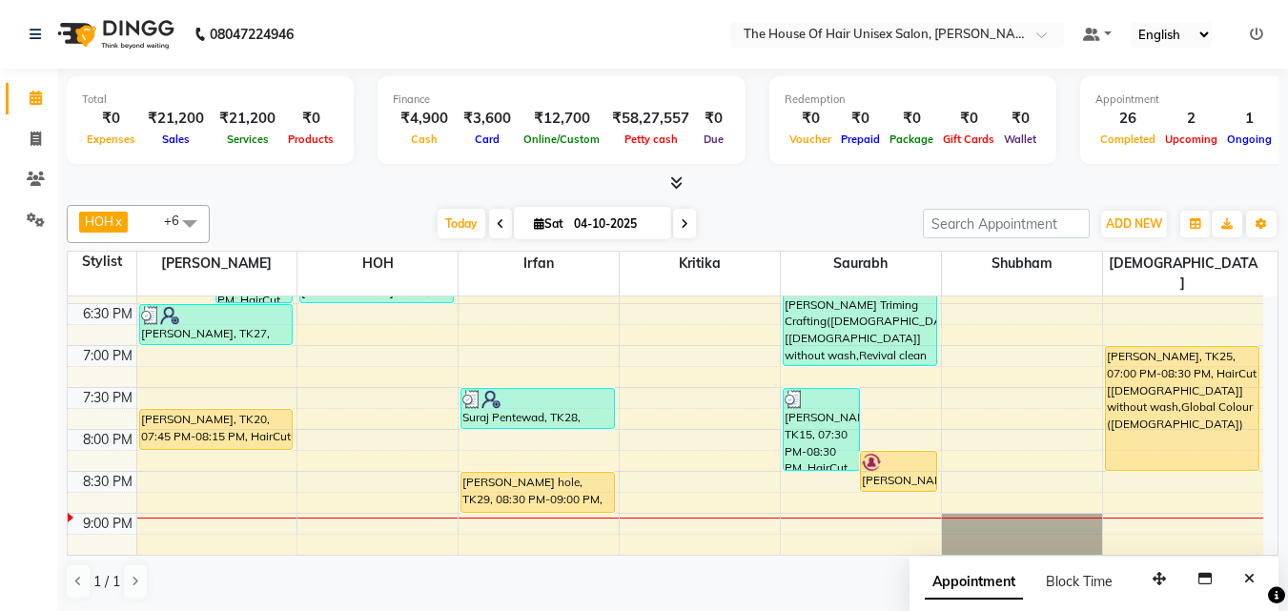
scroll to position [959, 0]
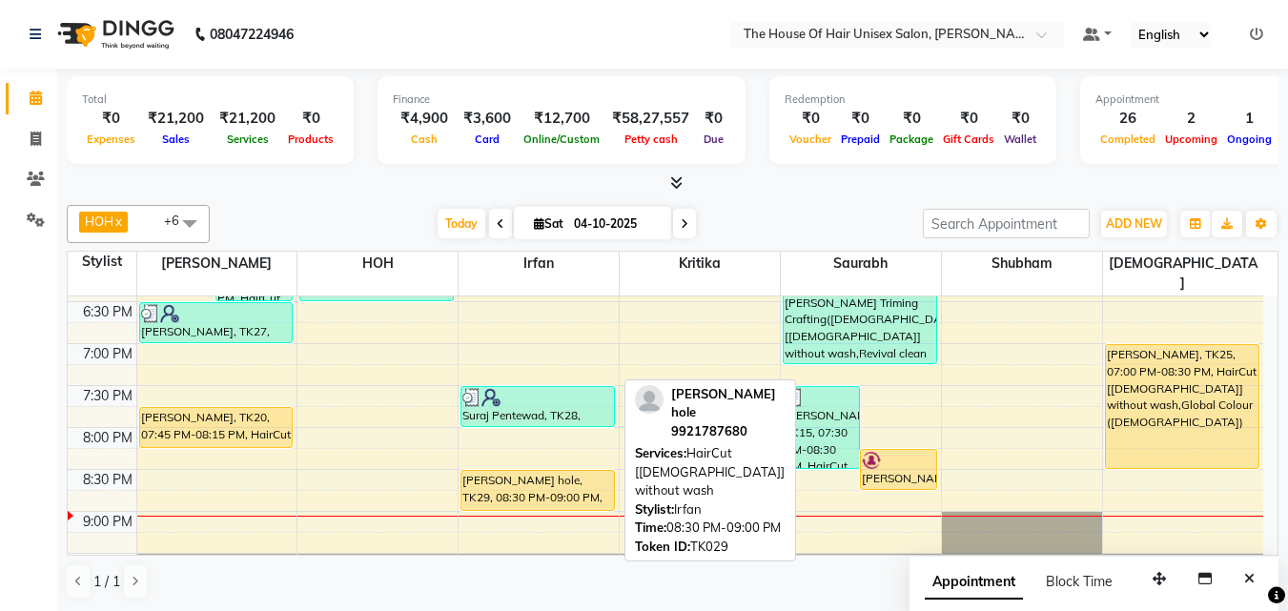
click at [533, 471] on div "[PERSON_NAME] hole, TK29, 08:30 PM-09:00 PM, HairCut [[DEMOGRAPHIC_DATA]] witho…" at bounding box center [537, 490] width 153 height 39
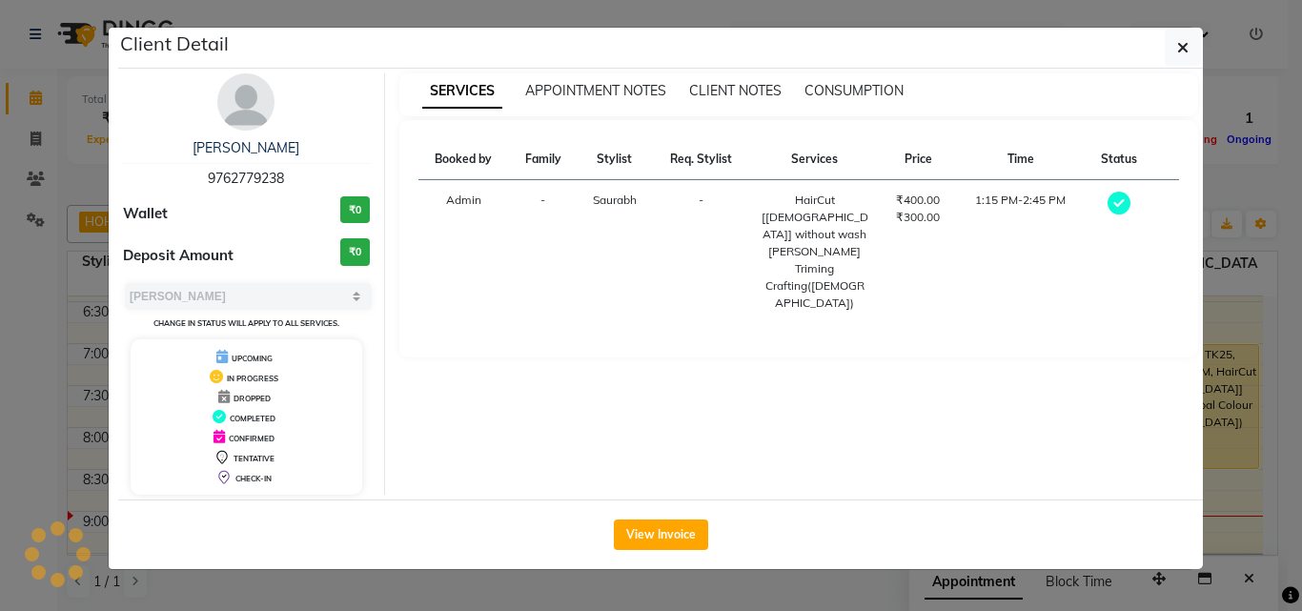
select select "1"
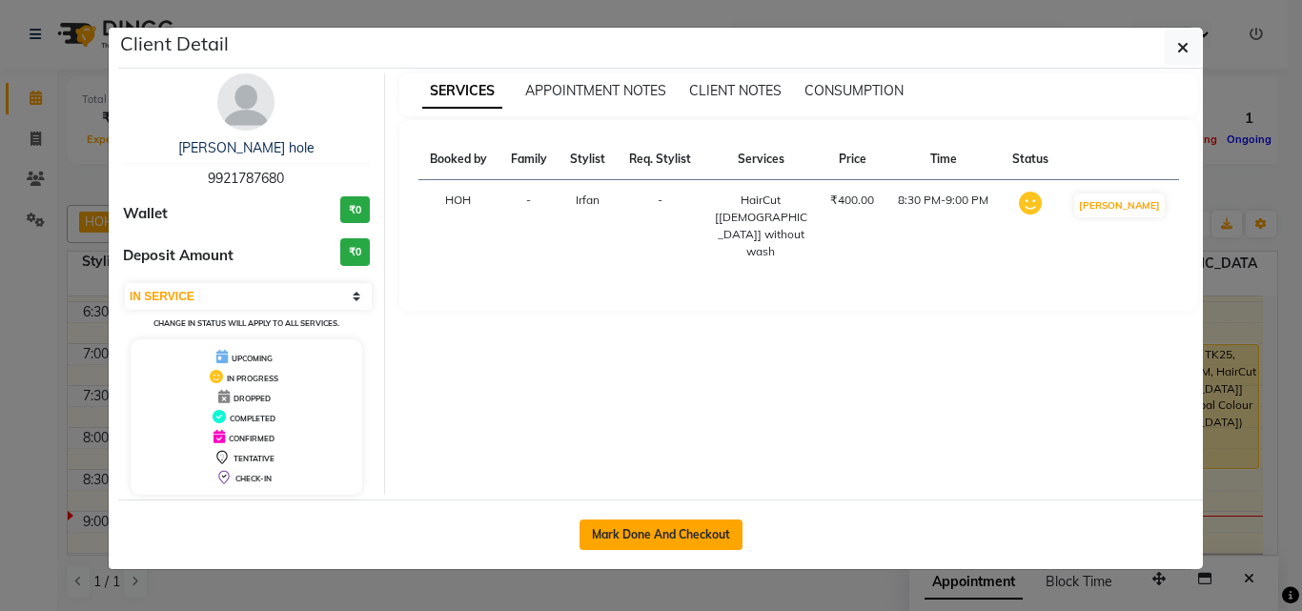
click at [661, 527] on button "Mark Done And Checkout" at bounding box center [661, 535] width 163 height 31
select select "service"
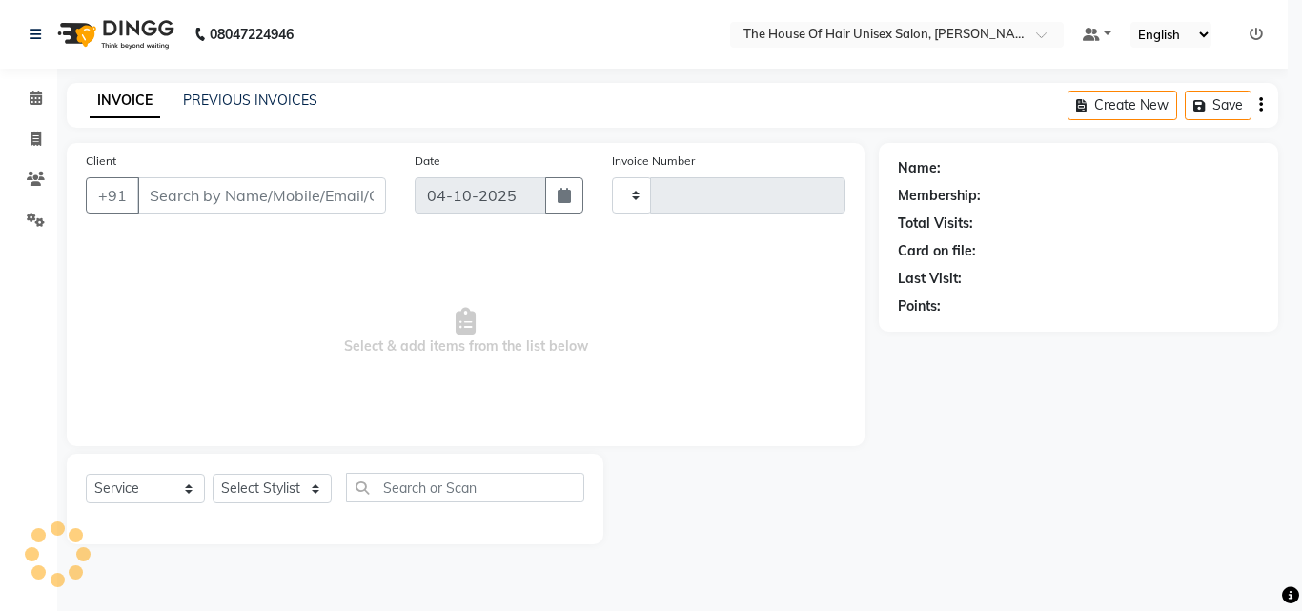
type input "3135"
select select "598"
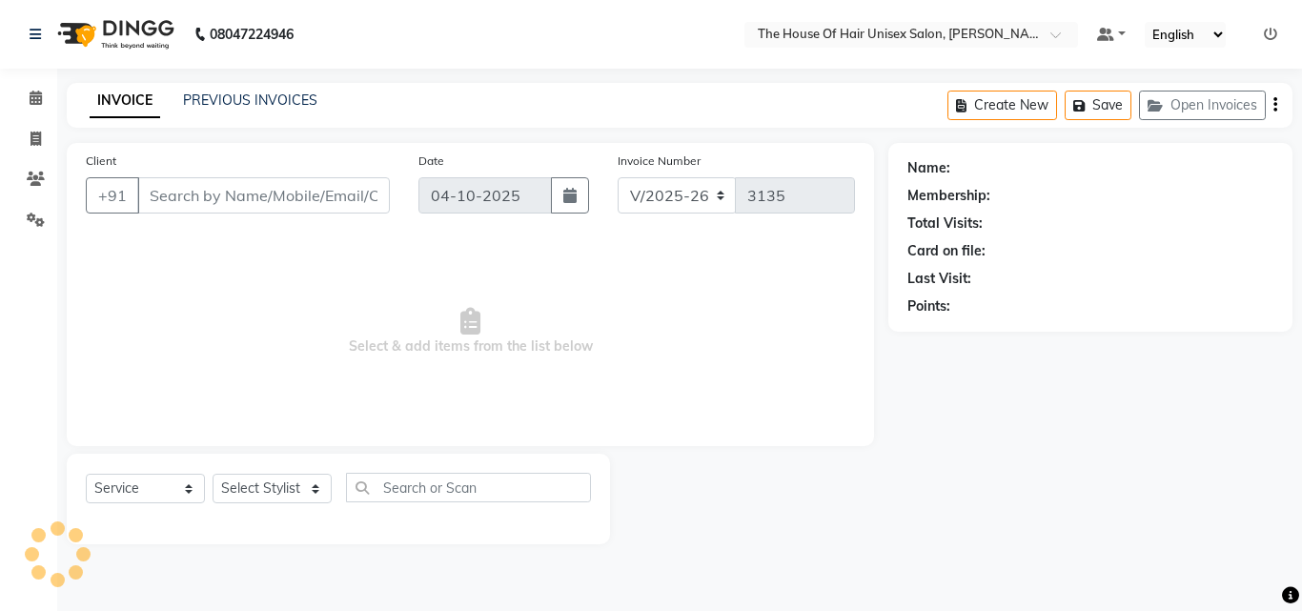
type input "9921787680"
select select "93676"
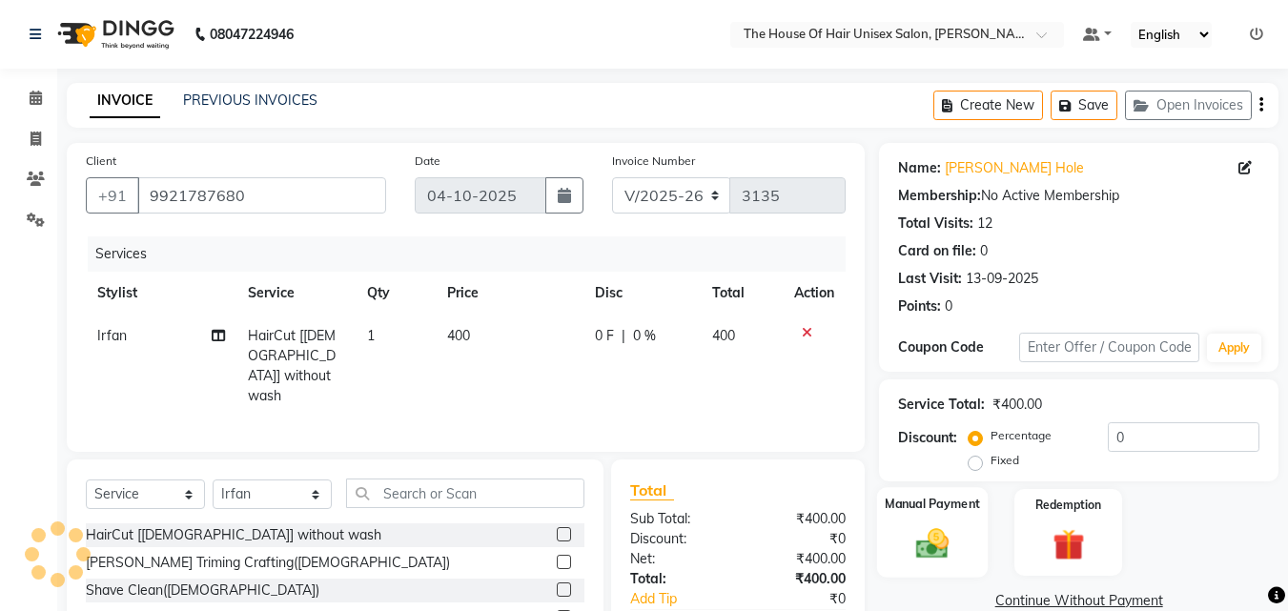
click at [948, 544] on img at bounding box center [932, 543] width 53 height 38
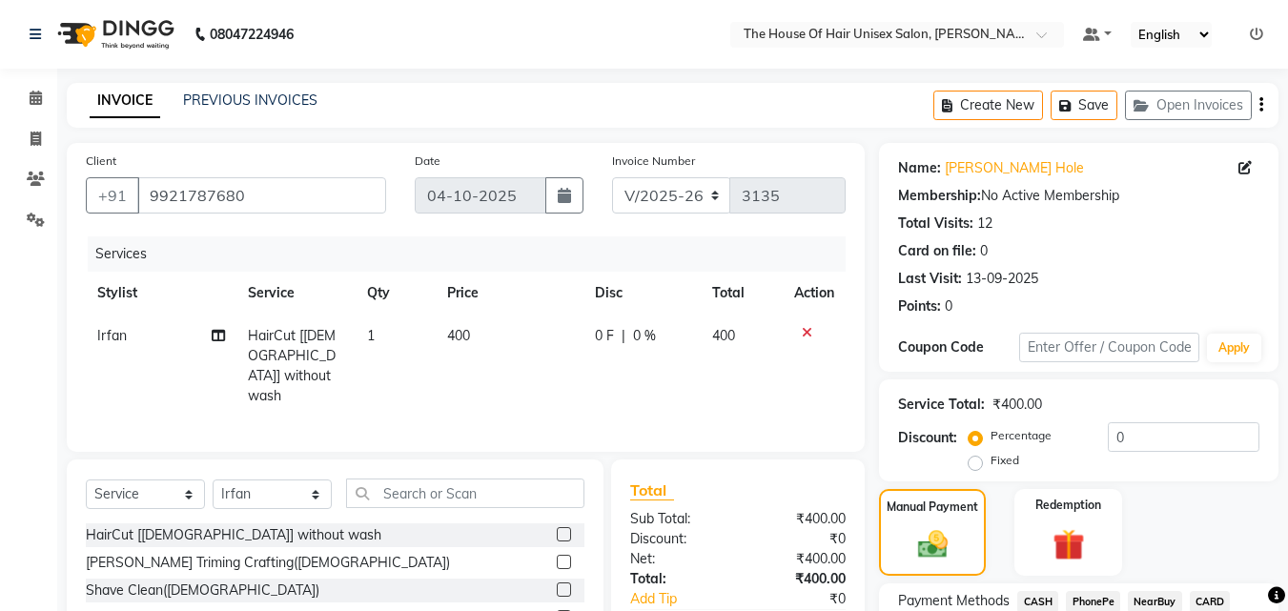
scroll to position [92, 0]
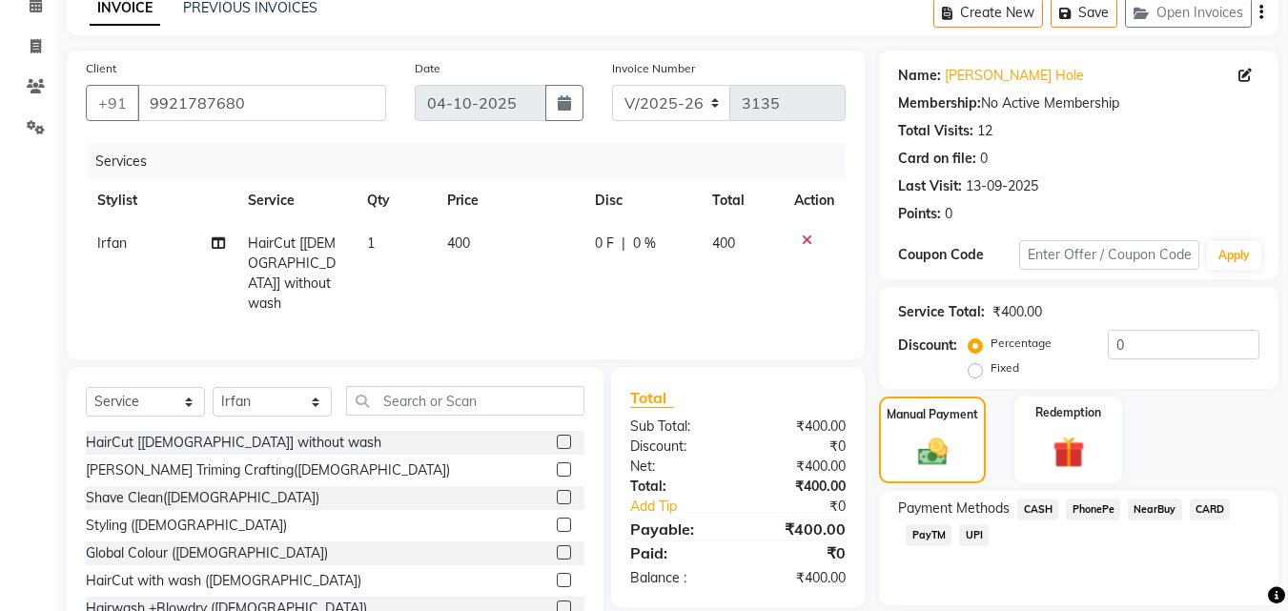
click at [973, 531] on span "UPI" at bounding box center [974, 535] width 30 height 22
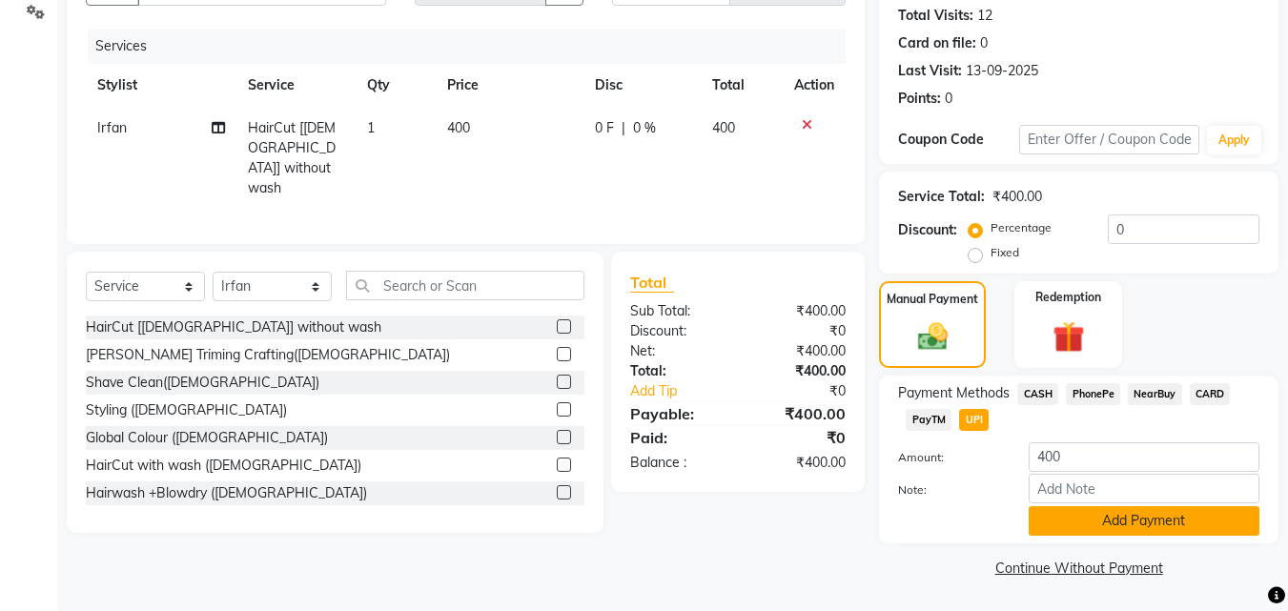
click at [1097, 517] on button "Add Payment" at bounding box center [1144, 521] width 231 height 30
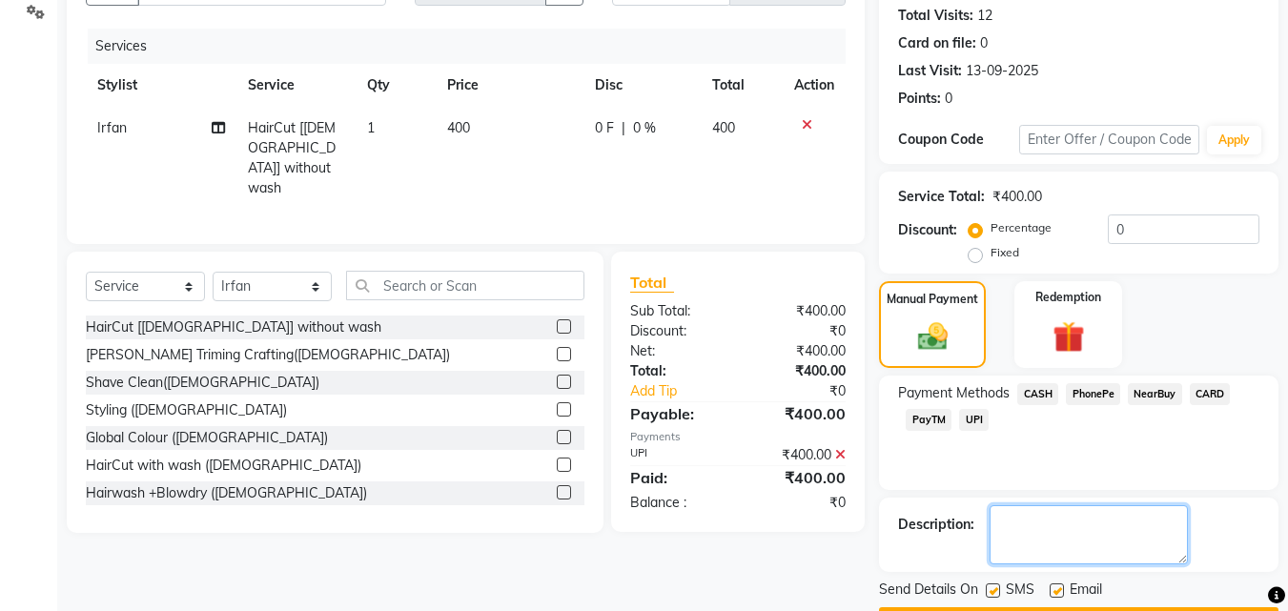
click at [1097, 517] on textarea at bounding box center [1088, 534] width 198 height 59
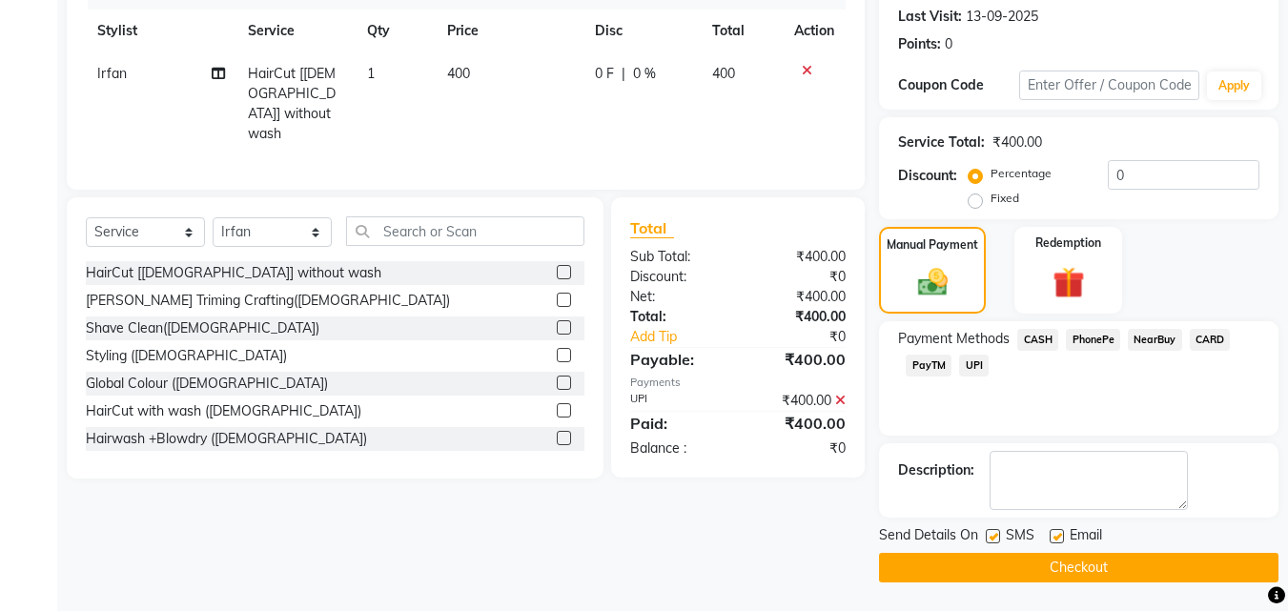
click at [1064, 563] on button "Checkout" at bounding box center [1078, 568] width 399 height 30
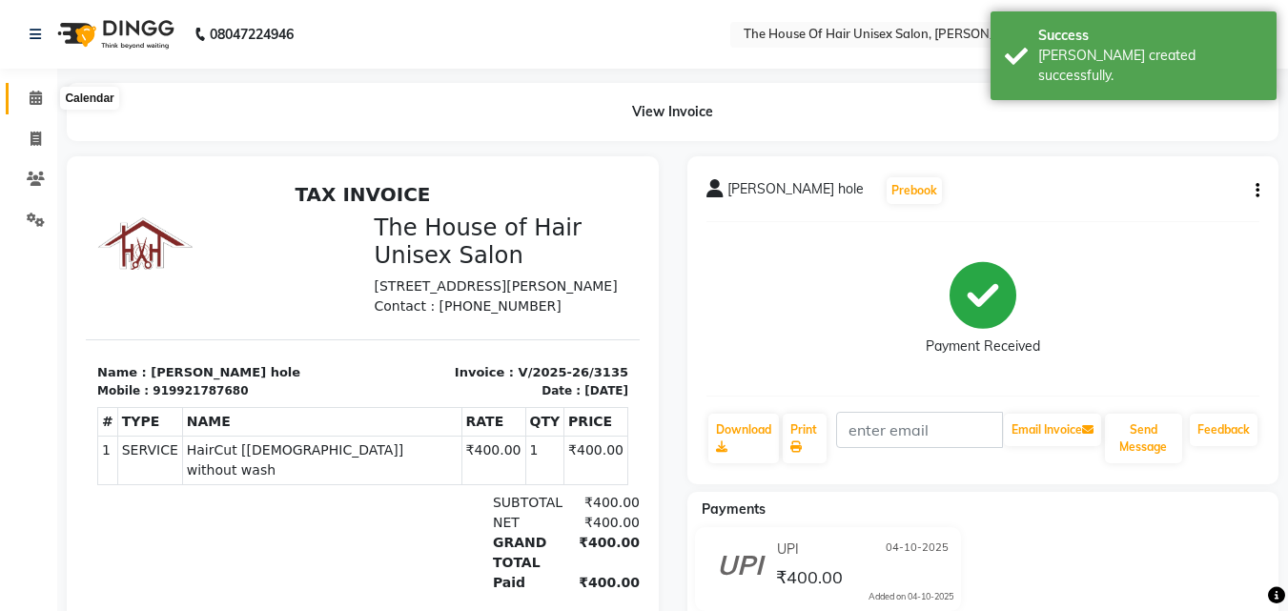
click at [31, 94] on icon at bounding box center [36, 98] width 12 height 14
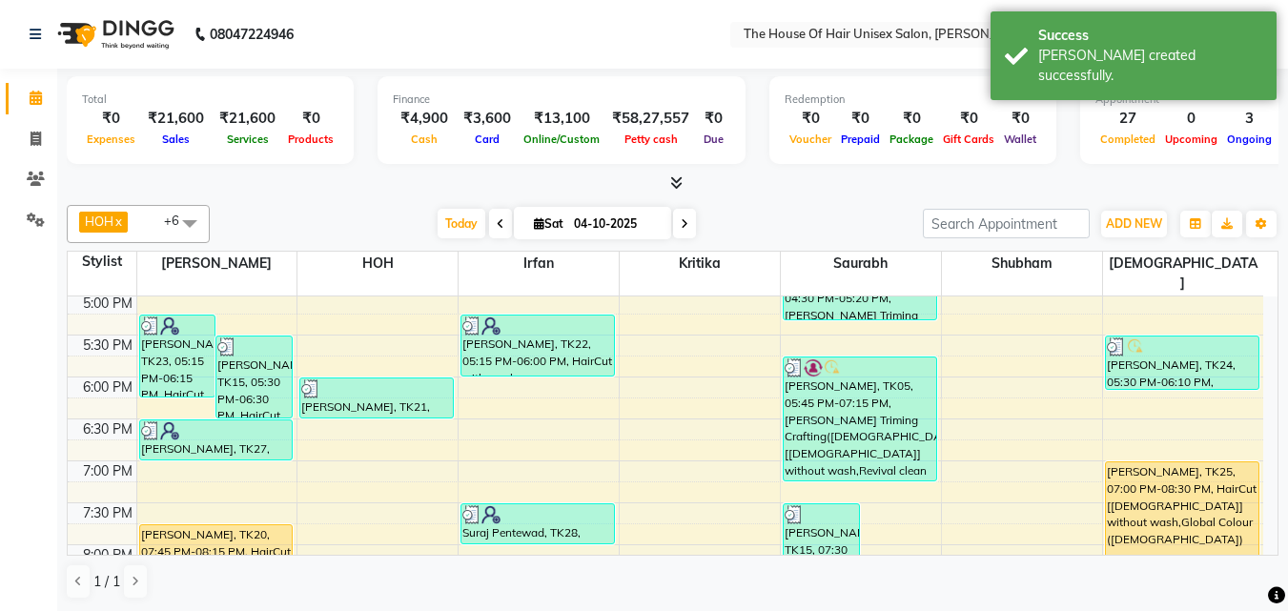
scroll to position [918, 0]
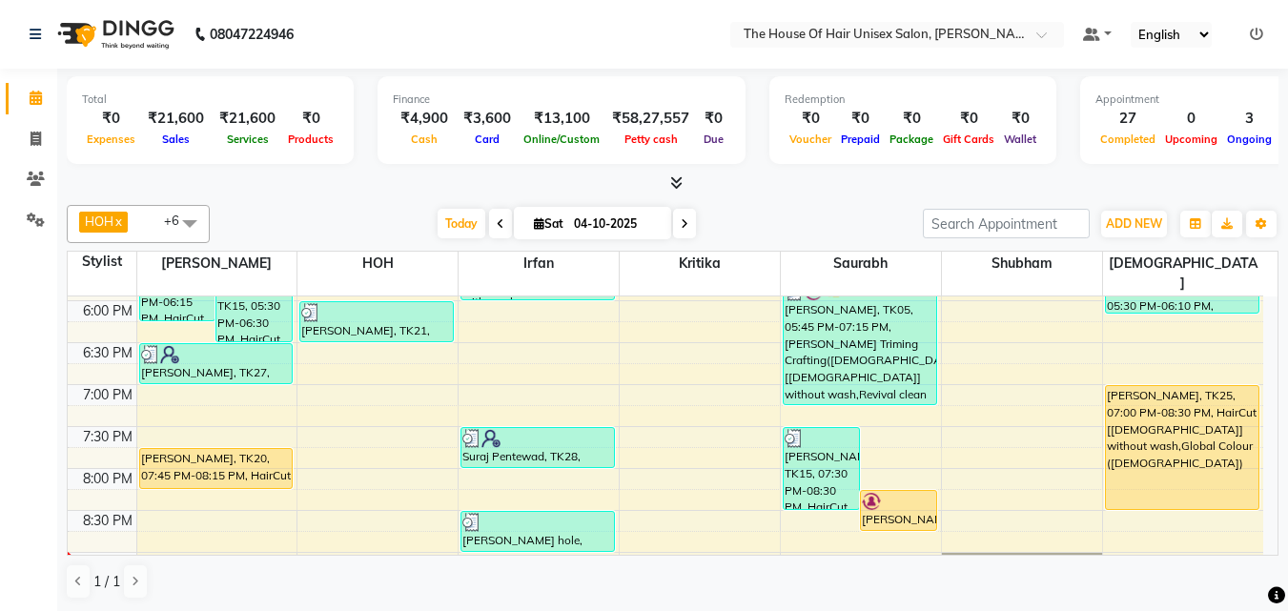
click at [683, 223] on icon at bounding box center [685, 223] width 8 height 11
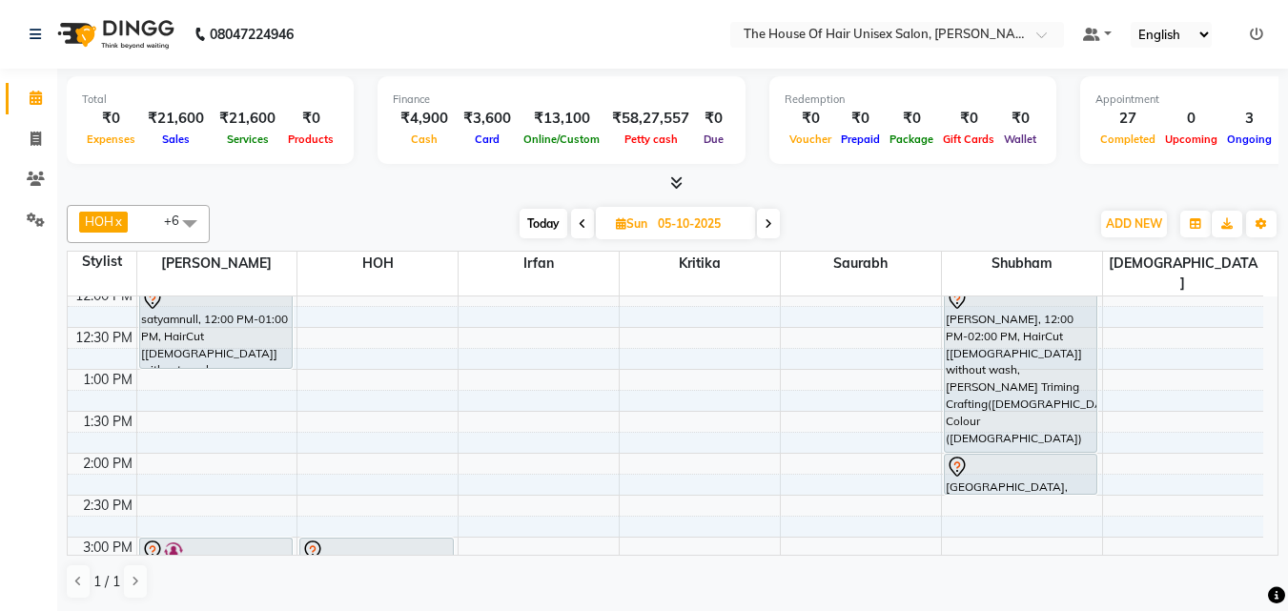
scroll to position [439, 0]
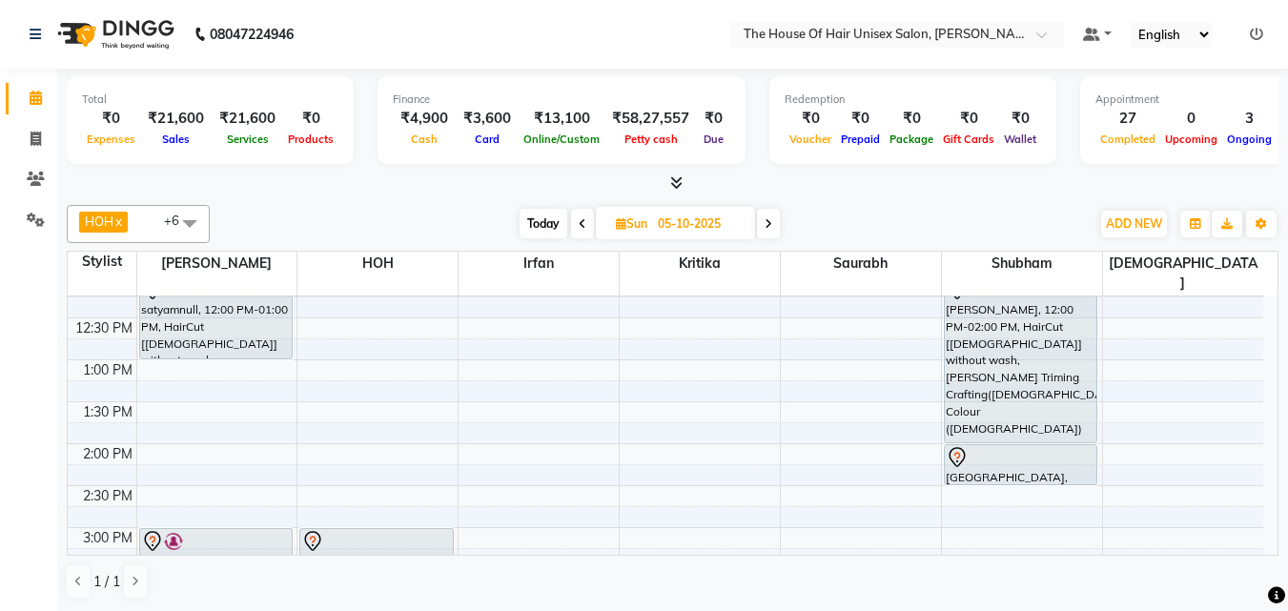
click at [532, 214] on span "Today" at bounding box center [544, 224] width 48 height 30
type input "04-10-2025"
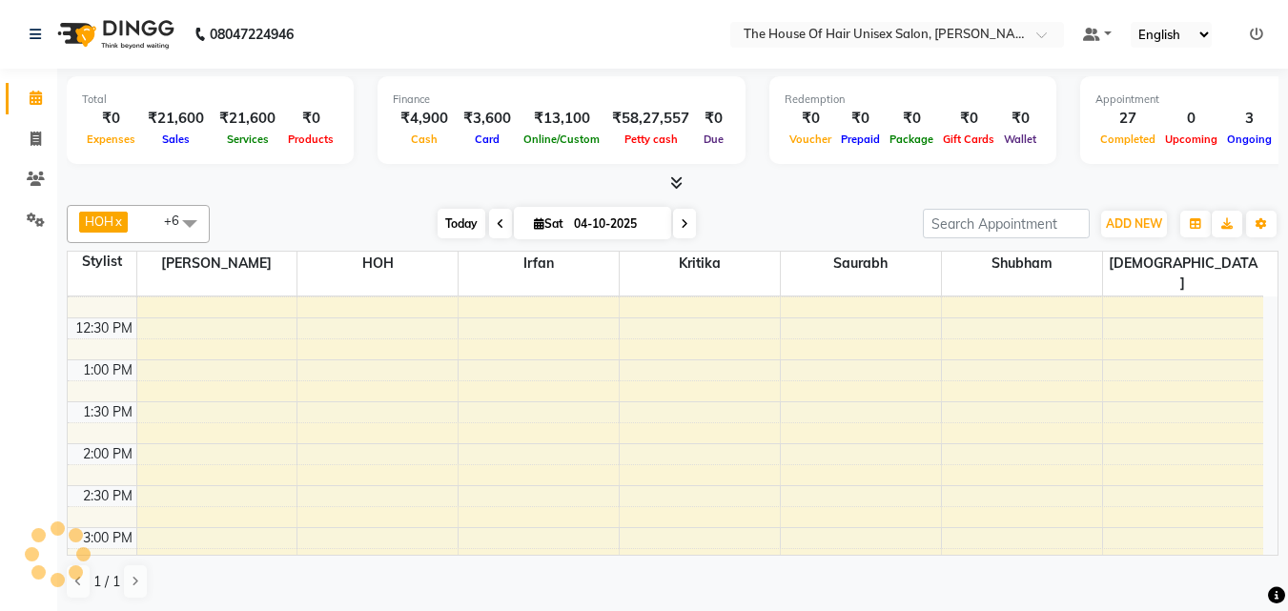
scroll to position [979, 0]
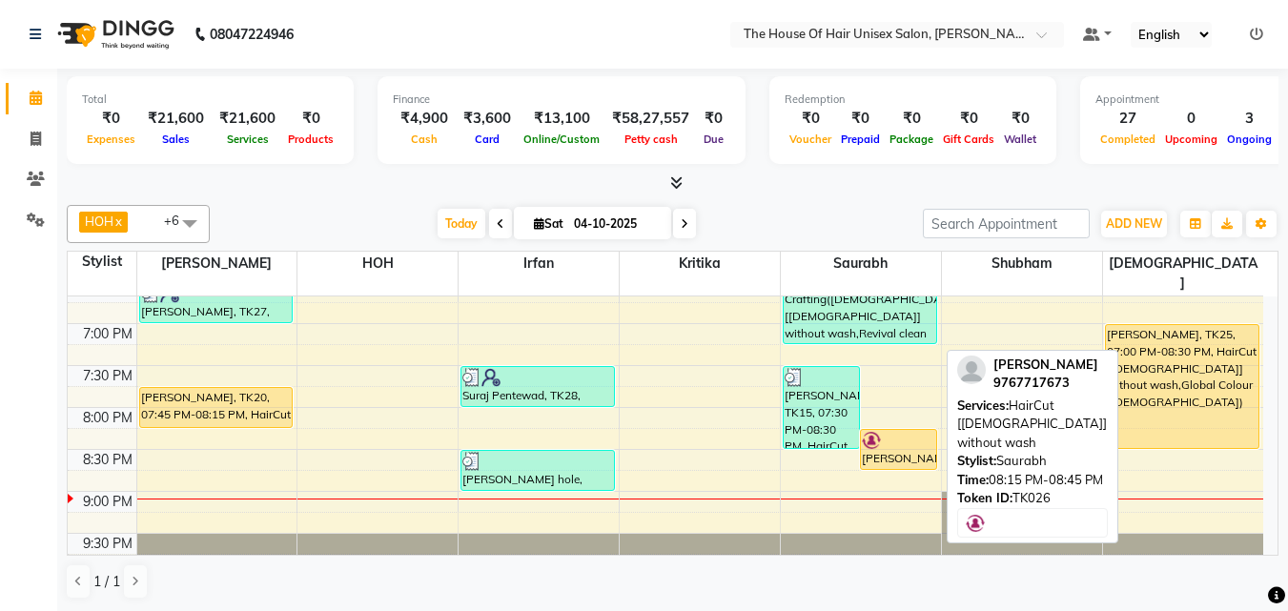
click at [909, 430] on div "[PERSON_NAME], TK26, 08:15 PM-08:45 PM, HairCut [[DEMOGRAPHIC_DATA]] without wa…" at bounding box center [898, 449] width 75 height 39
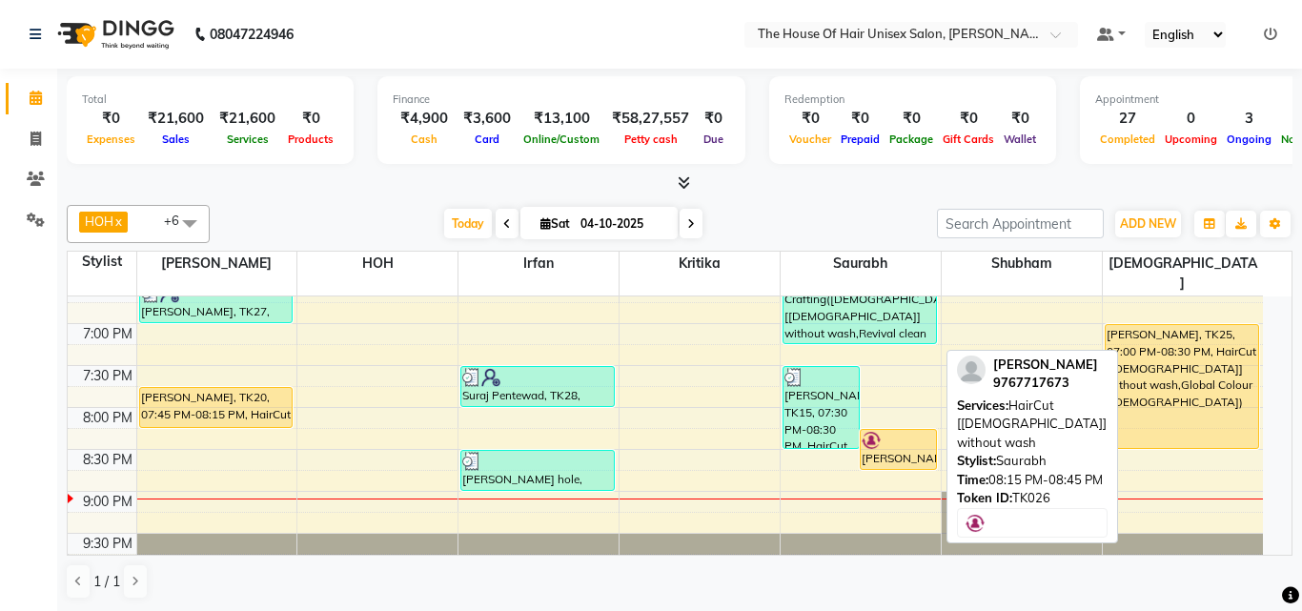
select select "1"
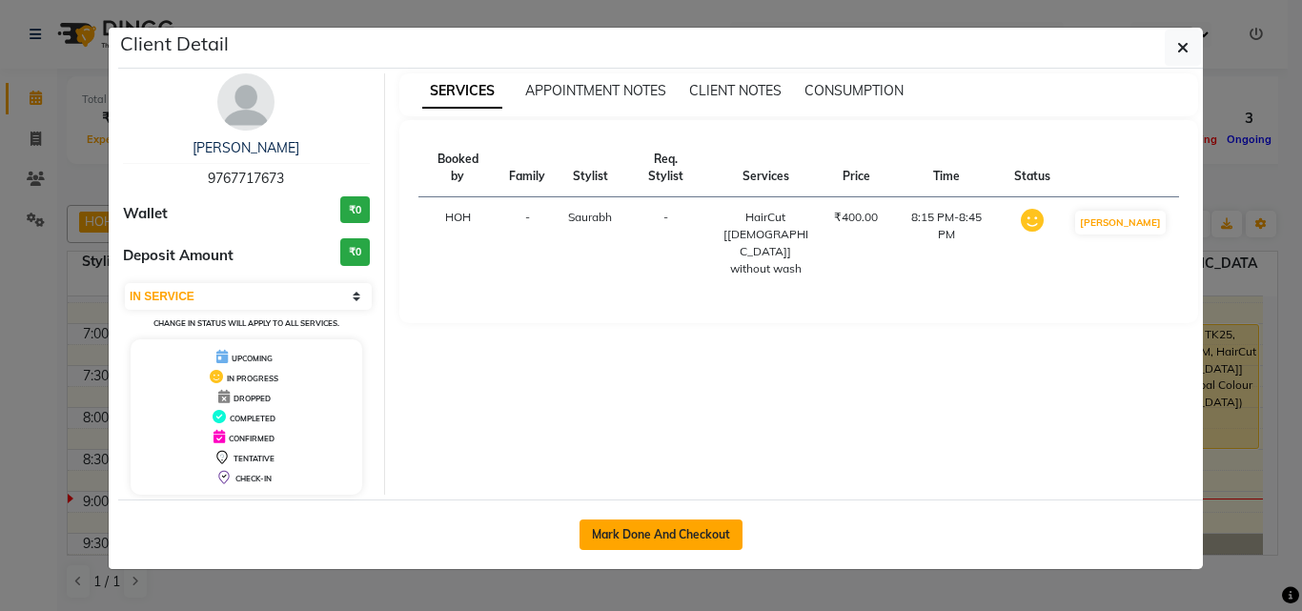
click at [703, 525] on button "Mark Done And Checkout" at bounding box center [661, 535] width 163 height 31
select select "598"
select select "service"
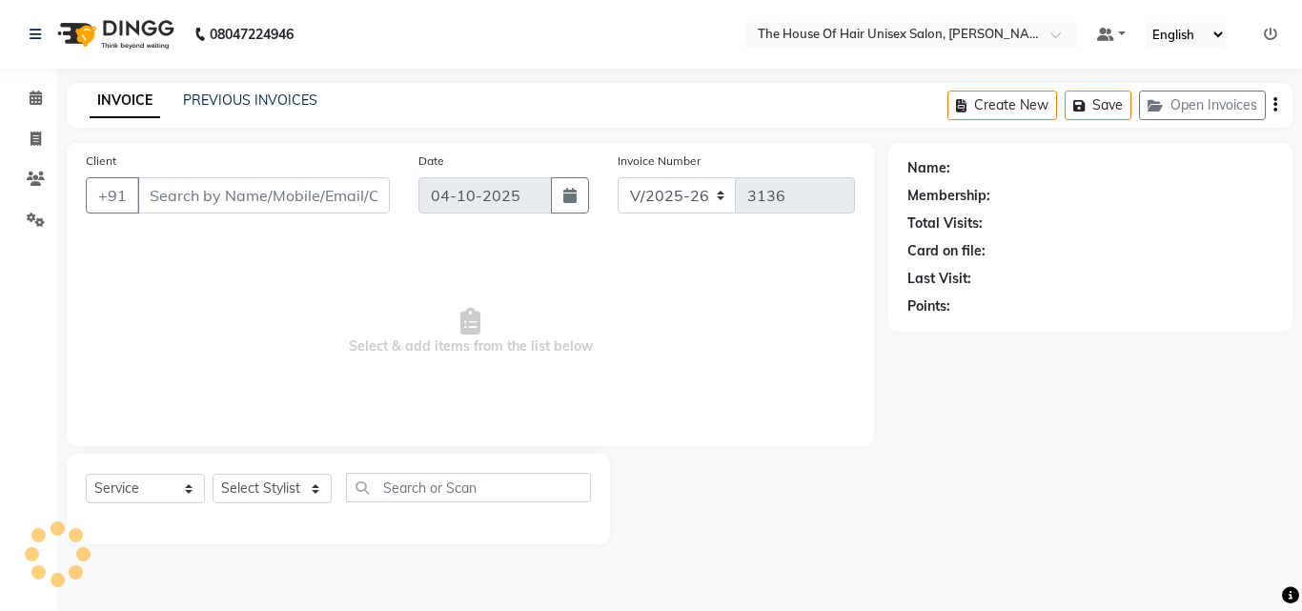
type input "9767717673"
select select "86145"
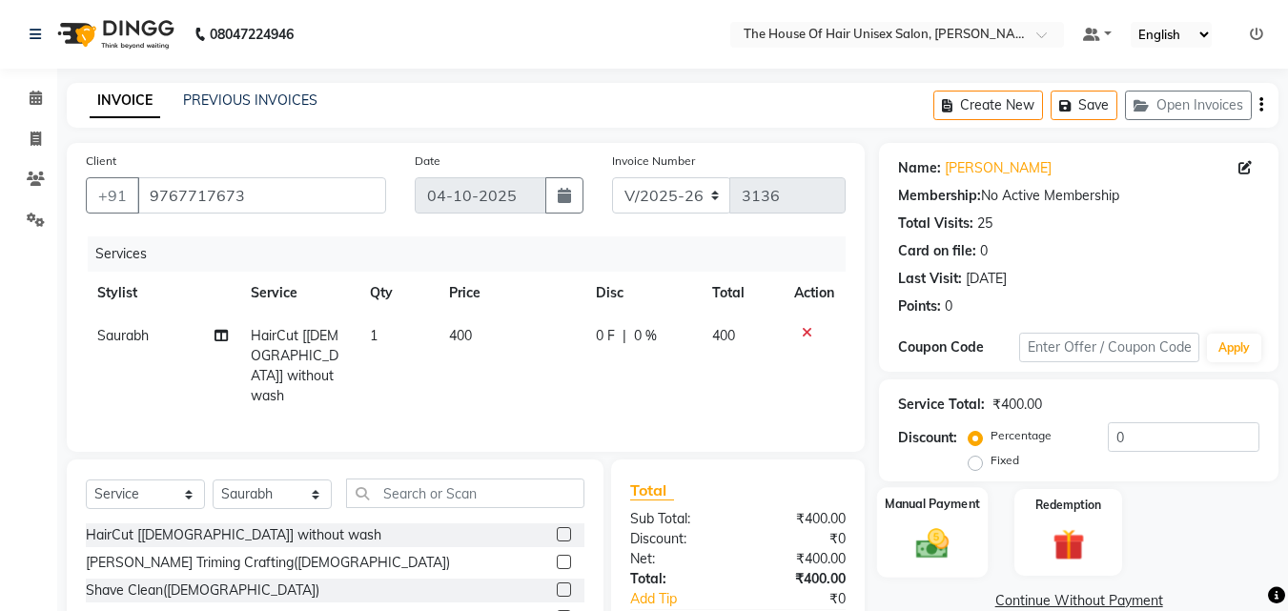
click at [945, 538] on img at bounding box center [932, 543] width 53 height 38
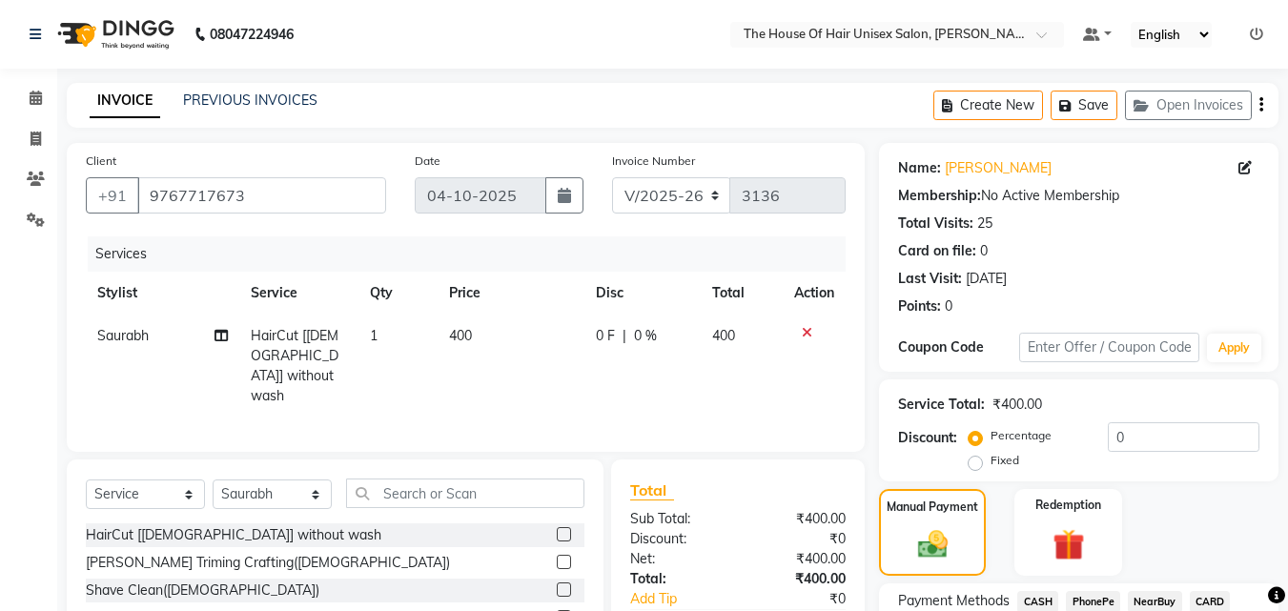
scroll to position [151, 0]
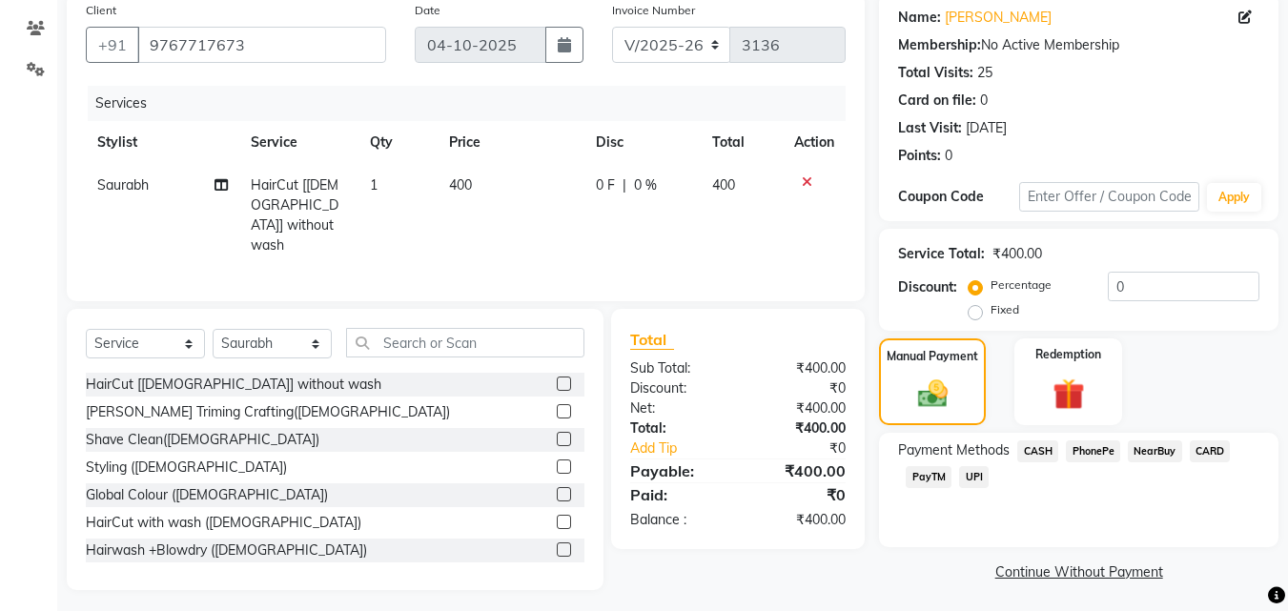
click at [971, 476] on span "UPI" at bounding box center [974, 477] width 30 height 22
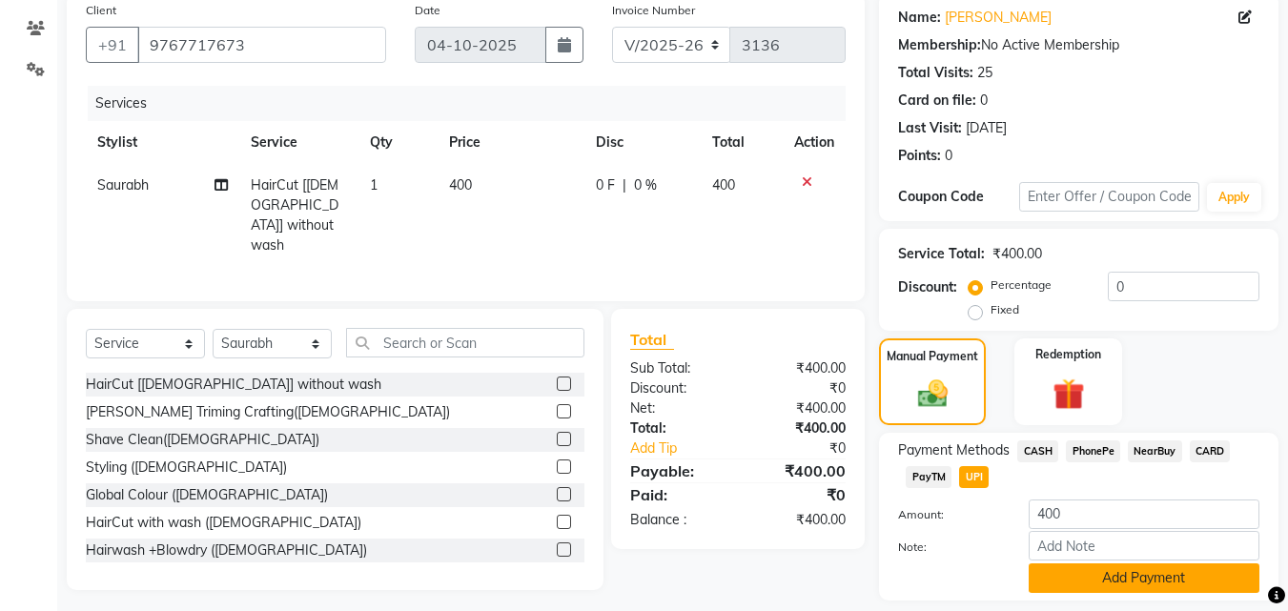
click at [1095, 572] on button "Add Payment" at bounding box center [1144, 578] width 231 height 30
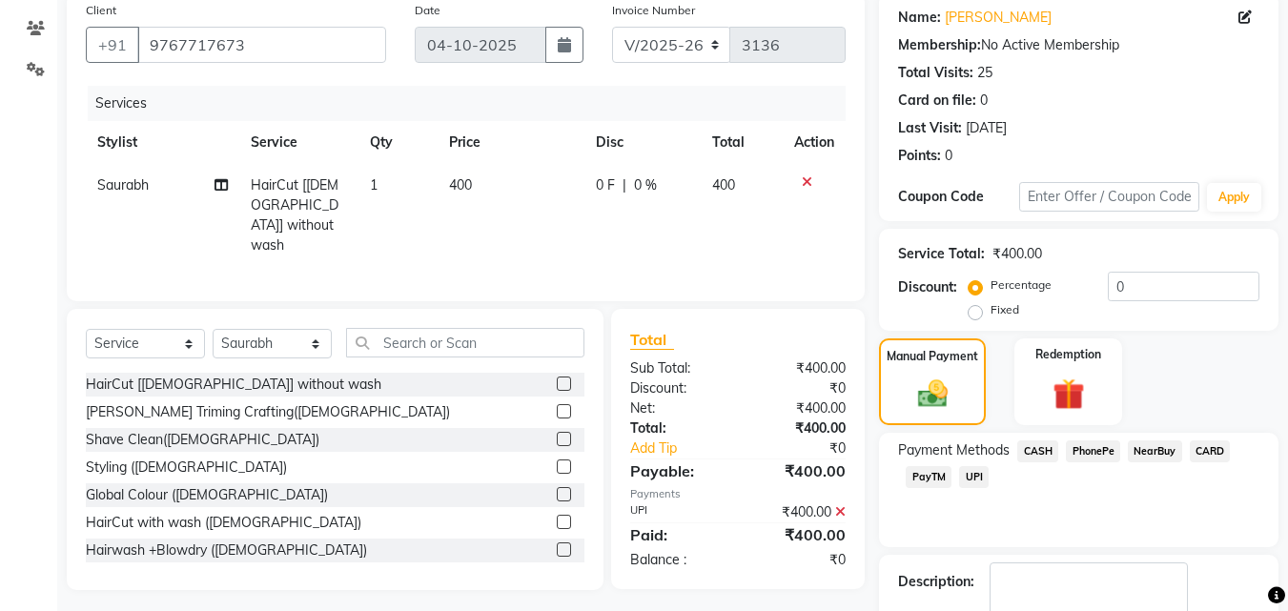
scroll to position [262, 0]
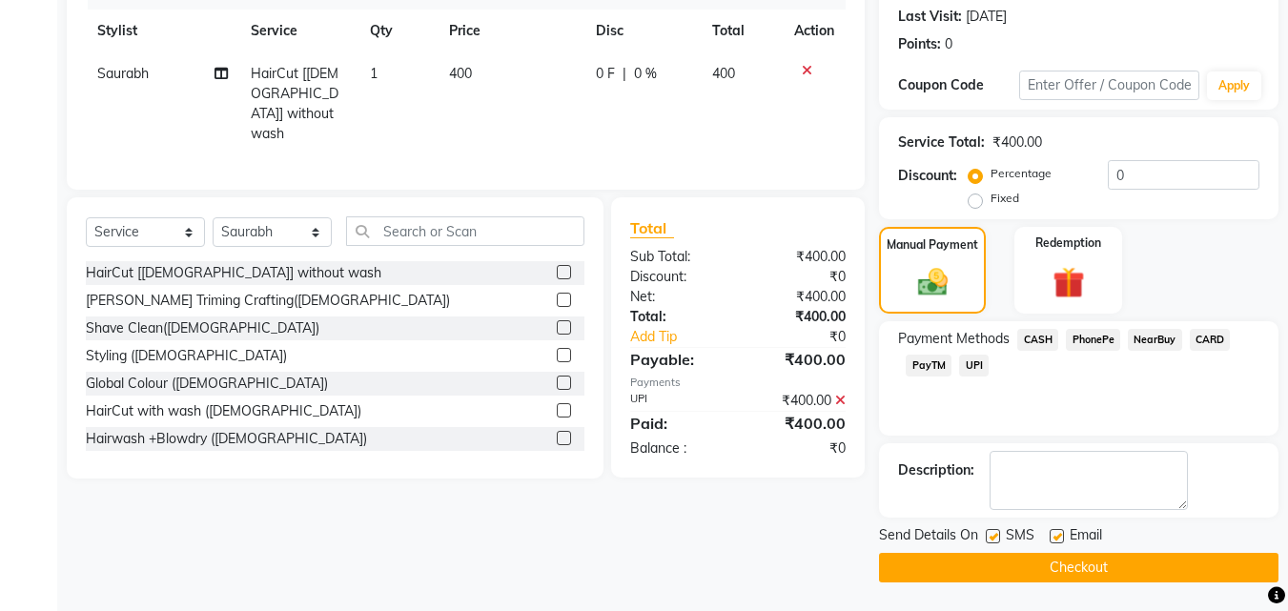
click at [1057, 566] on button "Checkout" at bounding box center [1078, 568] width 399 height 30
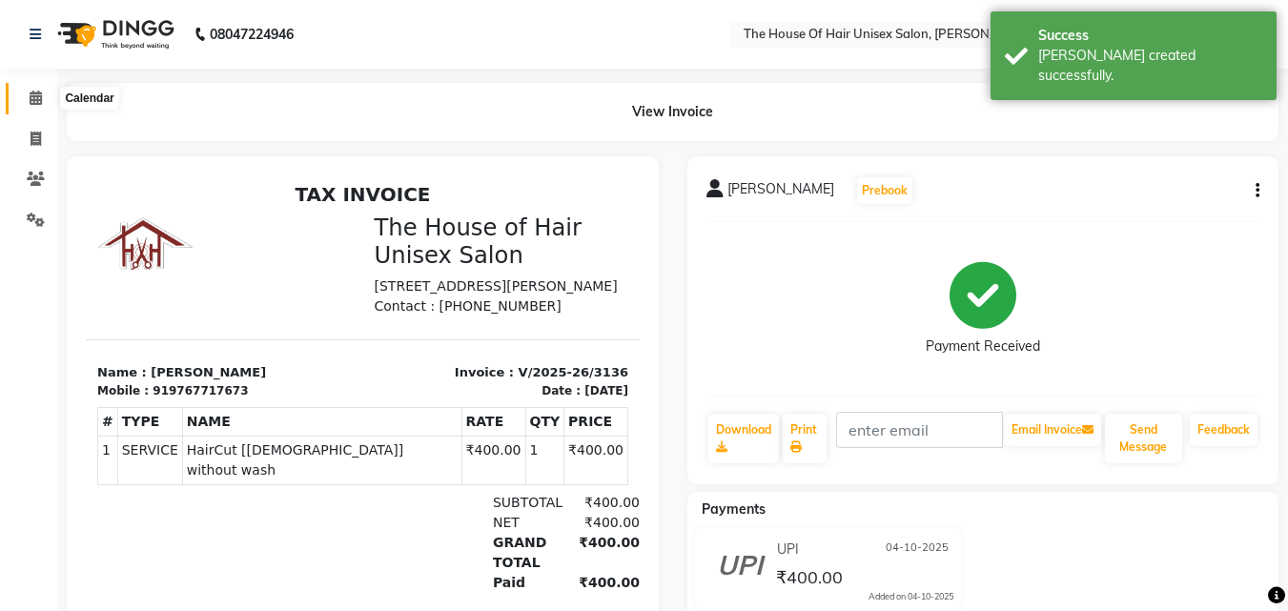
click at [38, 97] on icon at bounding box center [36, 98] width 12 height 14
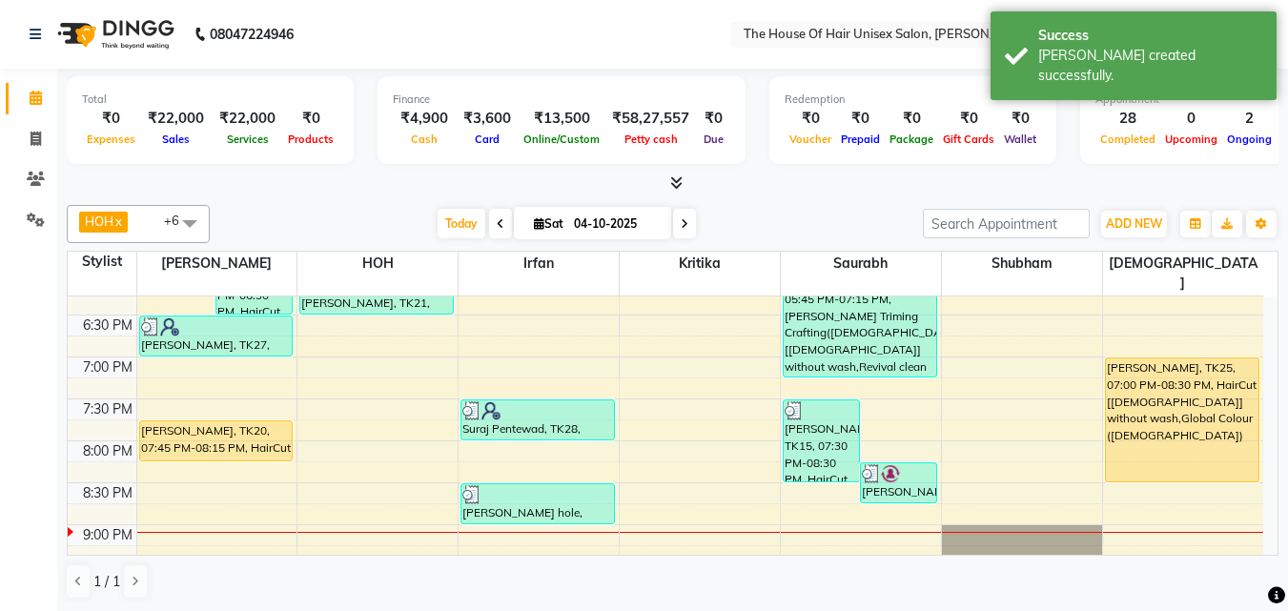
scroll to position [979, 0]
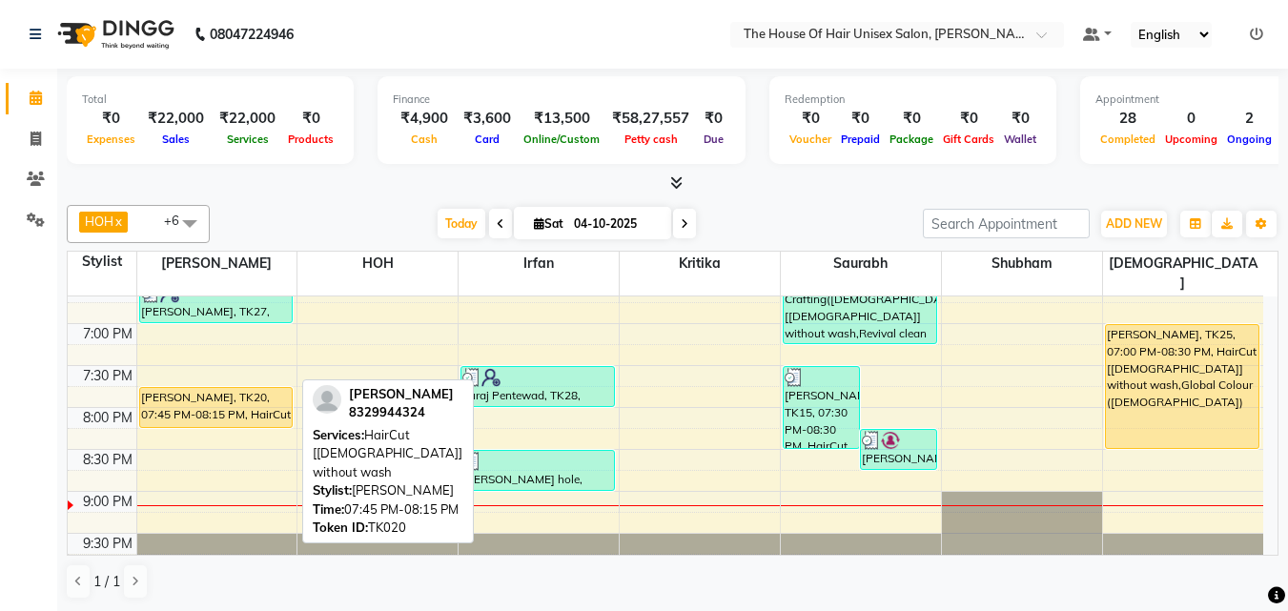
click at [254, 388] on div "[PERSON_NAME], TK20, 07:45 PM-08:15 PM, HairCut [[DEMOGRAPHIC_DATA]] without wa…" at bounding box center [216, 407] width 153 height 39
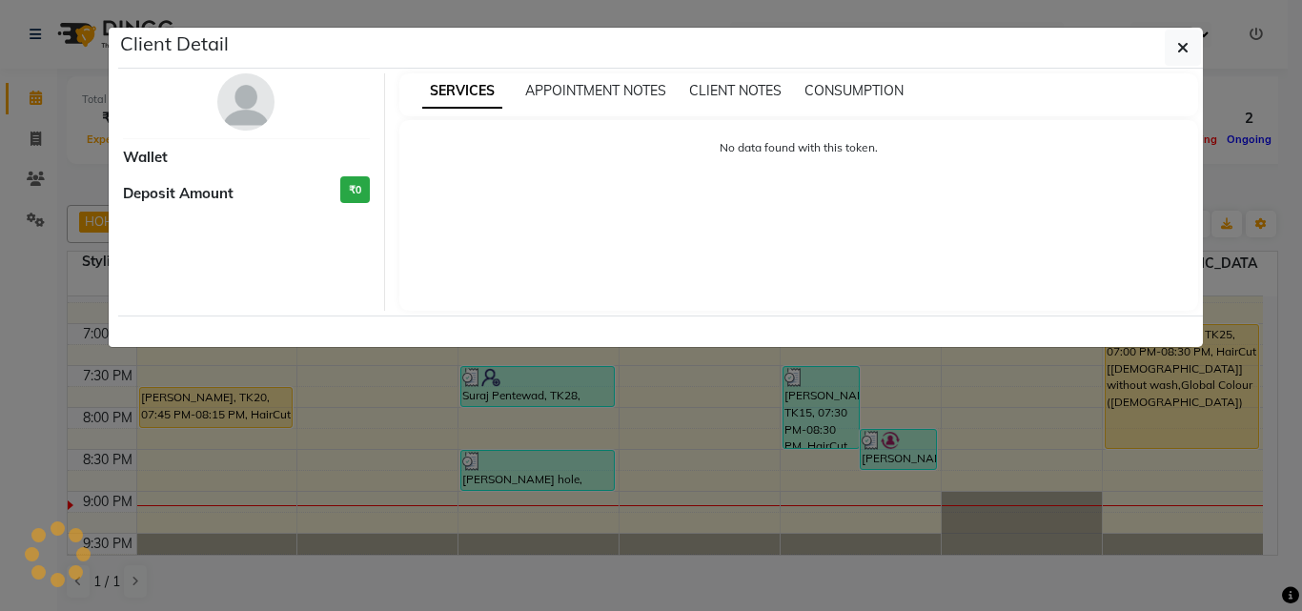
select select "1"
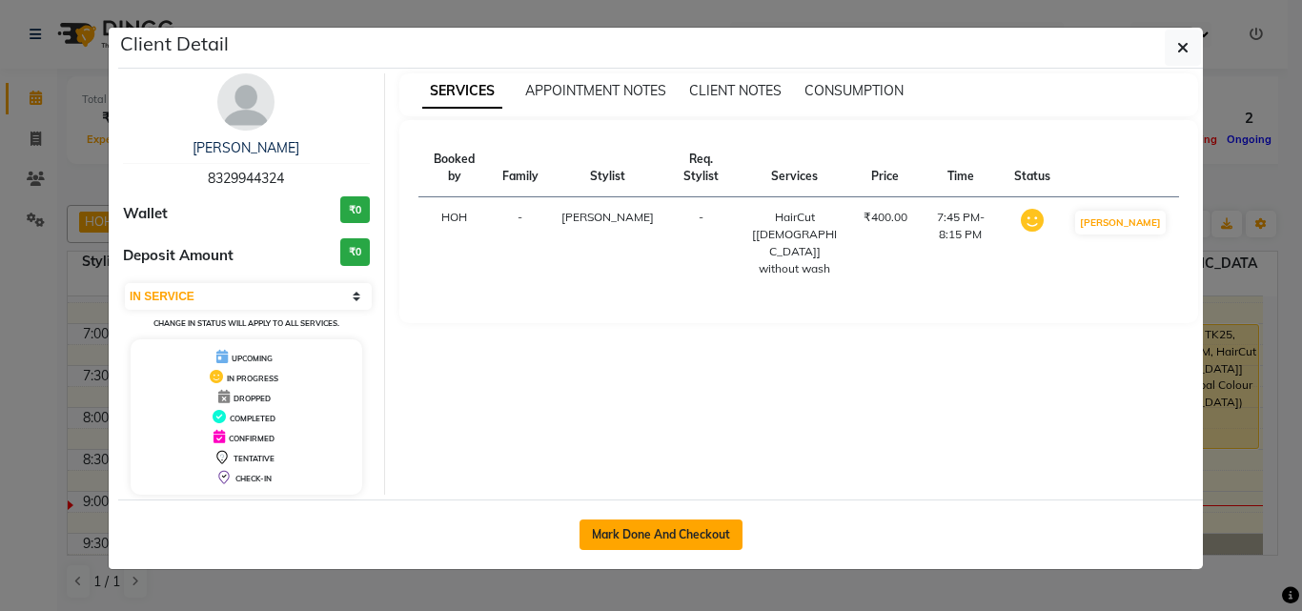
click at [633, 530] on button "Mark Done And Checkout" at bounding box center [661, 535] width 163 height 31
select select "service"
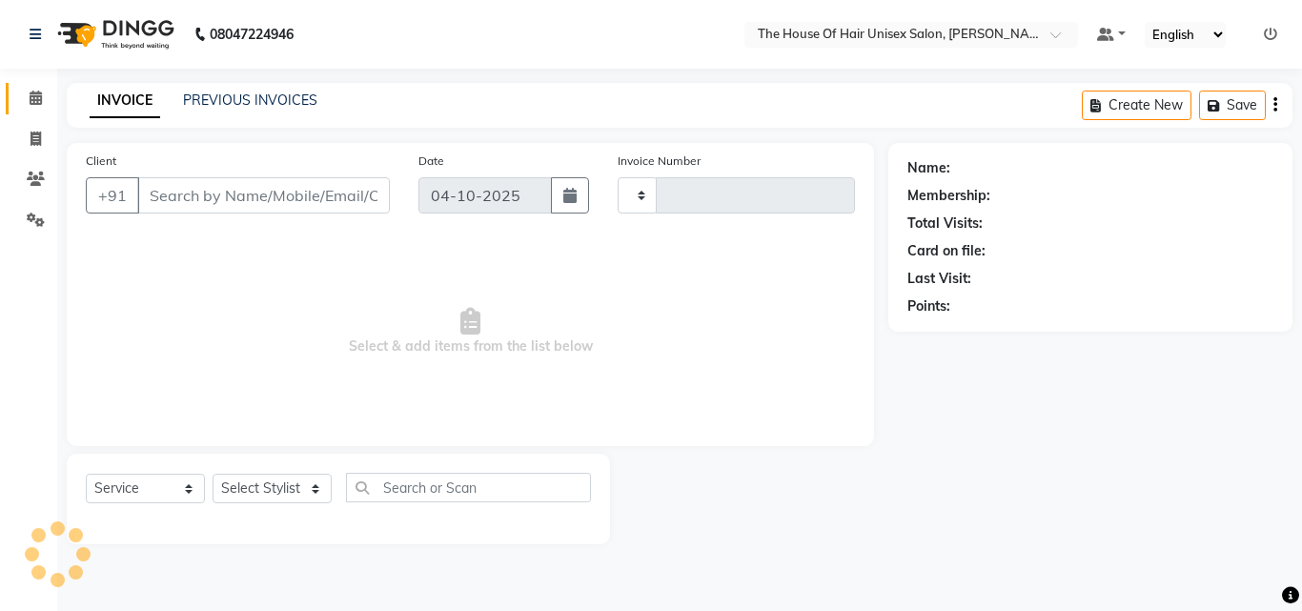
type input "3137"
select select "598"
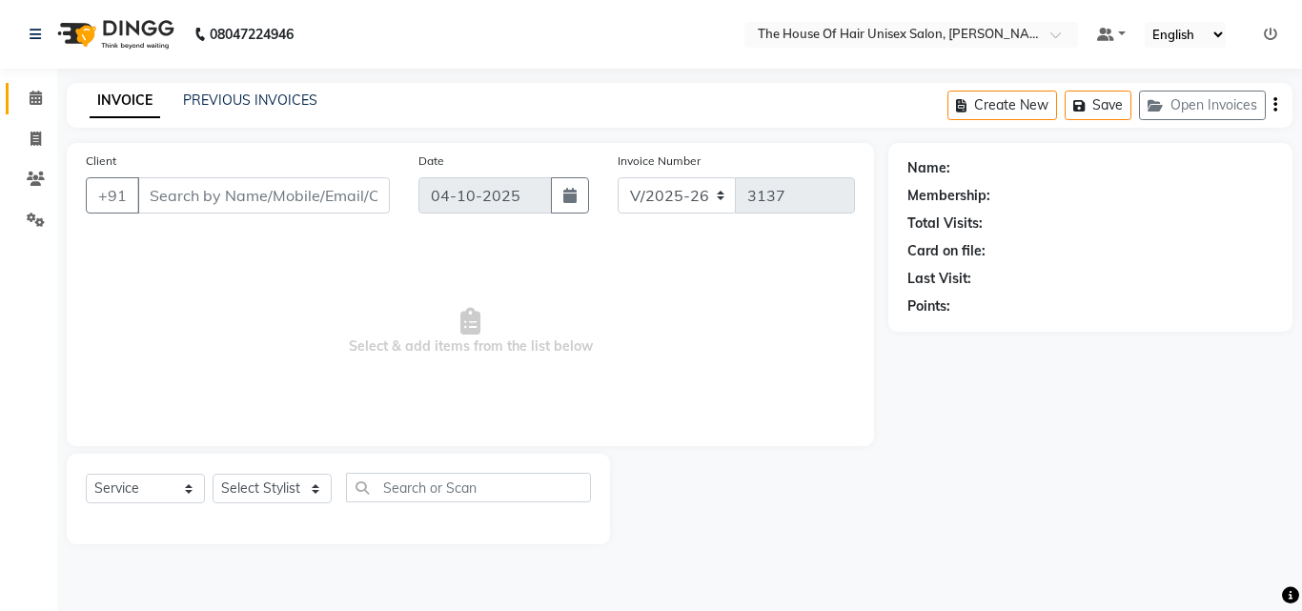
type input "8329944324"
select select "13497"
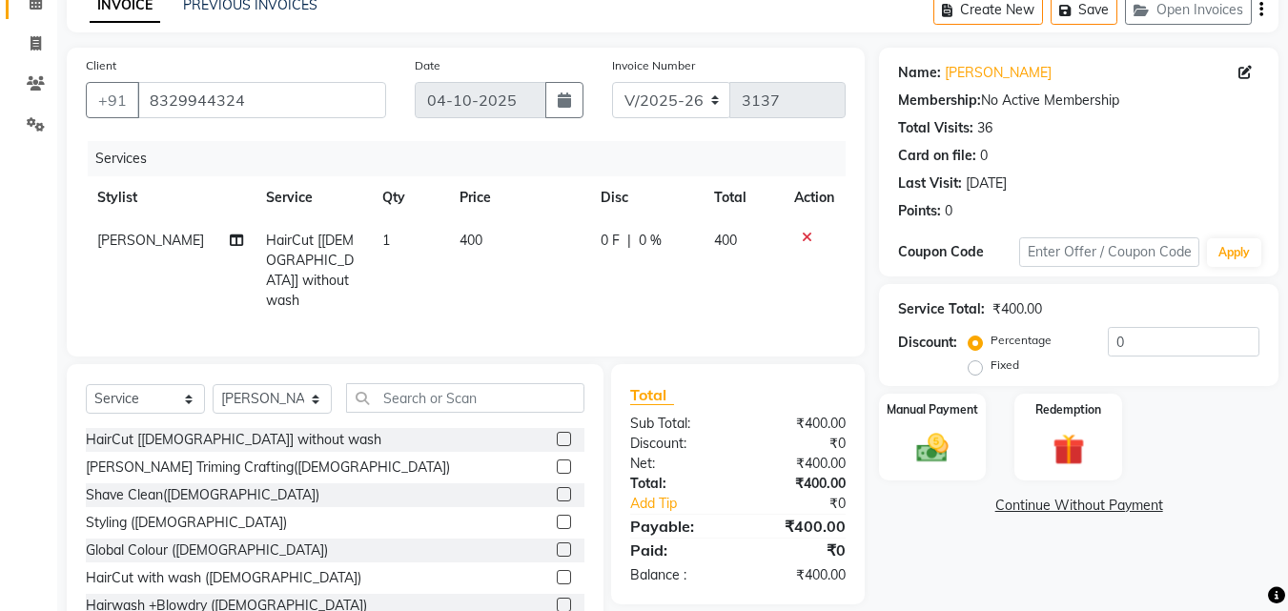
scroll to position [129, 0]
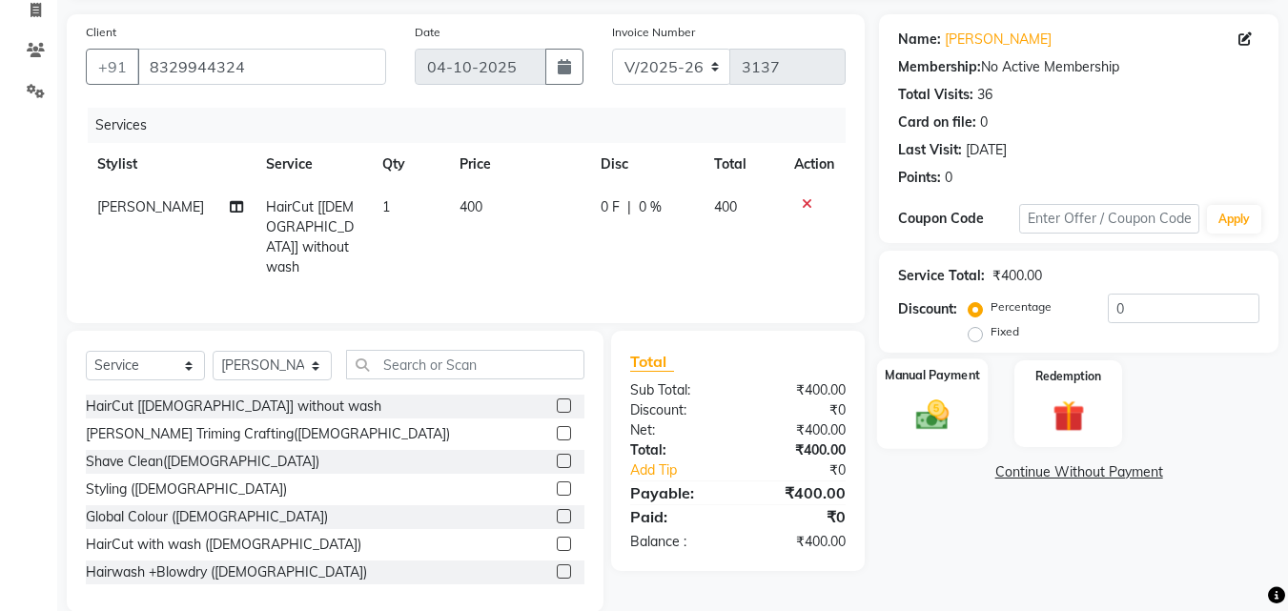
click at [950, 393] on div "Manual Payment" at bounding box center [933, 403] width 112 height 91
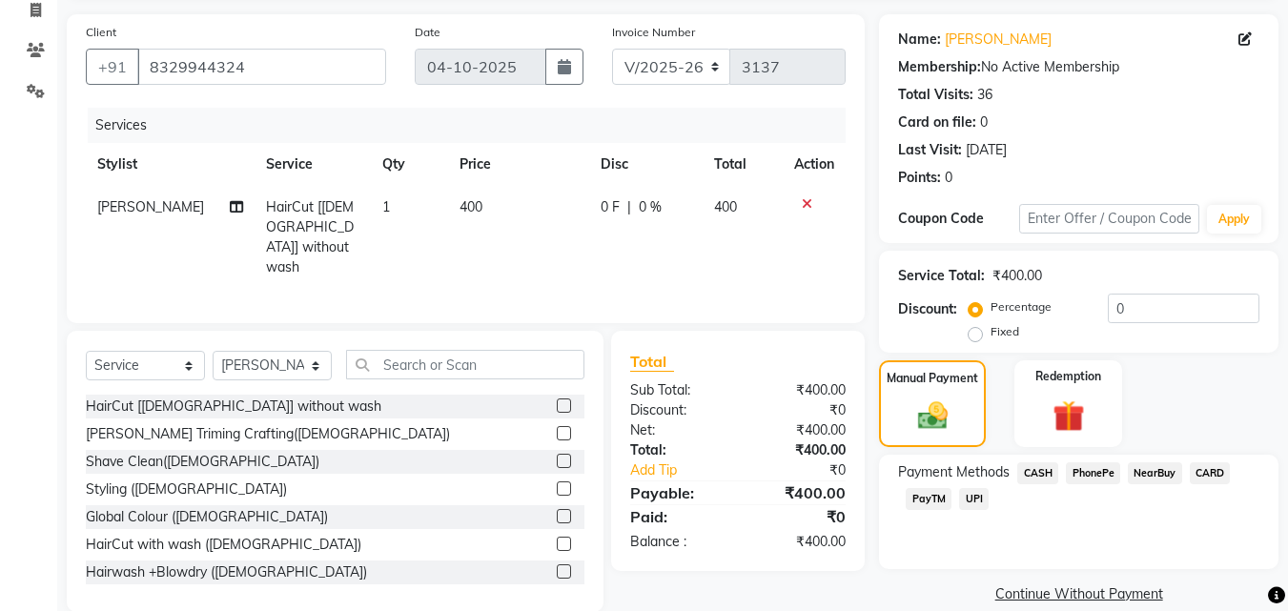
click at [972, 506] on span "UPI" at bounding box center [974, 499] width 30 height 22
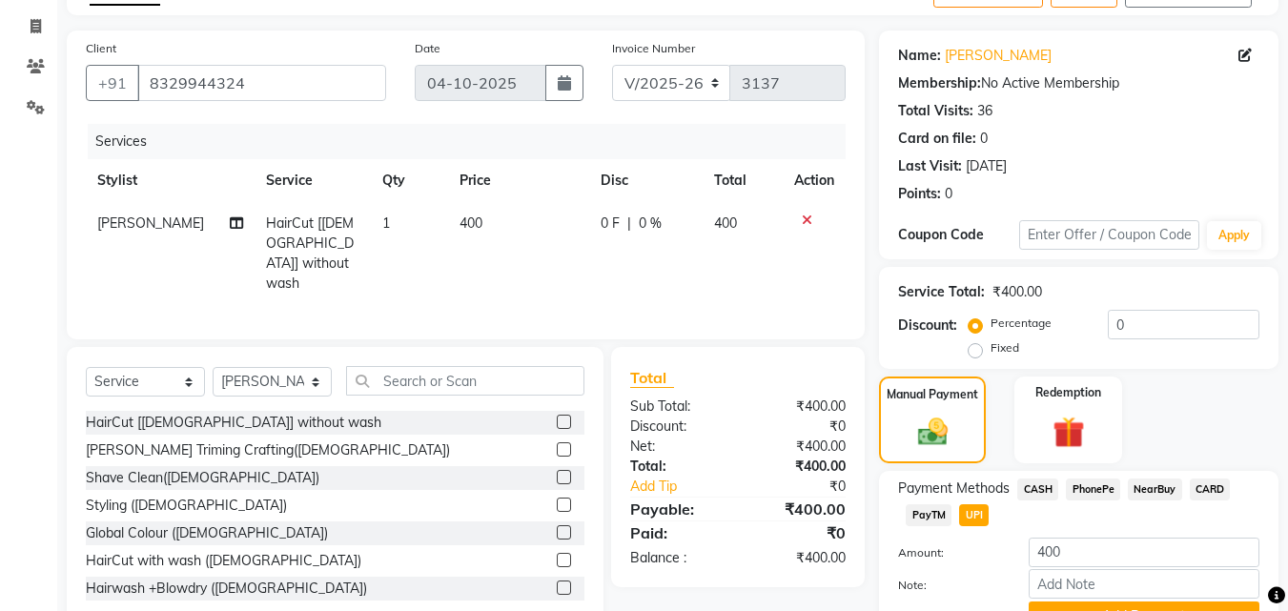
scroll to position [0, 0]
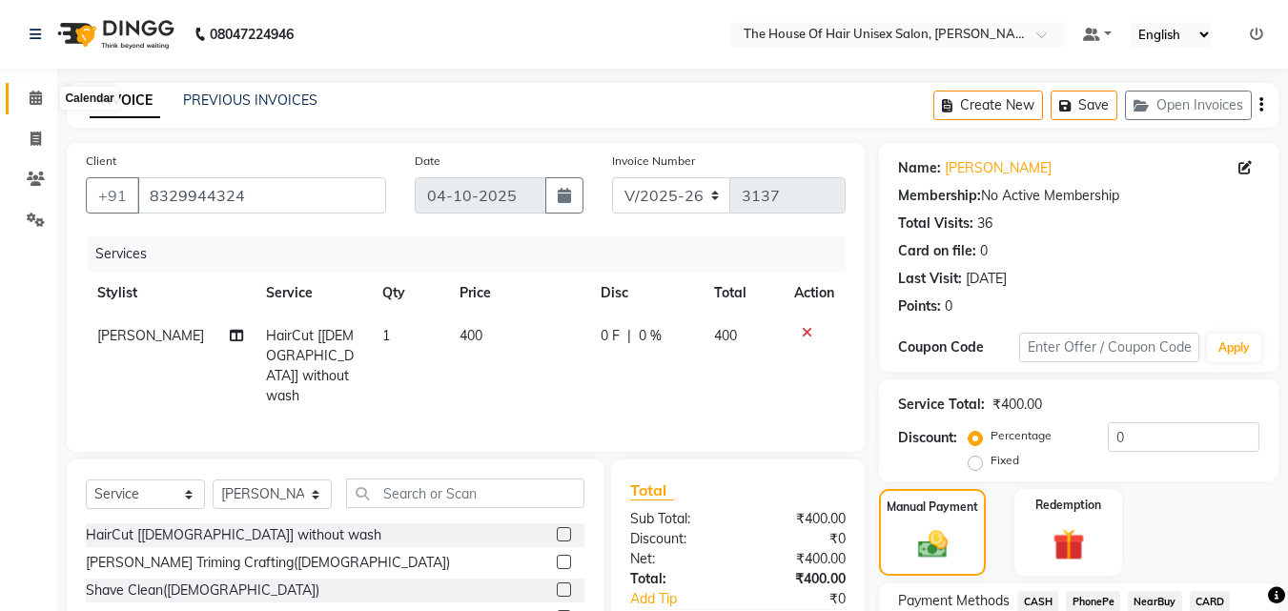
click at [27, 97] on span at bounding box center [35, 99] width 33 height 22
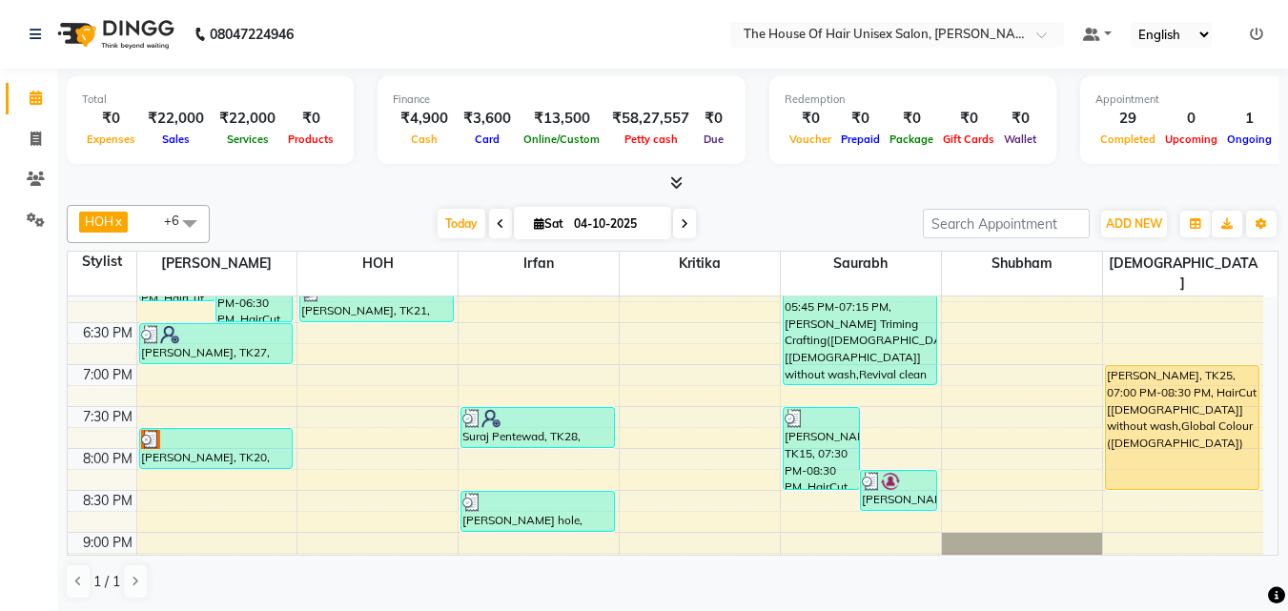
scroll to position [936, 0]
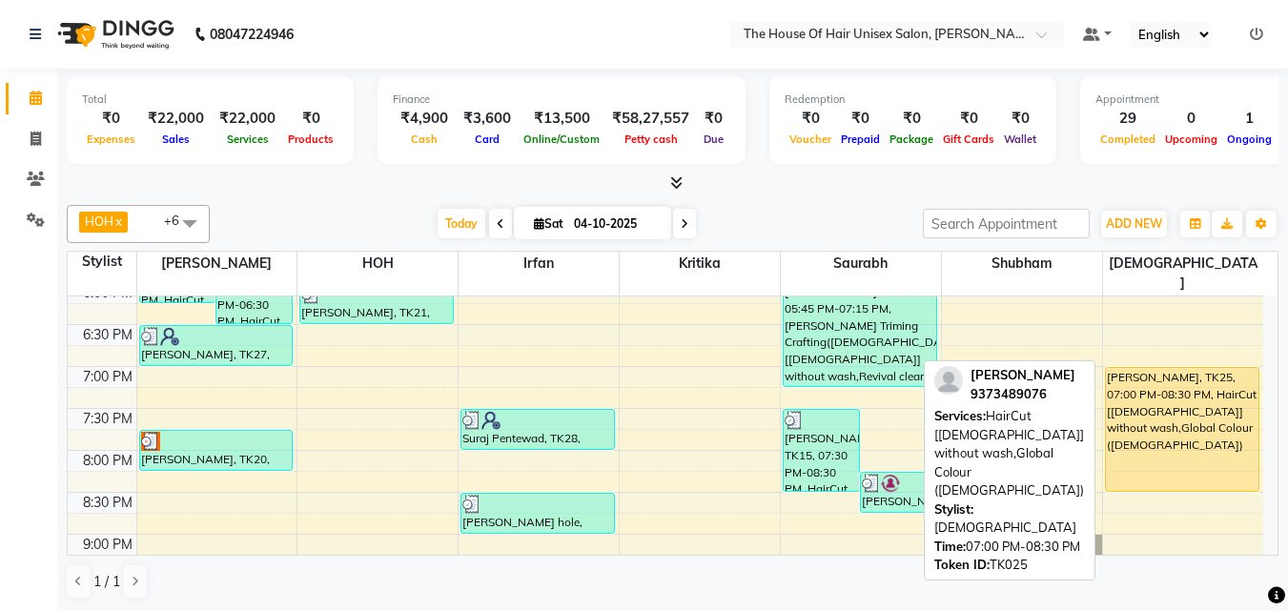
click at [1194, 393] on div "[PERSON_NAME], TK25, 07:00 PM-08:30 PM, HairCut [[DEMOGRAPHIC_DATA]] without wa…" at bounding box center [1182, 429] width 153 height 123
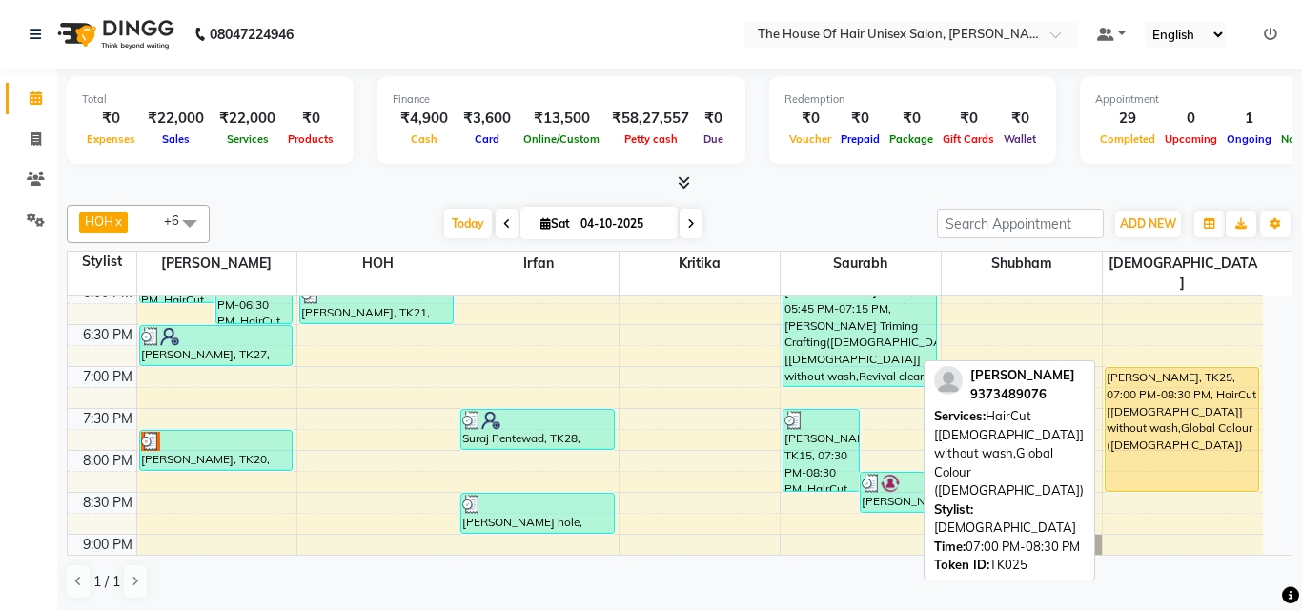
select select "1"
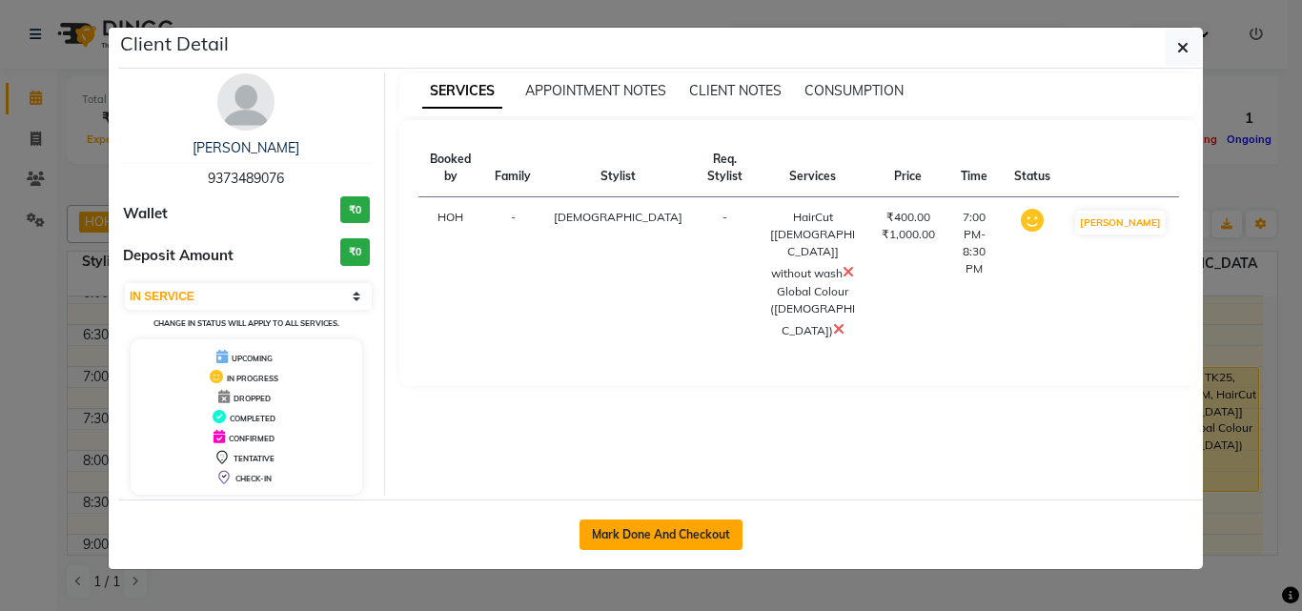
click at [695, 520] on button "Mark Done And Checkout" at bounding box center [661, 535] width 163 height 31
select select "598"
select select "service"
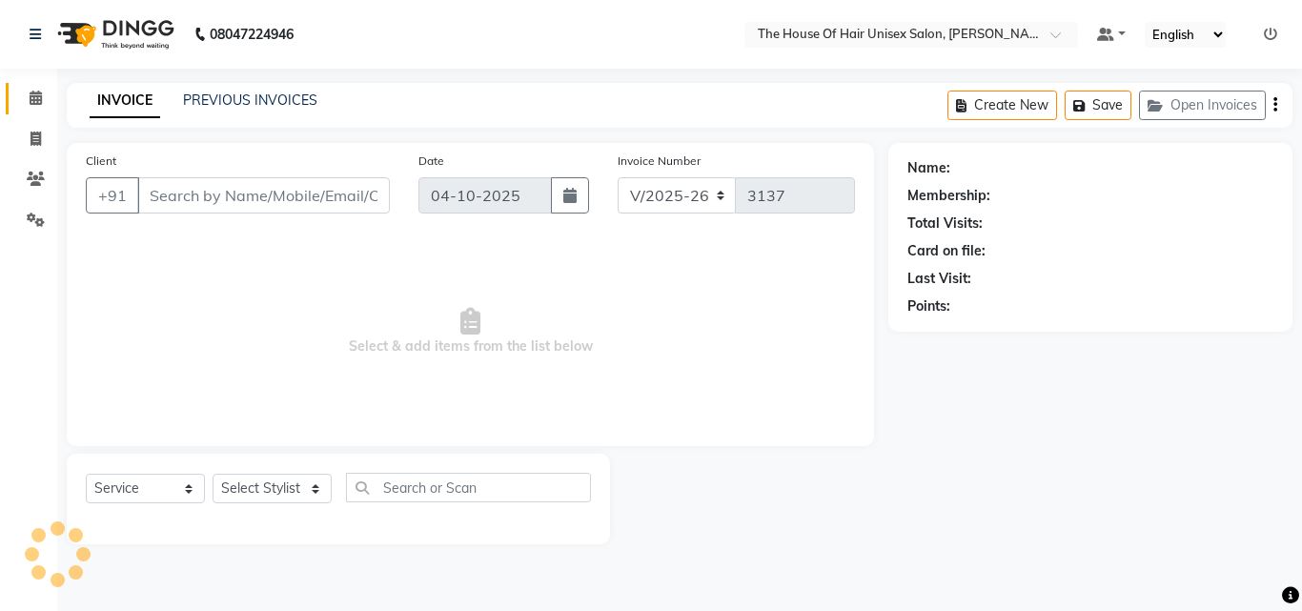
type input "9373489076"
select select "89756"
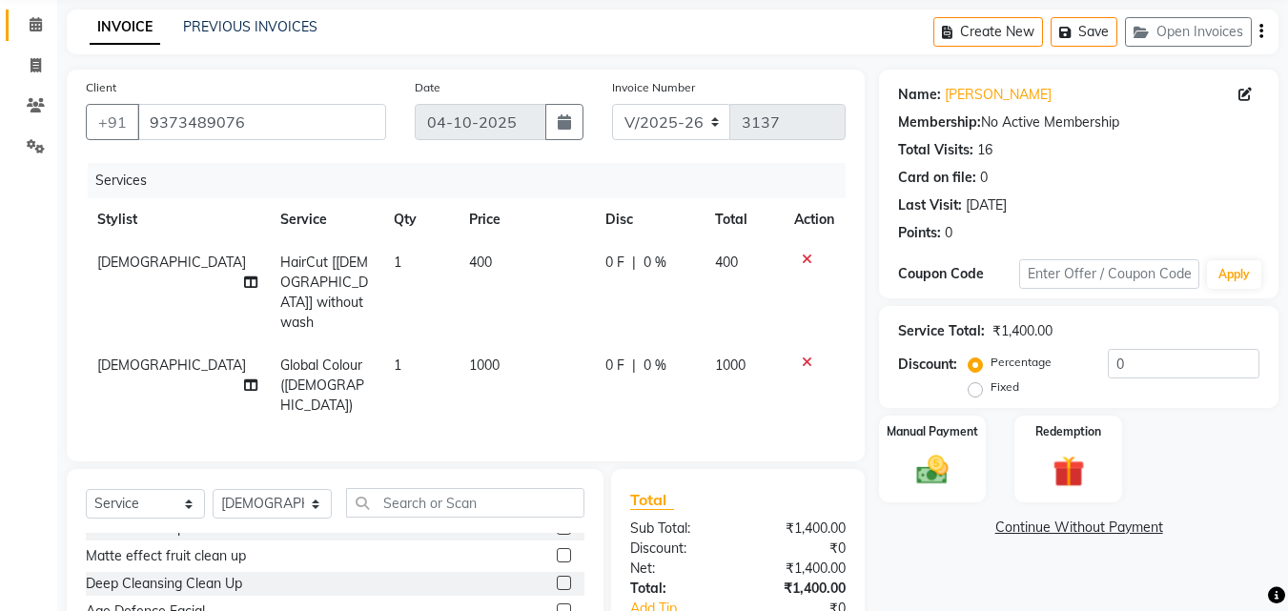
scroll to position [1855, 0]
click at [557, 578] on label at bounding box center [564, 585] width 14 height 14
click at [557, 580] on input "checkbox" at bounding box center [563, 586] width 12 height 12
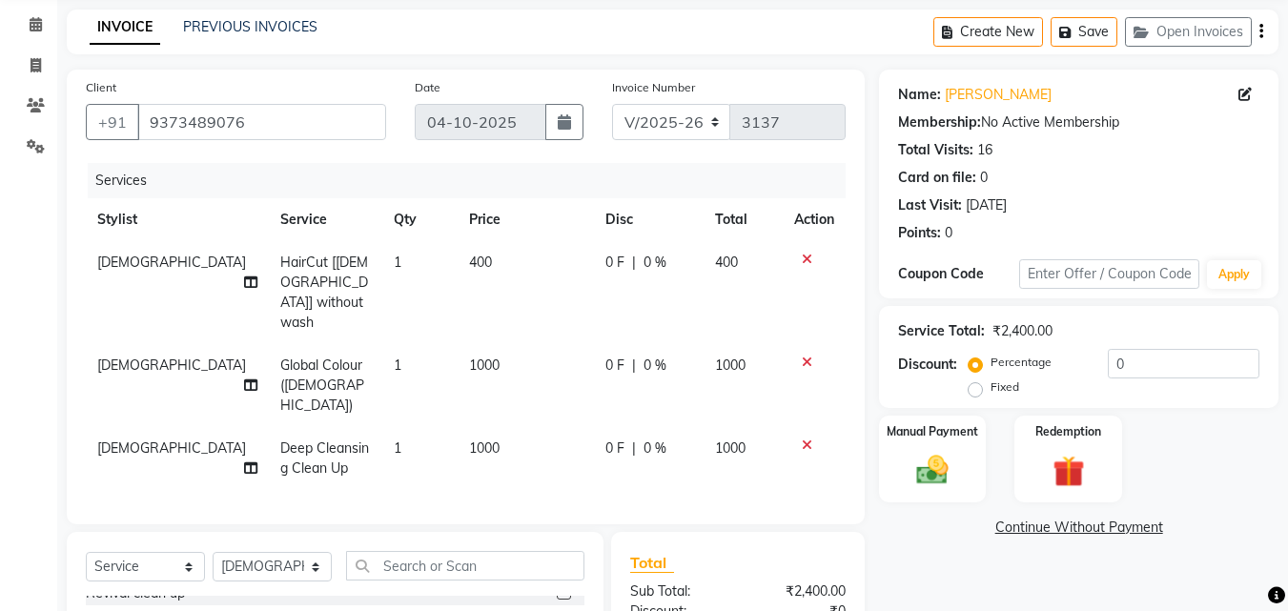
checkbox input "false"
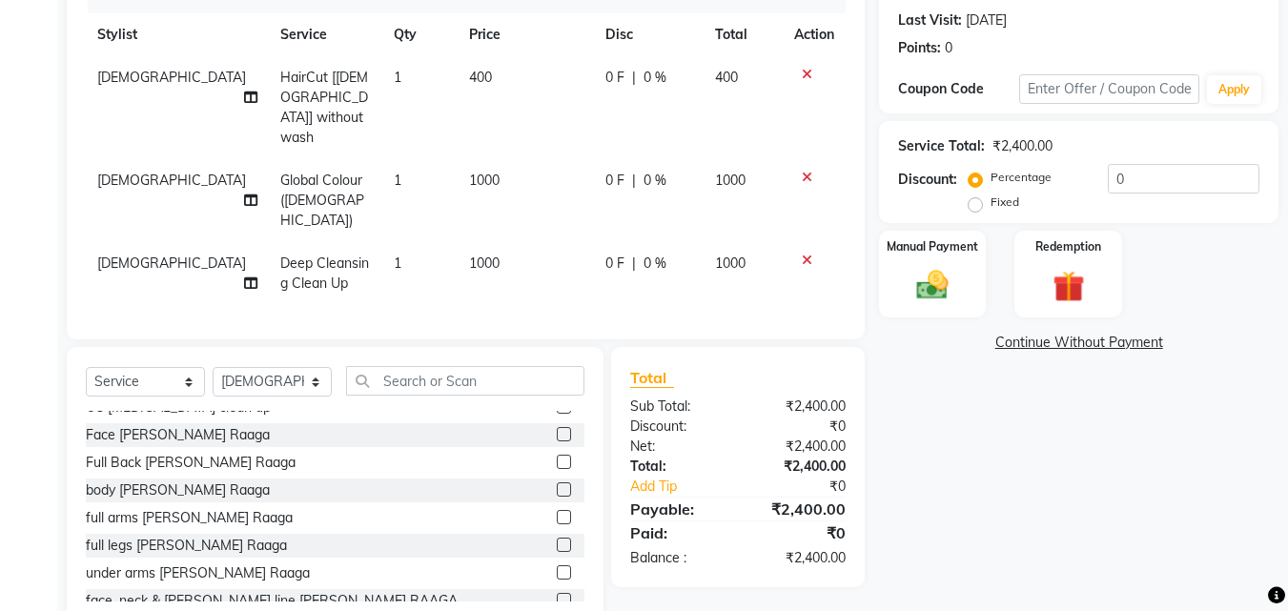
scroll to position [2104, 0]
click at [557, 428] on label at bounding box center [564, 435] width 14 height 14
click at [557, 430] on input "checkbox" at bounding box center [563, 436] width 12 height 12
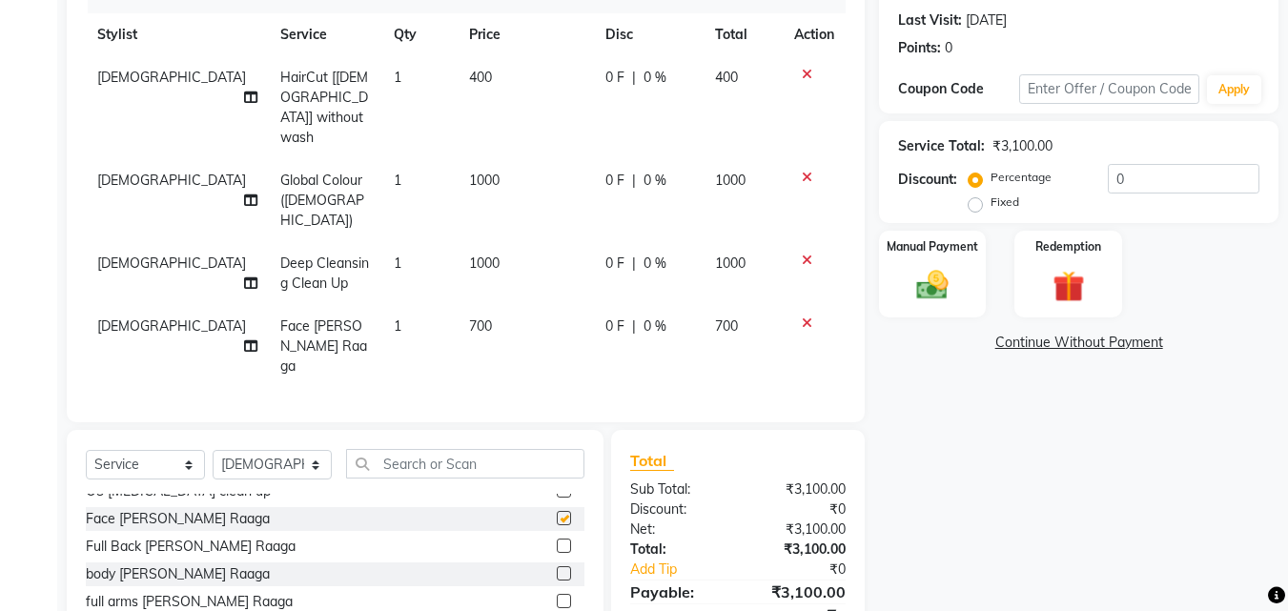
checkbox input "false"
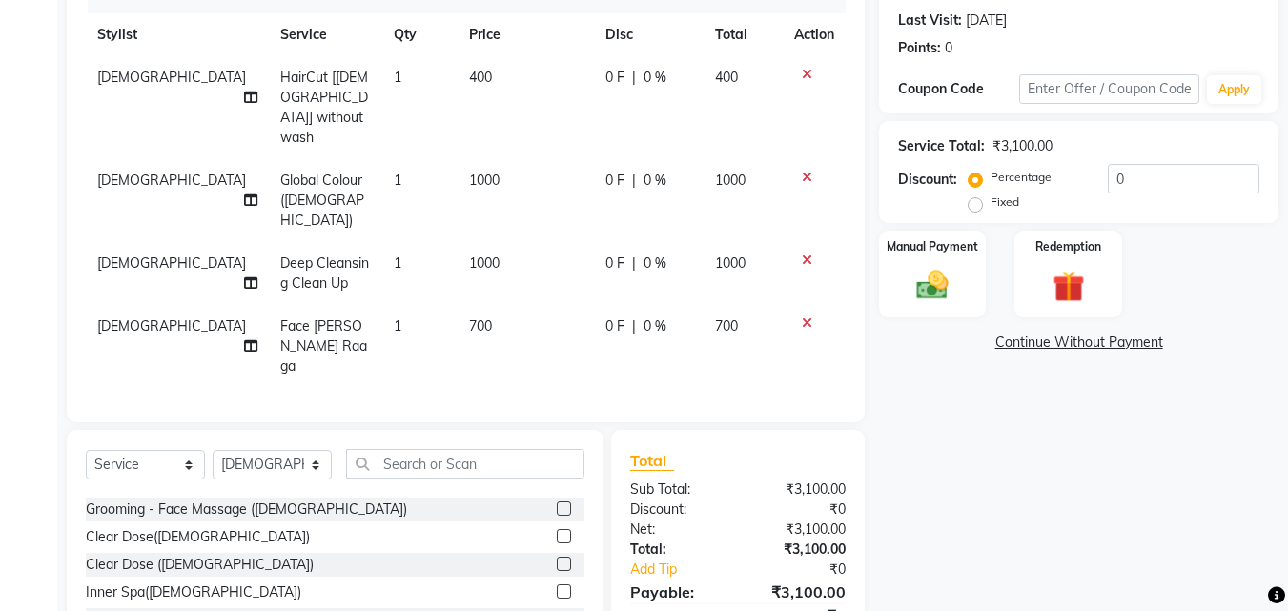
scroll to position [1723, 0]
click at [469, 317] on span "700" at bounding box center [480, 325] width 23 height 17
select select "89756"
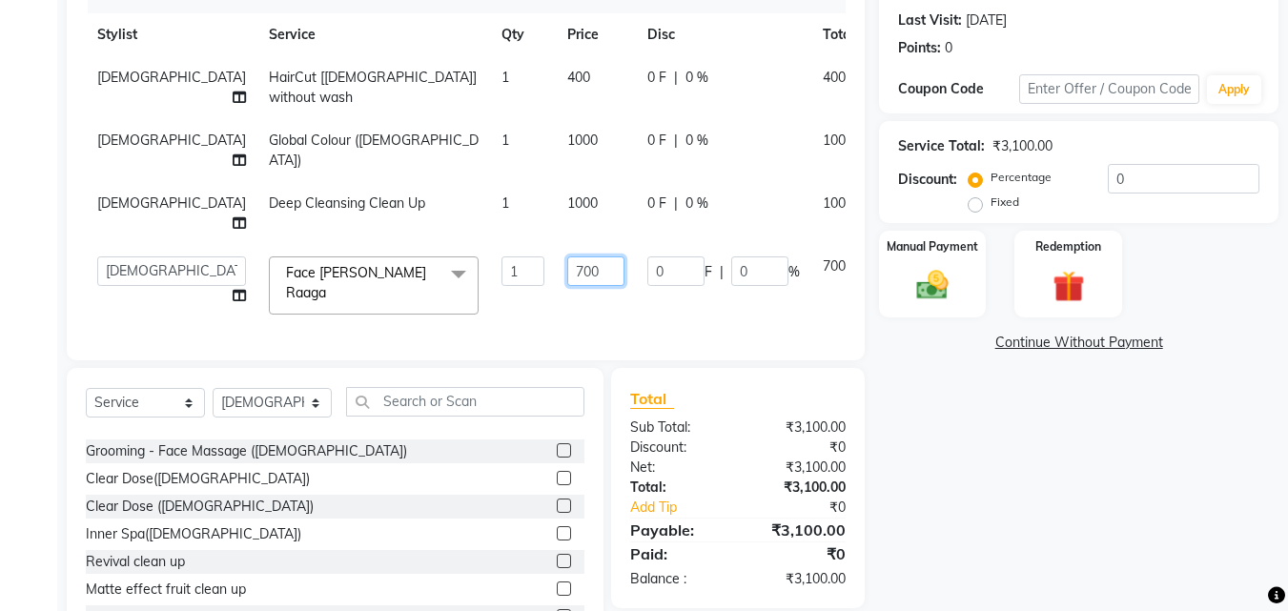
click at [567, 267] on input "700" at bounding box center [595, 271] width 57 height 30
type input "1000"
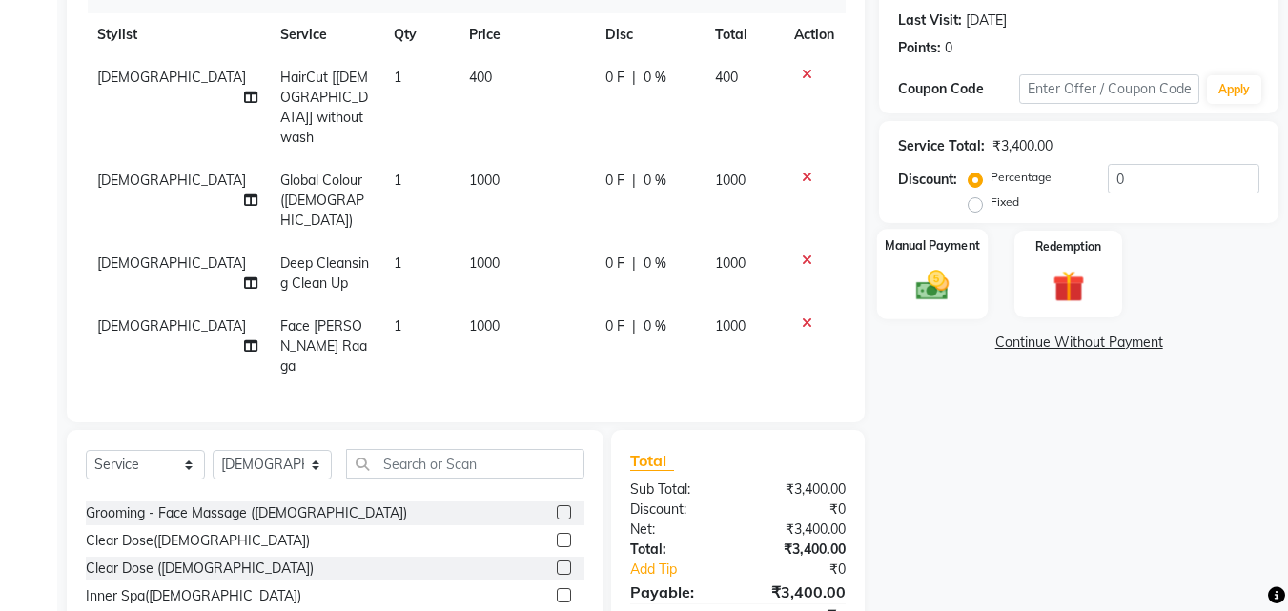
click at [919, 274] on img at bounding box center [932, 285] width 53 height 38
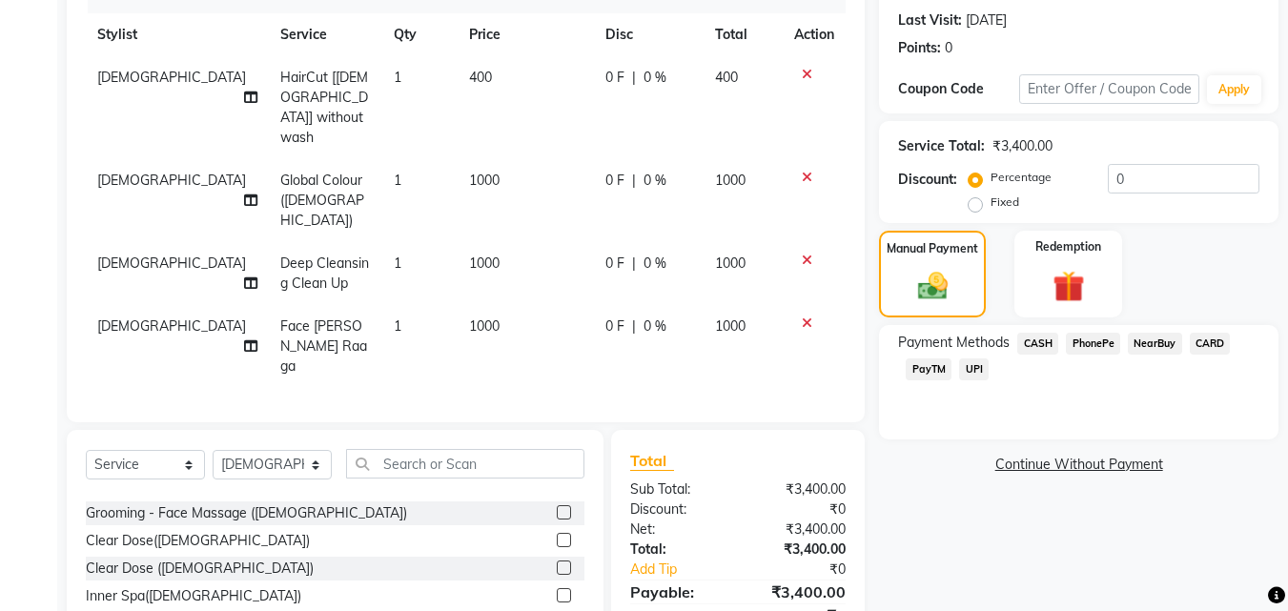
click at [1217, 342] on span "CARD" at bounding box center [1210, 344] width 41 height 22
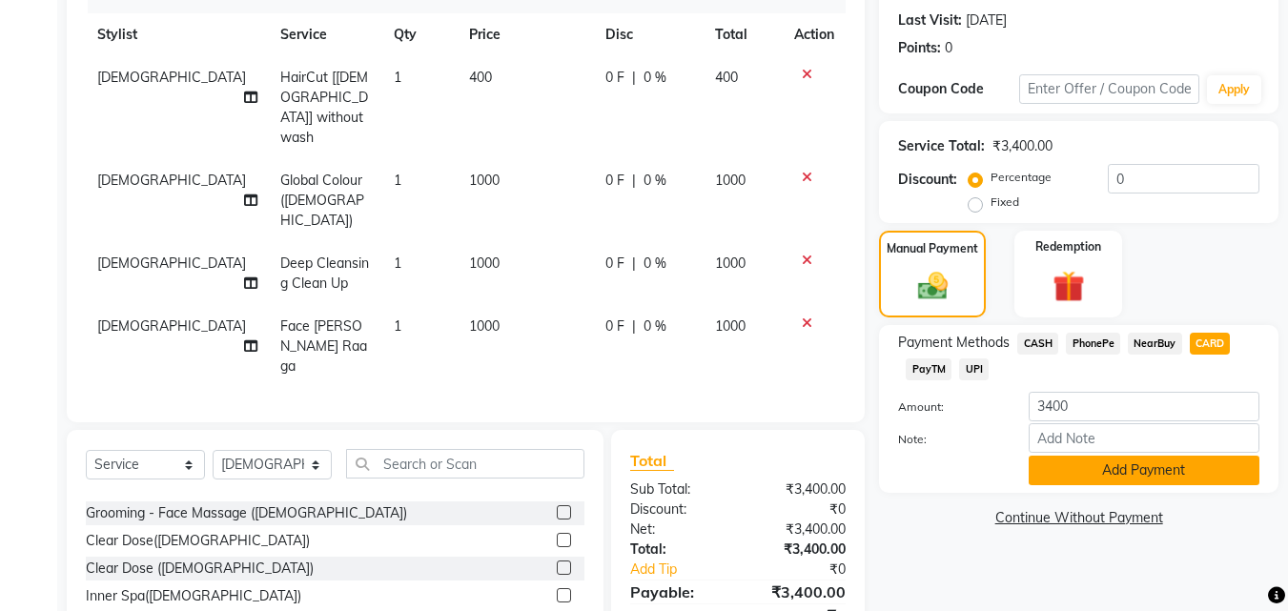
click at [1197, 472] on button "Add Payment" at bounding box center [1144, 471] width 231 height 30
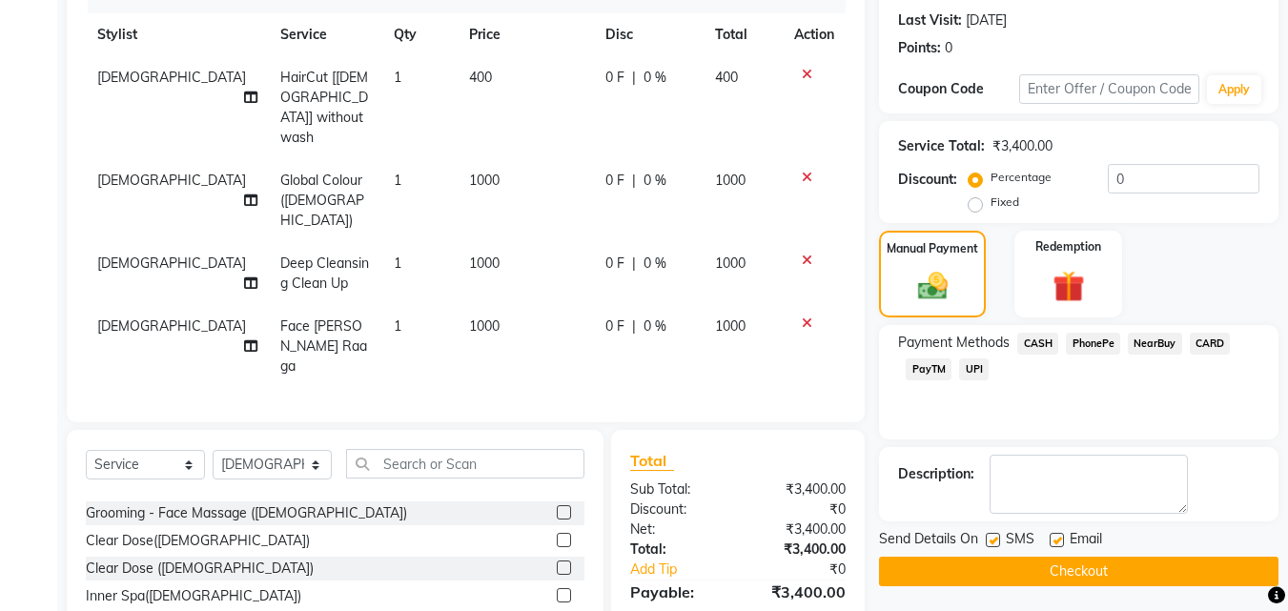
click at [1188, 472] on textarea at bounding box center [1088, 484] width 198 height 59
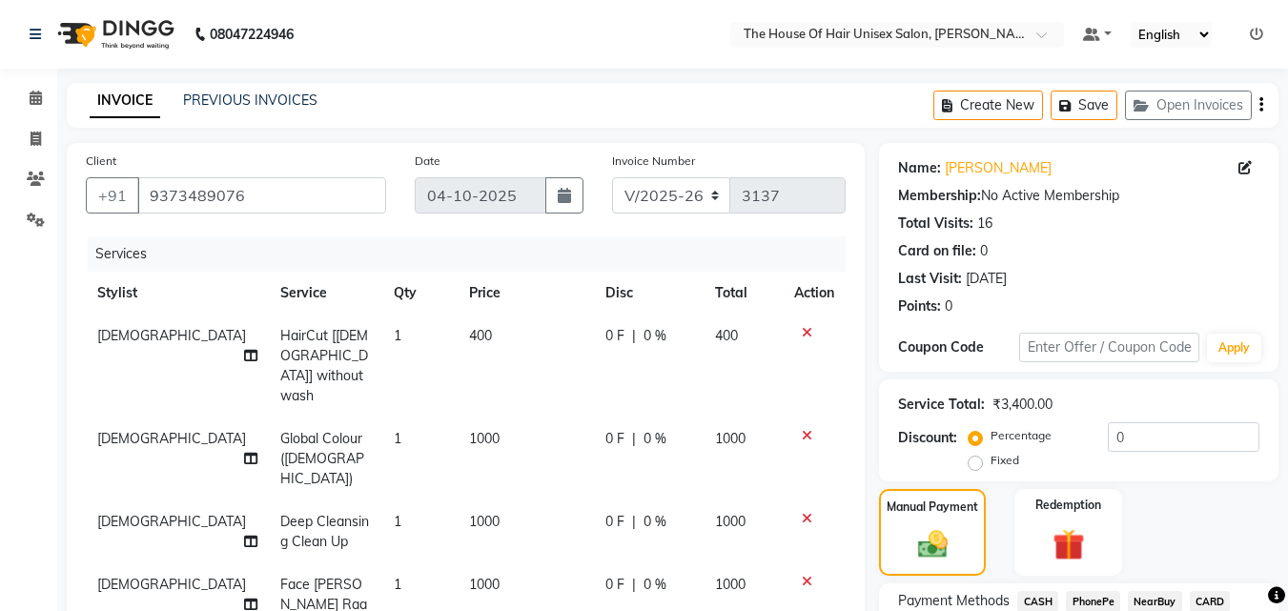
scroll to position [321, 0]
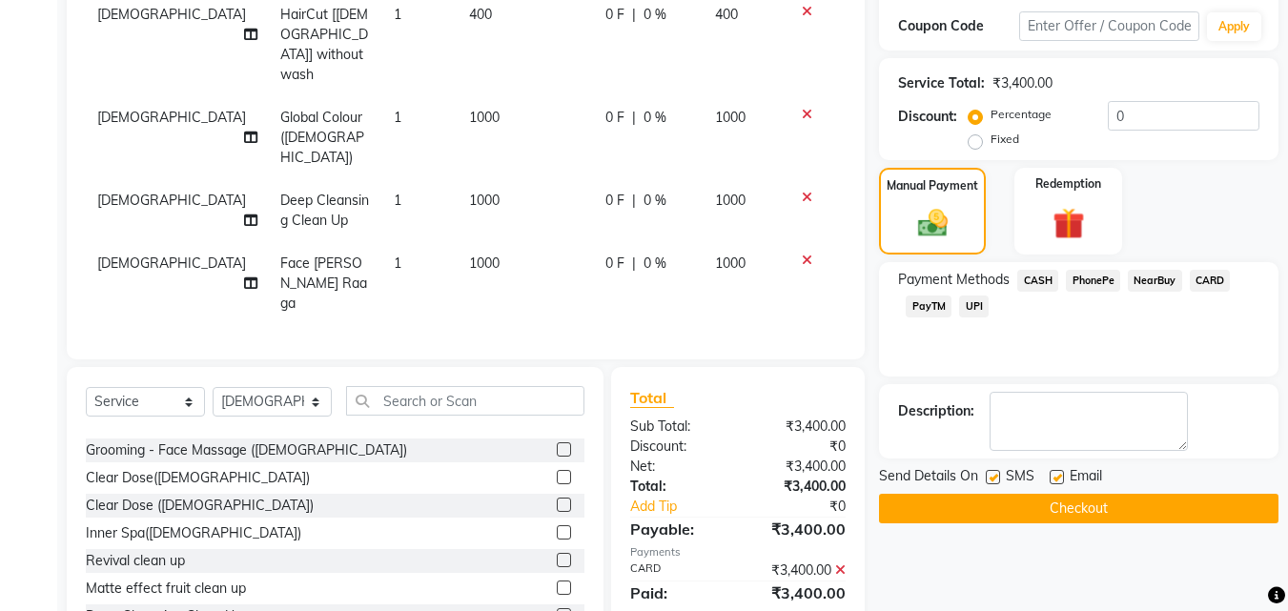
click at [1119, 507] on button "Checkout" at bounding box center [1078, 509] width 399 height 30
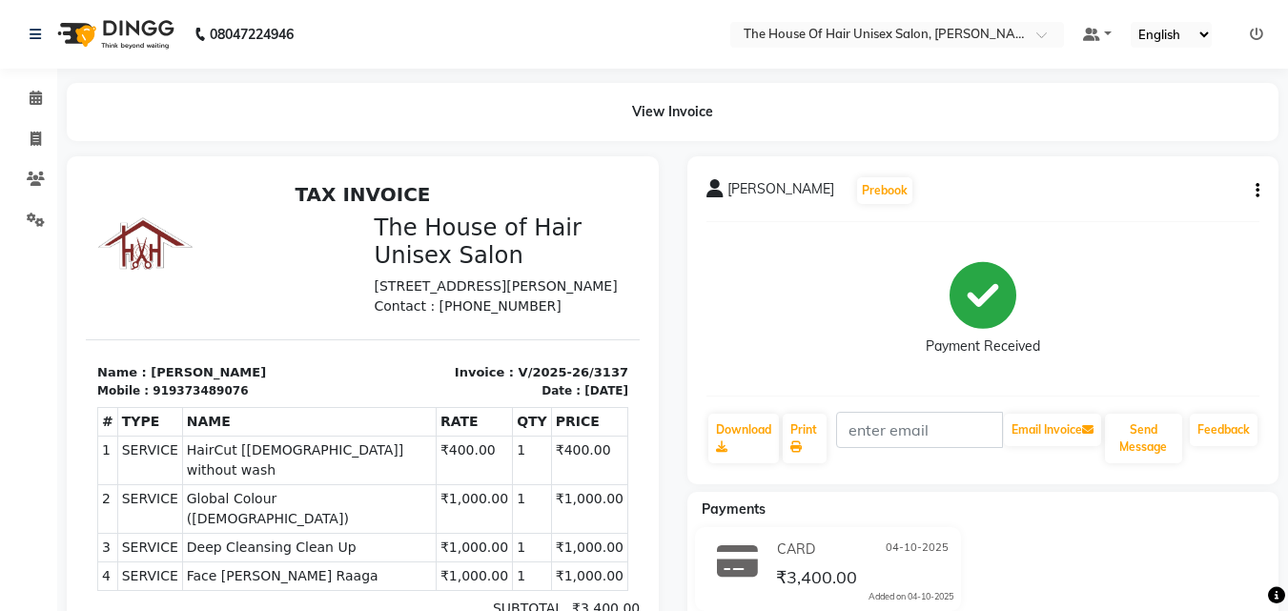
select select "598"
select select "service"
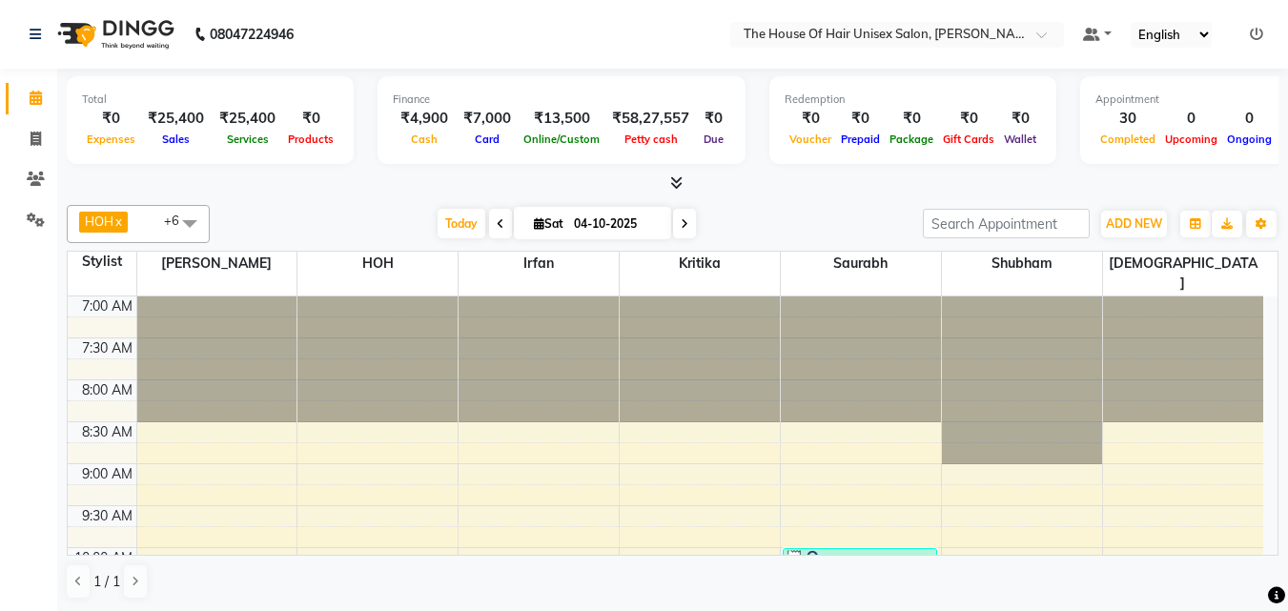
click at [681, 231] on span at bounding box center [684, 224] width 23 height 30
type input "05-10-2025"
